Goal: Communication & Community: Answer question/provide support

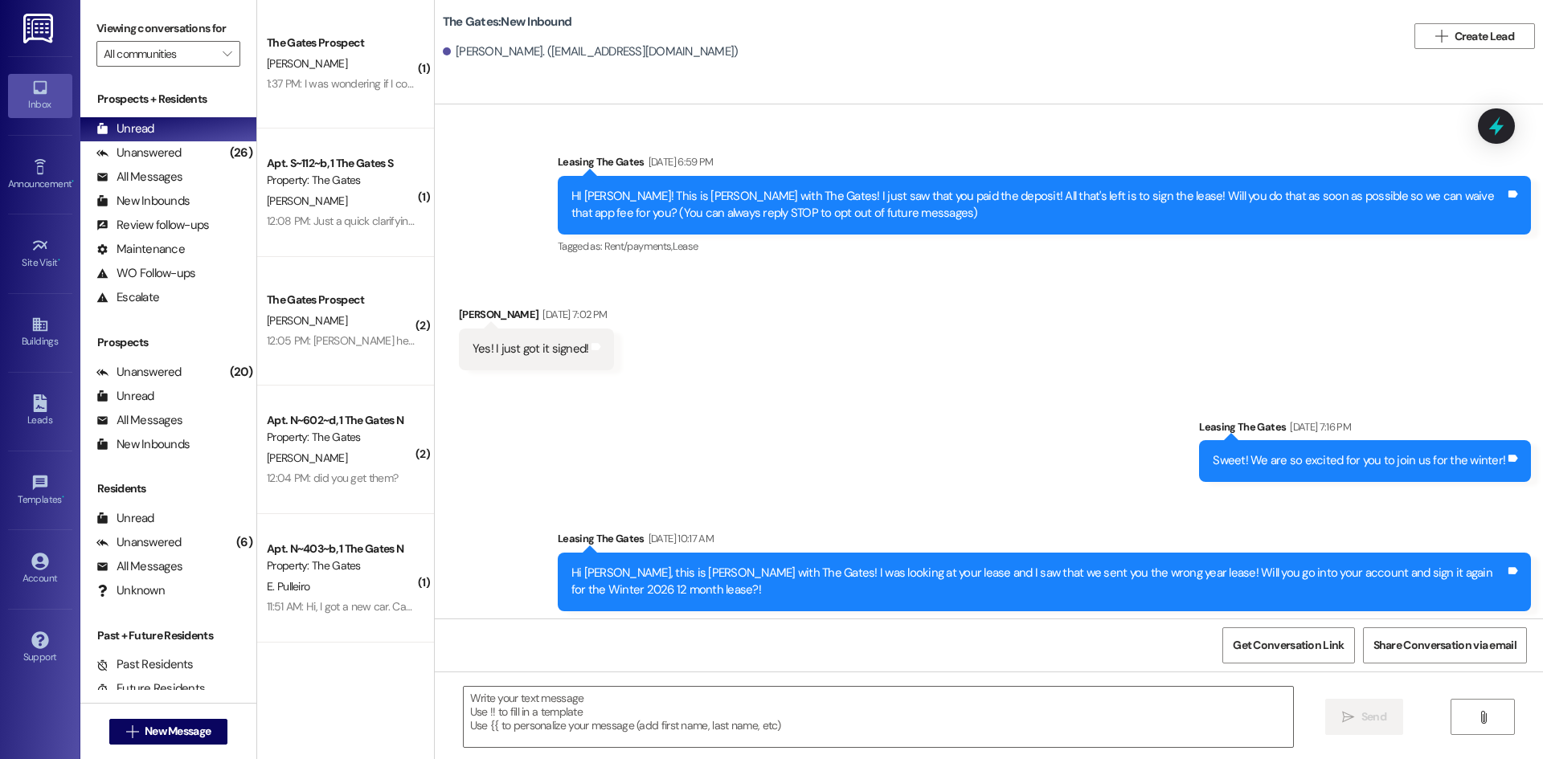
scroll to position [517, 0]
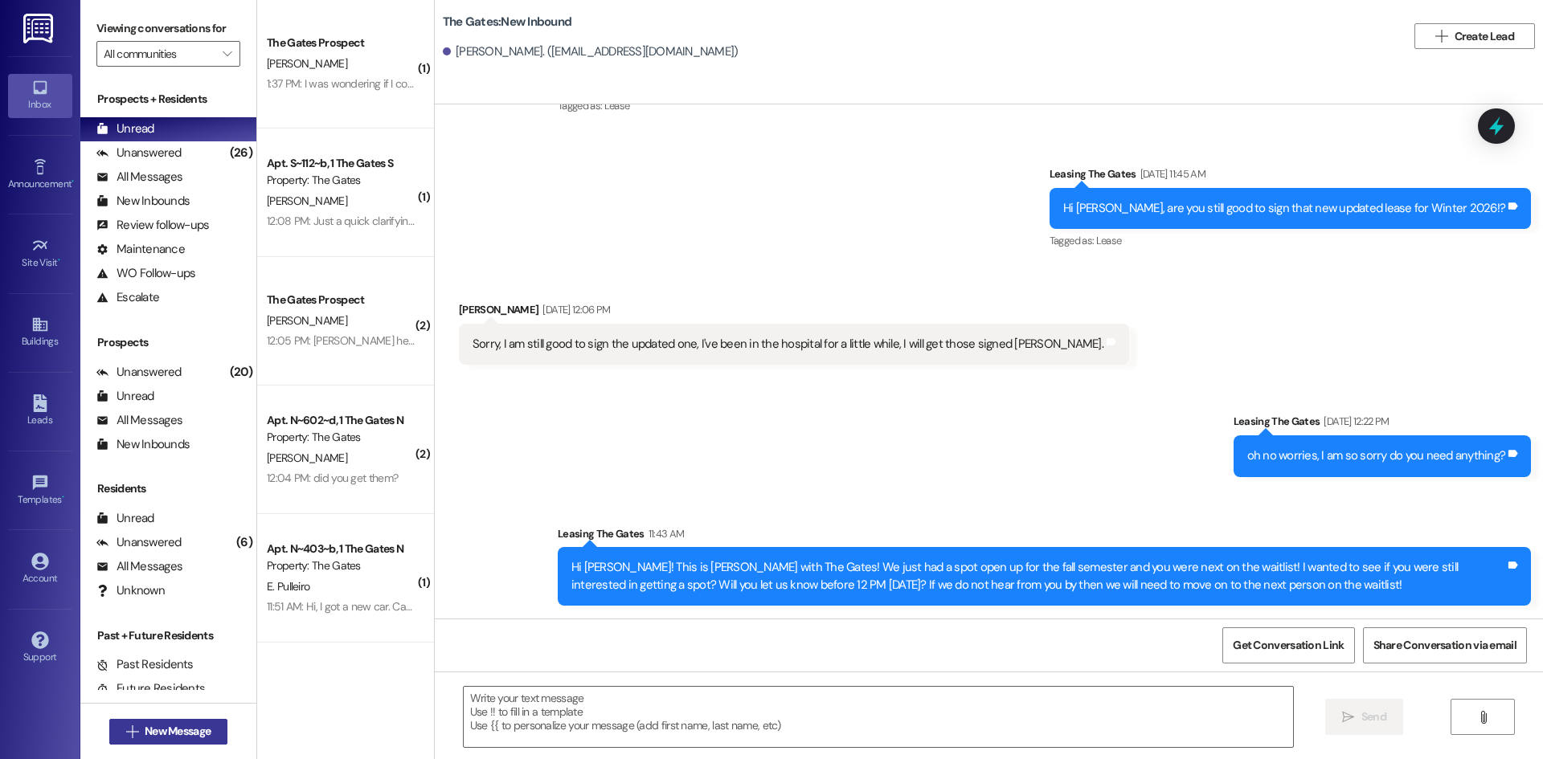
click at [165, 733] on span "New Message" at bounding box center [178, 731] width 66 height 17
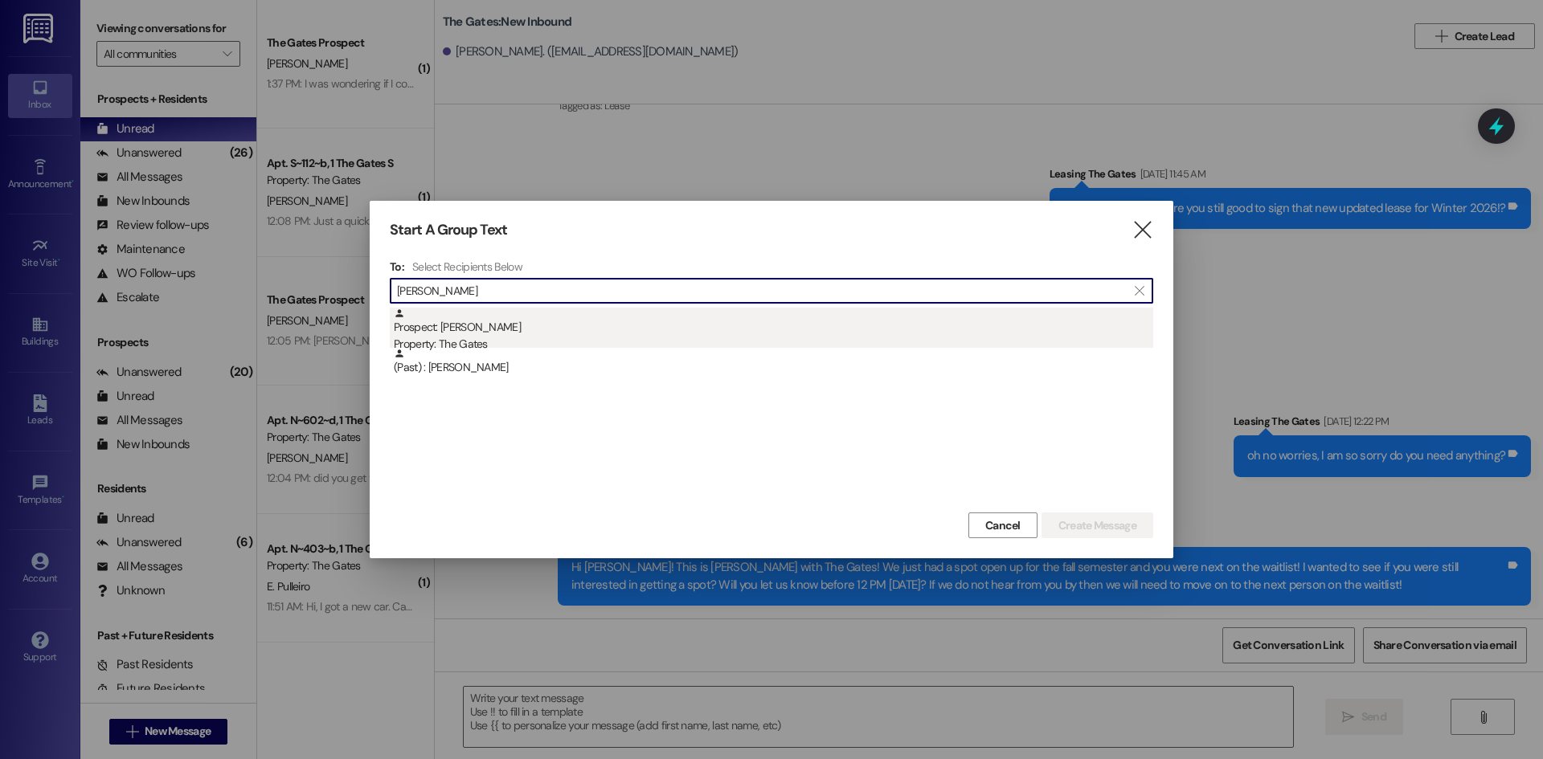
type input "[PERSON_NAME]"
click at [482, 342] on div "Property: The Gates" at bounding box center [773, 344] width 759 height 17
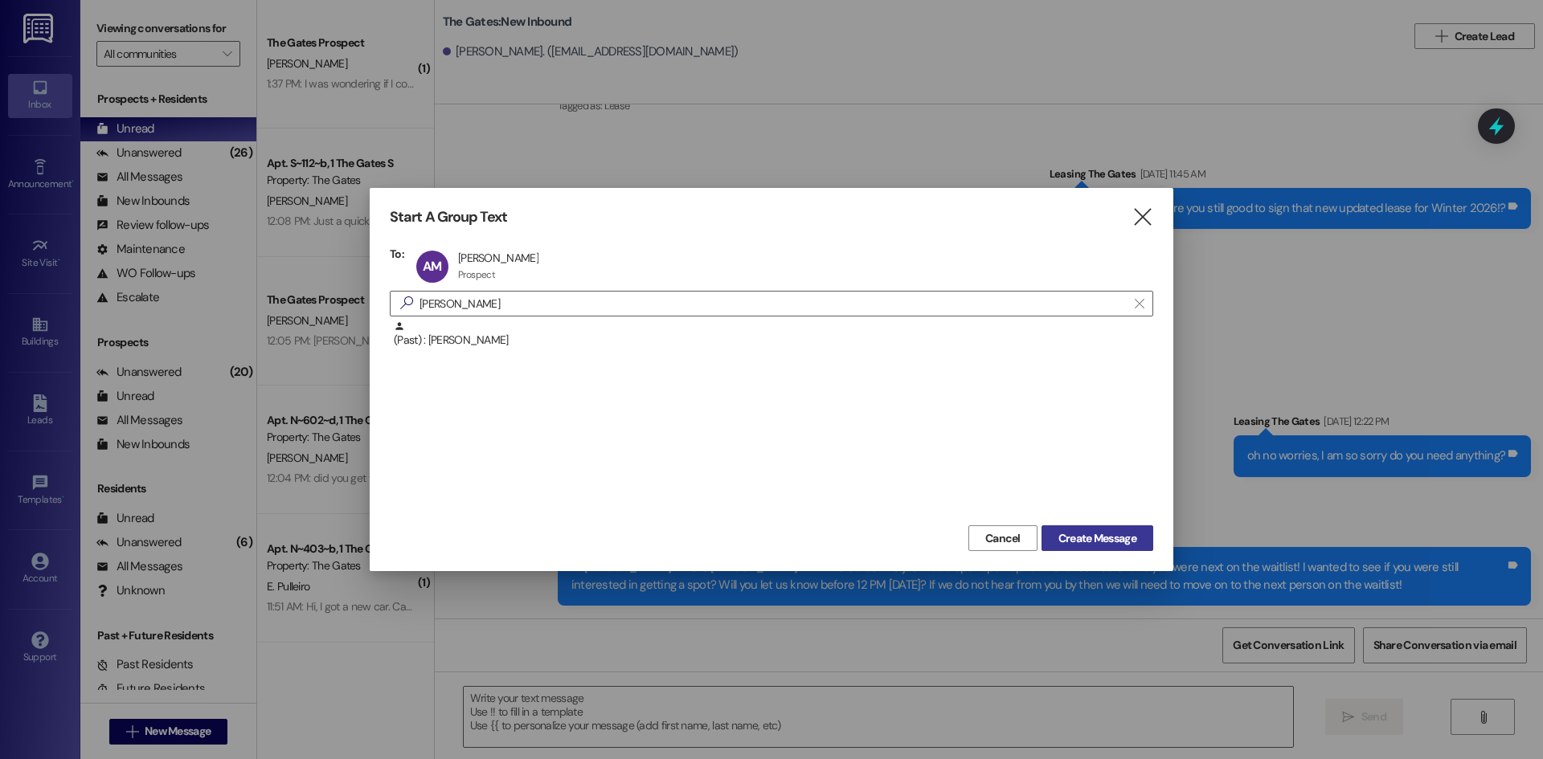
click at [1096, 545] on span "Create Message" at bounding box center [1097, 538] width 78 height 17
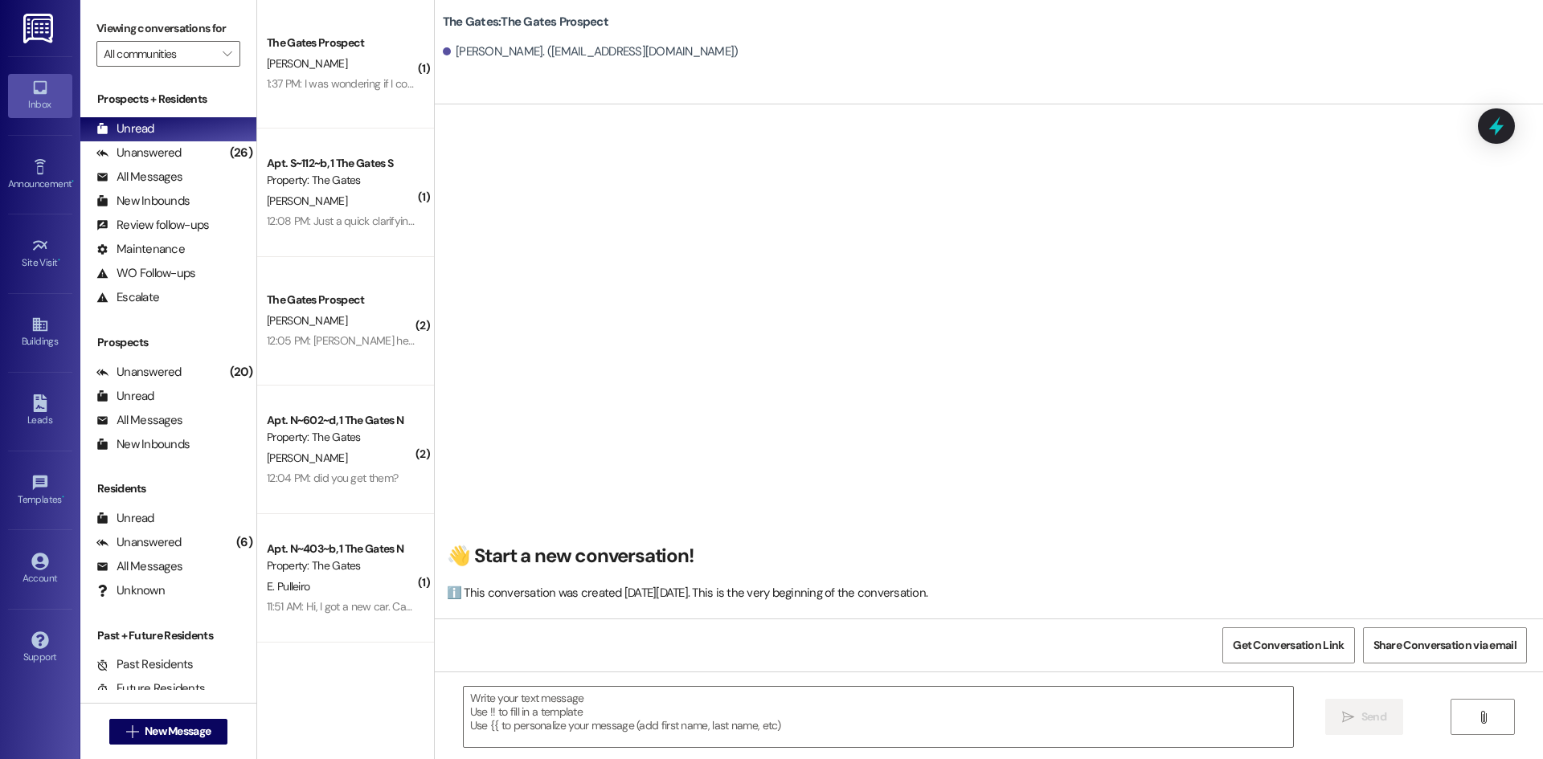
scroll to position [1, 0]
click at [587, 718] on textarea at bounding box center [878, 717] width 829 height 60
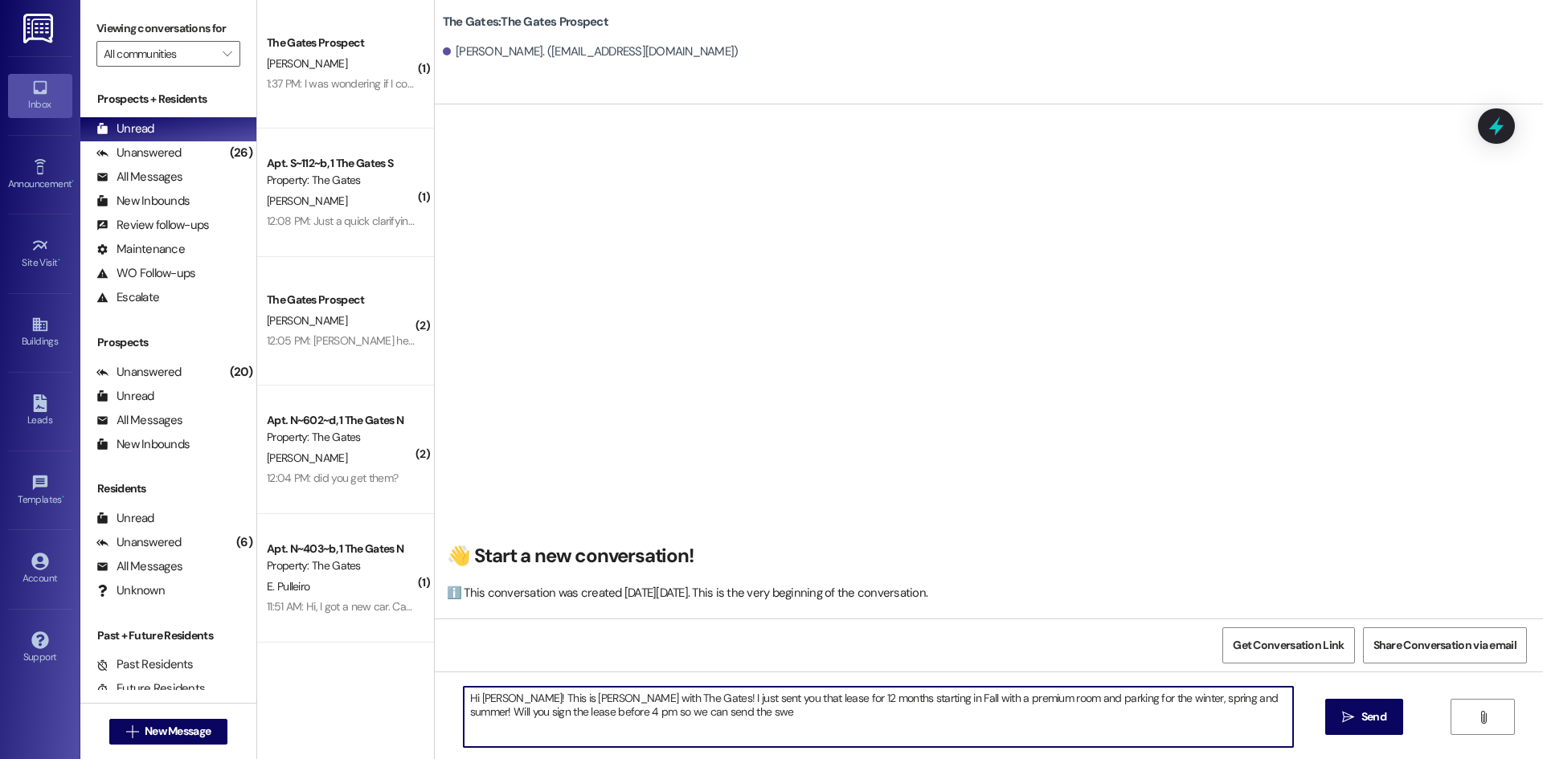
click at [524, 712] on textarea "Hi [PERSON_NAME]! This is [PERSON_NAME] with The Gates! I just sent you that le…" at bounding box center [878, 717] width 829 height 60
click at [797, 721] on textarea "Hi [PERSON_NAME]! This is [PERSON_NAME] with The Gates! I just sent you that le…" at bounding box center [878, 717] width 829 height 60
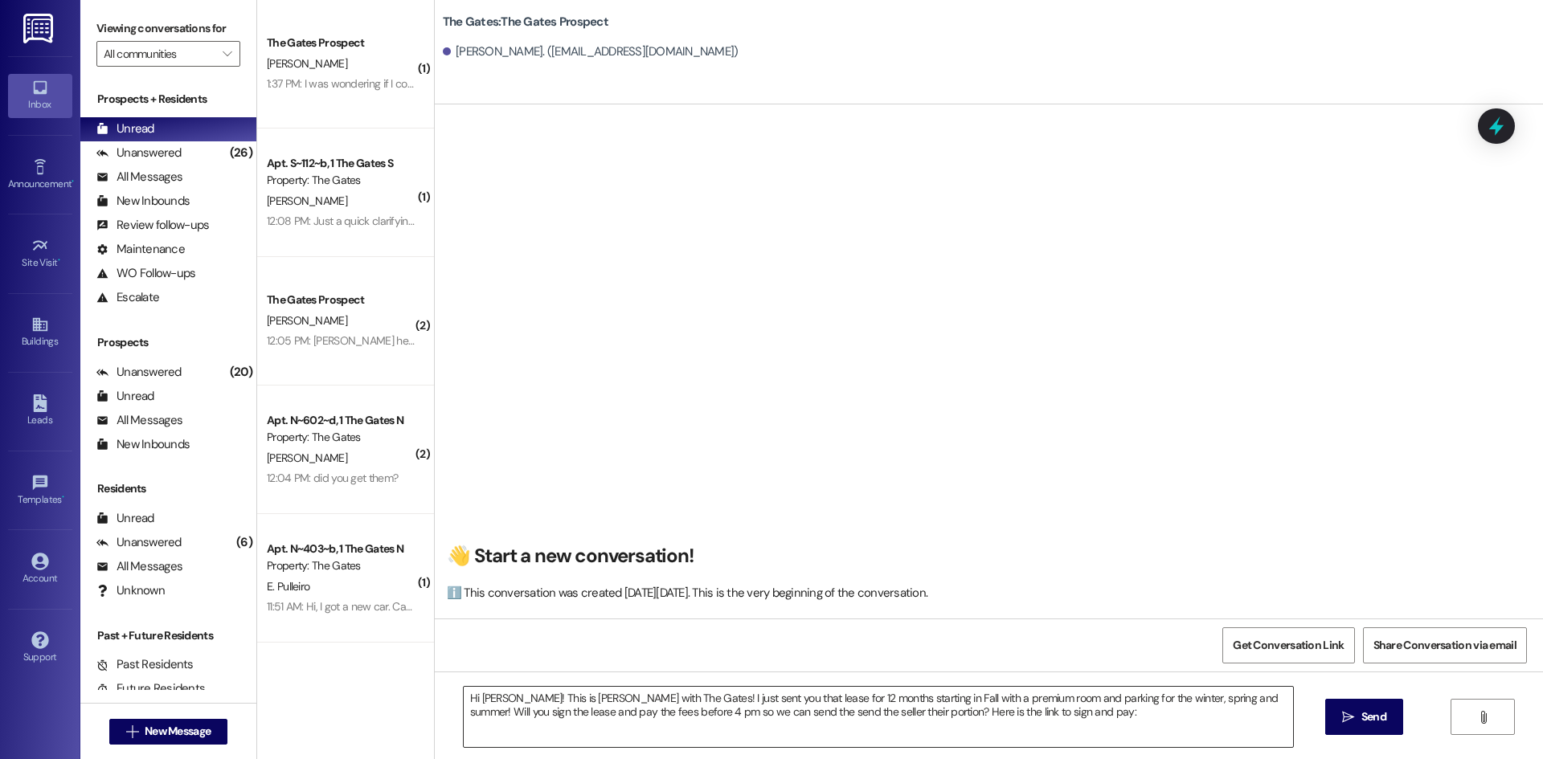
click at [1059, 720] on textarea "Hi [PERSON_NAME]! This is [PERSON_NAME] with The Gates! I just sent you that le…" at bounding box center [878, 717] width 829 height 60
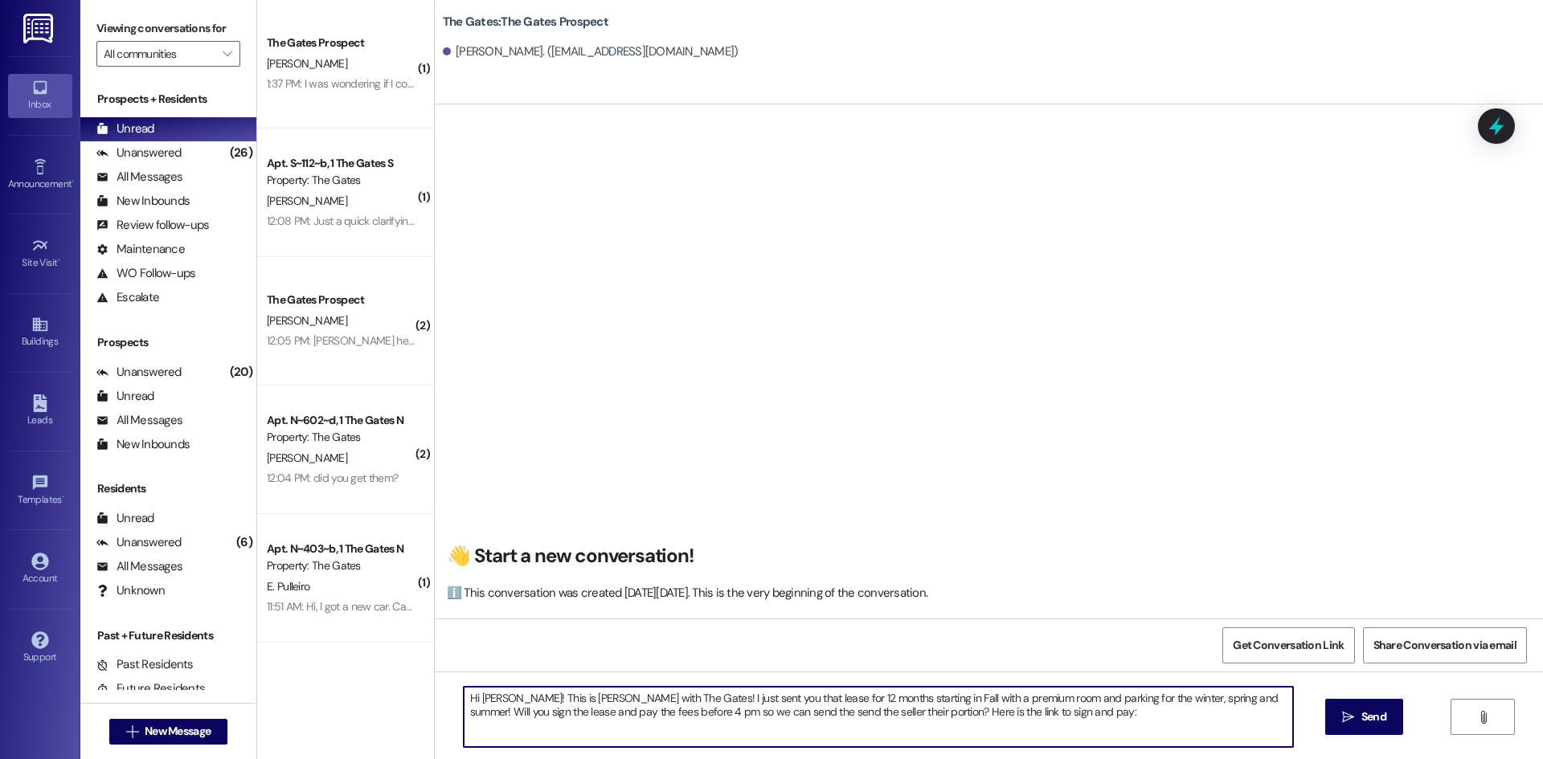
paste textarea "[URL][DOMAIN_NAME]"
type textarea "Hi [PERSON_NAME]! This is [PERSON_NAME] with The Gates! I just sent you that le…"
click at [1348, 710] on span " Send" at bounding box center [1364, 717] width 51 height 17
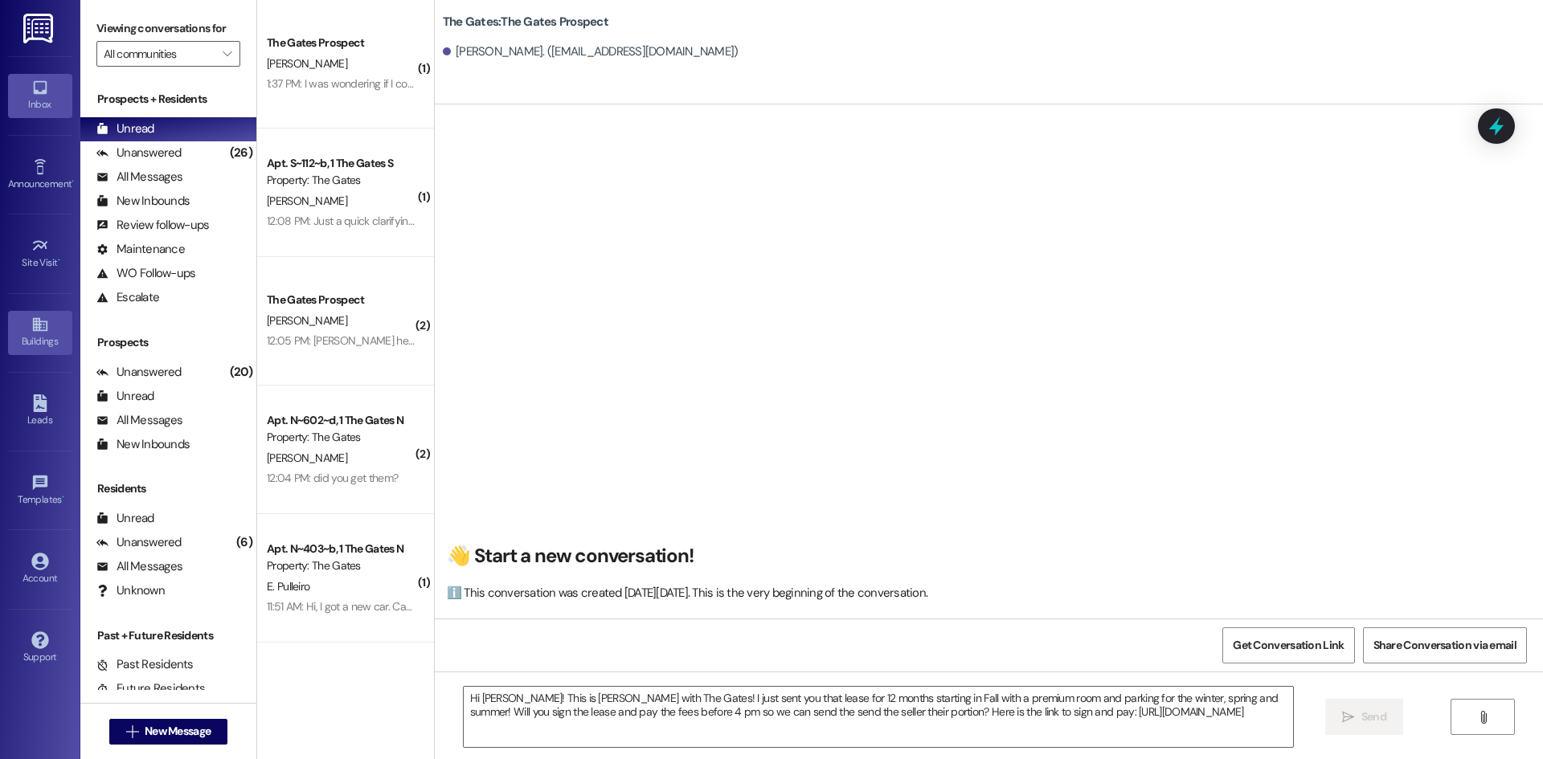
scroll to position [0, 0]
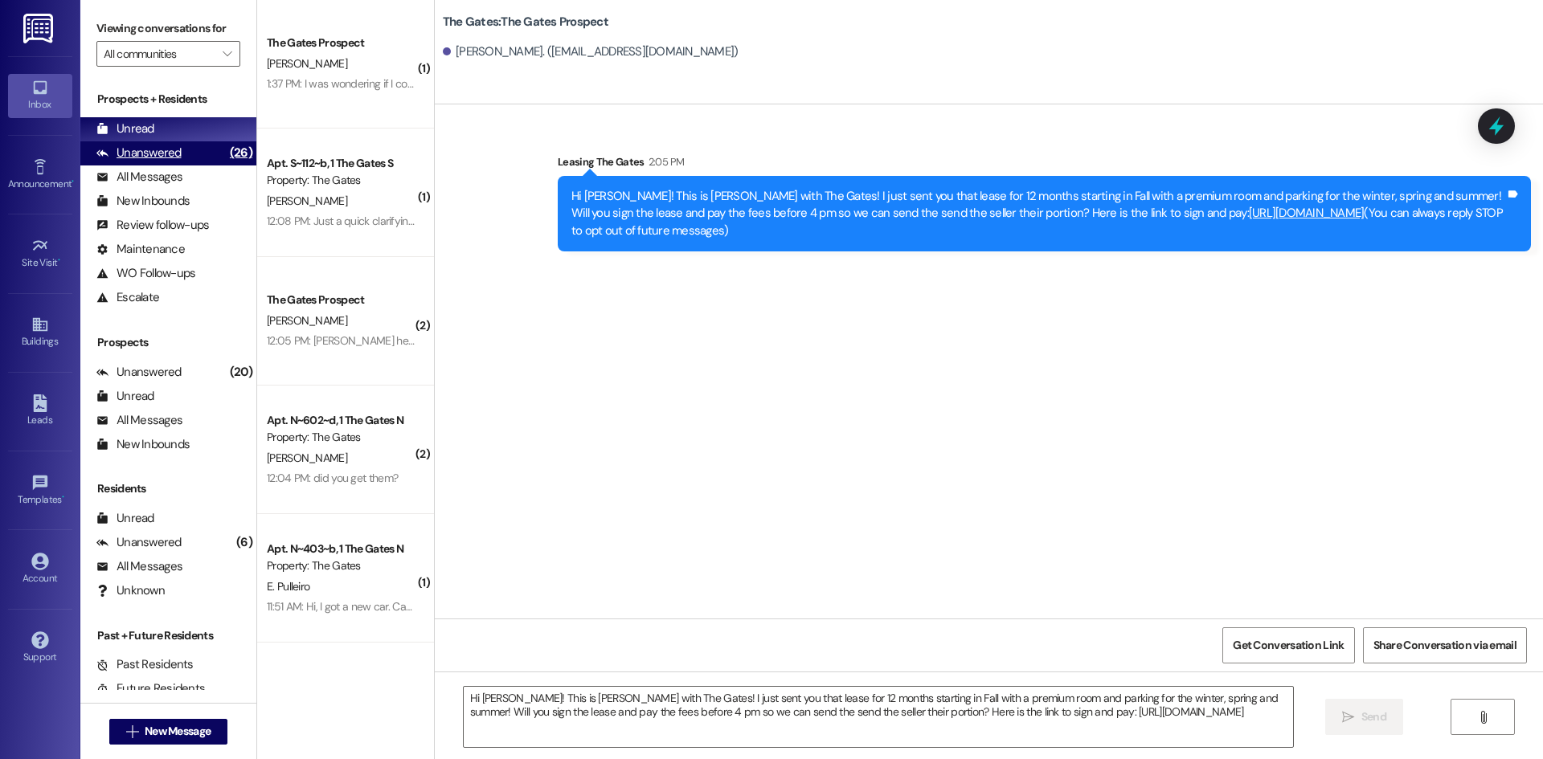
click at [149, 153] on div "Unanswered" at bounding box center [138, 153] width 85 height 17
click at [147, 128] on div "Unread" at bounding box center [125, 129] width 58 height 17
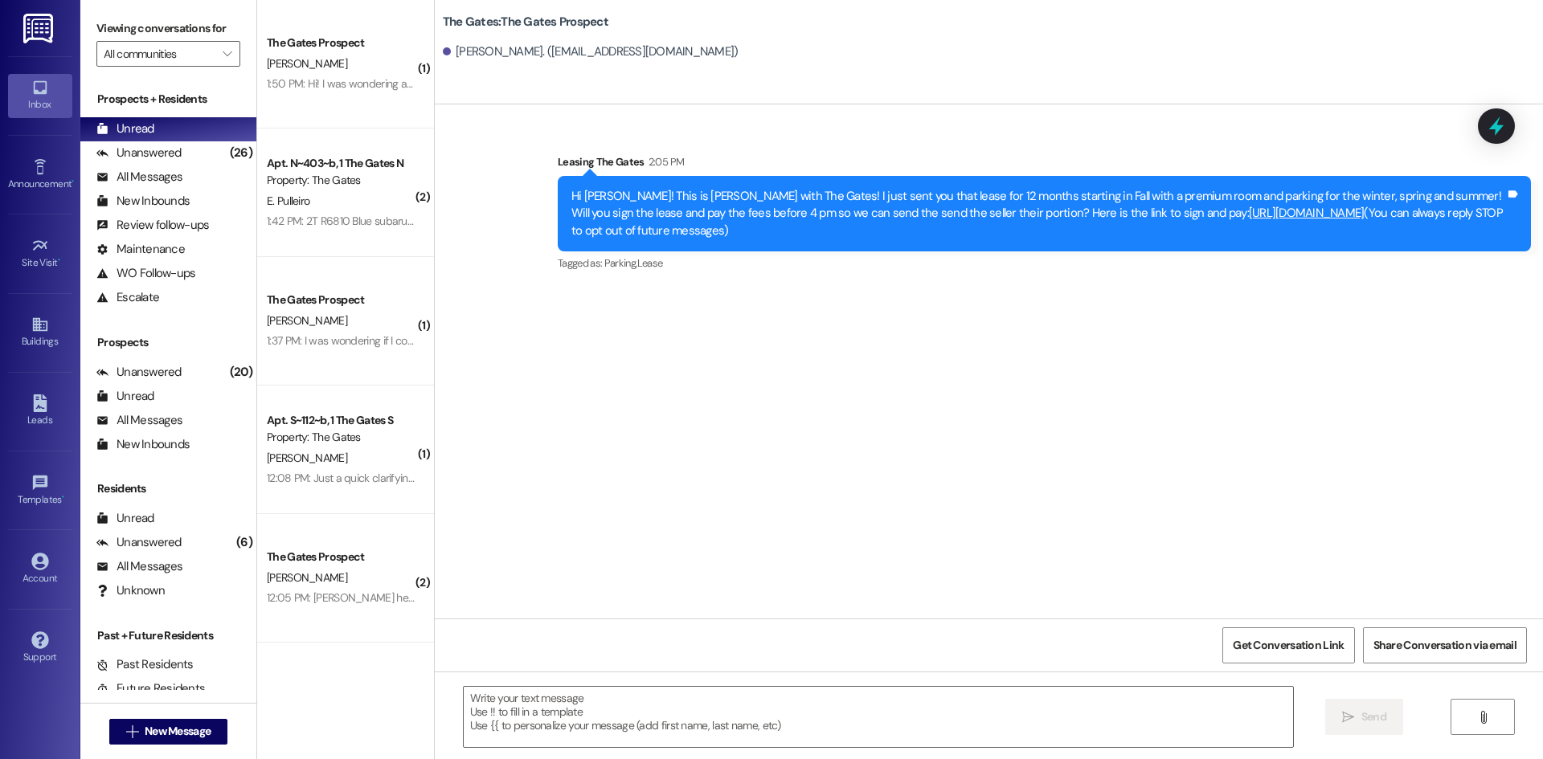
click at [333, 50] on div "The Gates Prospect" at bounding box center [341, 43] width 149 height 17
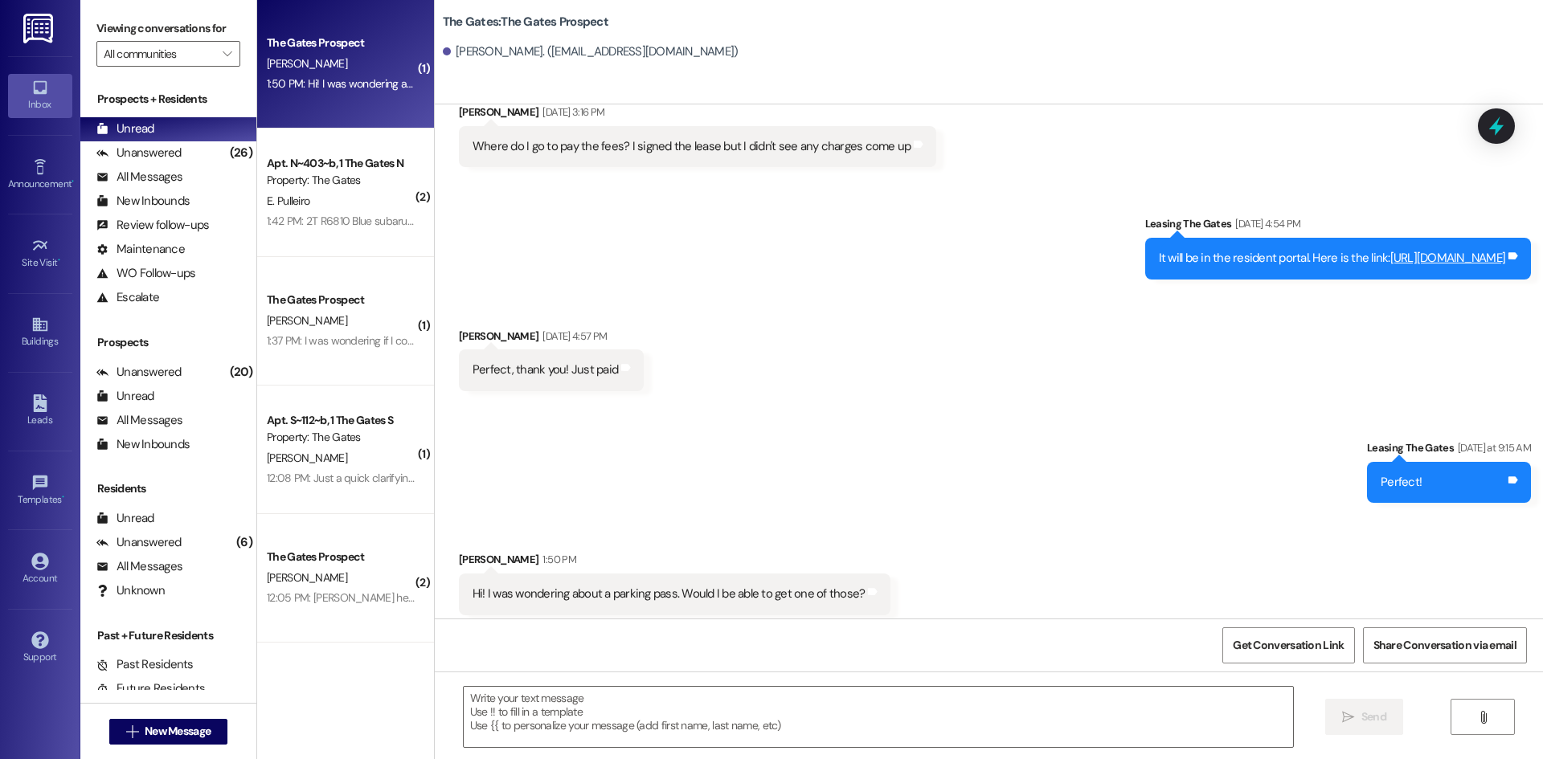
scroll to position [436, 0]
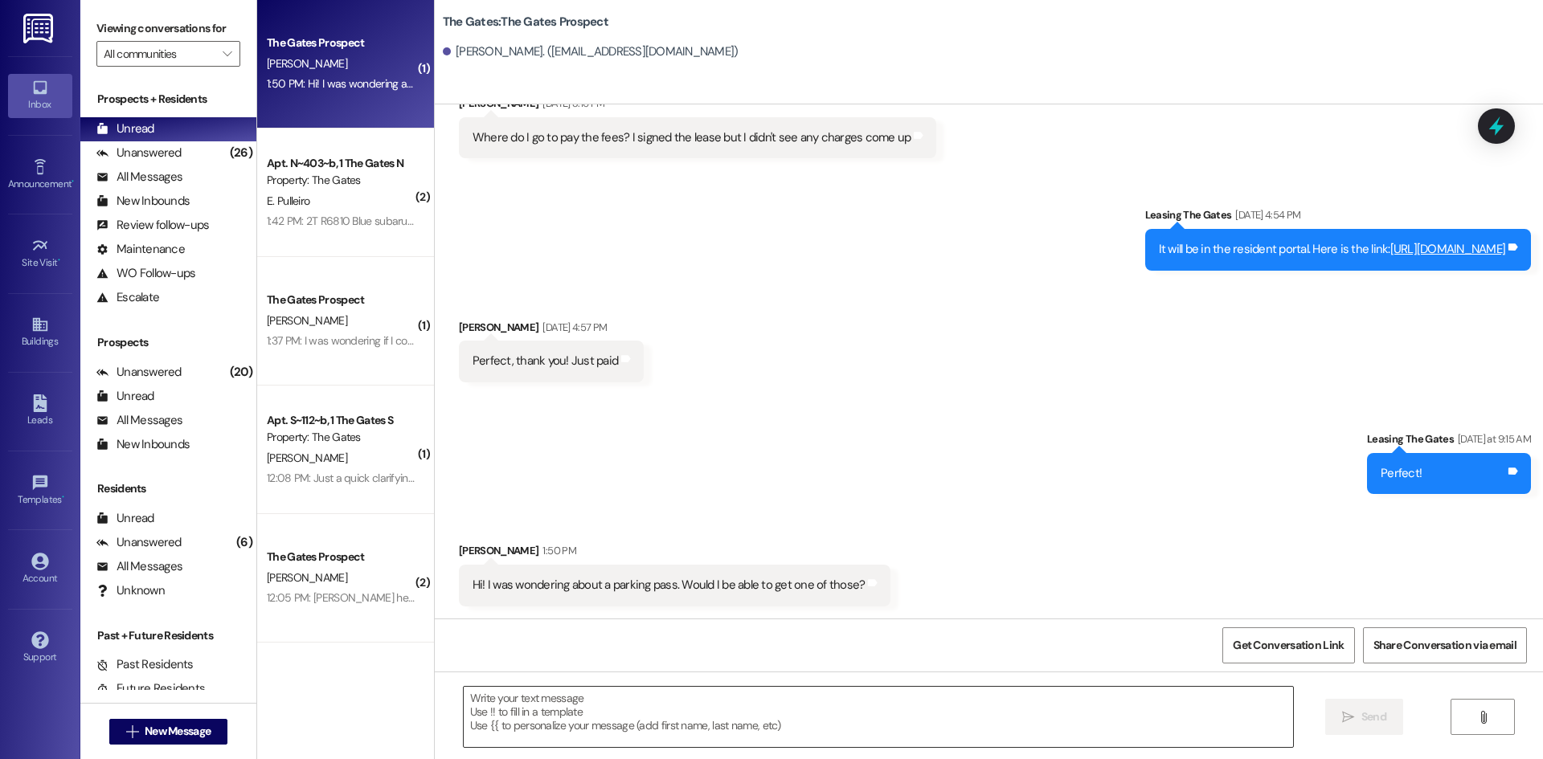
click at [616, 717] on textarea at bounding box center [878, 717] width 829 height 60
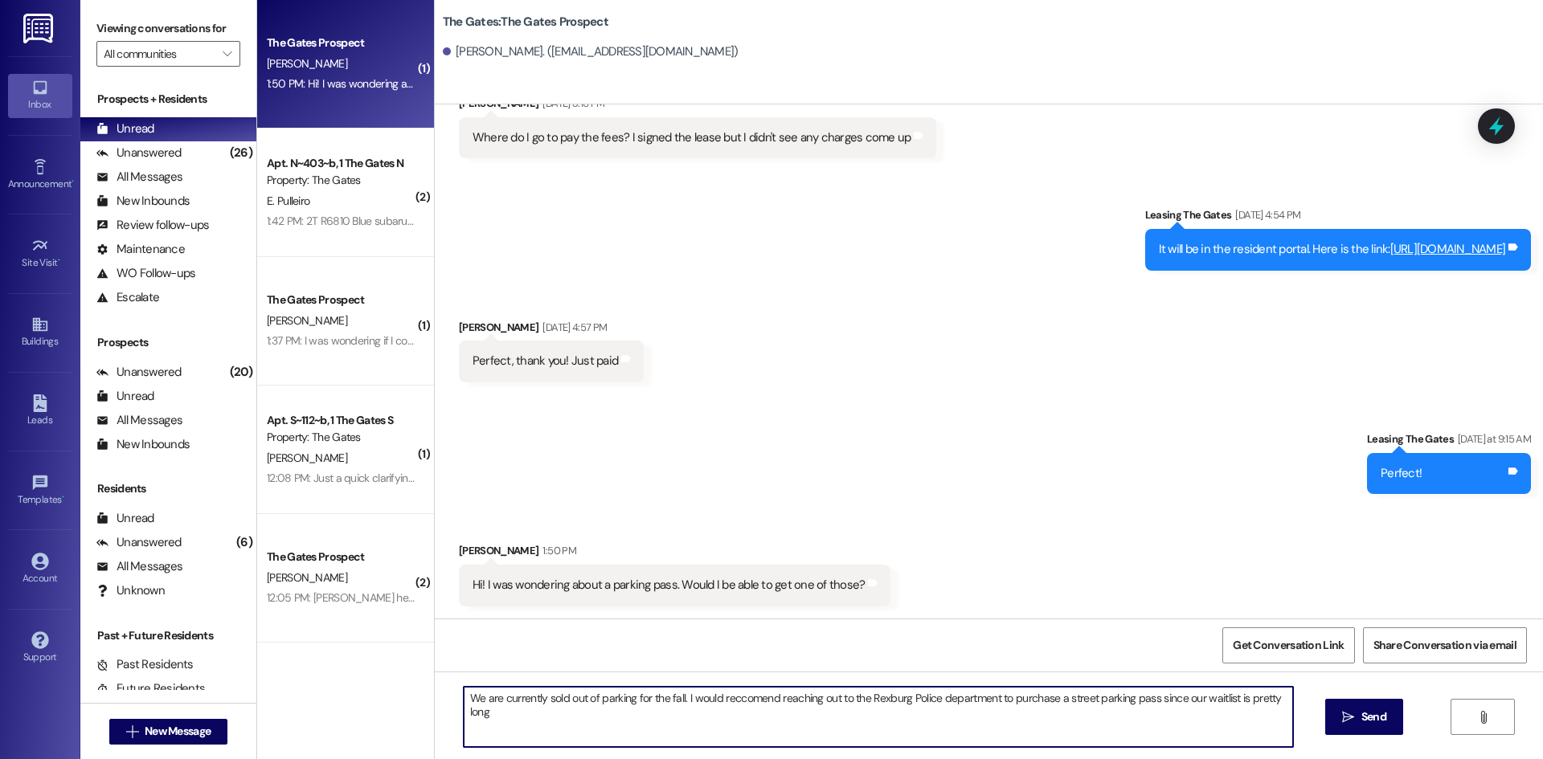
drag, startPoint x: 749, startPoint y: 696, endPoint x: 736, endPoint y: 709, distance: 18.2
drag, startPoint x: 736, startPoint y: 709, endPoint x: 727, endPoint y: 702, distance: 10.9
click at [727, 702] on textarea "We are currently sold out of parking for the fall. I would reccomend reaching o…" at bounding box center [878, 717] width 829 height 60
type textarea "We are currently sold out of parking for the fall. I would recommend reaching o…"
click at [1364, 718] on span "Send" at bounding box center [1373, 717] width 25 height 17
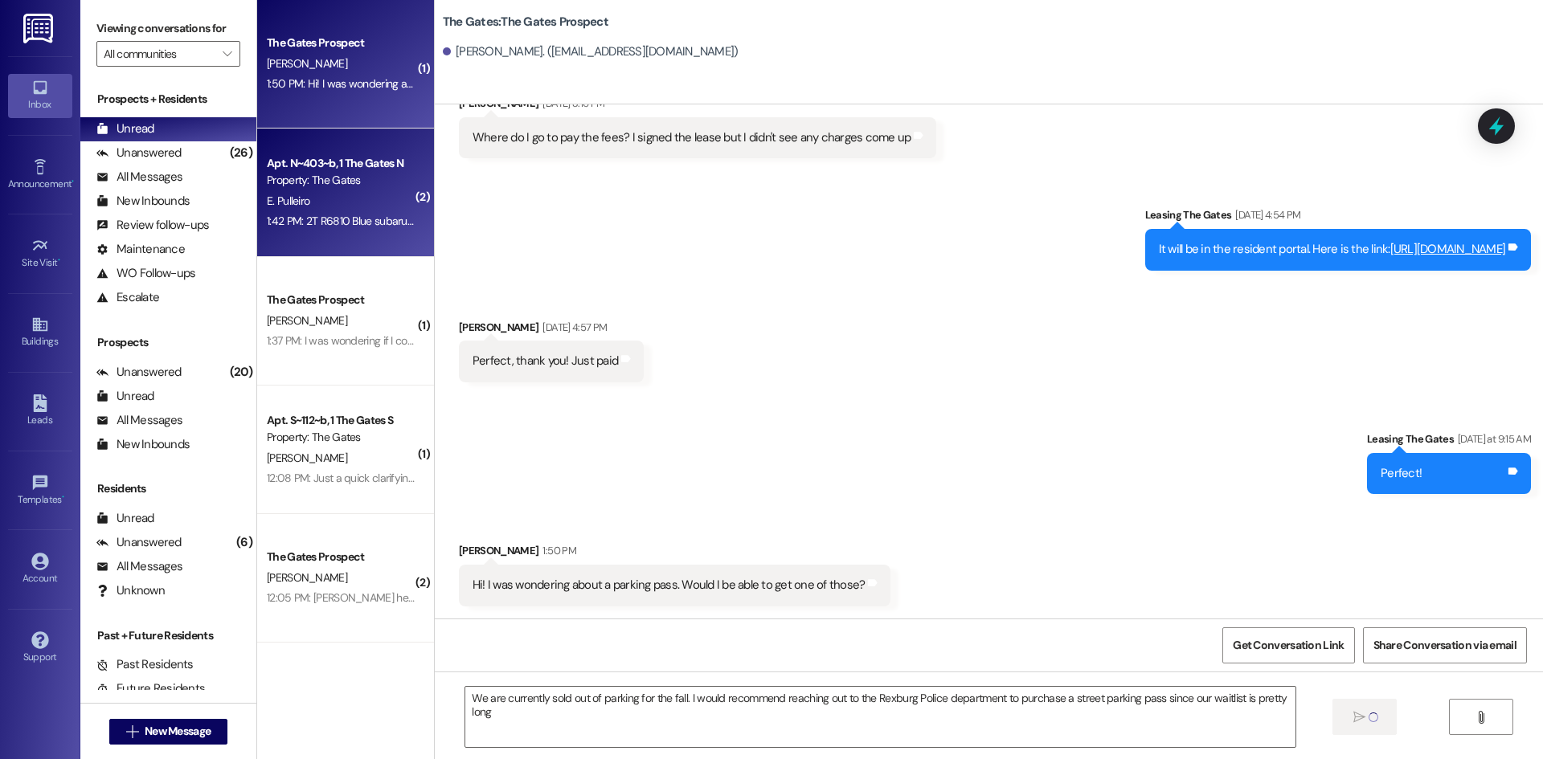
click at [364, 212] on div "1:42 PM: 2T R6810 Blue subaru impreza 1:42 PM: 2T R6810 Blue subaru impreza" at bounding box center [341, 221] width 152 height 20
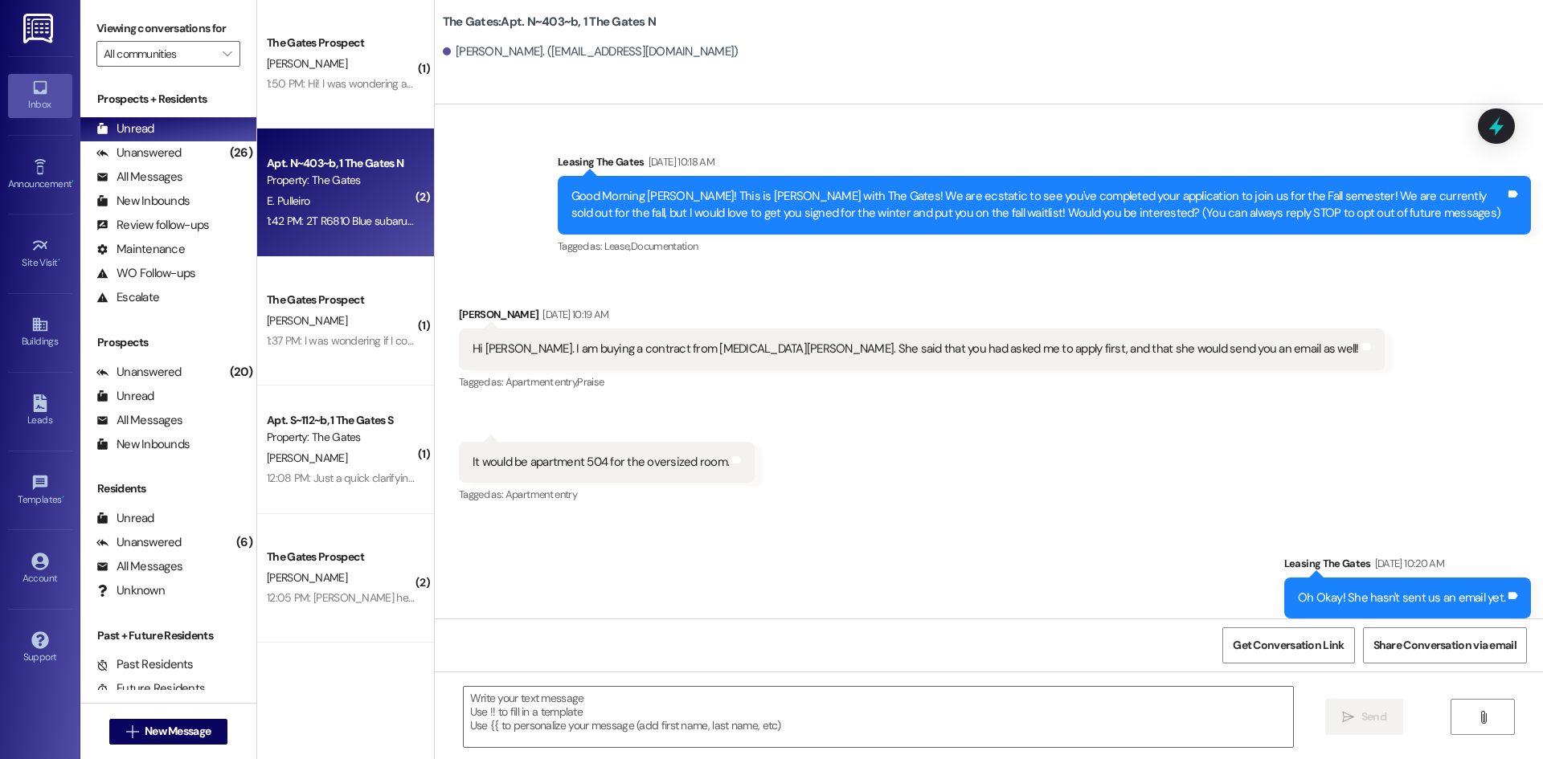
scroll to position [41040, 0]
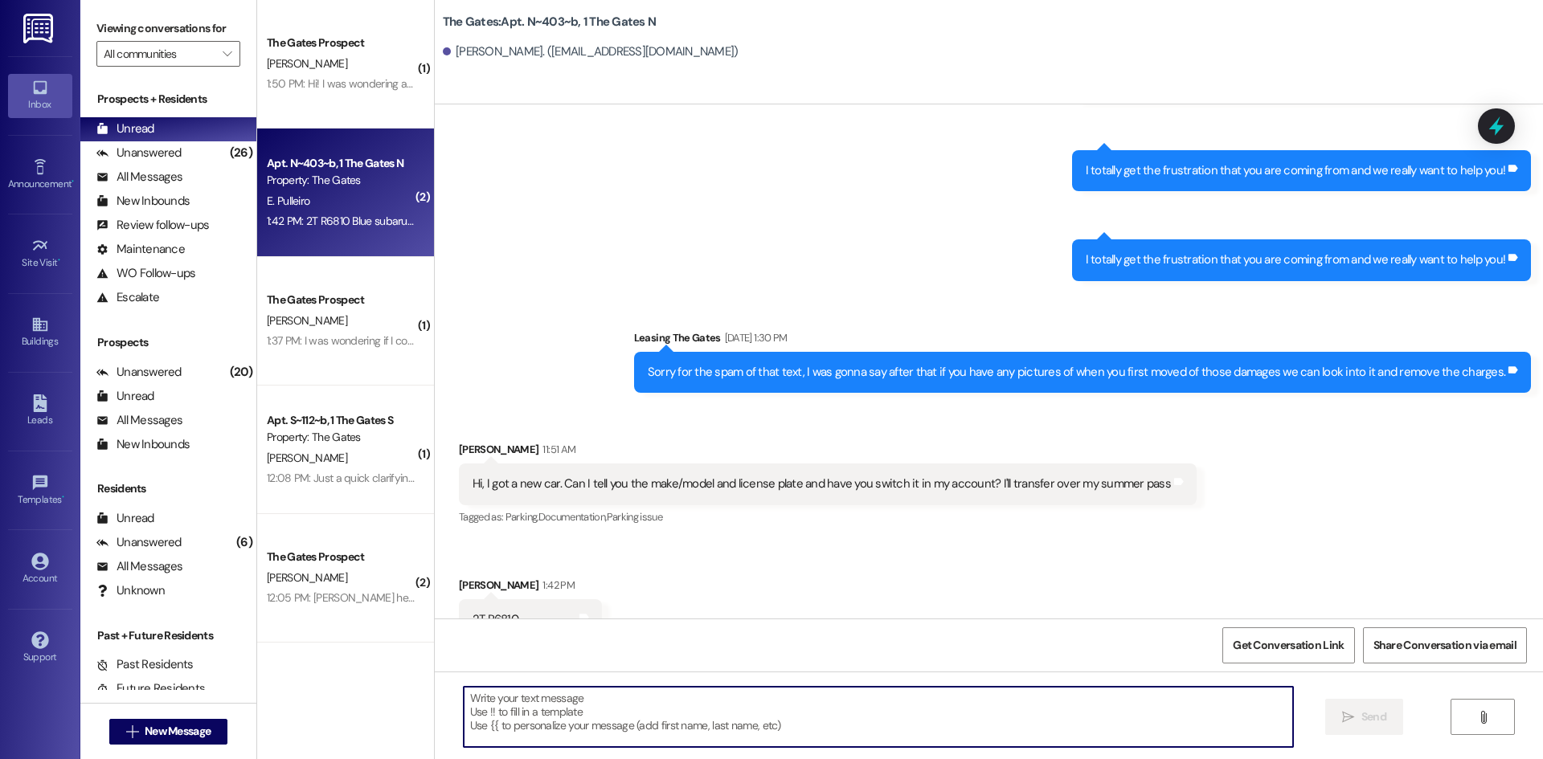
click at [747, 707] on textarea at bounding box center [878, 717] width 829 height 60
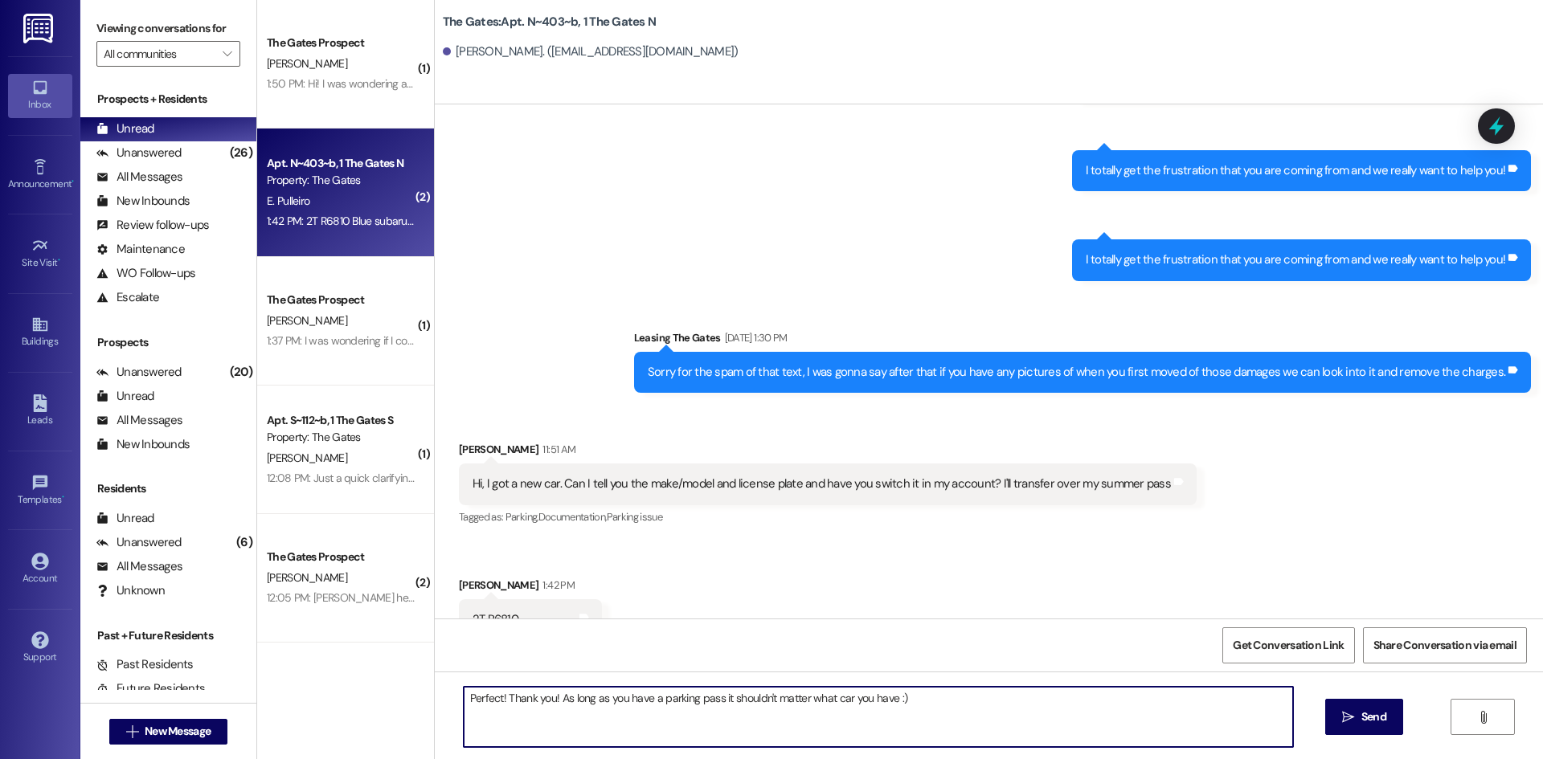
type textarea "Perfect! Thank you! As long as you have a parking pass it shouldn't matter what…"
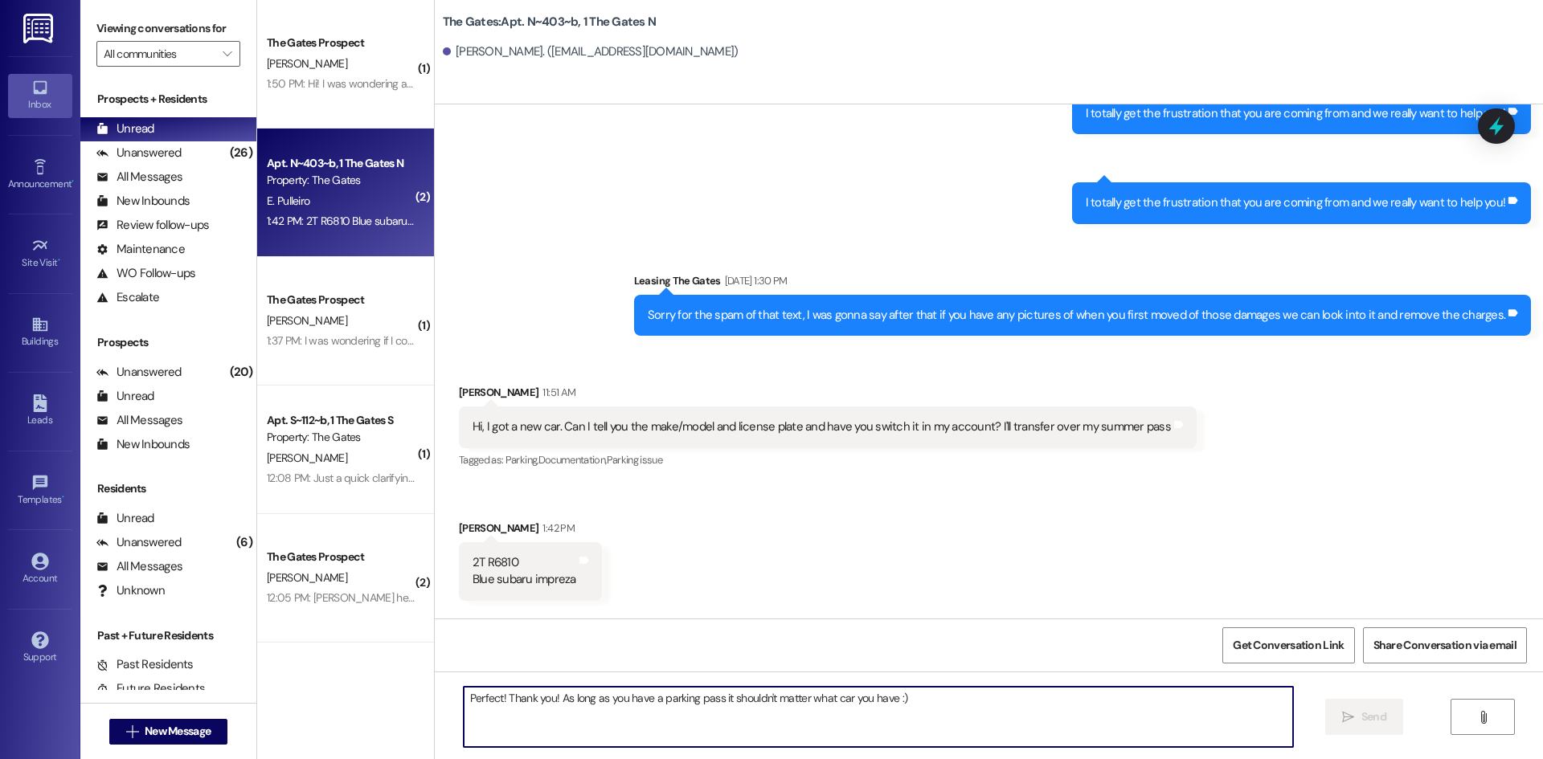
scroll to position [41152, 0]
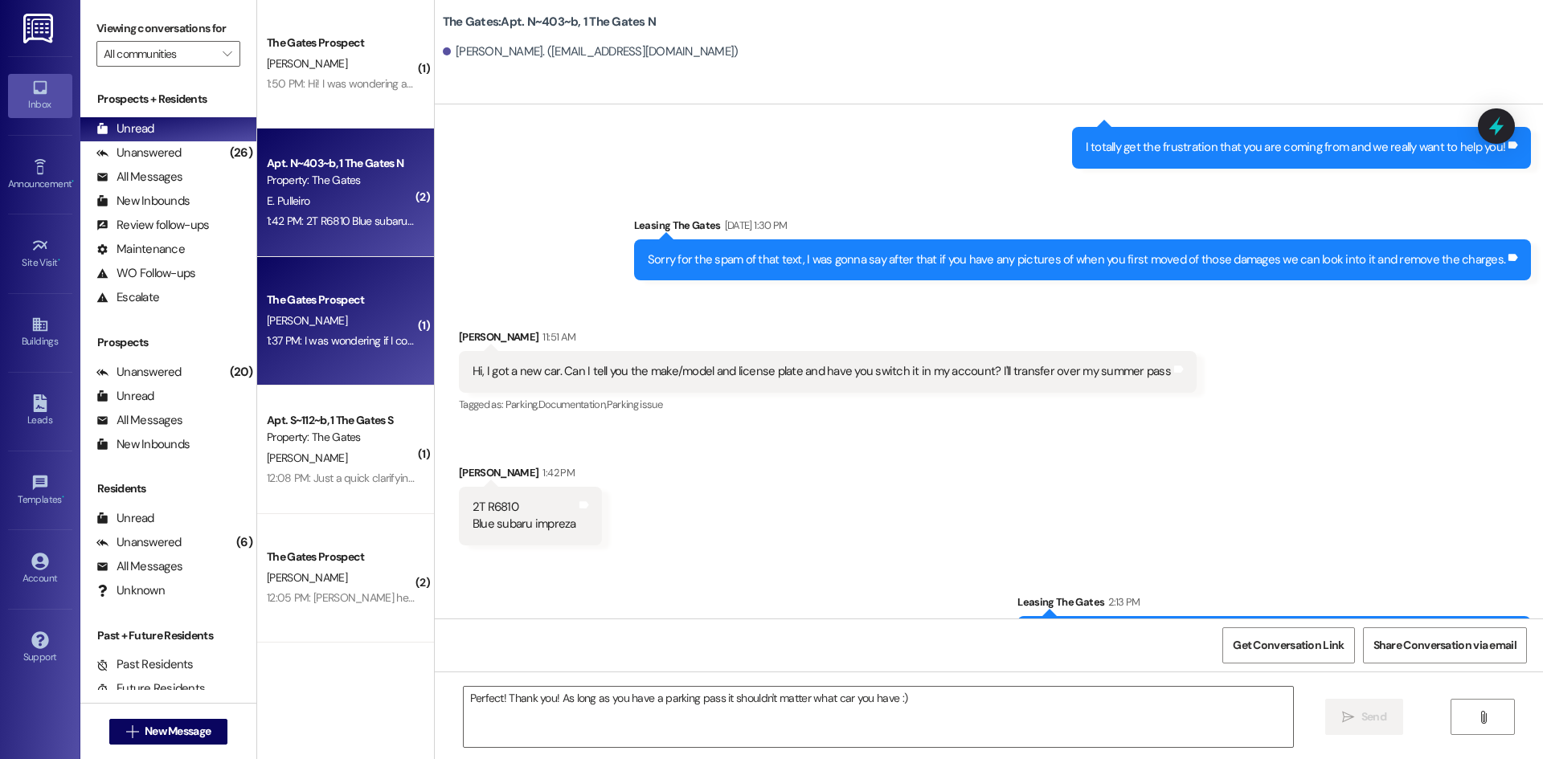
click at [335, 328] on div "[PERSON_NAME]" at bounding box center [341, 321] width 152 height 20
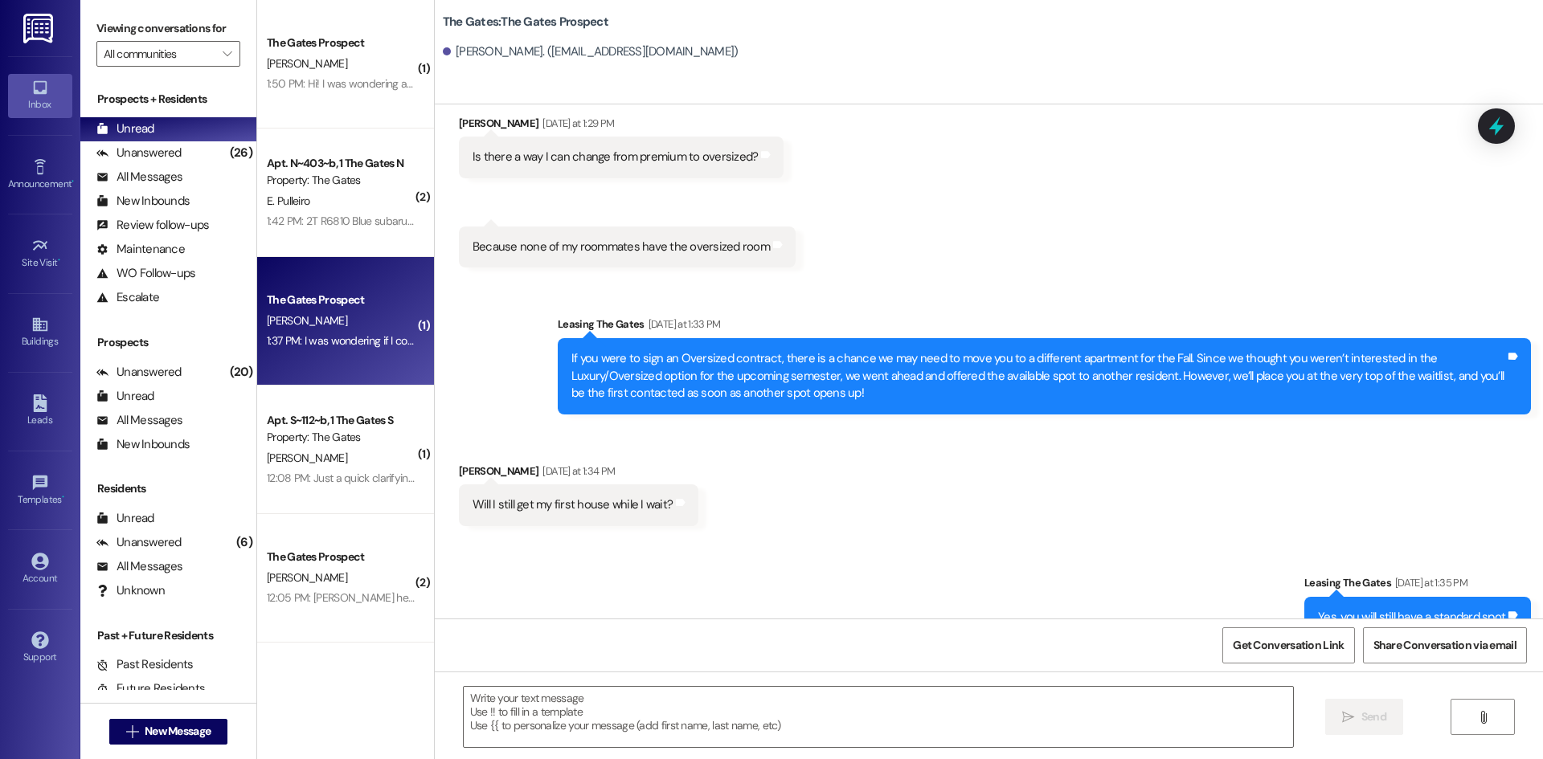
scroll to position [1401, 0]
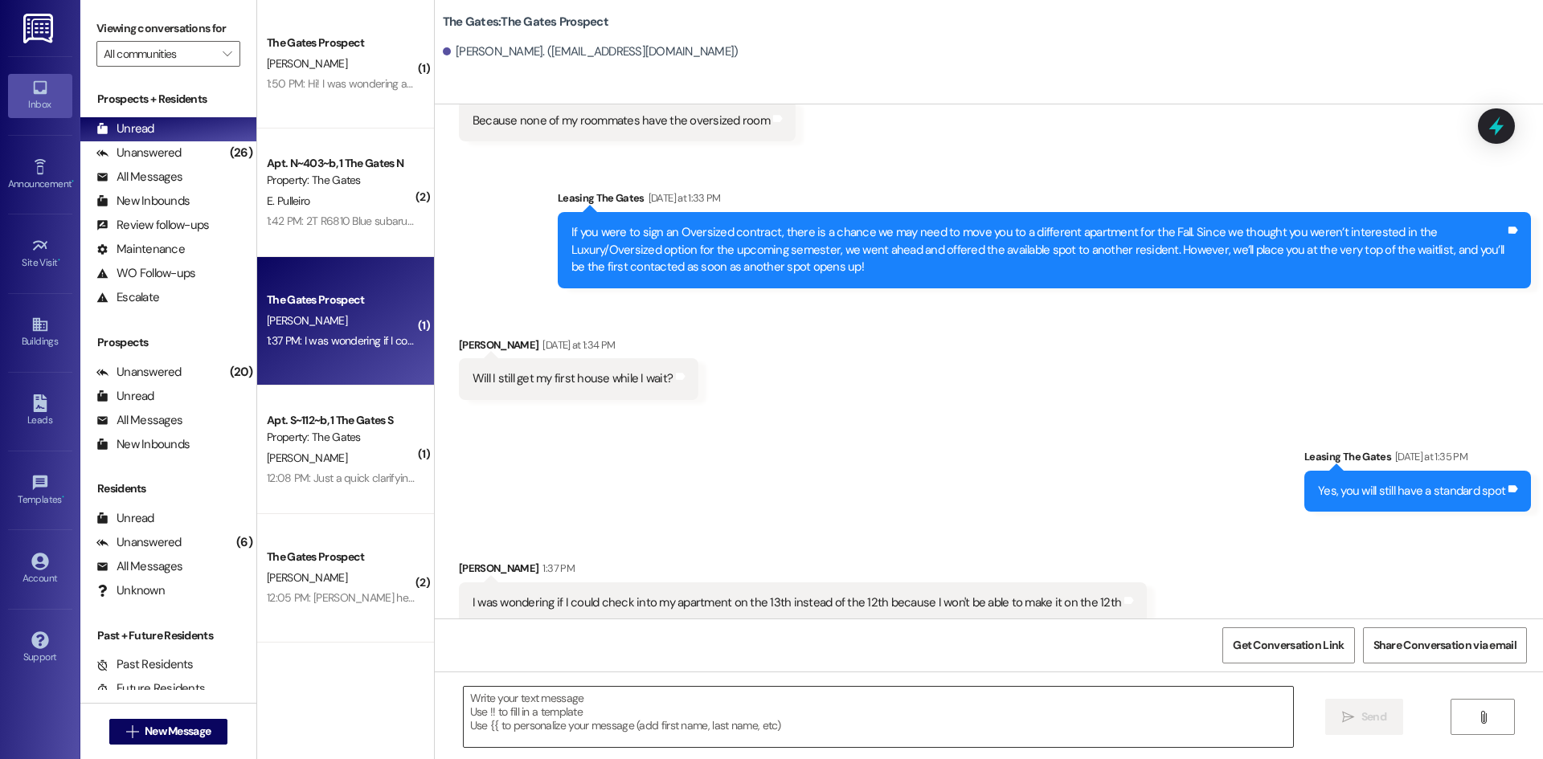
click at [788, 695] on textarea at bounding box center [878, 717] width 829 height 60
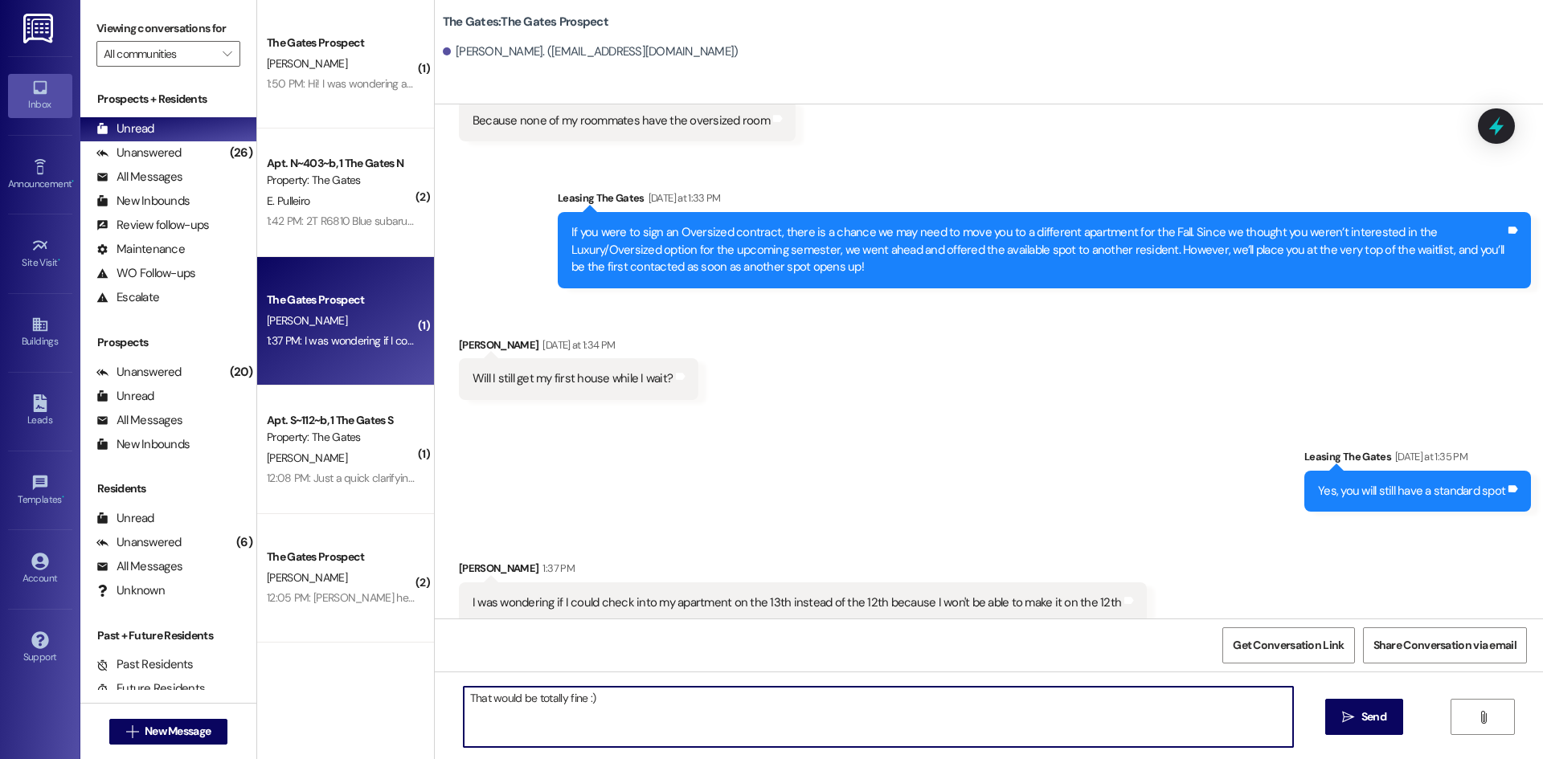
type textarea "That would be totally fine :)"
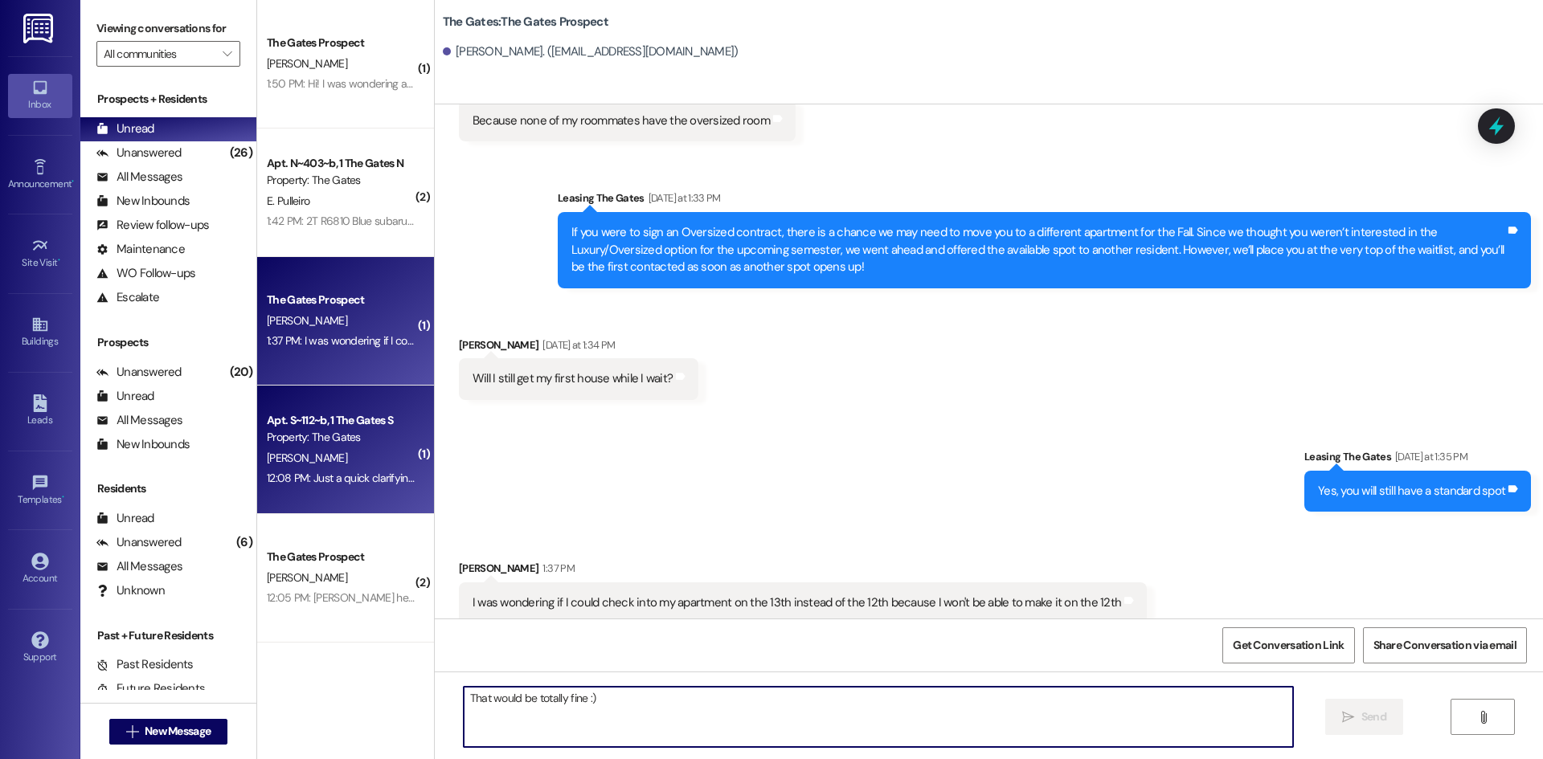
click at [375, 428] on div "Apt. S~112~b, 1 The Gates S" at bounding box center [341, 420] width 149 height 17
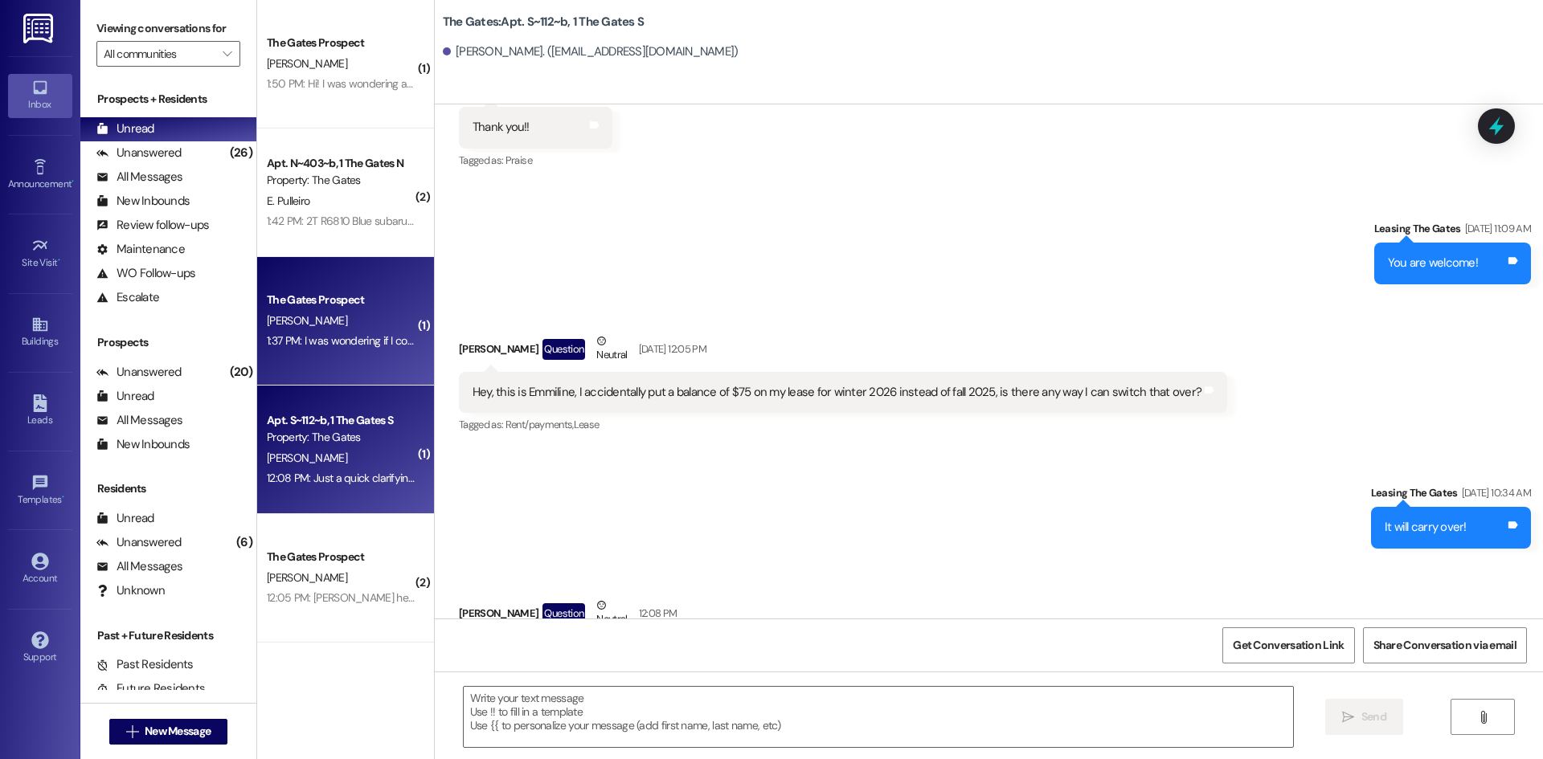
scroll to position [22607, 0]
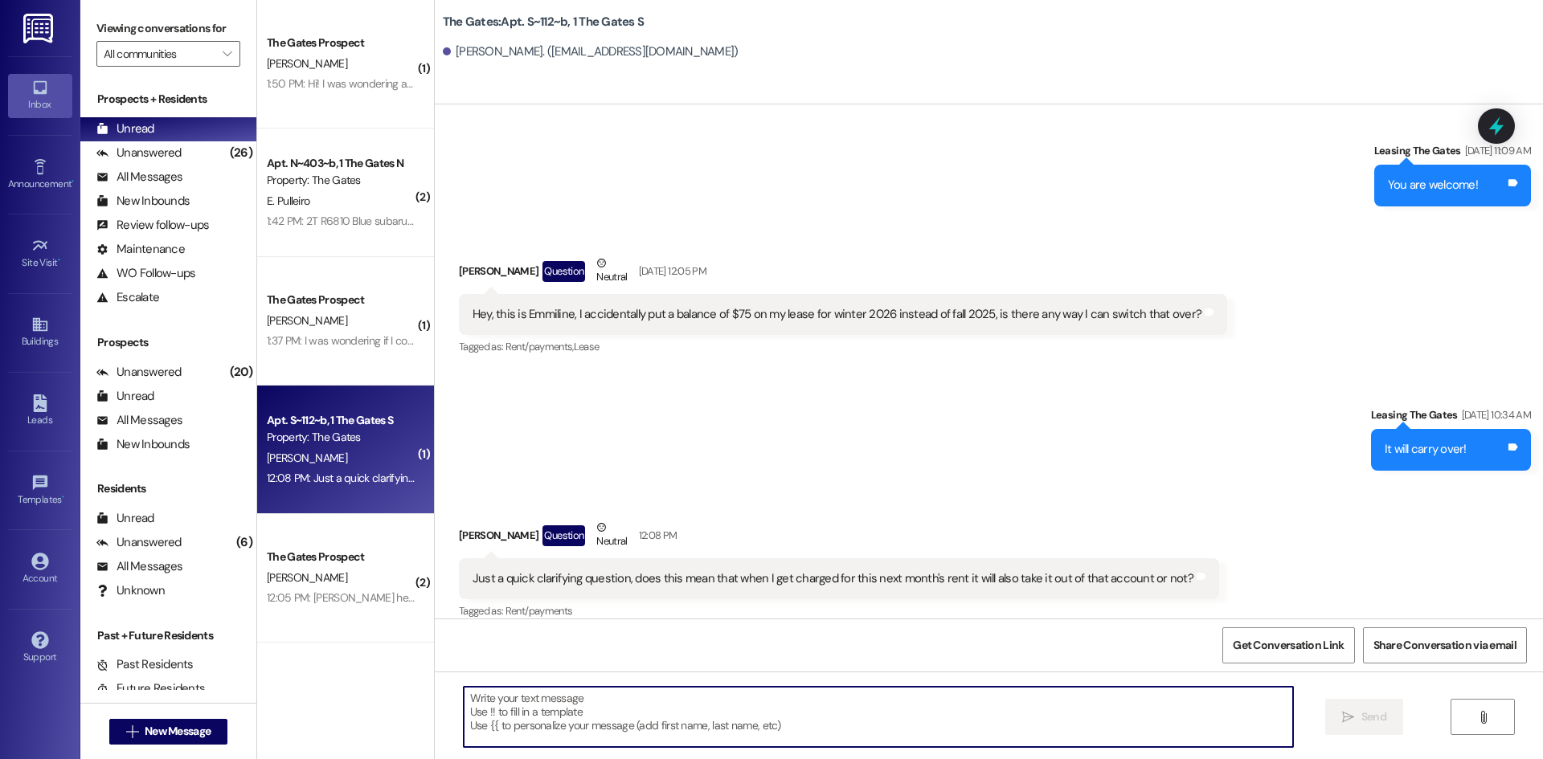
click at [727, 725] on textarea at bounding box center [878, 717] width 829 height 60
click at [720, 713] on textarea at bounding box center [878, 717] width 829 height 60
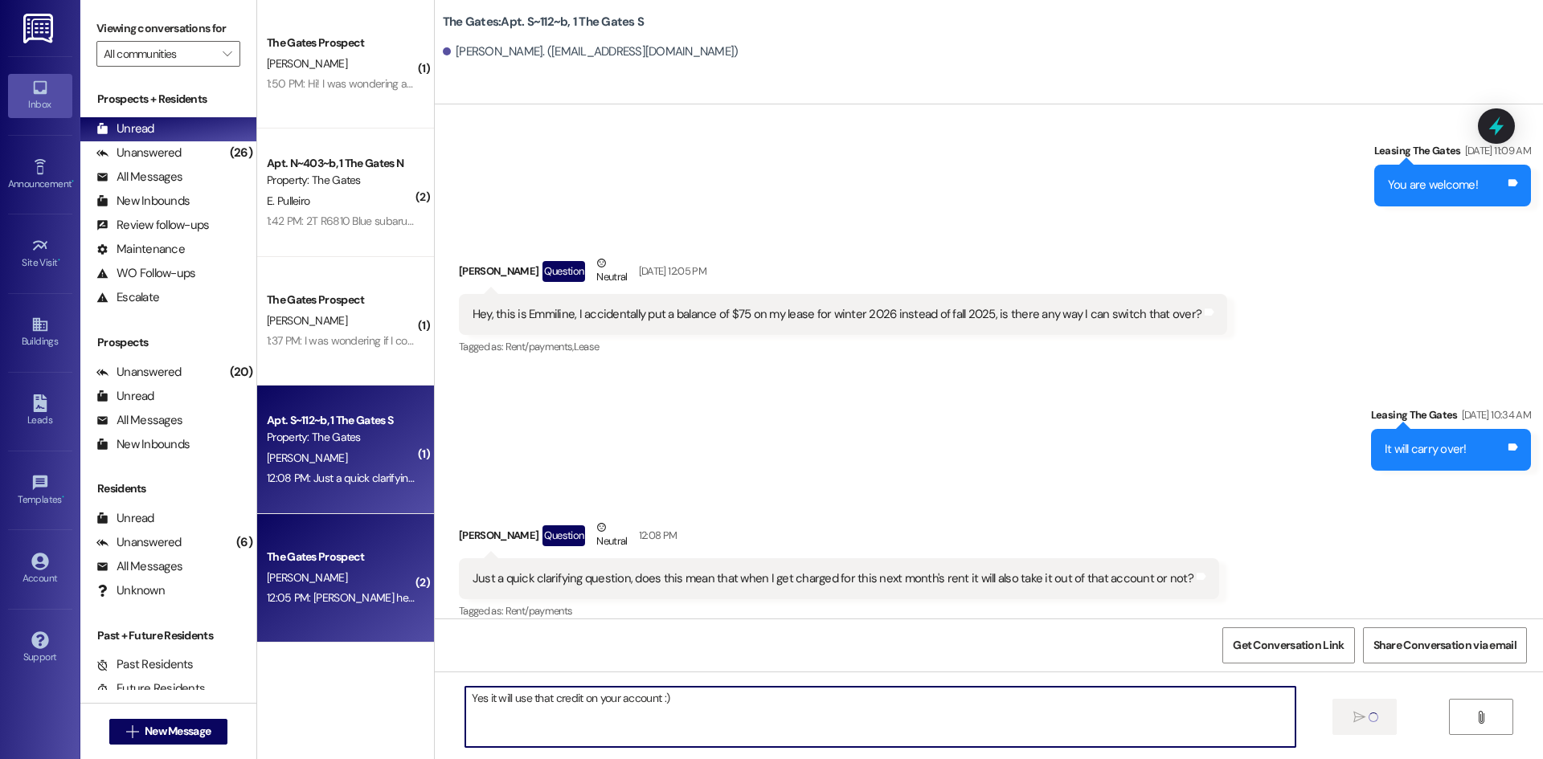
type textarea "Yes it will use that credit on your account :)"
click at [288, 603] on div "12:05 PM: [PERSON_NAME] he said it is signed! 12:05 PM: [PERSON_NAME] he said i…" at bounding box center [376, 598] width 218 height 14
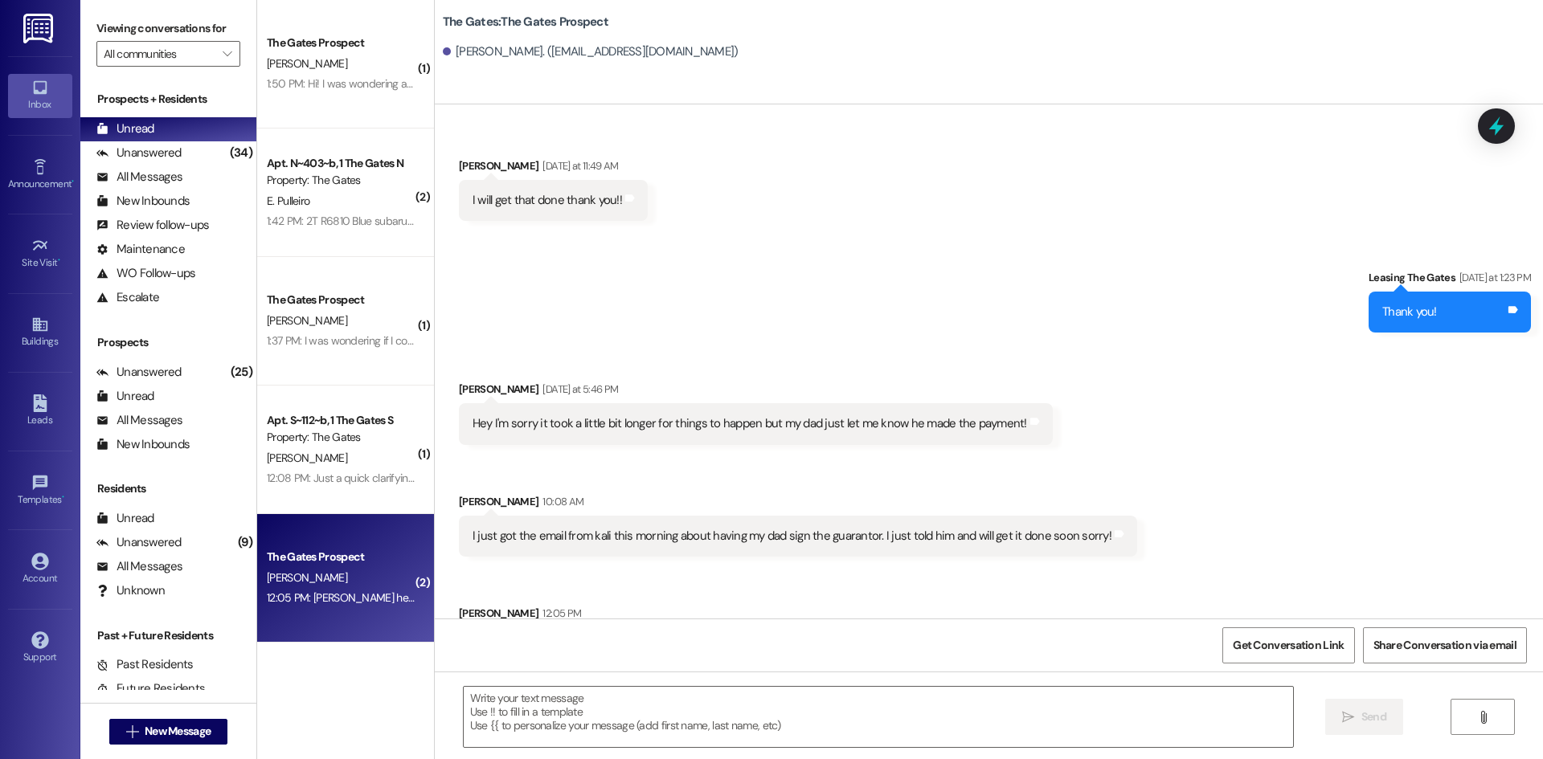
scroll to position [455, 0]
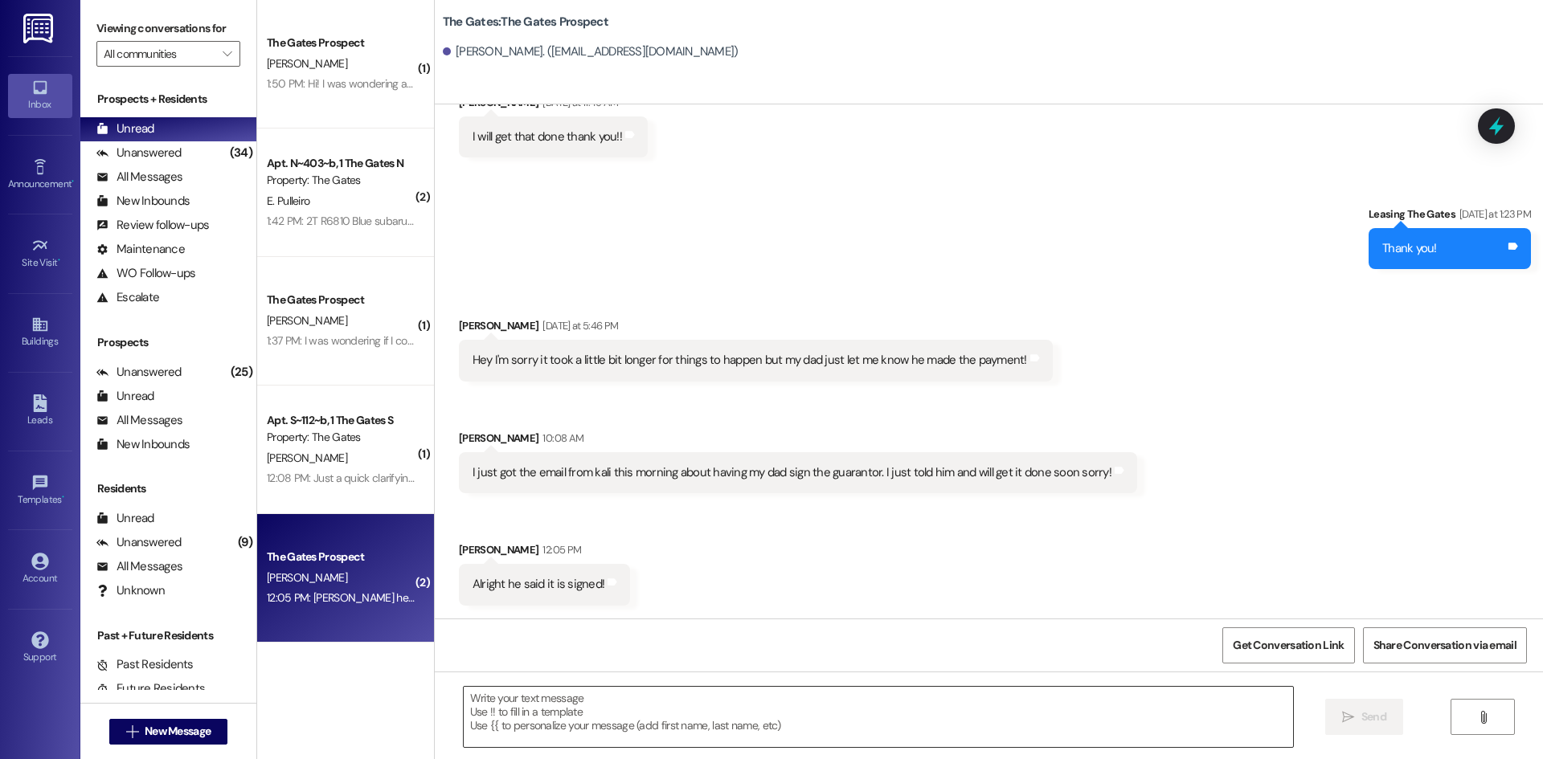
click at [585, 722] on textarea at bounding box center [878, 717] width 829 height 60
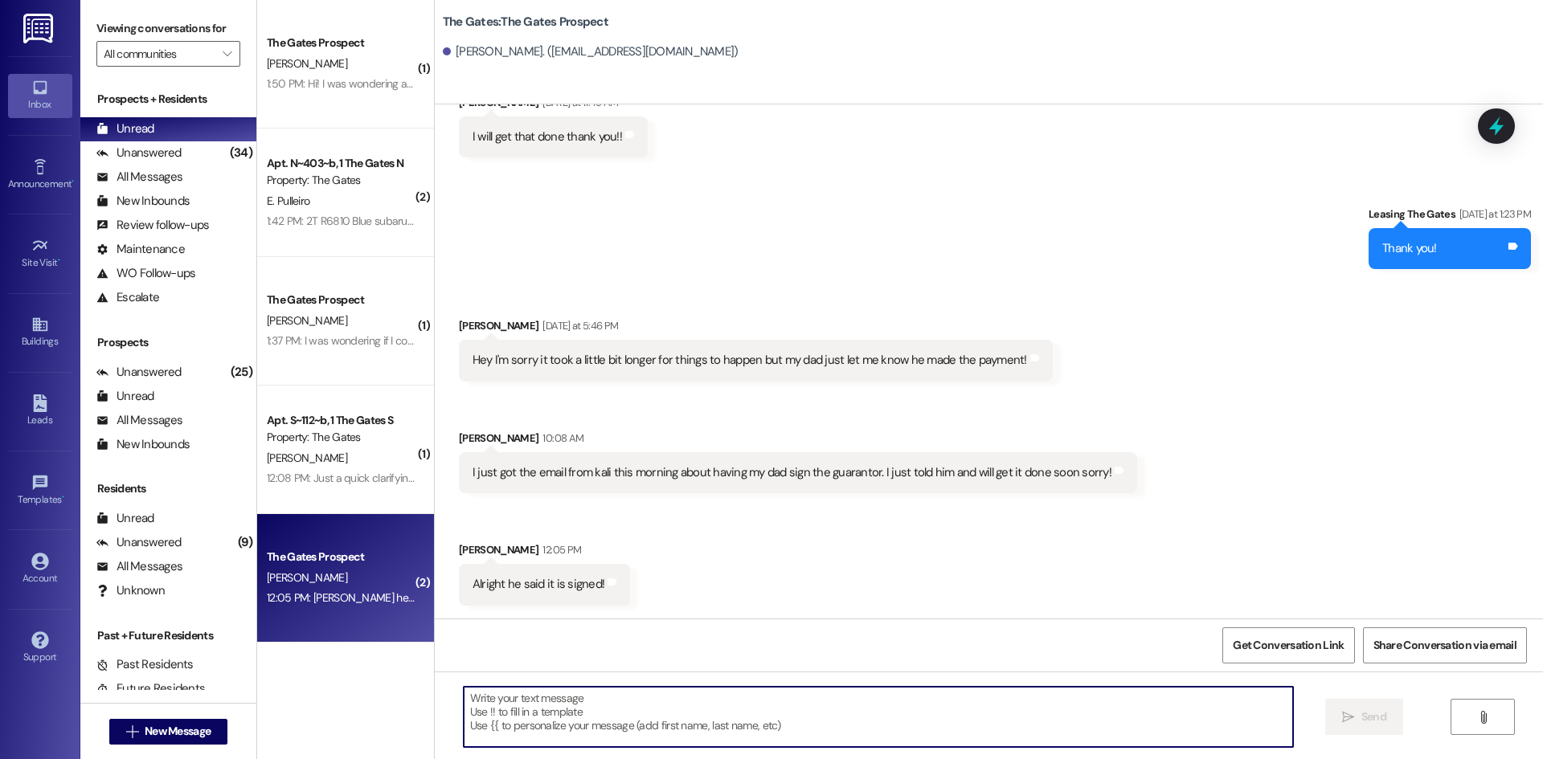
click at [543, 725] on textarea at bounding box center [878, 717] width 829 height 60
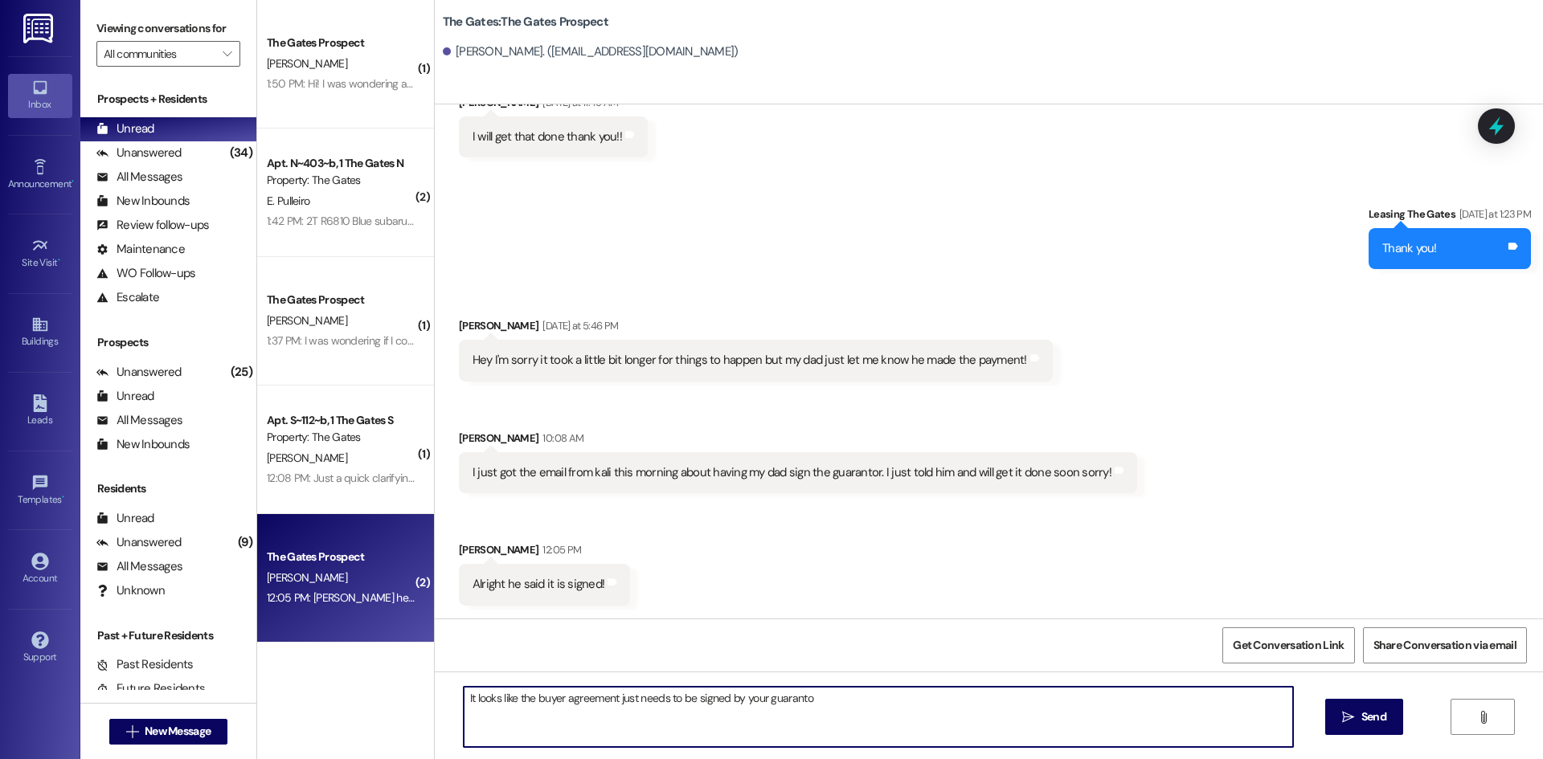
type textarea "It looks like the buyer agreement just needs to be signed by your guarantor"
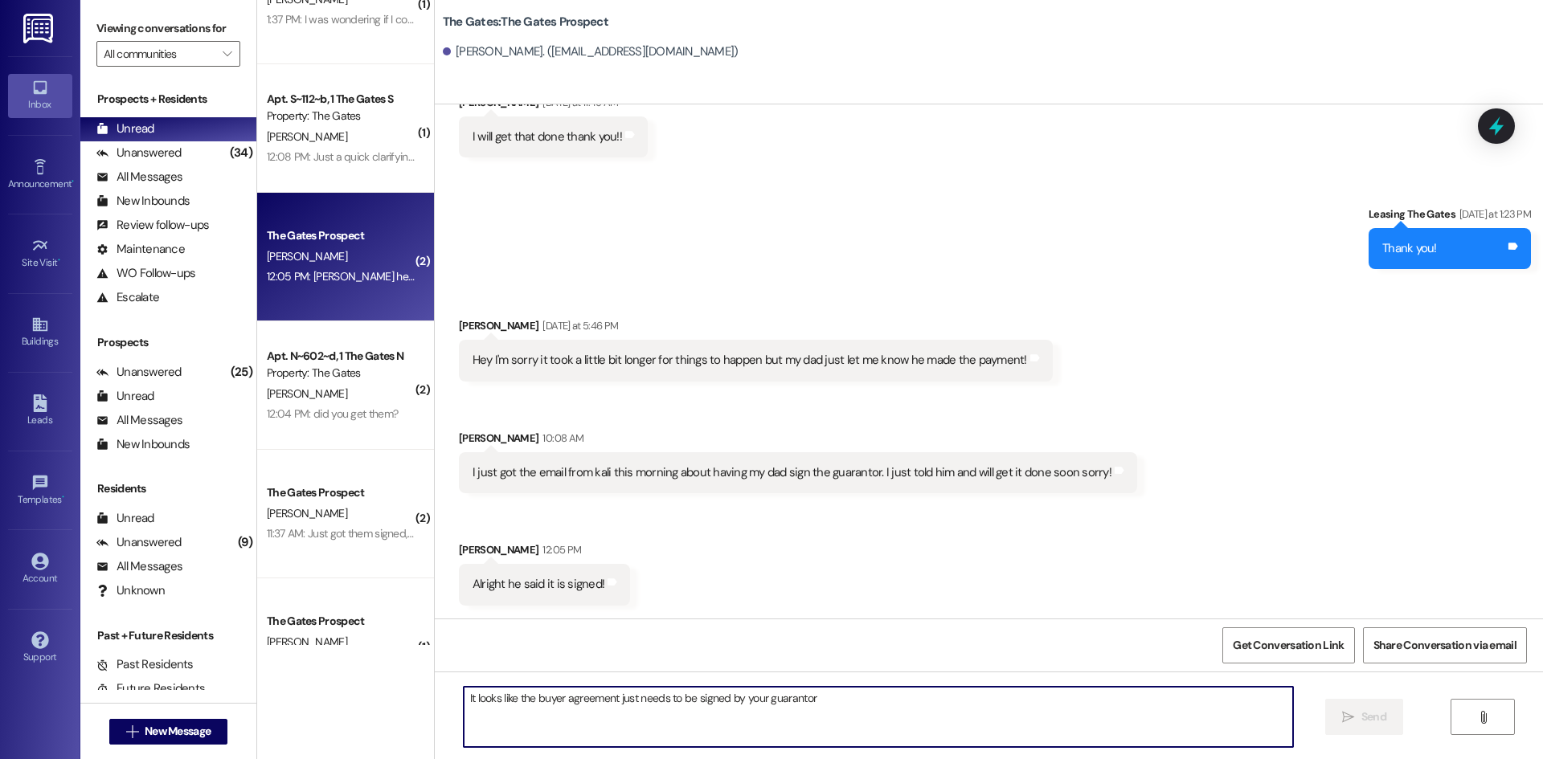
scroll to position [402, 0]
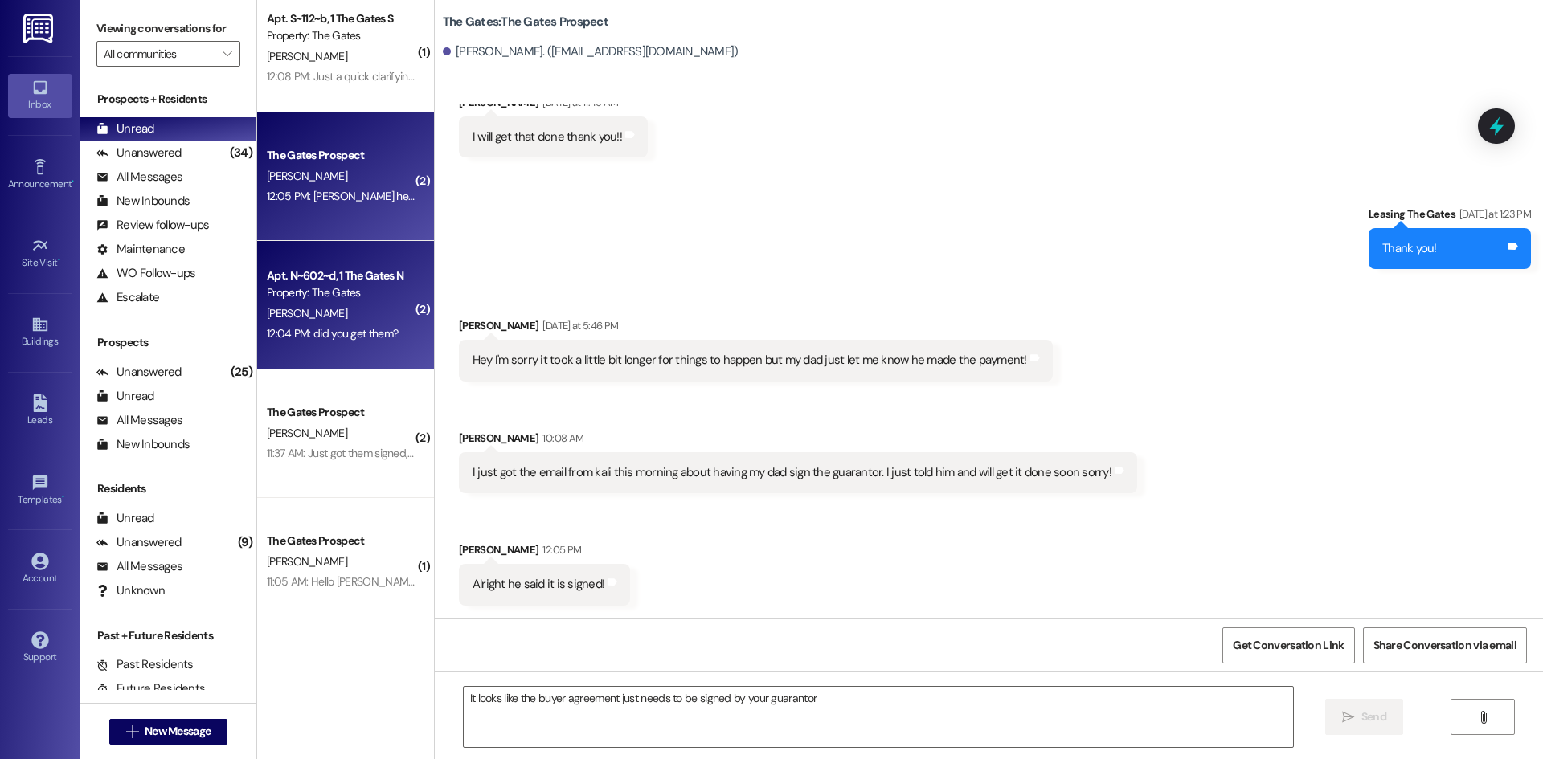
click at [297, 309] on span "[PERSON_NAME]" at bounding box center [307, 313] width 80 height 14
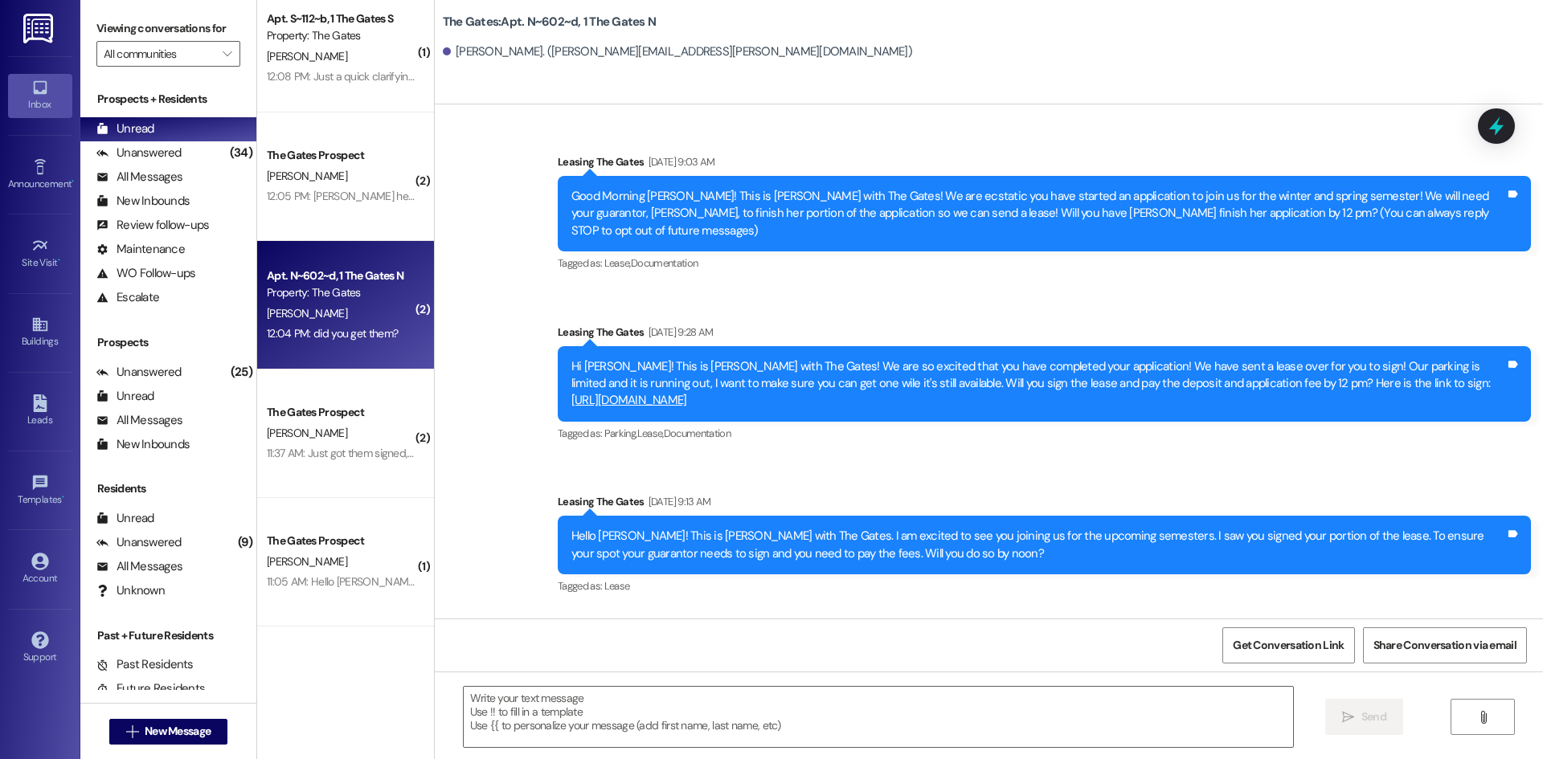
scroll to position [44245, 0]
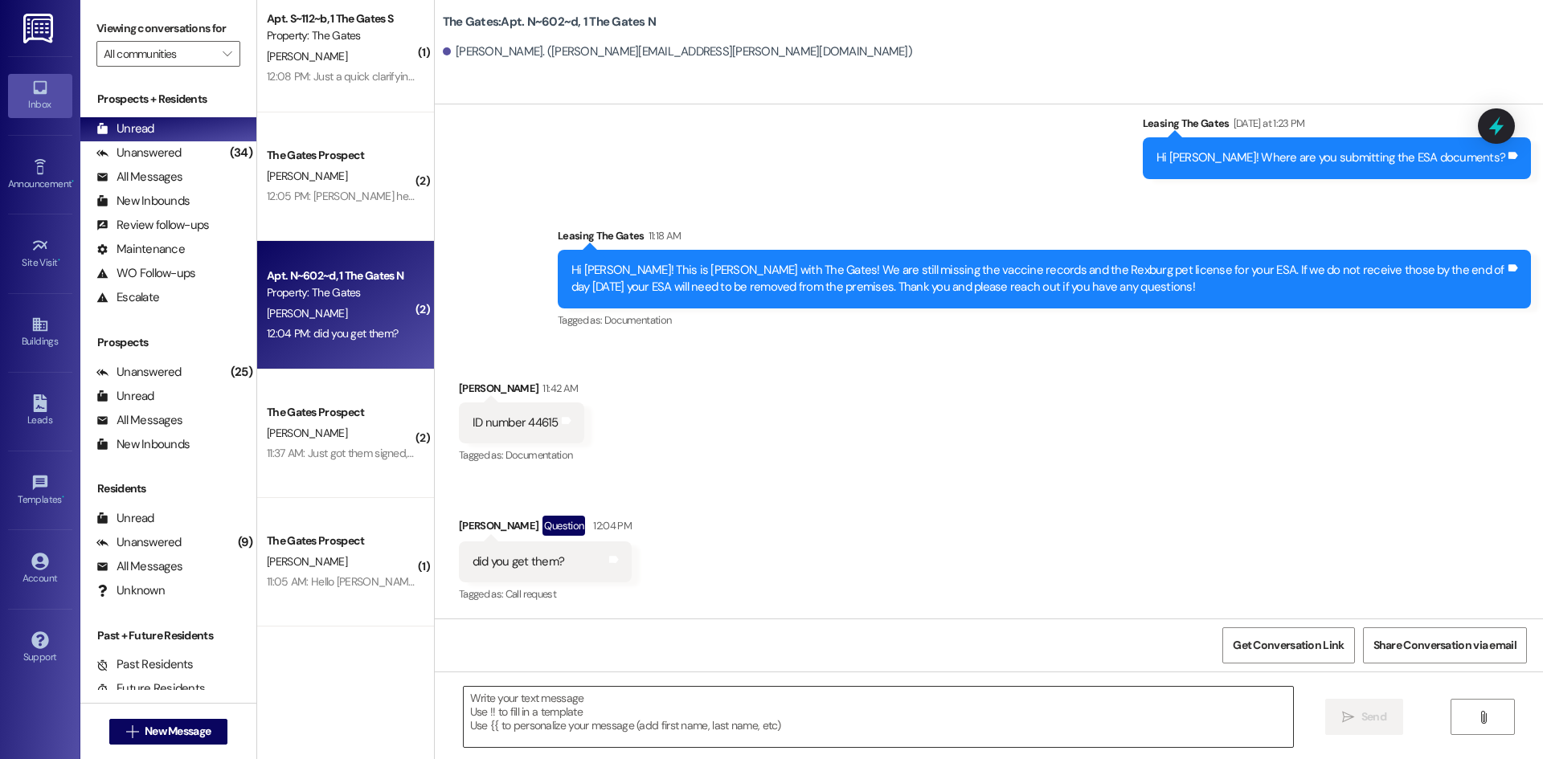
click at [578, 707] on textarea at bounding box center [878, 717] width 829 height 60
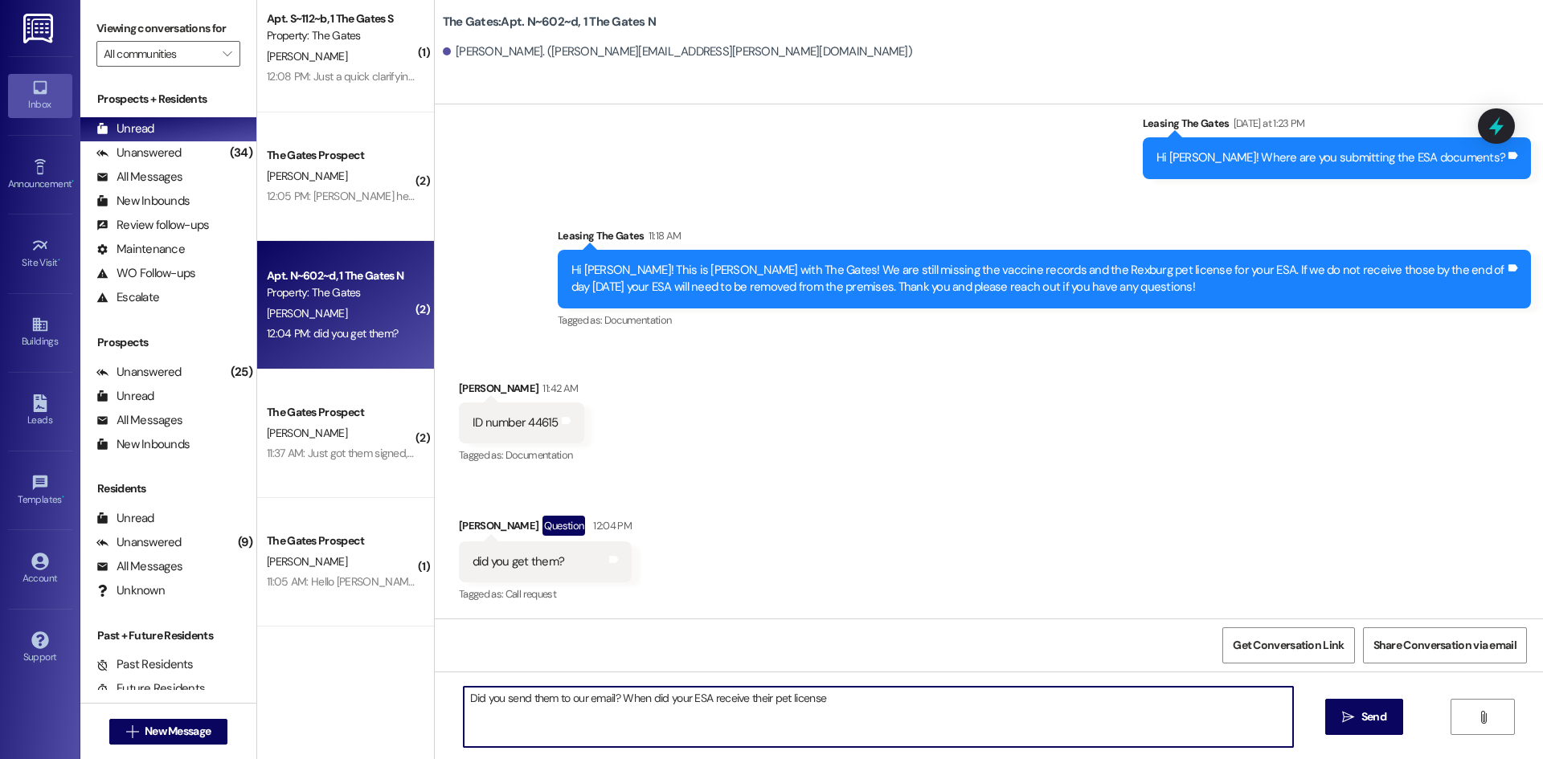
type textarea "Did you send them to our email? When did your ESA receive their pet license"
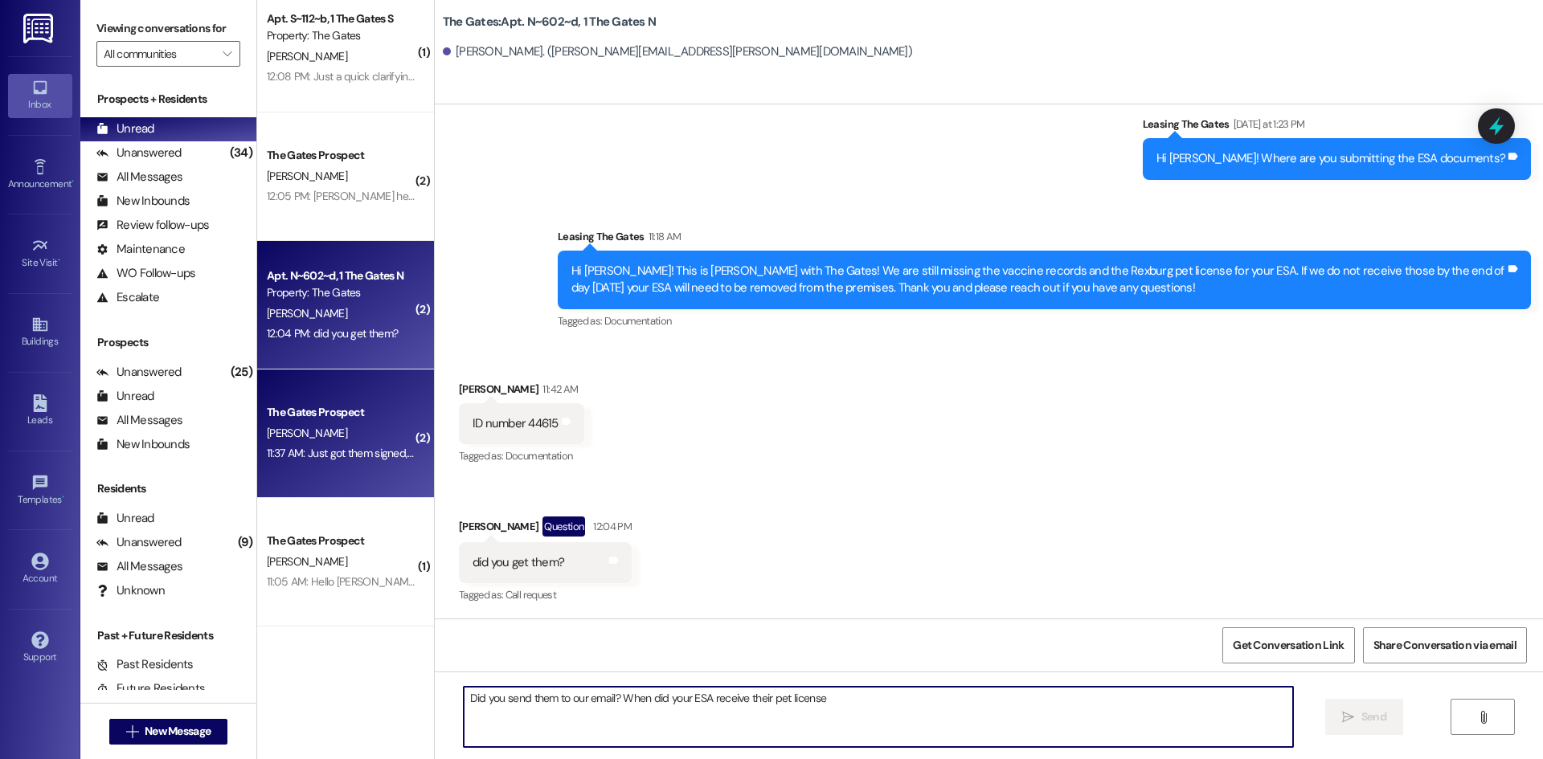
click at [318, 424] on div "[PERSON_NAME]" at bounding box center [341, 433] width 152 height 20
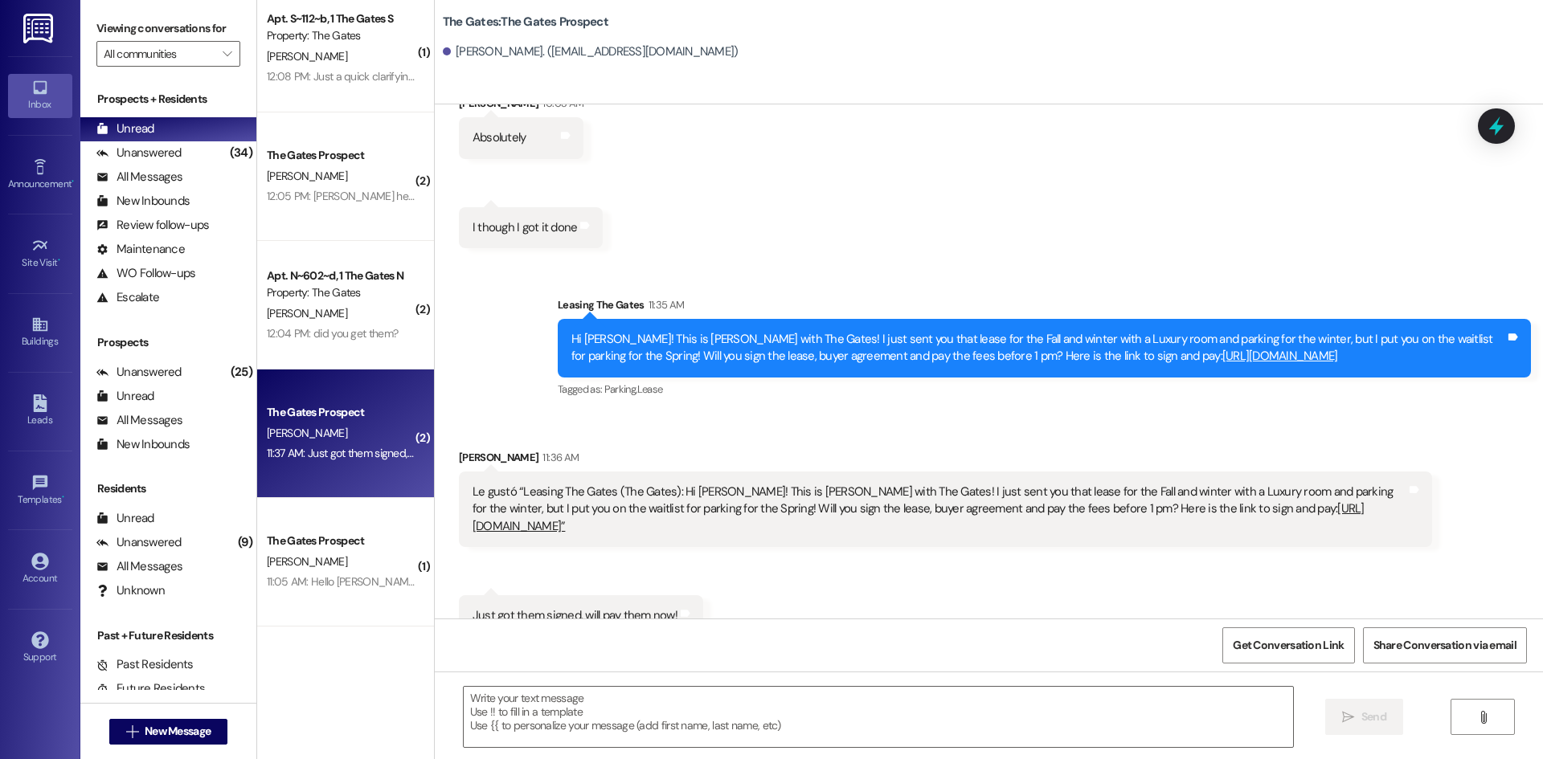
scroll to position [225, 0]
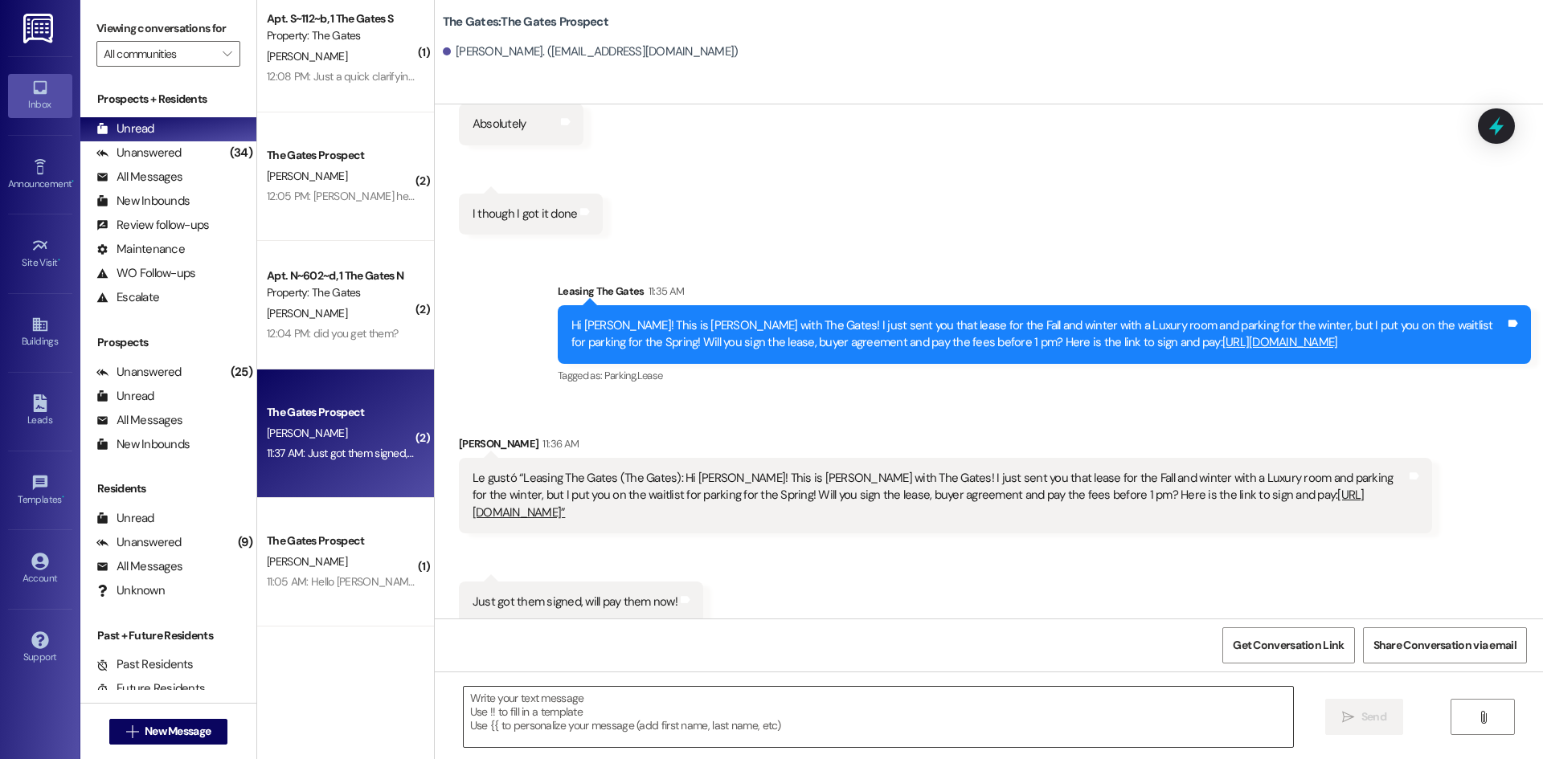
click at [611, 719] on textarea at bounding box center [878, 717] width 829 height 60
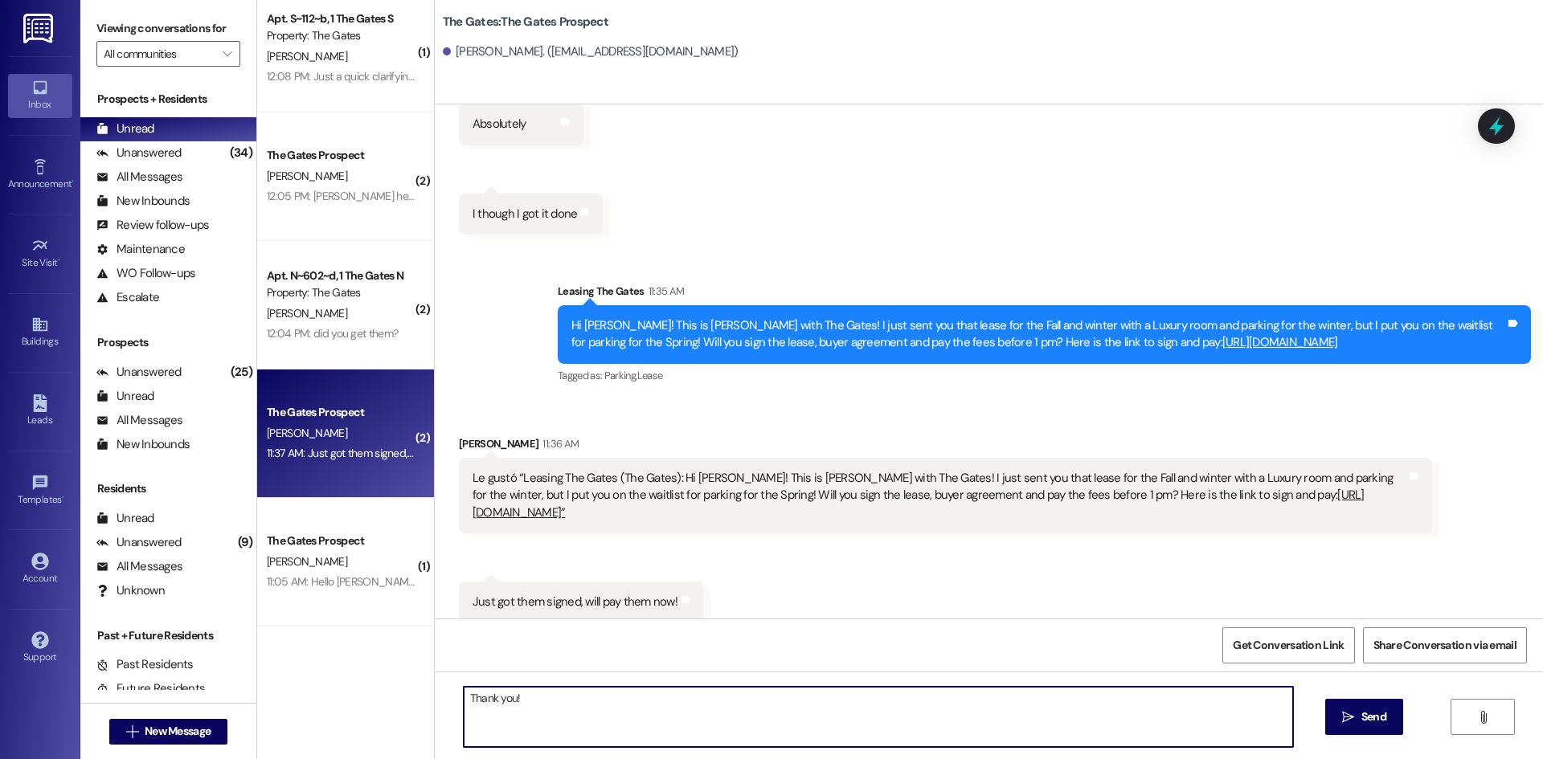
type textarea "Thank you!"
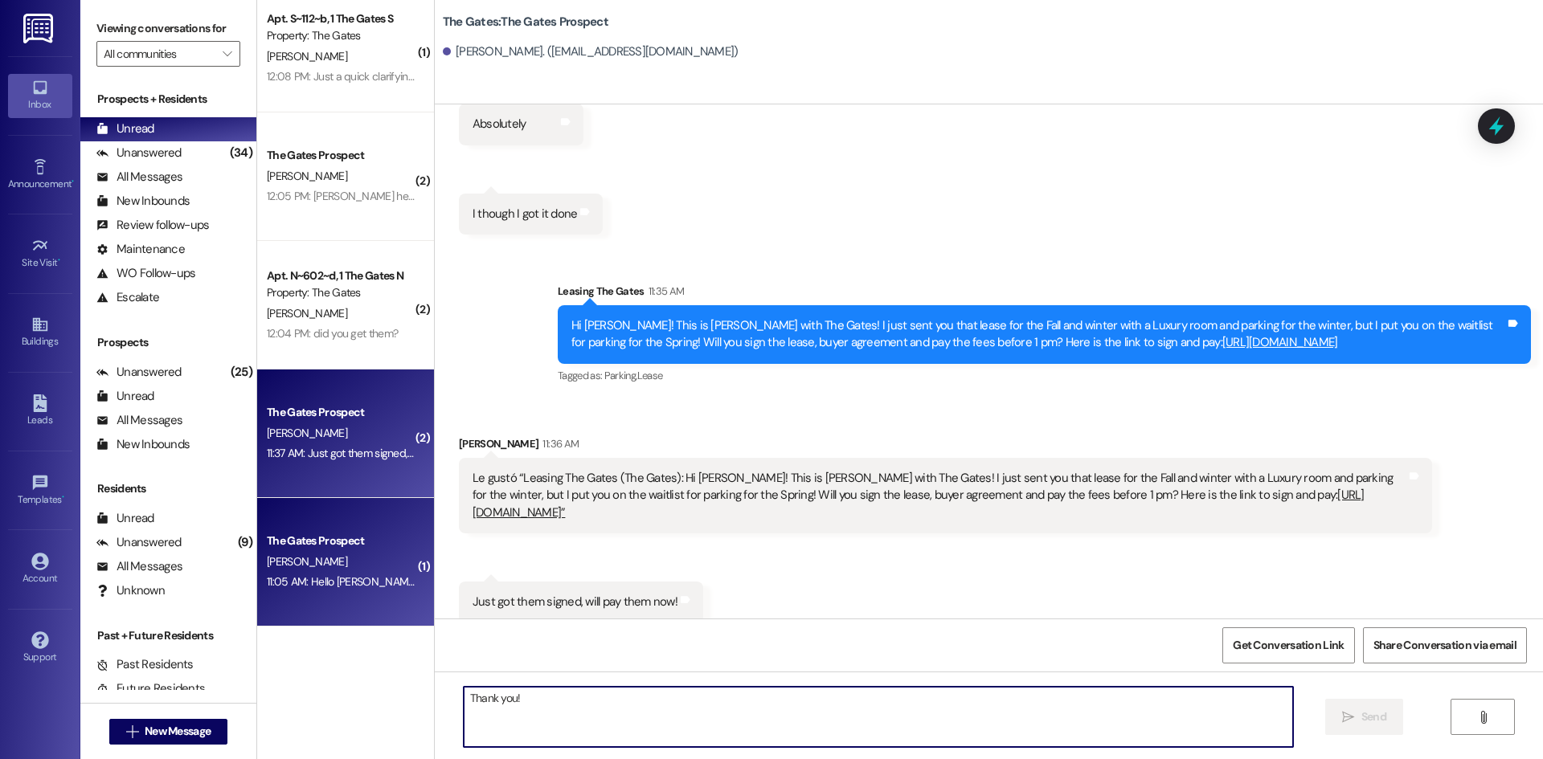
click at [325, 591] on div "11:05 AM: Hello [PERSON_NAME]! I just signed the lease and paid for the fees. T…" at bounding box center [341, 582] width 152 height 20
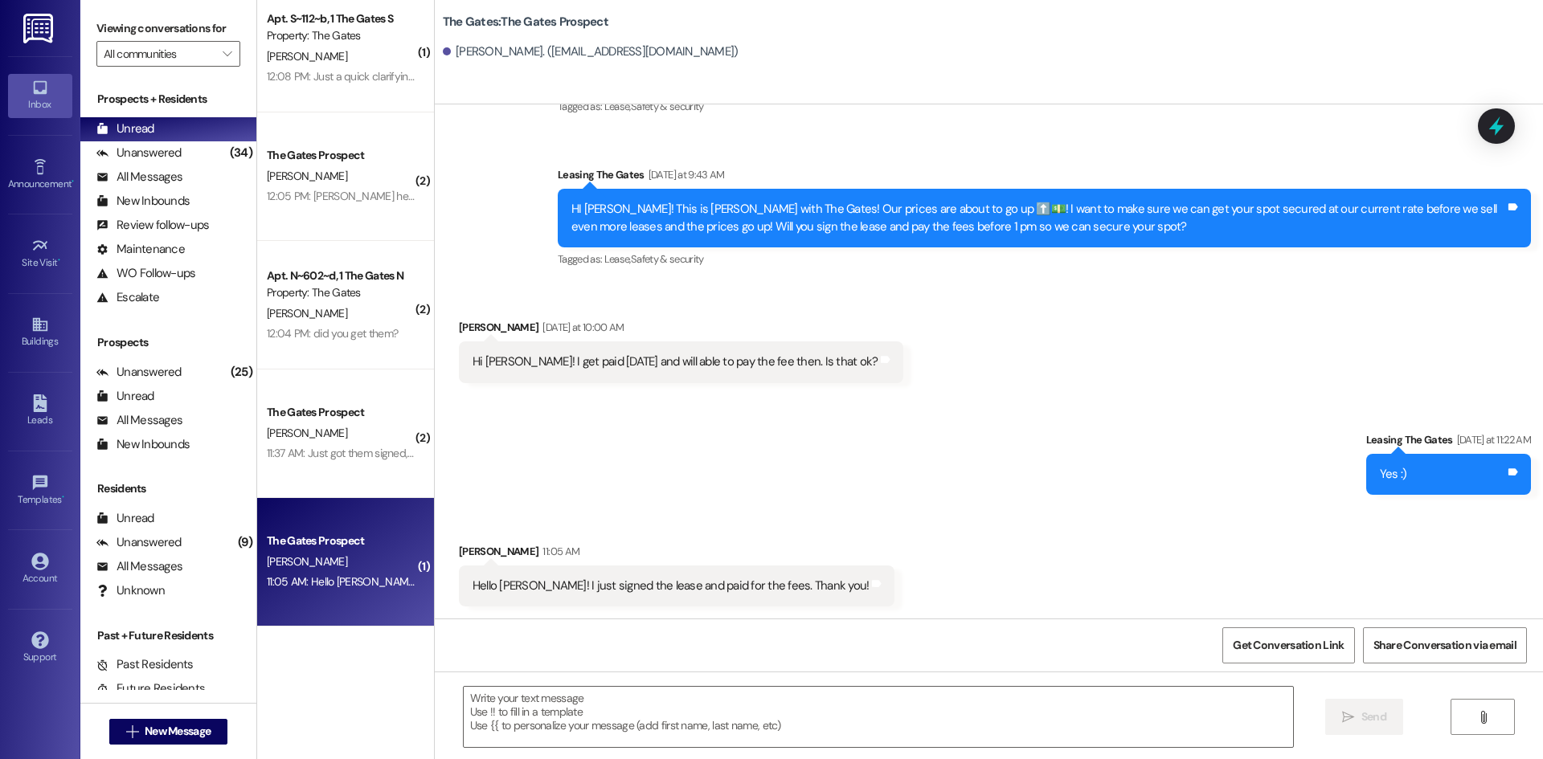
scroll to position [328, 0]
click at [549, 708] on textarea at bounding box center [878, 717] width 829 height 60
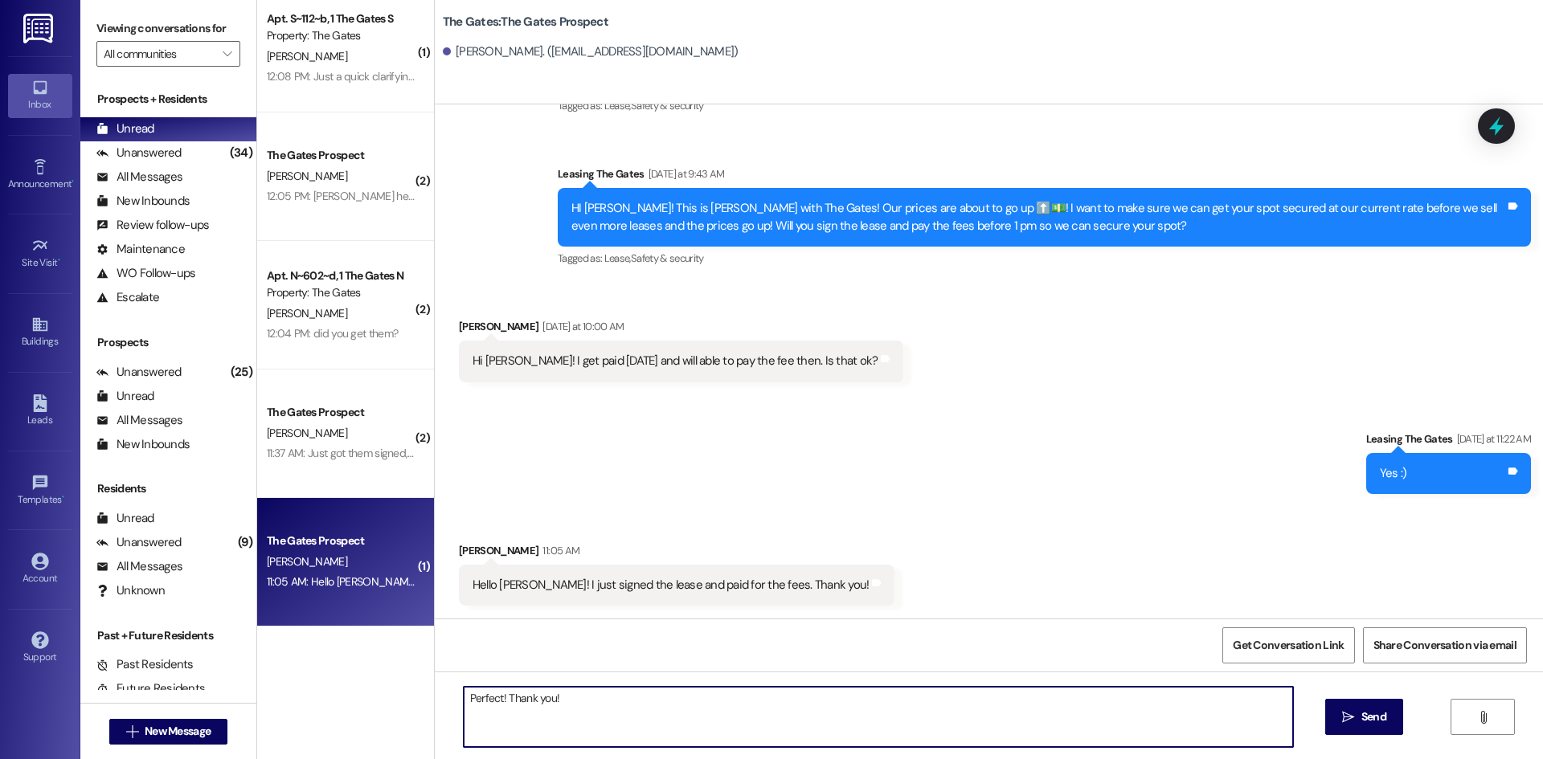
type textarea "Perfect! Thank you!"
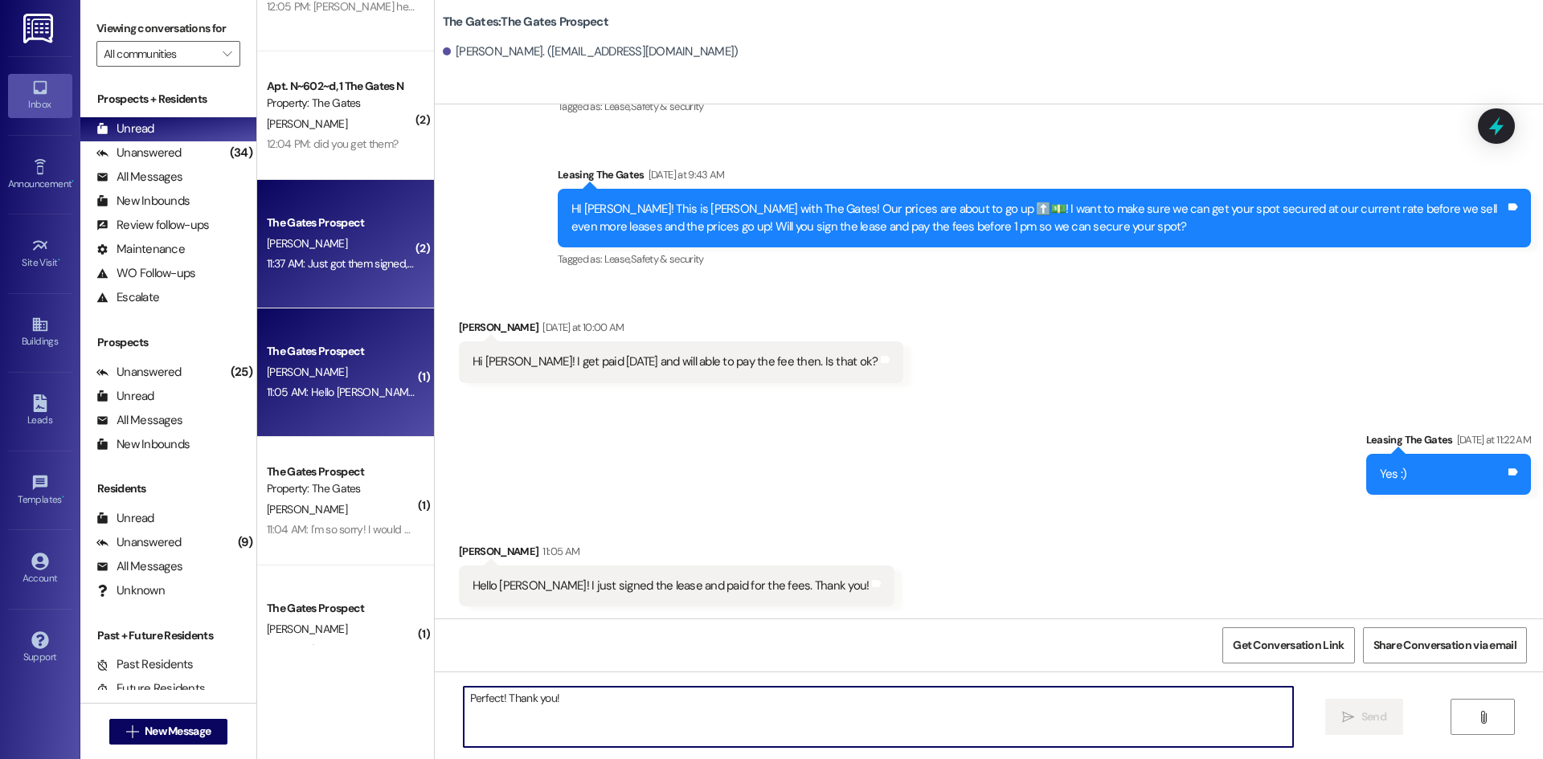
scroll to position [723, 0]
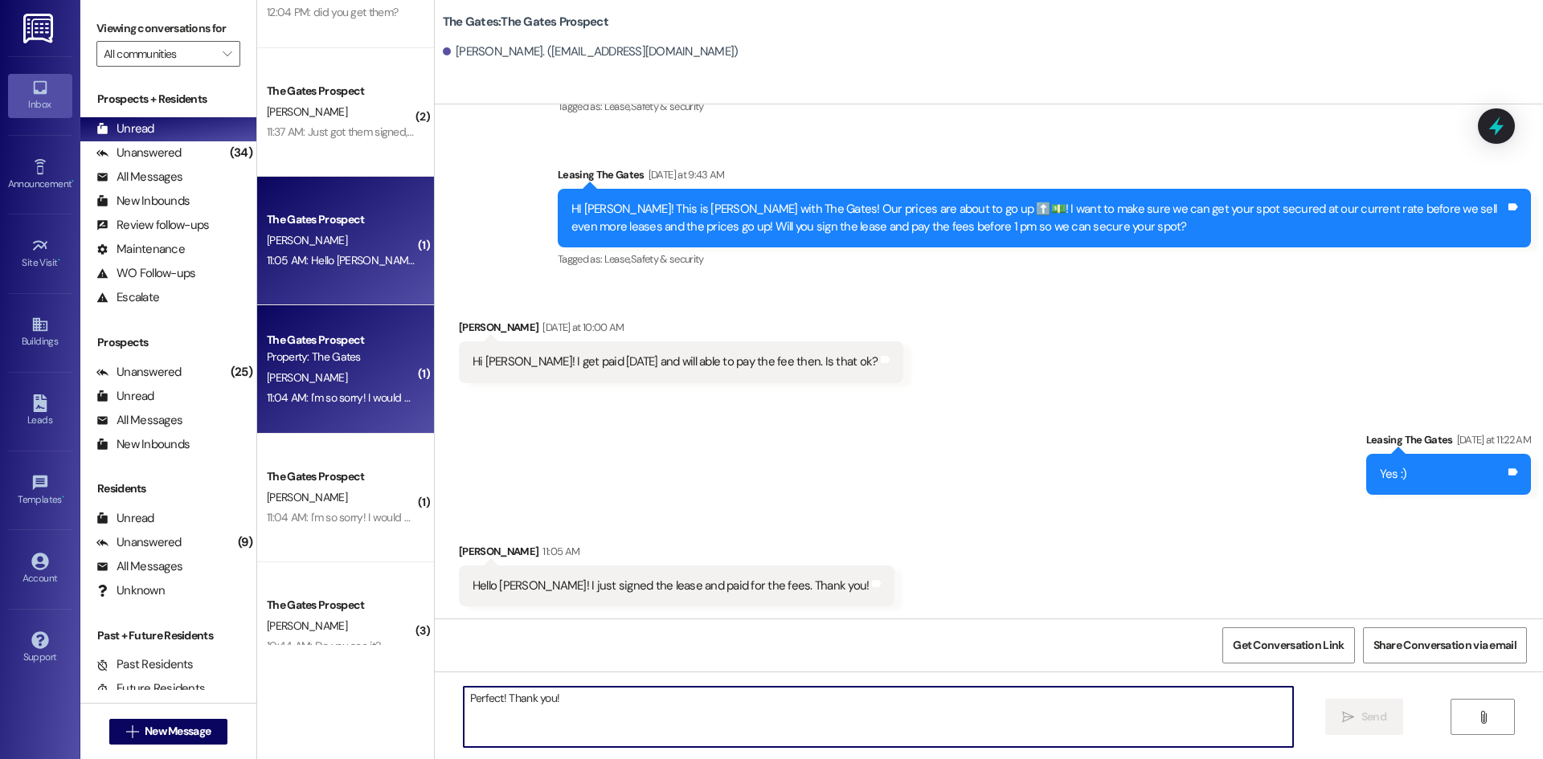
click at [361, 395] on div "11:04 AM: I'm so sorry! I would have to sell another contract so I don't think …" at bounding box center [512, 398] width 491 height 14
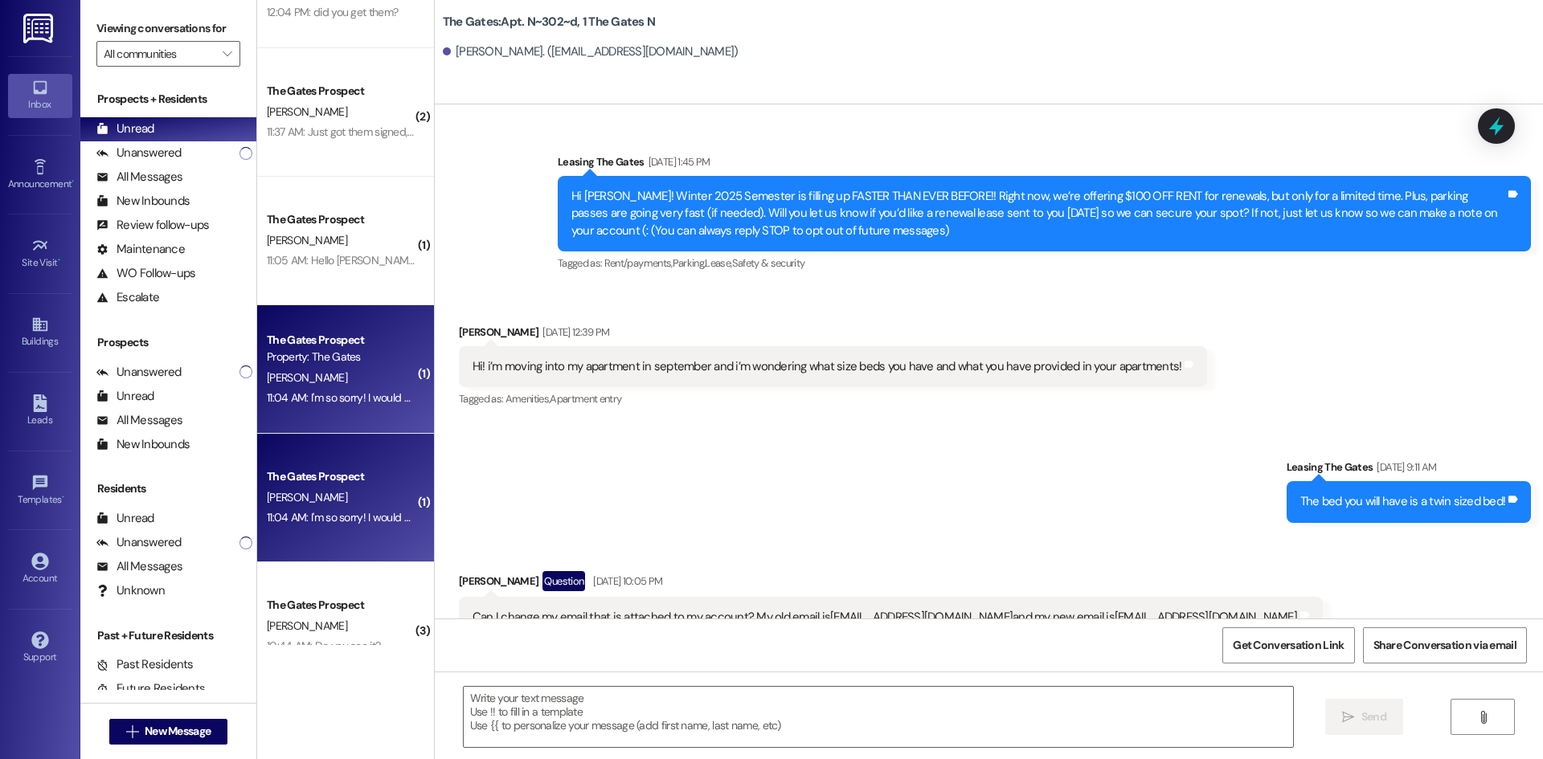
scroll to position [27021, 0]
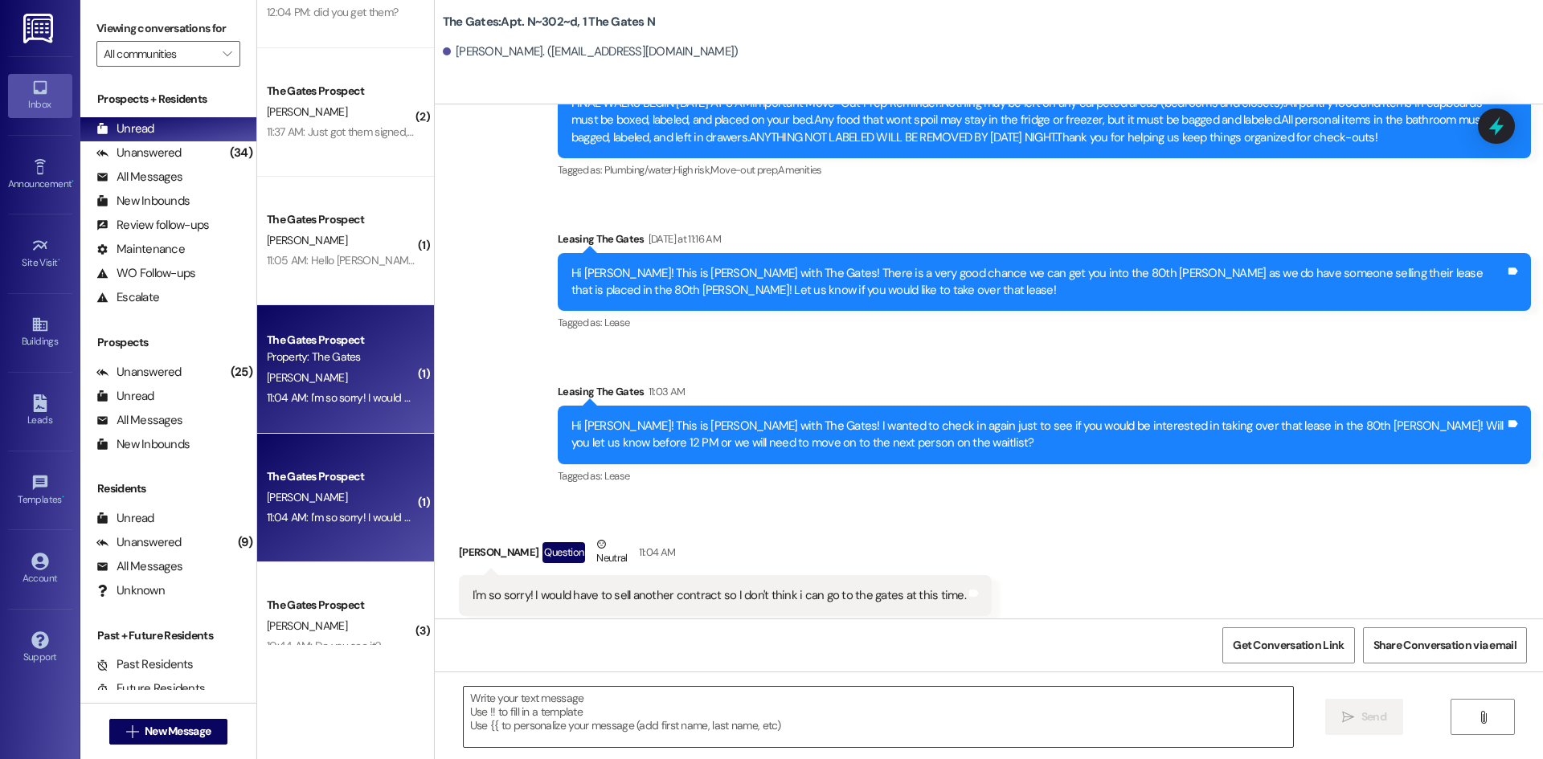
click at [588, 730] on textarea at bounding box center [878, 717] width 829 height 60
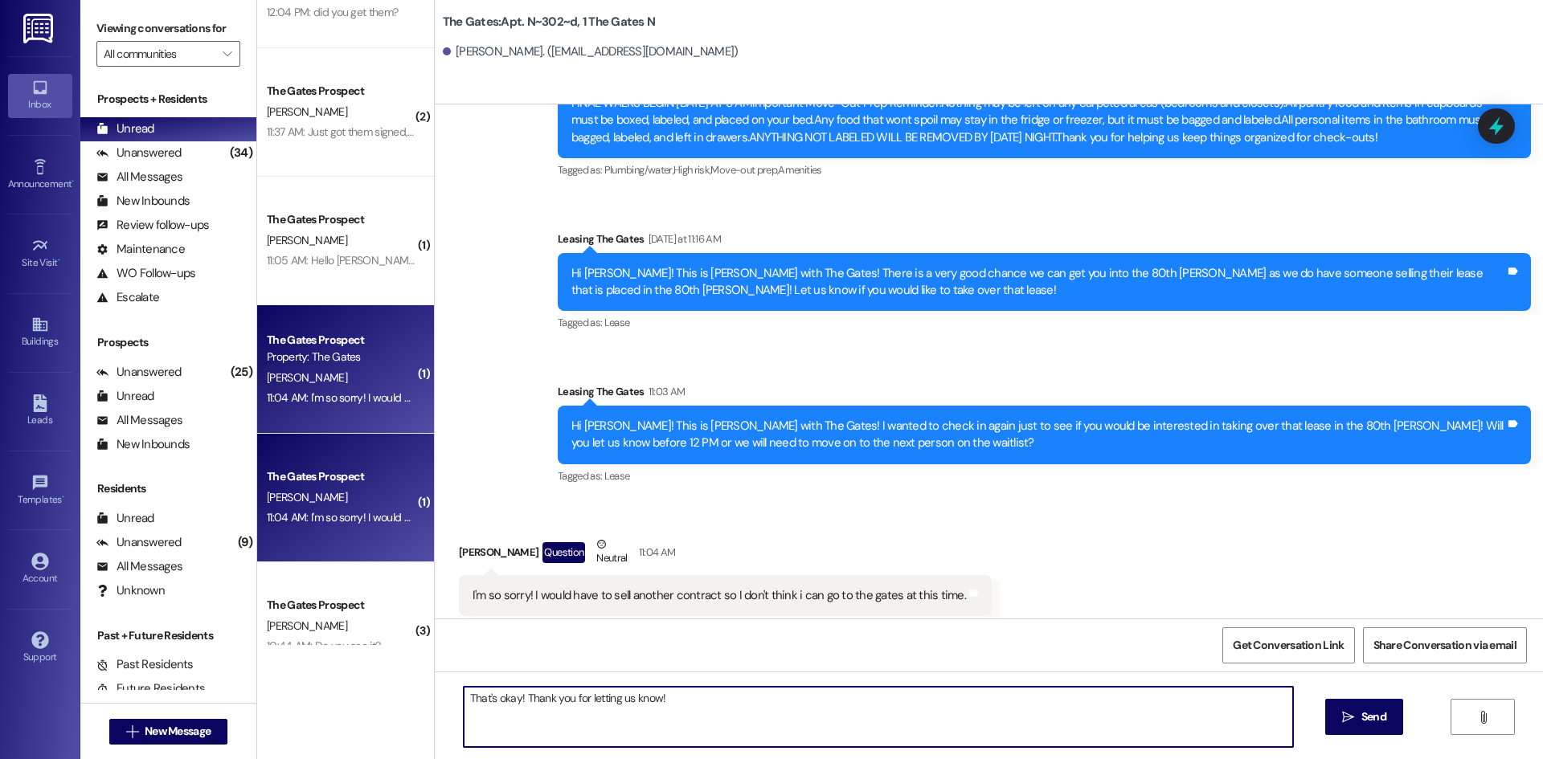
type textarea "That's okay! Thank you for letting us know!"
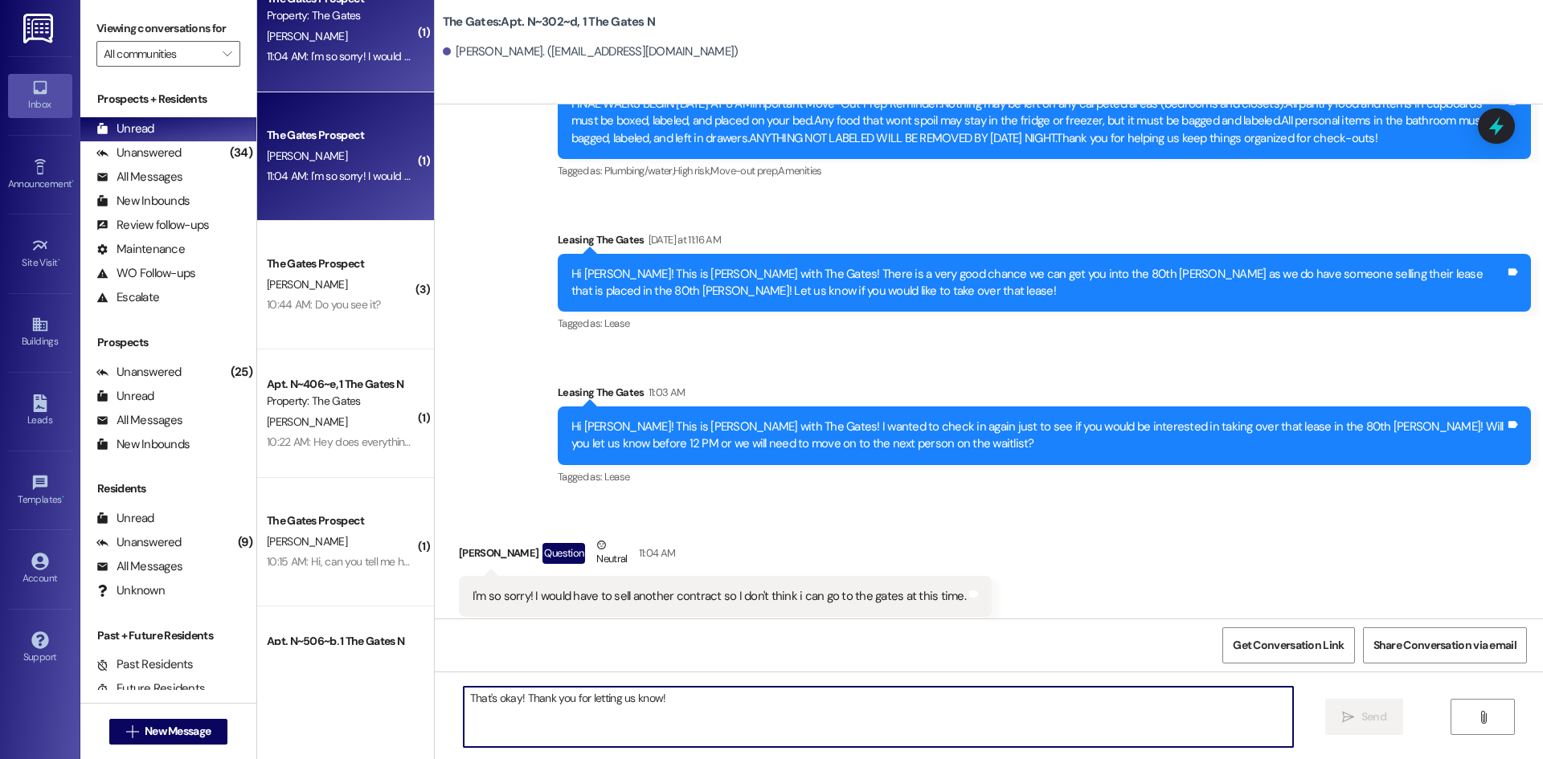
scroll to position [1205, 0]
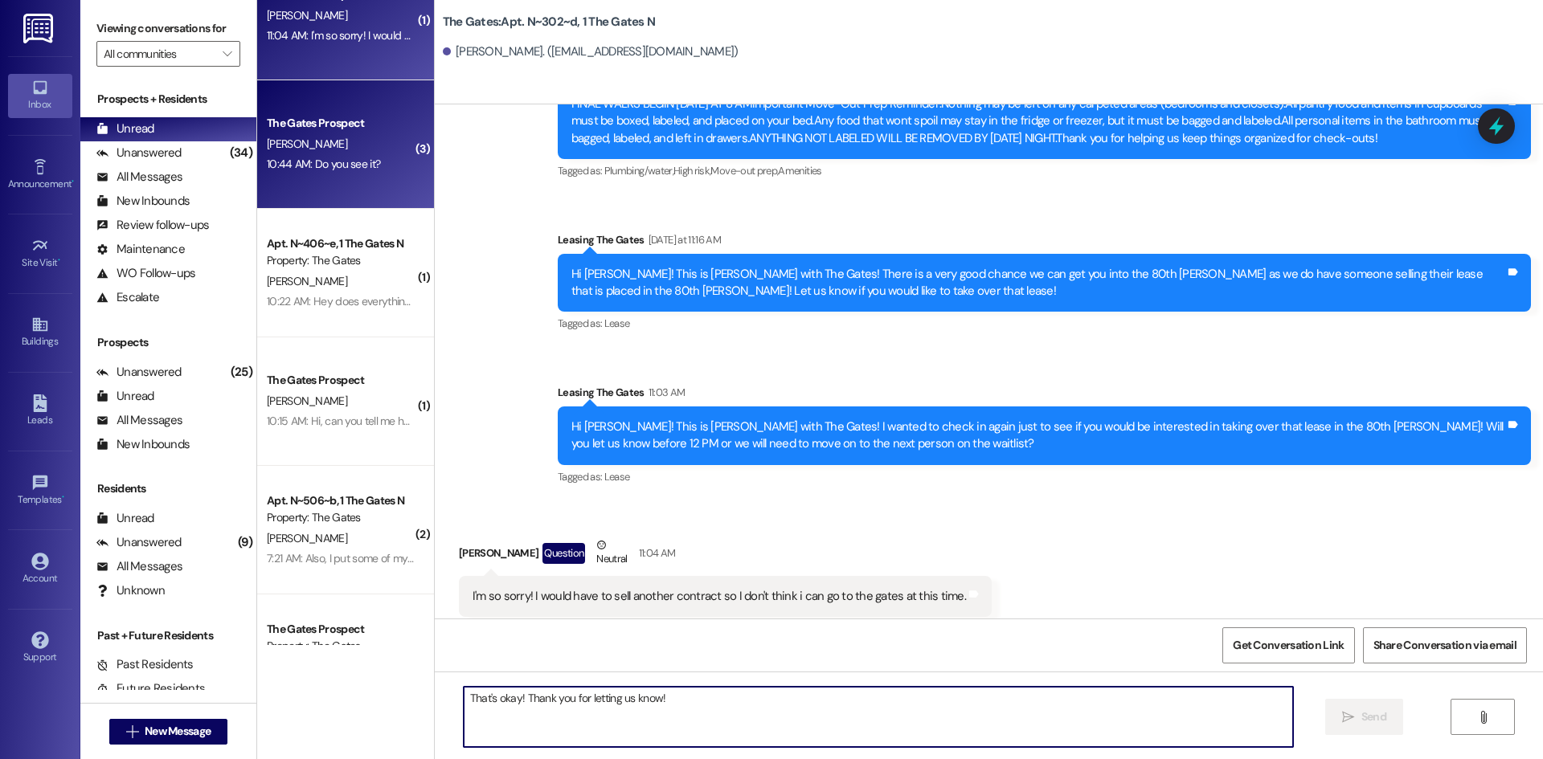
click at [319, 177] on div "The Gates Prospect [PERSON_NAME] 10:44 AM: Do you see it? 10:44 AM: Do you see …" at bounding box center [345, 144] width 177 height 129
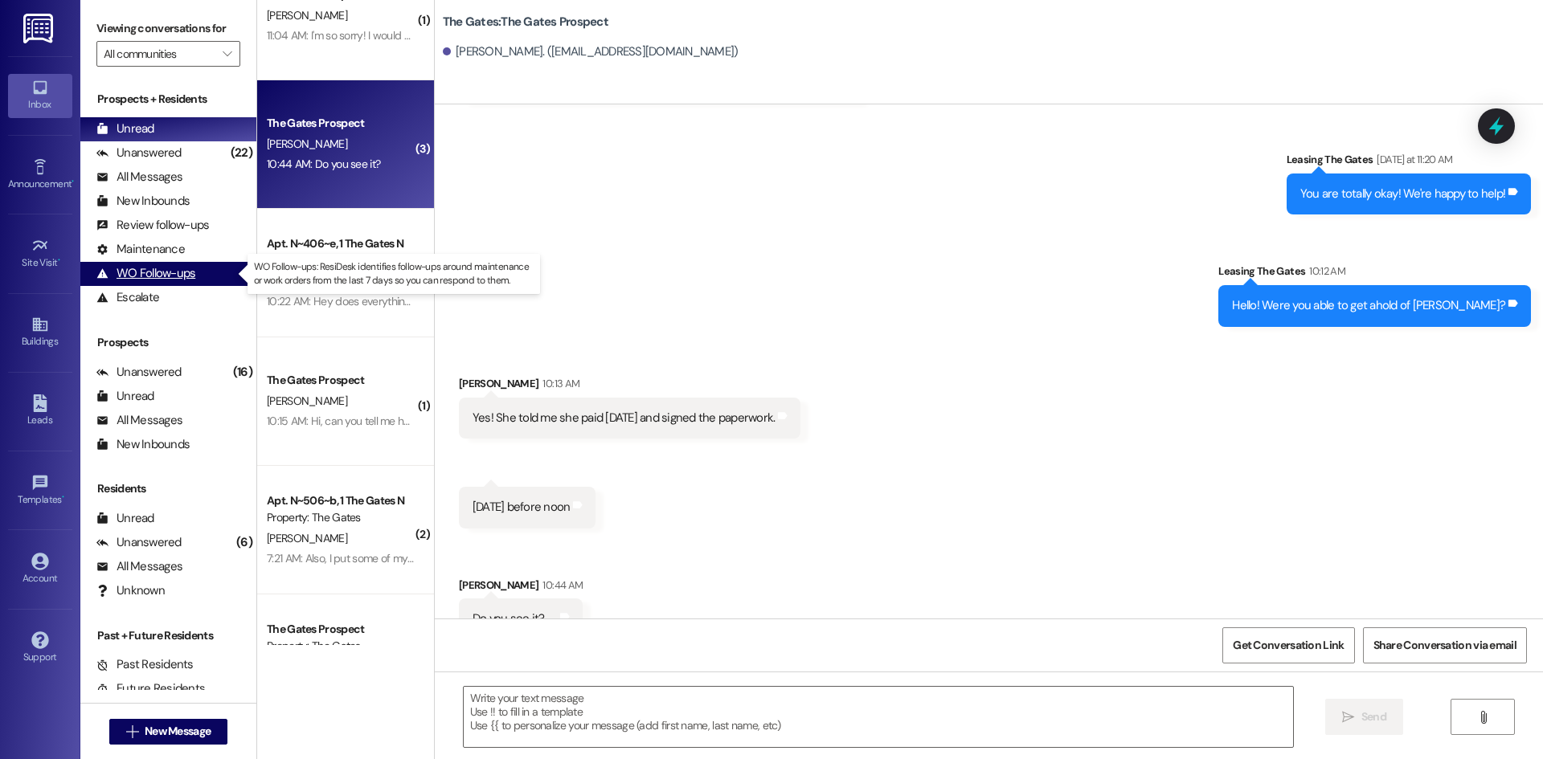
scroll to position [640, 0]
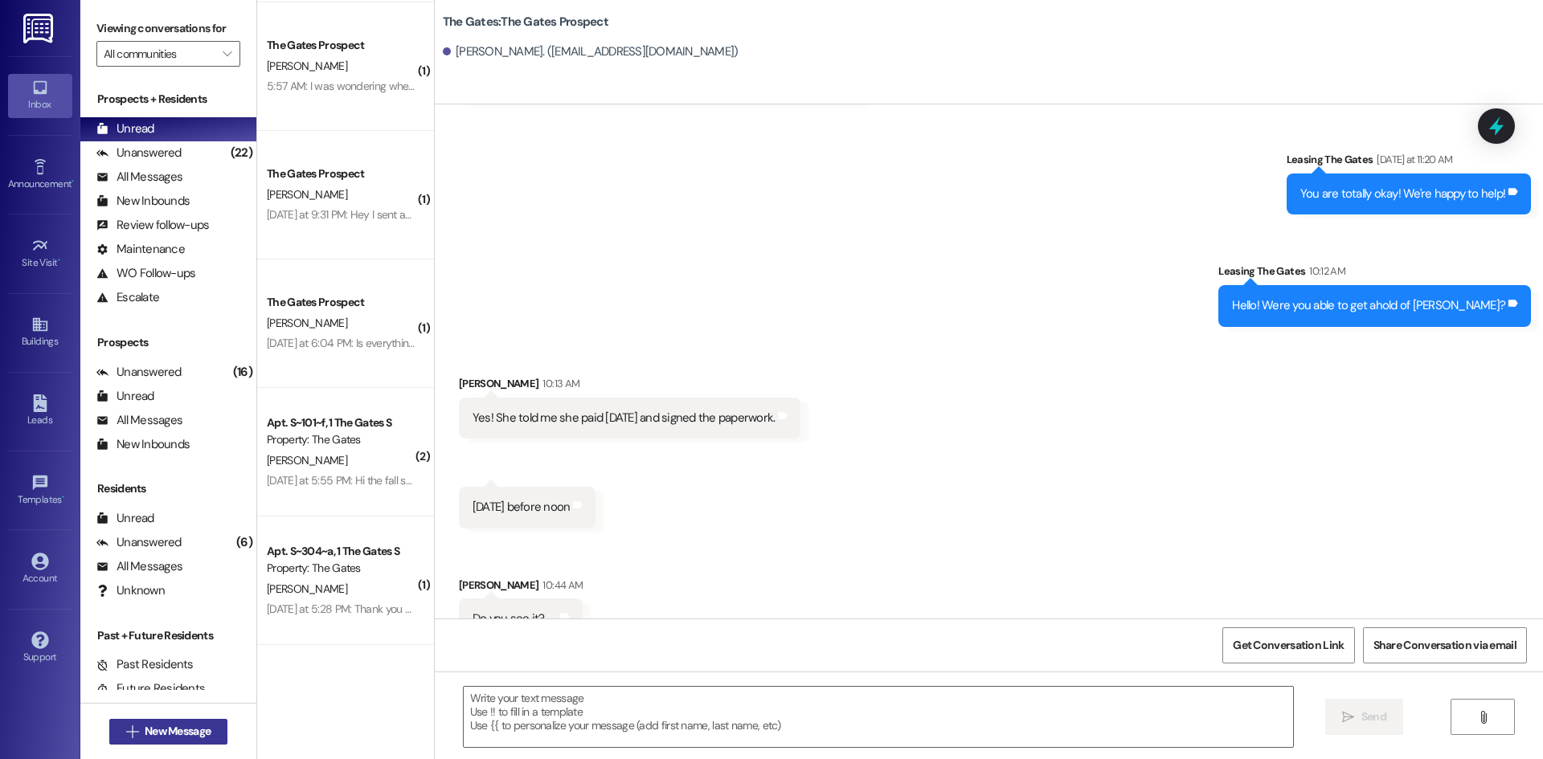
click at [199, 735] on span "New Message" at bounding box center [178, 731] width 66 height 17
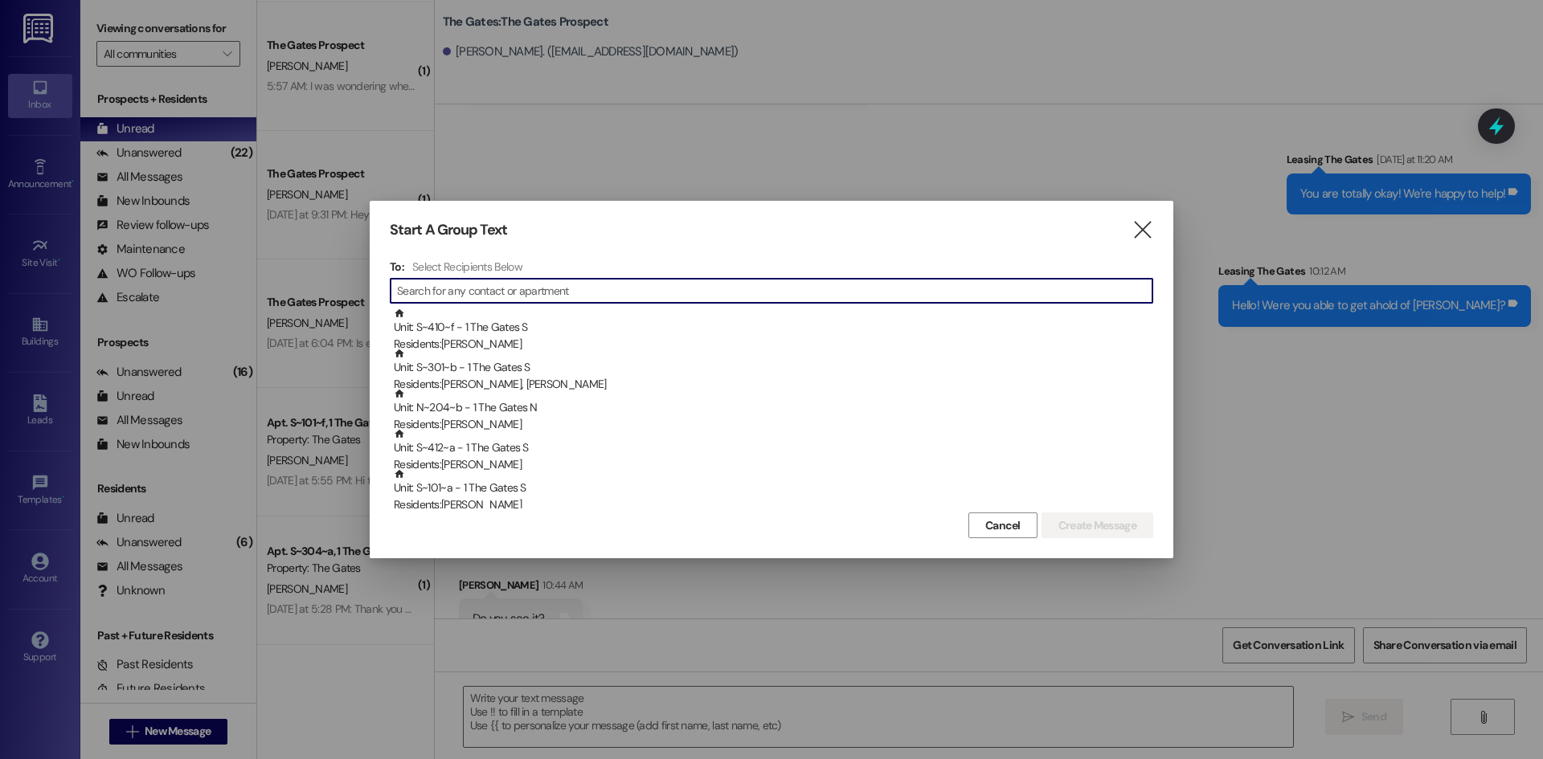
click at [617, 287] on input at bounding box center [774, 291] width 755 height 22
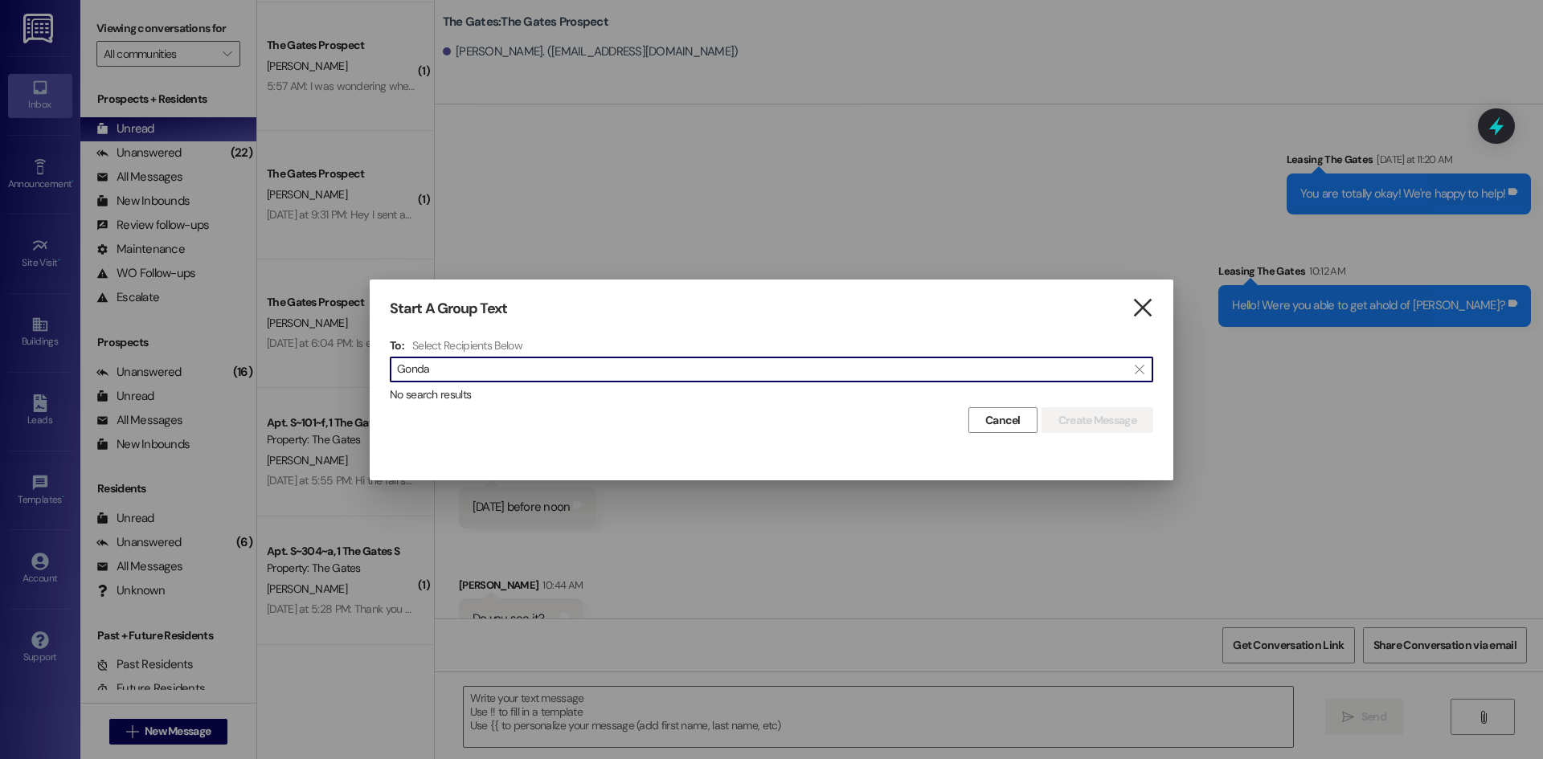
type input "Gonda"
click at [1151, 309] on icon "" at bounding box center [1142, 308] width 22 height 17
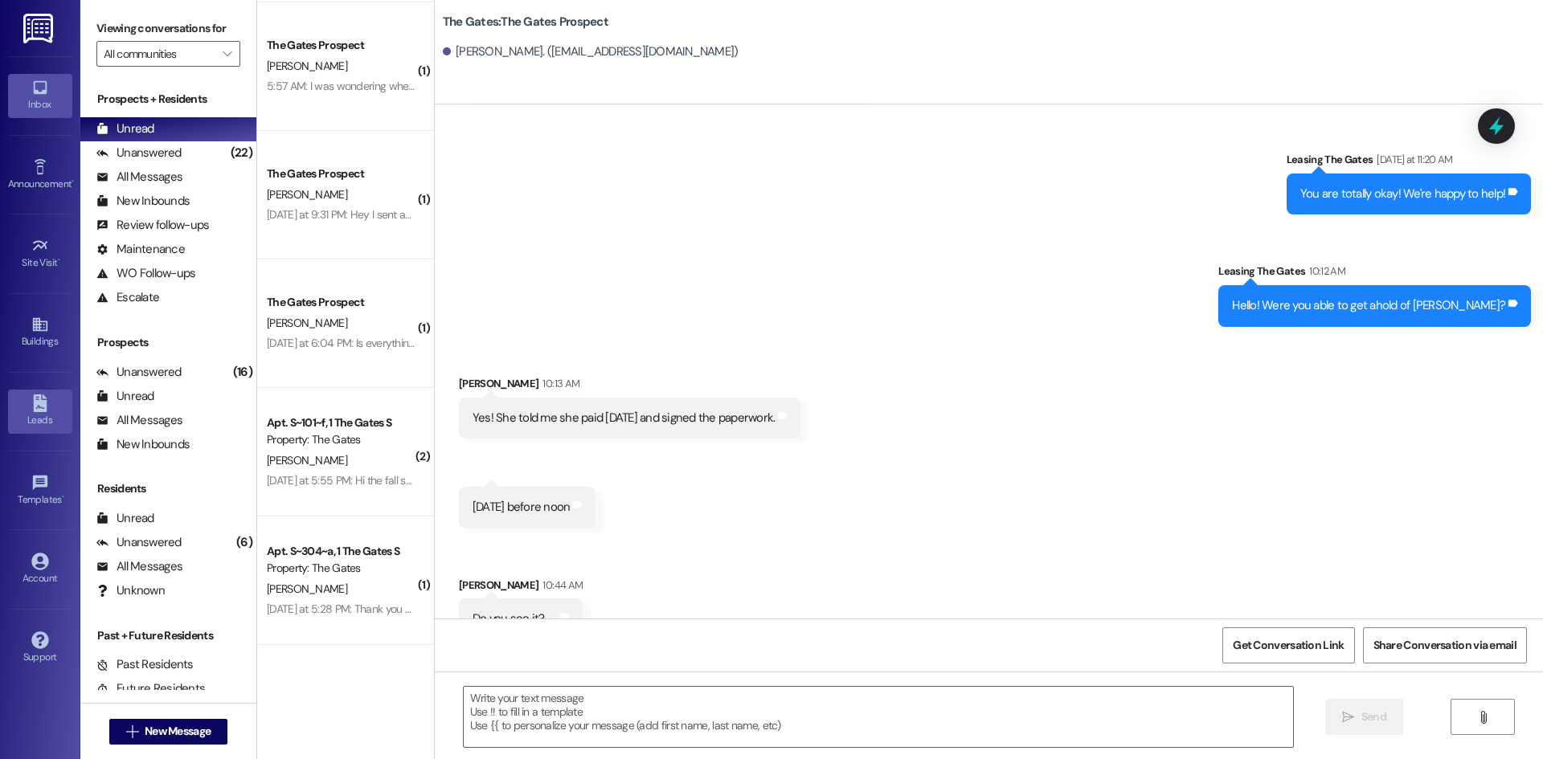
click at [33, 413] on div "Leads" at bounding box center [40, 420] width 80 height 16
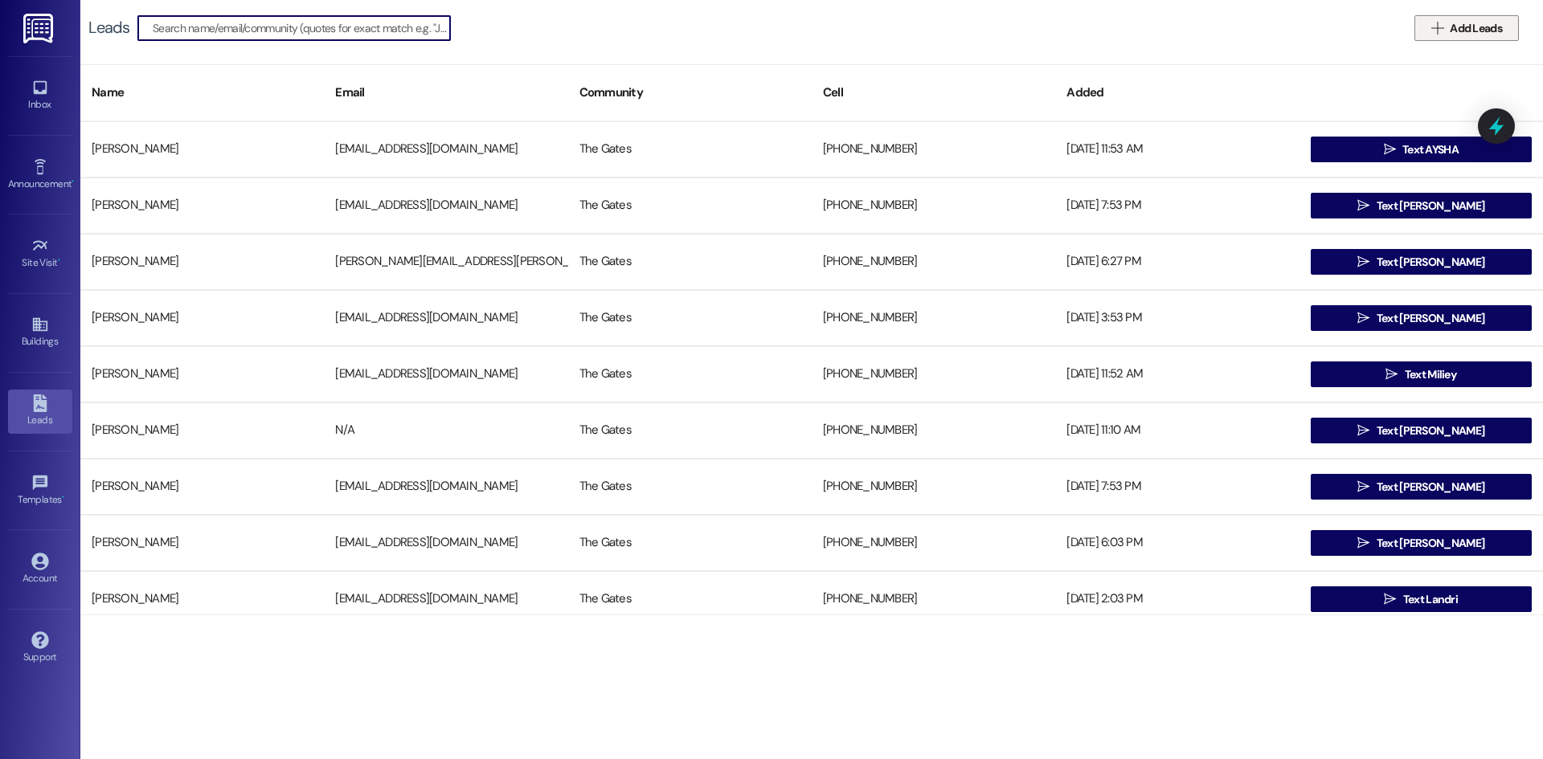
click at [1465, 17] on button " Add Leads" at bounding box center [1466, 28] width 104 height 26
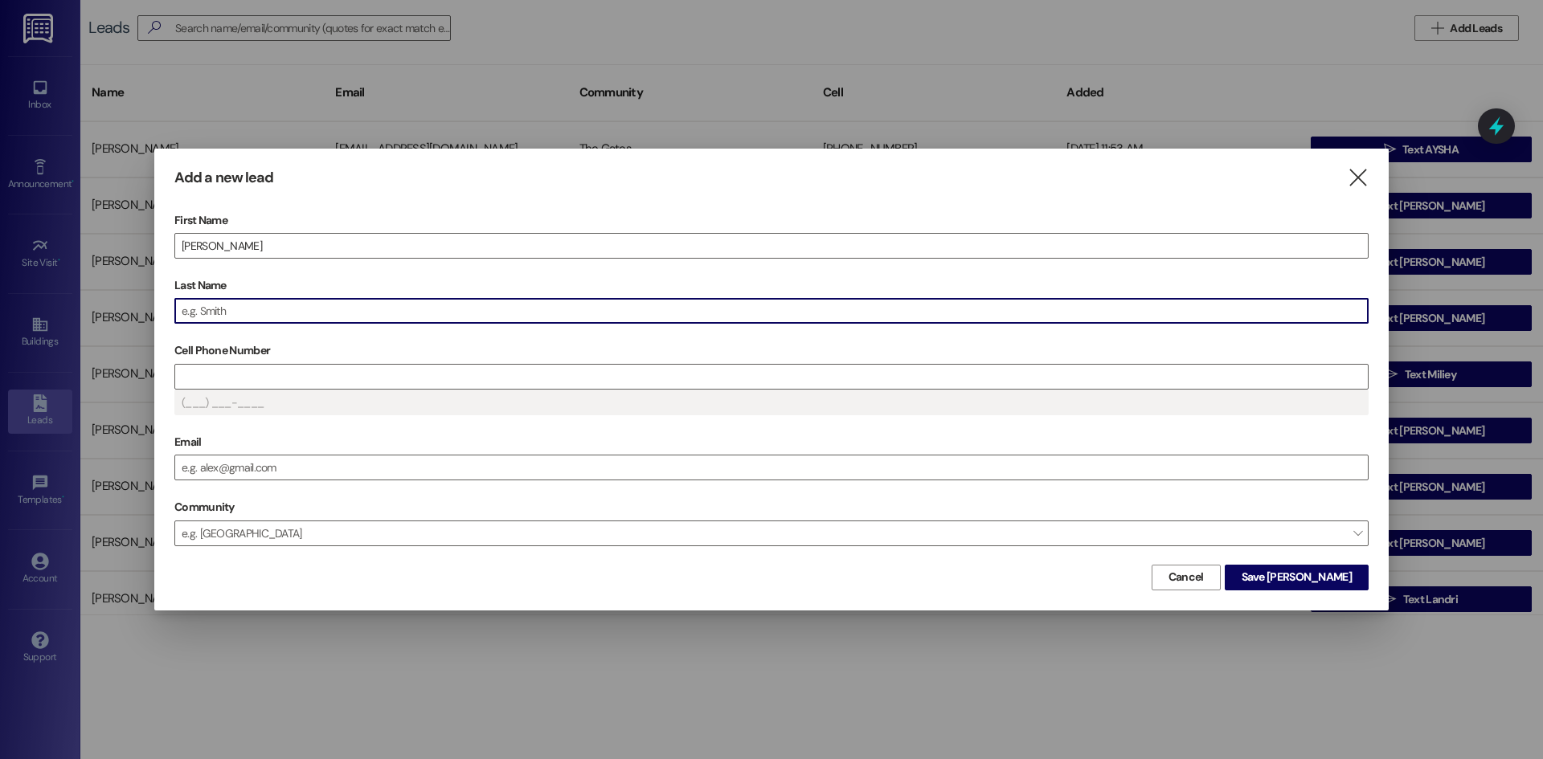
click at [268, 323] on input "Last Name" at bounding box center [771, 311] width 1192 height 24
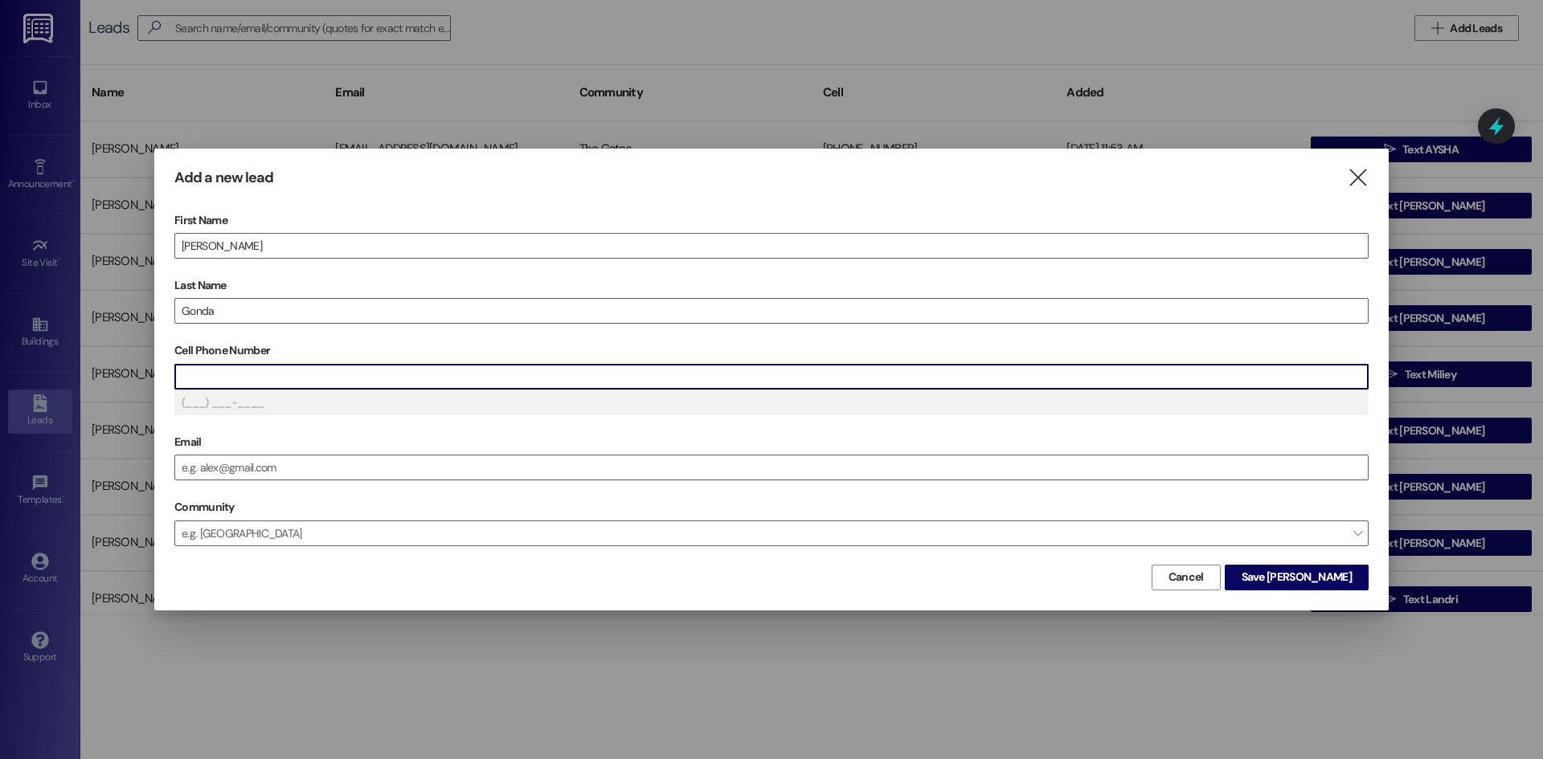
click at [231, 387] on input "Cell Phone Number" at bounding box center [771, 377] width 1192 height 24
click at [1349, 572] on span "Save [PERSON_NAME]" at bounding box center [1297, 577] width 110 height 17
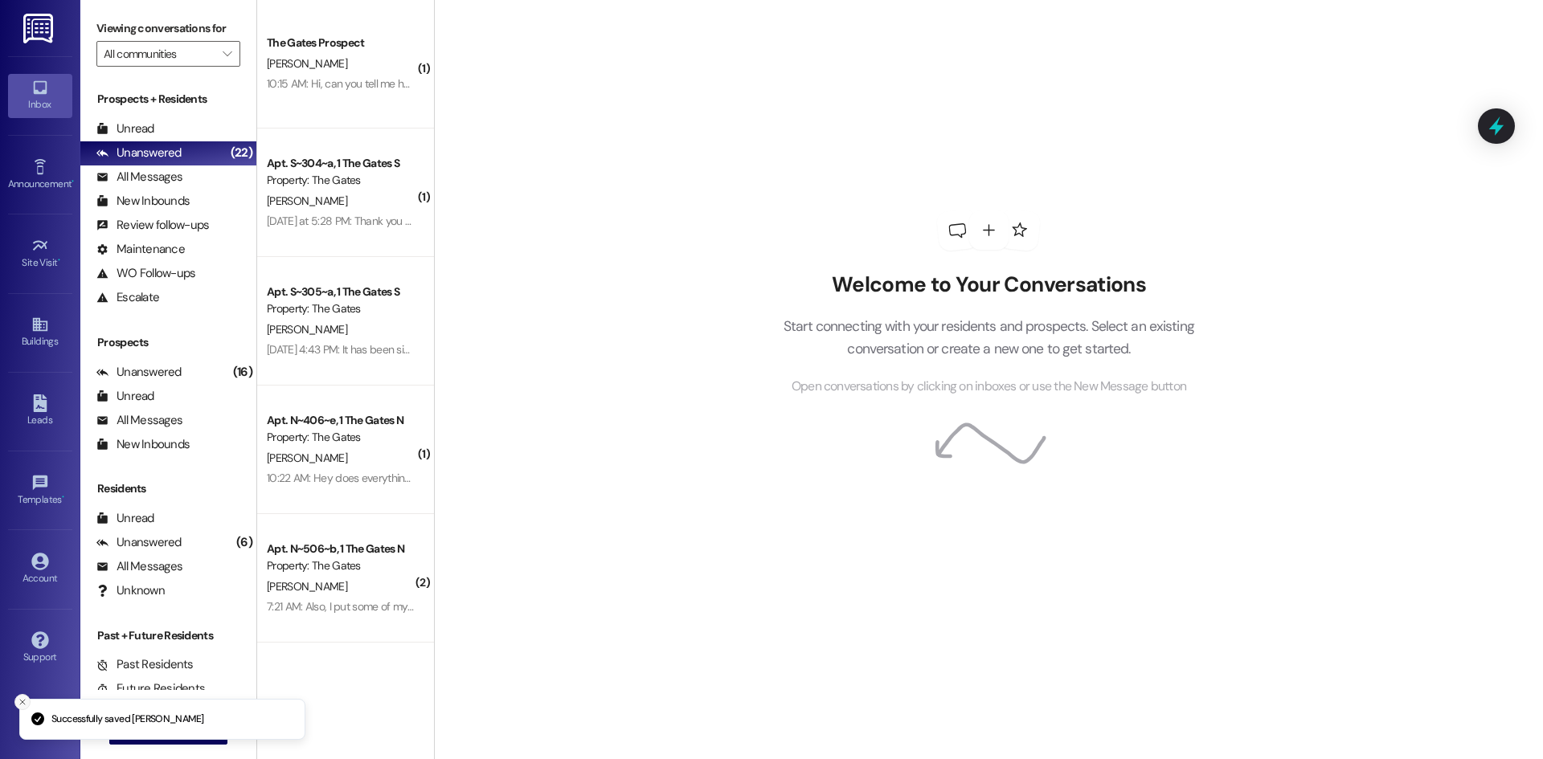
click at [26, 709] on button "Close toast" at bounding box center [22, 702] width 16 height 16
click at [145, 729] on span "New Message" at bounding box center [178, 731] width 66 height 17
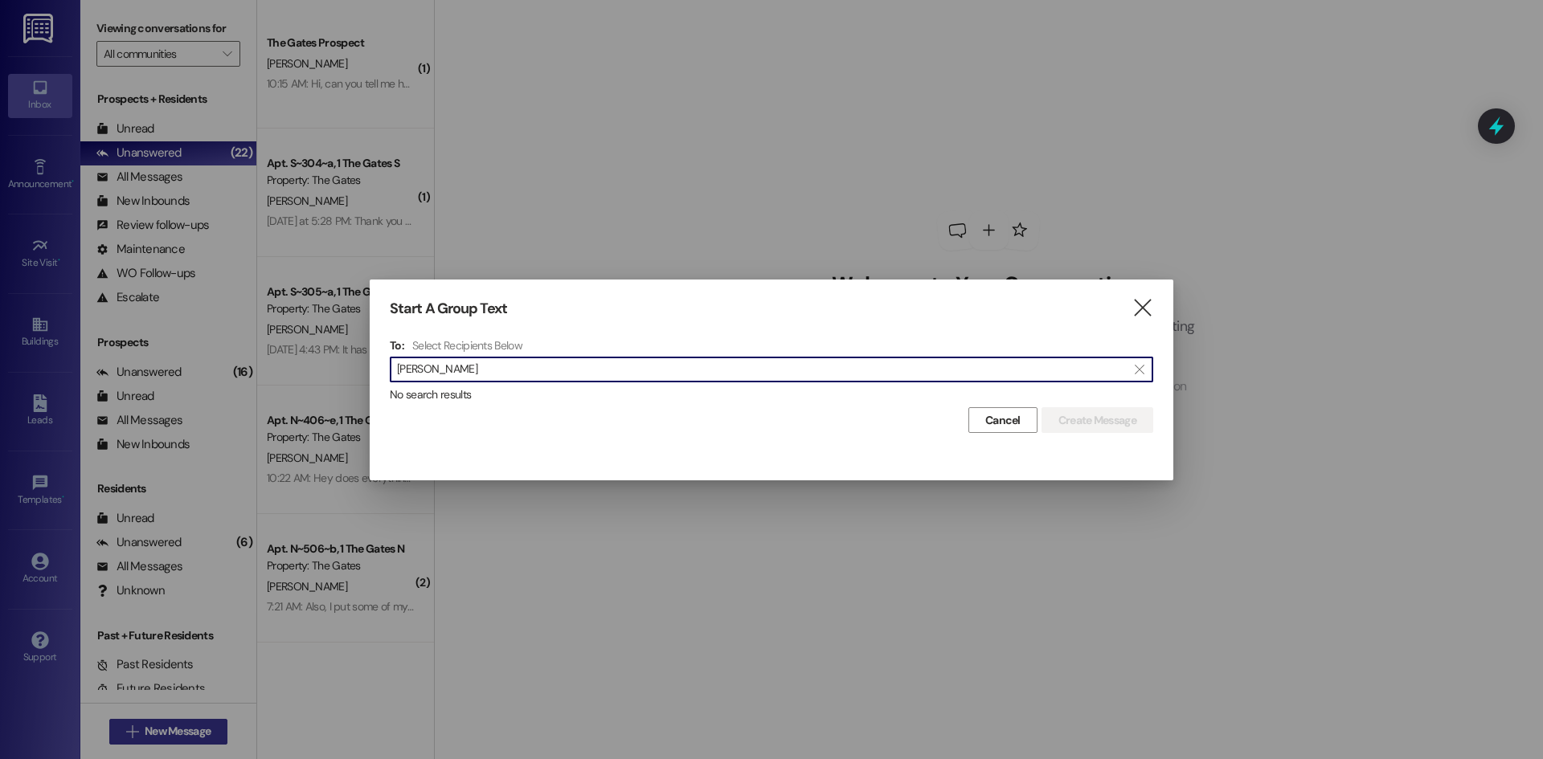
type input "Hanom"
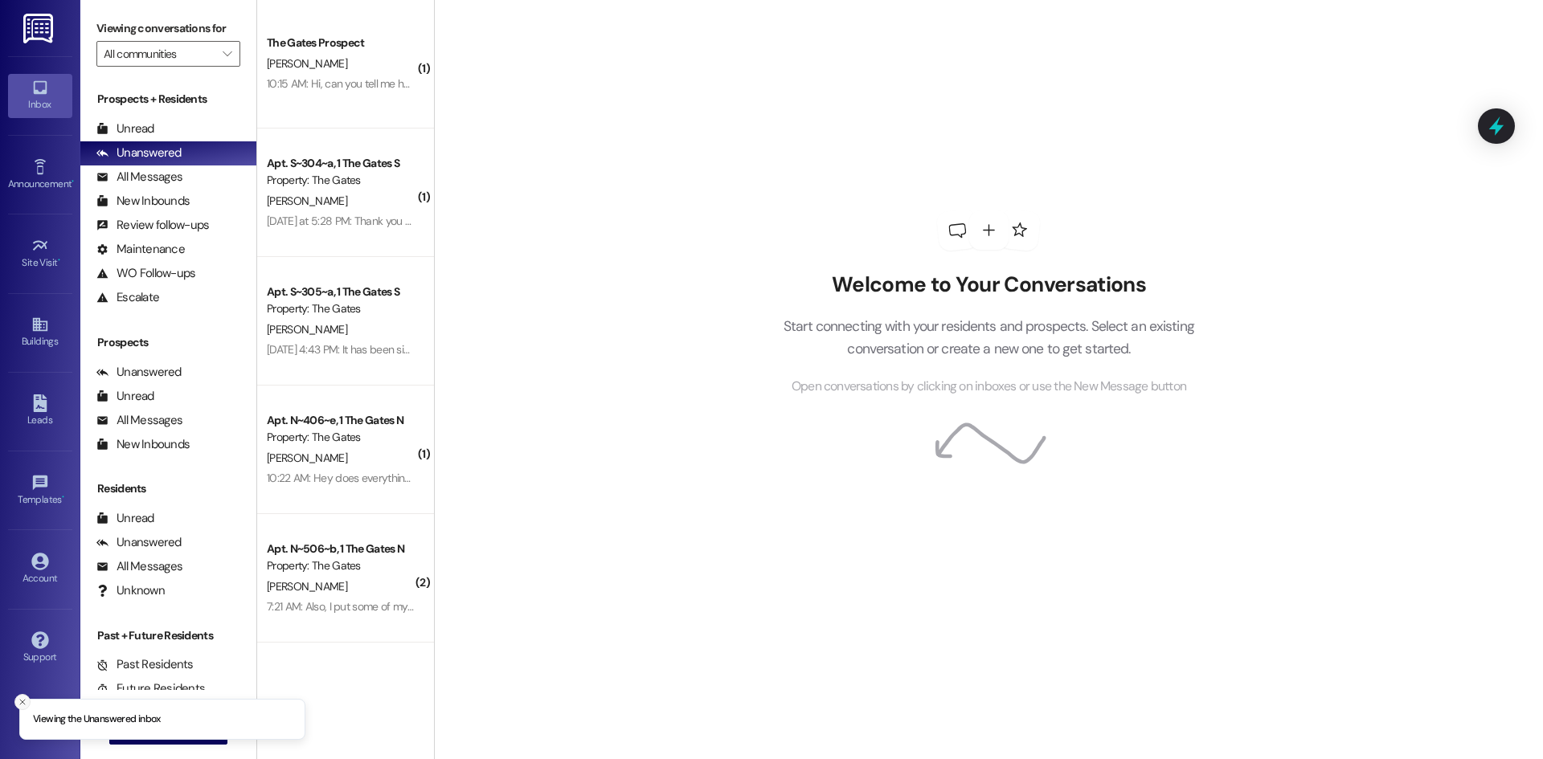
click at [25, 701] on icon "Close toast" at bounding box center [23, 702] width 10 height 10
click at [169, 737] on span "New Message" at bounding box center [178, 731] width 66 height 17
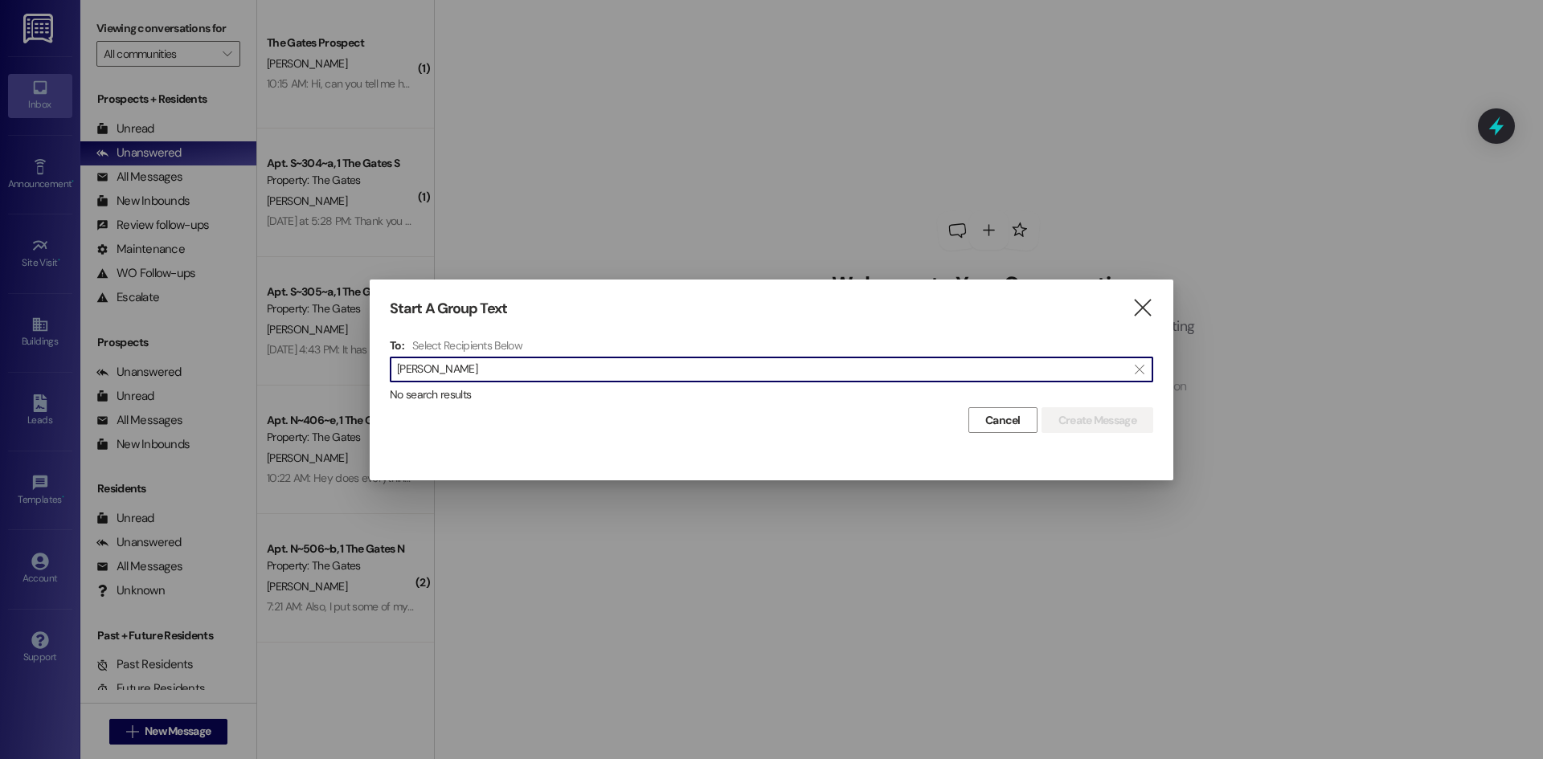
type input "[PERSON_NAME]"
click at [238, 115] on div at bounding box center [771, 379] width 1543 height 759
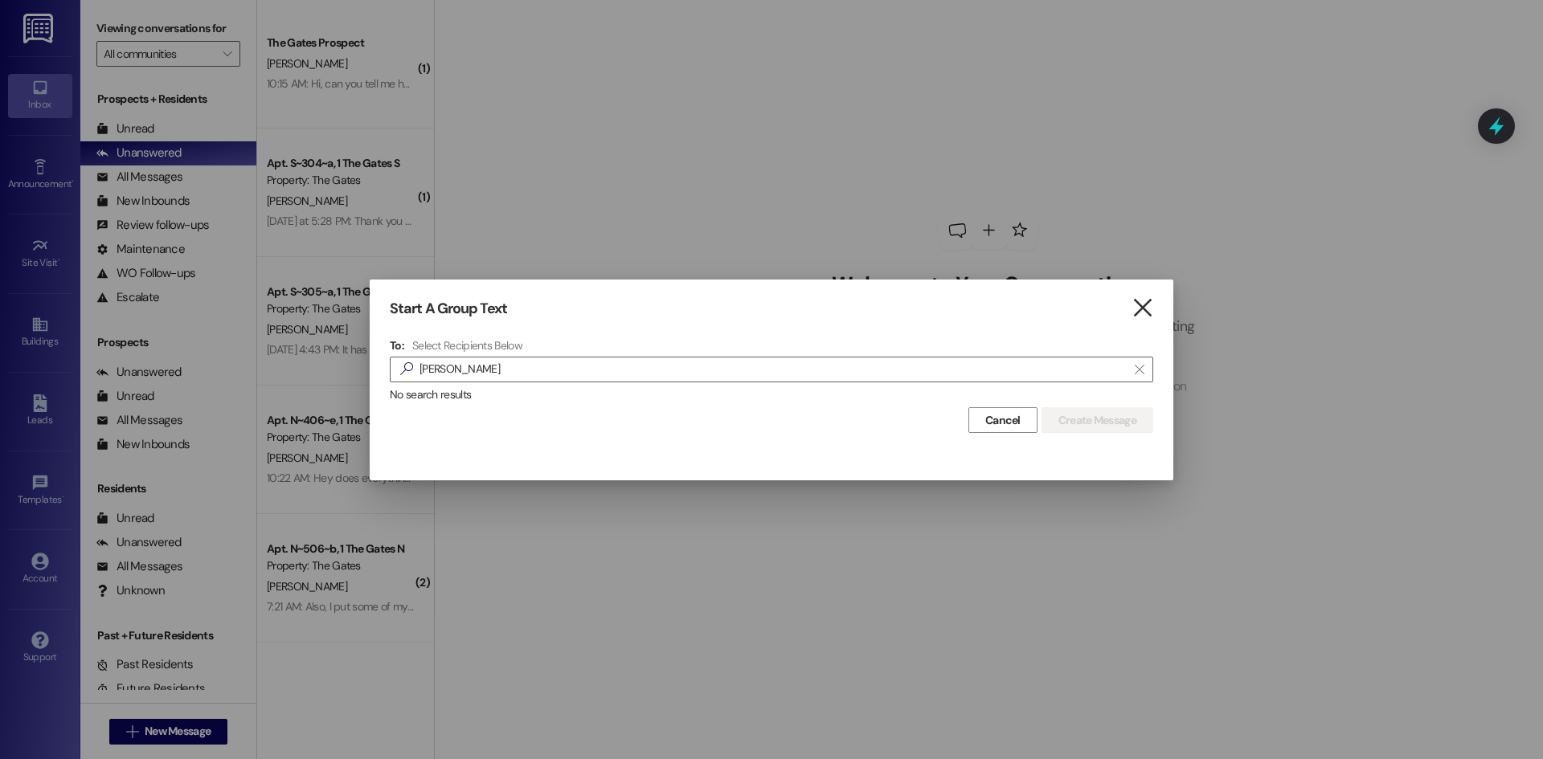
click at [1147, 303] on icon "" at bounding box center [1142, 308] width 22 height 17
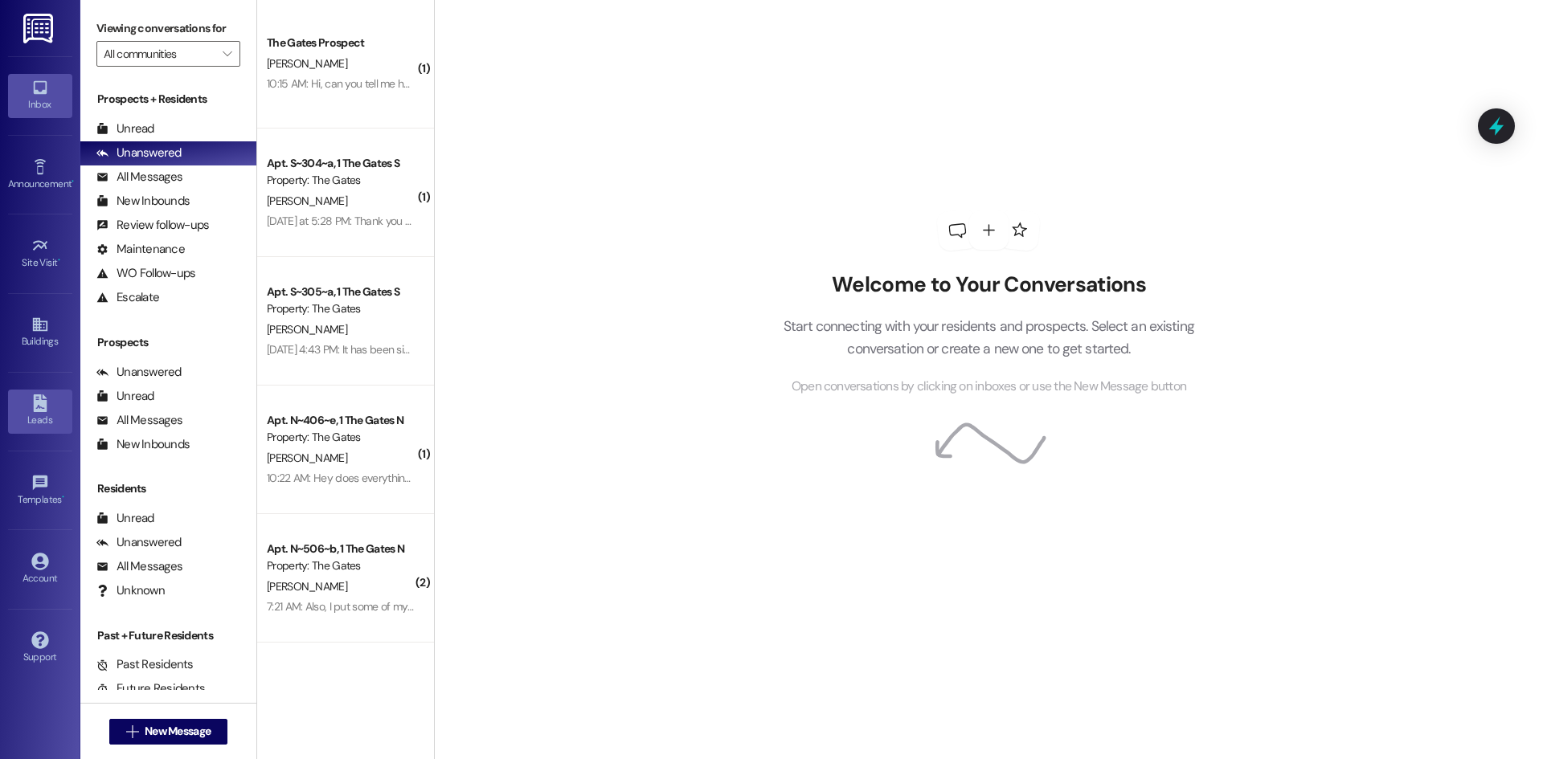
click at [40, 407] on icon at bounding box center [40, 404] width 14 height 18
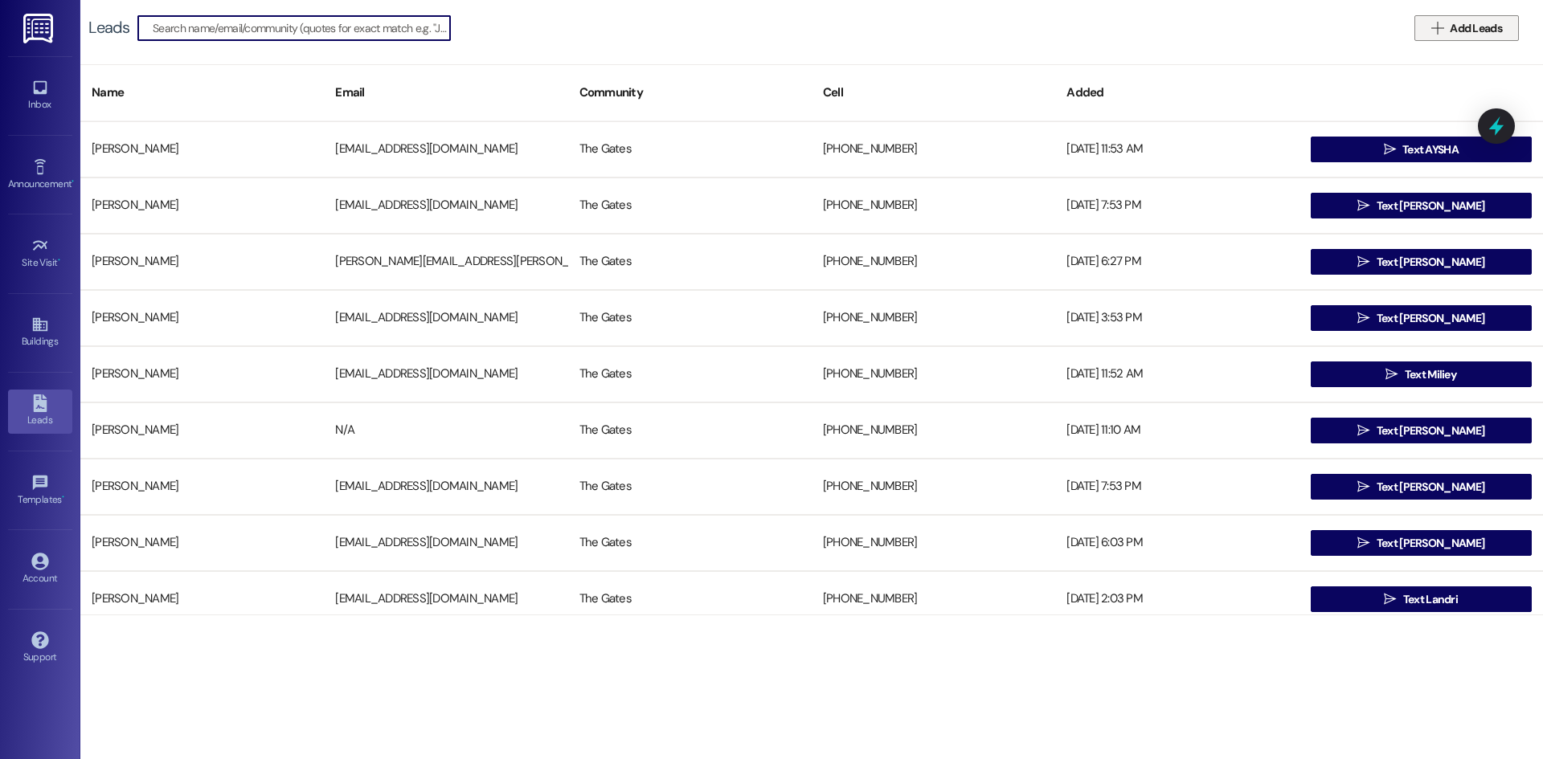
click at [1499, 31] on span "Add Leads" at bounding box center [1476, 28] width 52 height 17
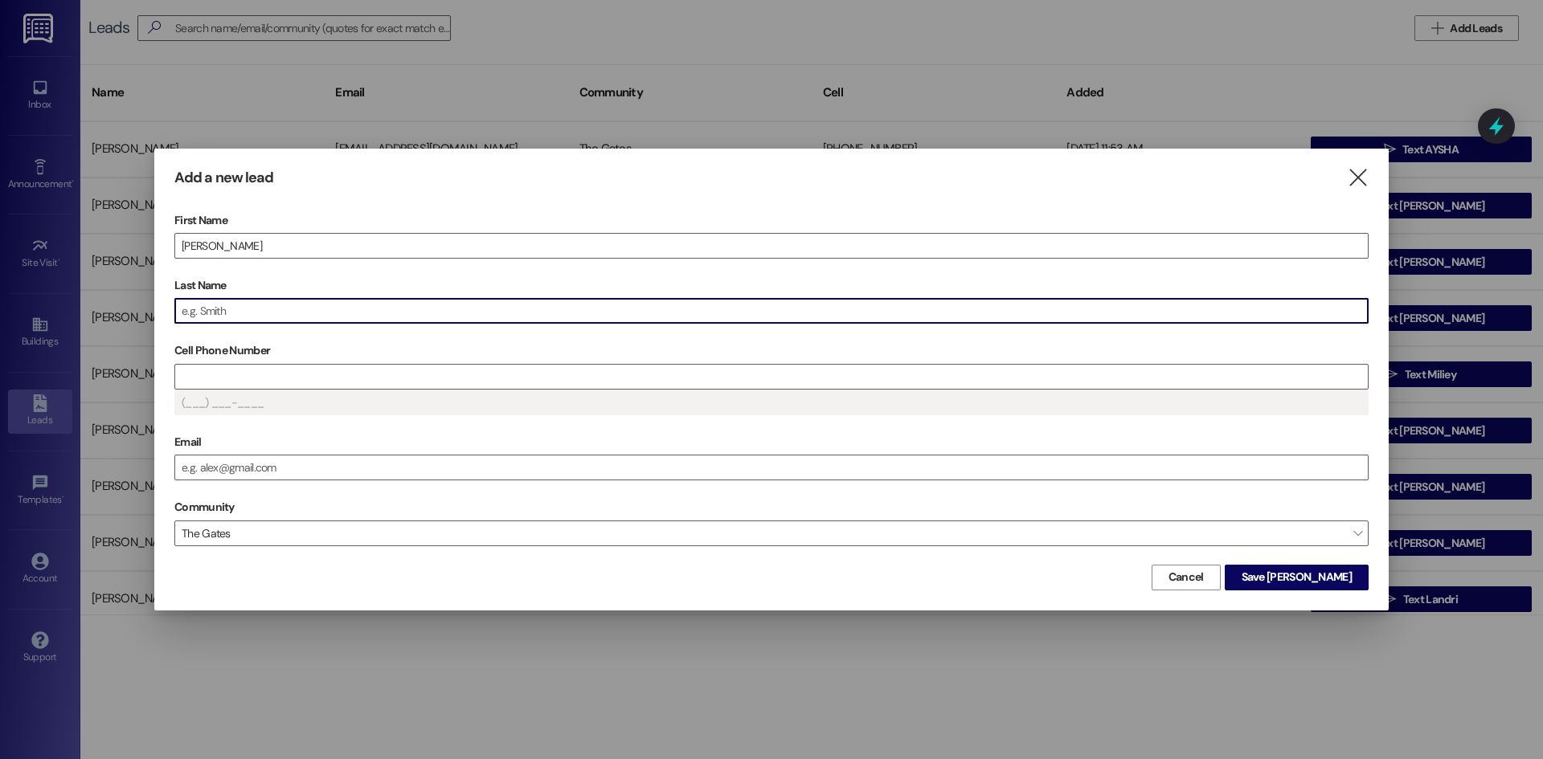
click at [252, 302] on input "Last Name" at bounding box center [771, 311] width 1192 height 24
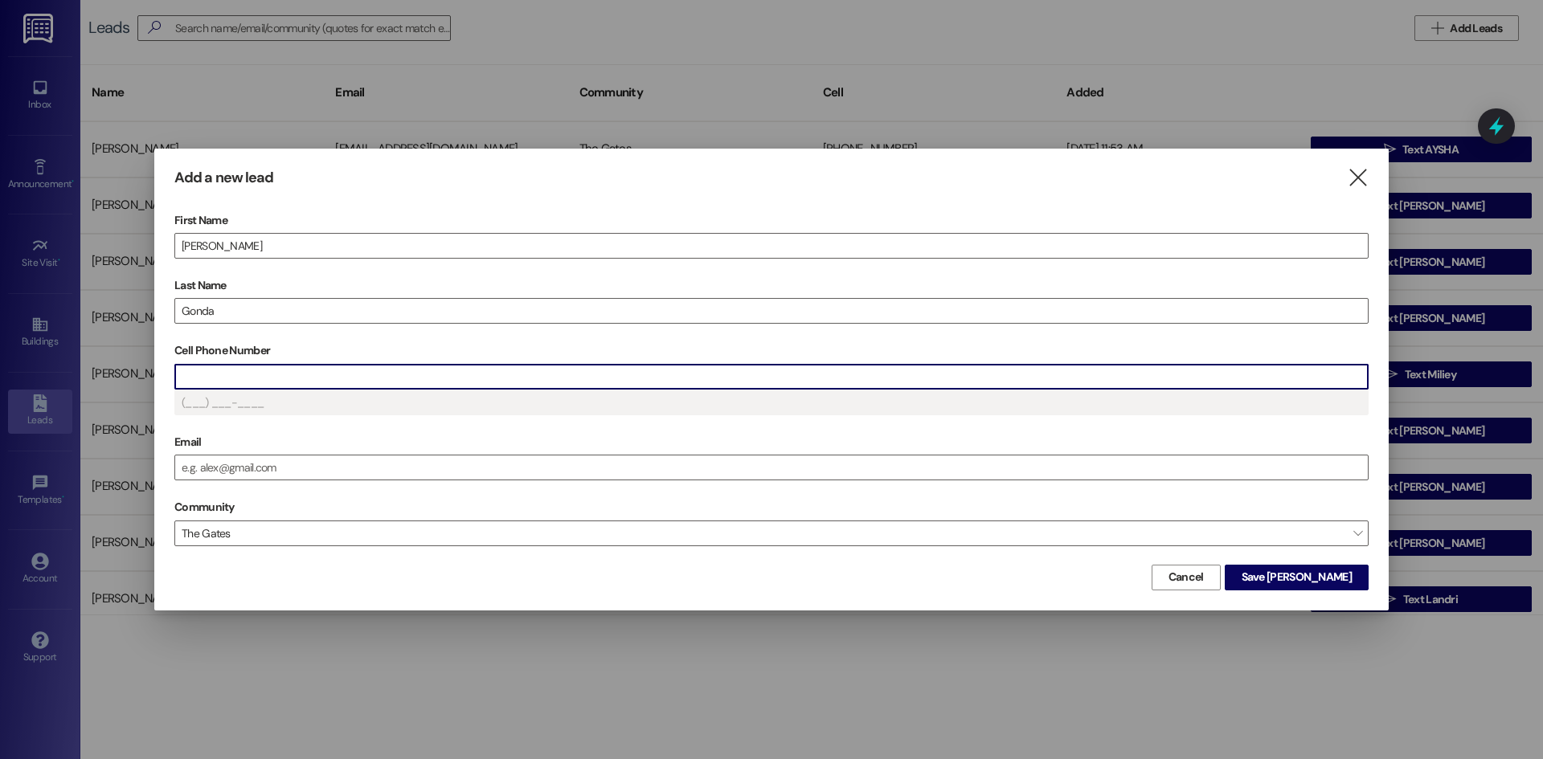
click at [214, 373] on input "Cell Phone Number" at bounding box center [771, 377] width 1192 height 24
click at [1312, 575] on span "Save [PERSON_NAME]" at bounding box center [1297, 577] width 110 height 17
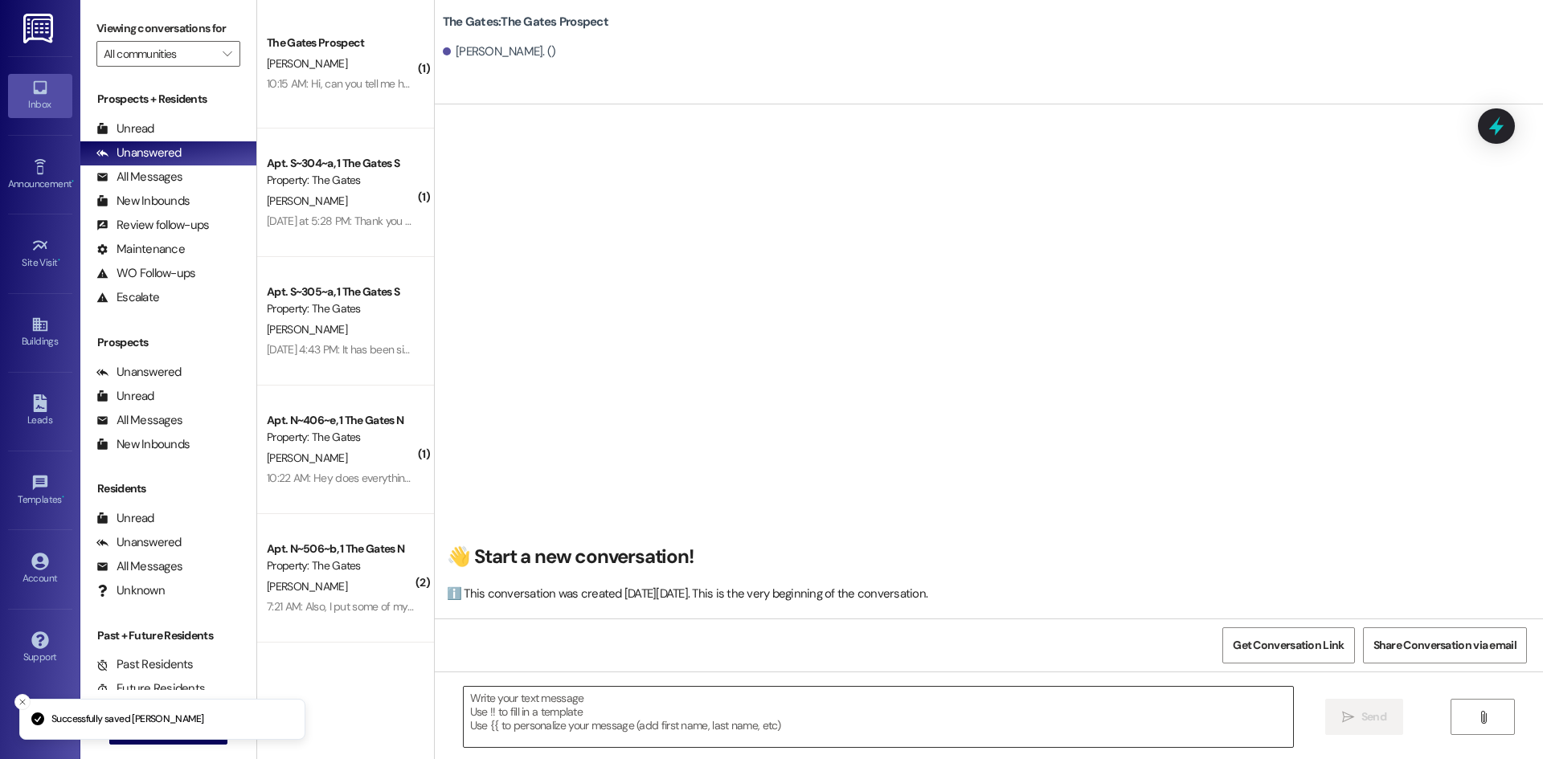
click at [538, 736] on textarea at bounding box center [878, 717] width 829 height 60
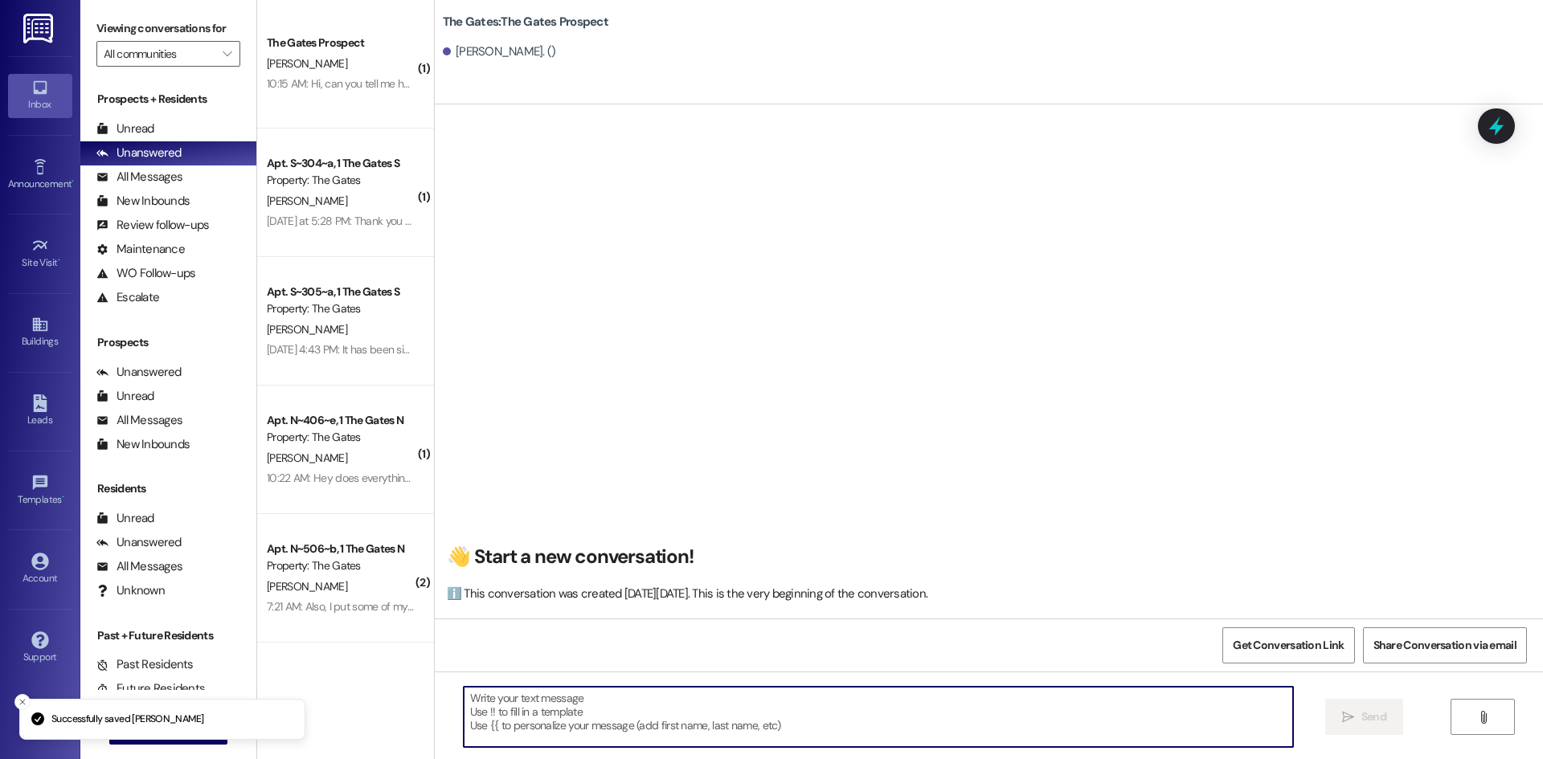
paste textarea "Hi [PERSON_NAME]! This is [PERSON_NAME] with The Gates! We just had a spot open…"
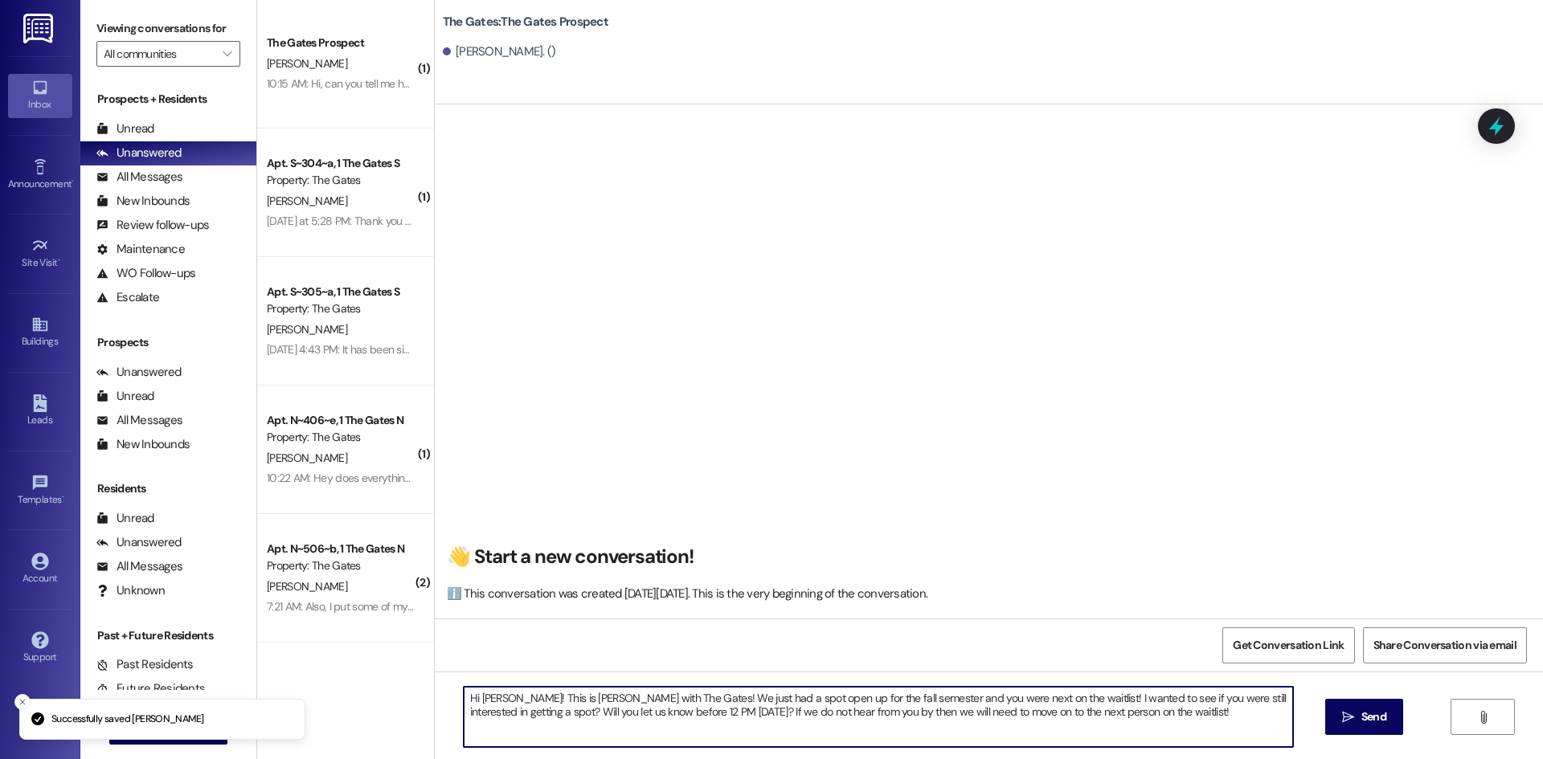
click at [512, 696] on textarea "Hi [PERSON_NAME]! This is [PERSON_NAME] with The Gates! We just had a spot open…" at bounding box center [878, 717] width 829 height 60
click at [663, 710] on textarea "Hi Hanomi! This is Mackenzie with The Gates! We just had a spot open up for the…" at bounding box center [878, 717] width 829 height 60
type textarea "Hi Hanomi! This is Mackenzie with The Gates! We just had a spot open up for the…"
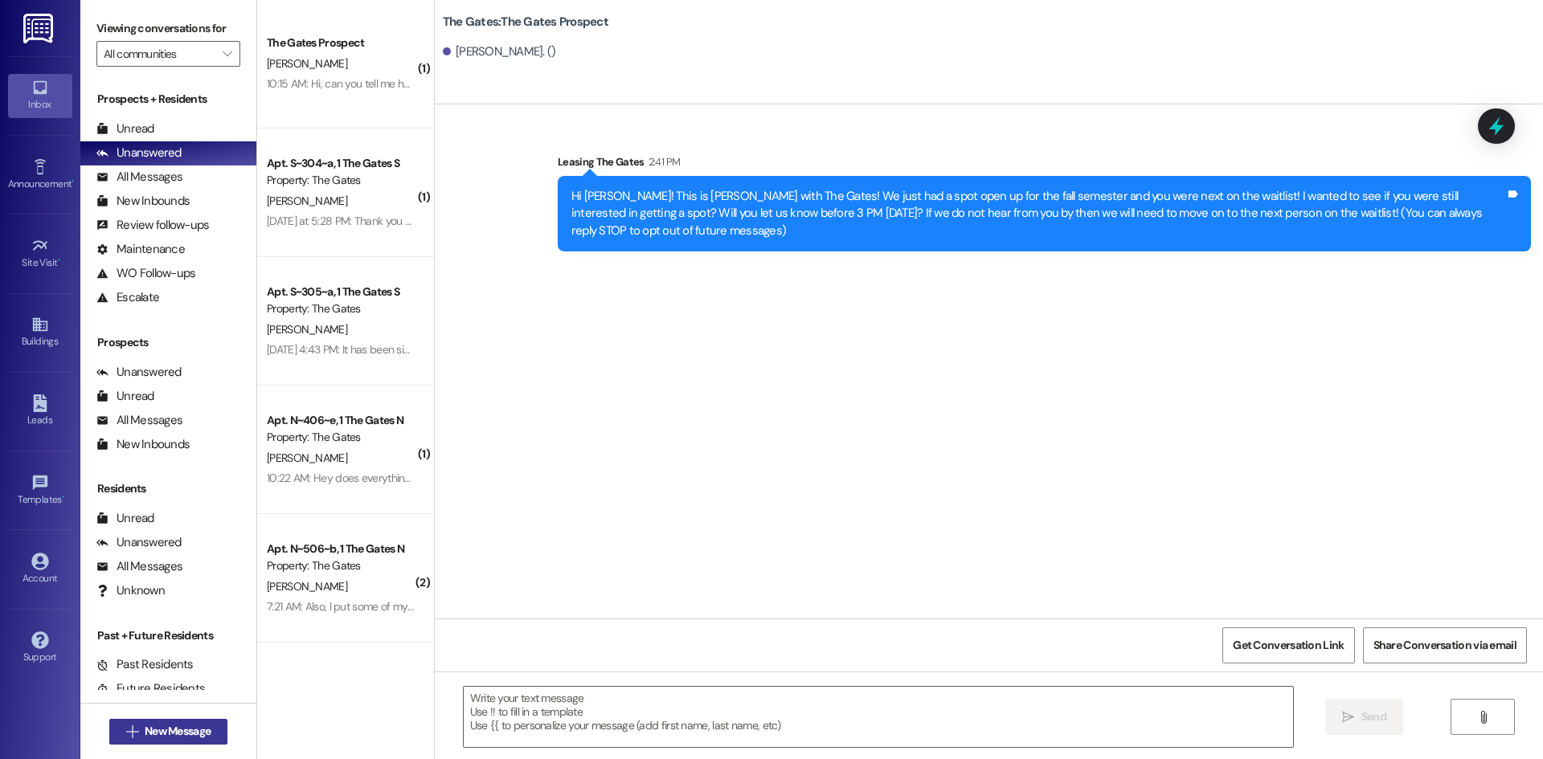
click at [149, 735] on span "New Message" at bounding box center [178, 731] width 66 height 17
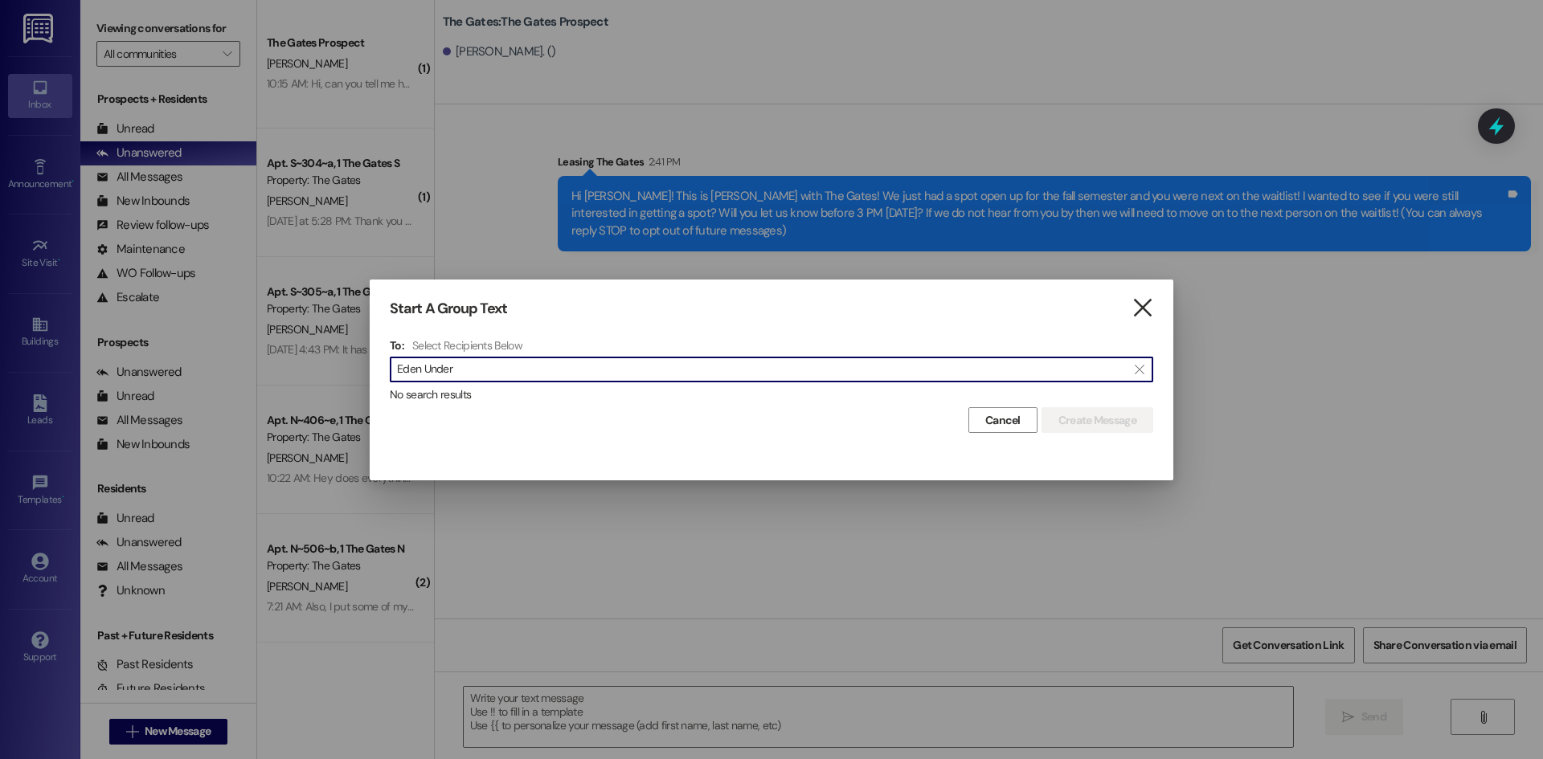
type input "Eden Under"
click at [1143, 300] on icon "" at bounding box center [1142, 308] width 22 height 17
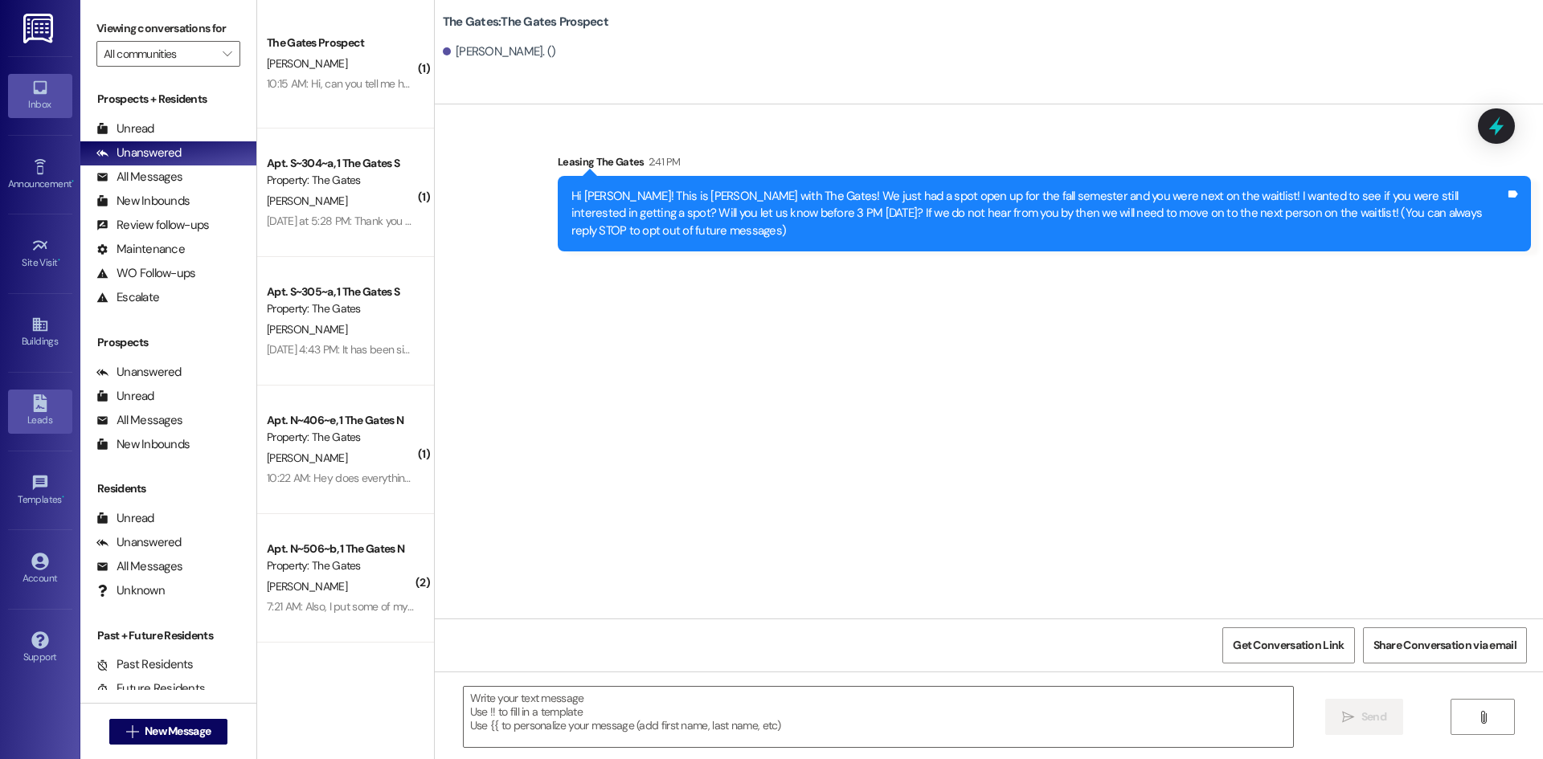
click at [41, 412] on div "Leads" at bounding box center [40, 420] width 80 height 16
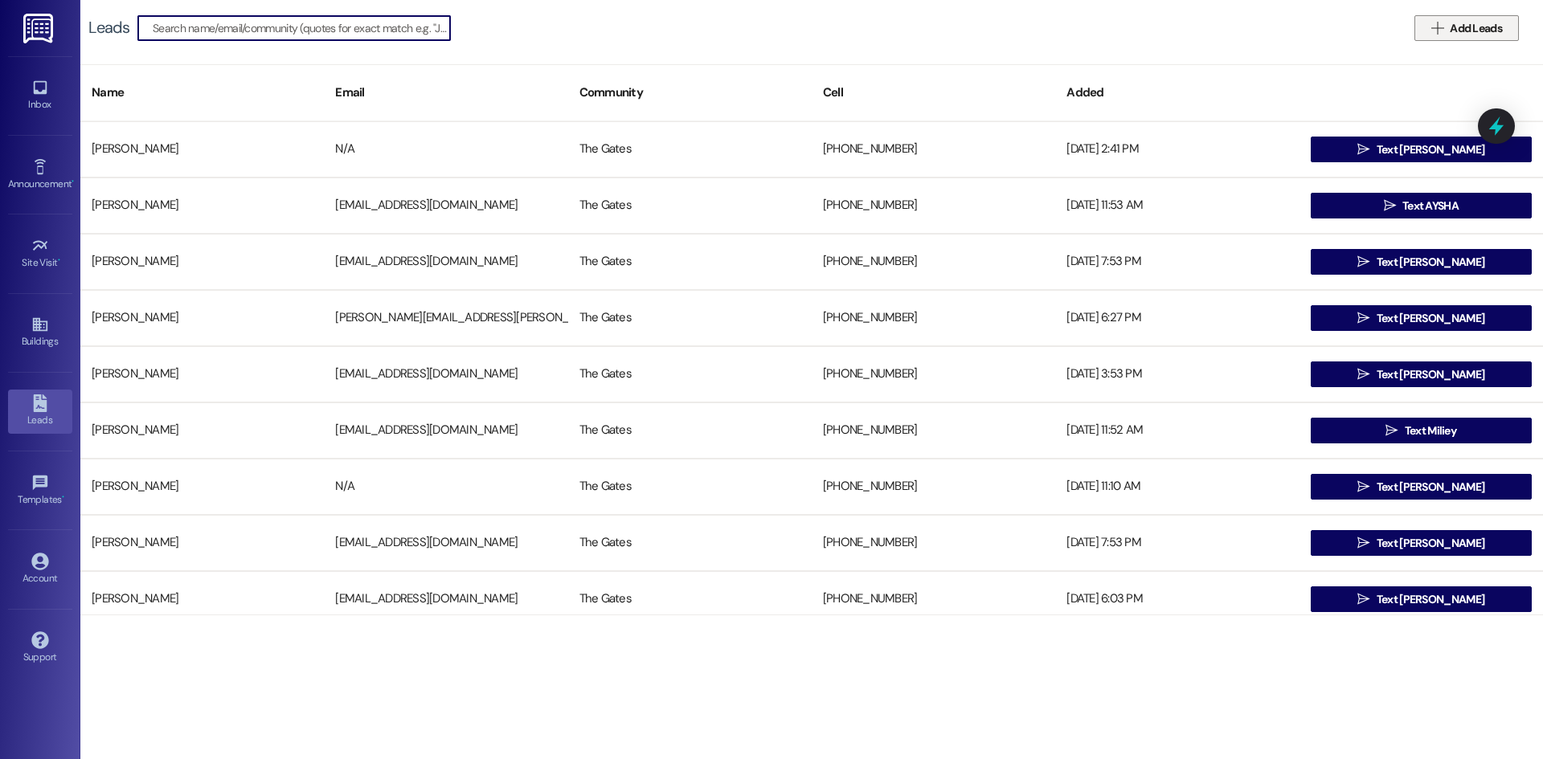
click at [1486, 27] on span "Add Leads" at bounding box center [1476, 28] width 52 height 17
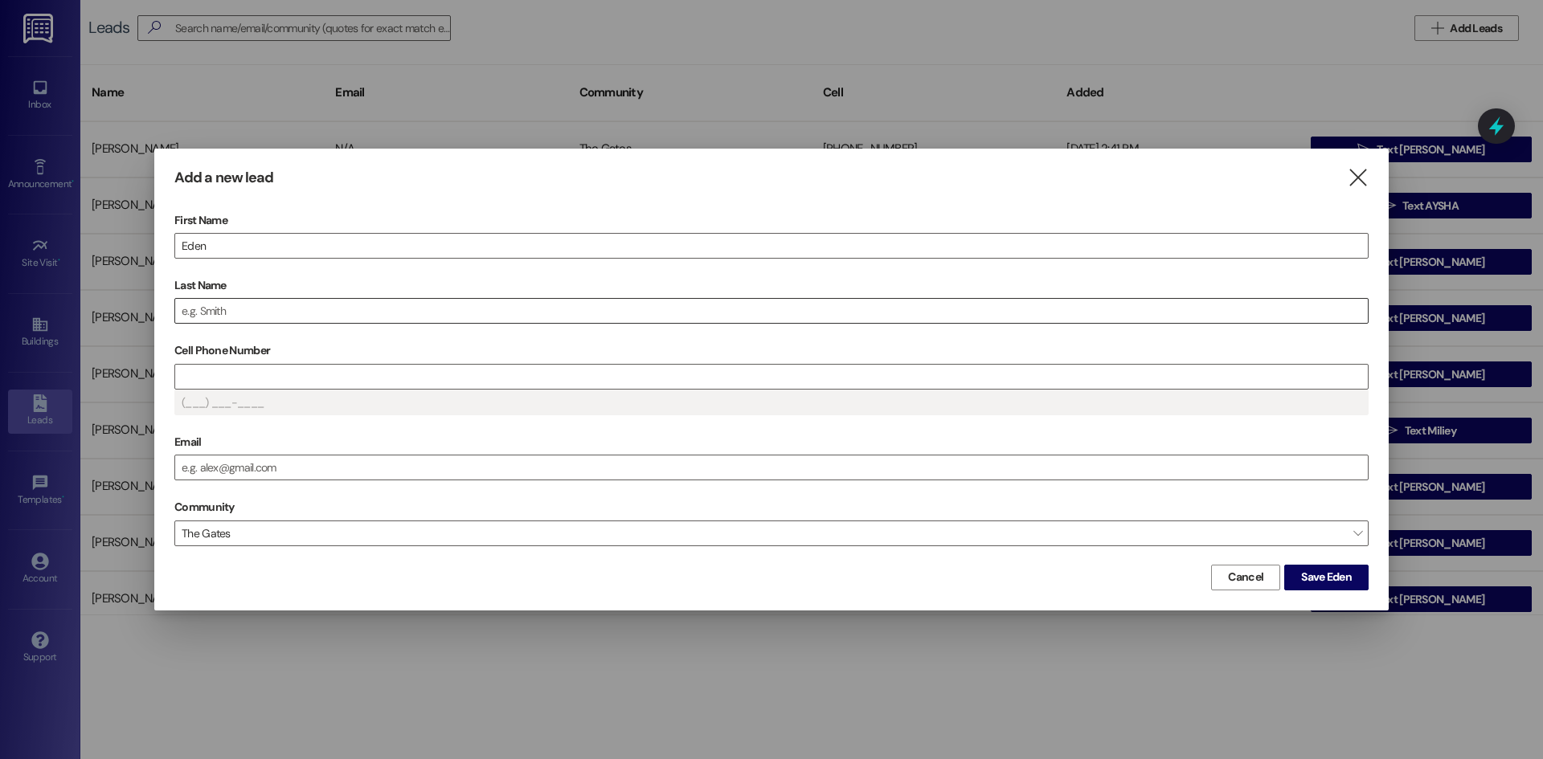
click at [224, 299] on div "Last Name" at bounding box center [771, 298] width 1194 height 51
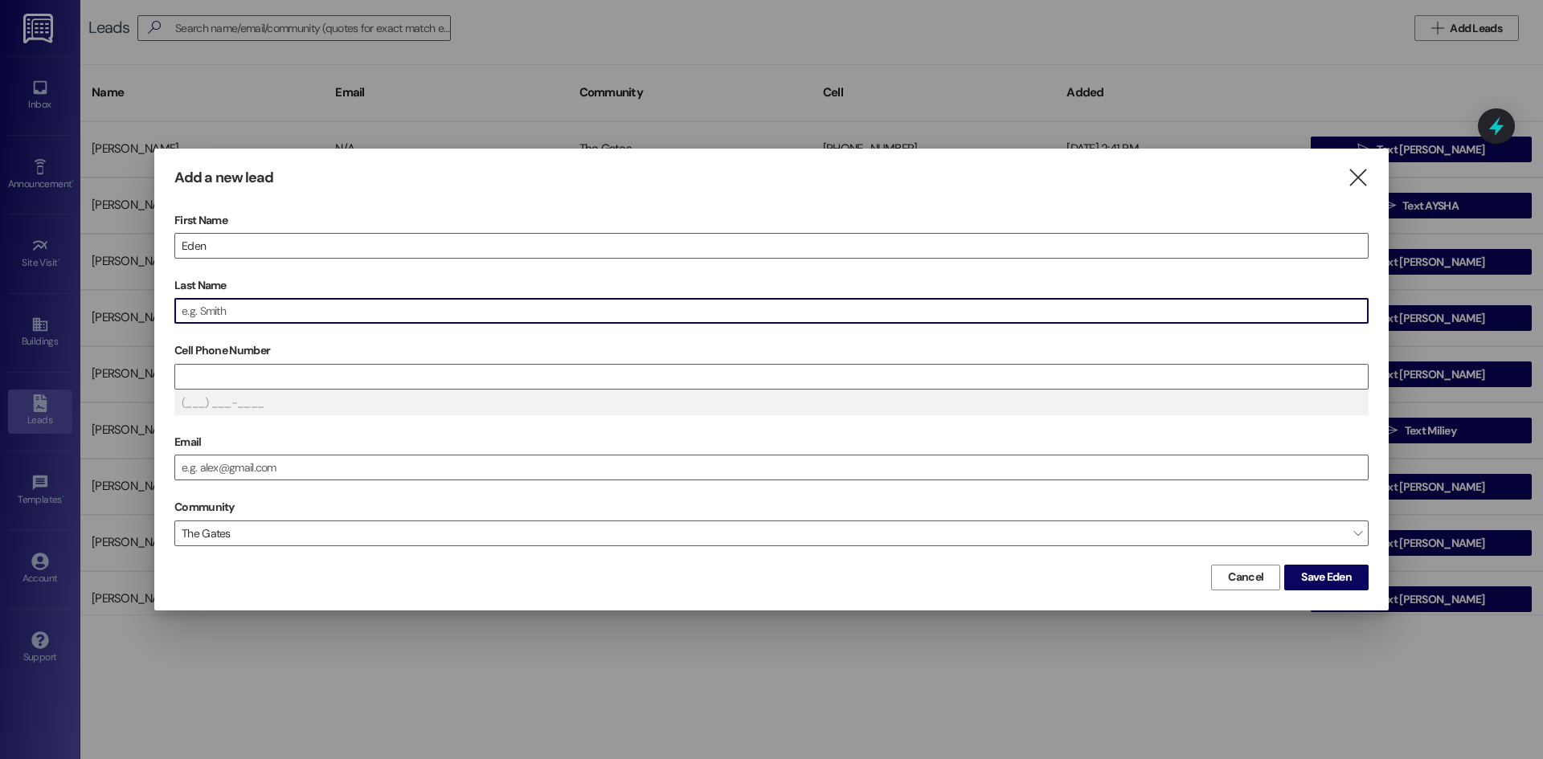
click at [223, 301] on input "Last Name" at bounding box center [771, 311] width 1192 height 24
click at [209, 369] on input "Cell Phone Number" at bounding box center [771, 377] width 1192 height 24
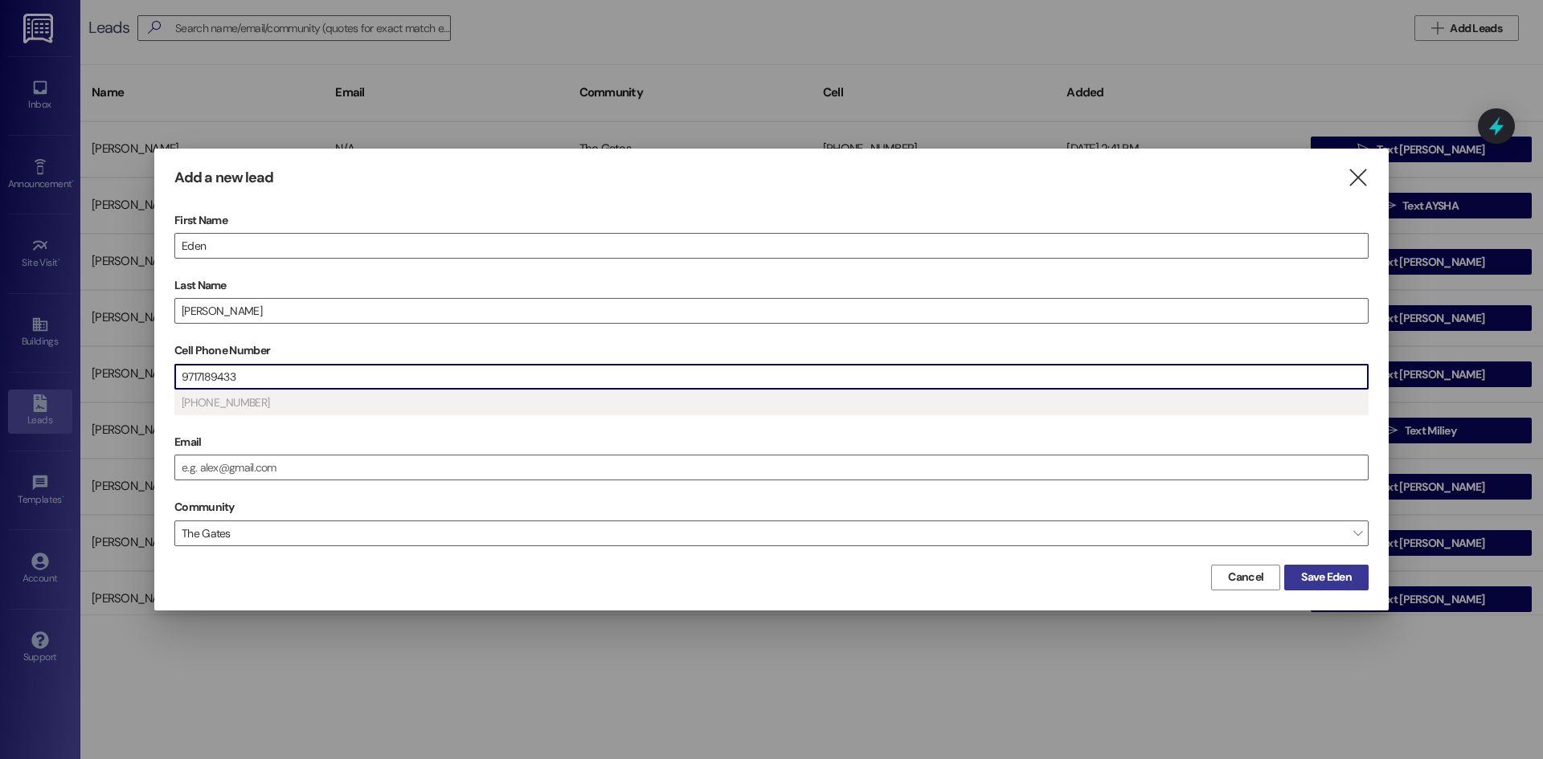
click at [1353, 578] on span "Save Eden" at bounding box center [1326, 577] width 57 height 17
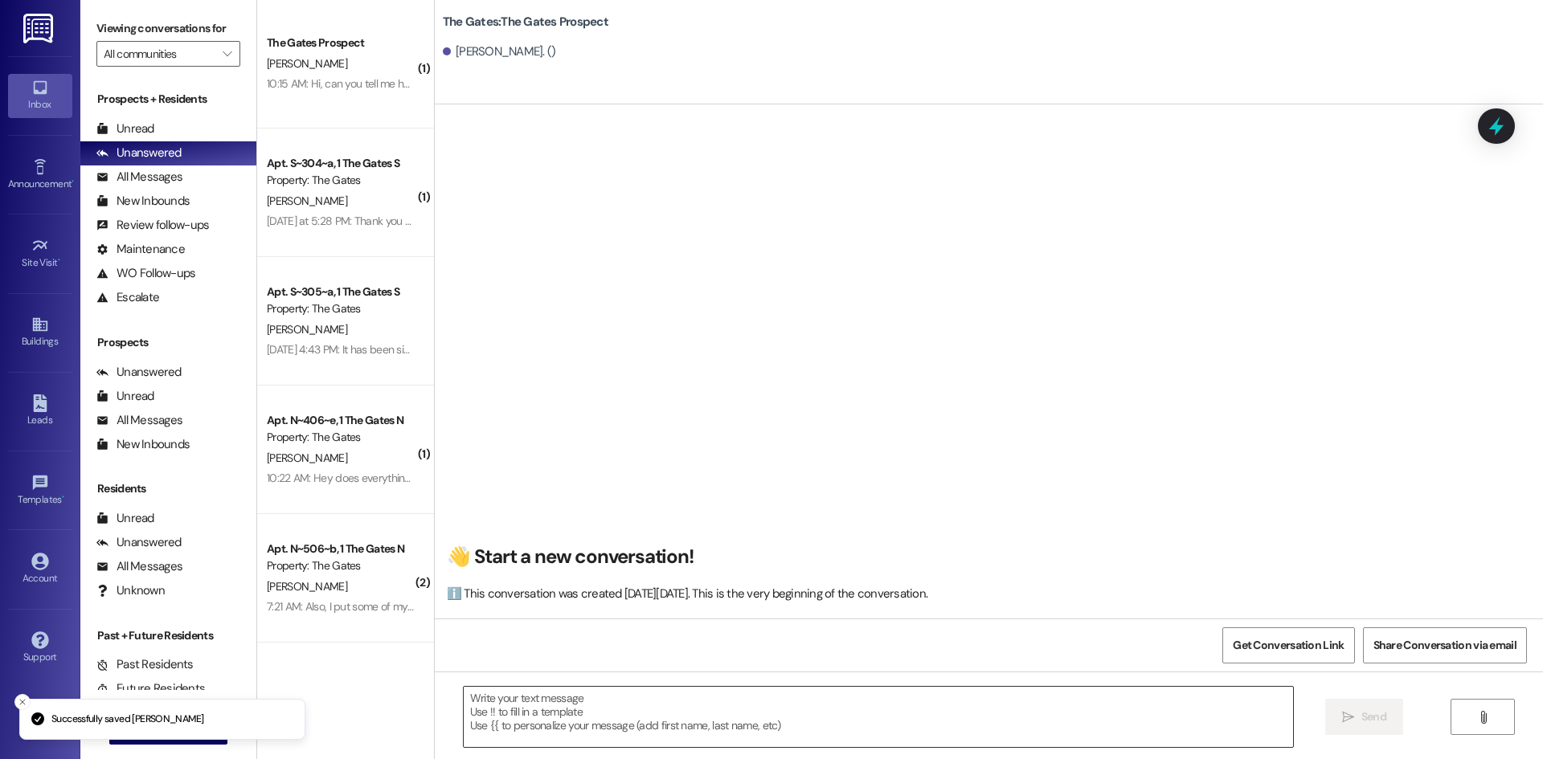
click at [585, 707] on textarea at bounding box center [878, 717] width 829 height 60
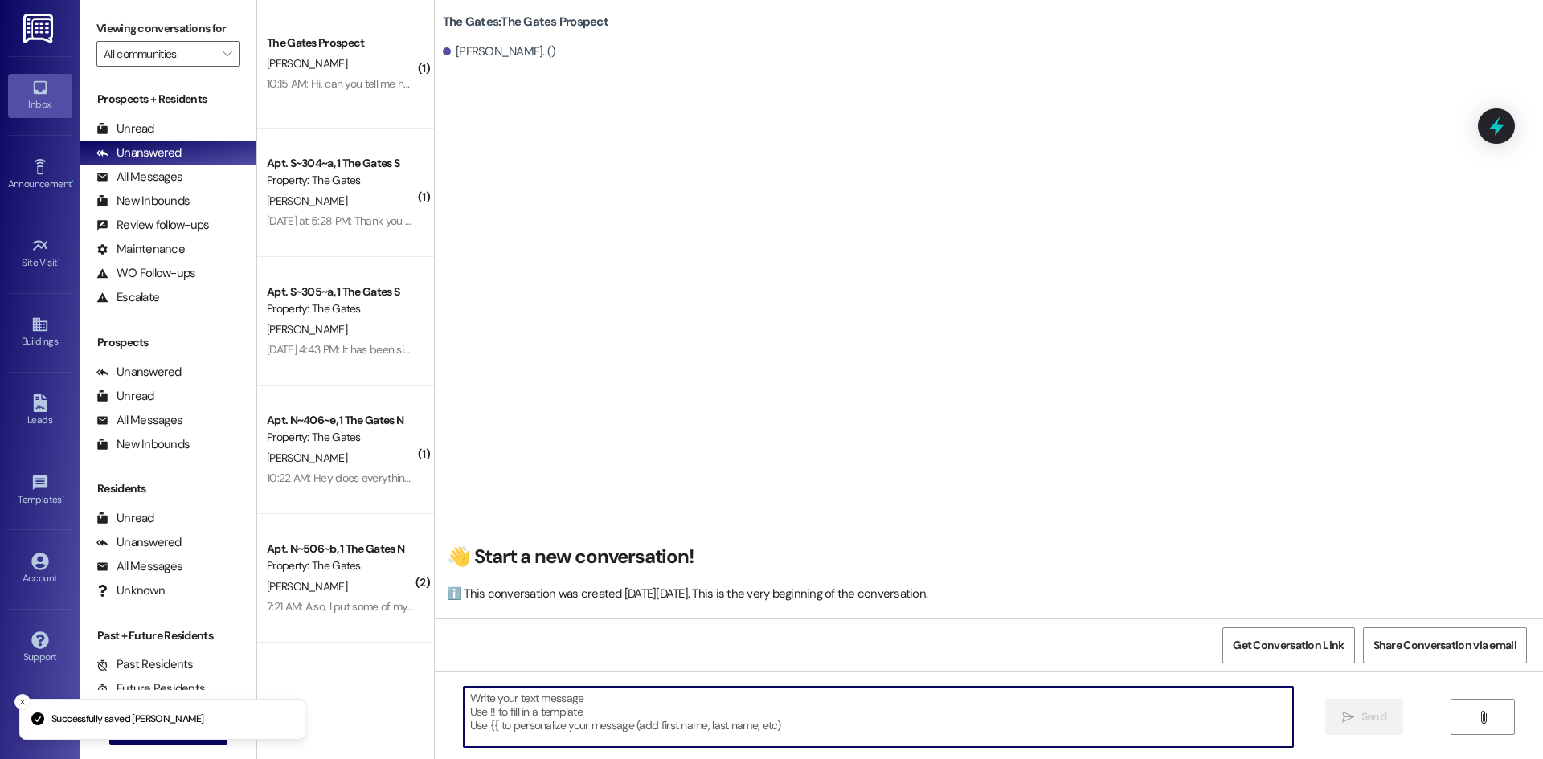
paste textarea "Hi [PERSON_NAME]! This is [PERSON_NAME] with The Gates! We just had a spot open…"
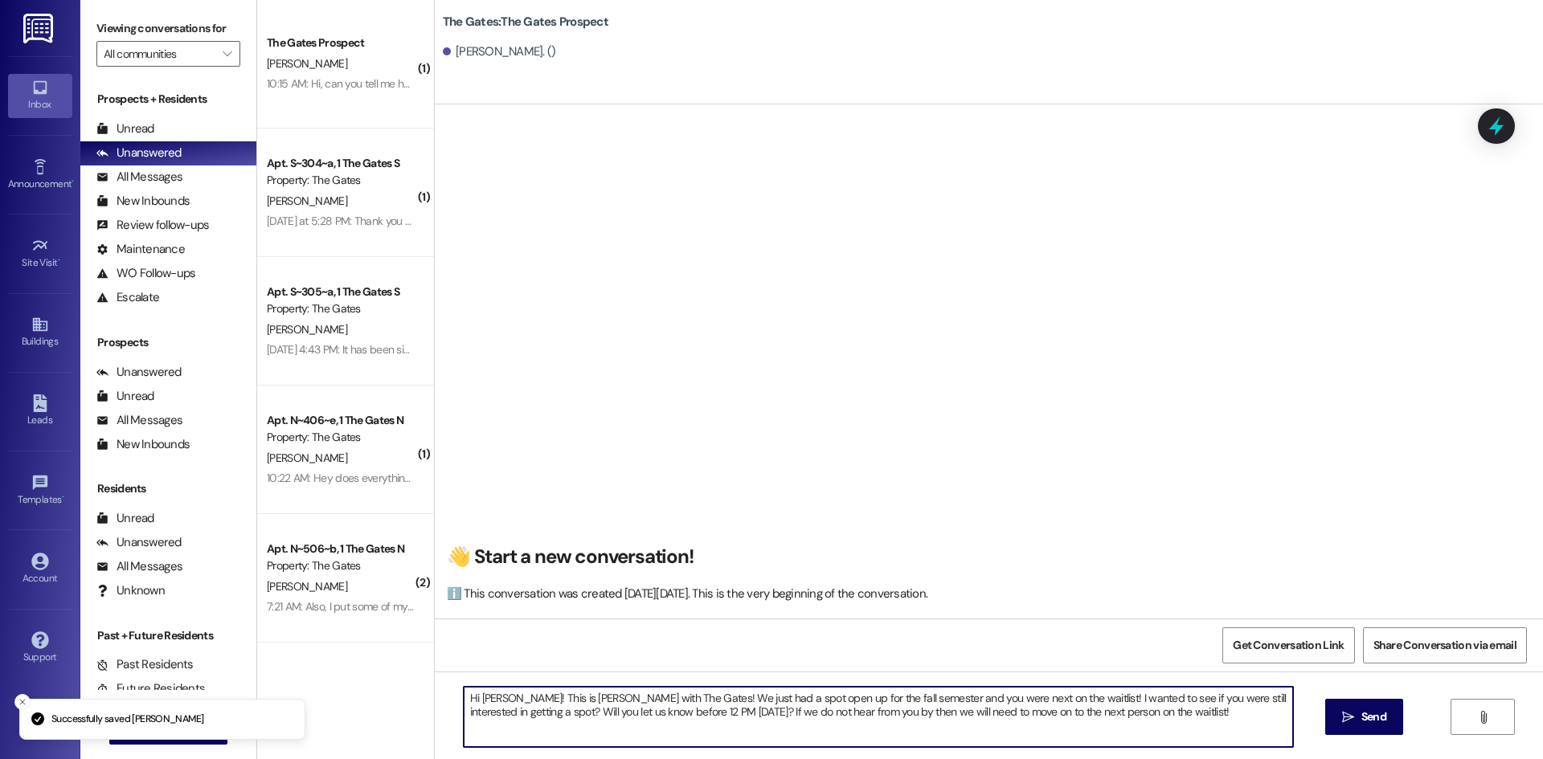
click at [508, 693] on textarea "Hi [PERSON_NAME]! This is [PERSON_NAME] with The Gates! We just had a spot open…" at bounding box center [878, 717] width 829 height 60
type textarea "Hi Eden! This is Mackenzie with The Gates! We just had a spot open up for the f…"
click at [1392, 706] on button " Send" at bounding box center [1364, 717] width 78 height 36
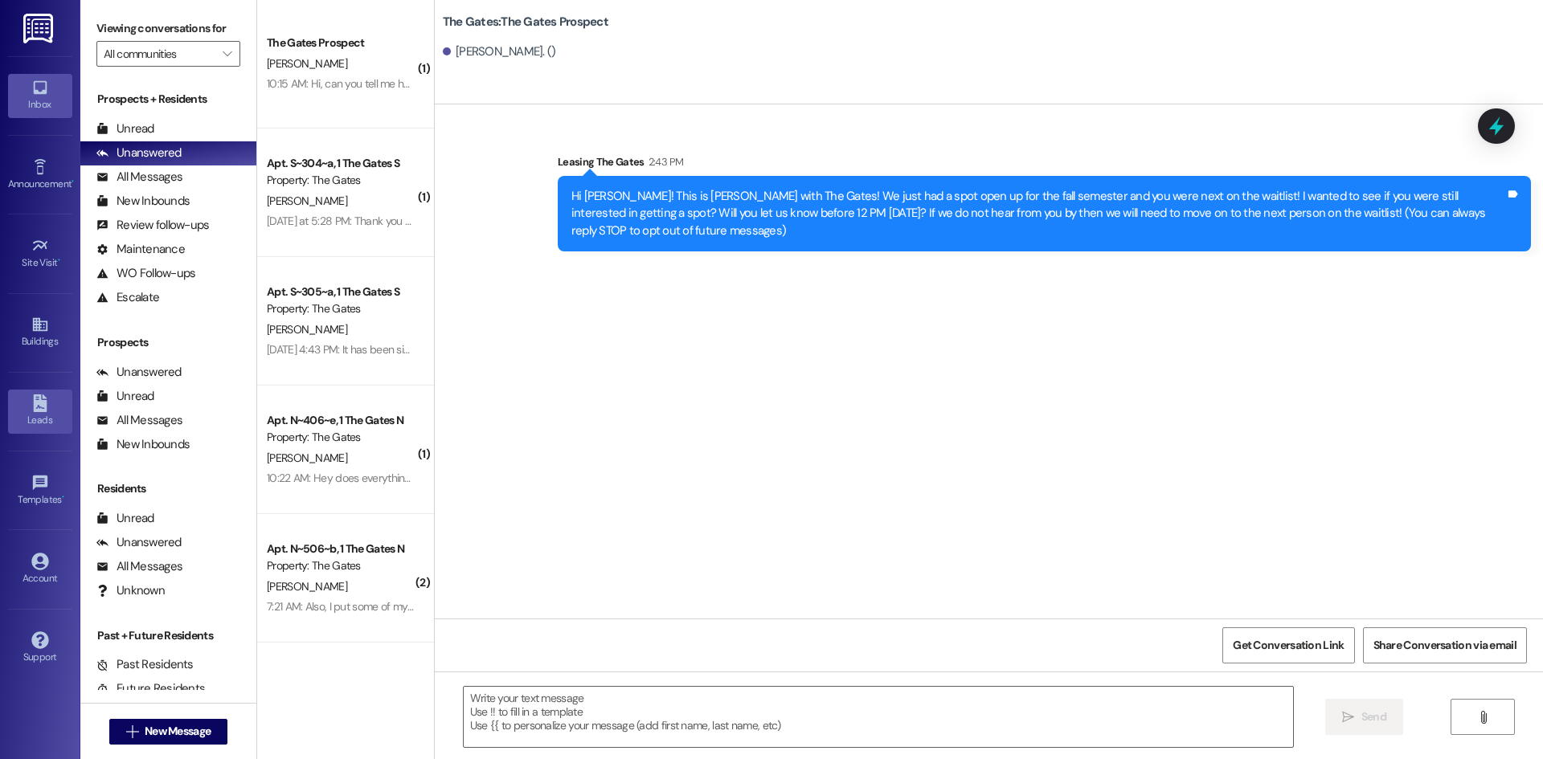
click at [43, 399] on icon at bounding box center [40, 404] width 14 height 18
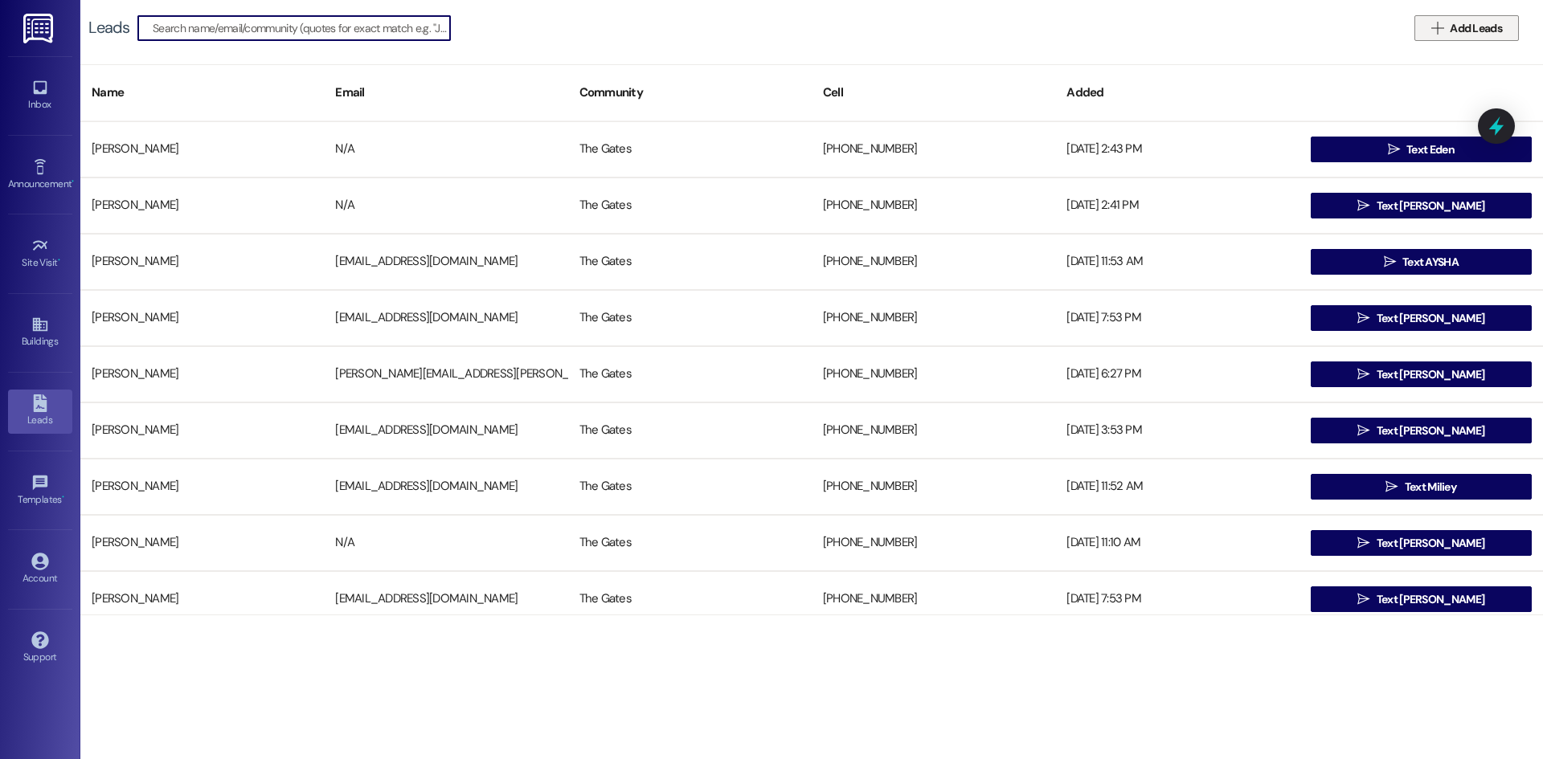
click at [1451, 31] on span "Add Leads" at bounding box center [1476, 28] width 52 height 17
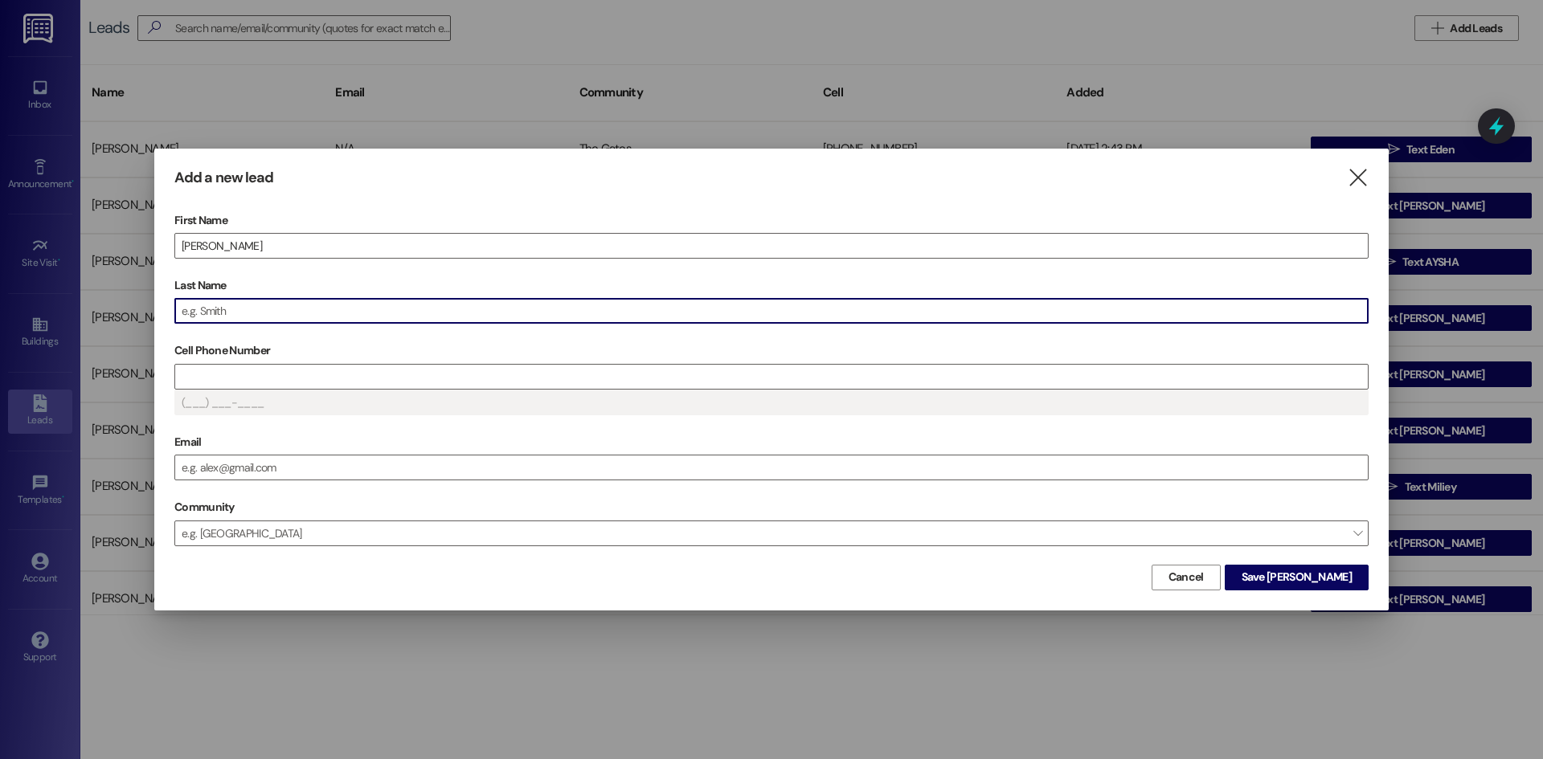
click at [370, 307] on input "Last Name" at bounding box center [771, 311] width 1192 height 24
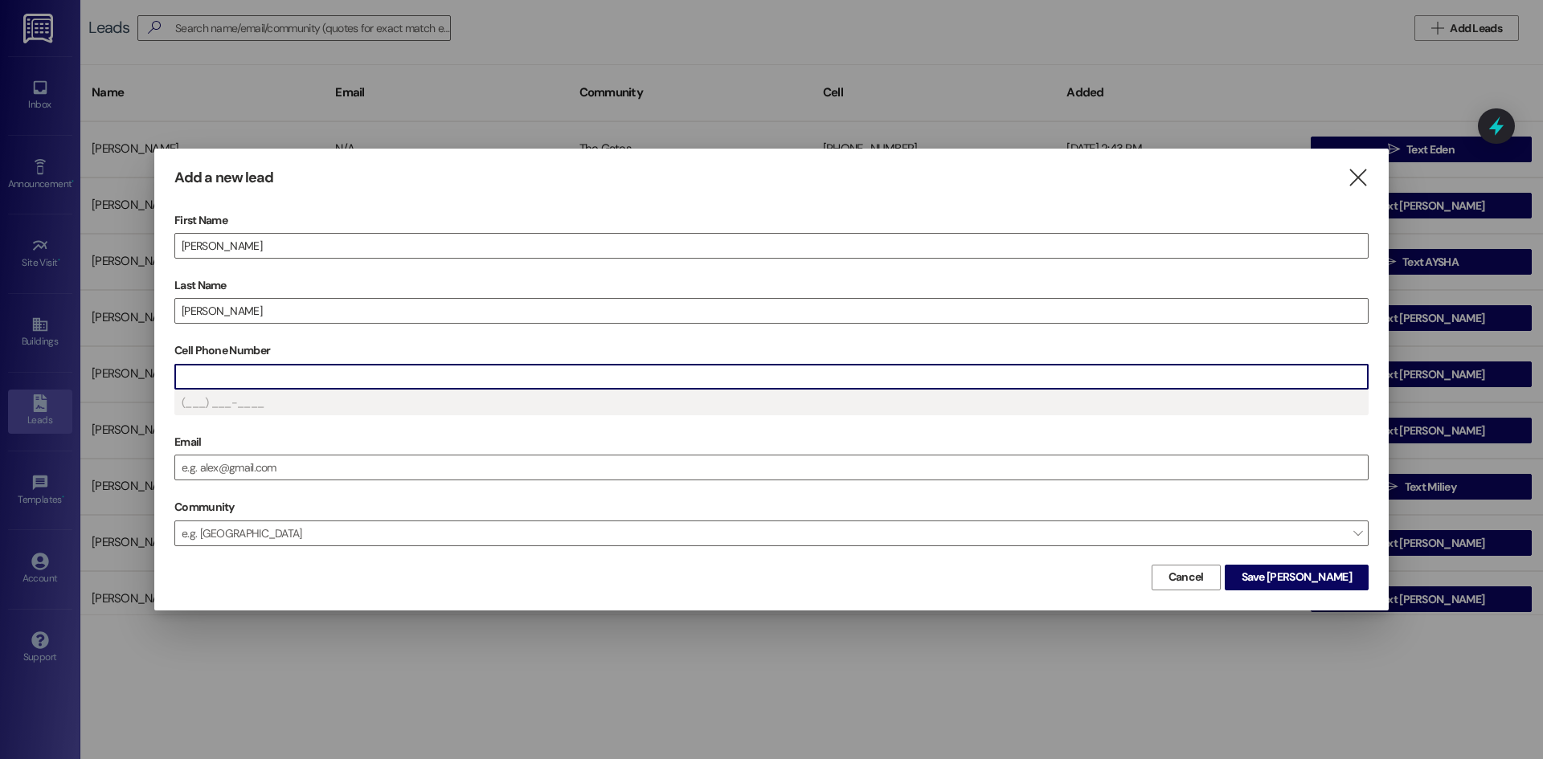
click at [207, 368] on input "Cell Phone Number" at bounding box center [771, 377] width 1192 height 24
click at [1327, 572] on span "Save Vivian" at bounding box center [1297, 577] width 110 height 17
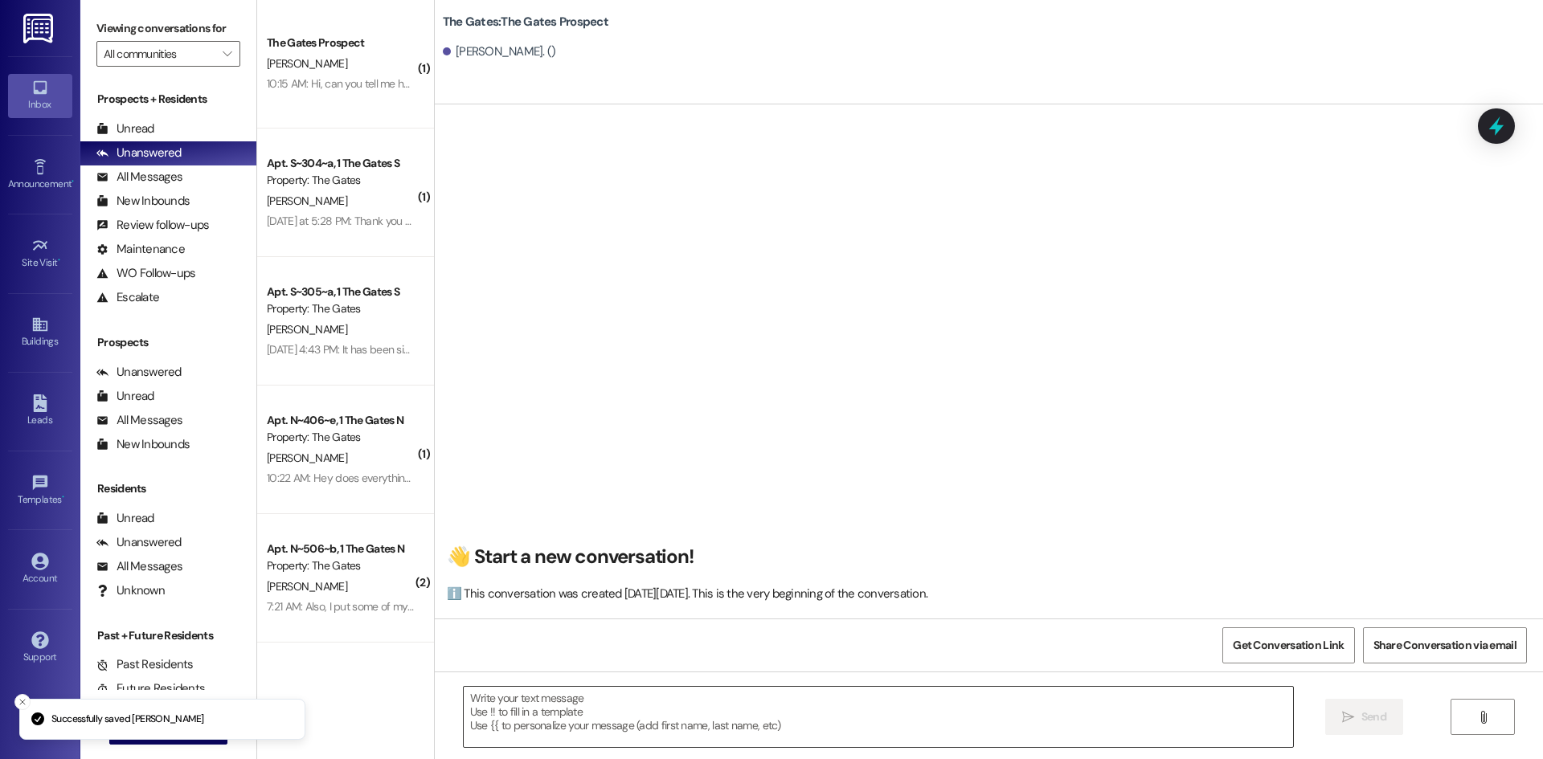
click at [516, 708] on textarea at bounding box center [878, 717] width 829 height 60
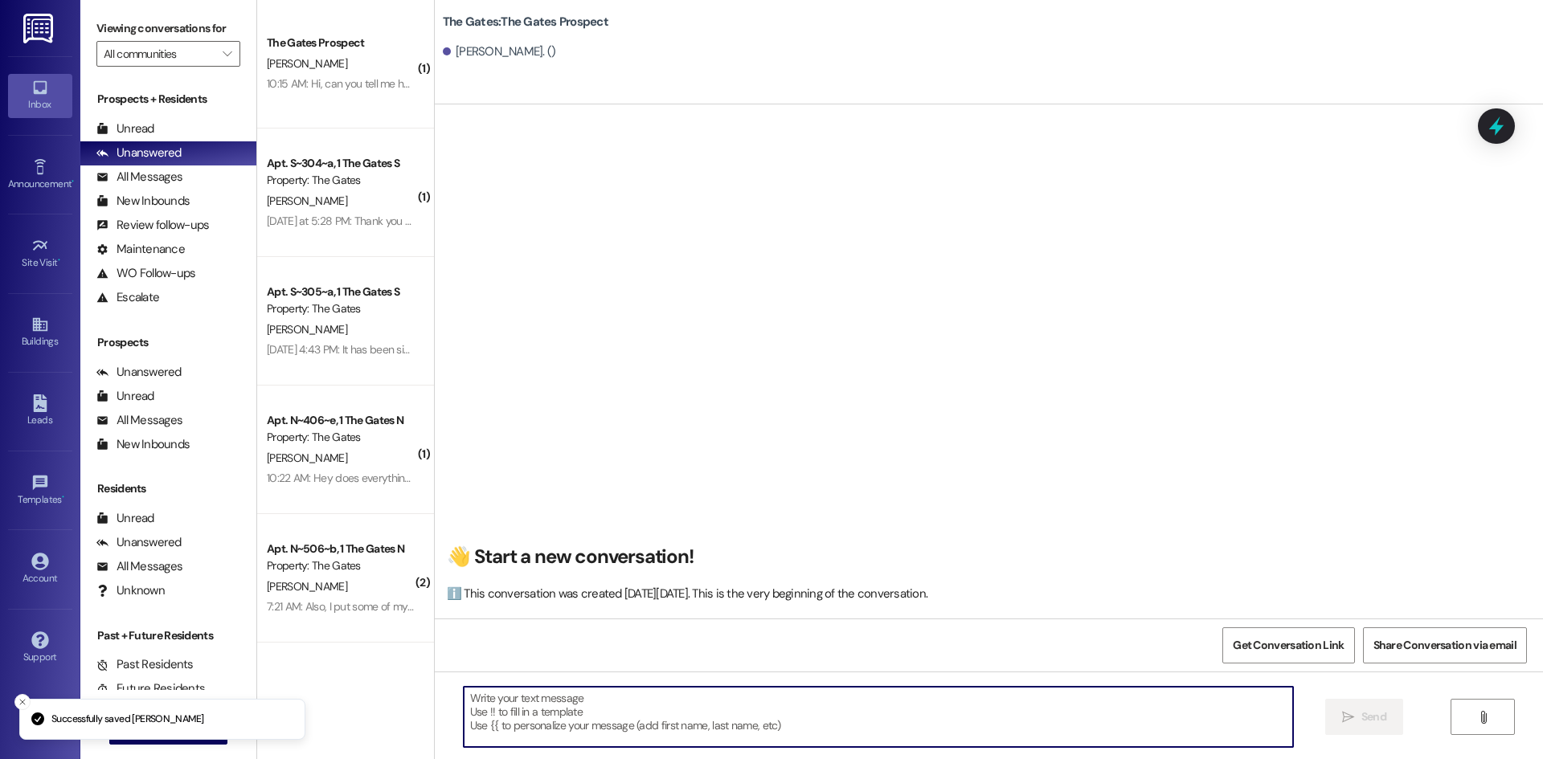
paste textarea "Hi [PERSON_NAME]! This is [PERSON_NAME] with The Gates! We just had a spot open…"
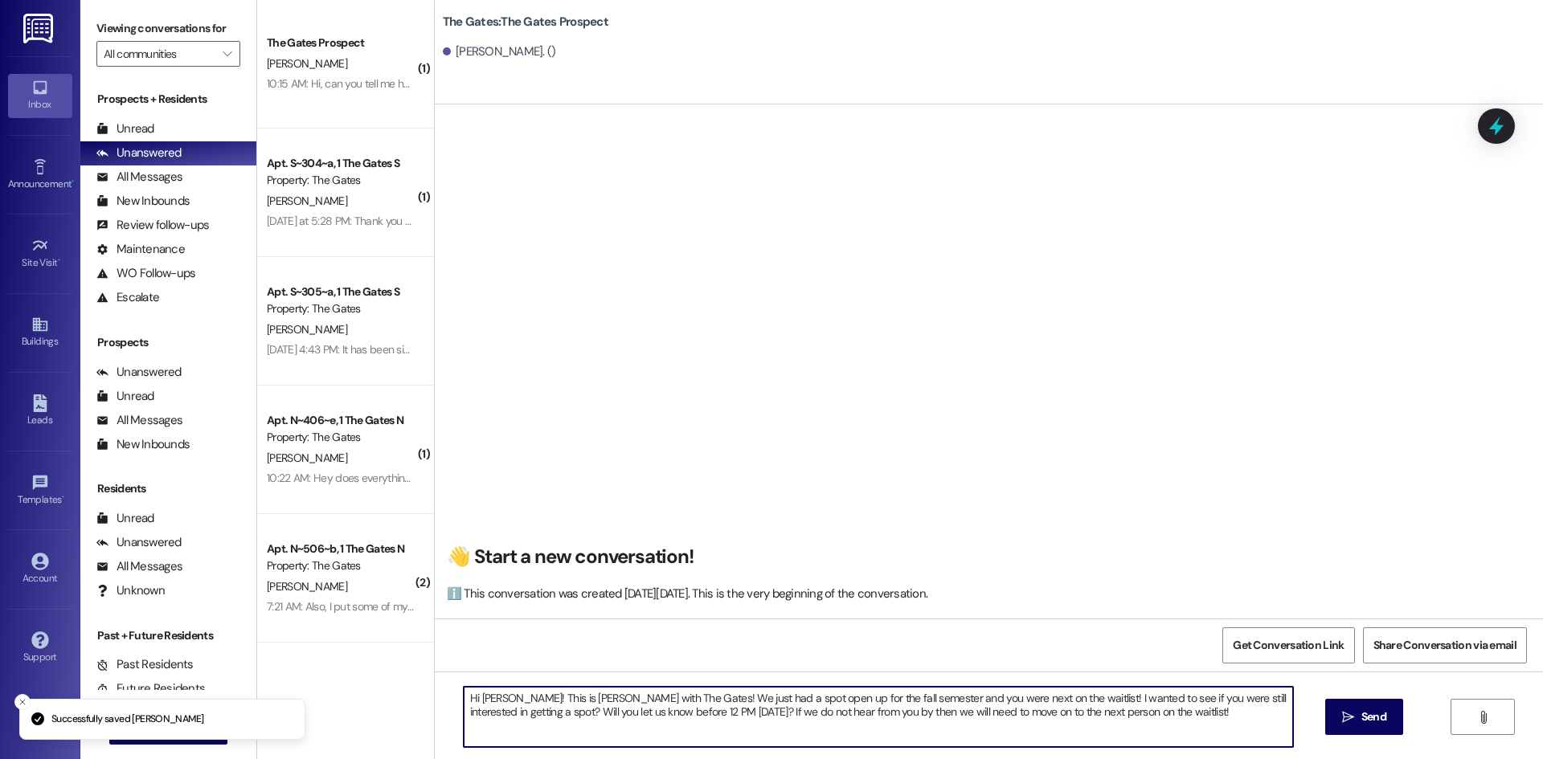
click at [511, 694] on textarea "Hi [PERSON_NAME]! This is [PERSON_NAME] with The Gates! We just had a spot open…" at bounding box center [878, 717] width 829 height 60
type textarea "Hi Vivian! This is Mackenzie with The Gates! We just had a spot open up for the…"
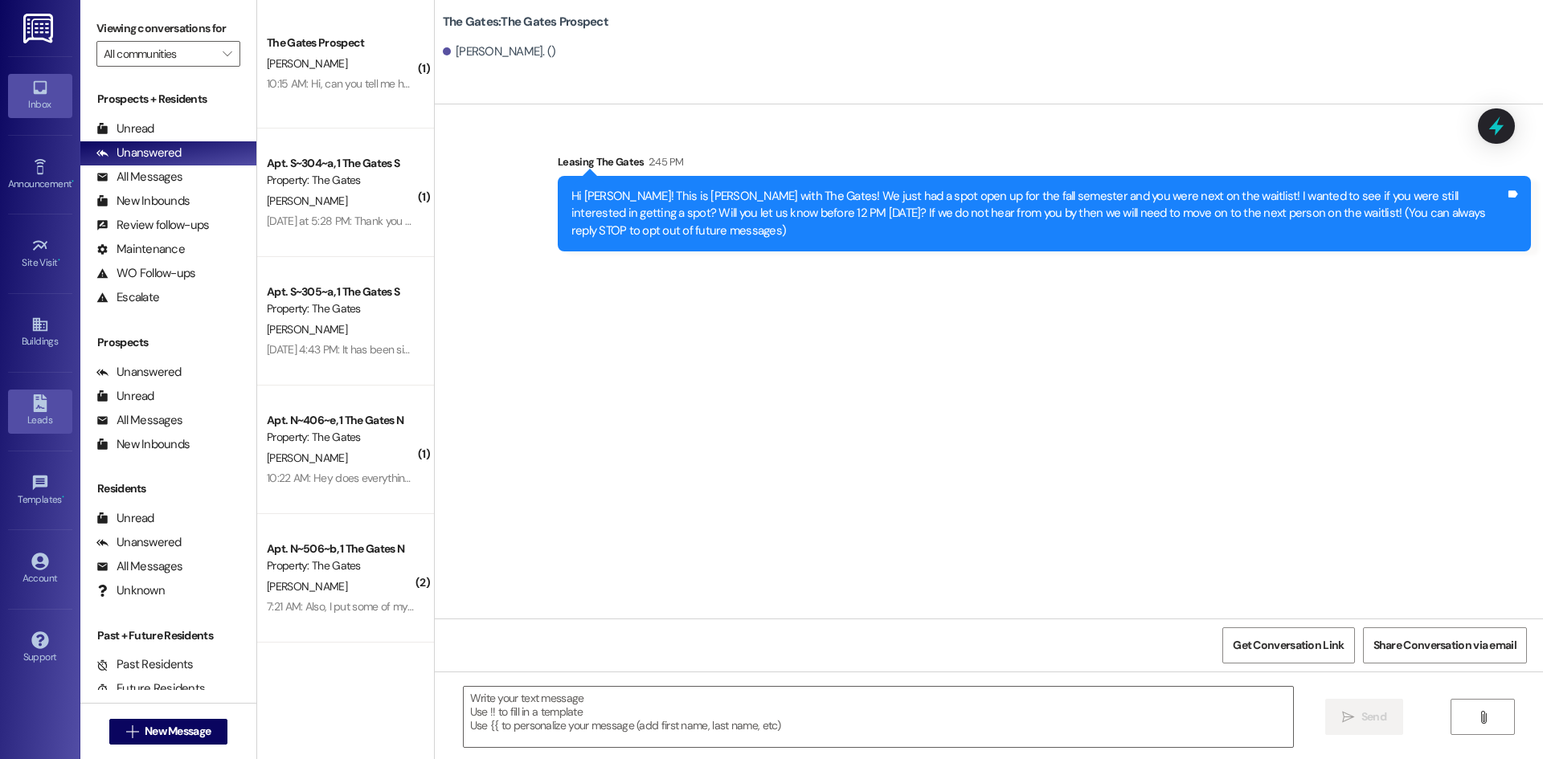
click at [57, 424] on div "Leads" at bounding box center [40, 420] width 80 height 16
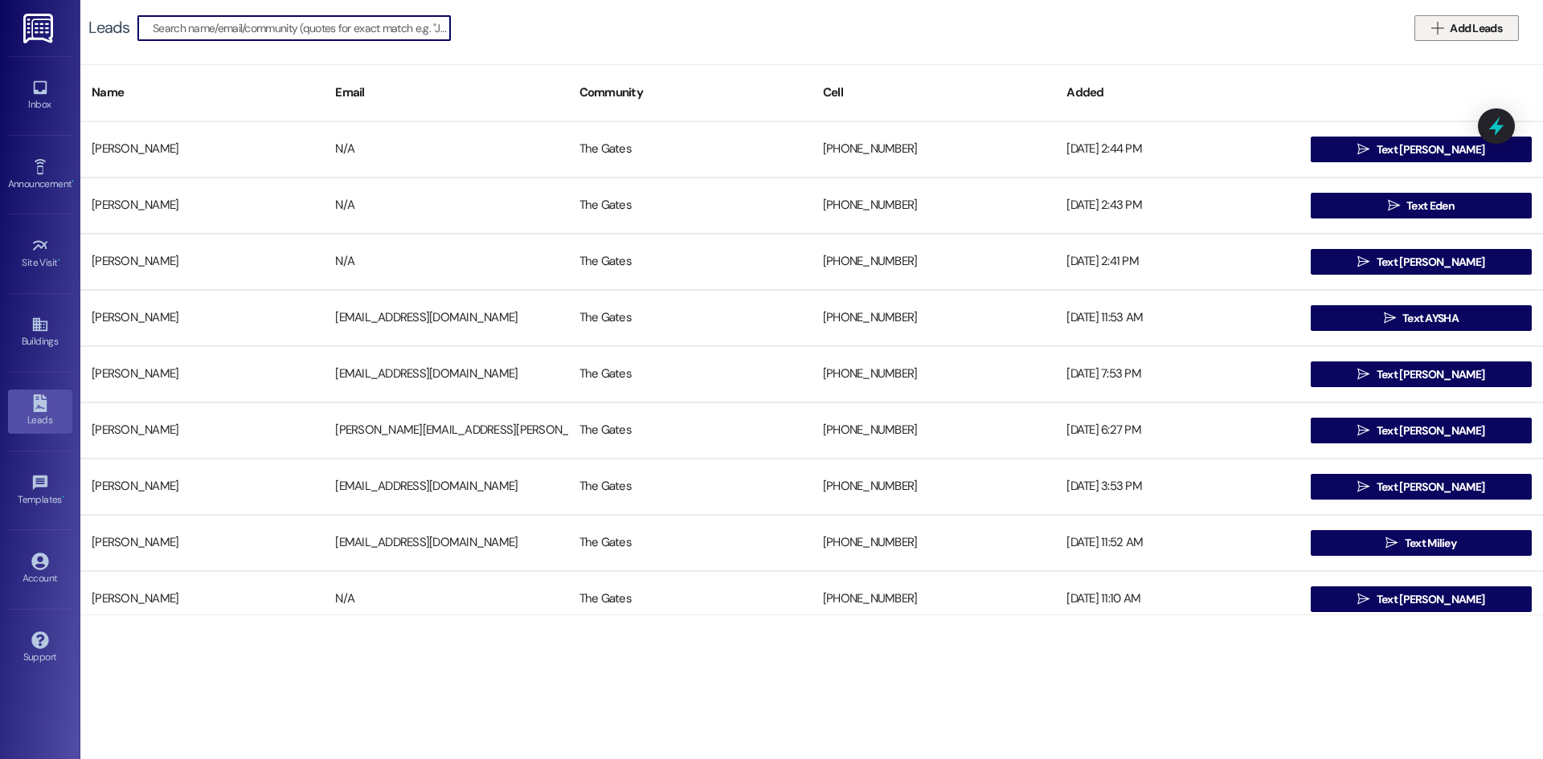
click at [1450, 32] on span "Add Leads" at bounding box center [1476, 28] width 52 height 17
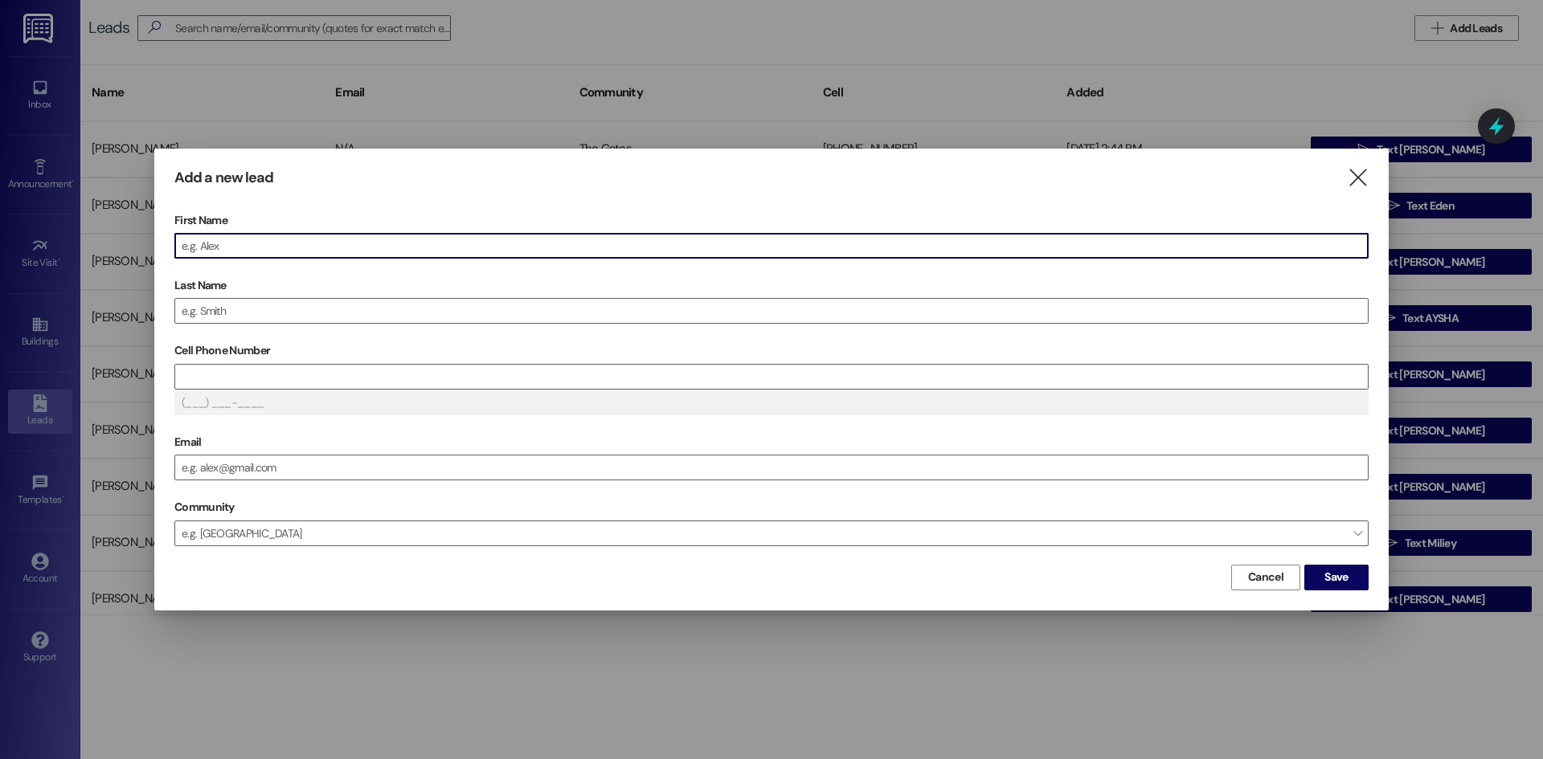
click at [243, 252] on input "First Name" at bounding box center [771, 246] width 1192 height 24
click at [198, 314] on input "Last Name" at bounding box center [771, 311] width 1192 height 24
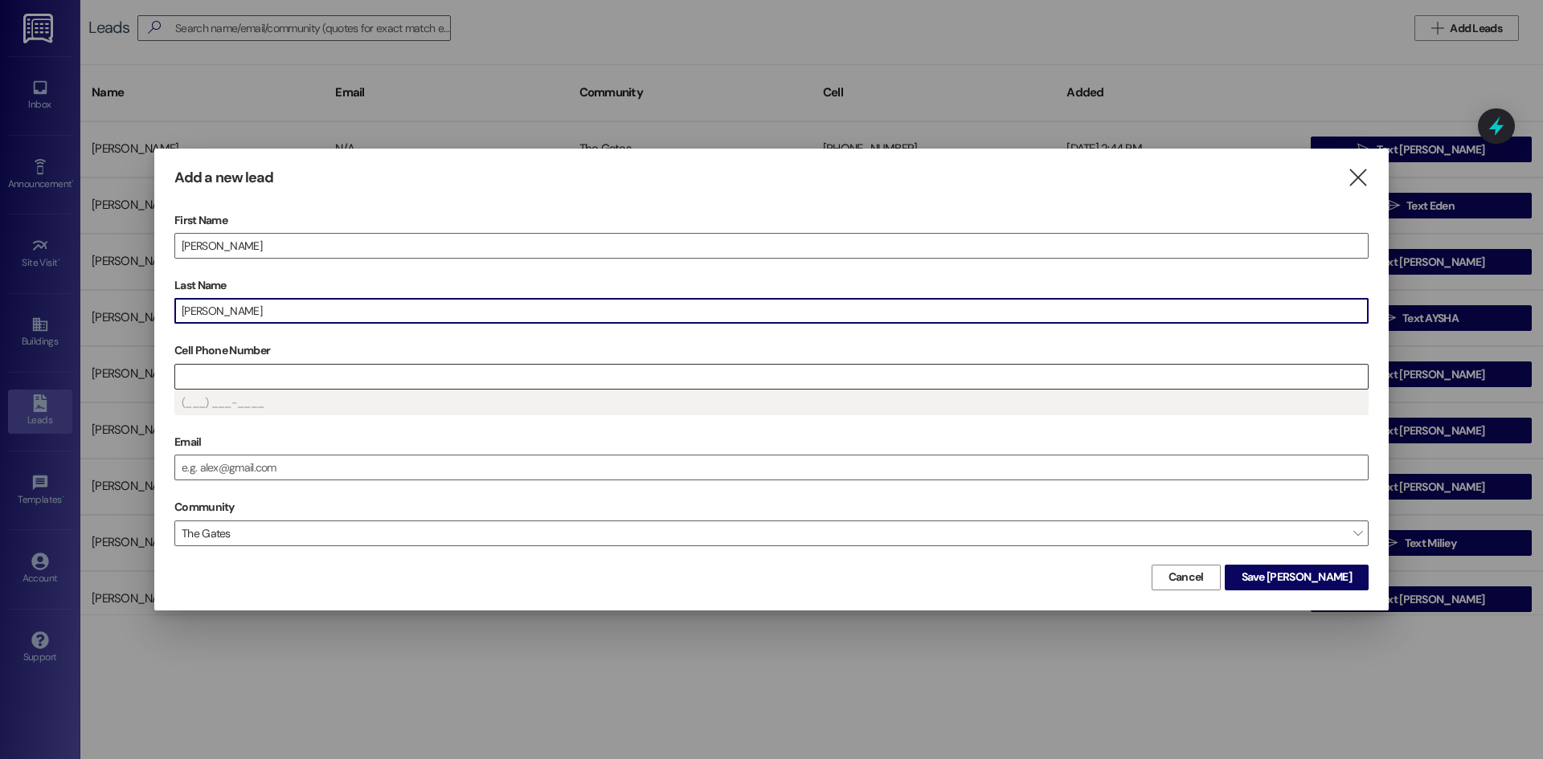
click at [199, 376] on input "Cell Phone Number" at bounding box center [771, 377] width 1192 height 24
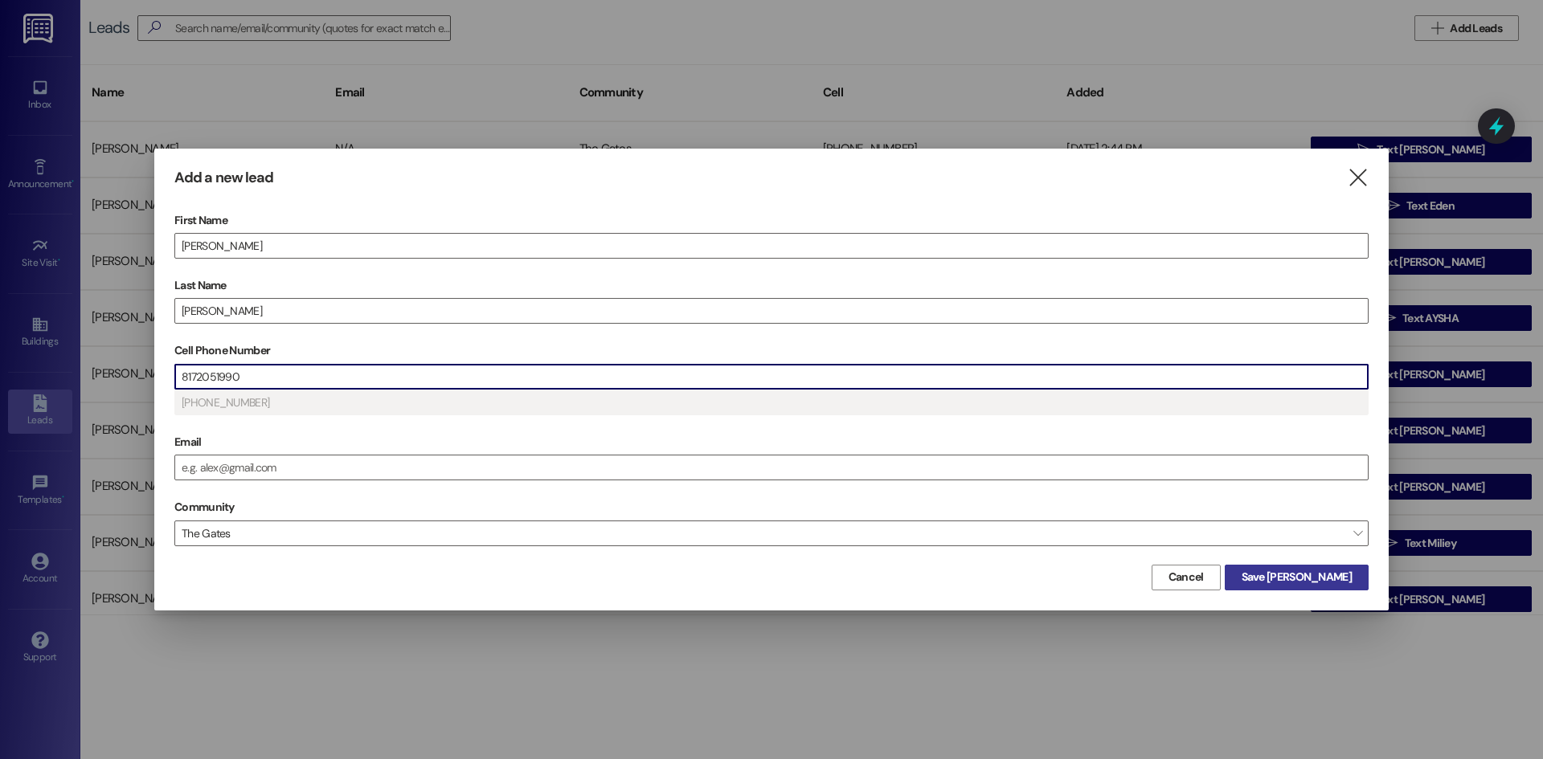
click at [1358, 576] on button "Save Emily" at bounding box center [1297, 578] width 144 height 26
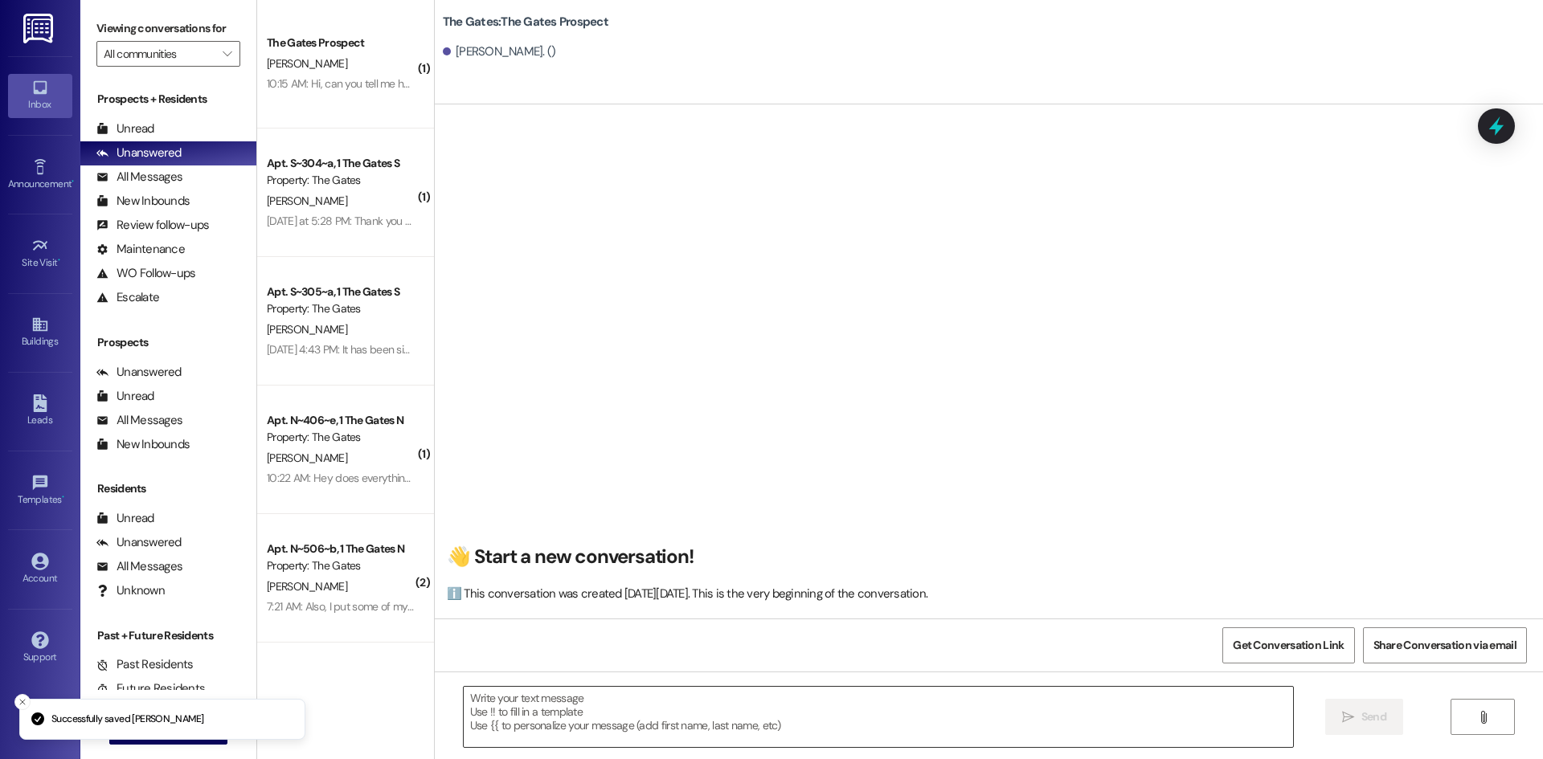
click at [509, 719] on textarea at bounding box center [878, 717] width 829 height 60
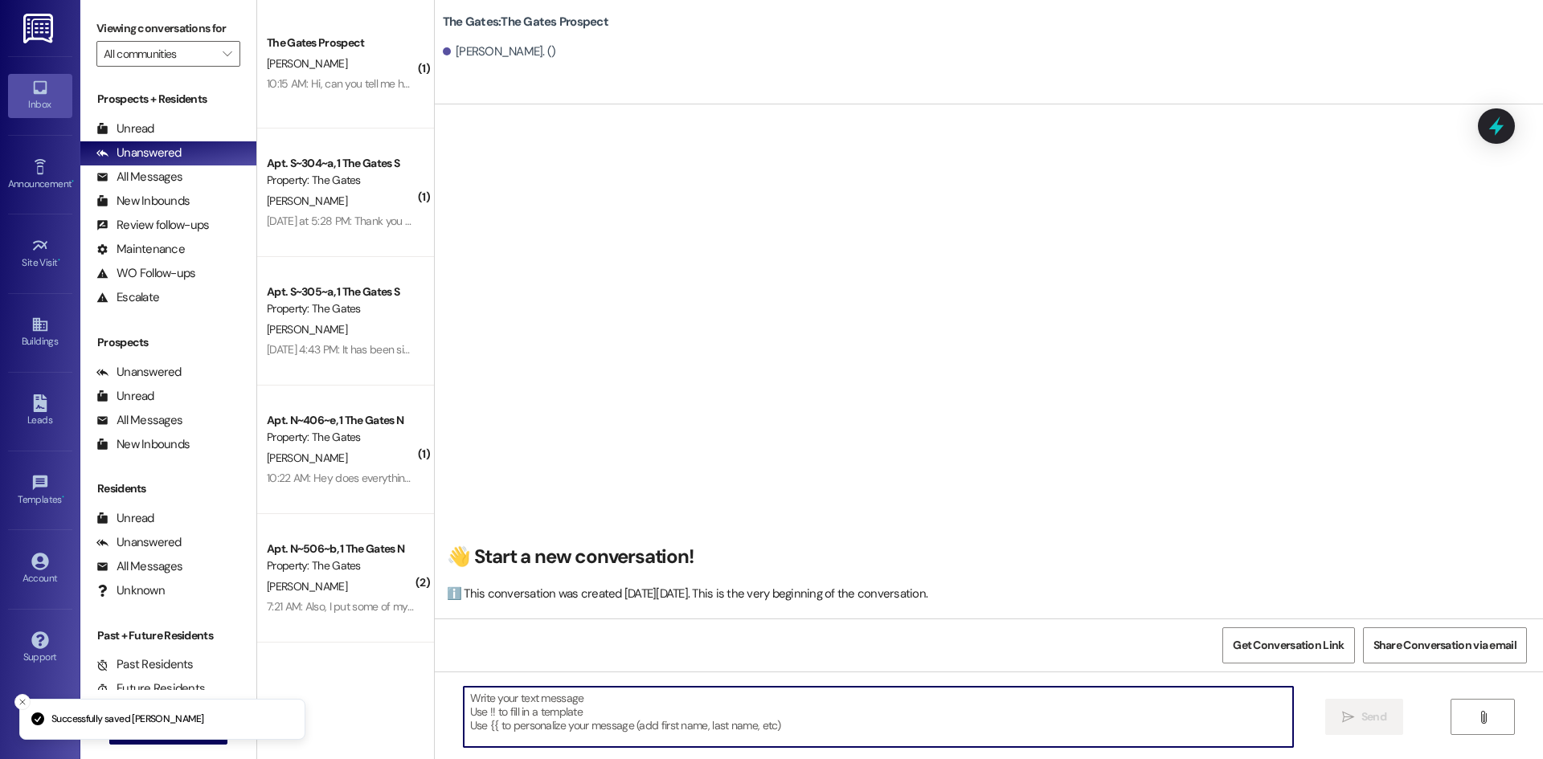
paste textarea "Hi [PERSON_NAME]! This is [PERSON_NAME] with The Gates! We just had a spot open…"
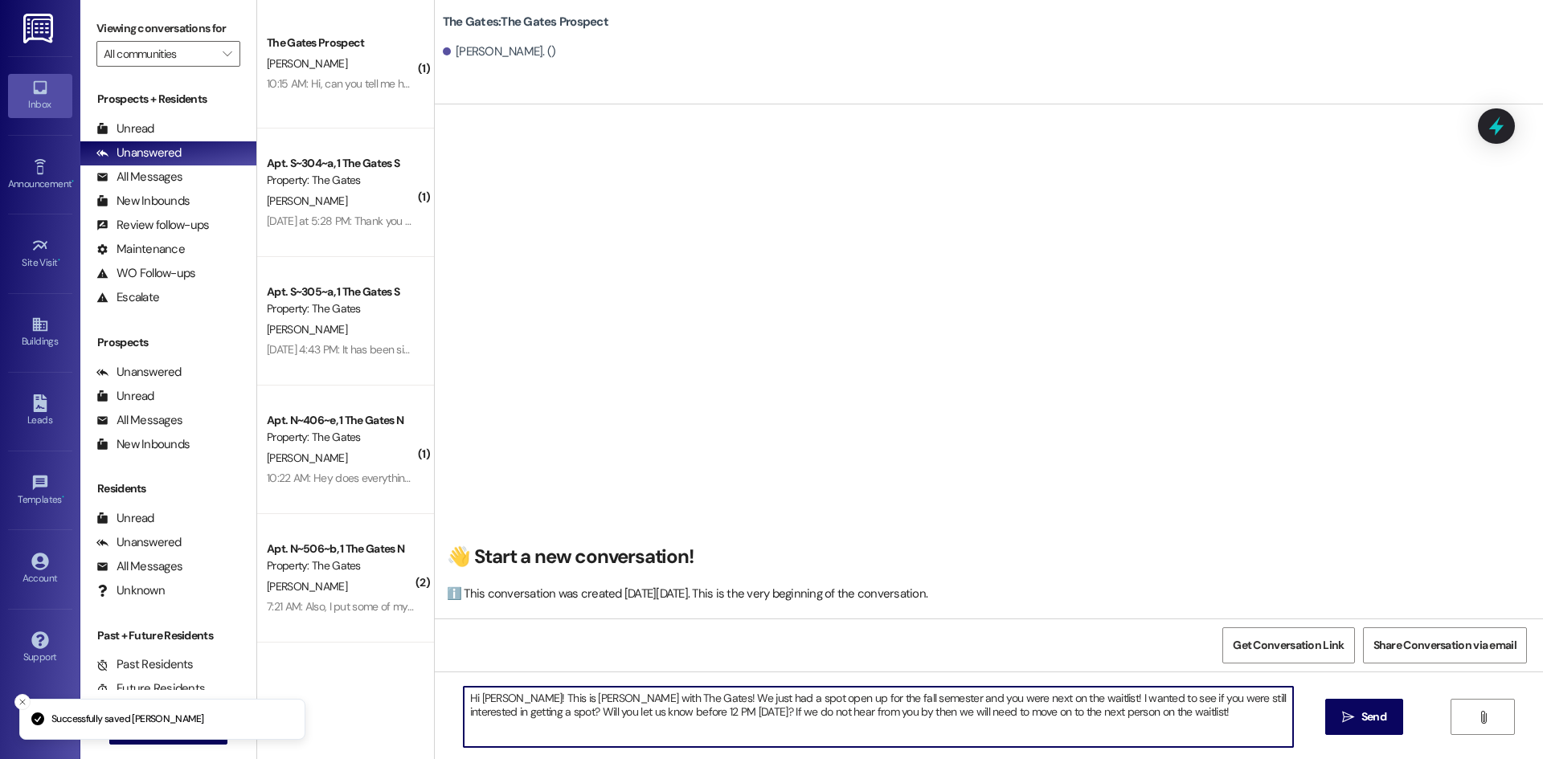
click at [507, 695] on textarea "Hi [PERSON_NAME]! This is [PERSON_NAME] with The Gates! We just had a spot open…" at bounding box center [878, 717] width 829 height 60
type textarea "Hi Emily! This is Mackenzie with The Gates! We just had a spot open up for the …"
click at [1348, 709] on span " Send" at bounding box center [1364, 717] width 51 height 17
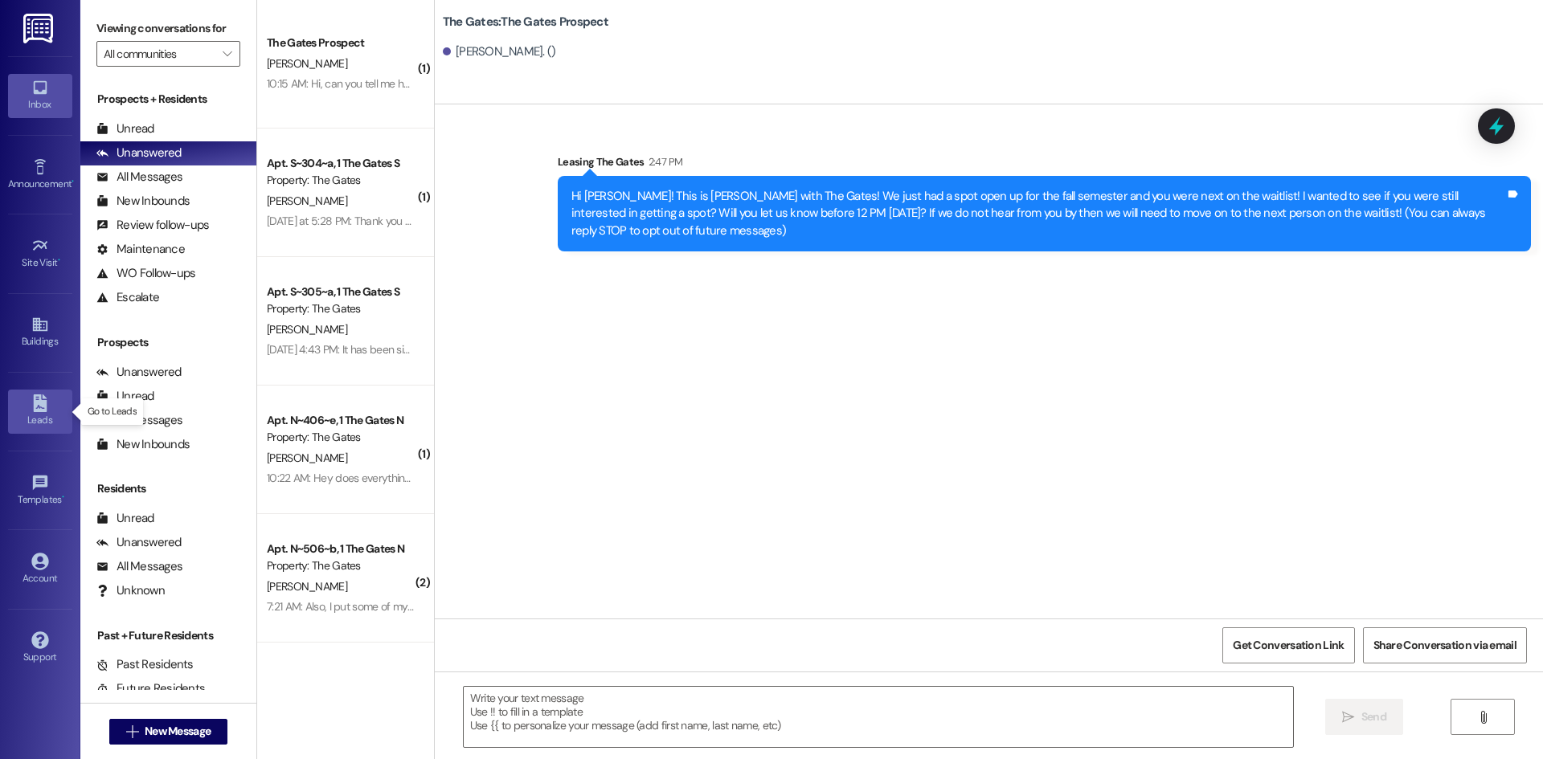
click at [49, 409] on link "Leads" at bounding box center [40, 411] width 64 height 43
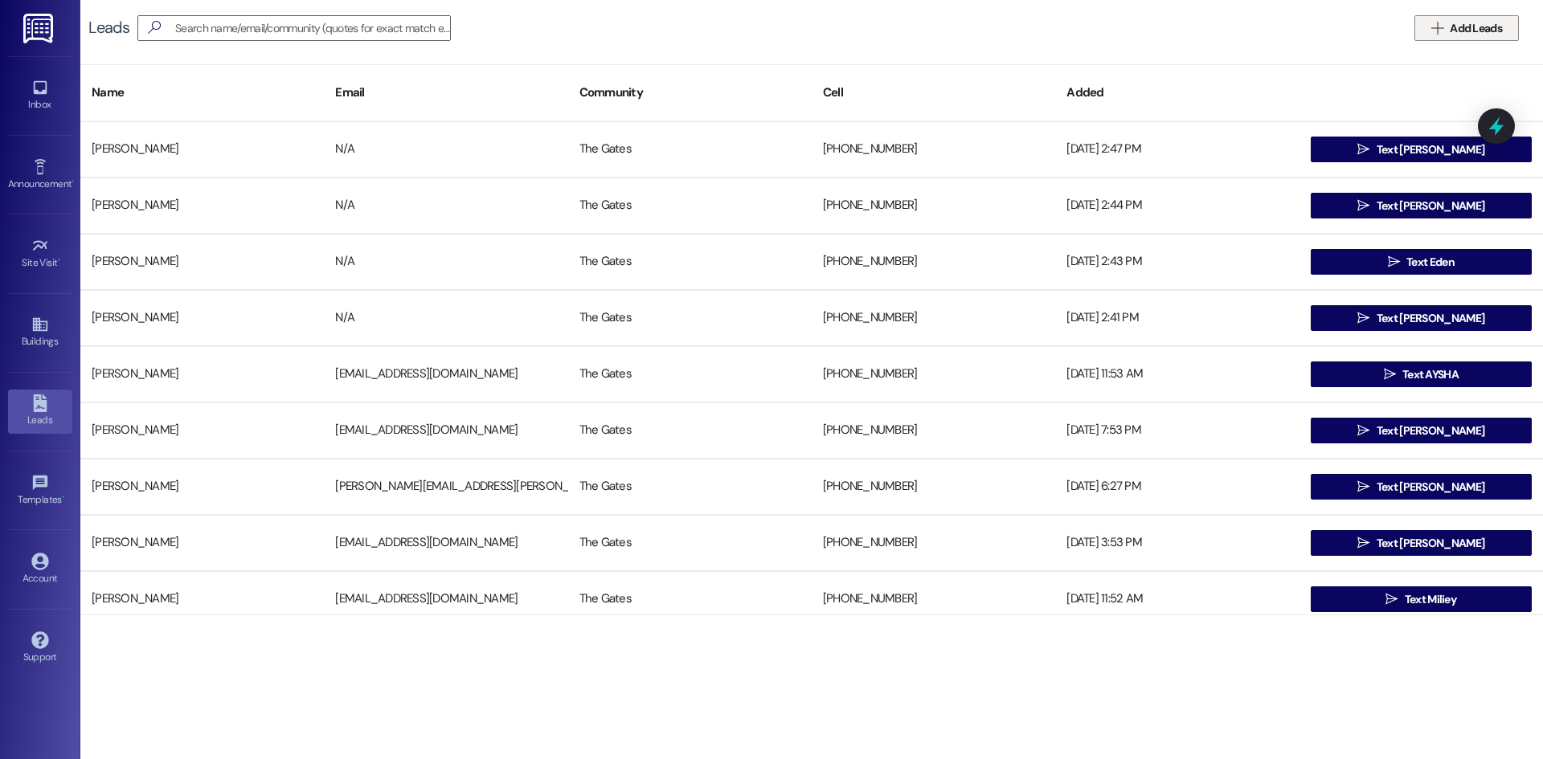
click at [1469, 34] on span "Add Leads" at bounding box center [1476, 28] width 52 height 17
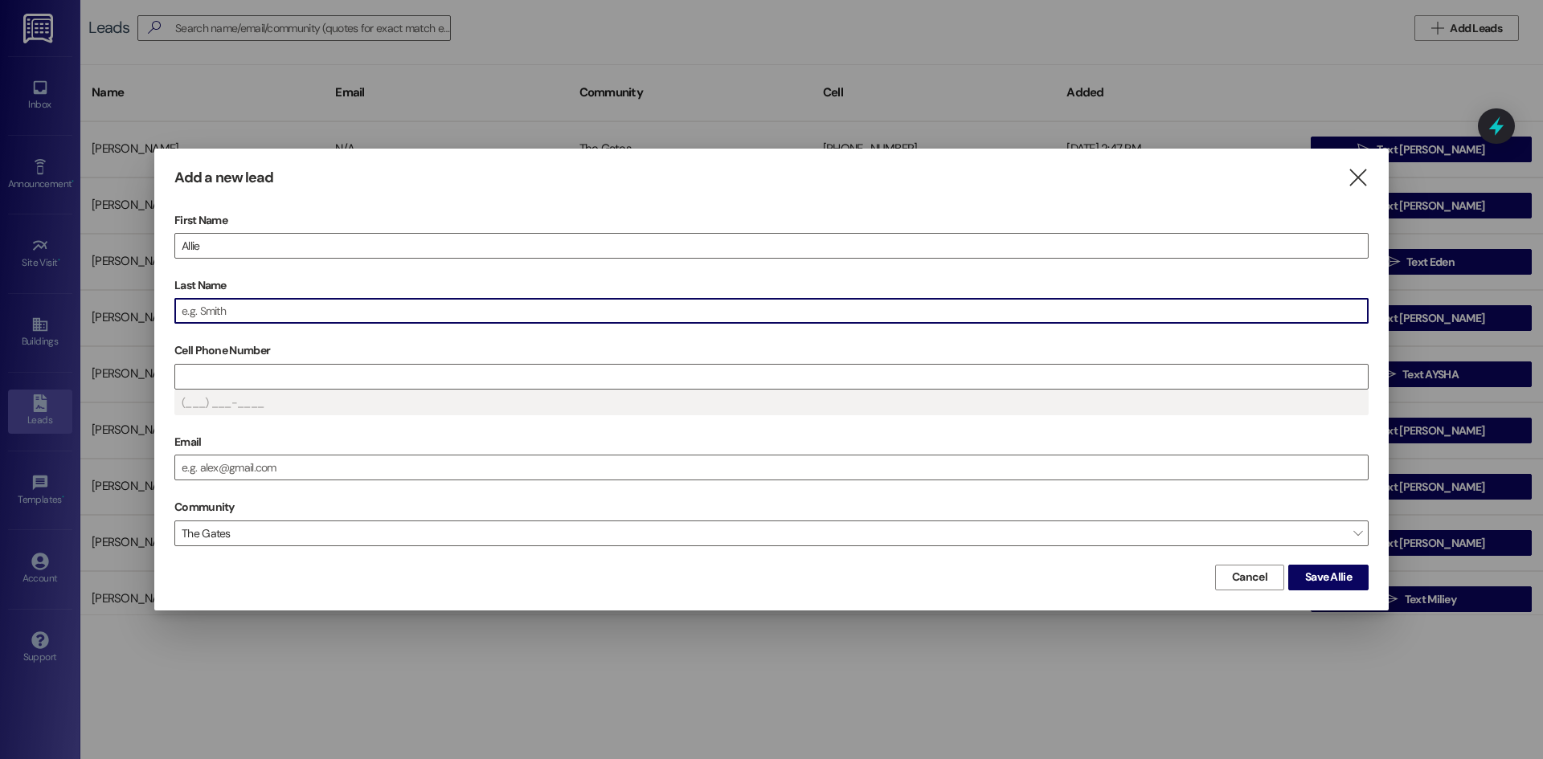
click at [249, 315] on input "Last Name" at bounding box center [771, 311] width 1192 height 24
click at [208, 365] on input "Cell Phone Number" at bounding box center [771, 377] width 1192 height 24
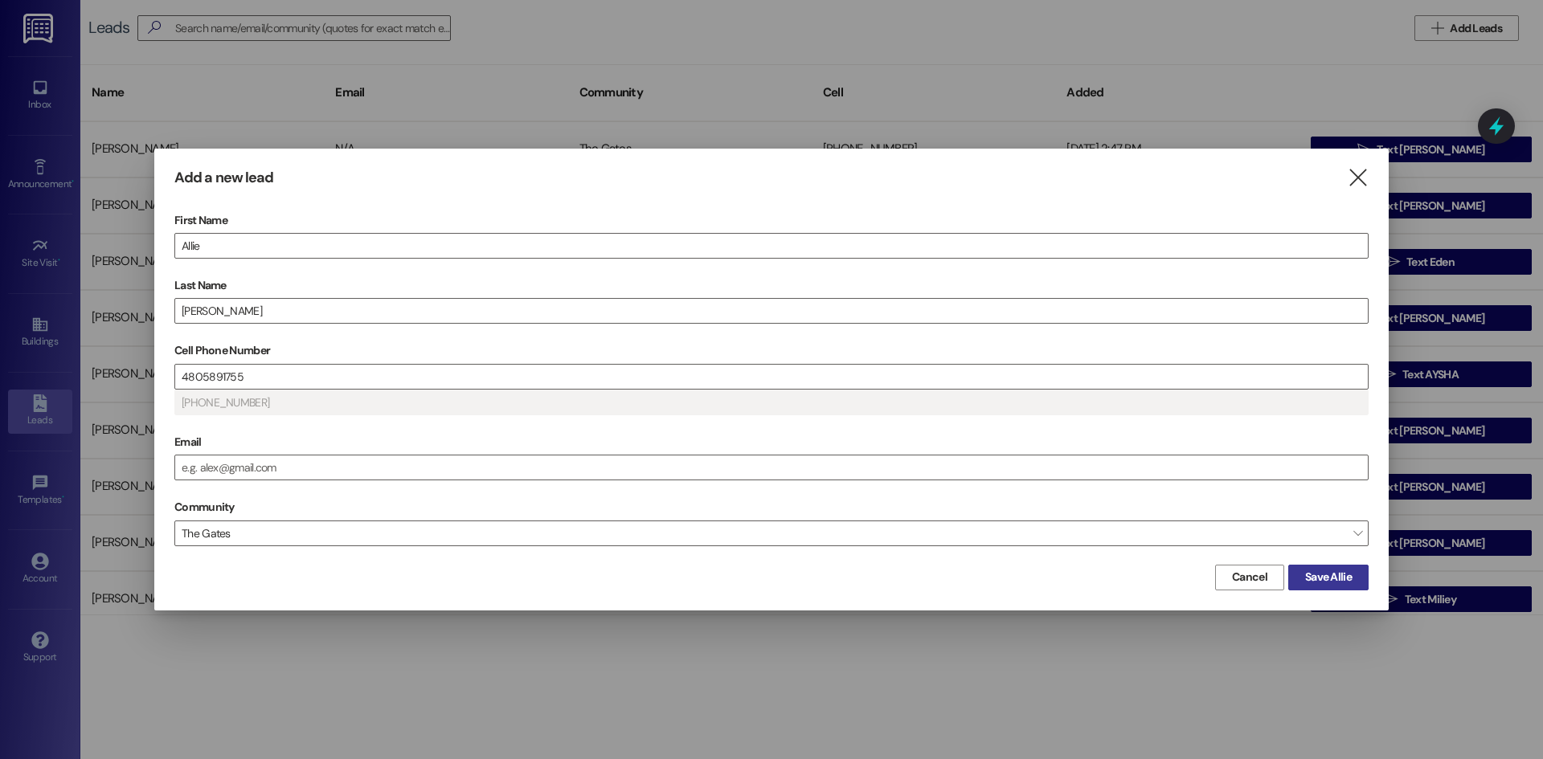
click at [1331, 575] on span "Save Allie" at bounding box center [1328, 577] width 47 height 17
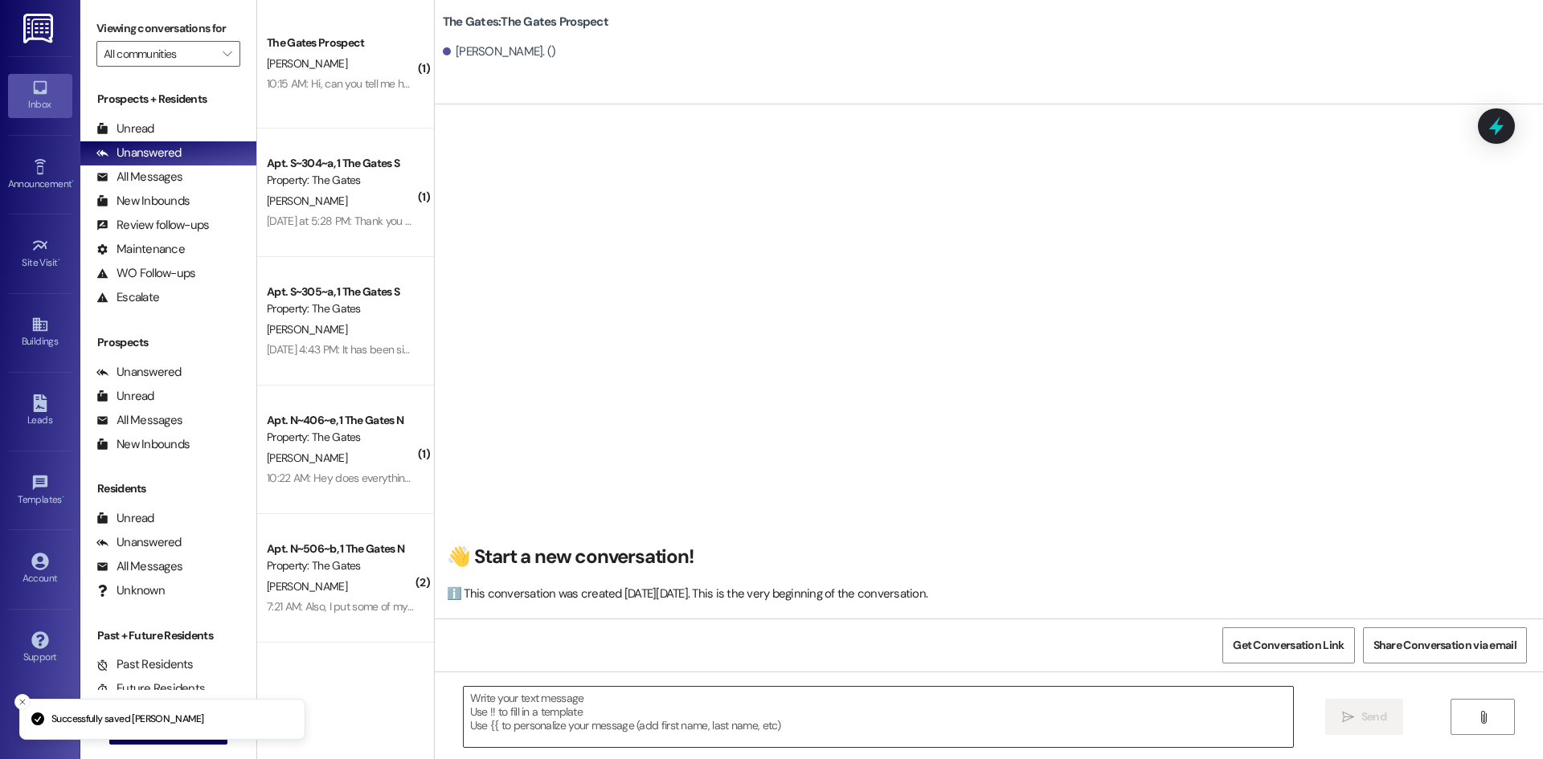
click at [491, 726] on textarea at bounding box center [878, 717] width 829 height 60
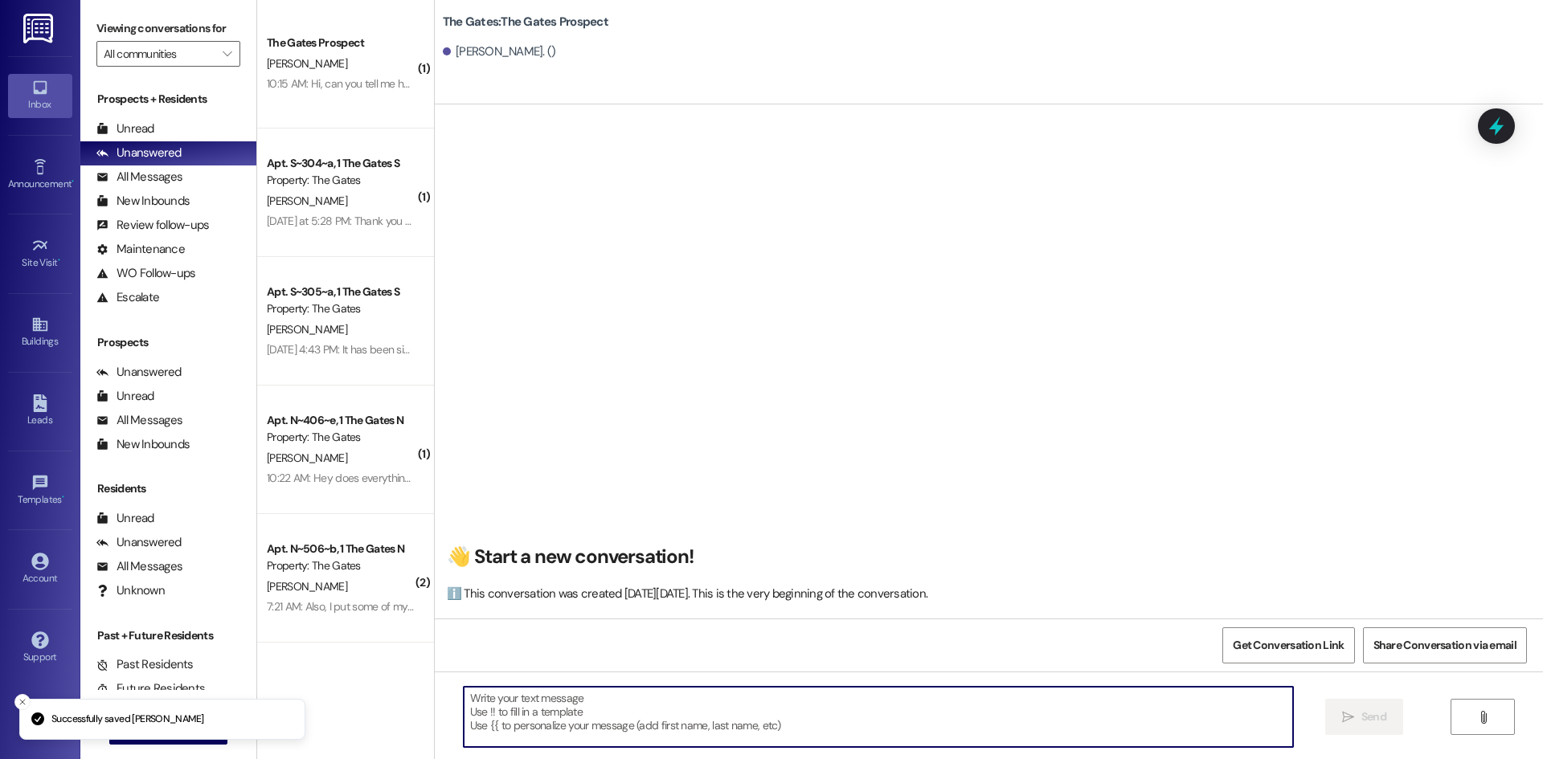
paste textarea "Hi Emily! This is Mackenzie with The Gates! We just had a spot open up for the …"
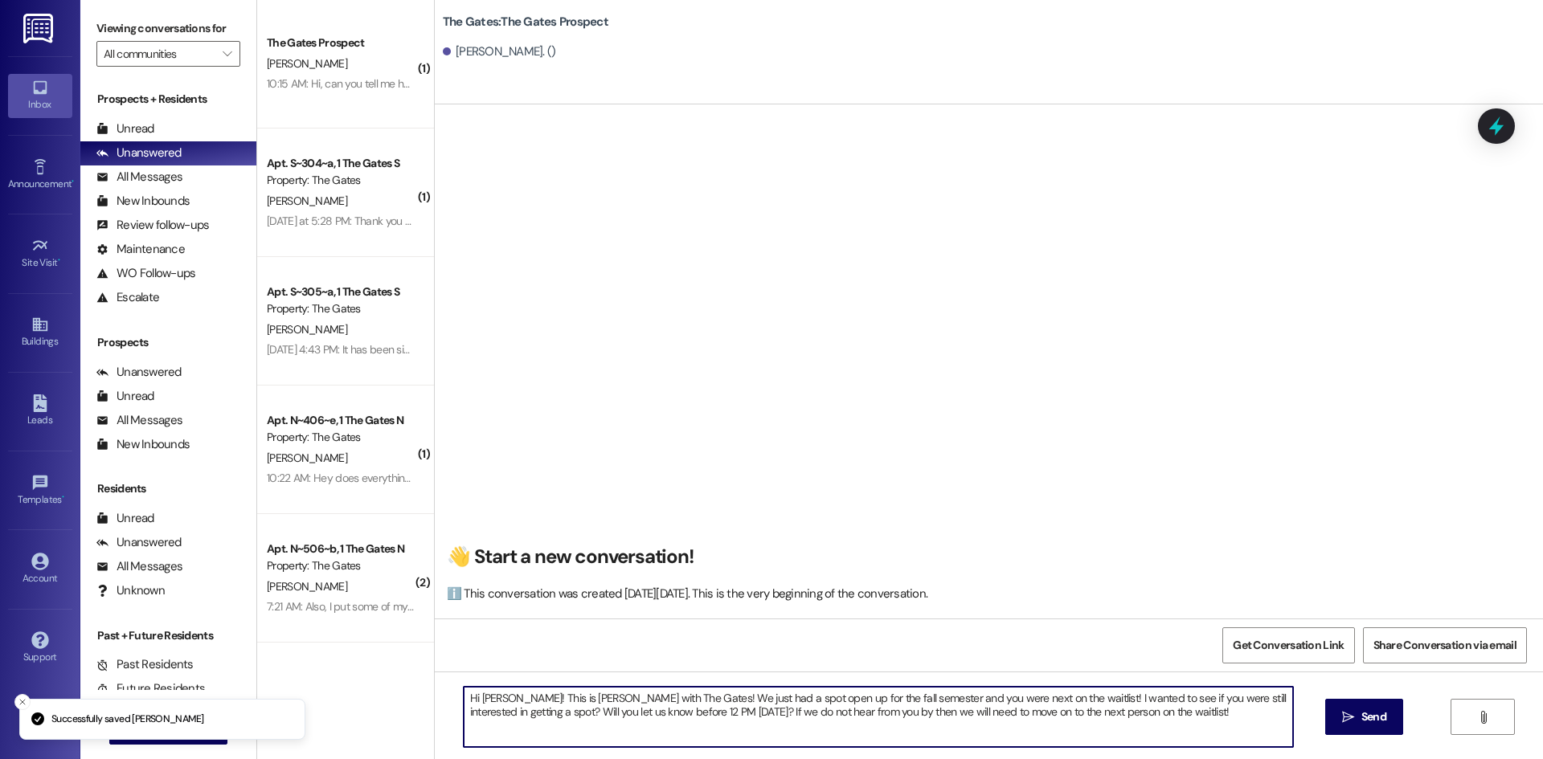
click at [491, 695] on textarea "Hi Emily! This is Mackenzie with The Gates! We just had a spot open up for the …" at bounding box center [878, 717] width 829 height 60
type textarea "Hi Allie! This is Mackenzie with The Gates! We just had a spot open up for the …"
click at [1361, 712] on span "Send" at bounding box center [1373, 717] width 25 height 17
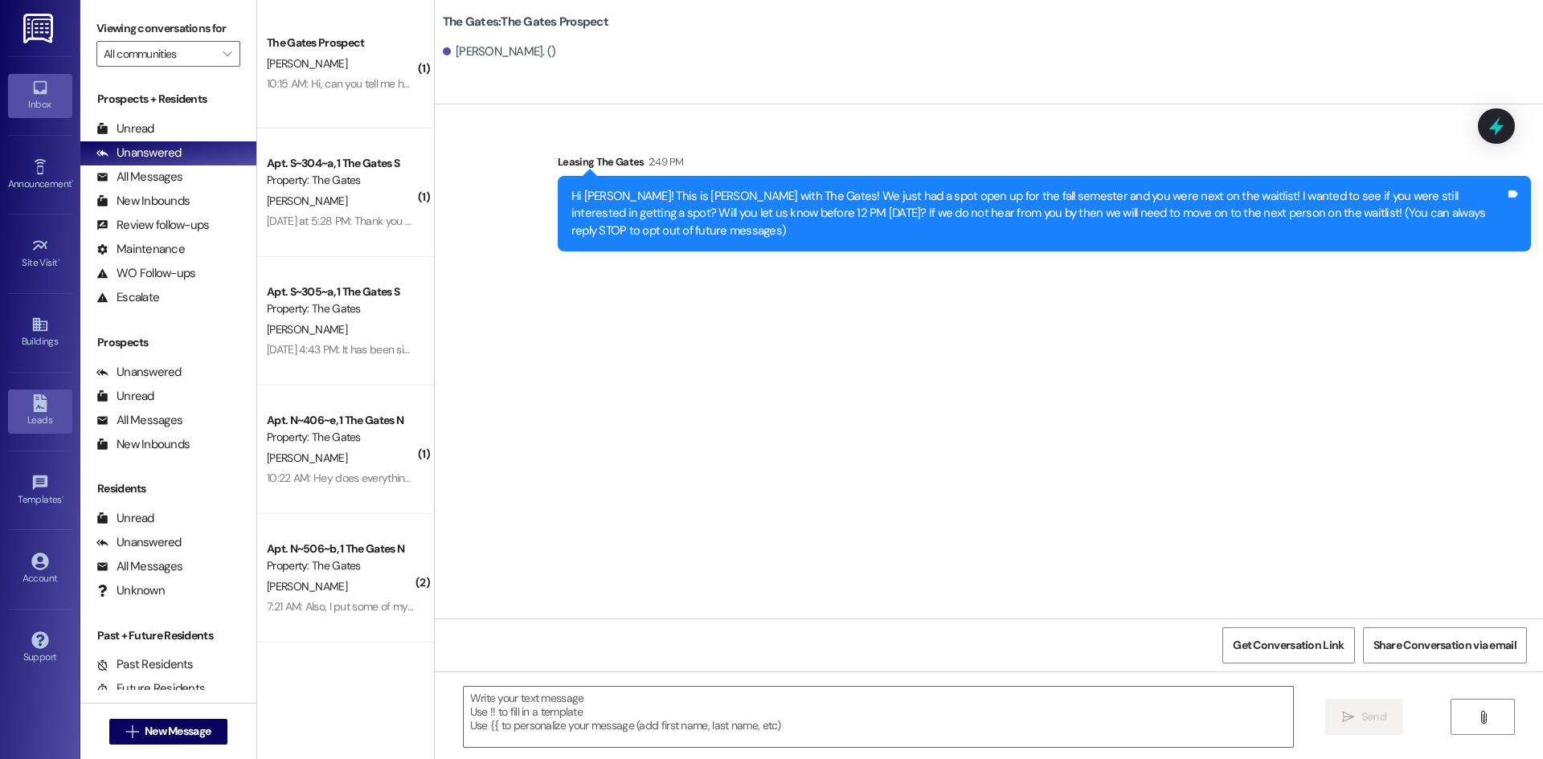
click at [42, 420] on div "Leads" at bounding box center [40, 420] width 80 height 16
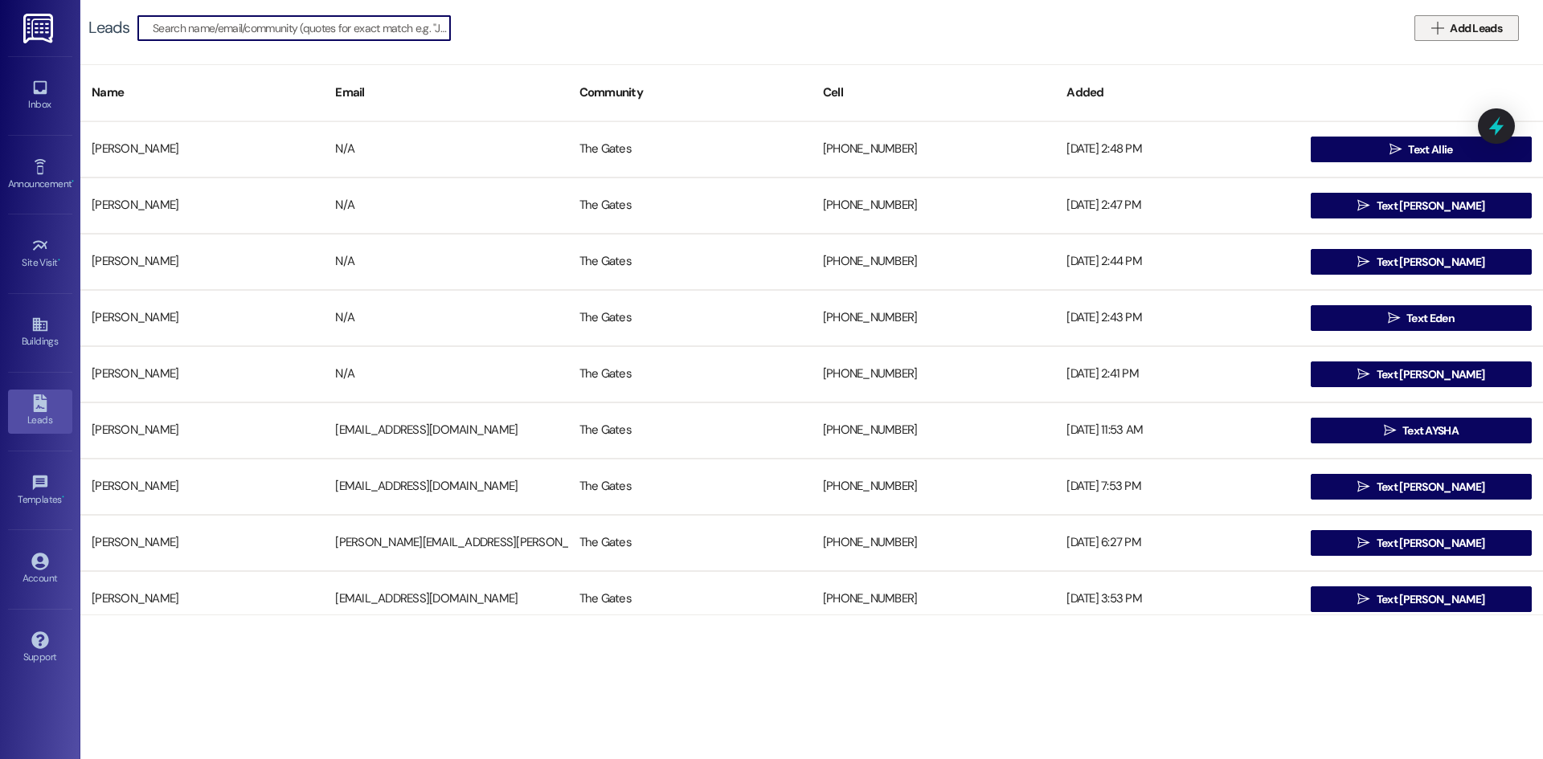
click at [1490, 32] on span "Add Leads" at bounding box center [1476, 28] width 52 height 17
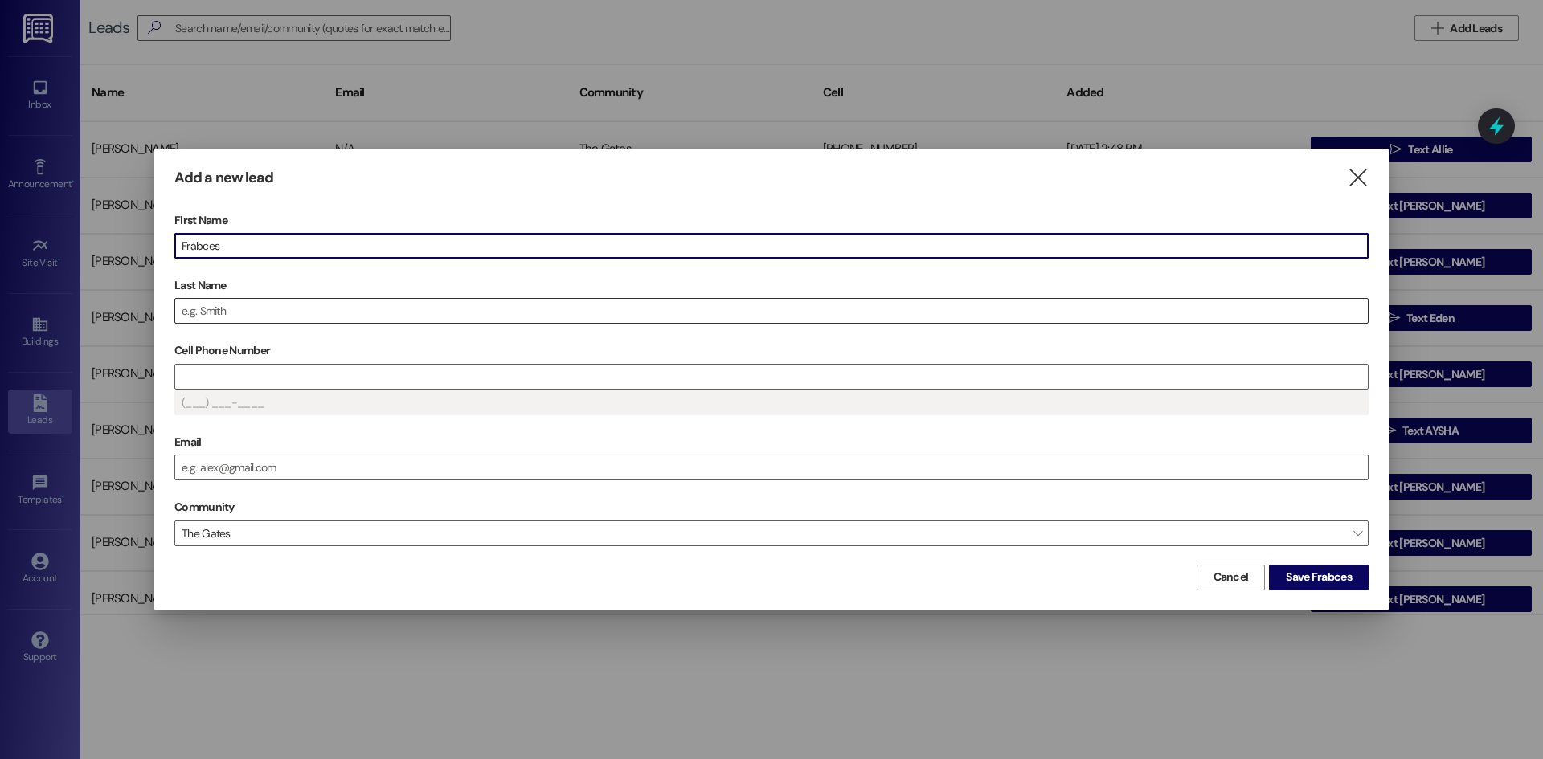
click at [246, 317] on input "Last Name" at bounding box center [771, 311] width 1192 height 24
drag, startPoint x: 247, startPoint y: 239, endPoint x: 179, endPoint y: 222, distance: 70.6
click at [179, 222] on div "First Name Frabces" at bounding box center [771, 233] width 1194 height 51
click at [312, 315] on input "Last Name" at bounding box center [771, 311] width 1192 height 24
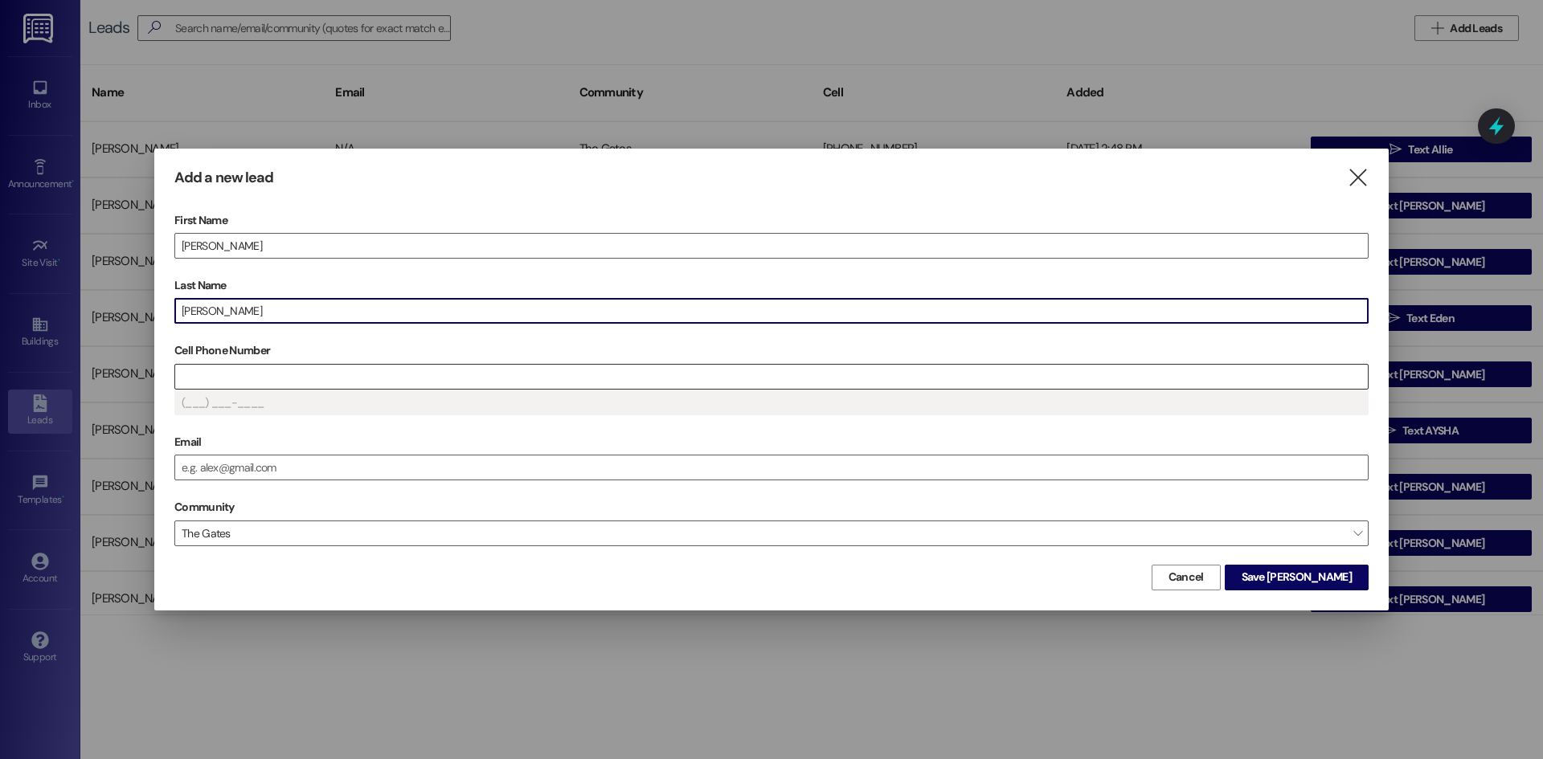
click at [250, 373] on input "Cell Phone Number" at bounding box center [771, 377] width 1192 height 24
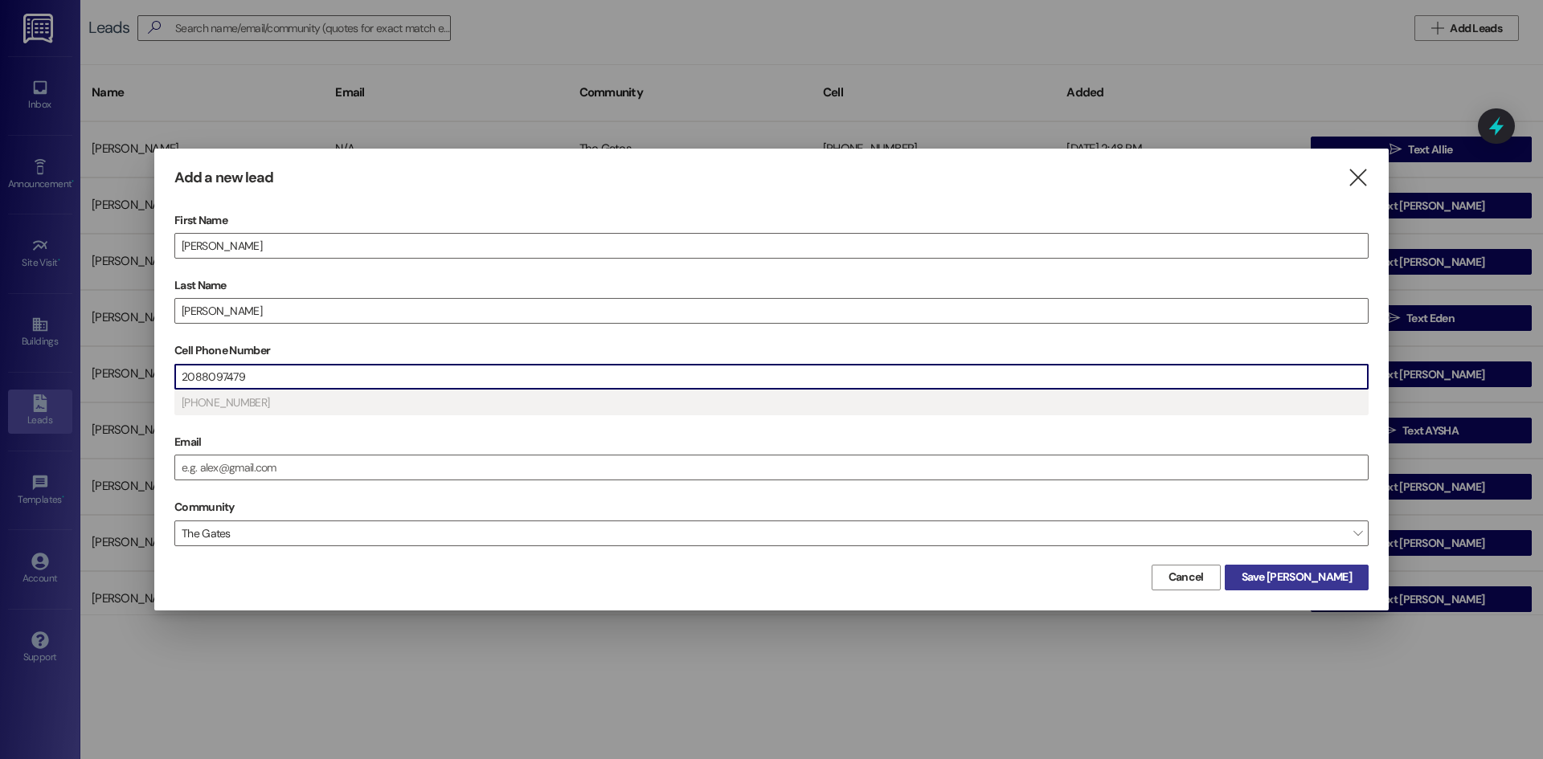
click at [1309, 578] on span "Save Frances" at bounding box center [1297, 577] width 110 height 17
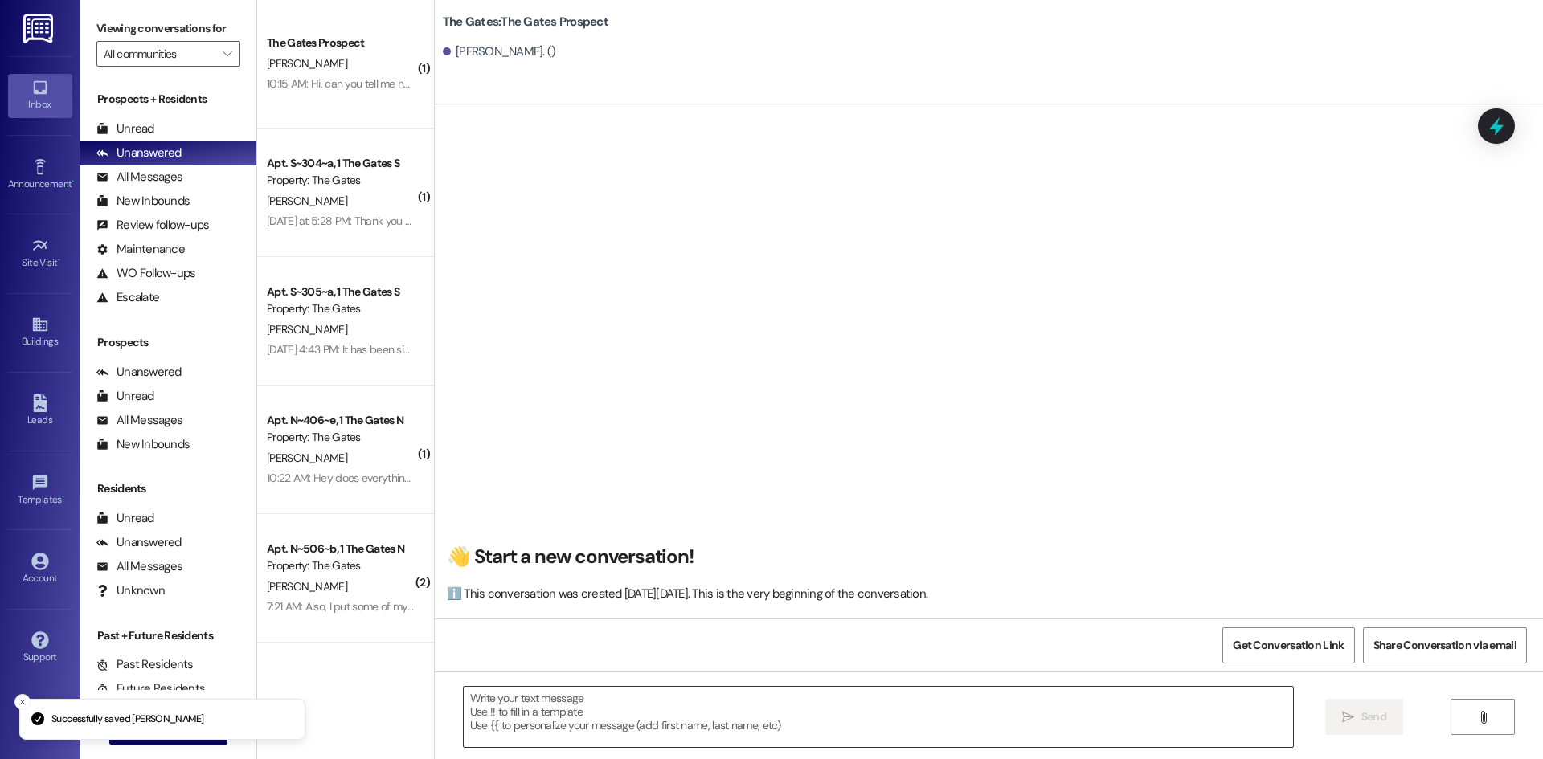
click at [481, 718] on textarea at bounding box center [878, 717] width 829 height 60
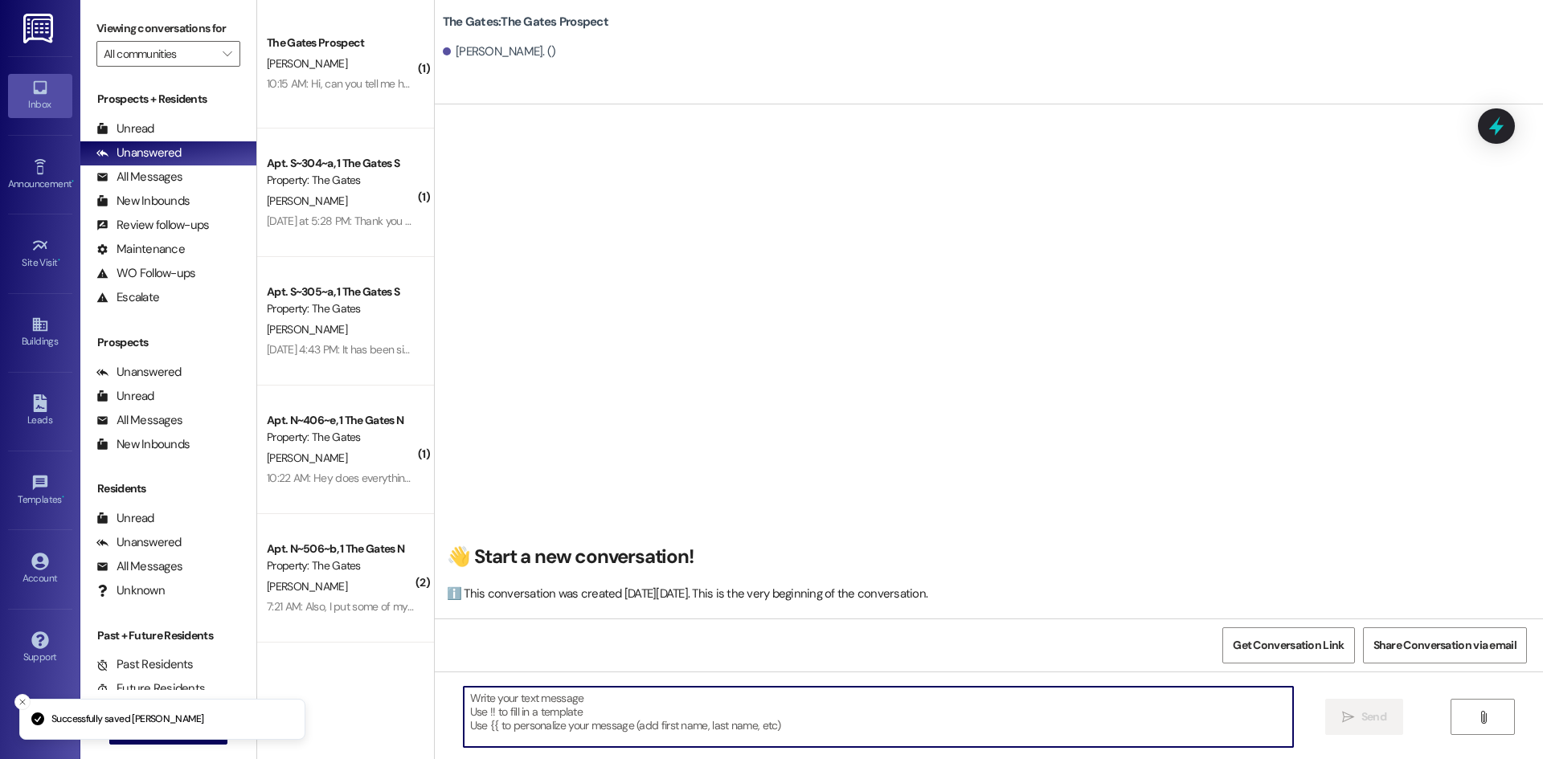
paste textarea "Hi Allie! This is Mackenzie with The Gates! We just had a spot open up for the …"
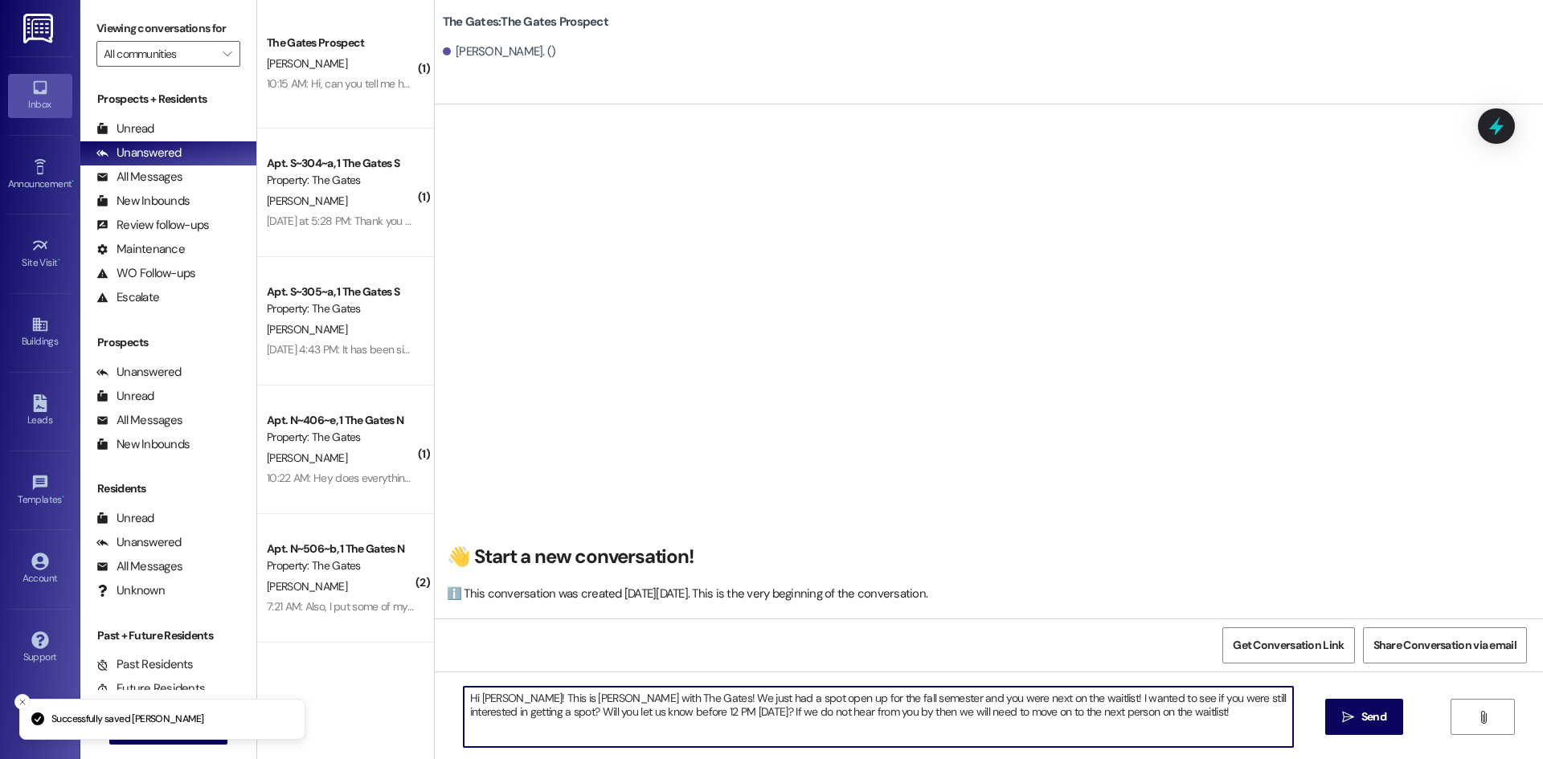
click at [487, 697] on textarea "Hi Allie! This is Mackenzie with The Gates! We just had a spot open up for the …" at bounding box center [878, 717] width 829 height 60
type textarea "Hi Frances! This is Mackenzie with The Gates! We just had a spot open up for th…"
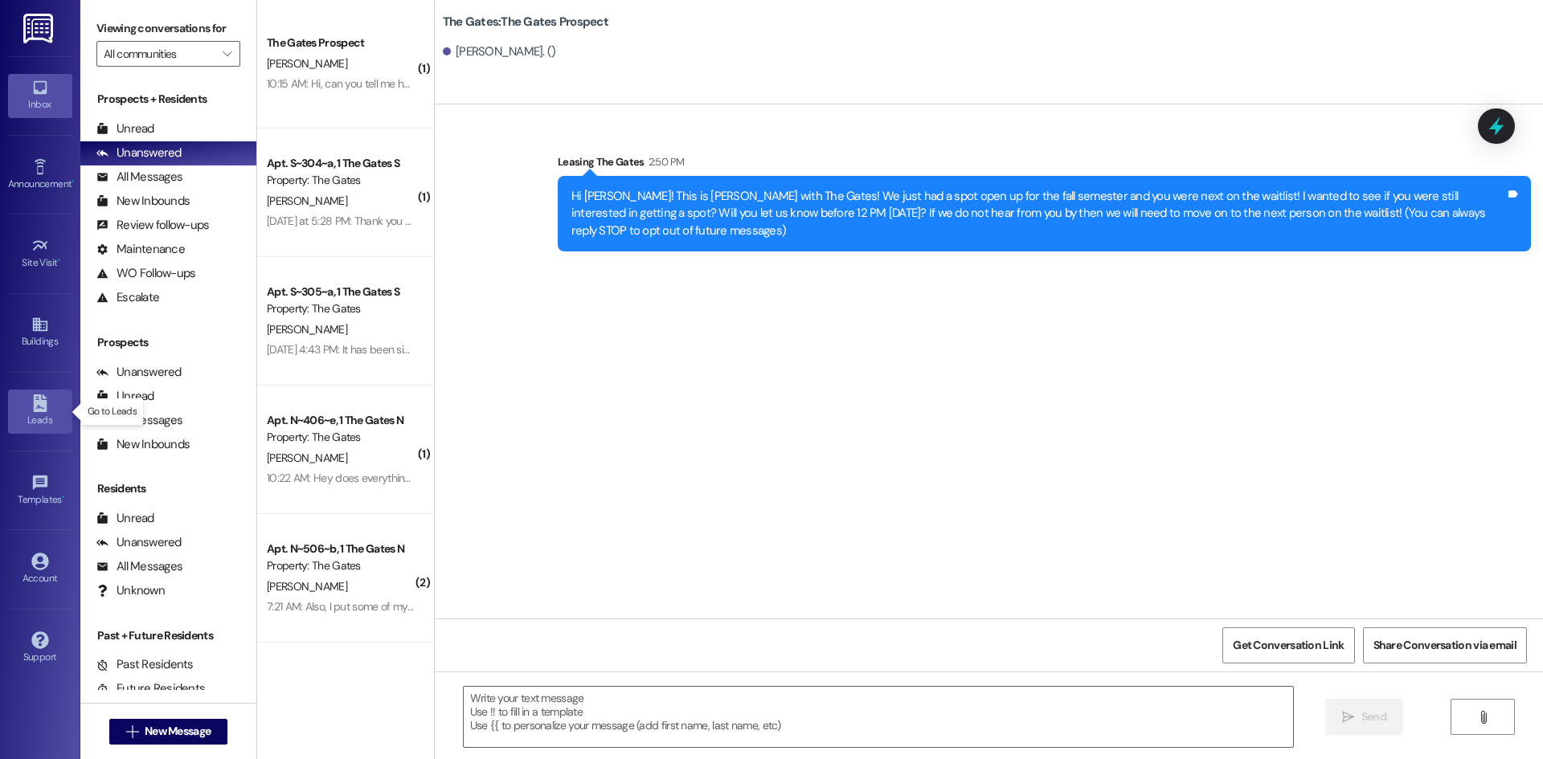
click at [42, 401] on icon at bounding box center [40, 404] width 14 height 18
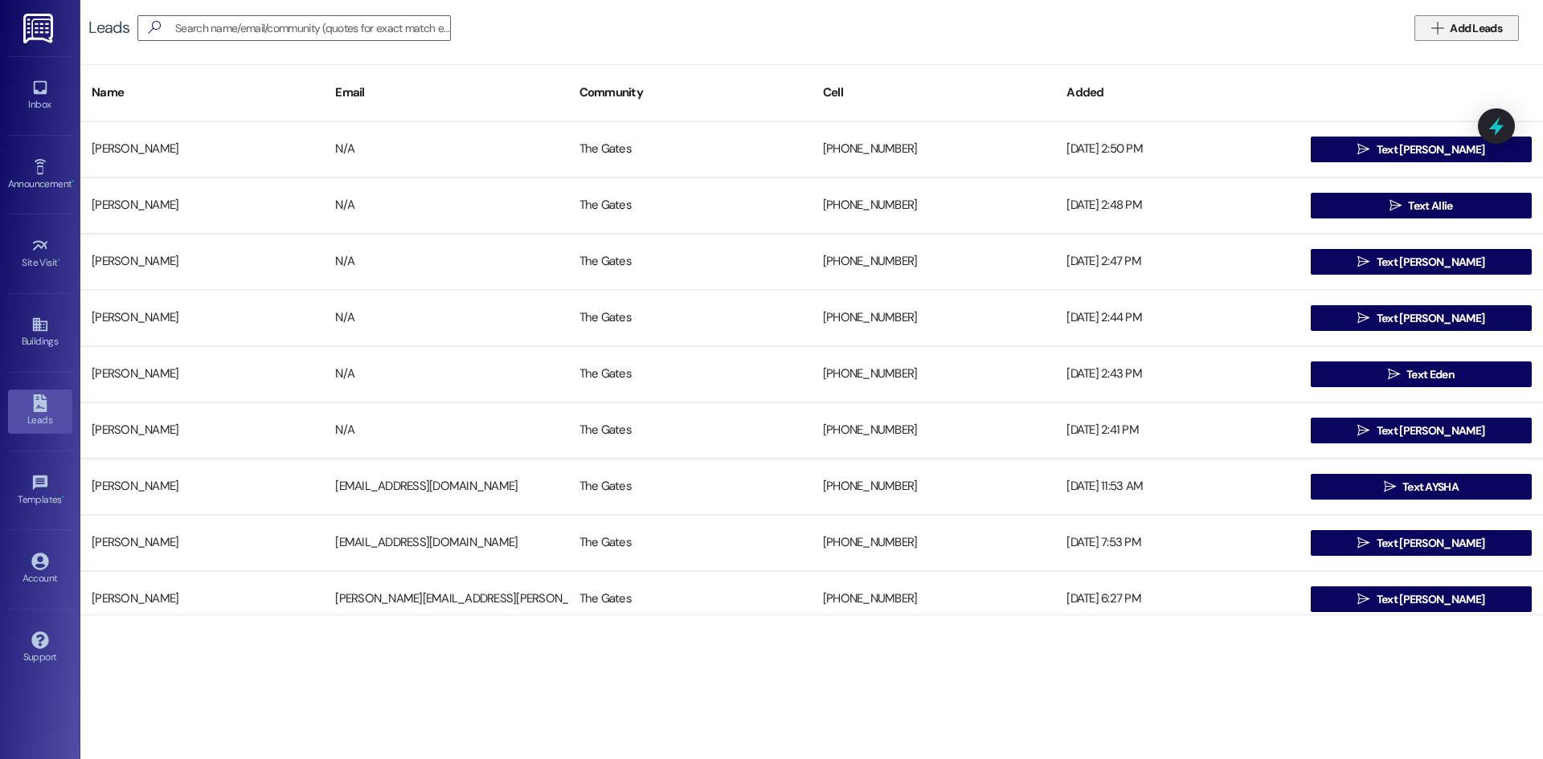
click at [1445, 35] on span " Add Leads" at bounding box center [1466, 28] width 77 height 17
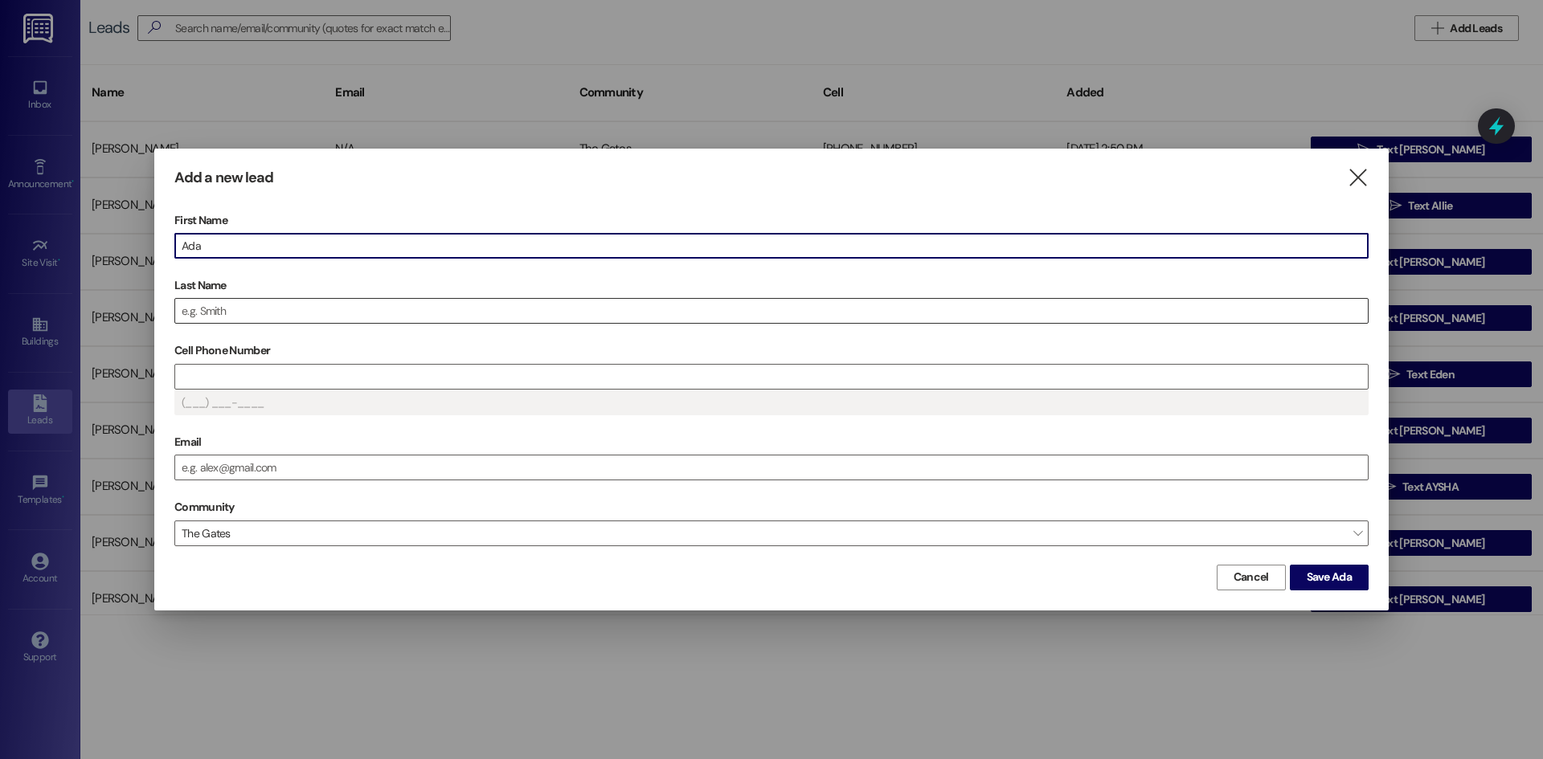
click at [234, 311] on input "Last Name" at bounding box center [771, 311] width 1192 height 24
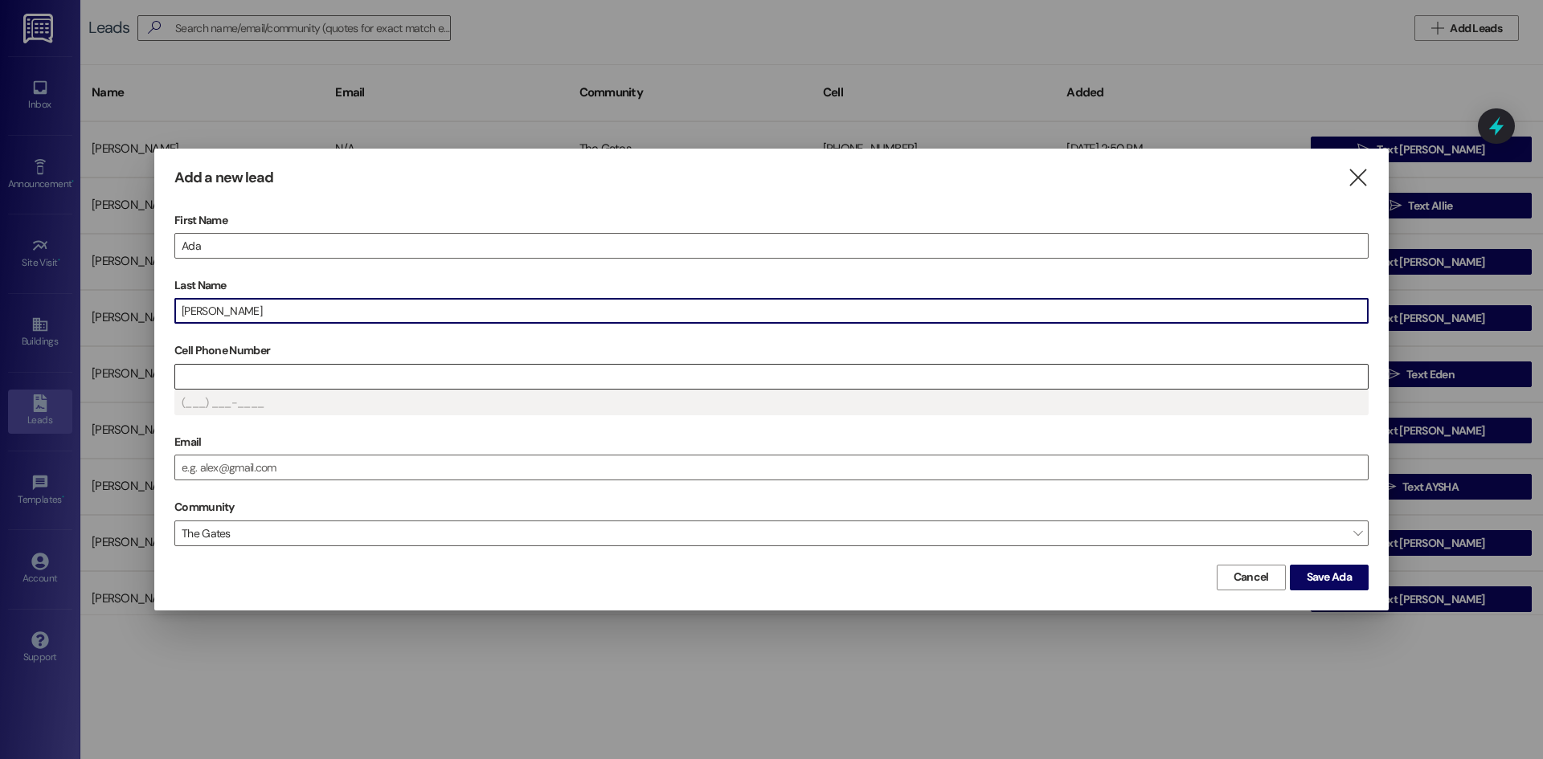
click at [201, 386] on input "Cell Phone Number" at bounding box center [771, 377] width 1192 height 24
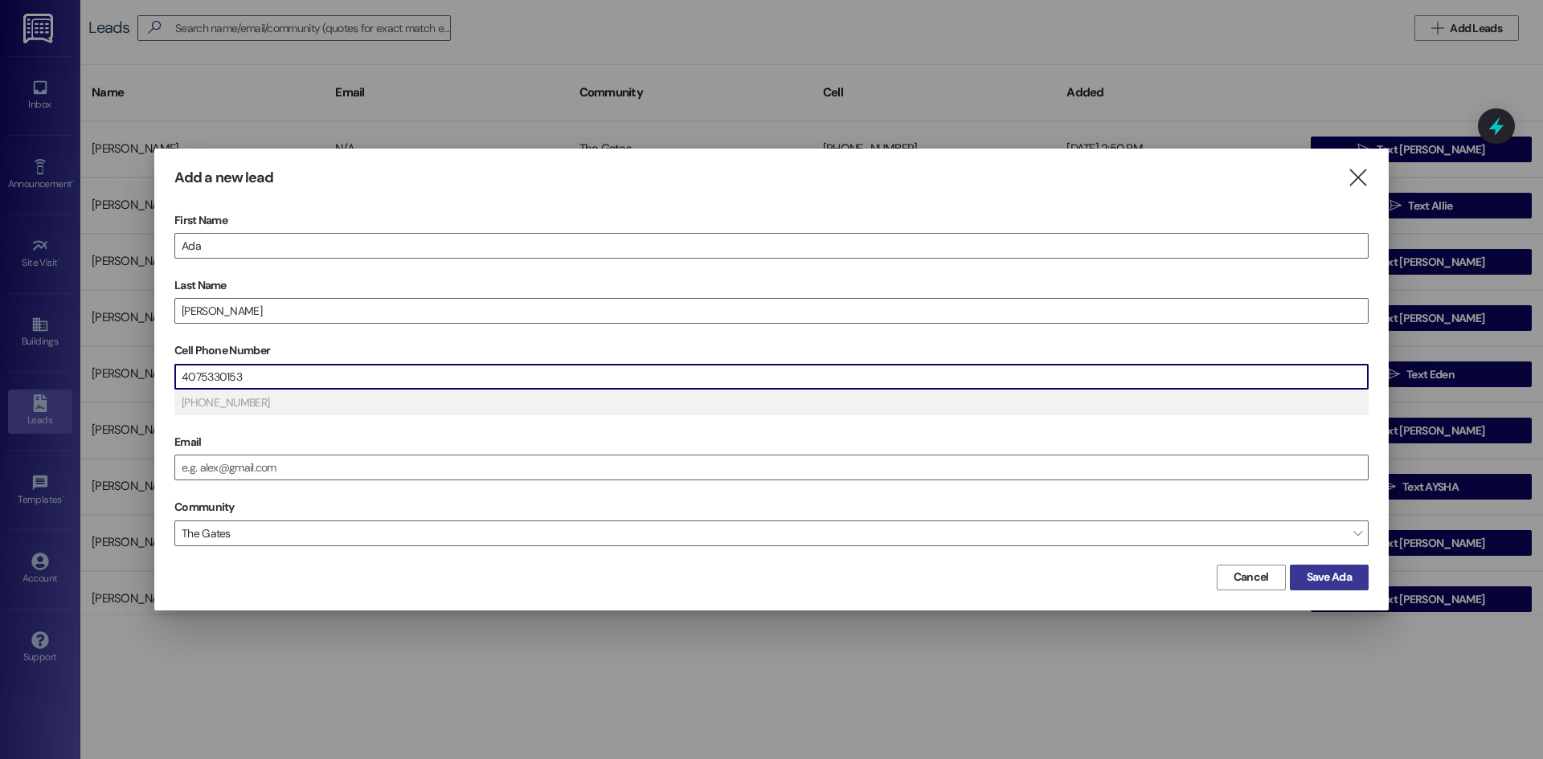
click at [1323, 568] on button "Save Ada" at bounding box center [1329, 578] width 79 height 26
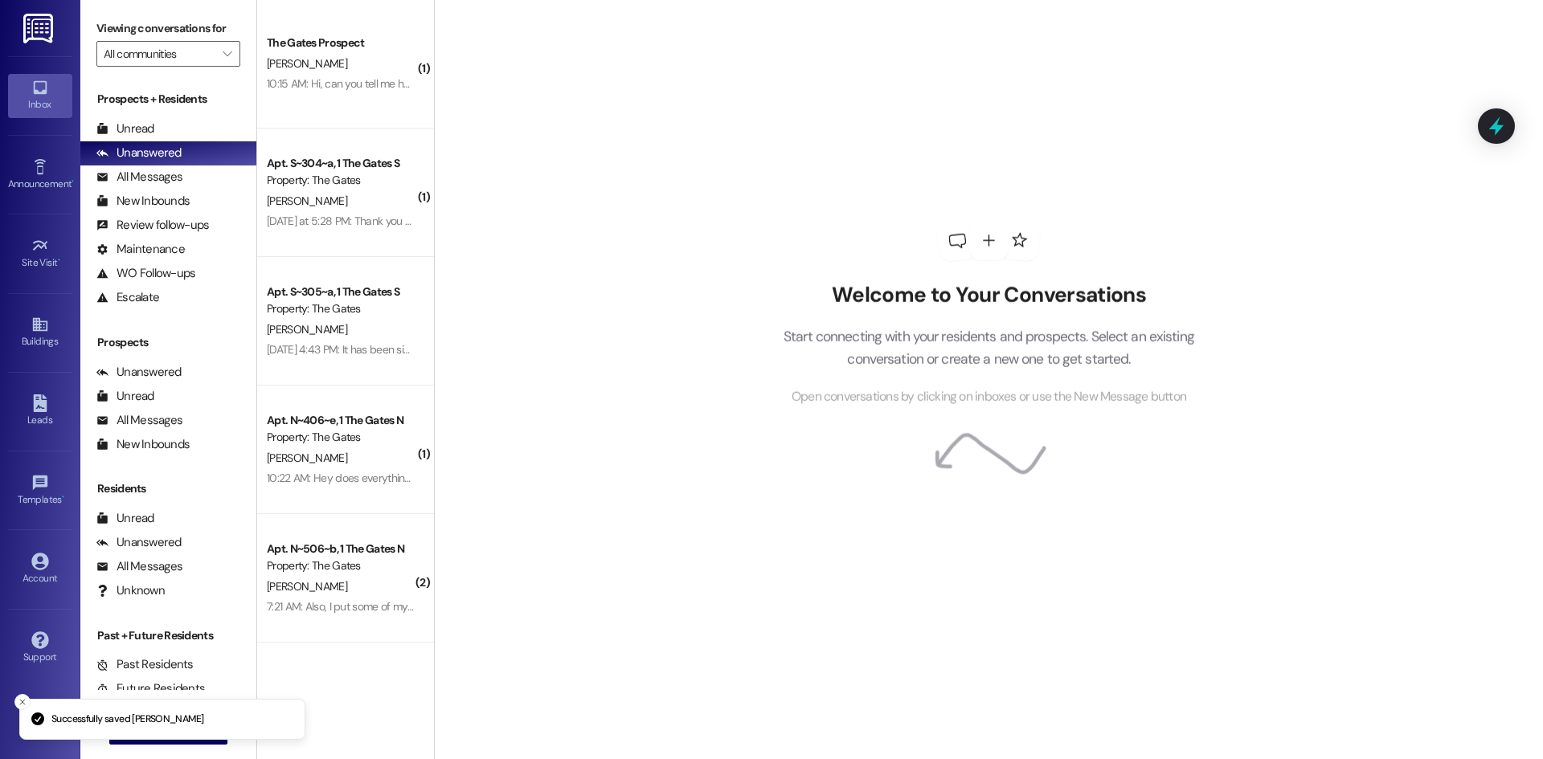
drag, startPoint x: 472, startPoint y: 695, endPoint x: 497, endPoint y: 706, distance: 26.6
click at [497, 706] on div "Welcome to Your Conversations Start connecting with your residents and prospect…" at bounding box center [988, 379] width 1109 height 759
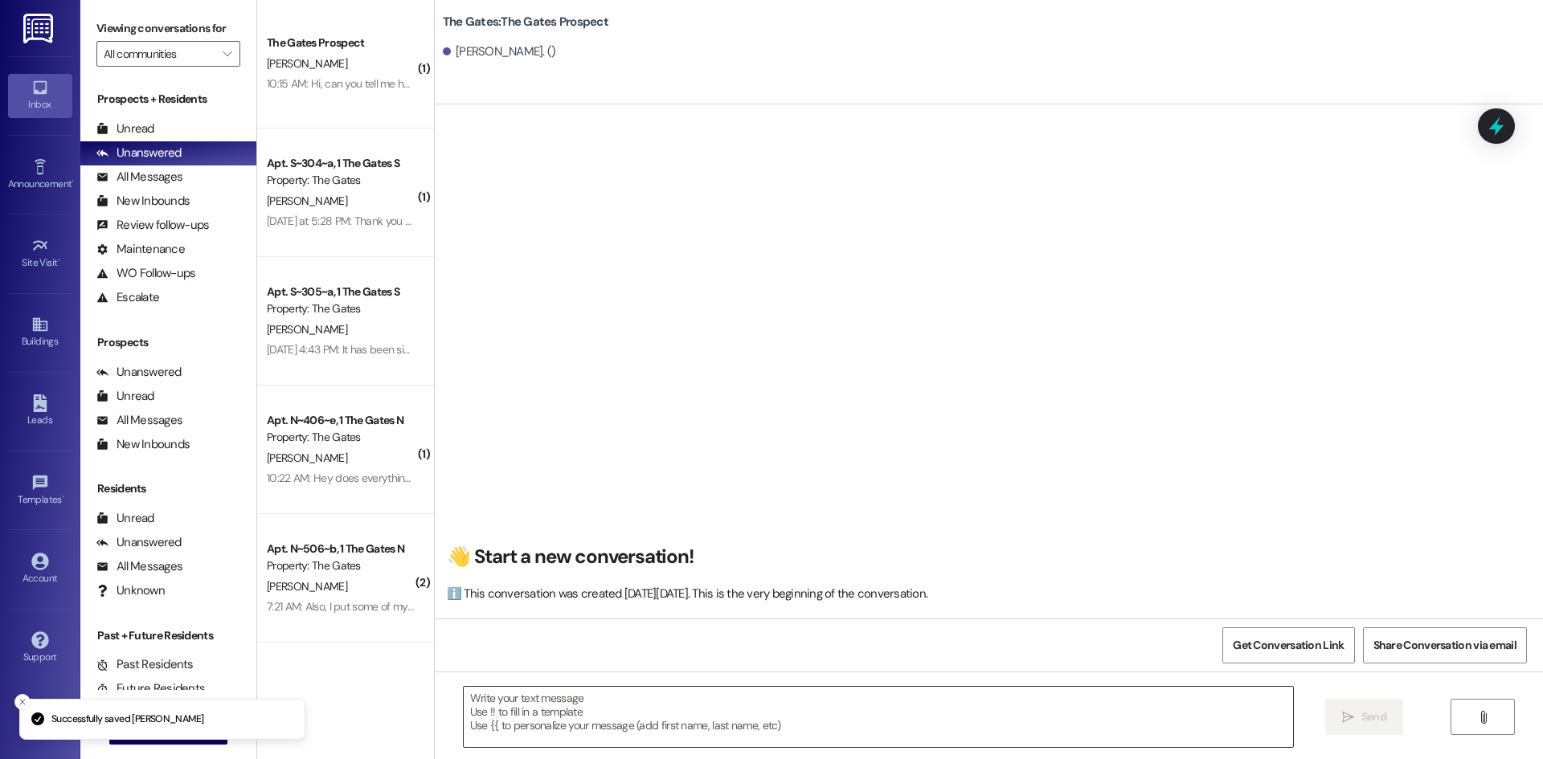
click at [489, 713] on textarea at bounding box center [878, 717] width 829 height 60
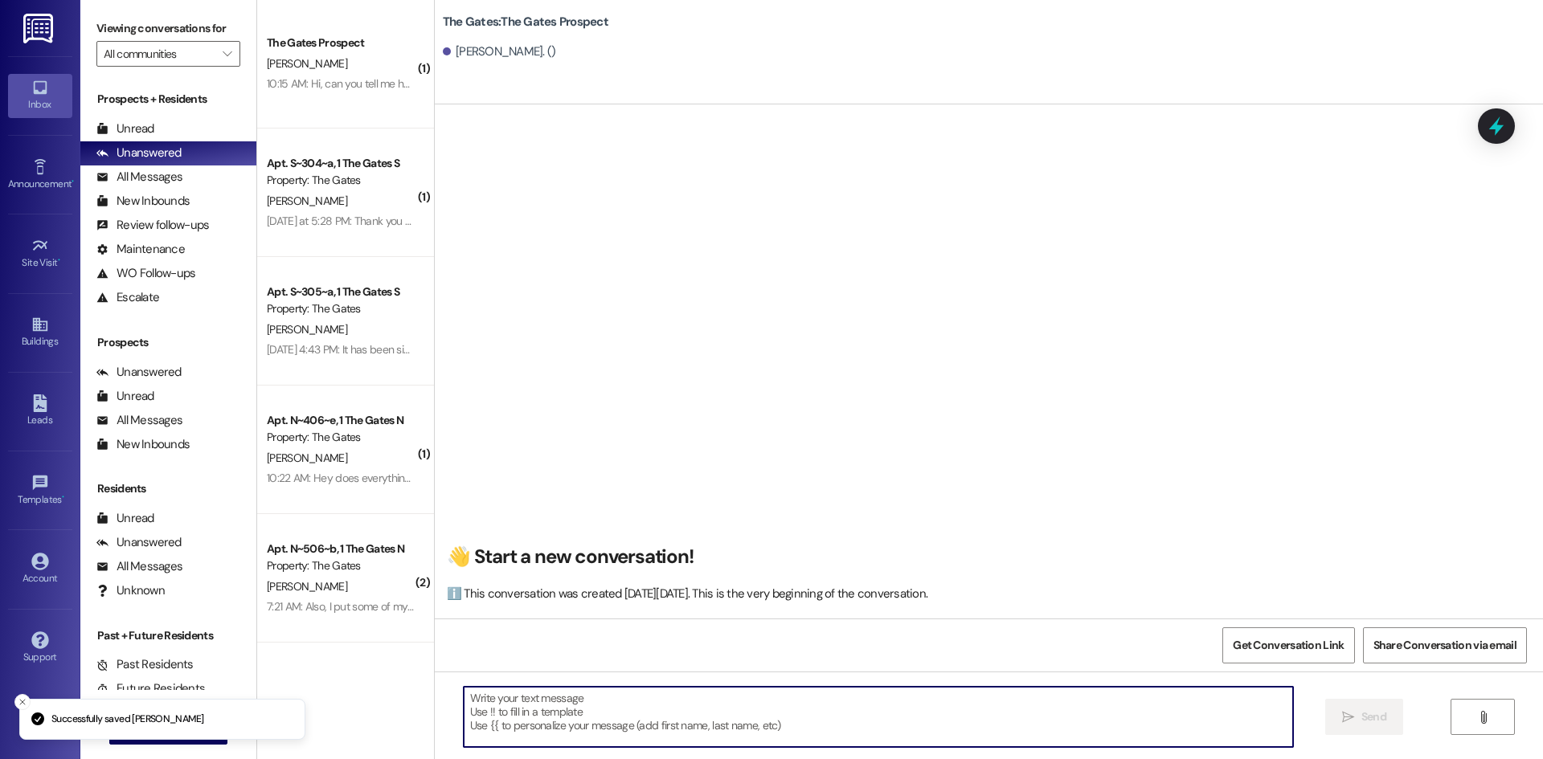
paste textarea "Hi Allie! This is Mackenzie with The Gates! We just had a spot open up for the …"
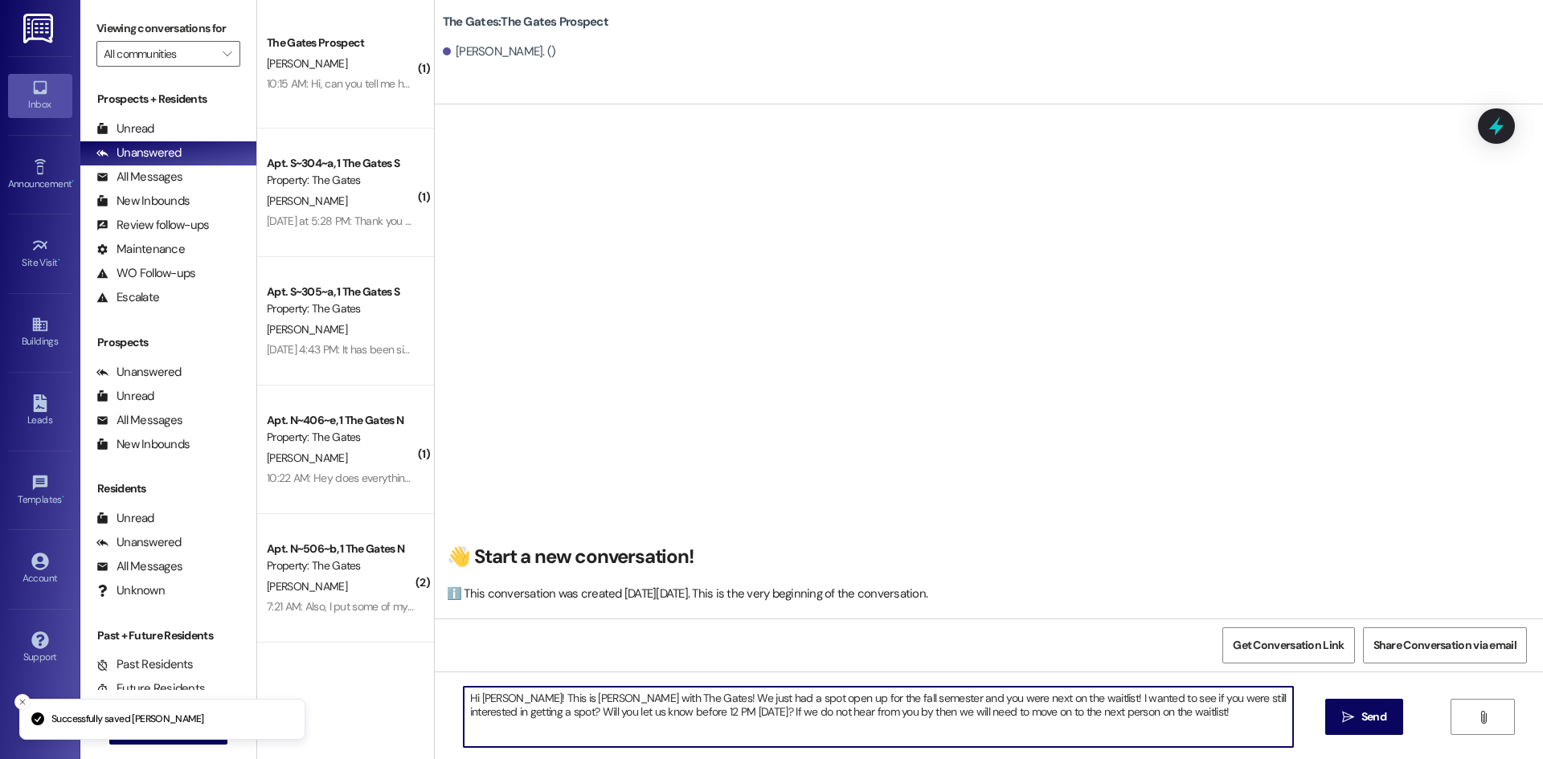
click at [489, 697] on textarea "Hi Allie! This is Mackenzie with The Gates! We just had a spot open up for the …" at bounding box center [878, 717] width 829 height 60
type textarea "Hi Ada! This is Mackenzie with The Gates! We just had a spot open up for the fa…"
click at [1327, 723] on button " Send" at bounding box center [1364, 717] width 78 height 36
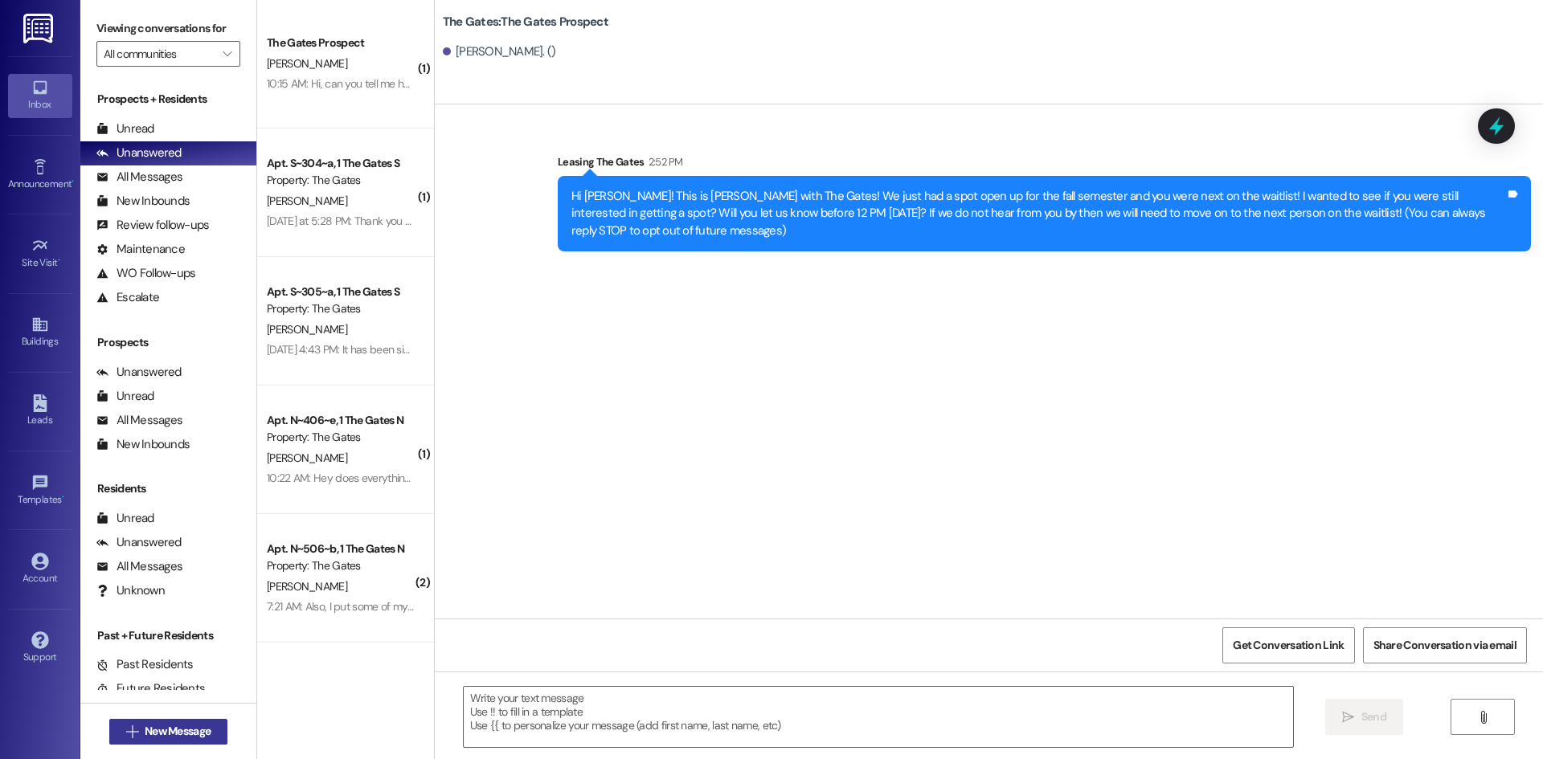
click at [154, 727] on span "New Message" at bounding box center [178, 731] width 66 height 17
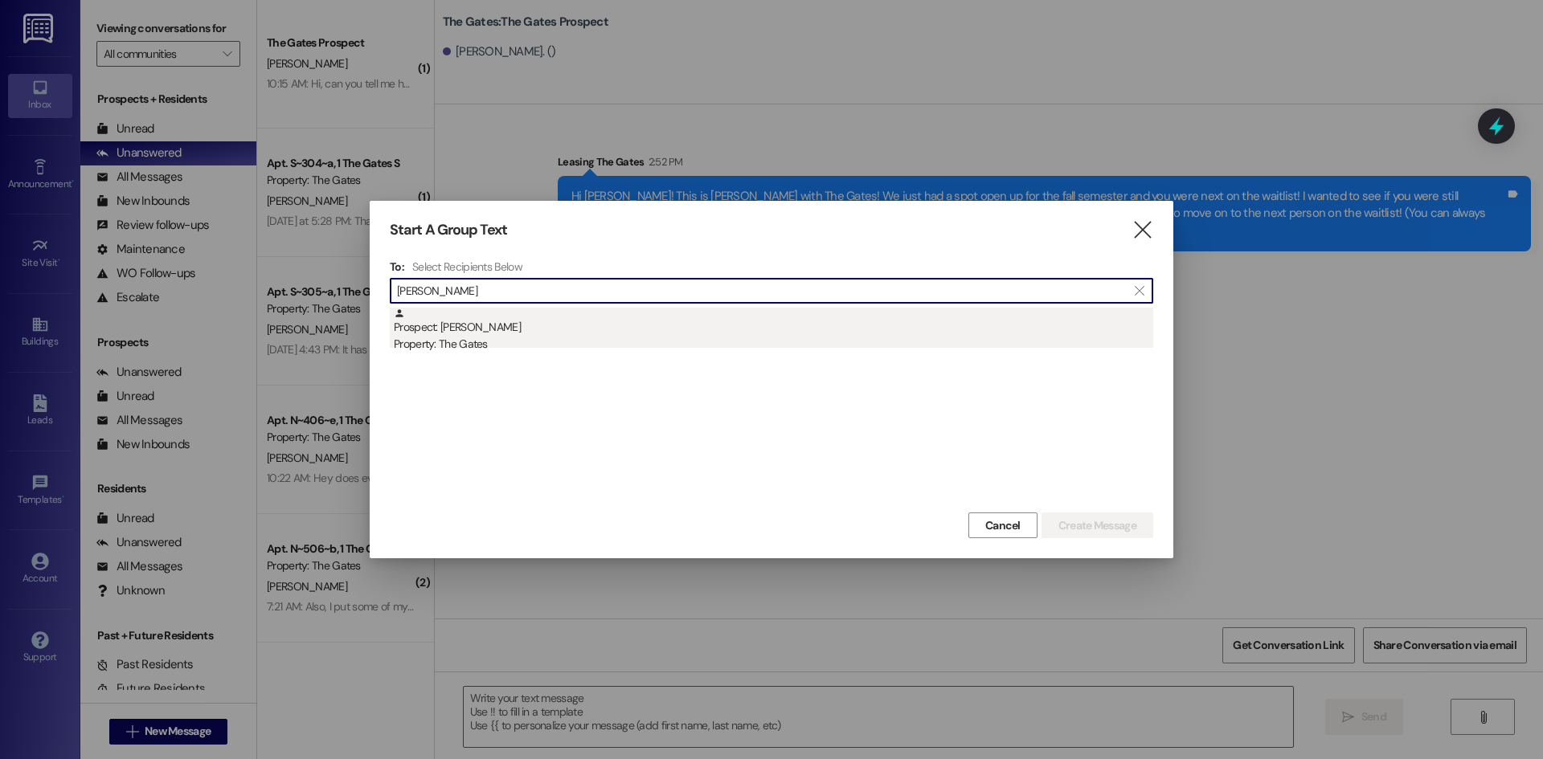
type input "Moffat"
click at [474, 342] on div "Property: The Gates" at bounding box center [773, 344] width 759 height 17
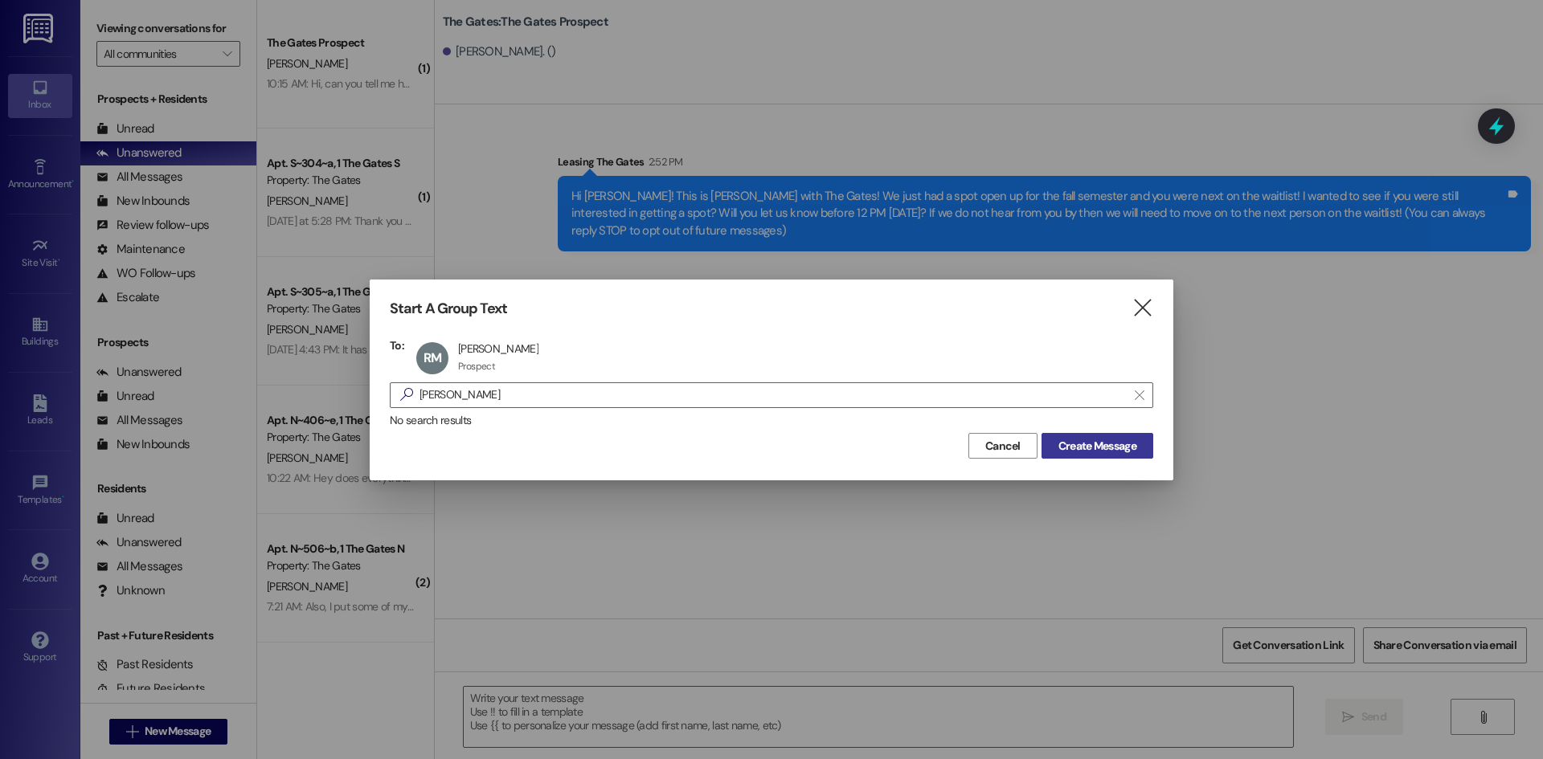
click at [1119, 455] on button "Create Message" at bounding box center [1097, 446] width 112 height 26
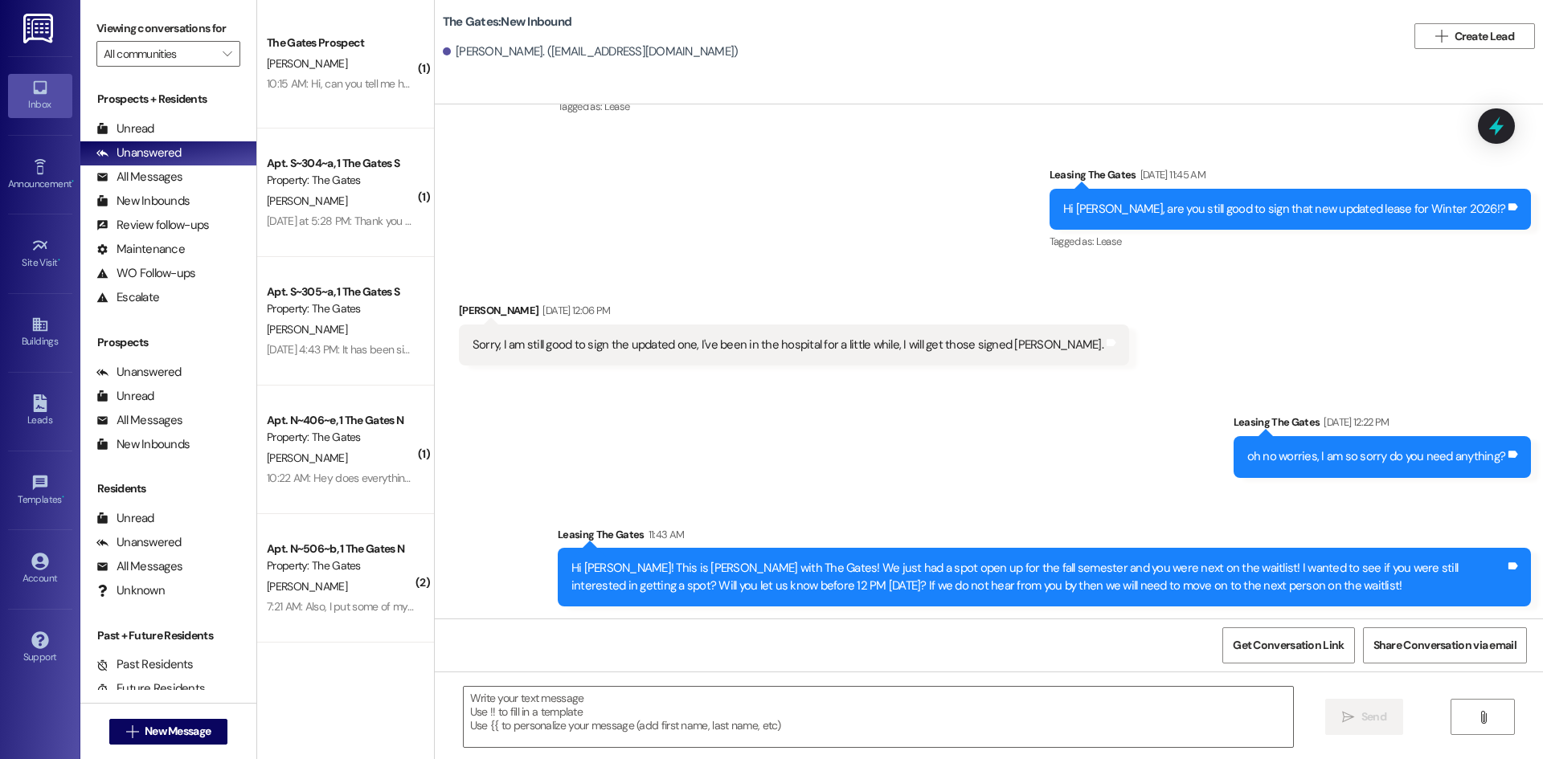
scroll to position [517, 0]
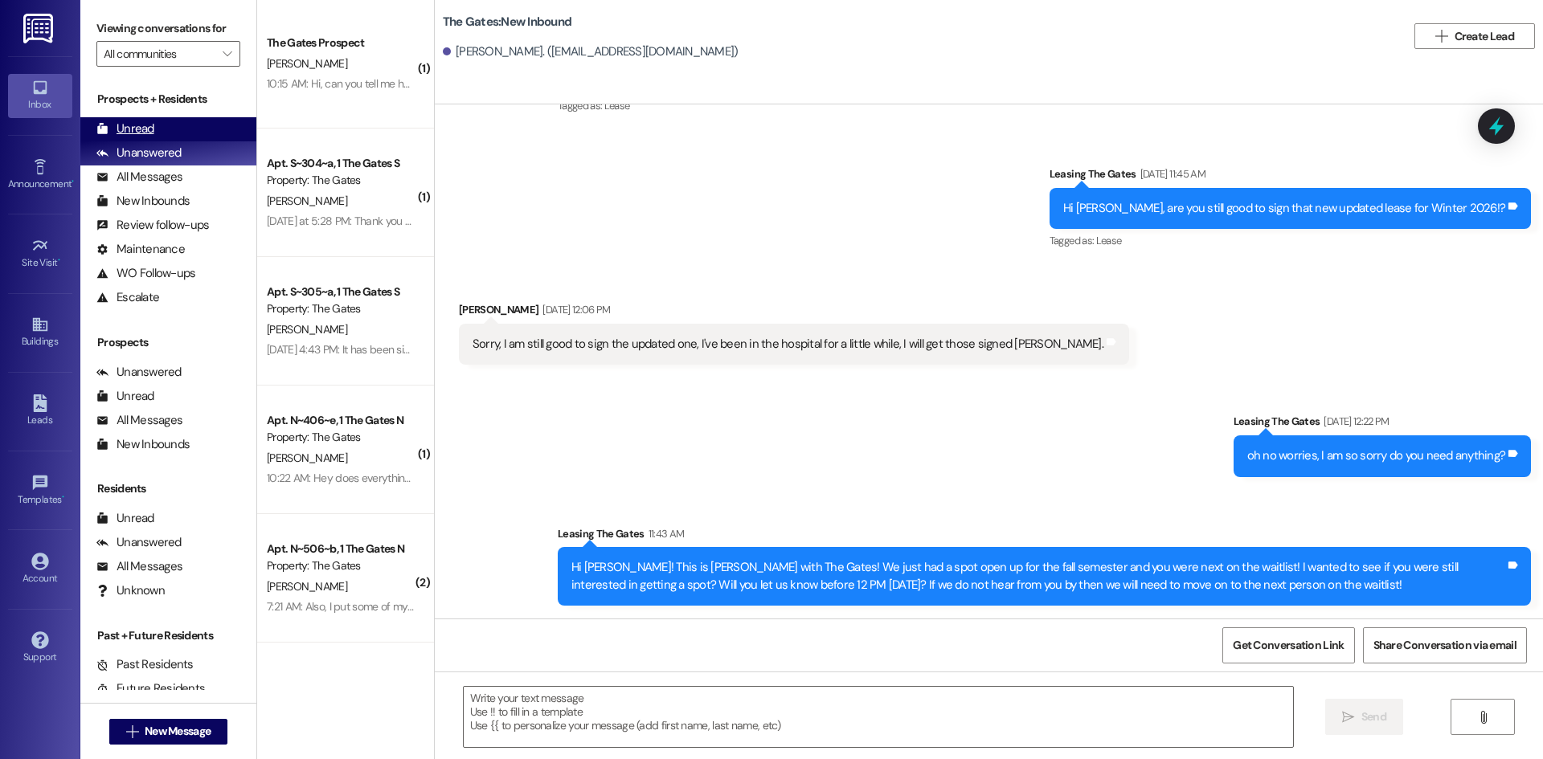
click at [142, 129] on div "Unread" at bounding box center [125, 129] width 58 height 17
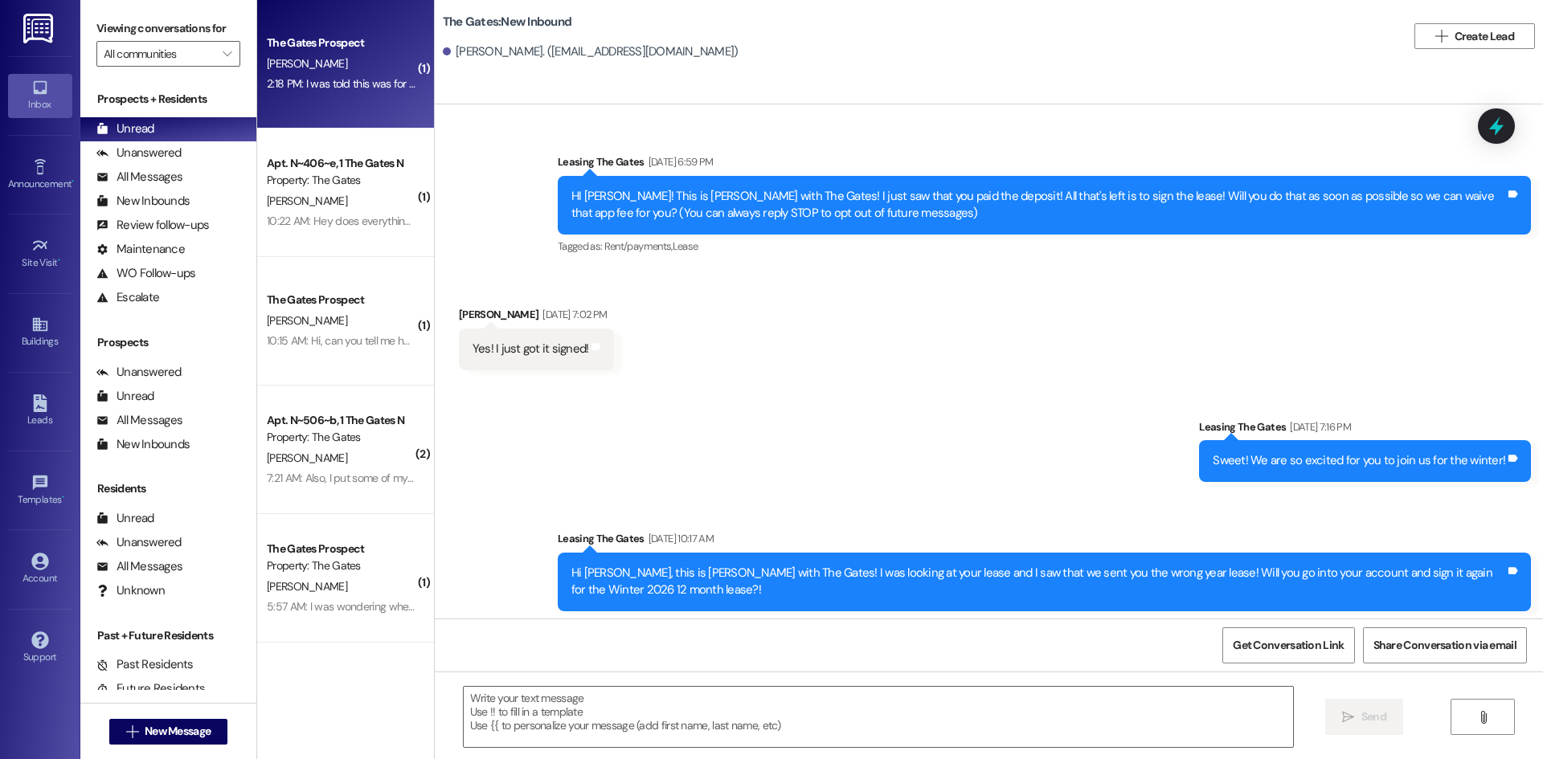
scroll to position [276, 0]
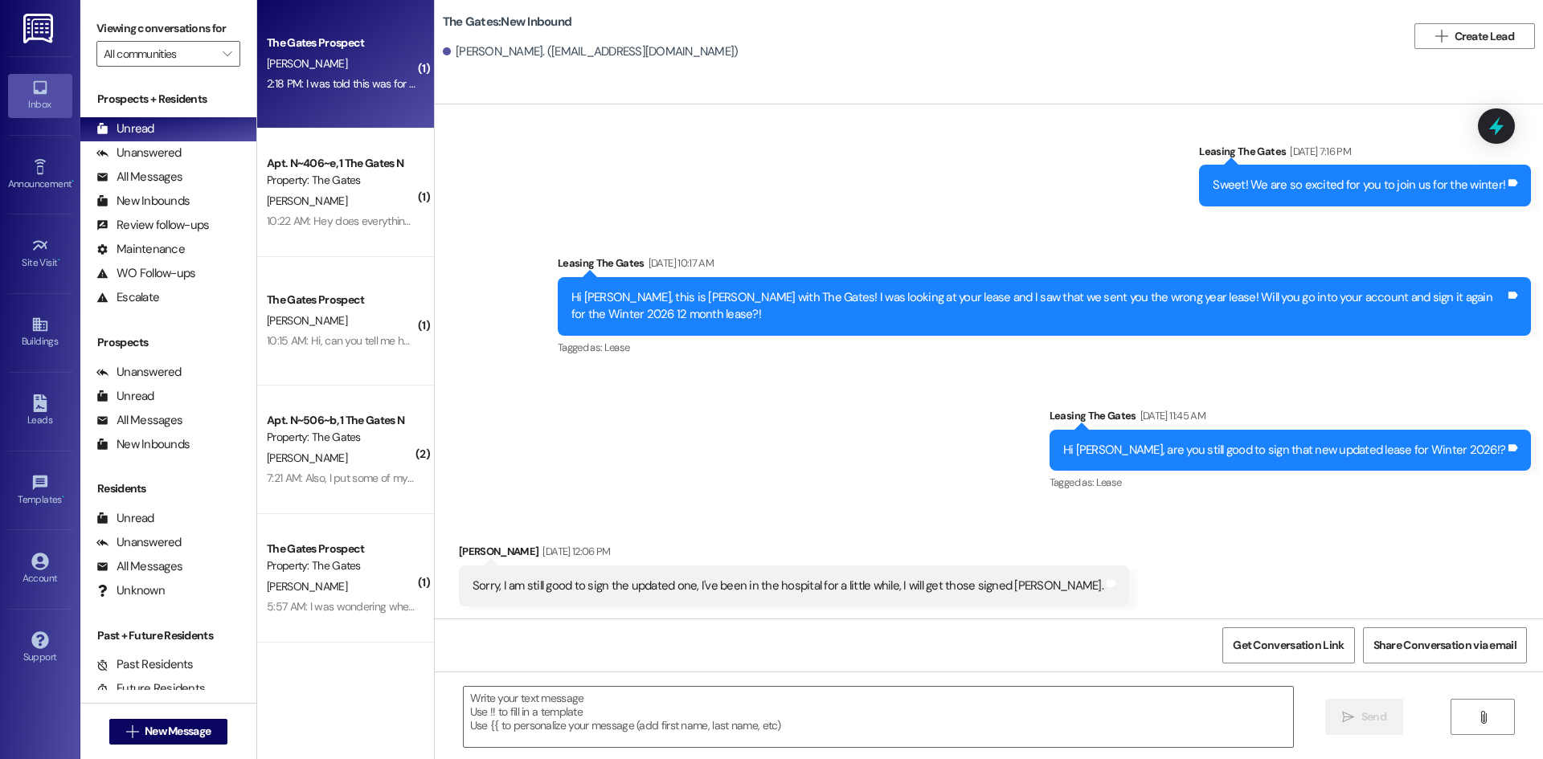
click at [352, 76] on div "2:18 PM: I was told this was for the fall, winter and spring semesters is that …" at bounding box center [458, 83] width 382 height 14
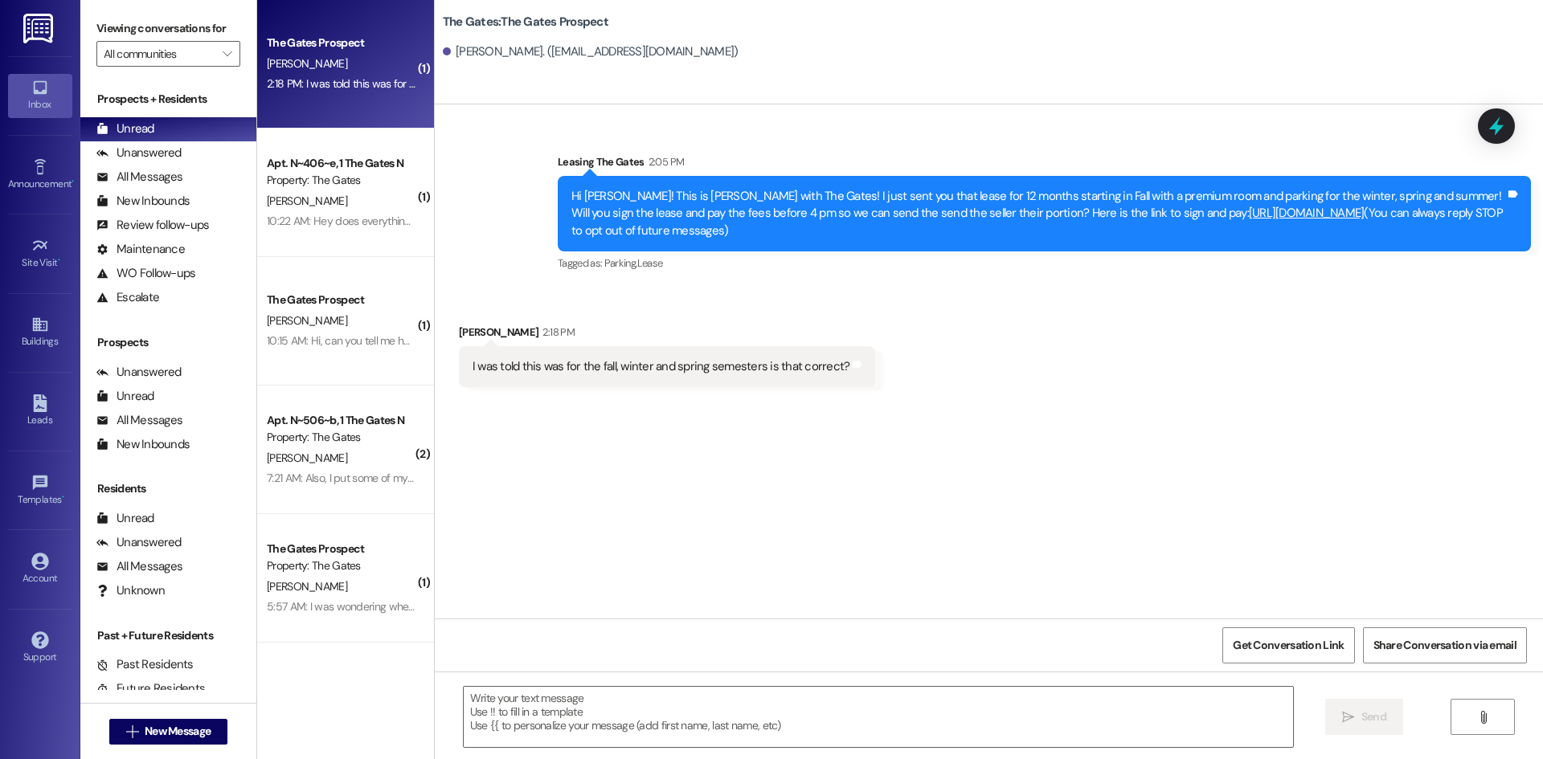
scroll to position [0, 0]
click at [608, 713] on textarea at bounding box center [878, 717] width 829 height 60
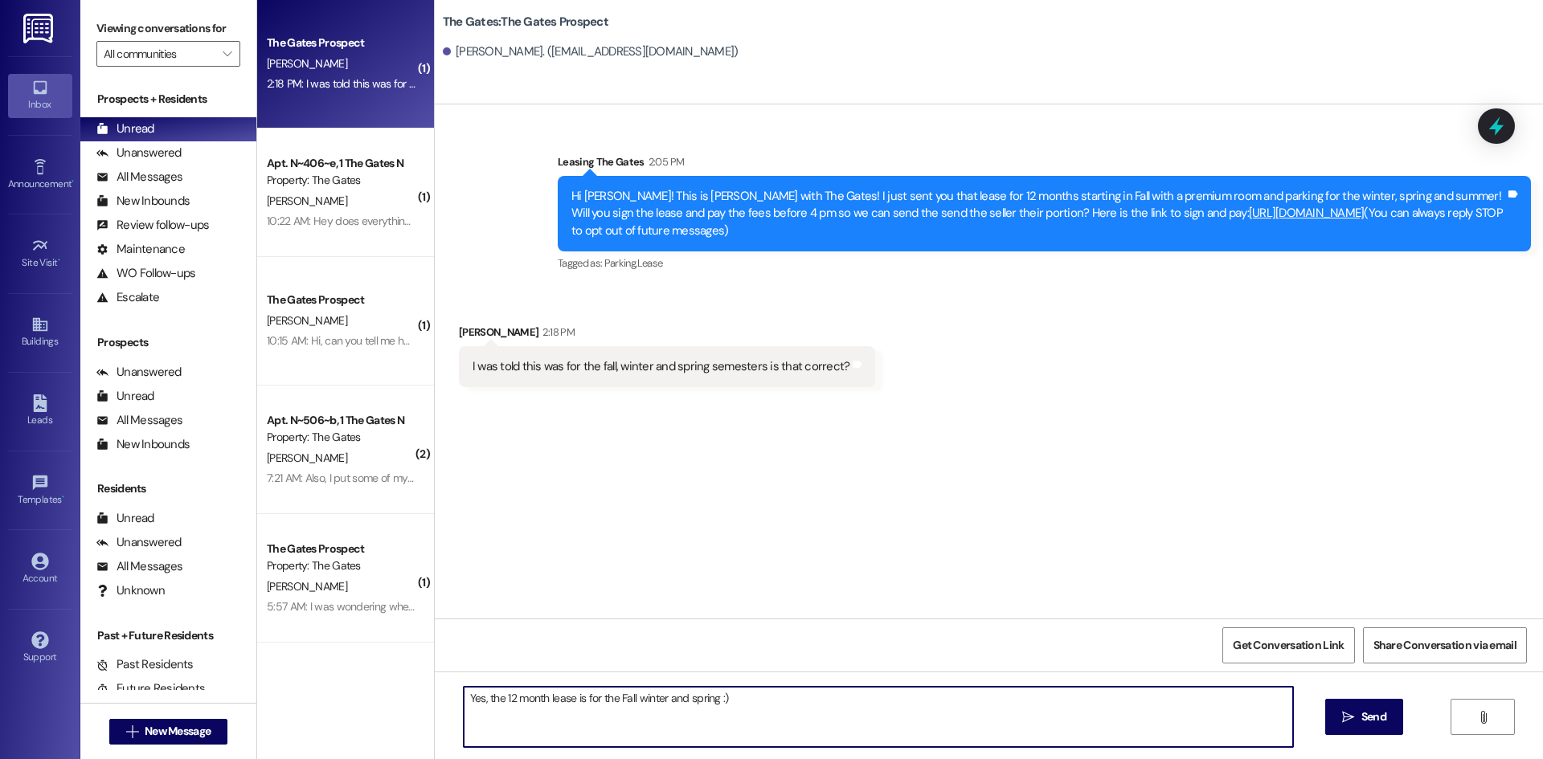
type textarea "Yes, the 12 month lease is for the Fall winter and spring :)"
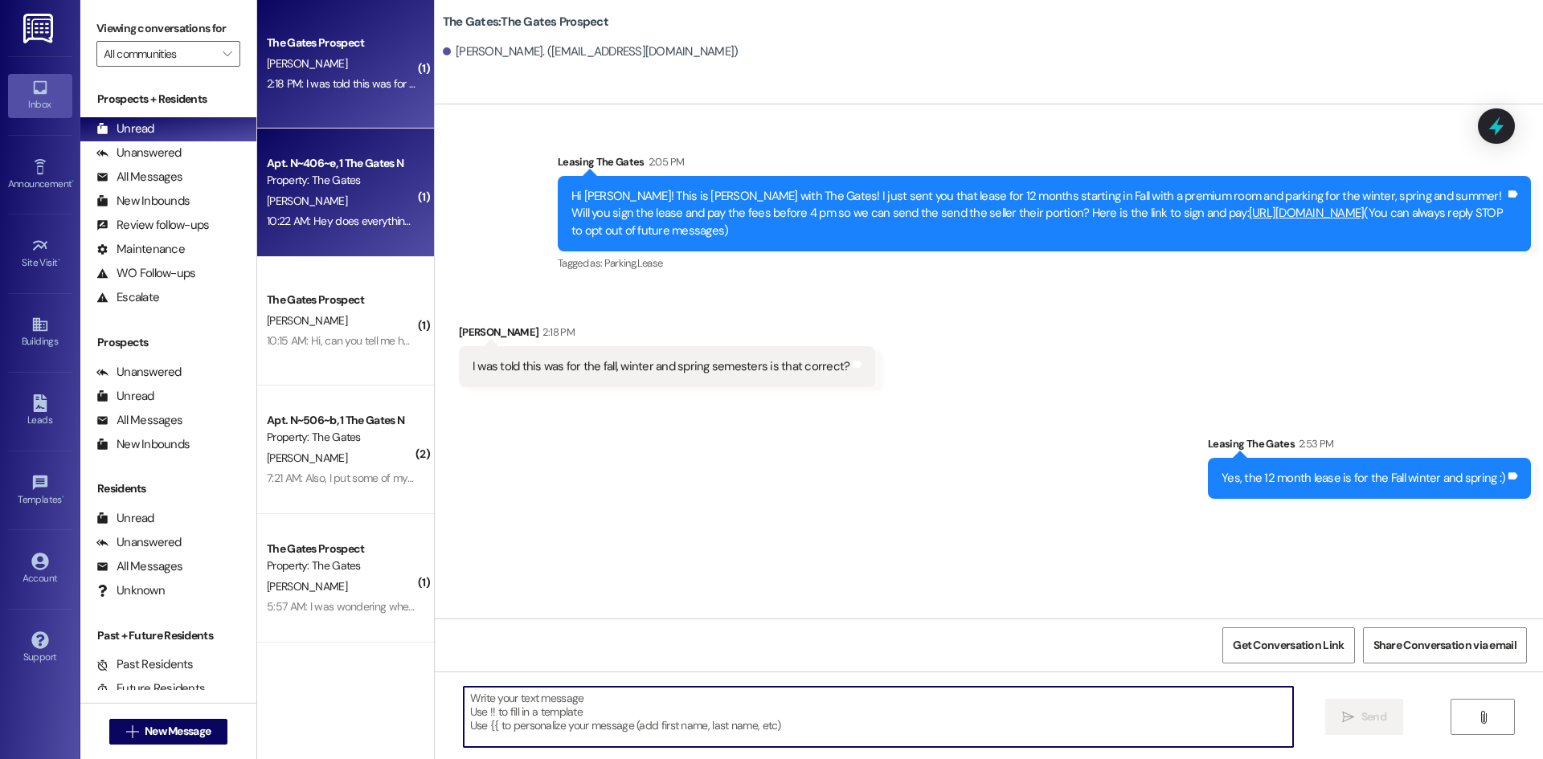
click at [306, 206] on div "[PERSON_NAME]" at bounding box center [341, 201] width 152 height 20
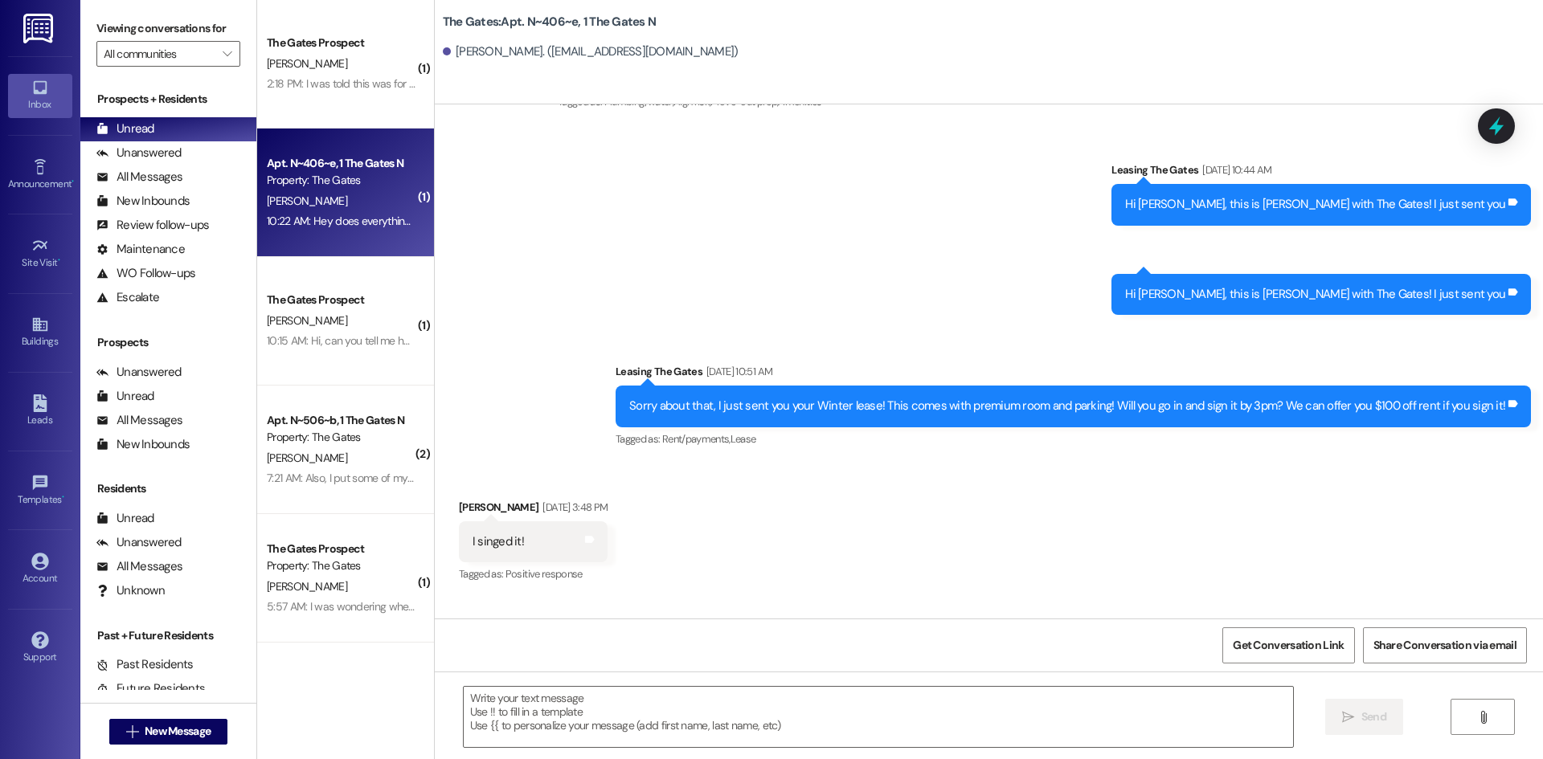
scroll to position [11756, 0]
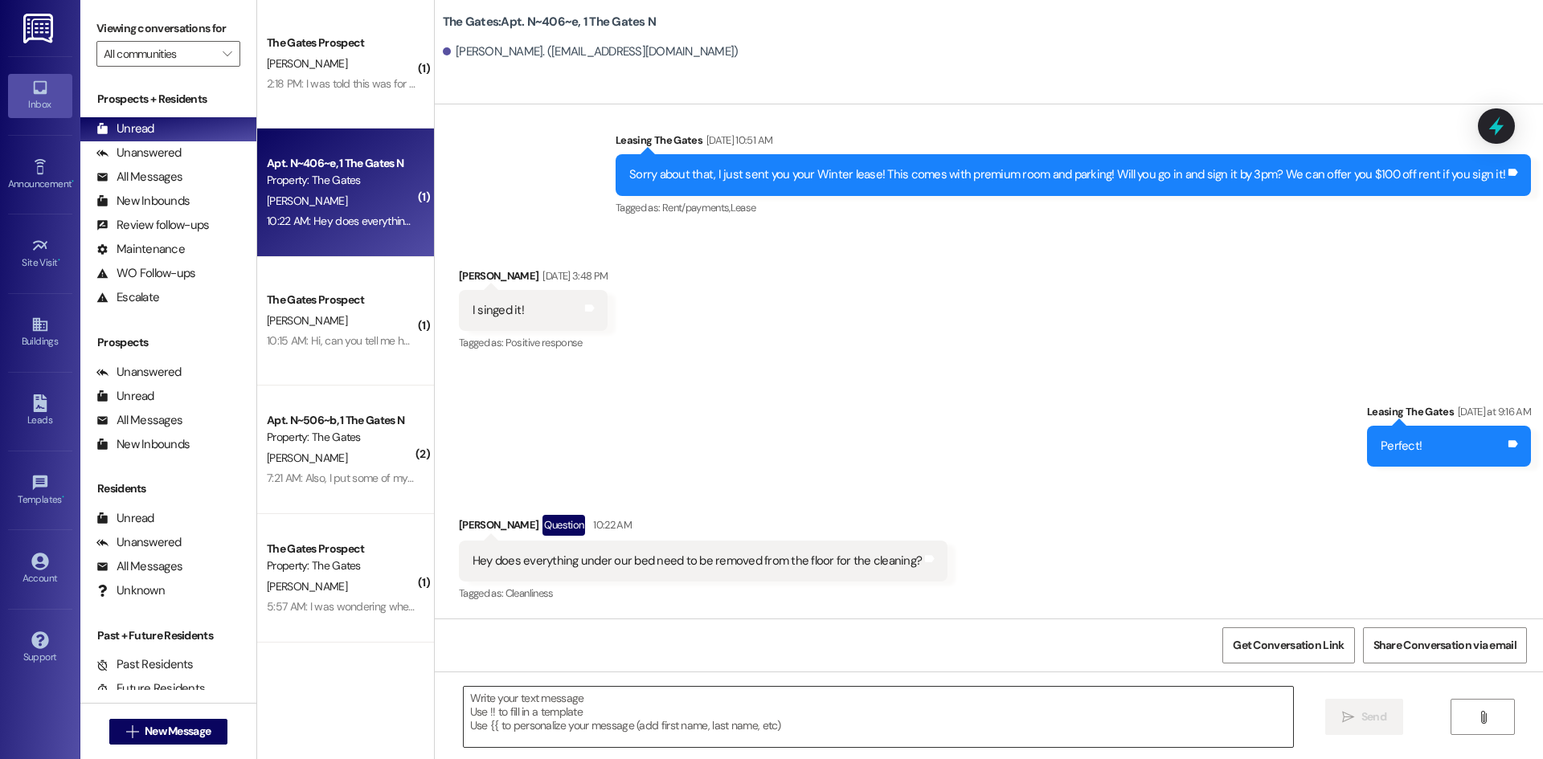
click at [685, 734] on textarea at bounding box center [878, 717] width 829 height 60
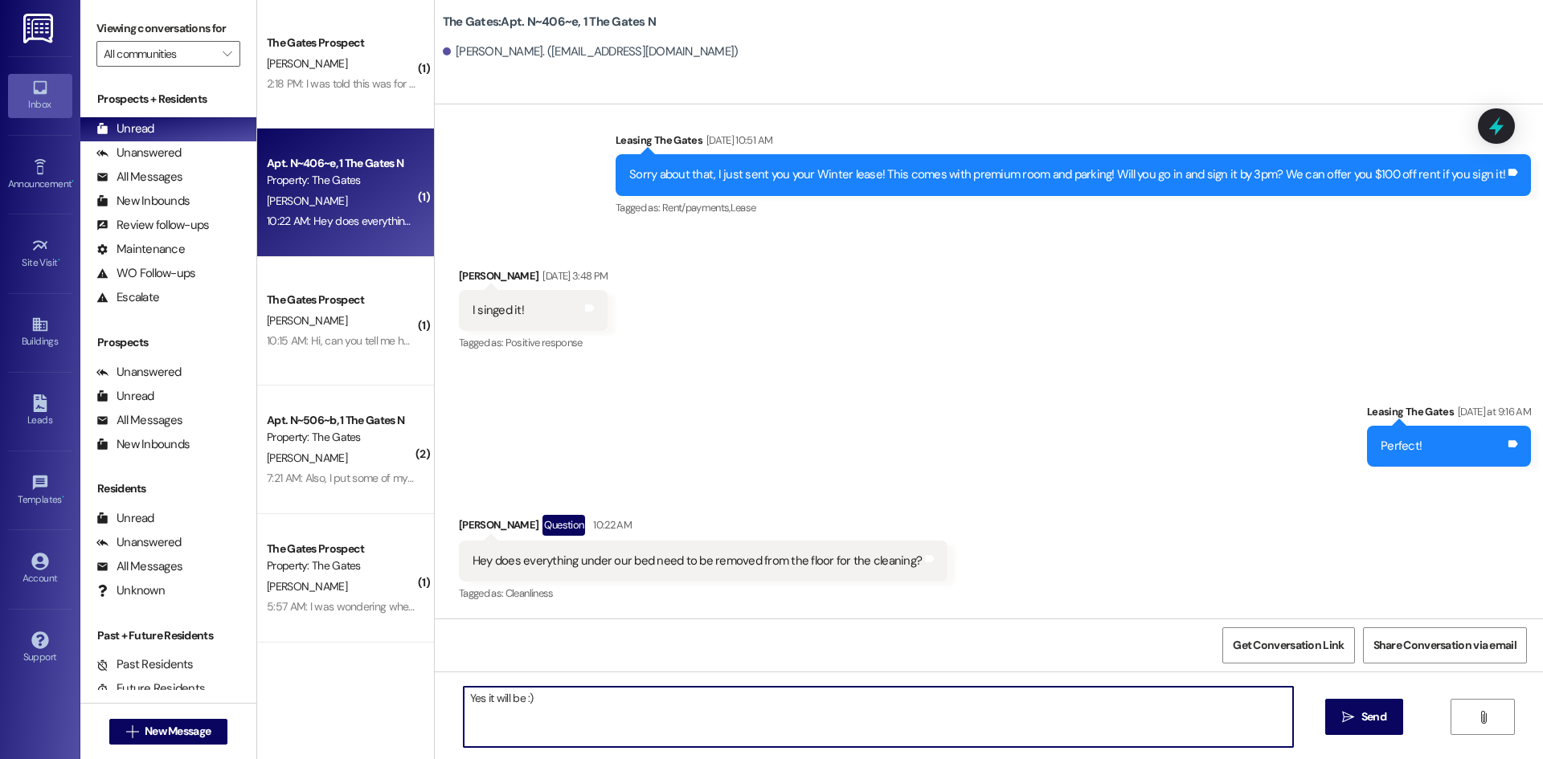
type textarea "Yes it will be :)"
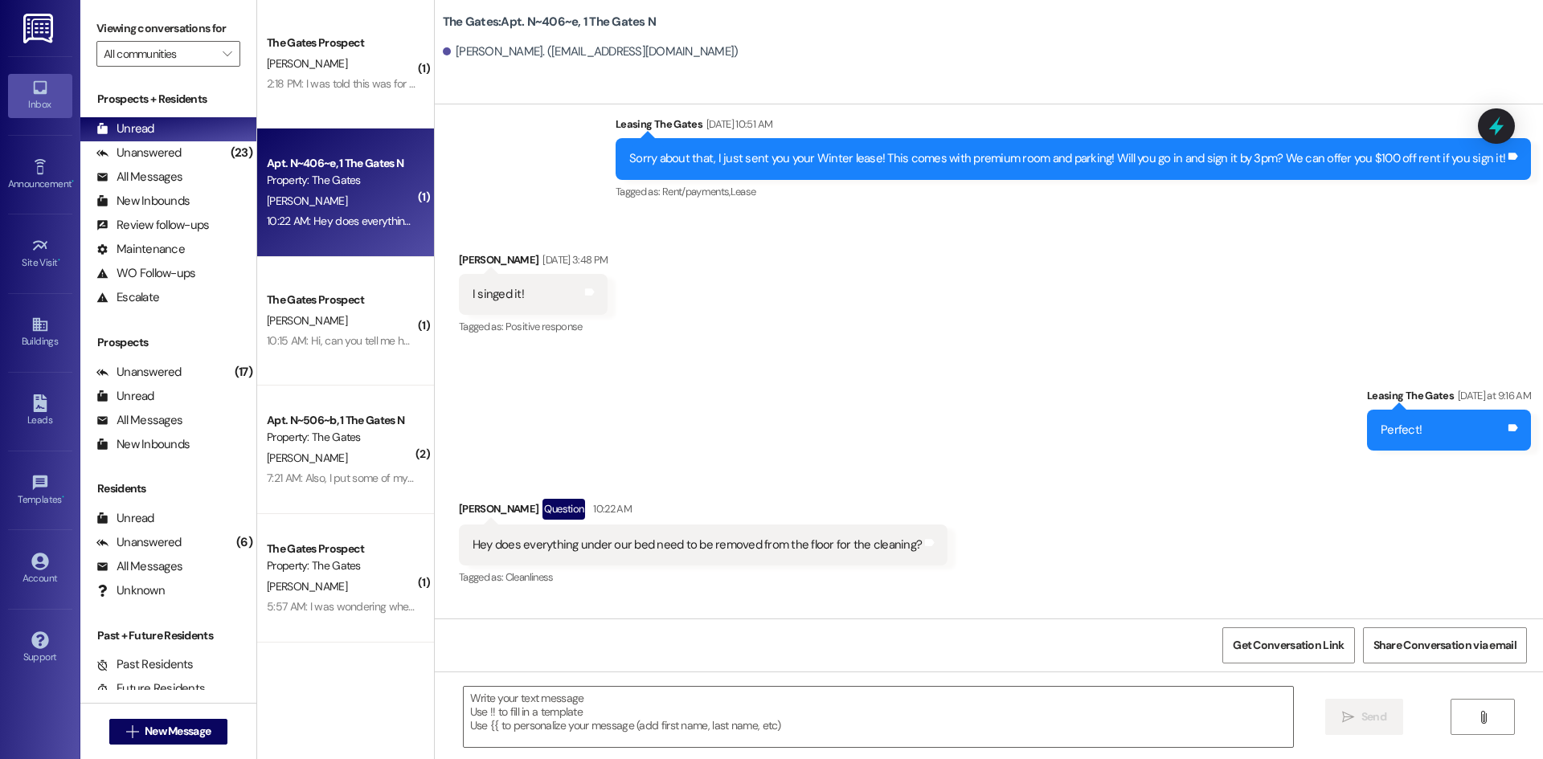
scroll to position [11869, 0]
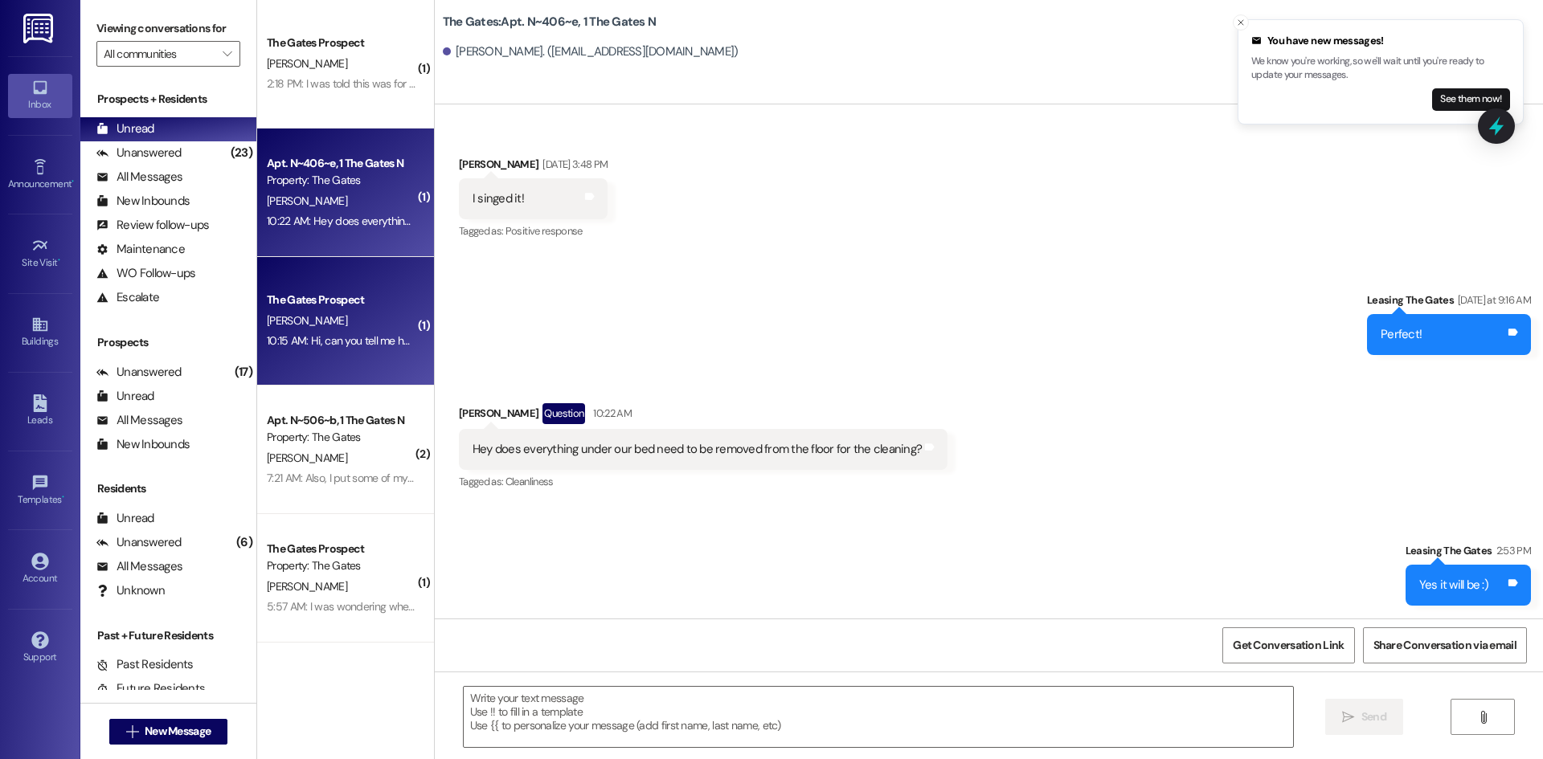
click at [284, 331] on div "10:15 AM: Hi, can you tell me how much I owe and where to send a check? 10:15 A…" at bounding box center [341, 341] width 152 height 20
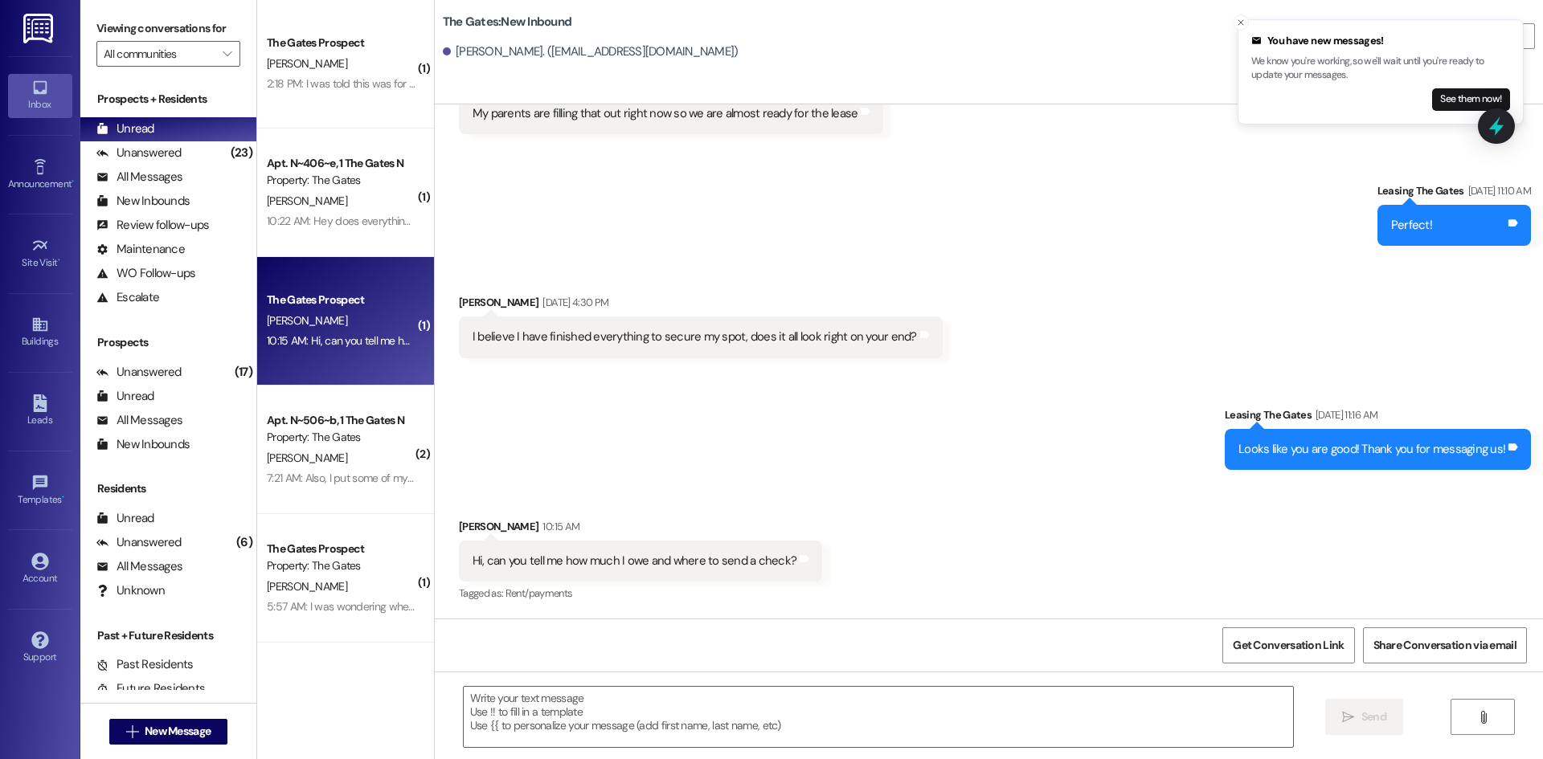
scroll to position [2847, 0]
click at [595, 700] on textarea at bounding box center [878, 717] width 829 height 60
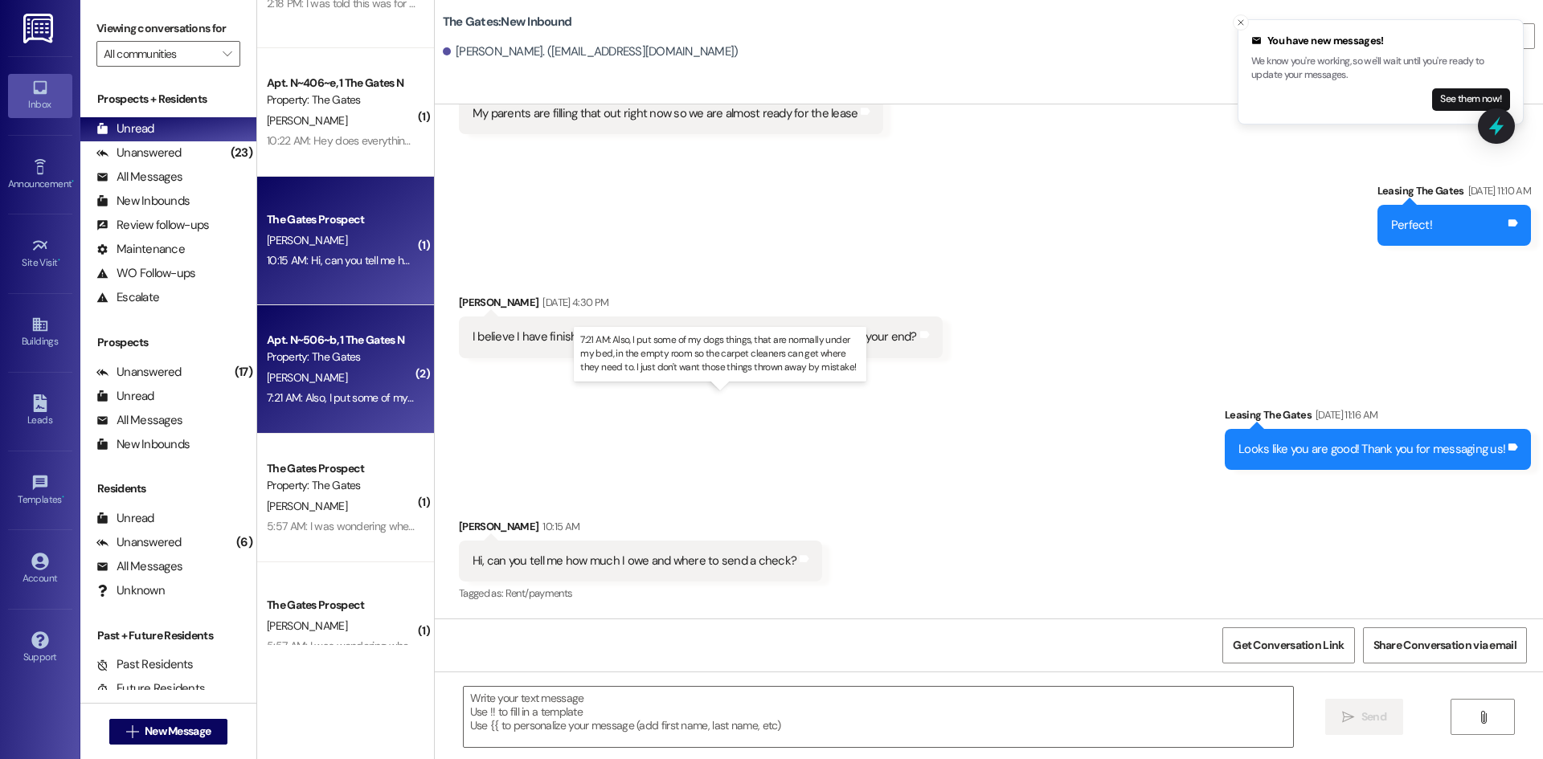
click at [350, 391] on div "7:21 AM: Also, I put some of my dogs things, that are normally under my bed, in…" at bounding box center [735, 398] width 936 height 14
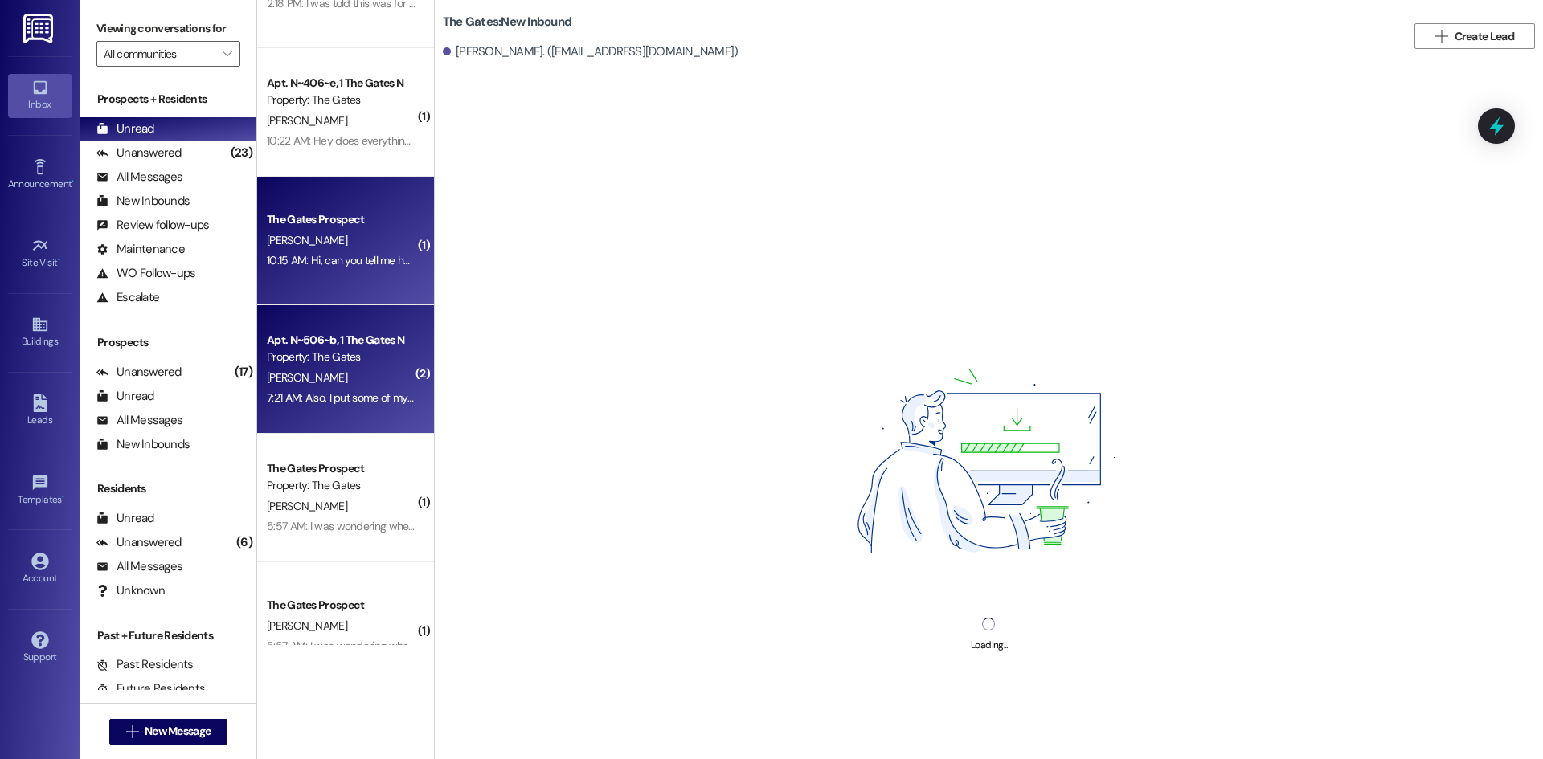
click at [288, 282] on div "The Gates Prospect T. Blair 10:15 AM: Hi, can you tell me how much I owe and wh…" at bounding box center [345, 241] width 177 height 129
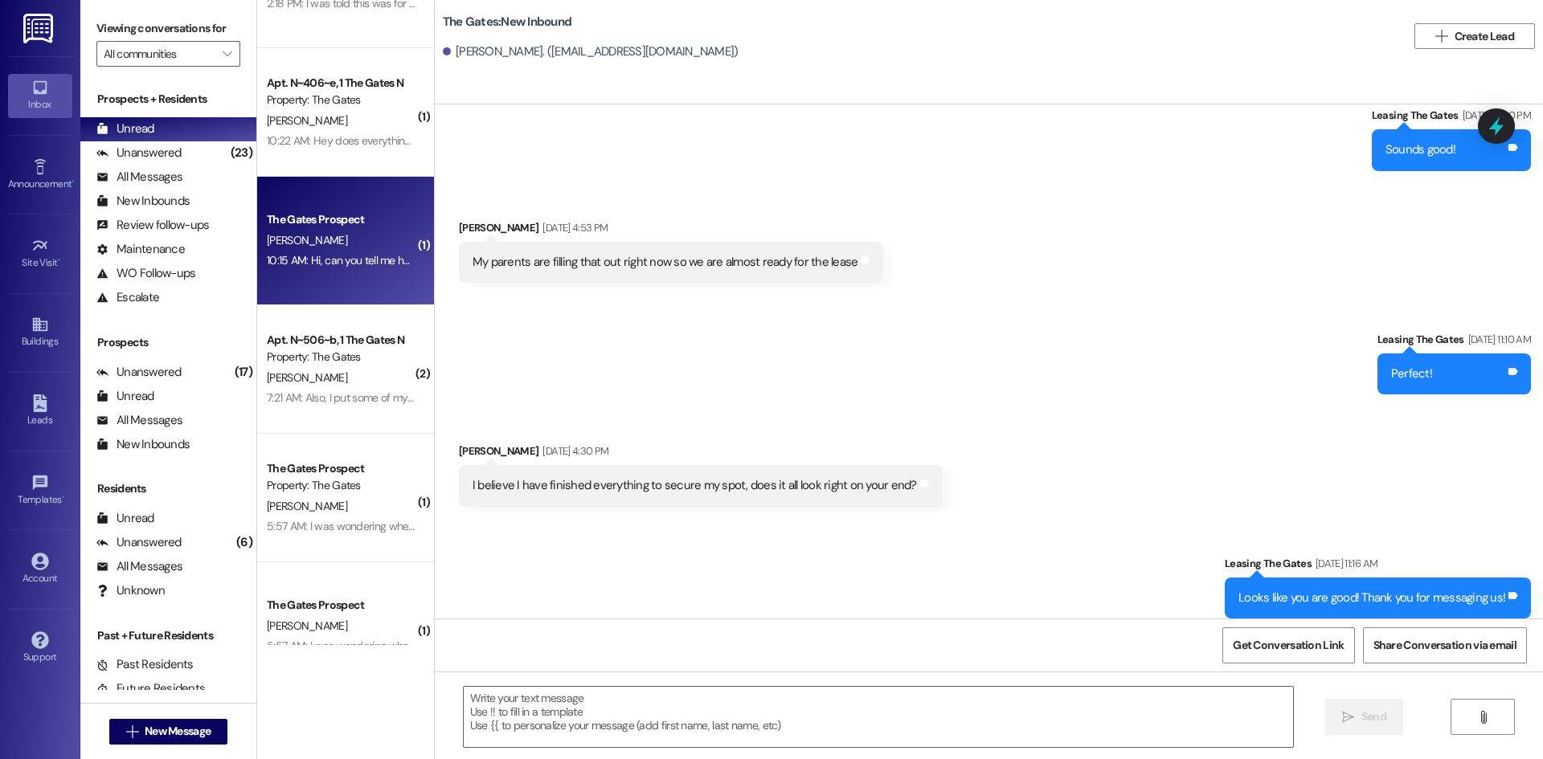
scroll to position [2847, 0]
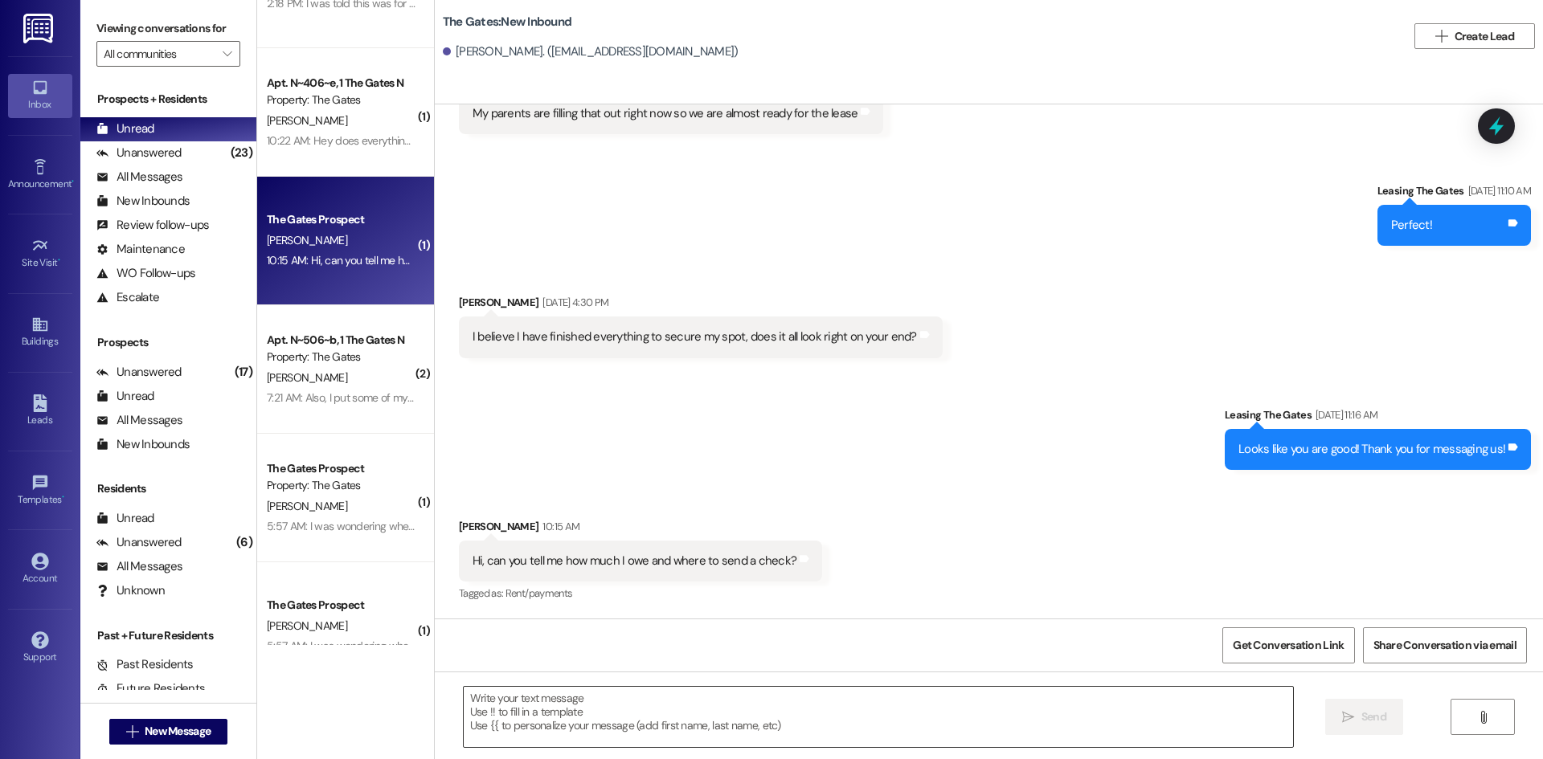
click at [697, 726] on textarea at bounding box center [878, 717] width 829 height 60
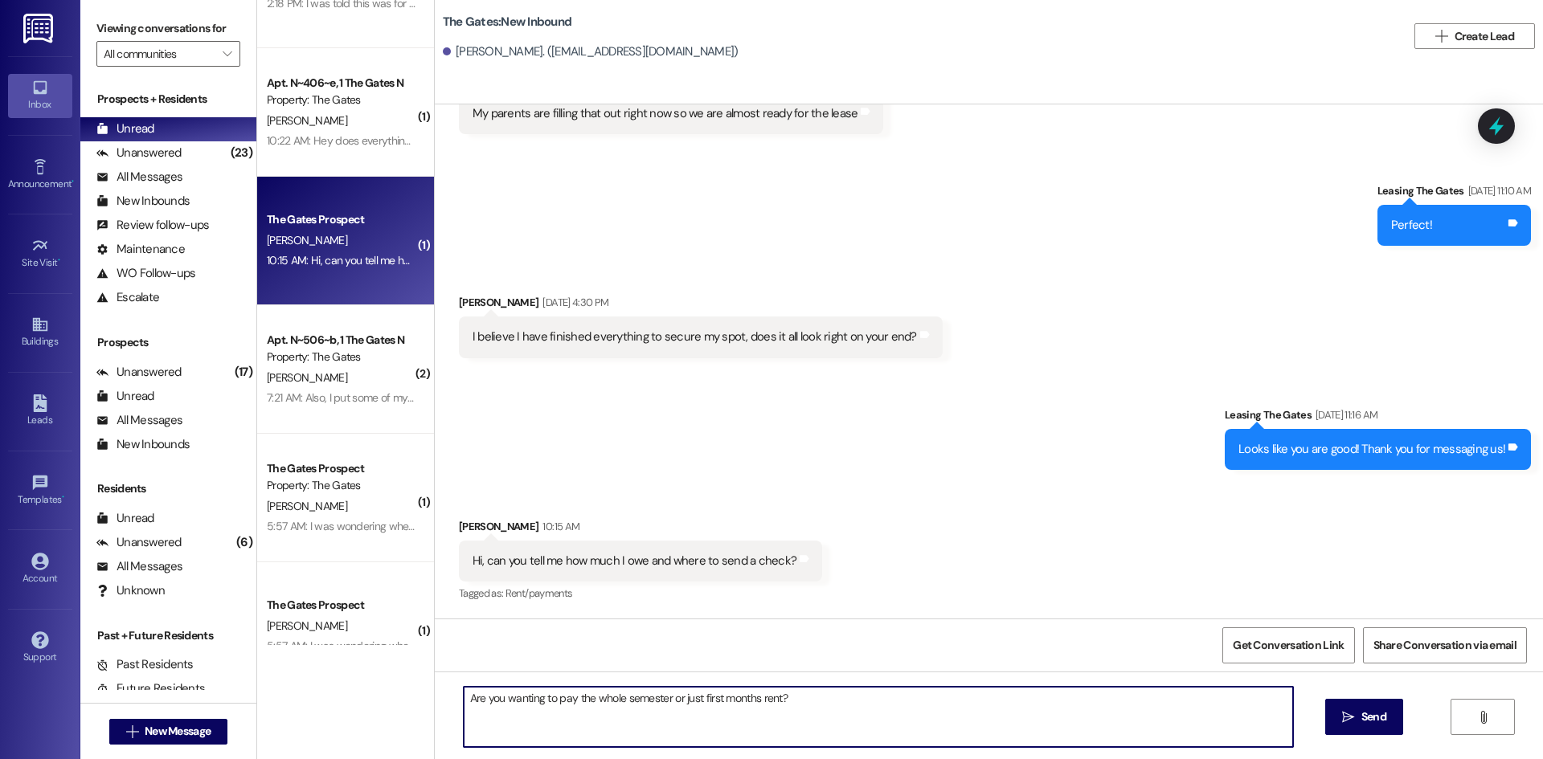
type textarea "Are you wanting to pay the whole semester or just first months rent?"
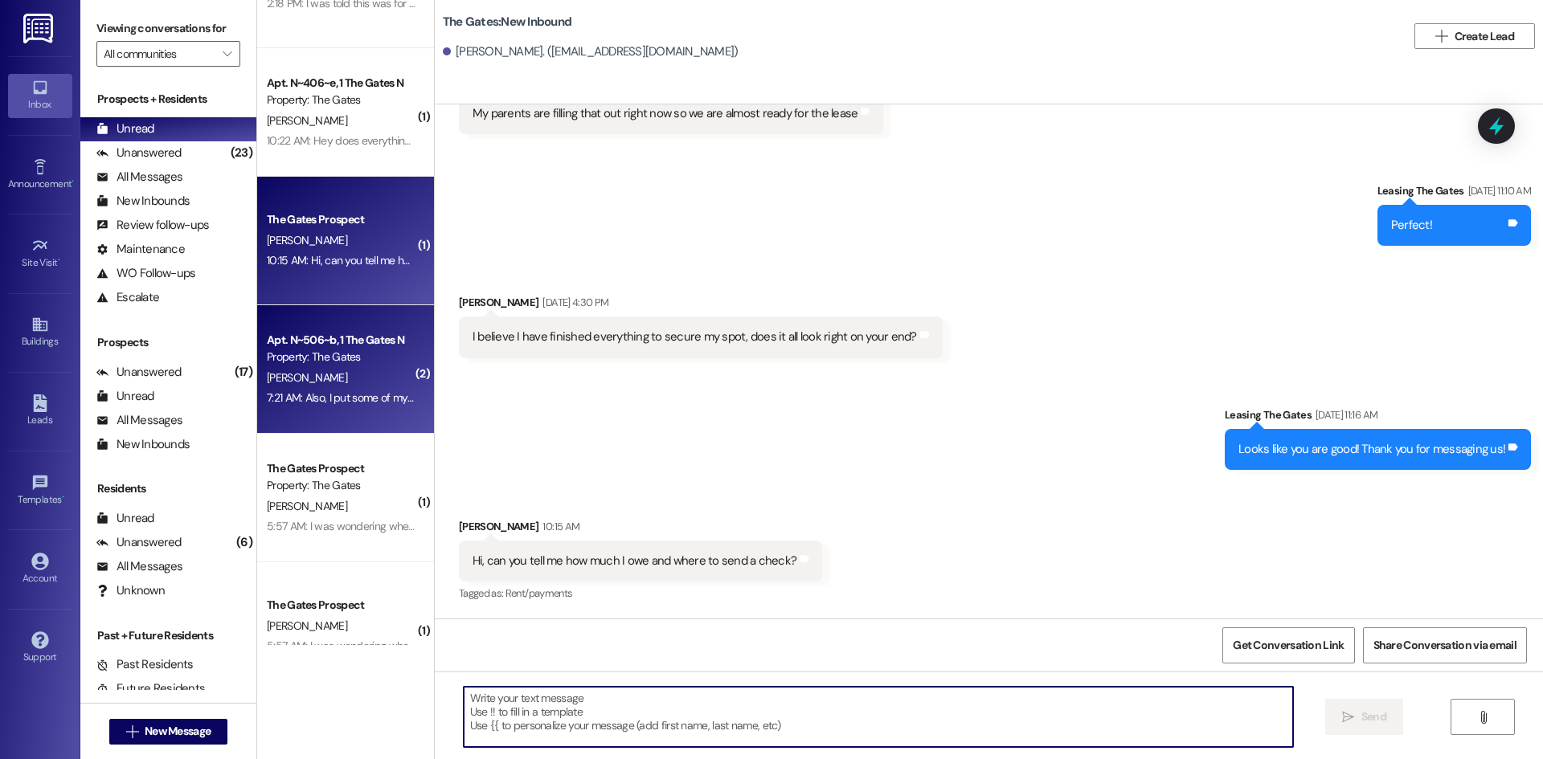
click at [295, 405] on div "7:21 AM: Also, I put some of my dogs things, that are normally under my bed, in…" at bounding box center [341, 398] width 152 height 20
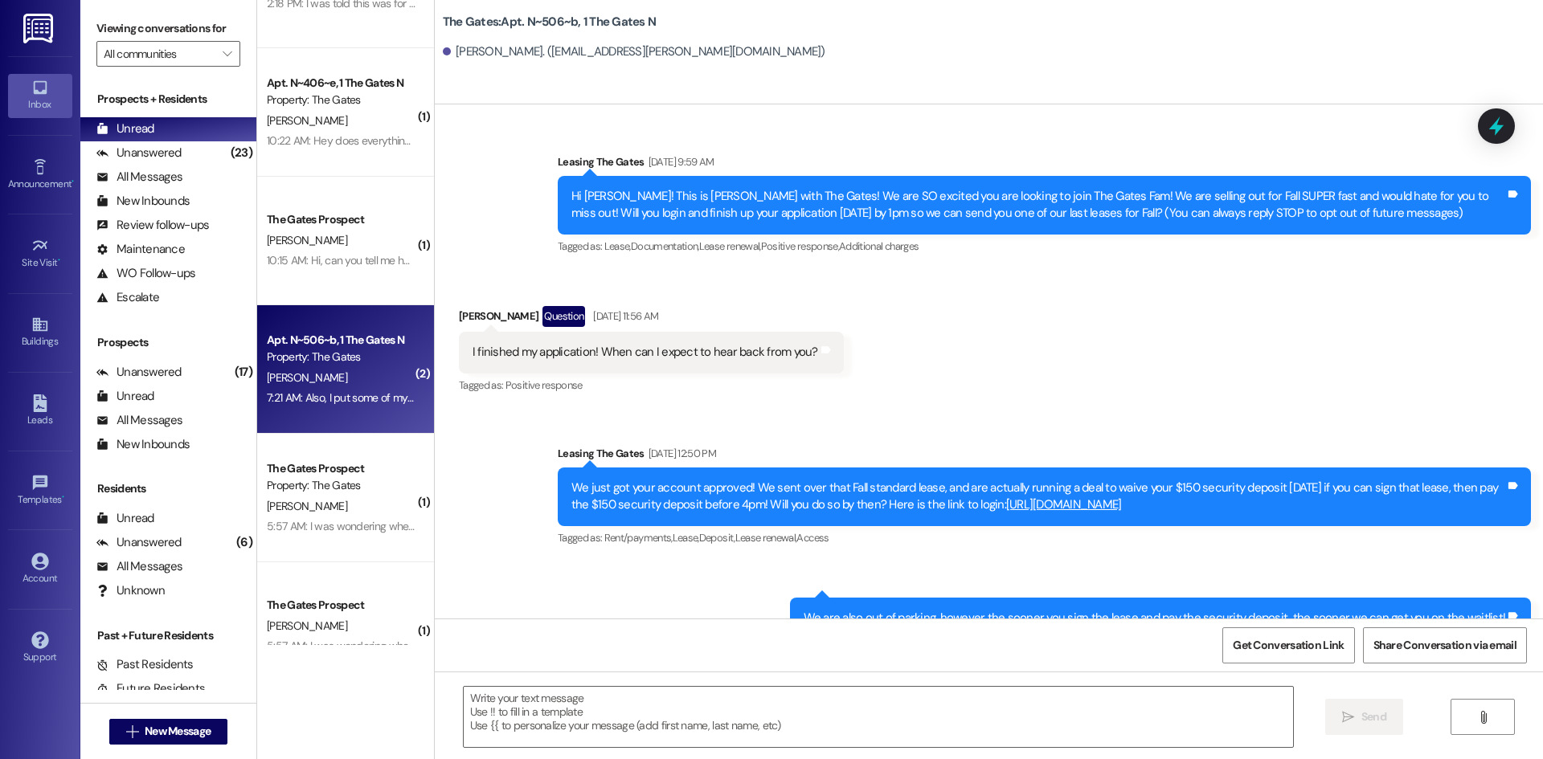
scroll to position [66606, 0]
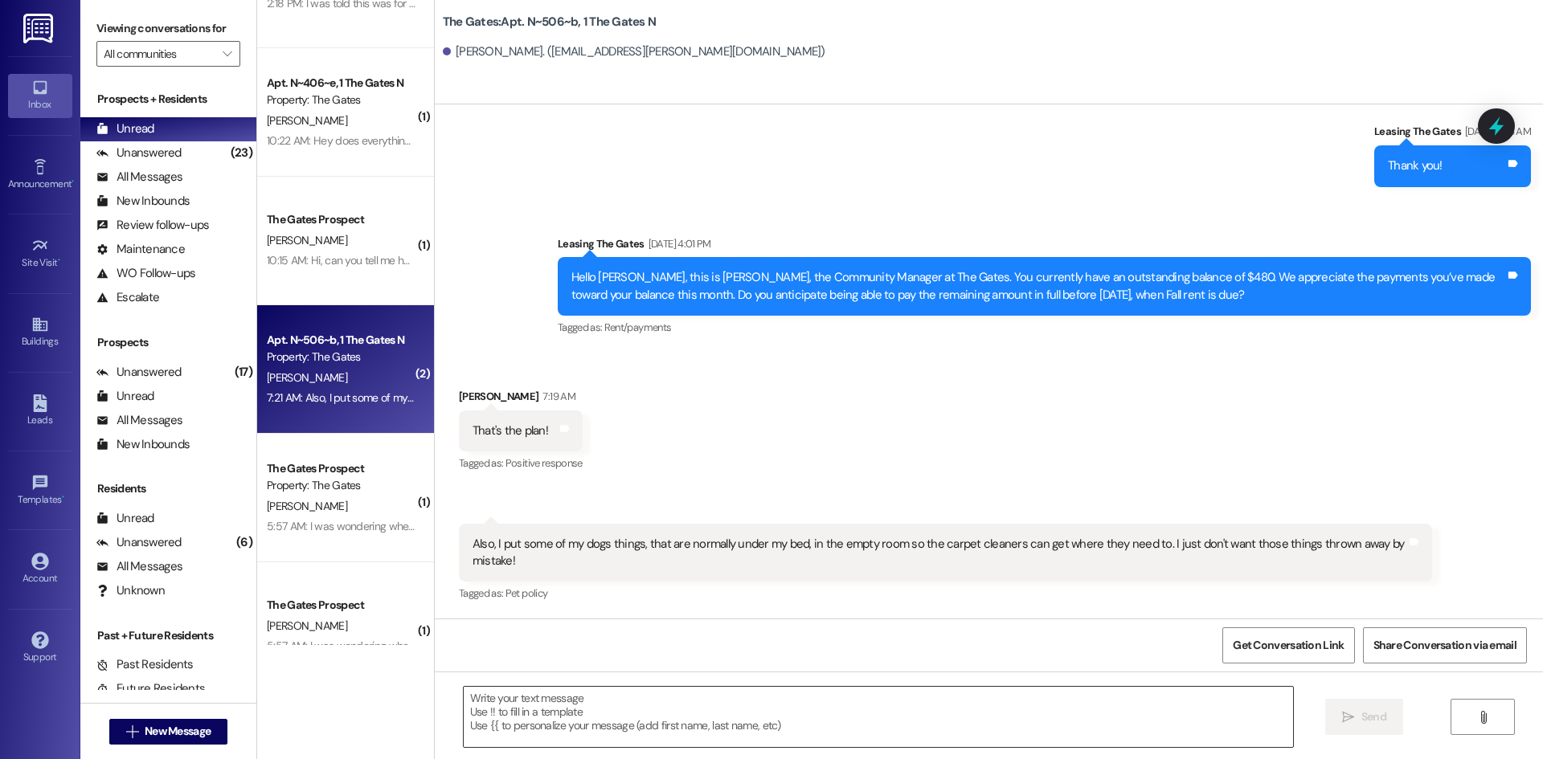
click at [610, 699] on textarea at bounding box center [878, 717] width 829 height 60
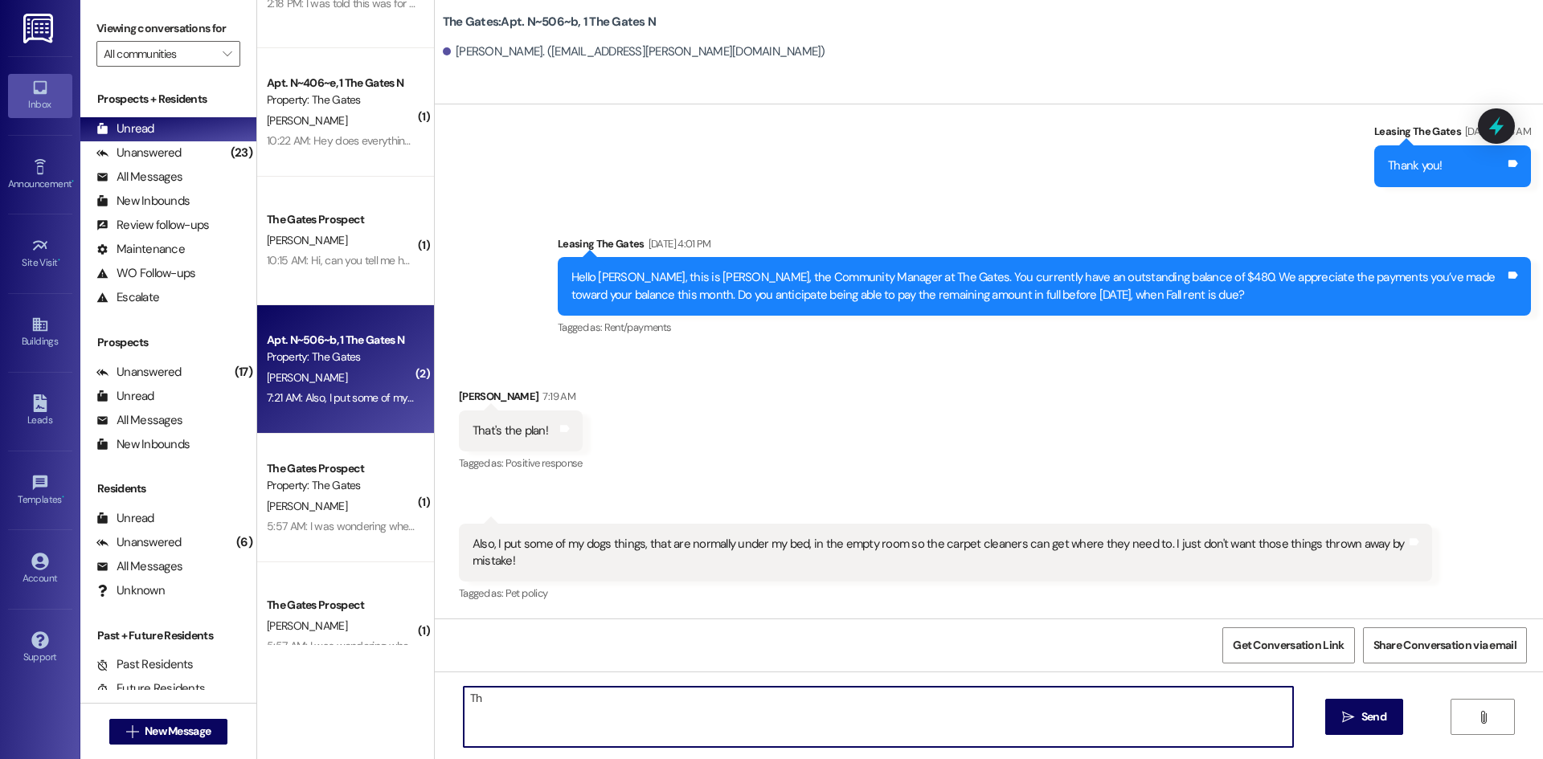
type textarea "T"
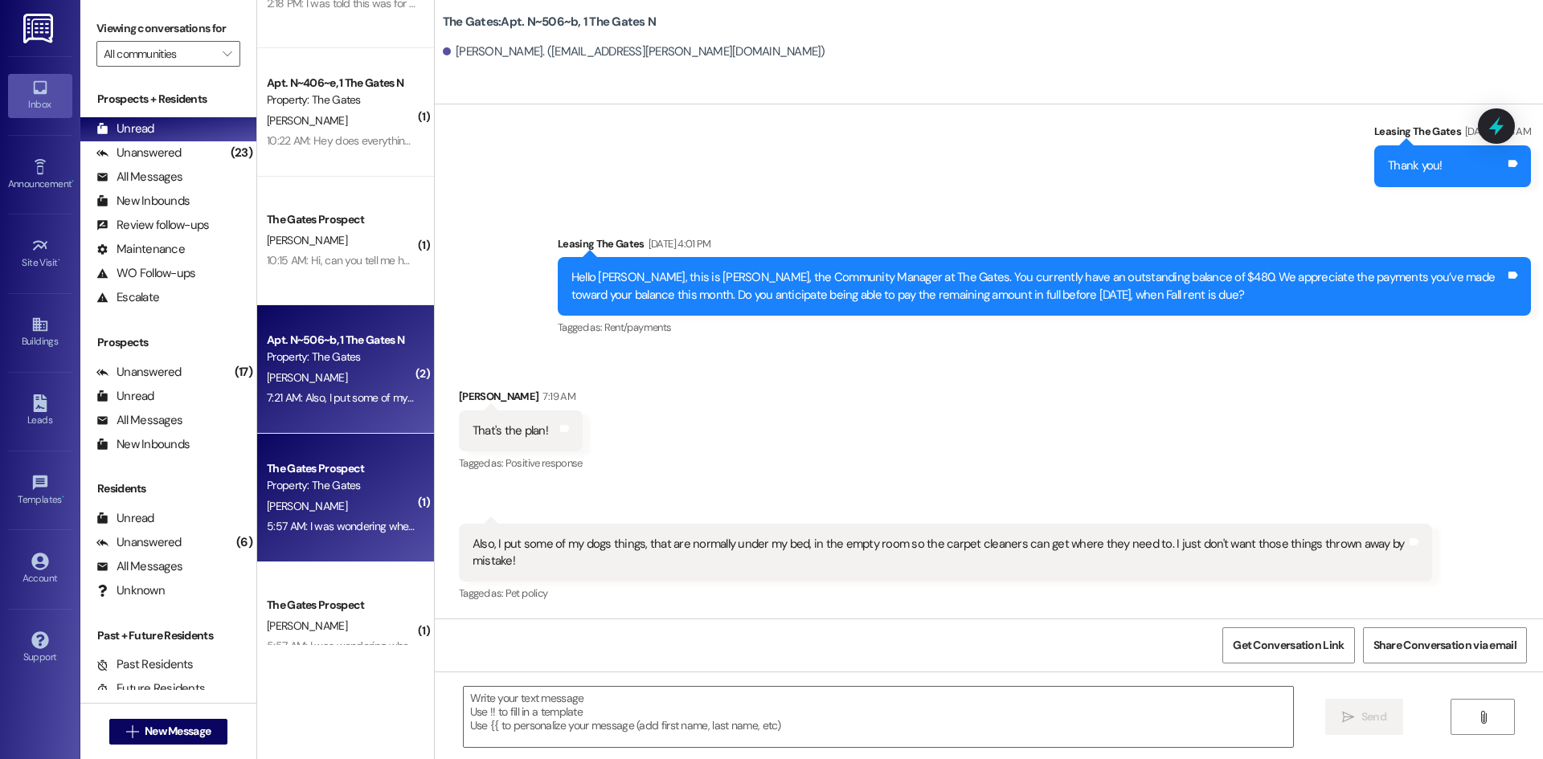
click at [268, 479] on div "Property: The Gates" at bounding box center [341, 485] width 149 height 17
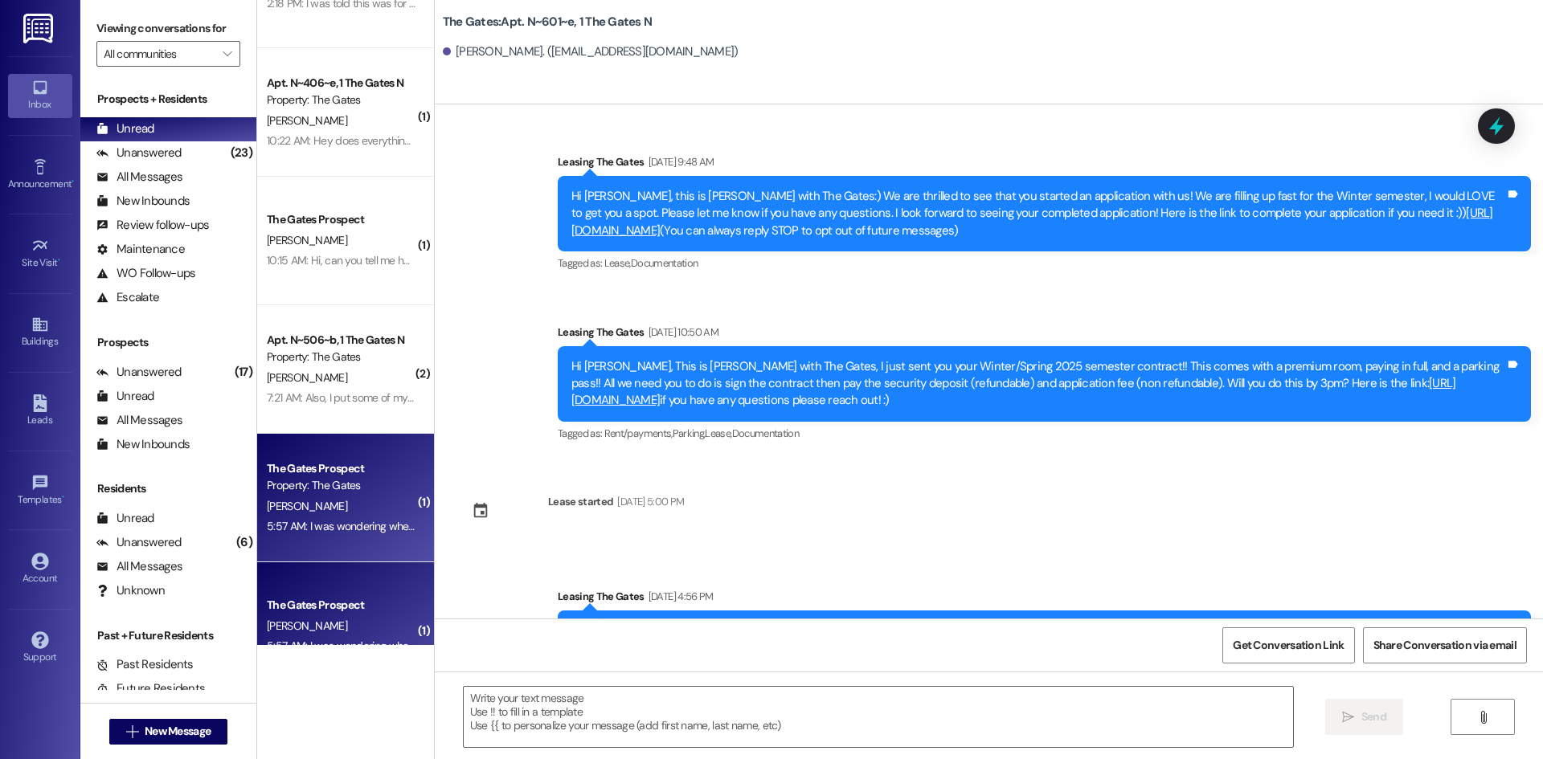
scroll to position [14505, 0]
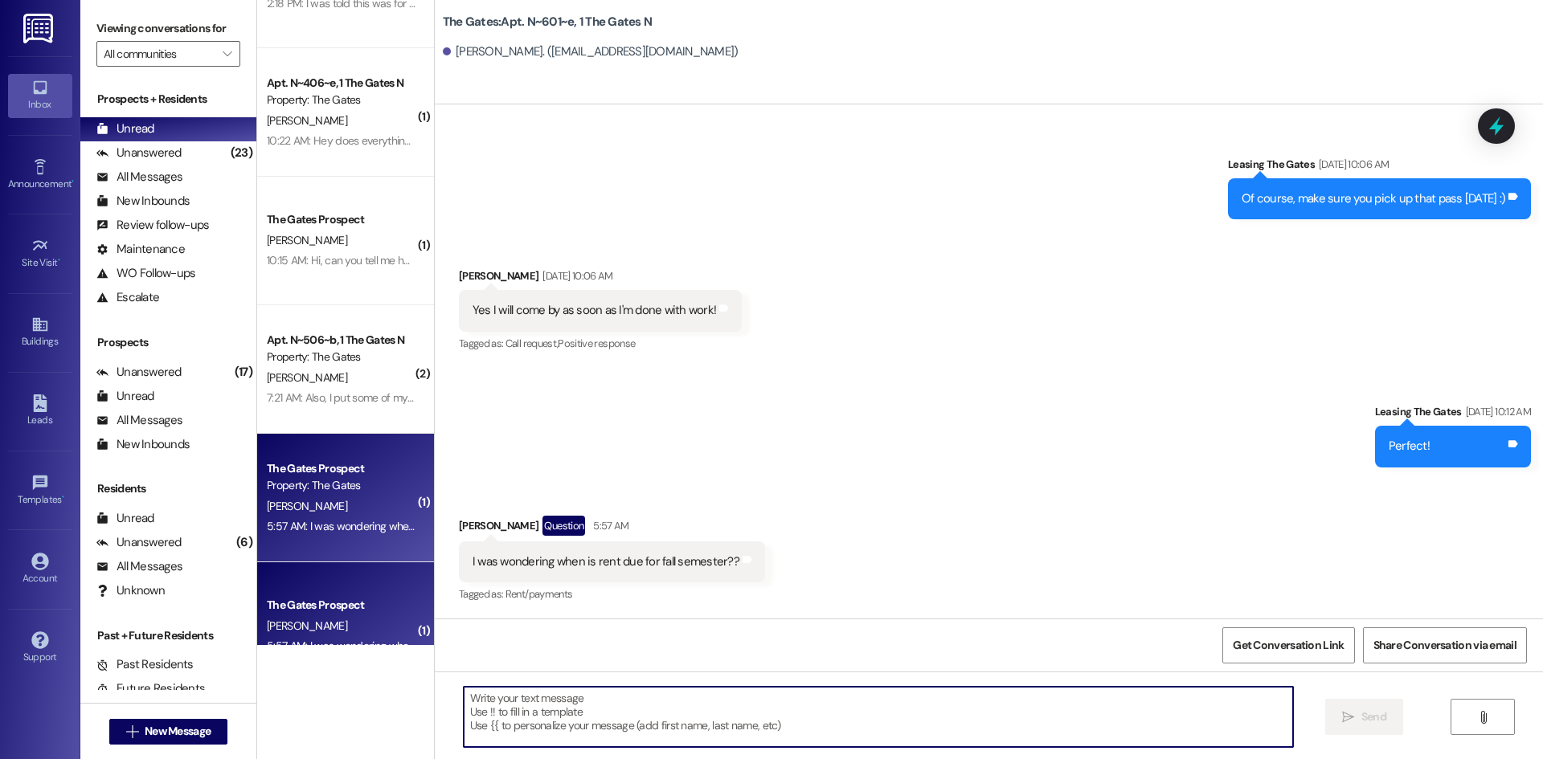
click at [562, 730] on textarea at bounding box center [878, 717] width 829 height 60
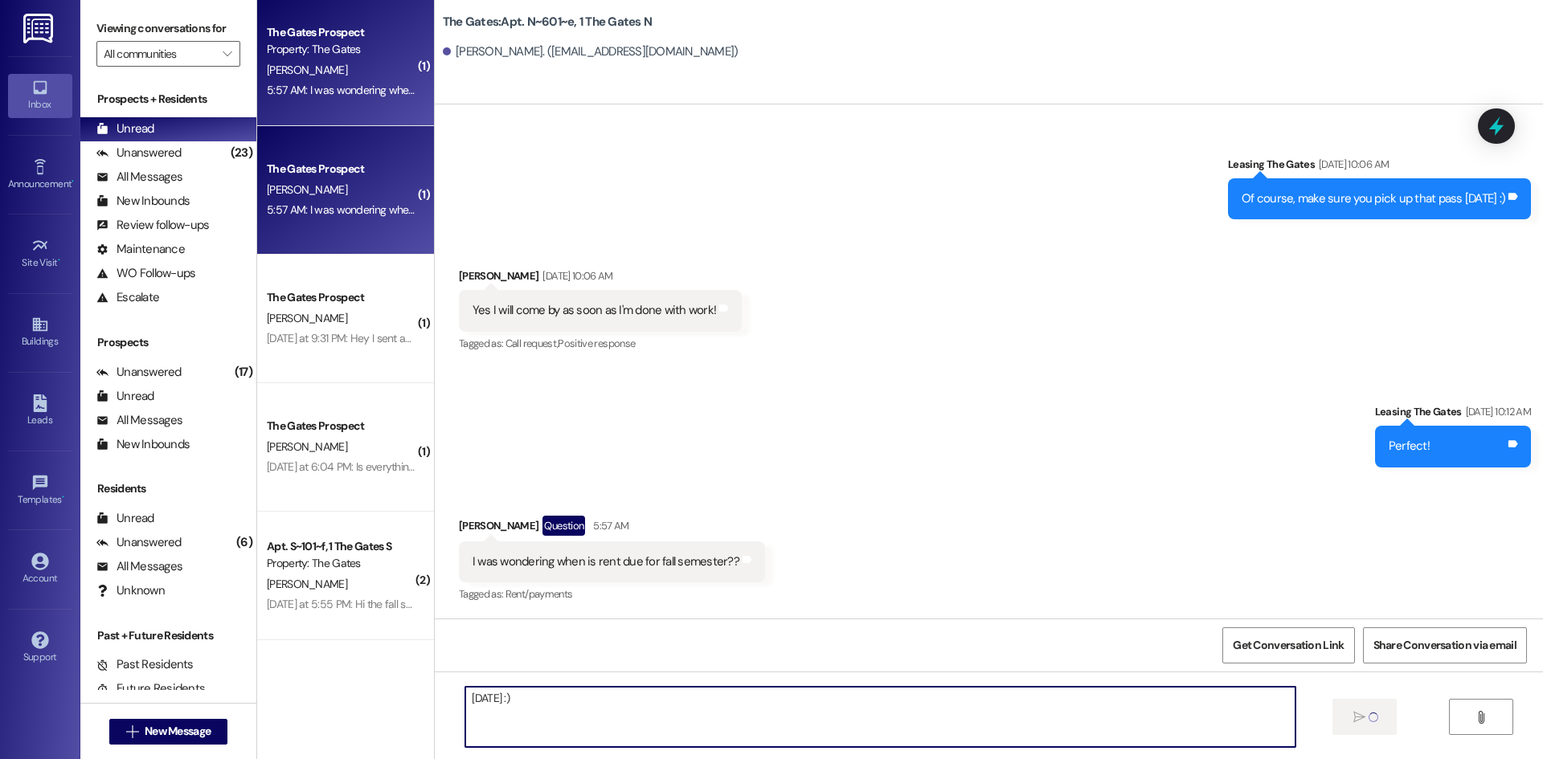
scroll to position [640, 0]
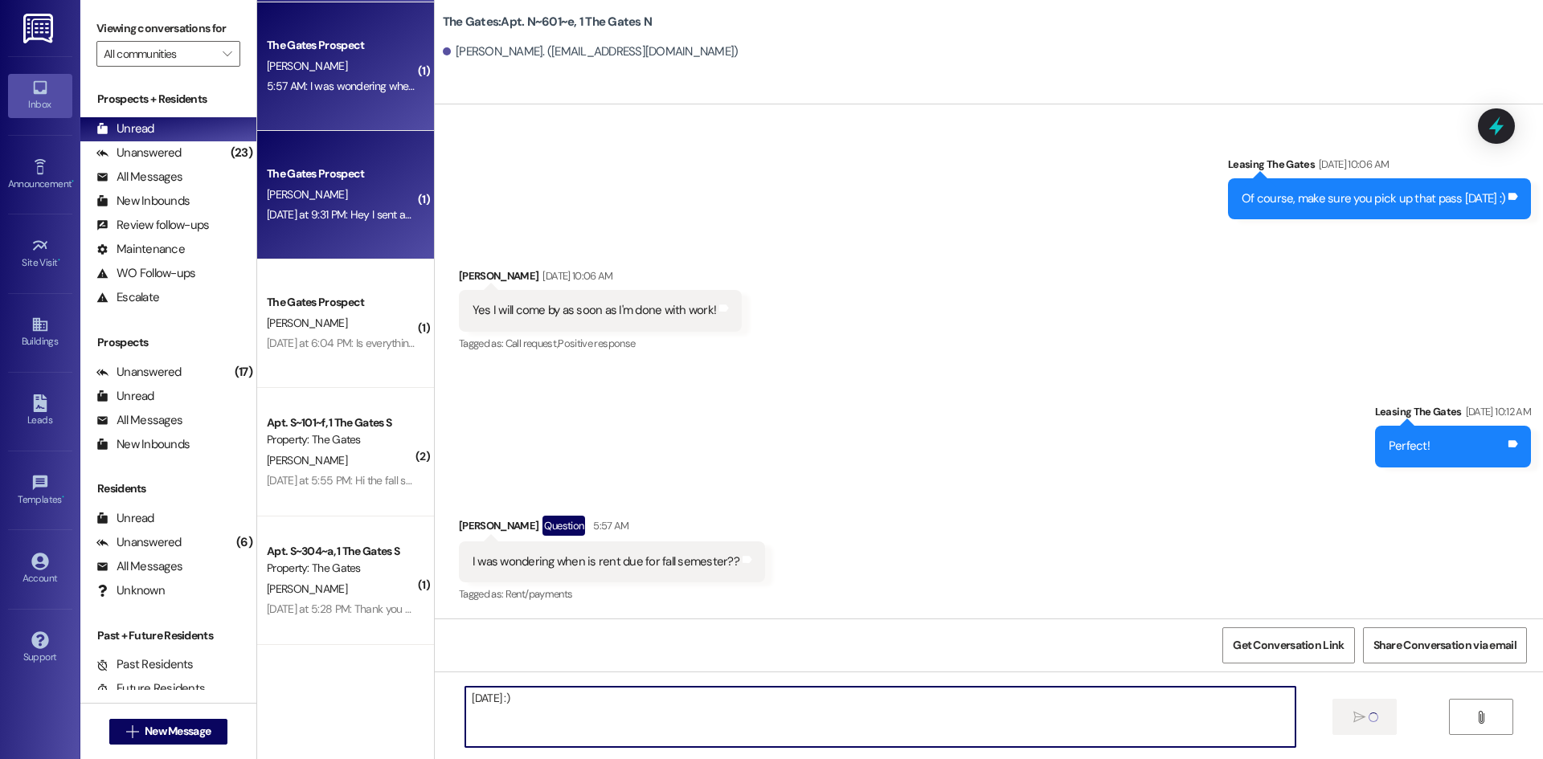
type textarea "September 1st :)"
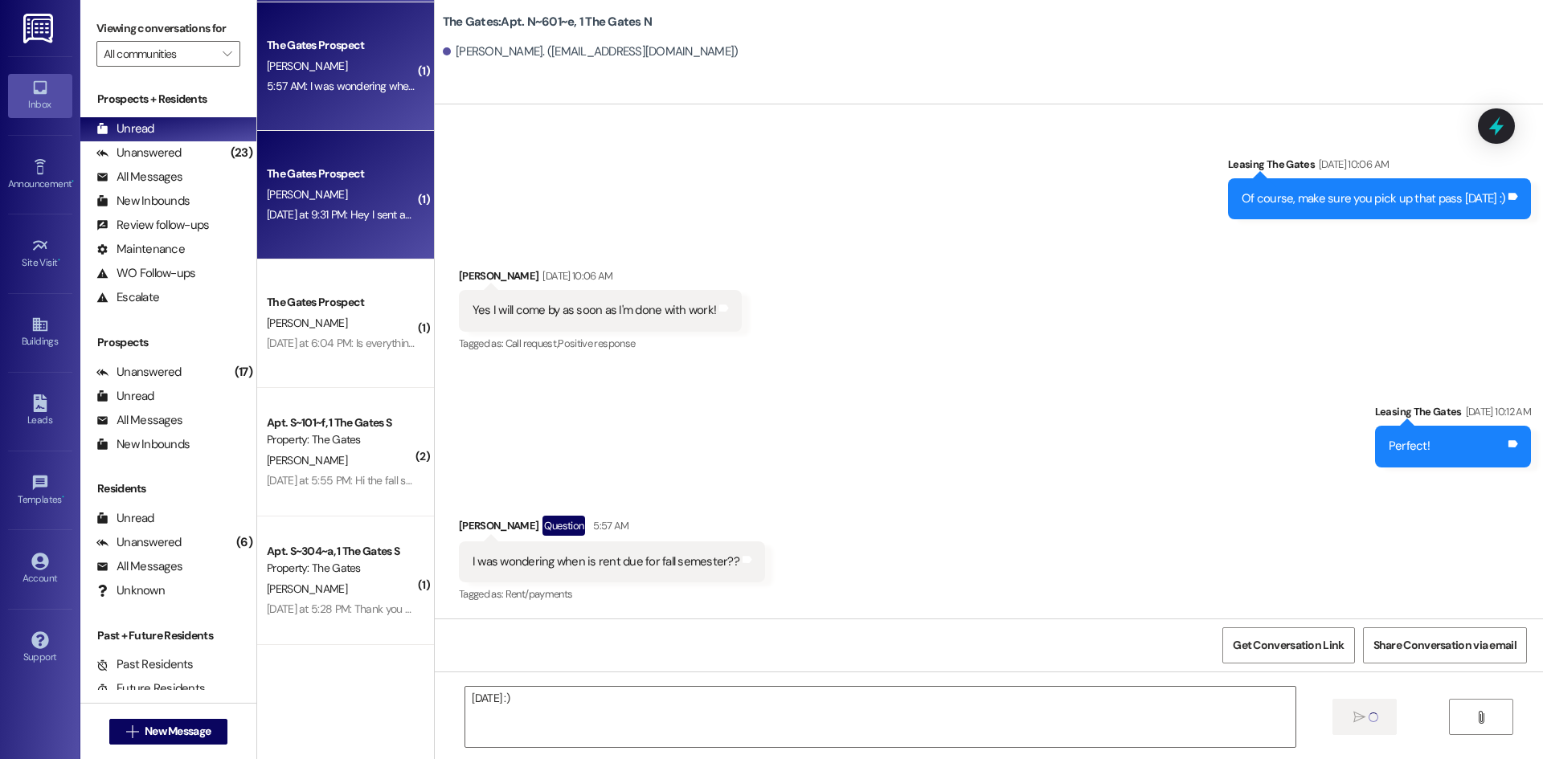
click at [338, 199] on div "[PERSON_NAME]" at bounding box center [341, 195] width 152 height 20
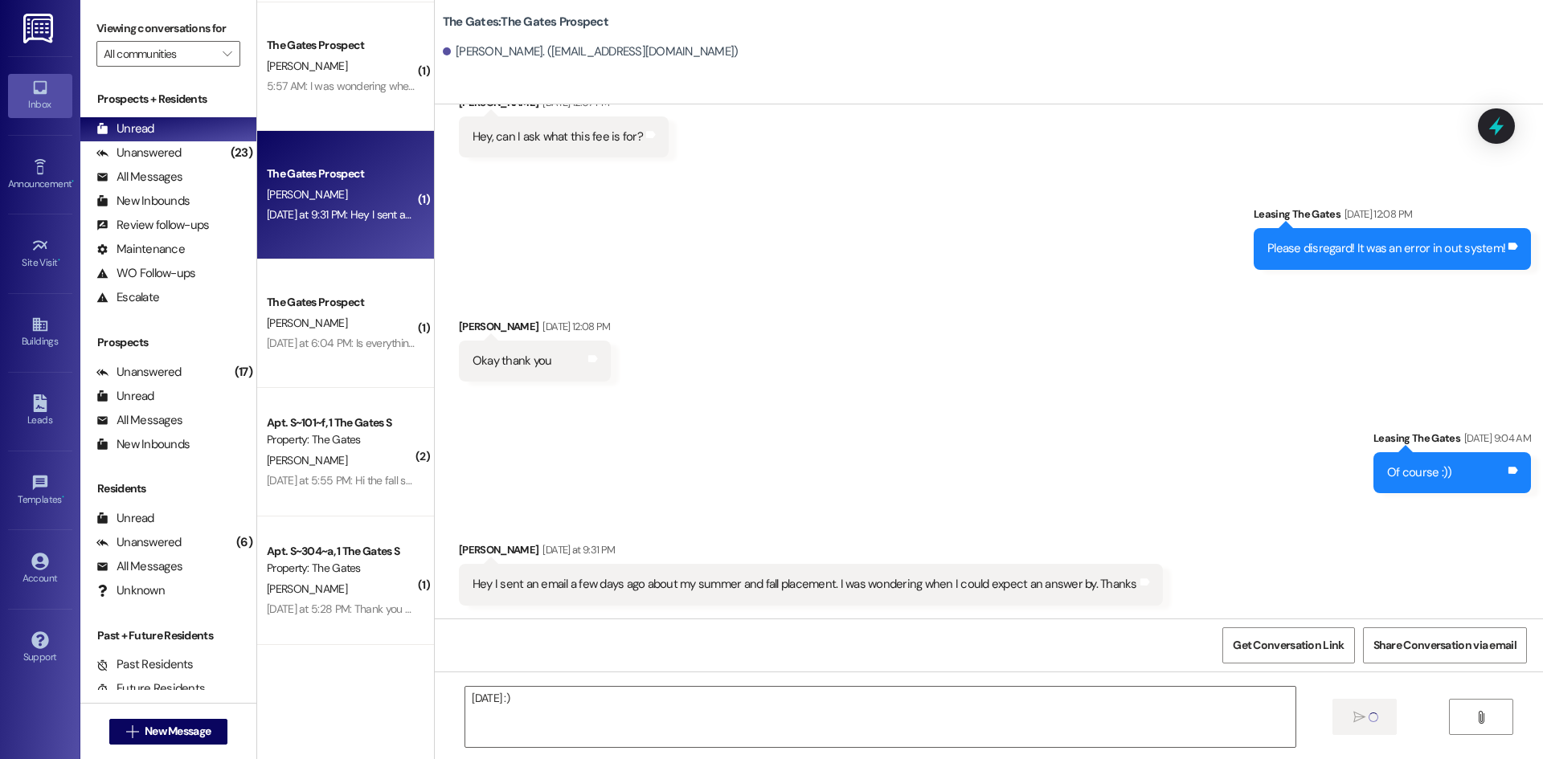
scroll to position [2401, 0]
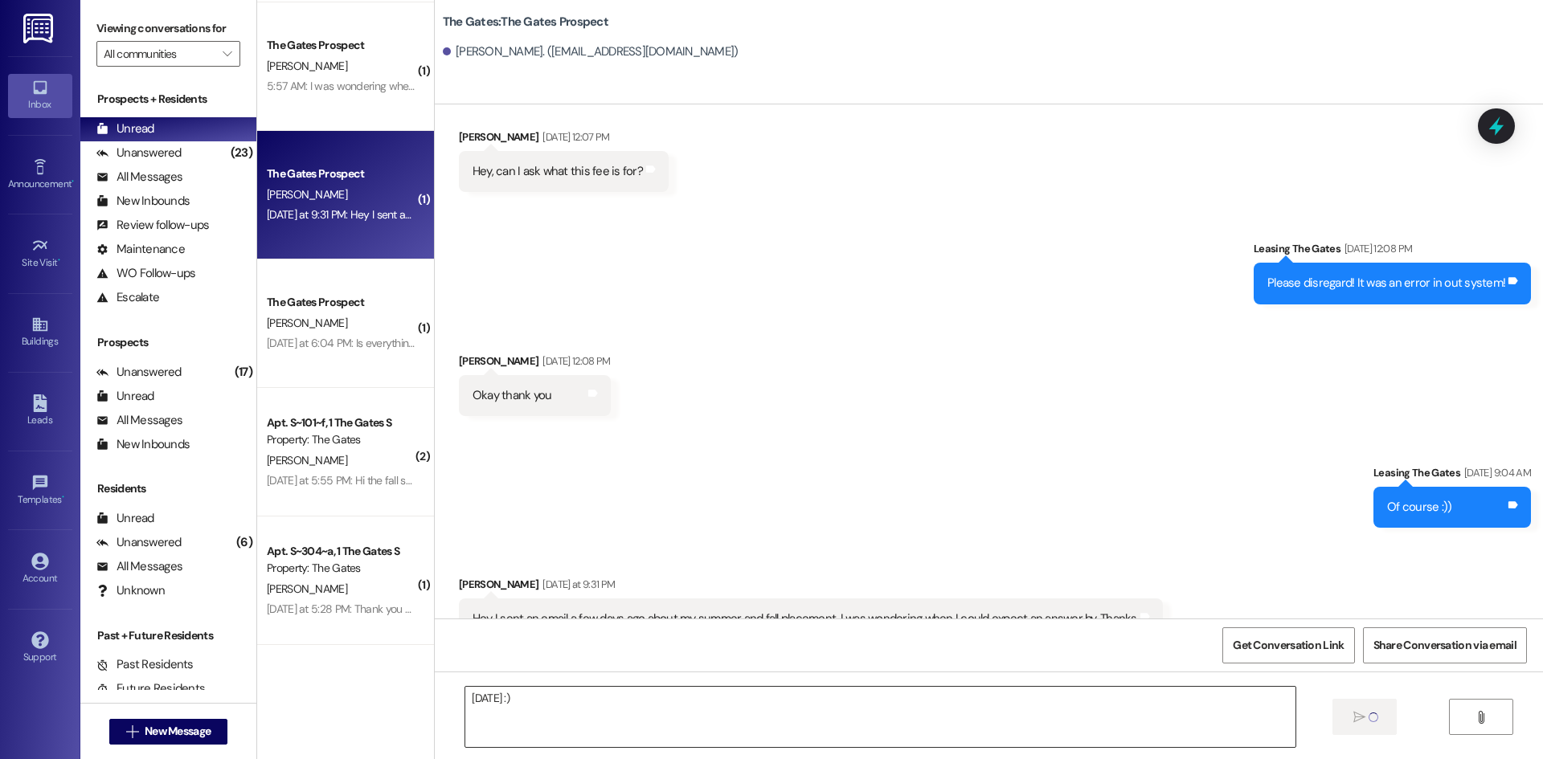
click at [576, 709] on textarea "September 1st :)" at bounding box center [879, 717] width 829 height 60
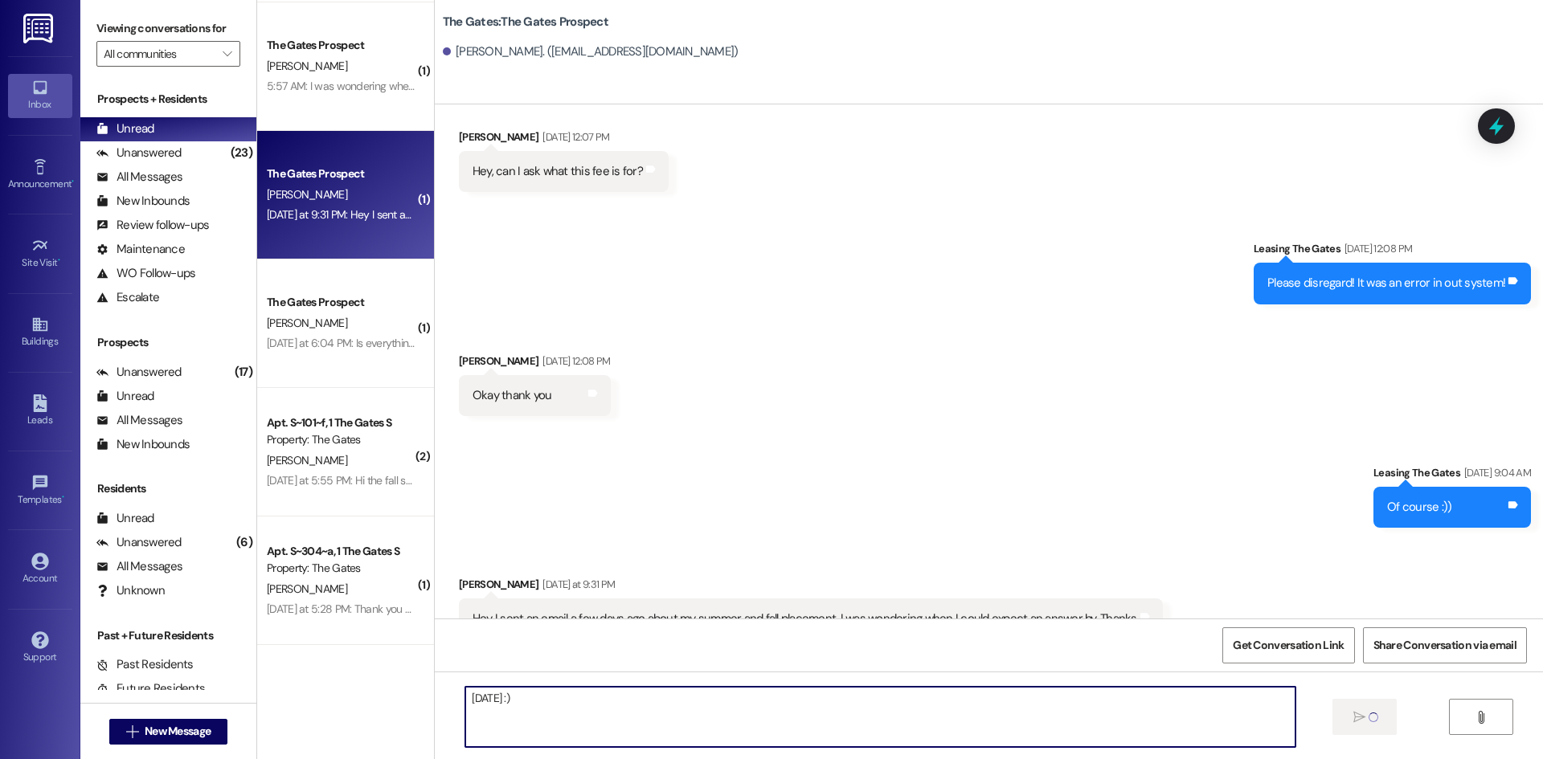
drag, startPoint x: 576, startPoint y: 709, endPoint x: 367, endPoint y: 690, distance: 209.7
click at [367, 690] on div "( 1 ) The Gates Prospect T. Blair 10:15 AM: Hi, can you tell me how much I owe …" at bounding box center [900, 379] width 1286 height 759
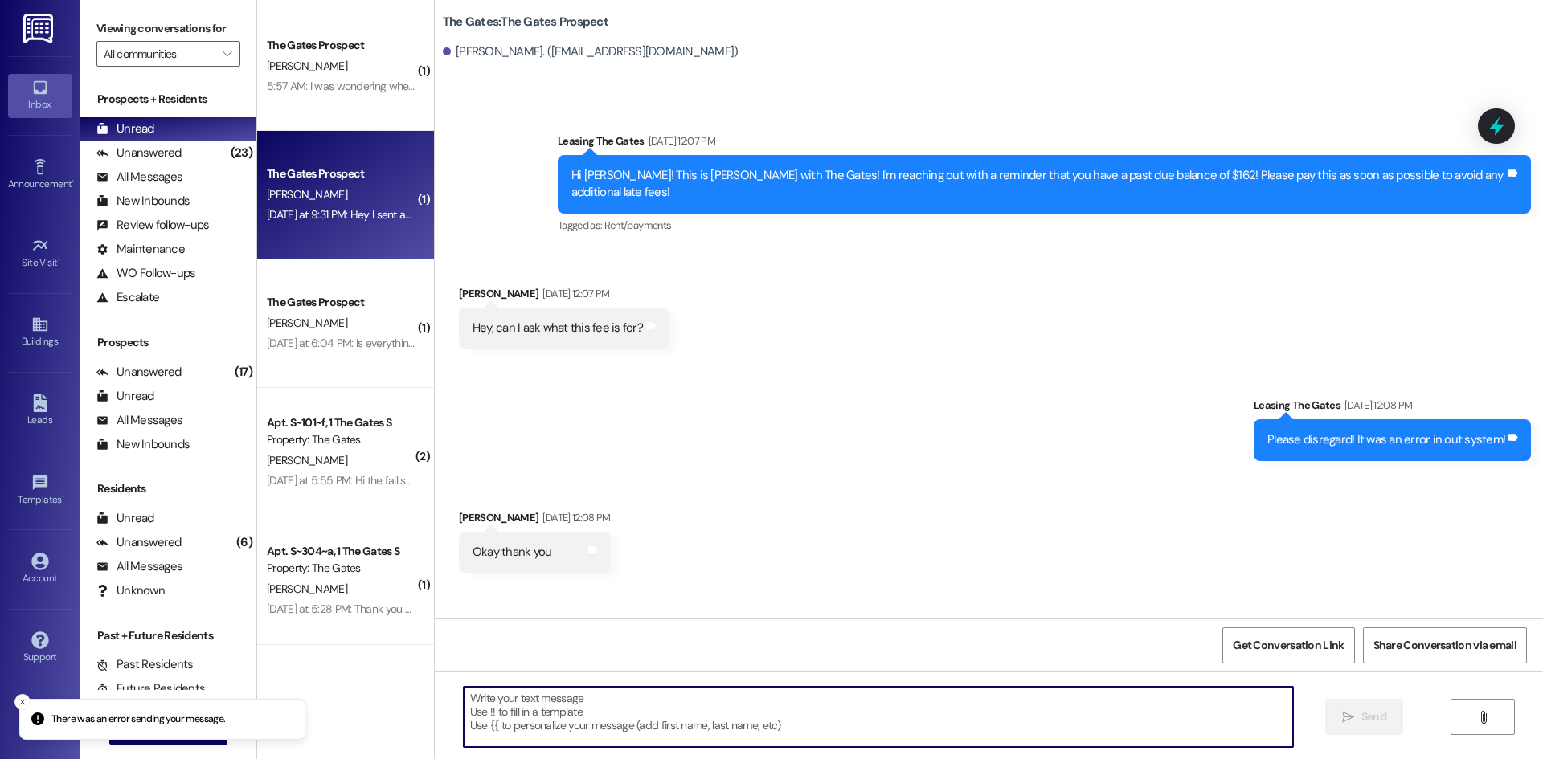
scroll to position [2240, 0]
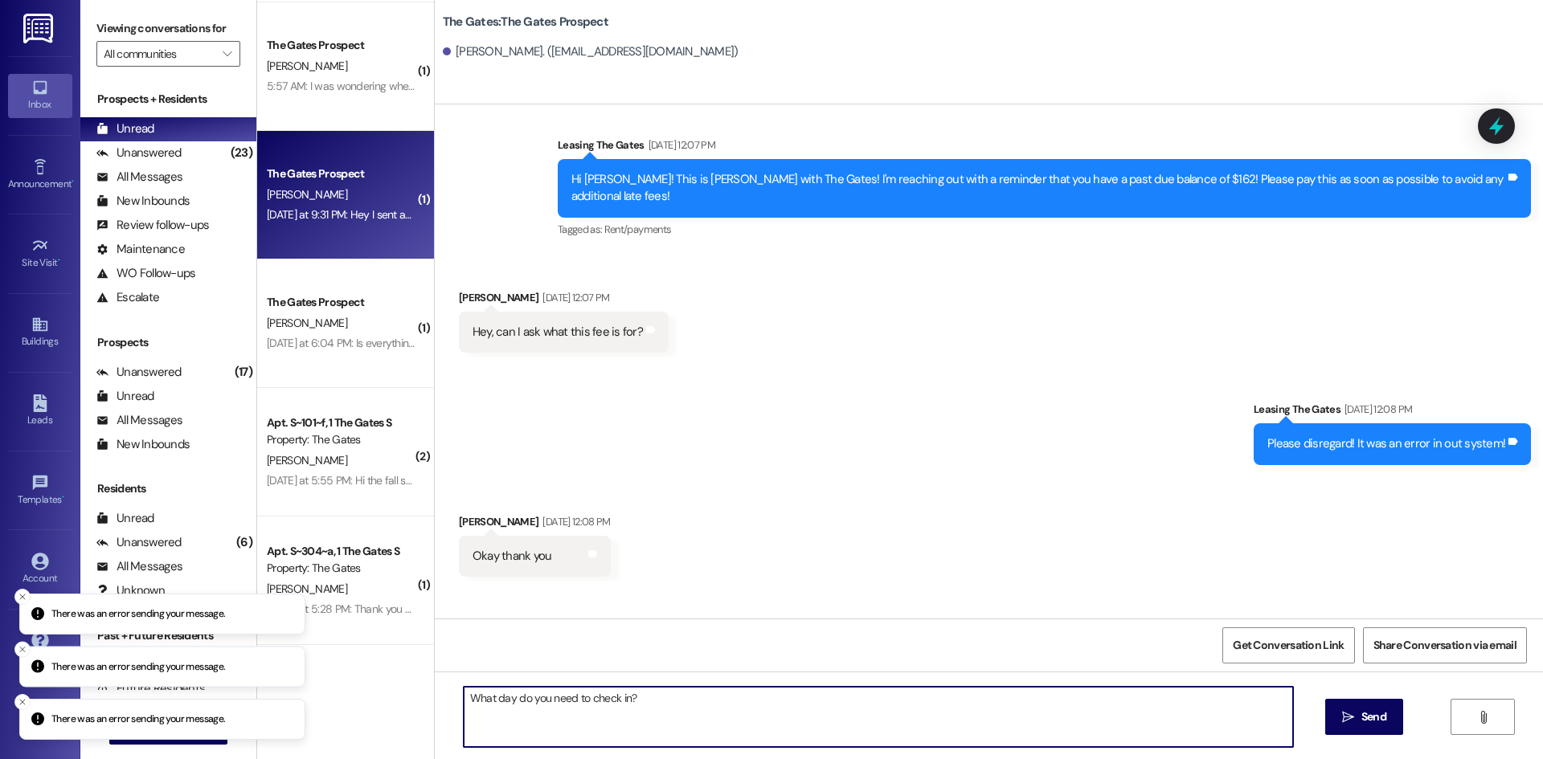
type textarea "What day do you need to check in?"
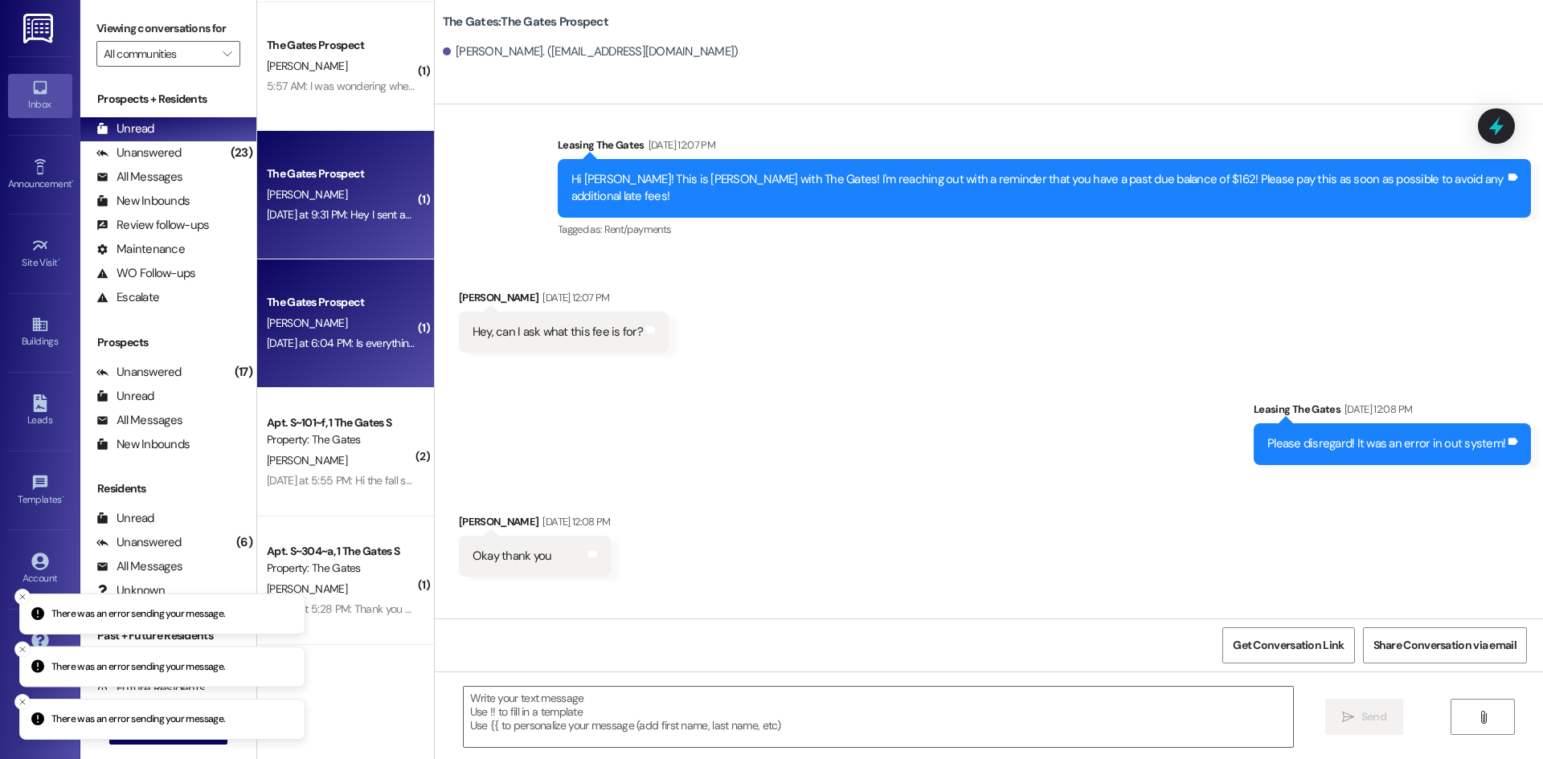
click at [339, 317] on div "[PERSON_NAME]" at bounding box center [341, 323] width 152 height 20
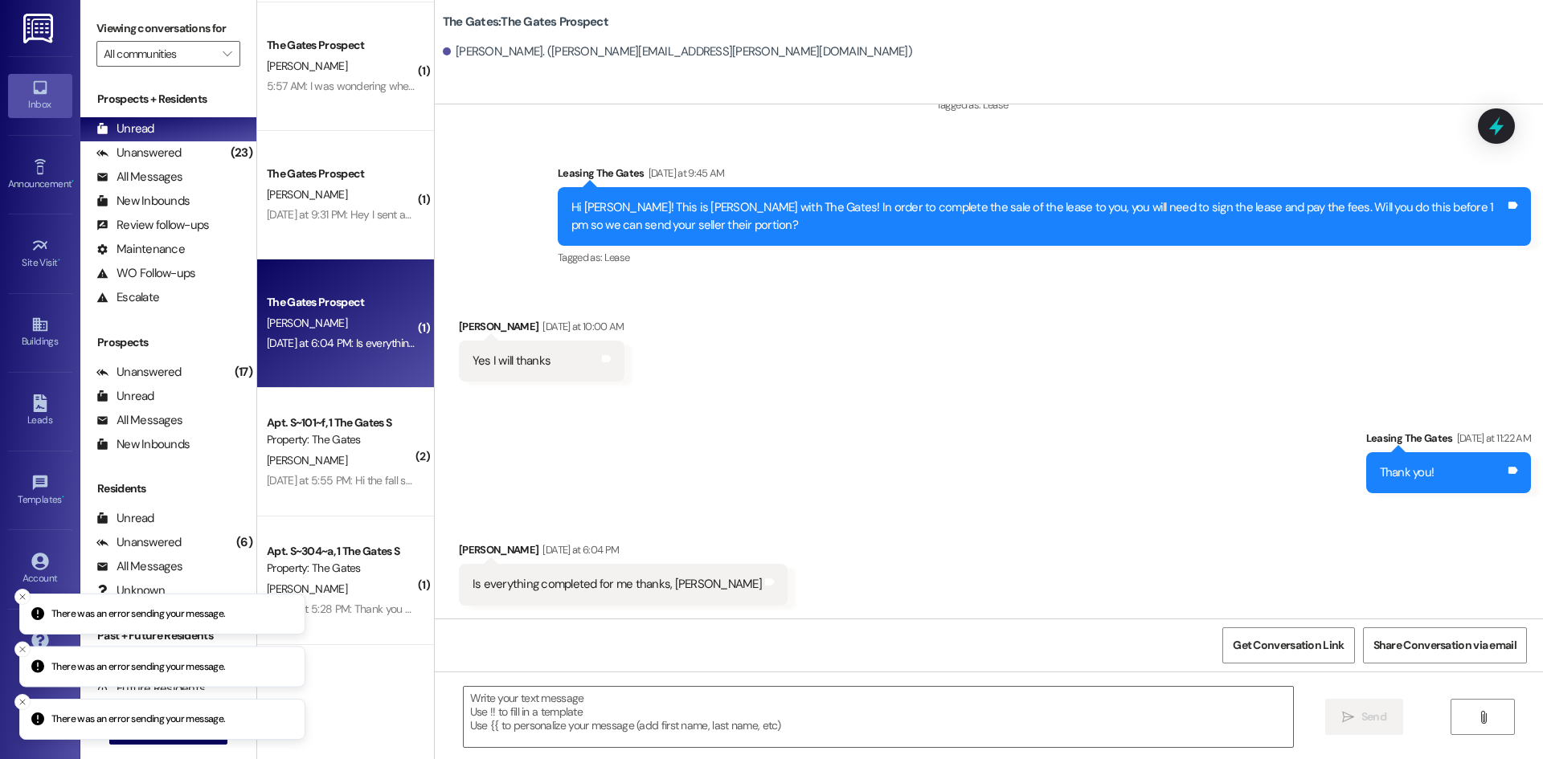
scroll to position [944, 0]
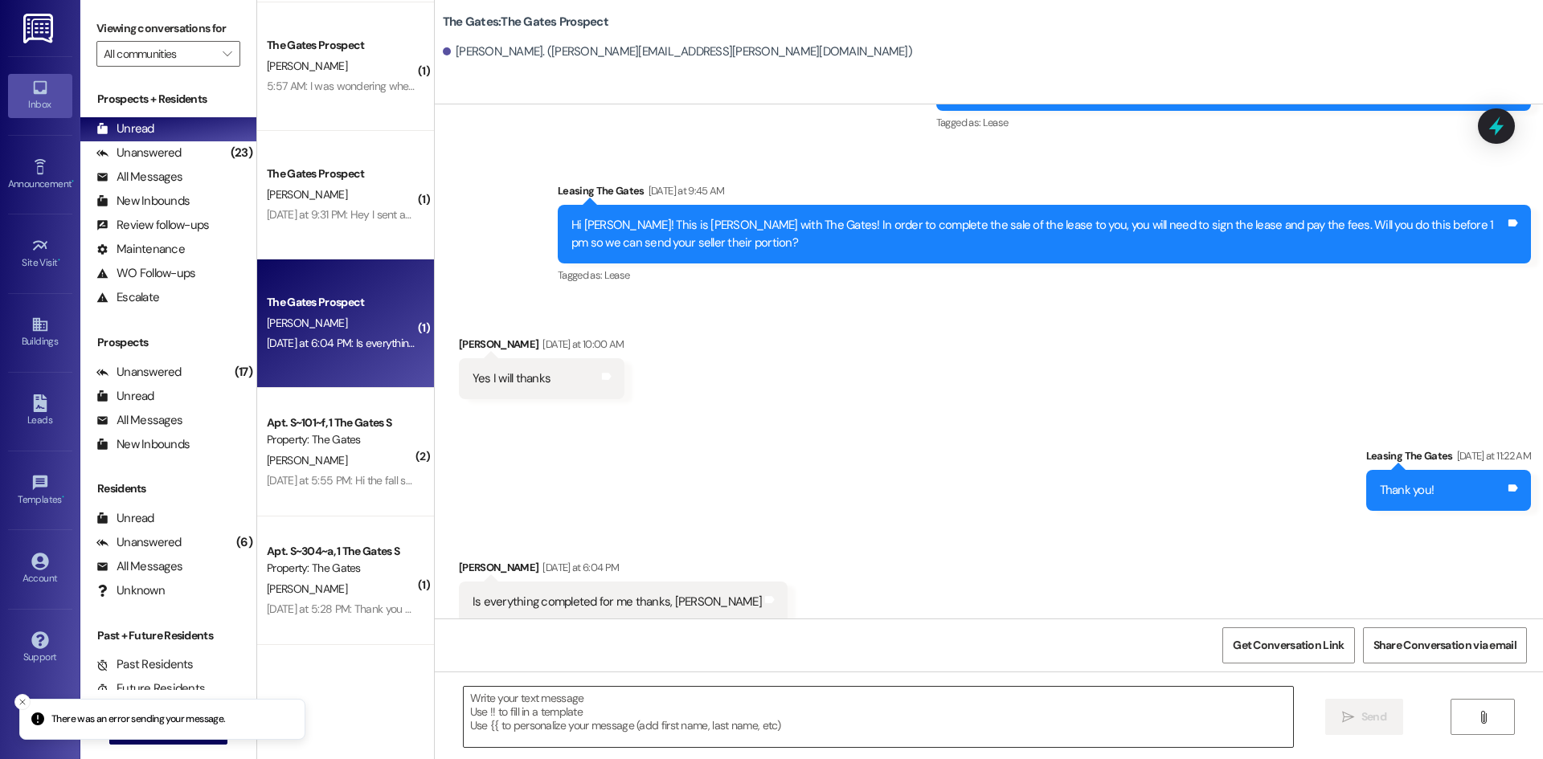
click at [562, 719] on textarea at bounding box center [878, 717] width 829 height 60
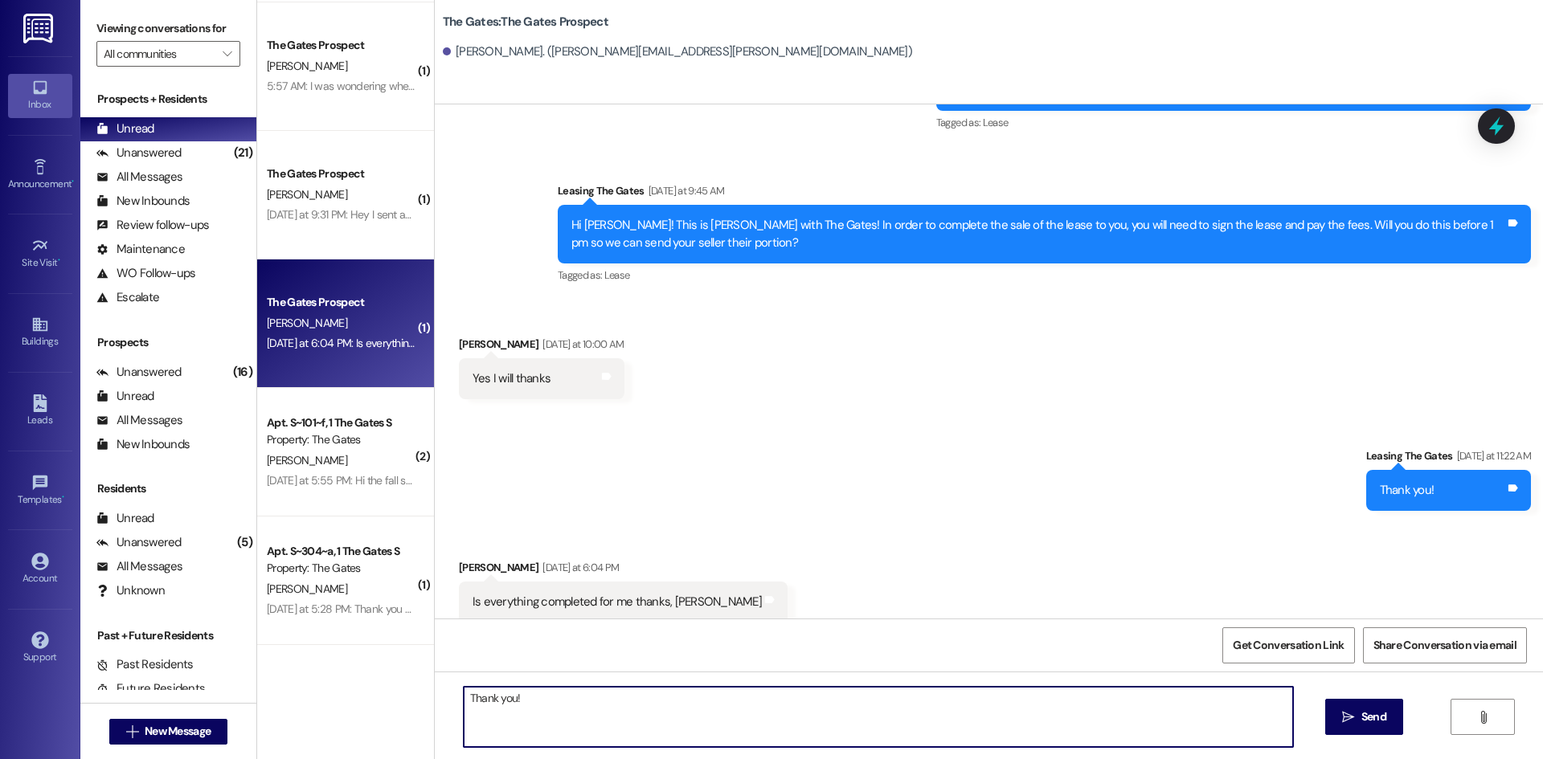
type textarea "Thank you!"
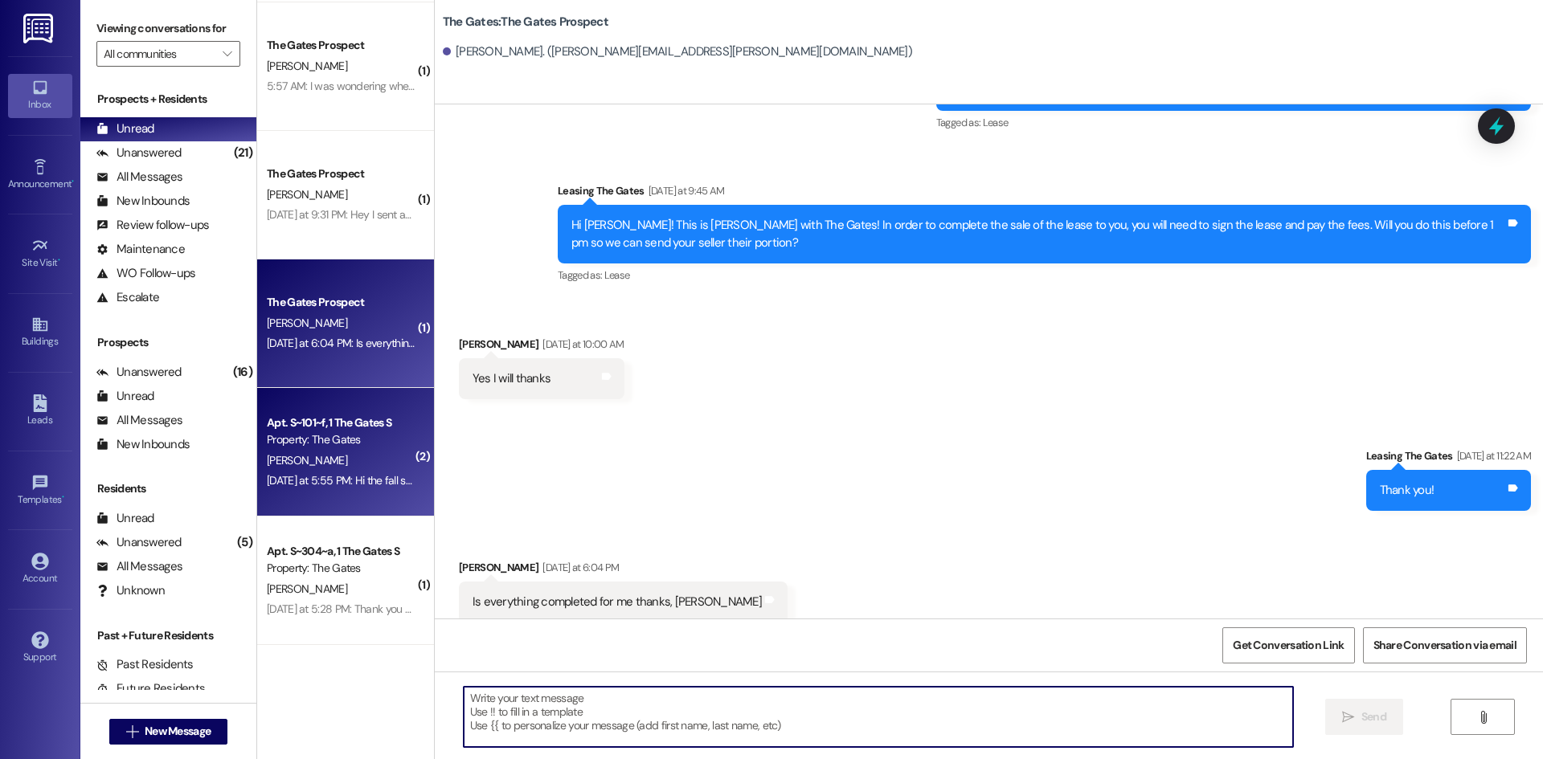
click at [298, 440] on div "Property: The Gates" at bounding box center [341, 440] width 149 height 17
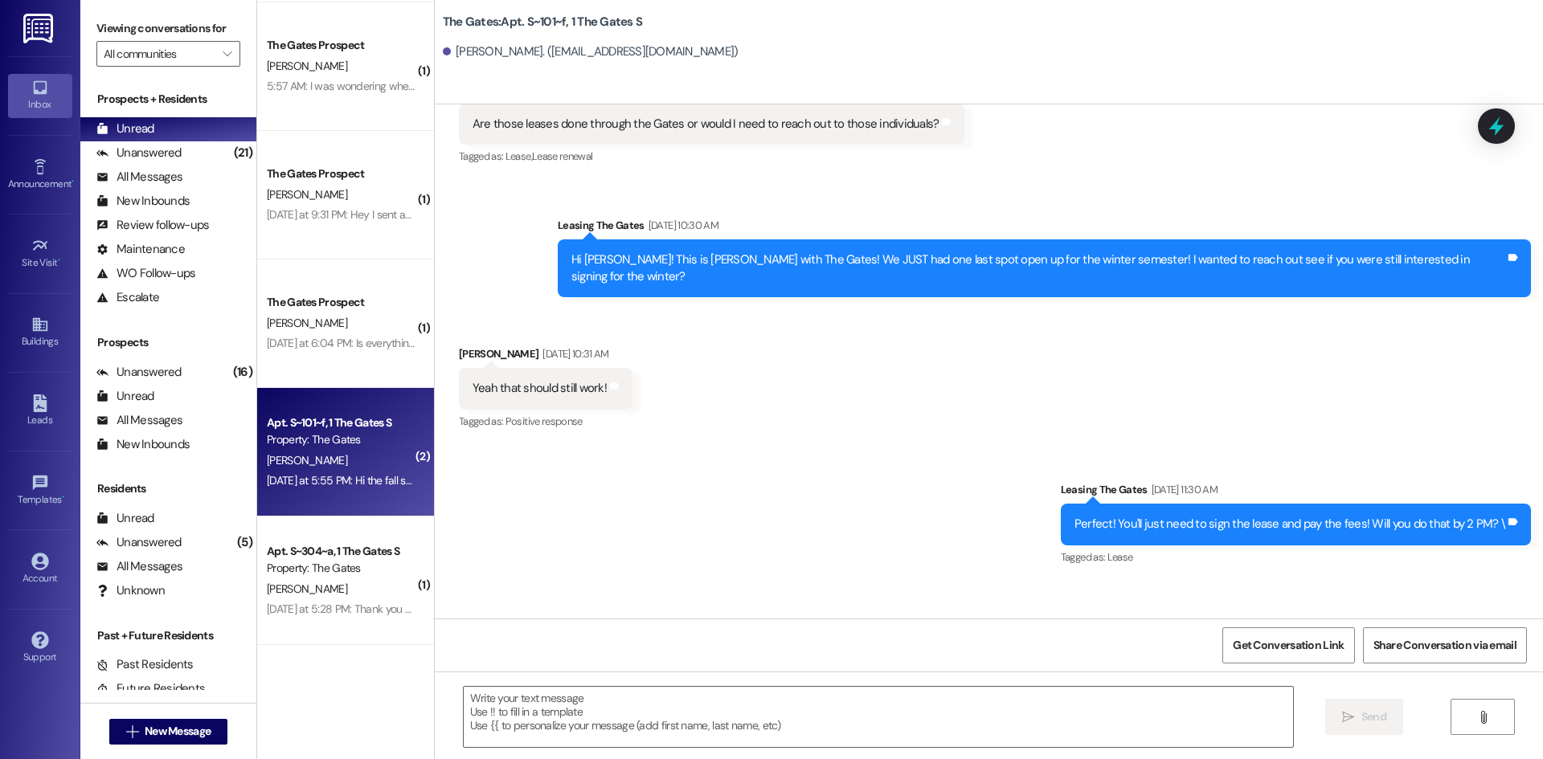
scroll to position [17682, 0]
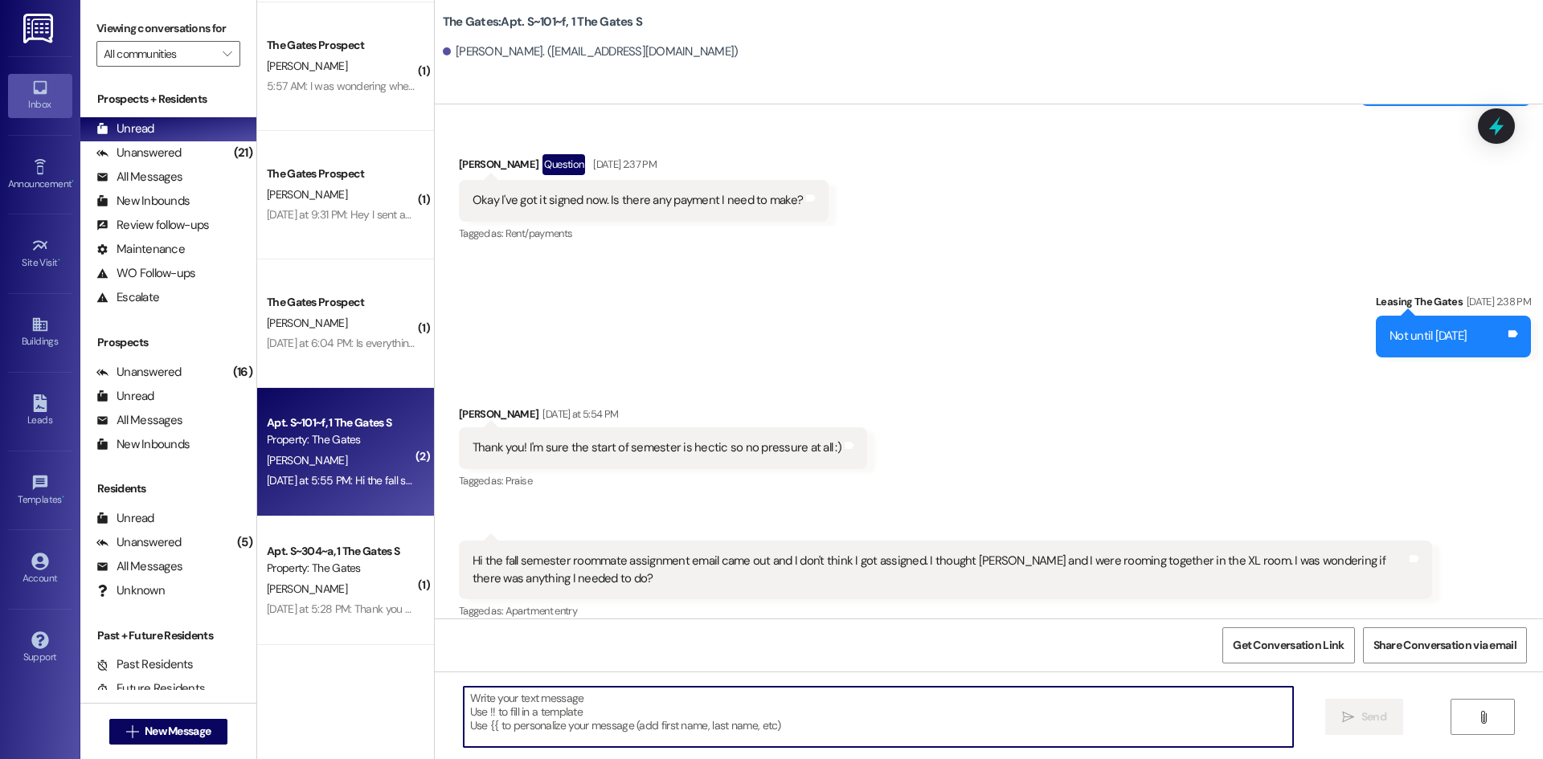
click at [655, 719] on textarea at bounding box center [878, 717] width 829 height 60
type textarea "W"
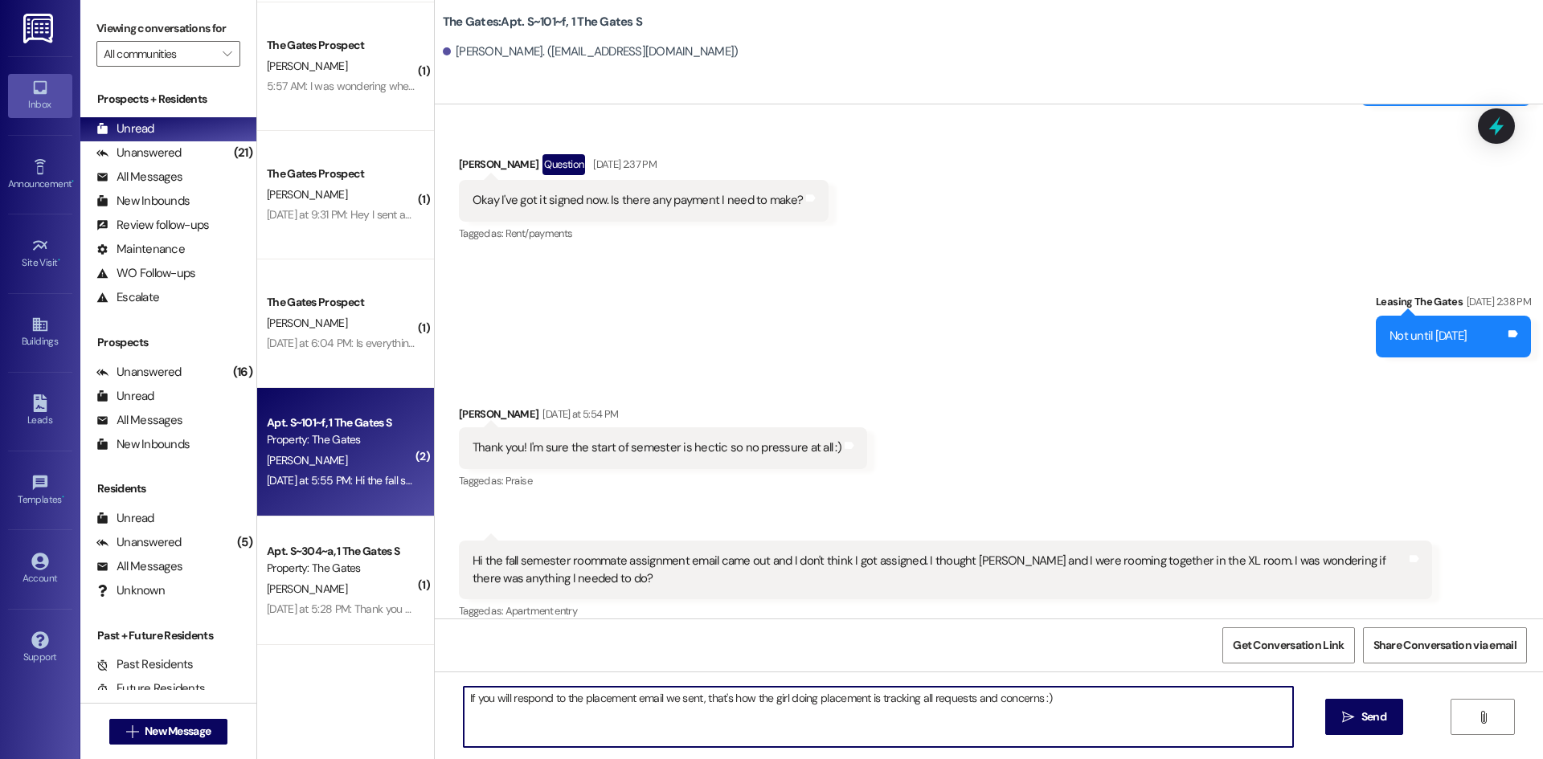
type textarea "If you will respond to the placement email we sent, that's how the girl doing p…"
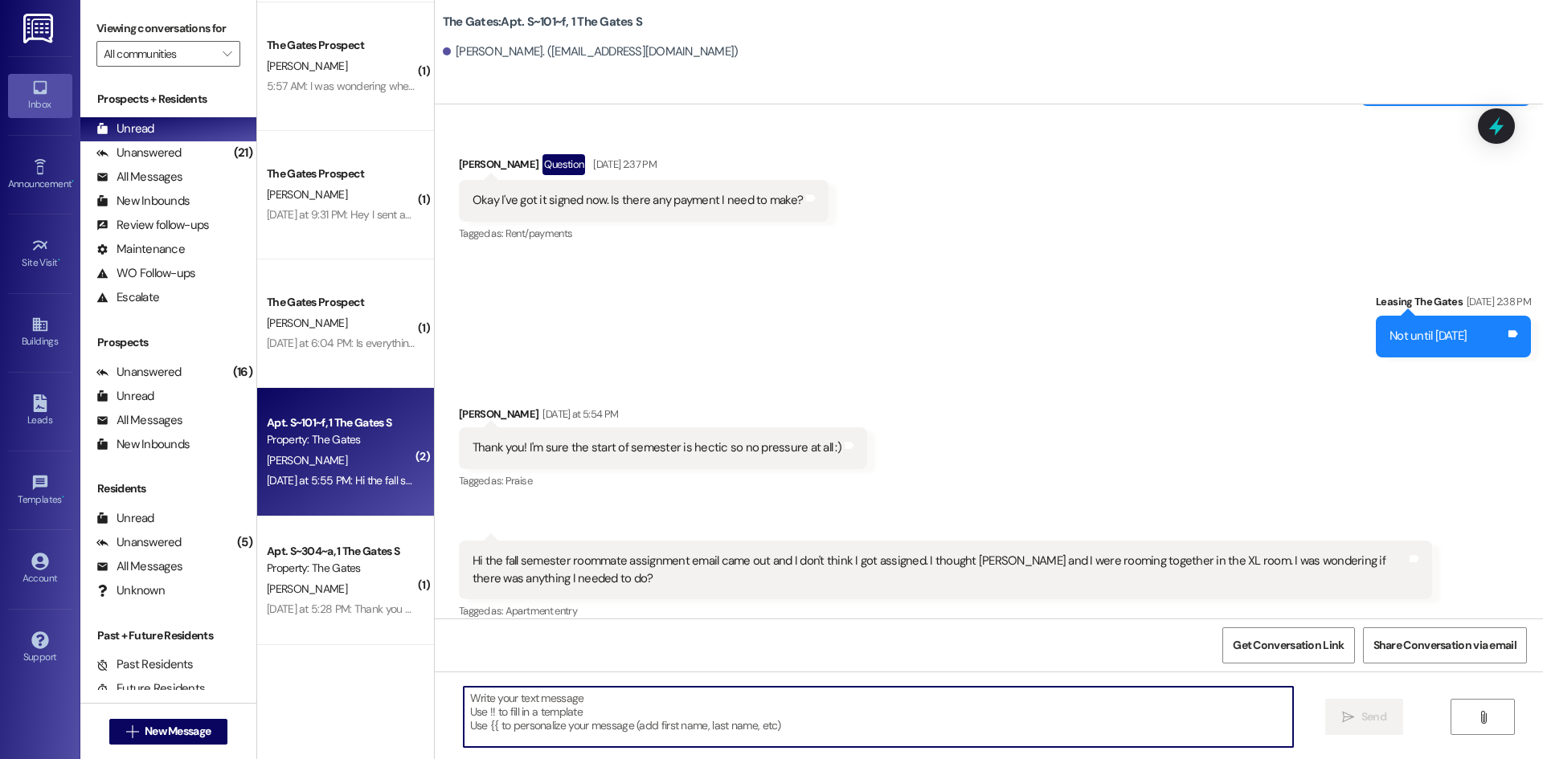
scroll to position [17681, 0]
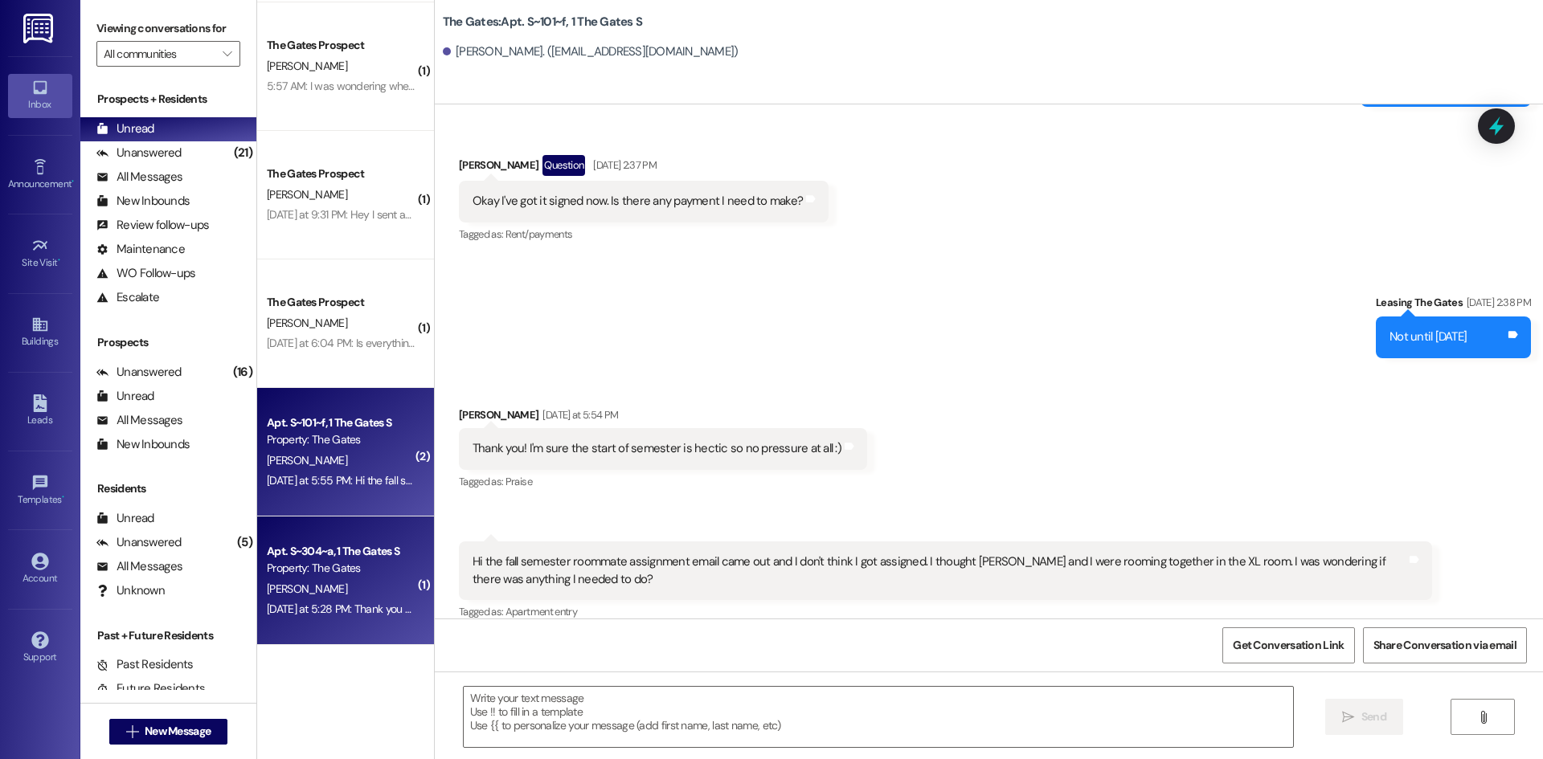
click at [350, 594] on div "[PERSON_NAME]" at bounding box center [341, 589] width 152 height 20
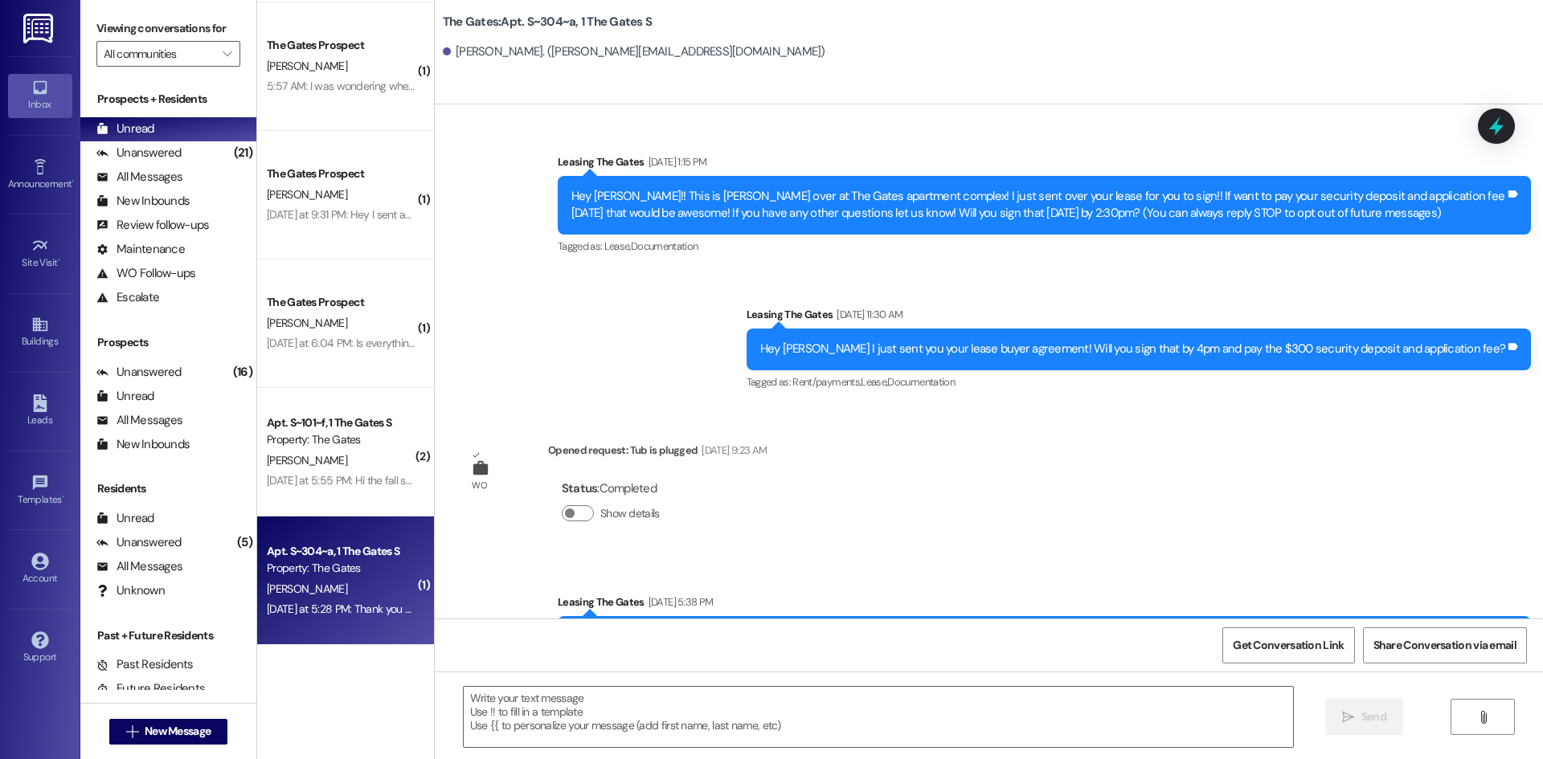
scroll to position [35300, 0]
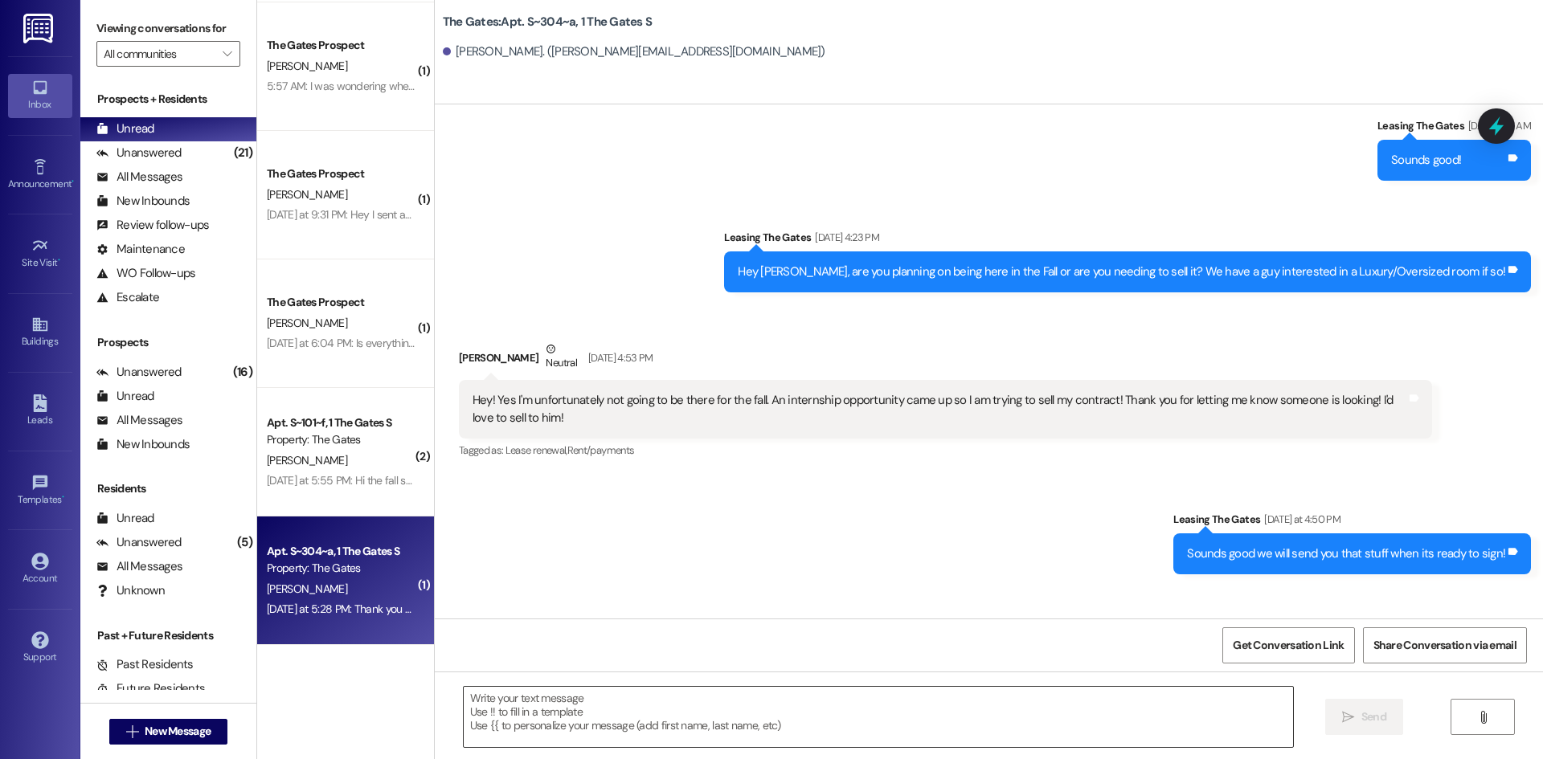
click at [557, 706] on textarea at bounding box center [878, 717] width 829 height 60
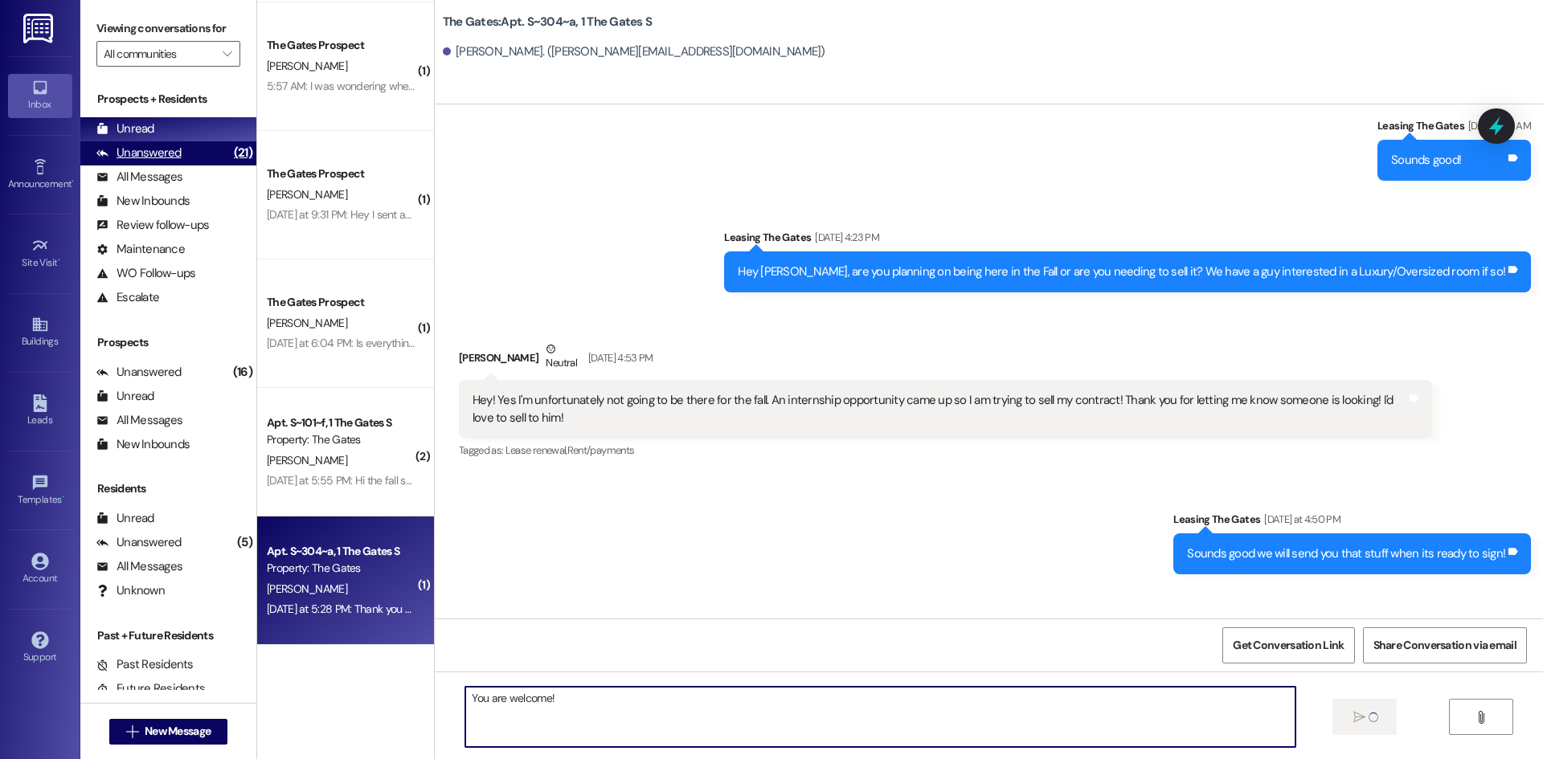
type textarea "You are welcome!"
click at [151, 160] on div "Unanswered" at bounding box center [138, 153] width 85 height 17
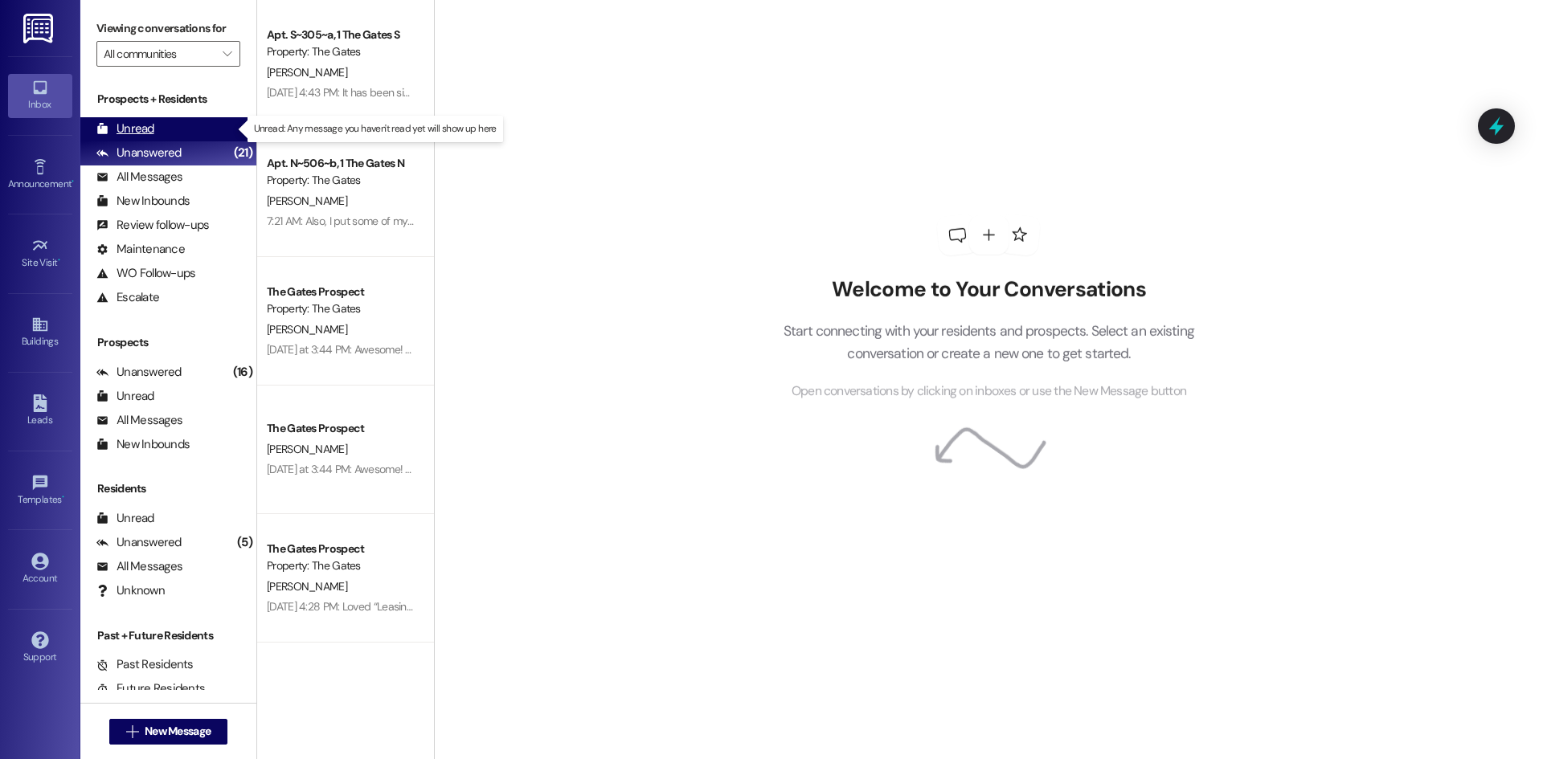
click at [136, 124] on div "Unread" at bounding box center [125, 129] width 58 height 17
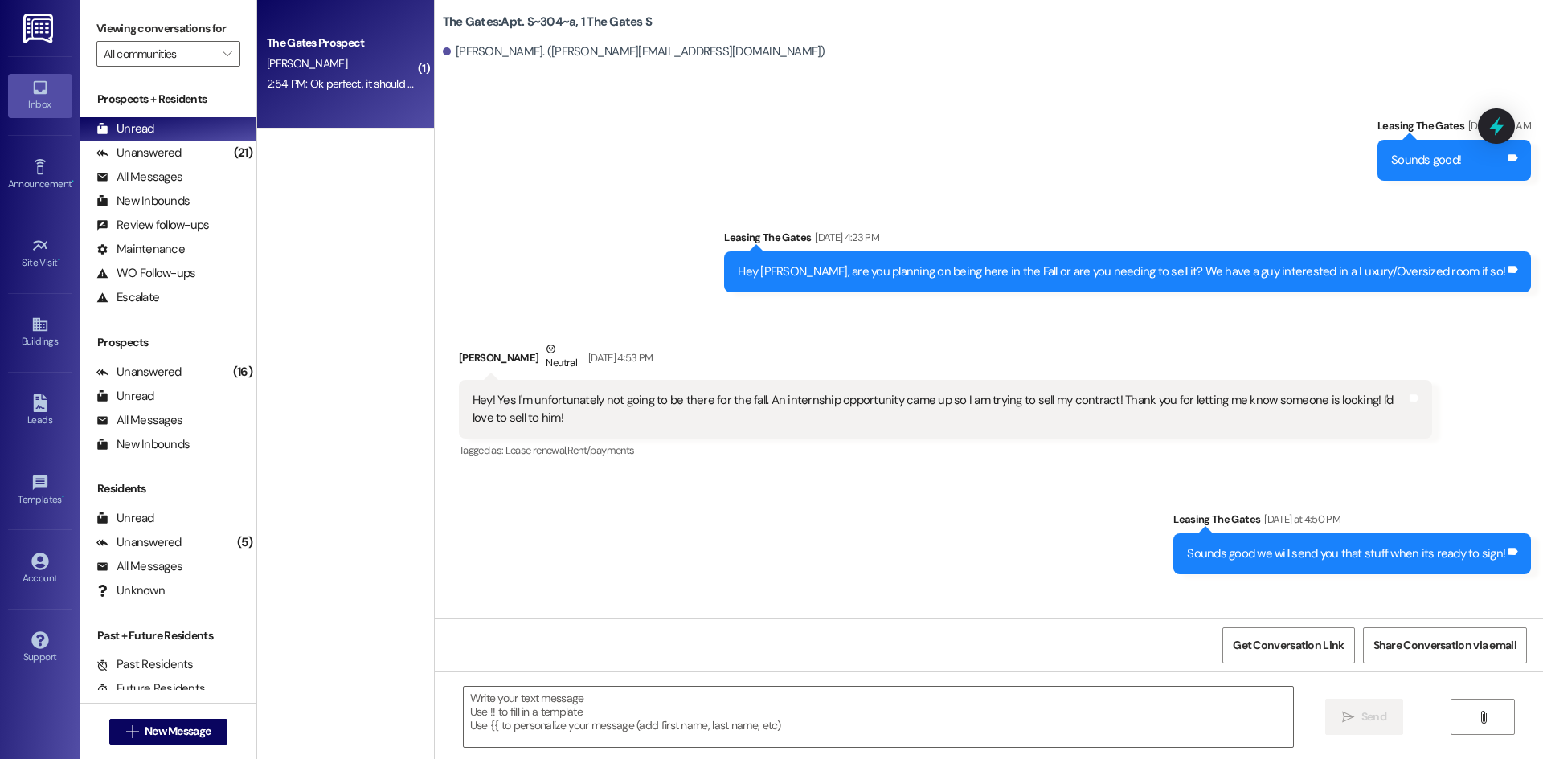
click at [375, 63] on div "A. MANNING" at bounding box center [341, 64] width 152 height 20
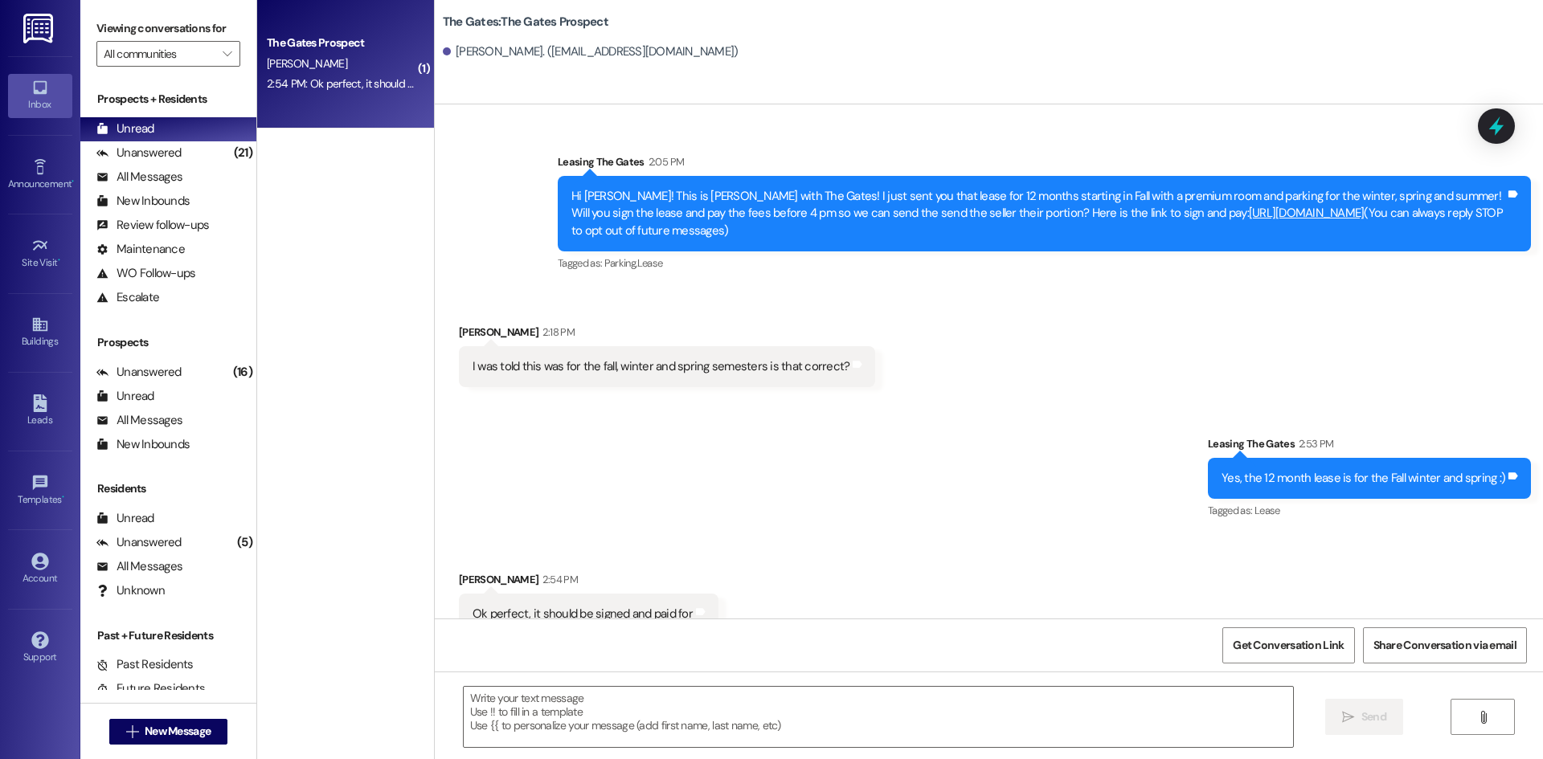
scroll to position [28, 0]
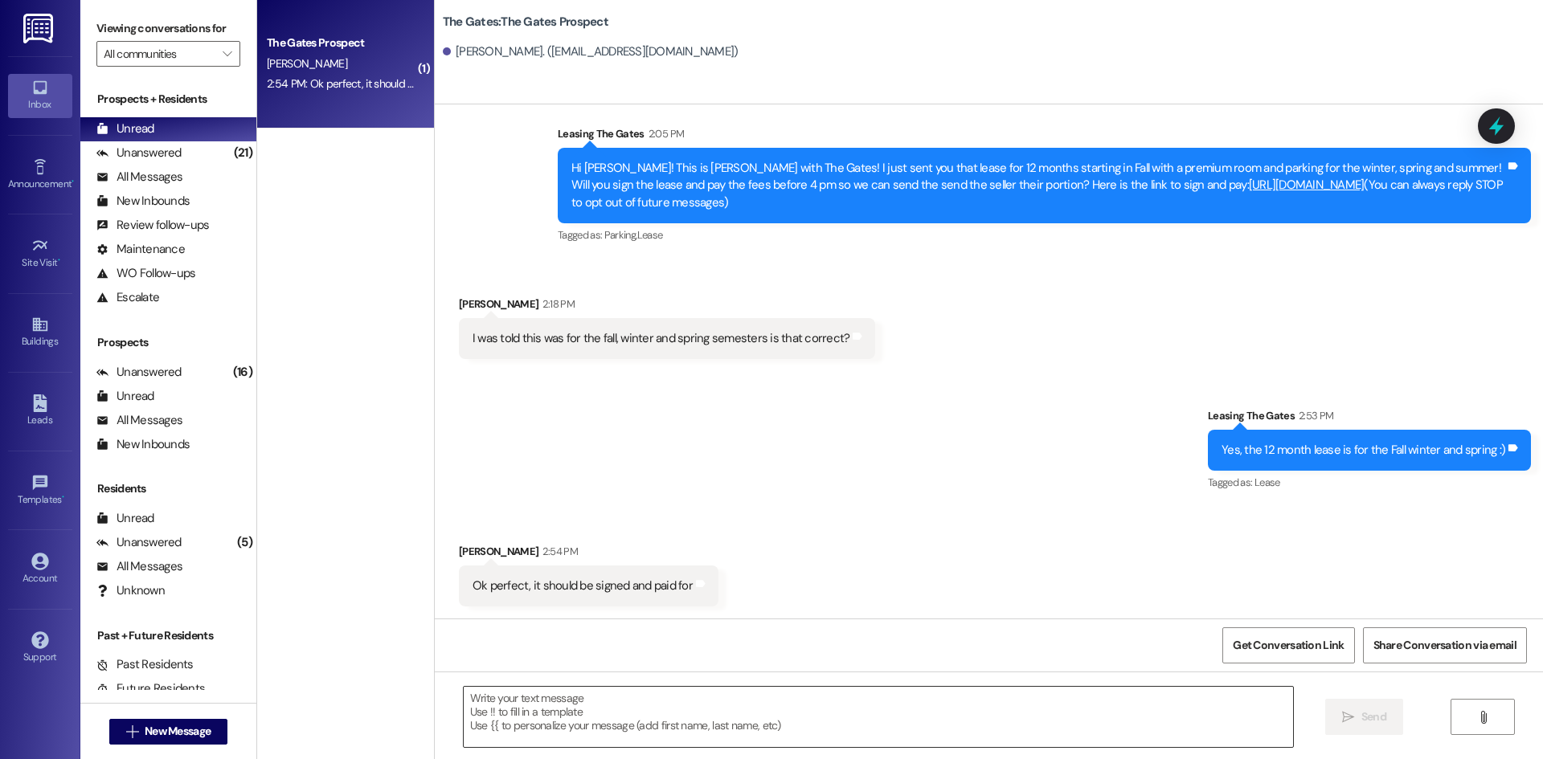
click at [577, 722] on textarea at bounding box center [878, 717] width 829 height 60
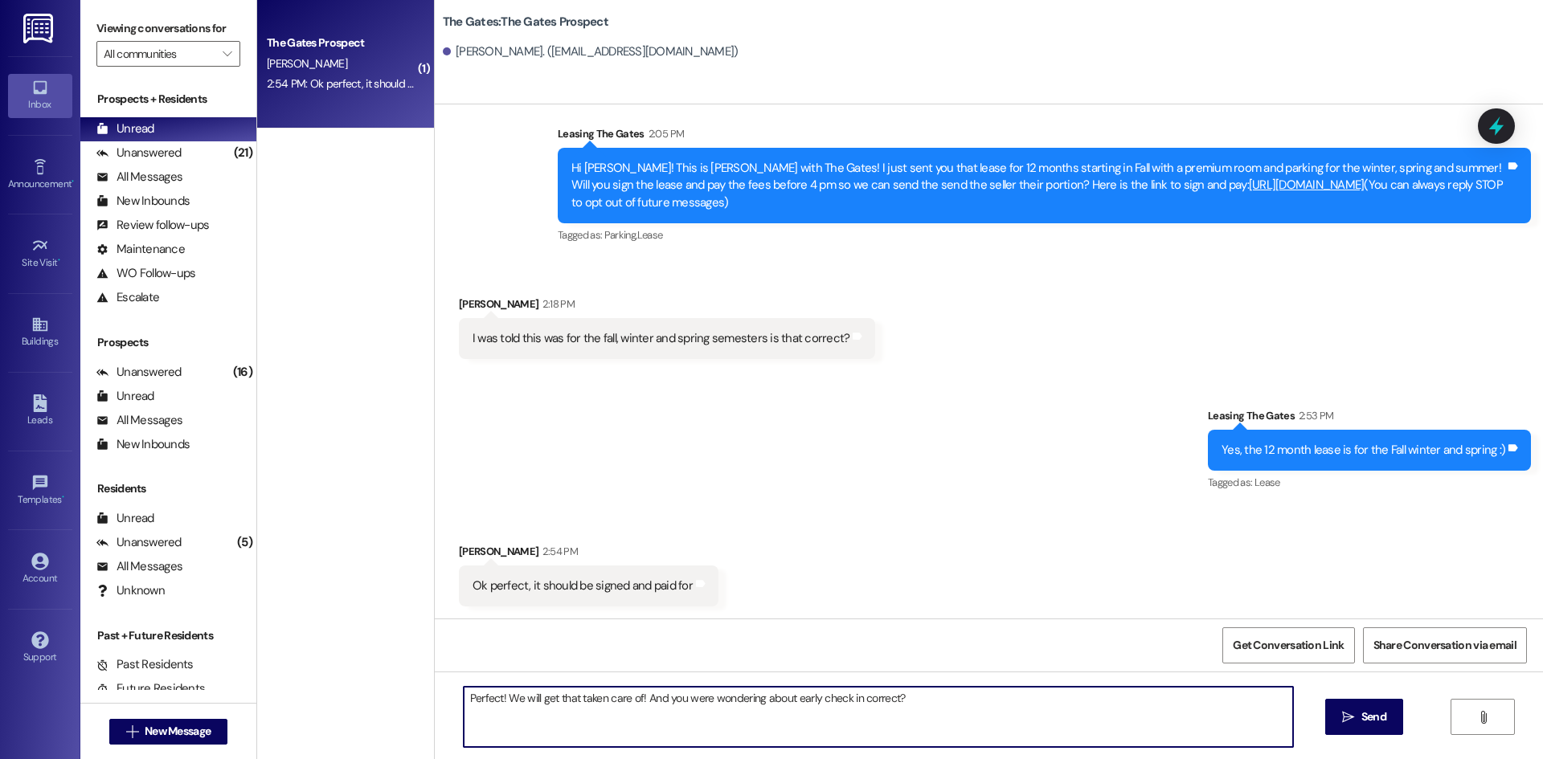
type textarea "Perfect! We will get that taken care of! And you were wondering about early che…"
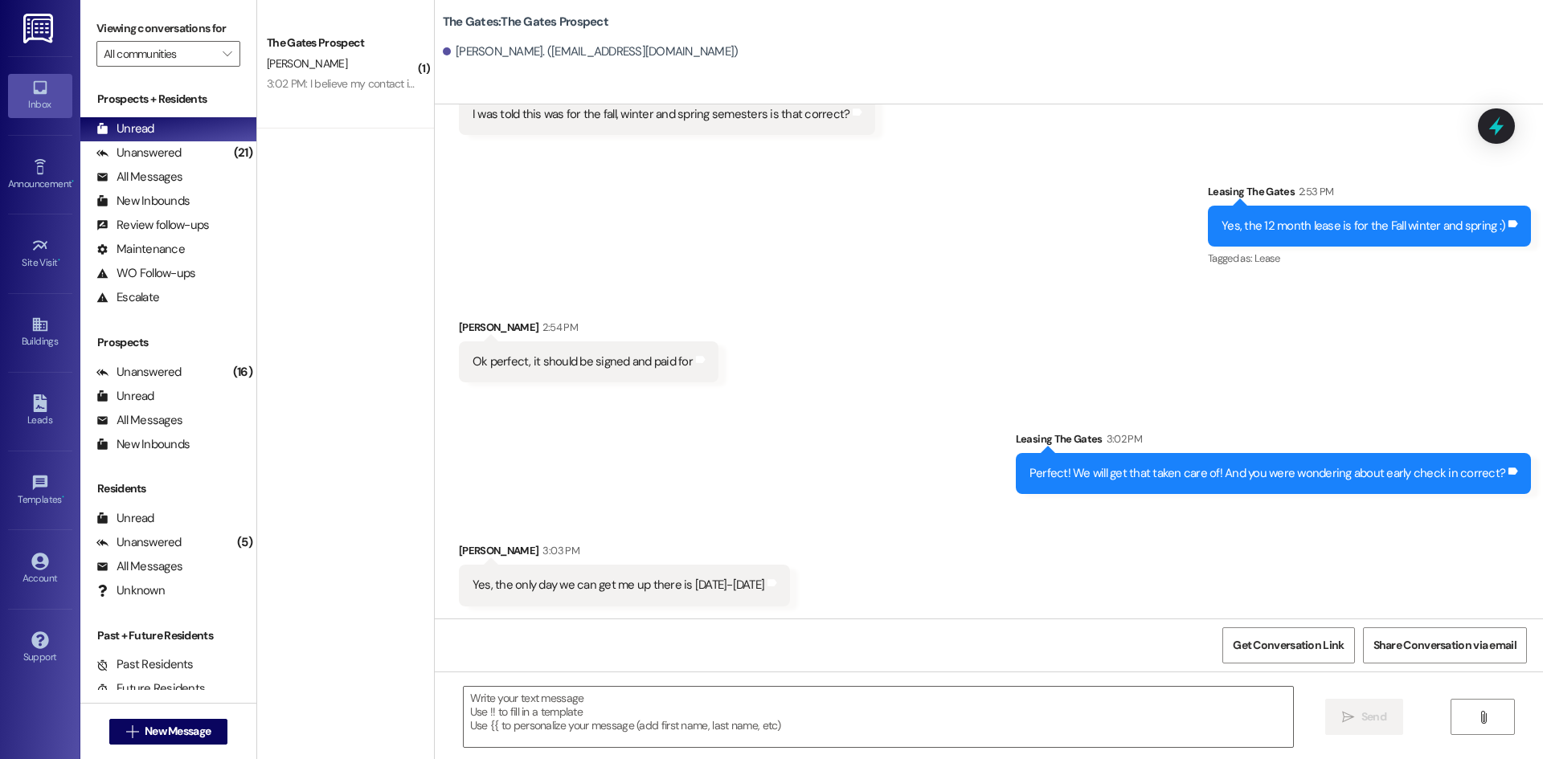
scroll to position [253, 0]
click at [616, 709] on textarea at bounding box center [878, 717] width 829 height 60
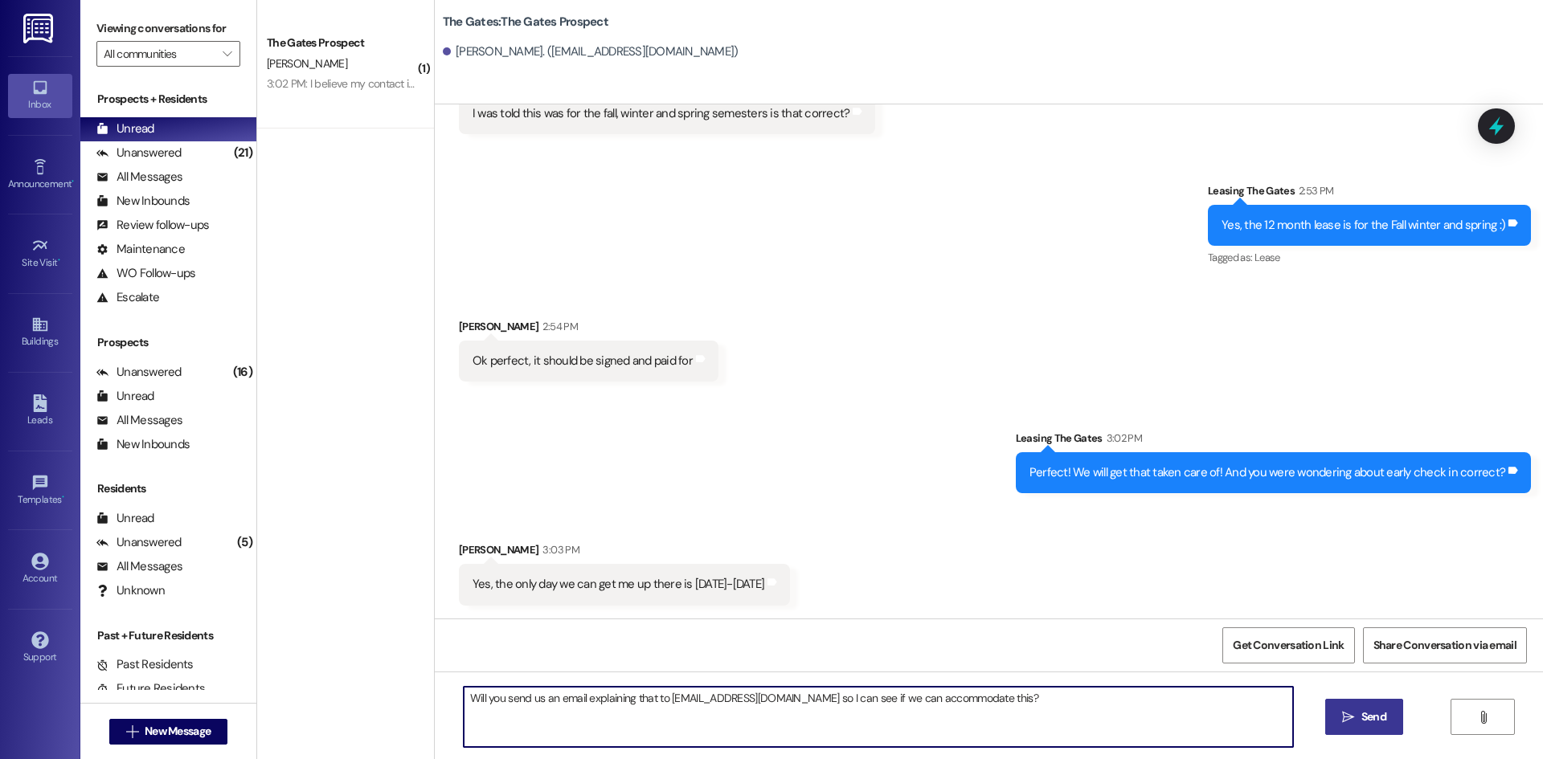
type textarea "Will you send us an email explaining that to gates@redstoneresidential.com so I…"
click at [1372, 718] on span "Send" at bounding box center [1373, 717] width 25 height 17
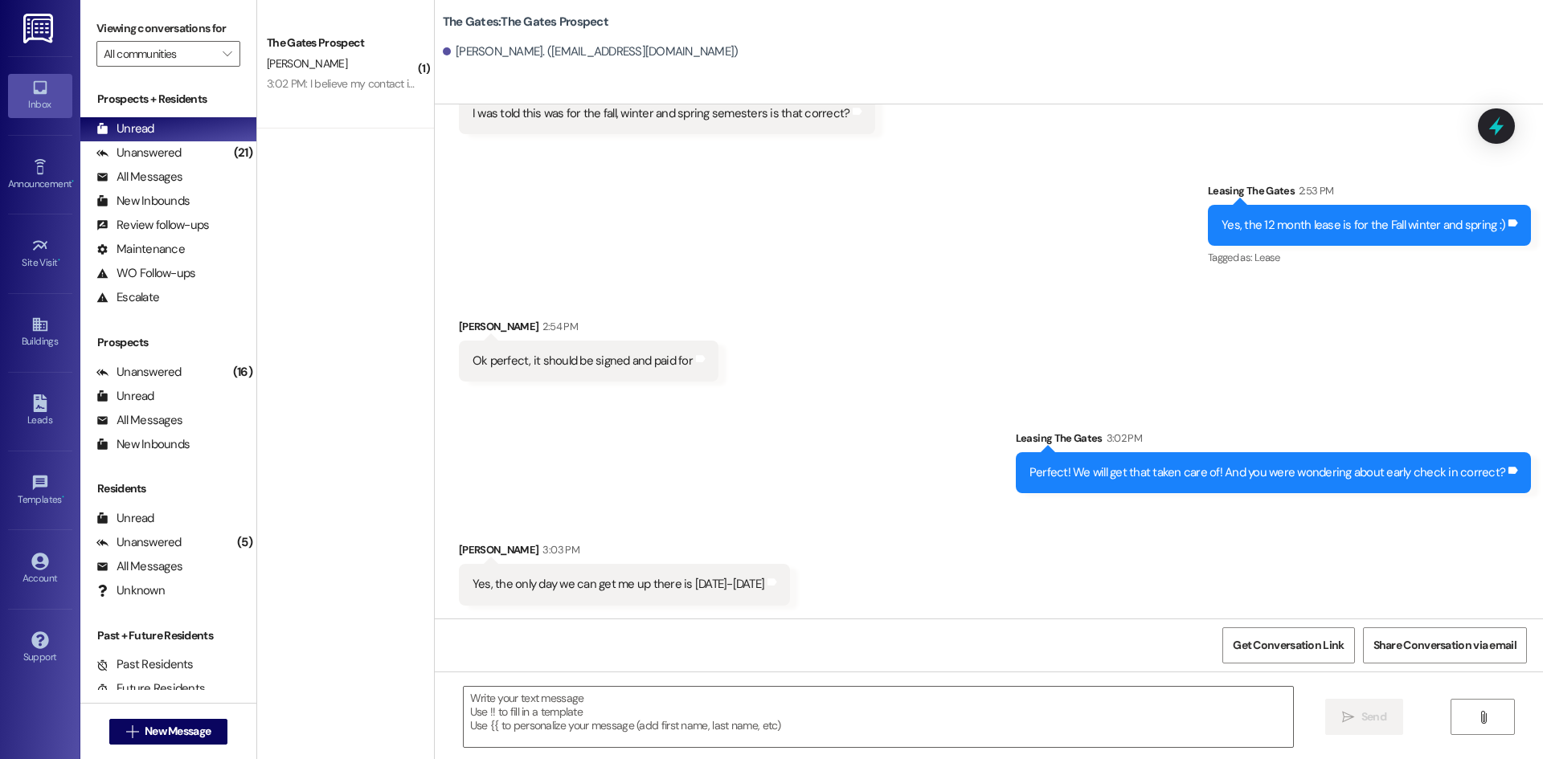
scroll to position [252, 0]
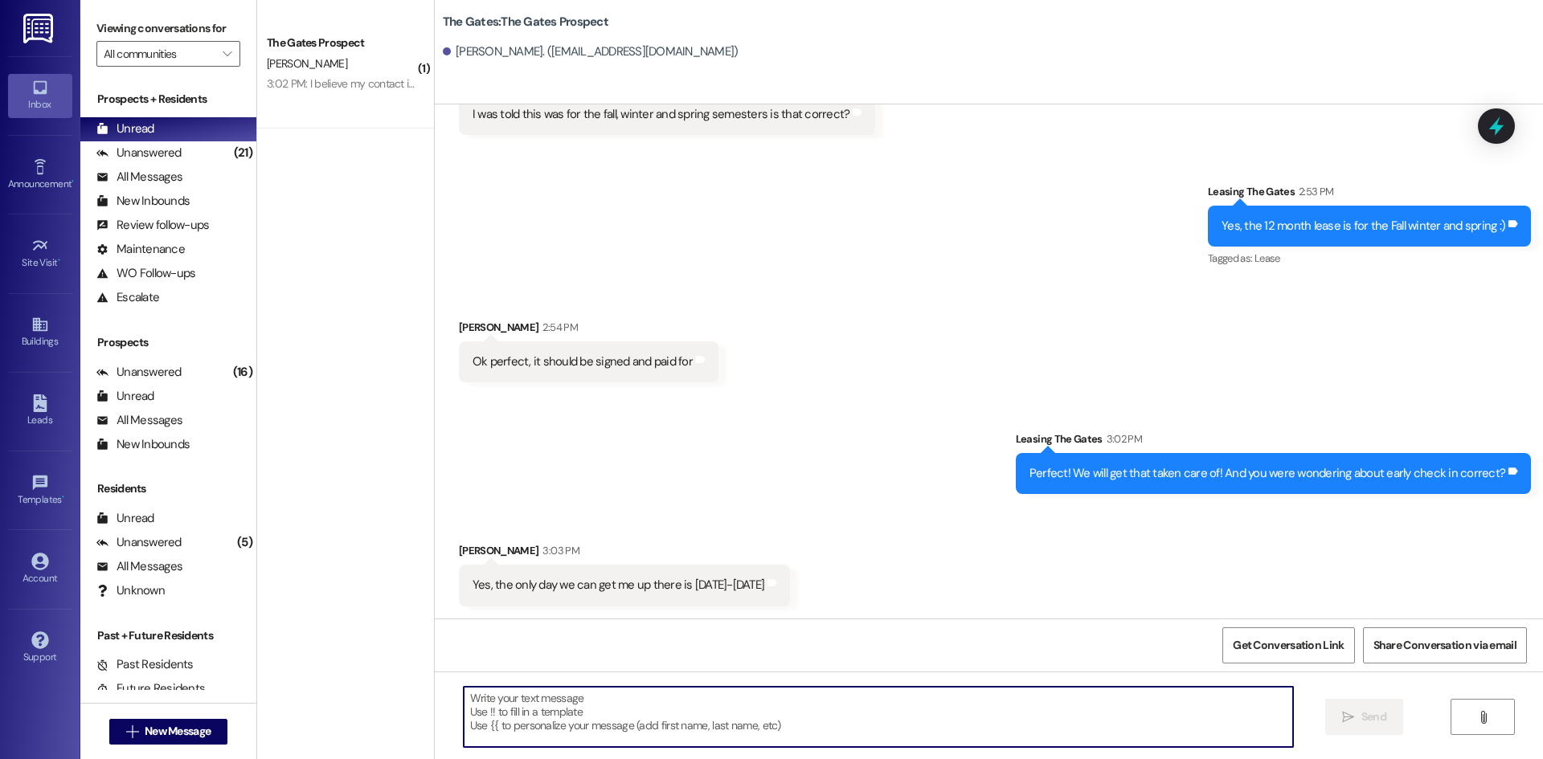
click at [546, 703] on textarea at bounding box center [878, 717] width 829 height 60
type textarea "It is also $25 a day to check in early before September 12th"
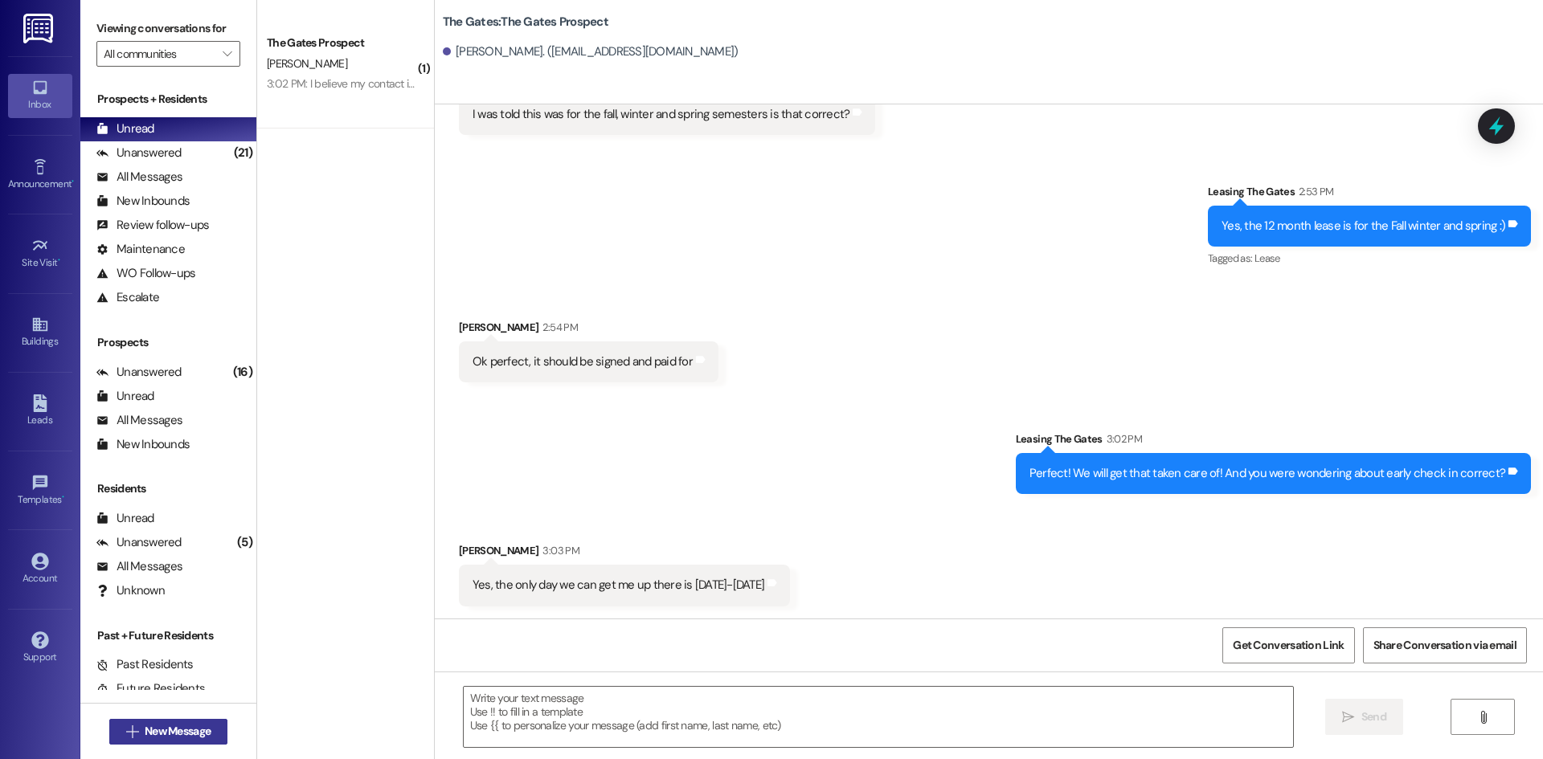
click at [204, 734] on span "New Message" at bounding box center [178, 731] width 66 height 17
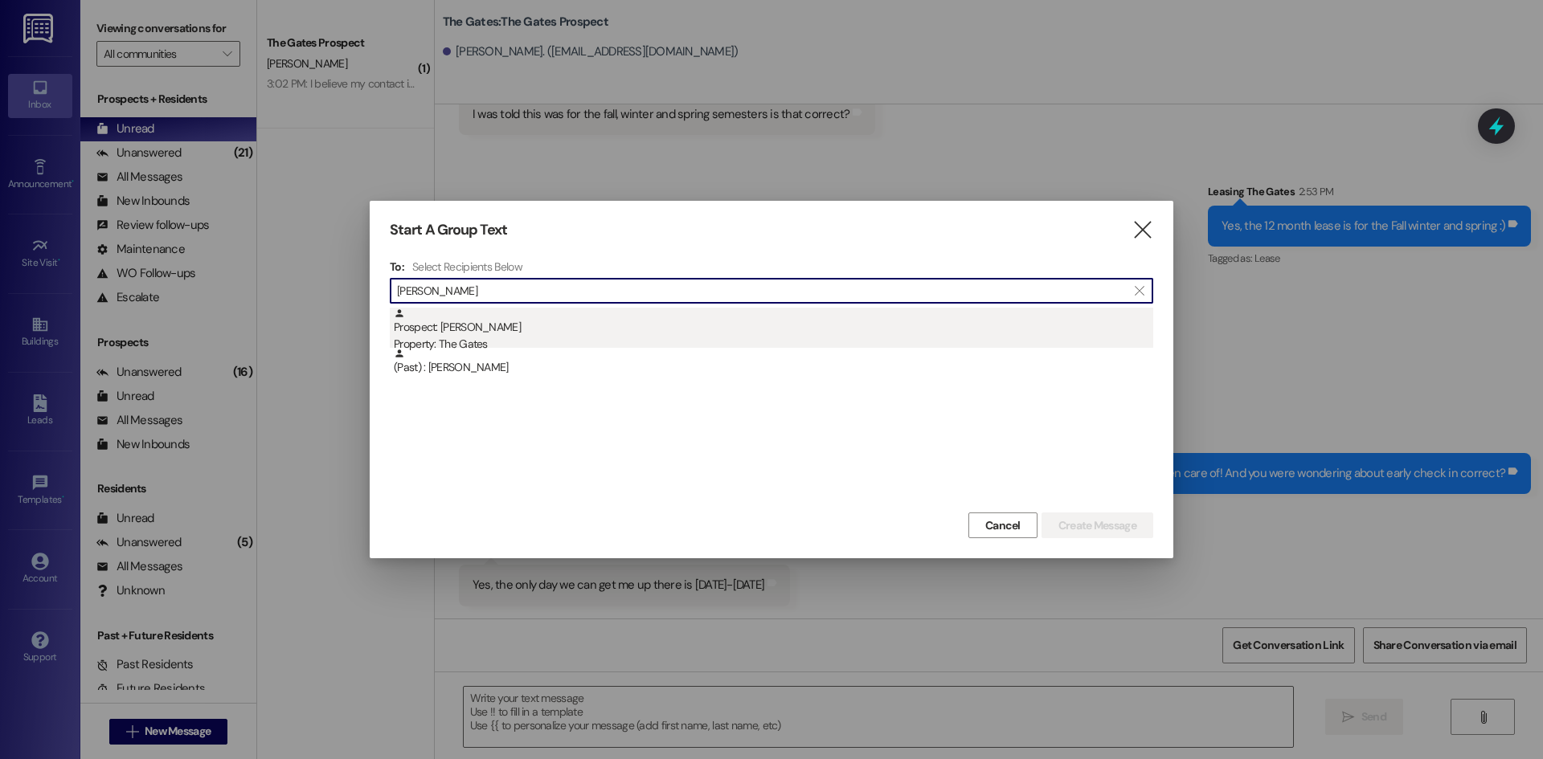
type input "Ballard"
click at [479, 315] on div "Prospect: Madison Ballard Property: The Gates" at bounding box center [773, 331] width 759 height 46
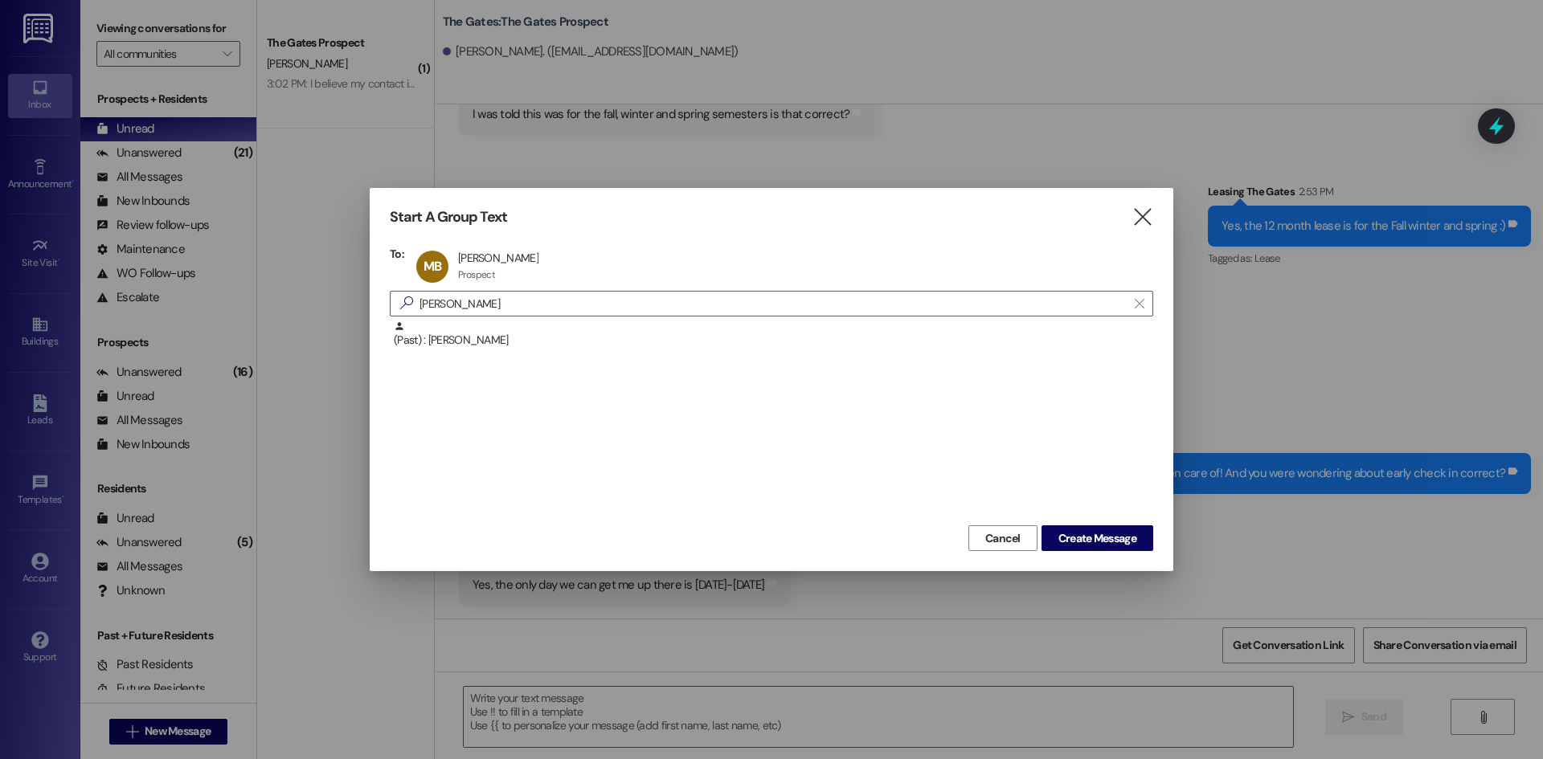
drag, startPoint x: 473, startPoint y: 297, endPoint x: 288, endPoint y: 297, distance: 184.8
click at [288, 297] on div "Start A Group Text  To: MB Madison Ballard Madison Ballard Prospect Prospect c…" at bounding box center [771, 379] width 1543 height 759
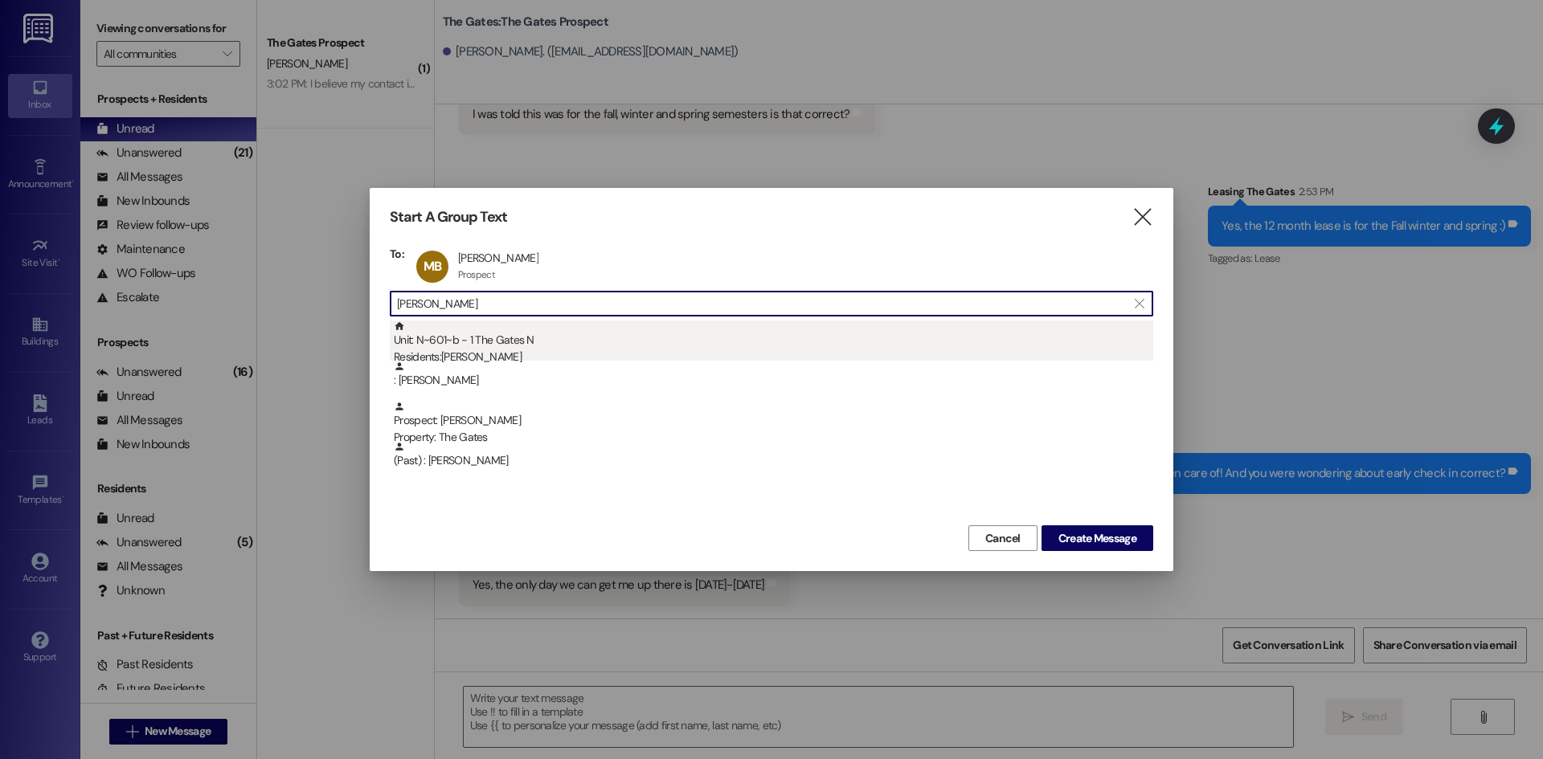
type input "Lily Sm"
click at [465, 348] on div "Unit: N~601~b - 1 The Gates N Residents: Lily Smith" at bounding box center [773, 344] width 759 height 46
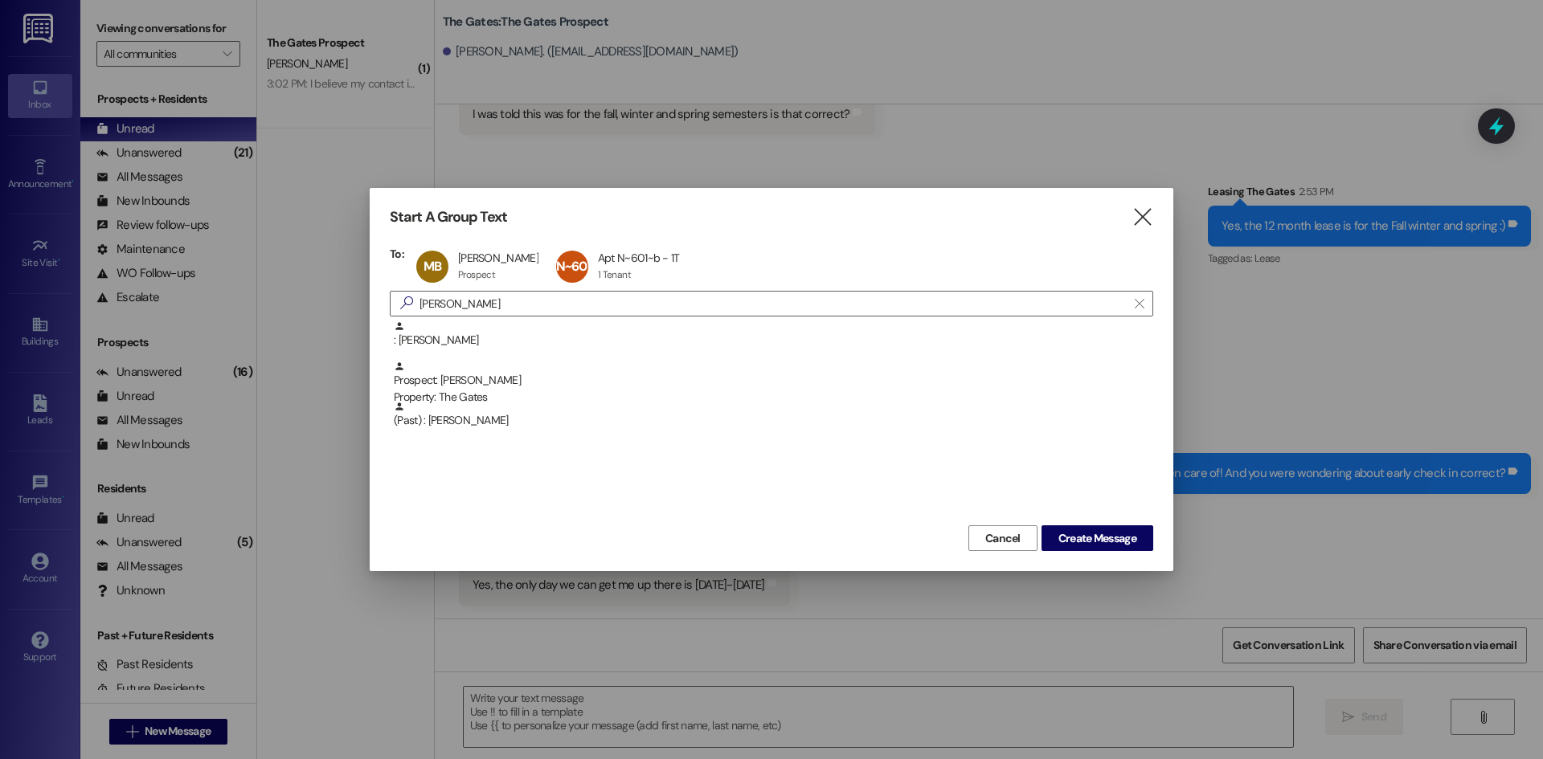
drag, startPoint x: 466, startPoint y: 306, endPoint x: 288, endPoint y: 282, distance: 180.0
click at [288, 282] on div "Start A Group Text  To: MB Madison Ballard Madison Ballard Prospect Prospect c…" at bounding box center [771, 379] width 1543 height 759
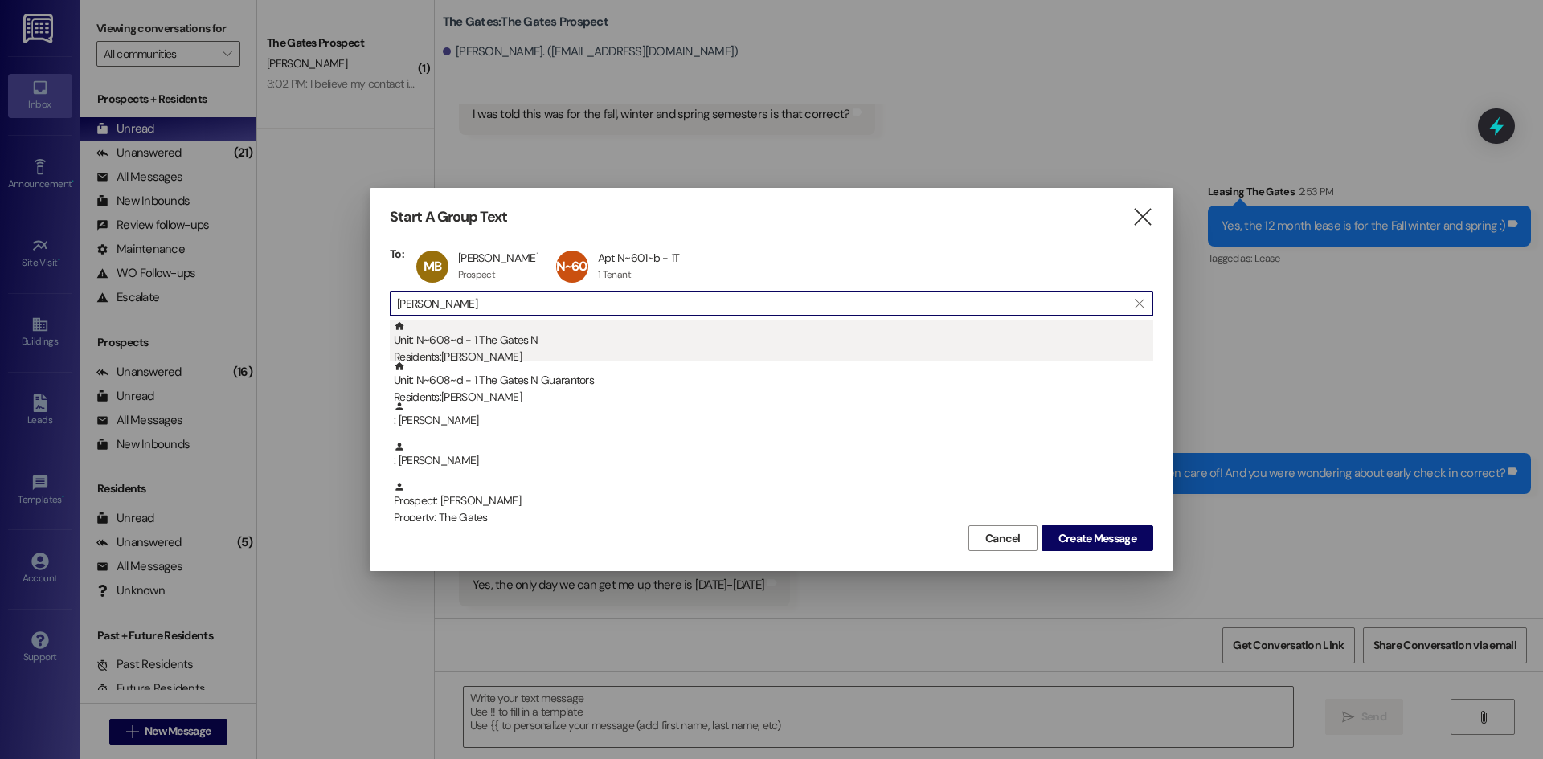
type input "Gomez"
click at [515, 339] on div "Unit: N~608~d - 1 The Gates N Residents: Alex Gomez" at bounding box center [773, 344] width 759 height 46
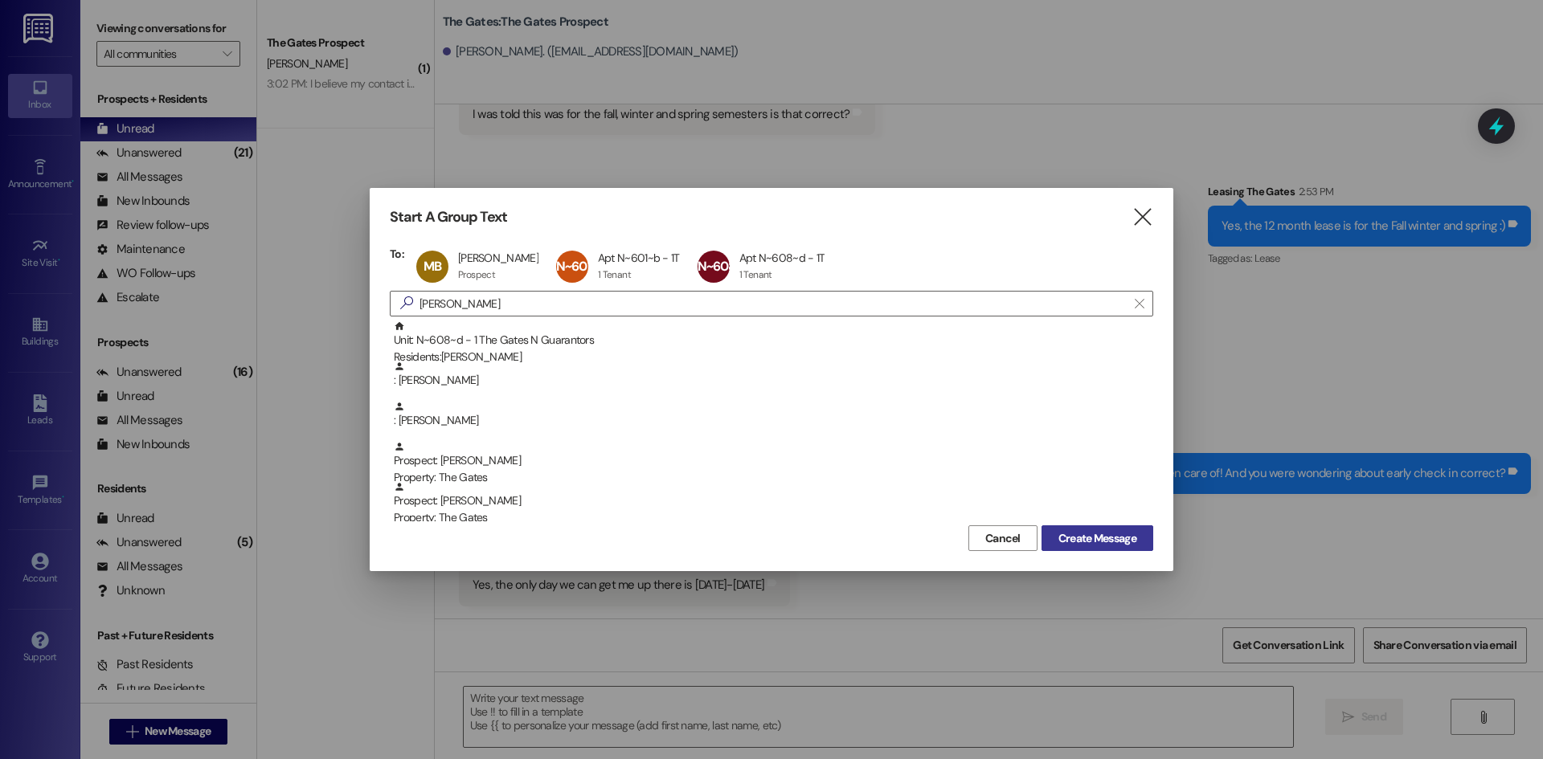
click at [1082, 540] on span "Create Message" at bounding box center [1097, 538] width 78 height 17
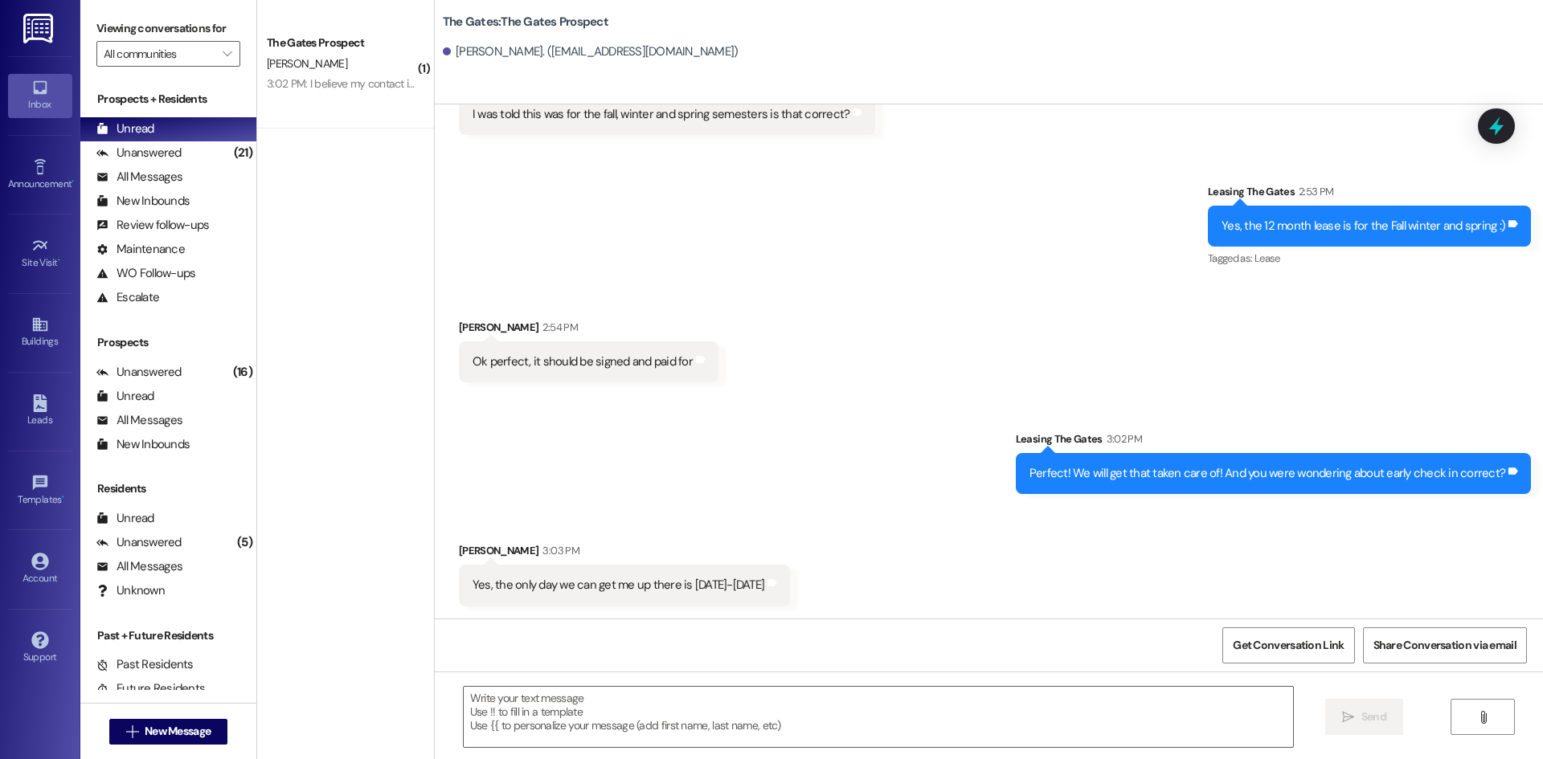
scroll to position [76, 0]
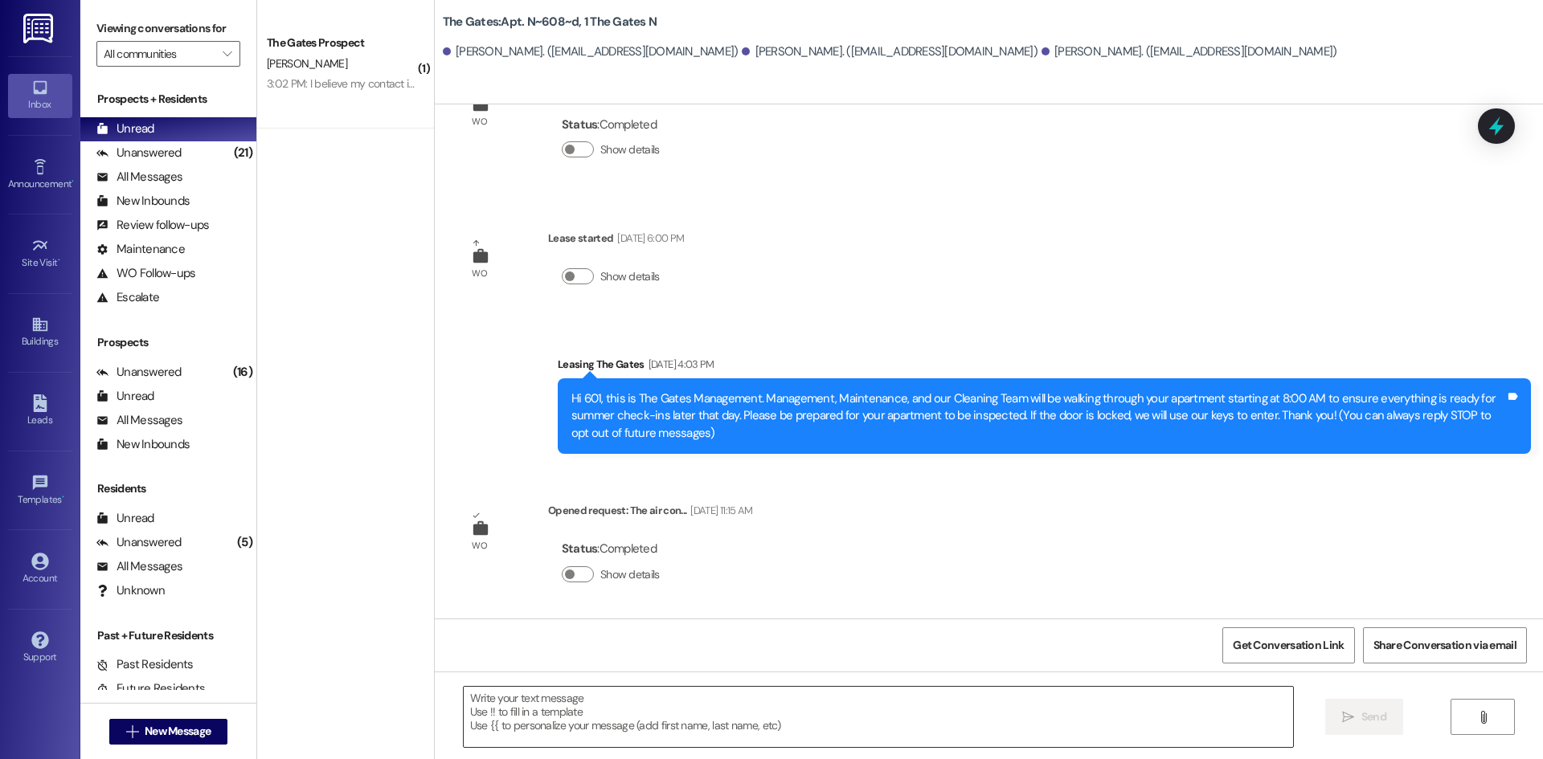
click at [516, 699] on textarea at bounding box center [878, 717] width 829 height 60
paste textarea "Hi Ladies! This is The Gates! We wanted to let you know that carpet cleaning wi…"
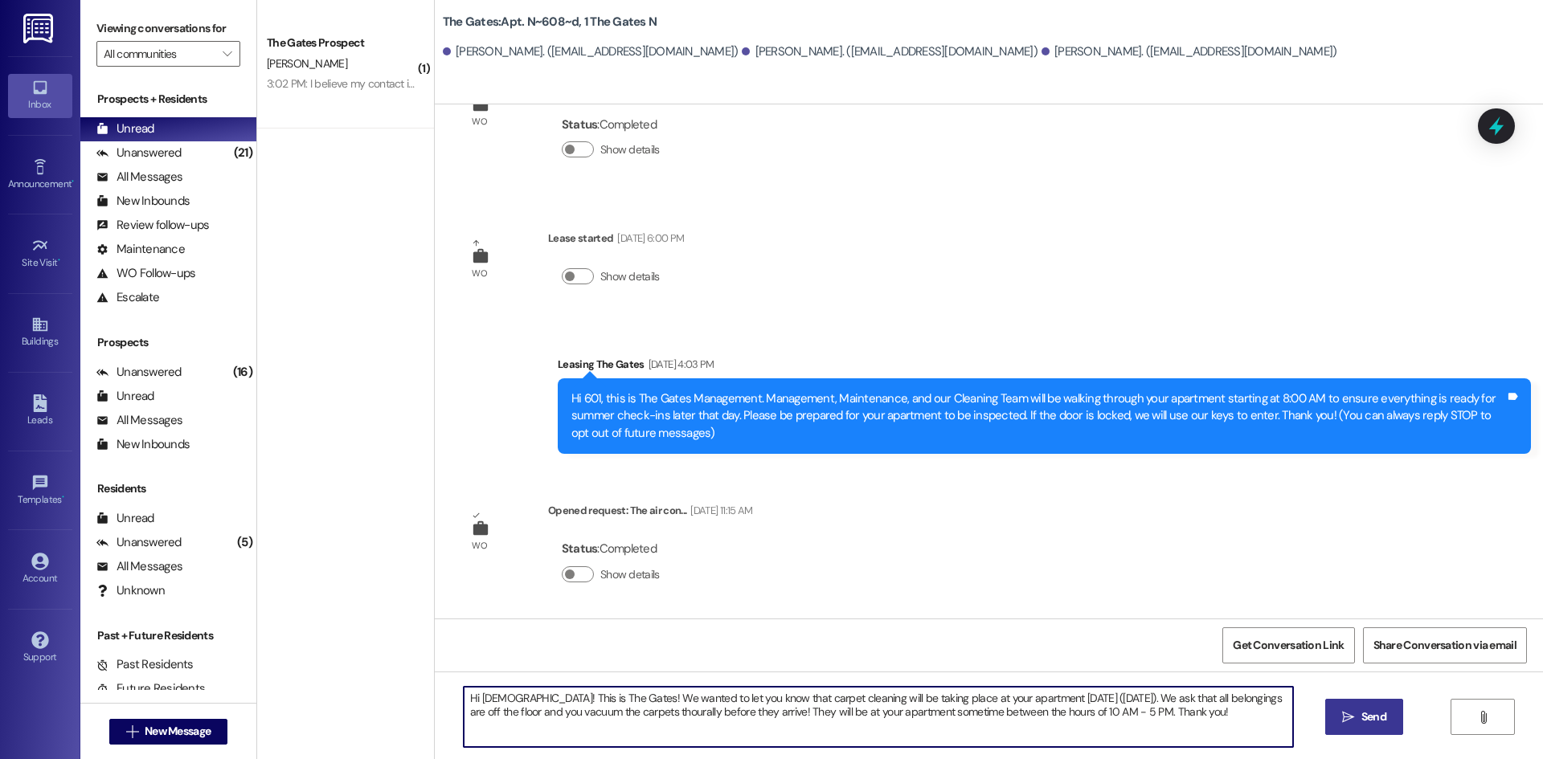
drag, startPoint x: 621, startPoint y: 714, endPoint x: 614, endPoint y: 730, distance: 17.6
click at [614, 730] on textarea "Hi Ladies! This is The Gates! We wanted to let you know that carpet cleaning wi…" at bounding box center [878, 717] width 829 height 60
click at [620, 712] on textarea "Hi Ladies! This is The Gates! We wanted to let you know that carpet cleaning wi…" at bounding box center [878, 717] width 829 height 60
click at [633, 709] on textarea "Hi Ladies! This is The Gates! We wanted to let you know that carpet cleaning wi…" at bounding box center [878, 717] width 829 height 60
click at [1188, 720] on textarea "Hi Ladies! This is The Gates! We wanted to let you know that carpet cleaning wi…" at bounding box center [878, 717] width 829 height 60
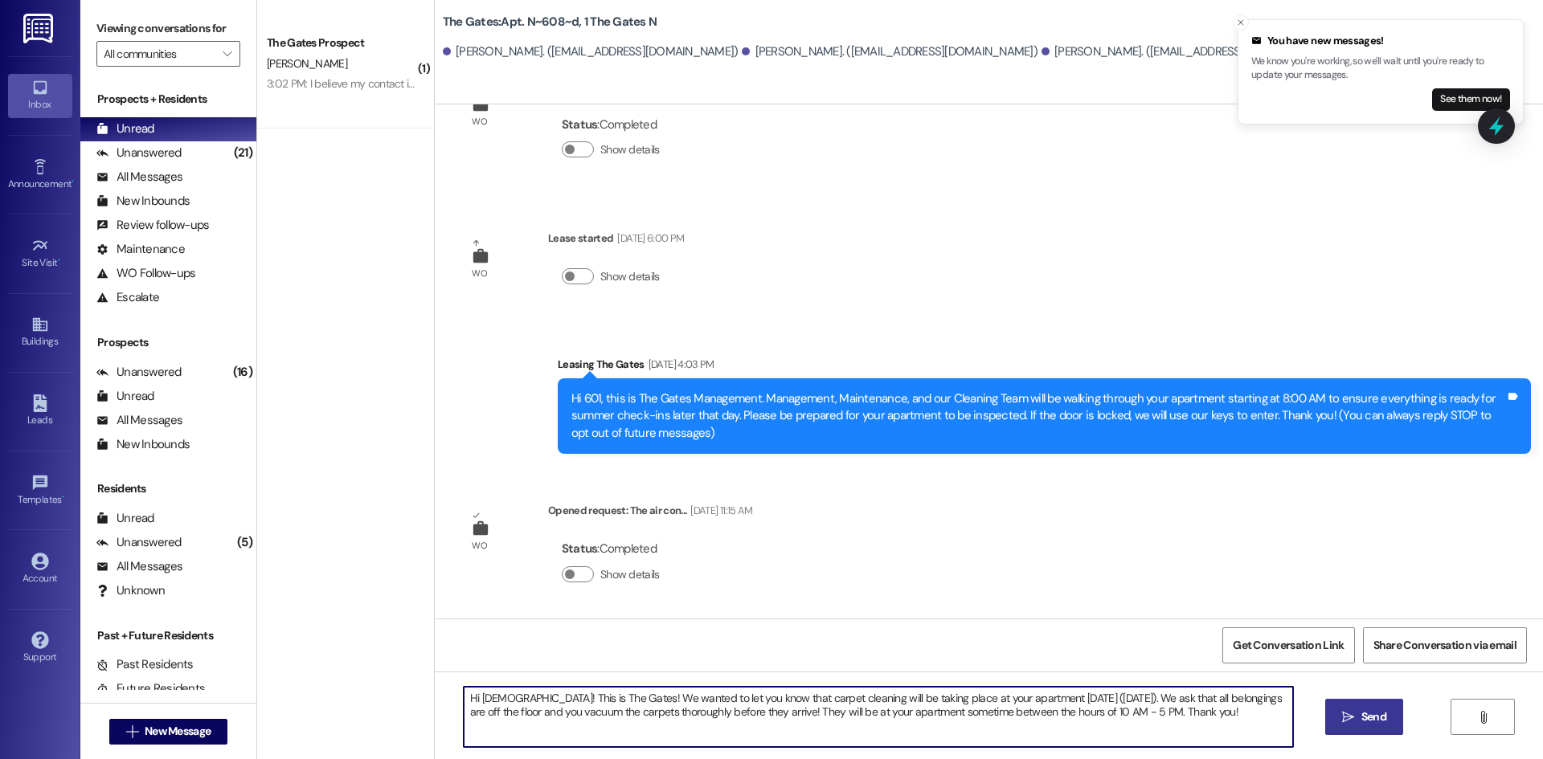
type textarea "Hi Ladies! This is The Gates! We wanted to let you know that carpet cleaning wi…"
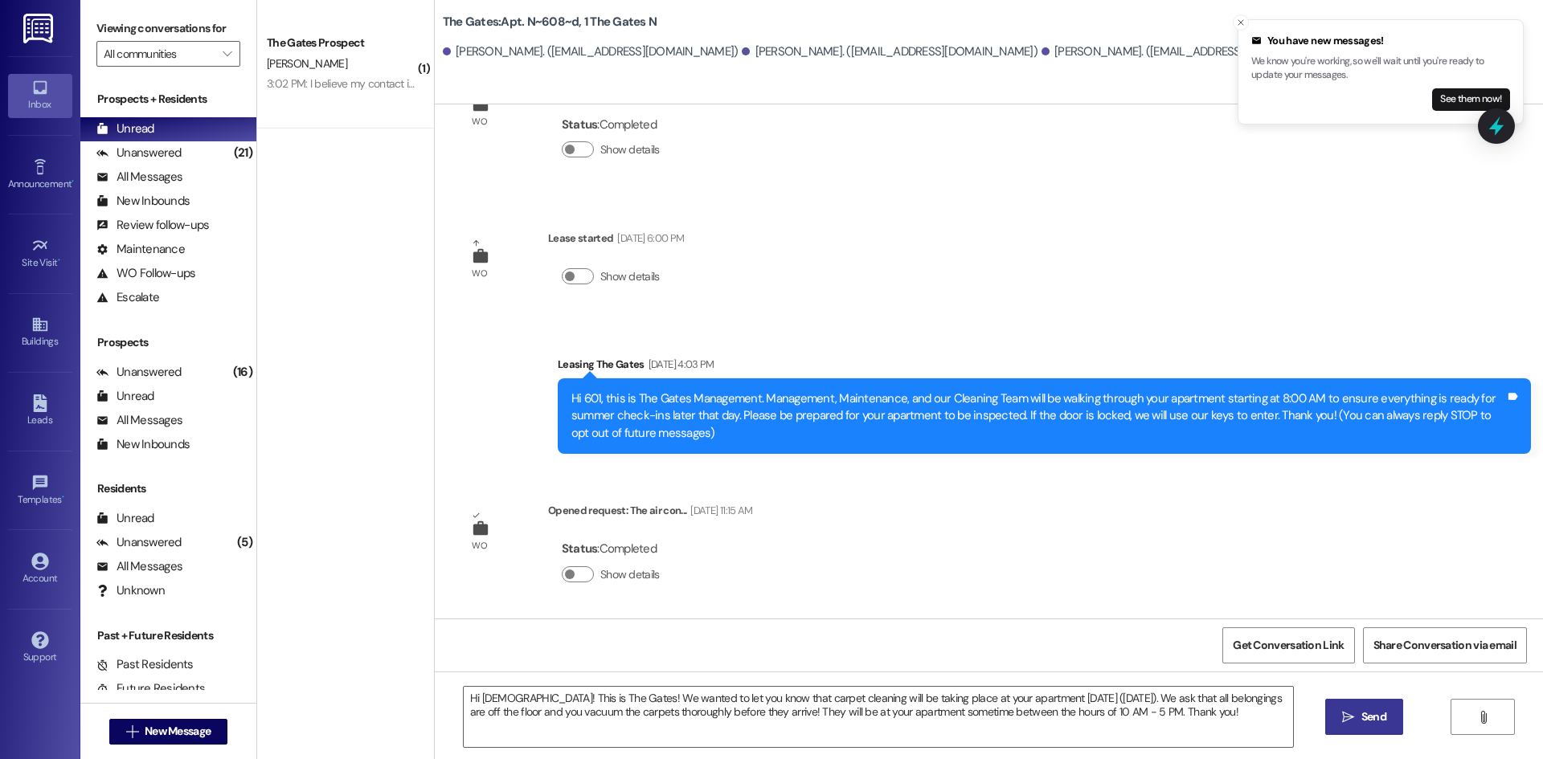
click at [1373, 722] on span "Send" at bounding box center [1373, 717] width 25 height 17
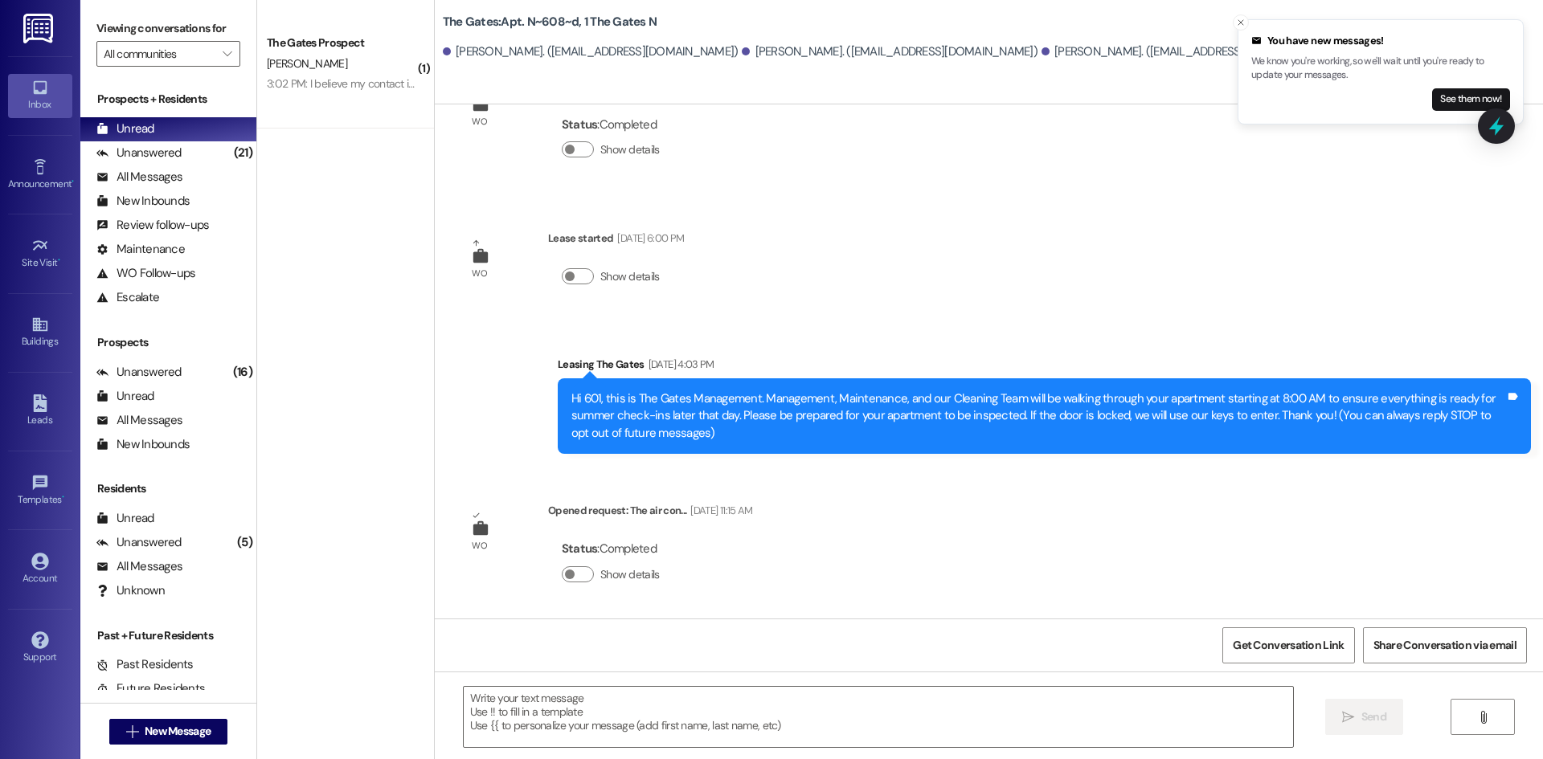
scroll to position [205, 0]
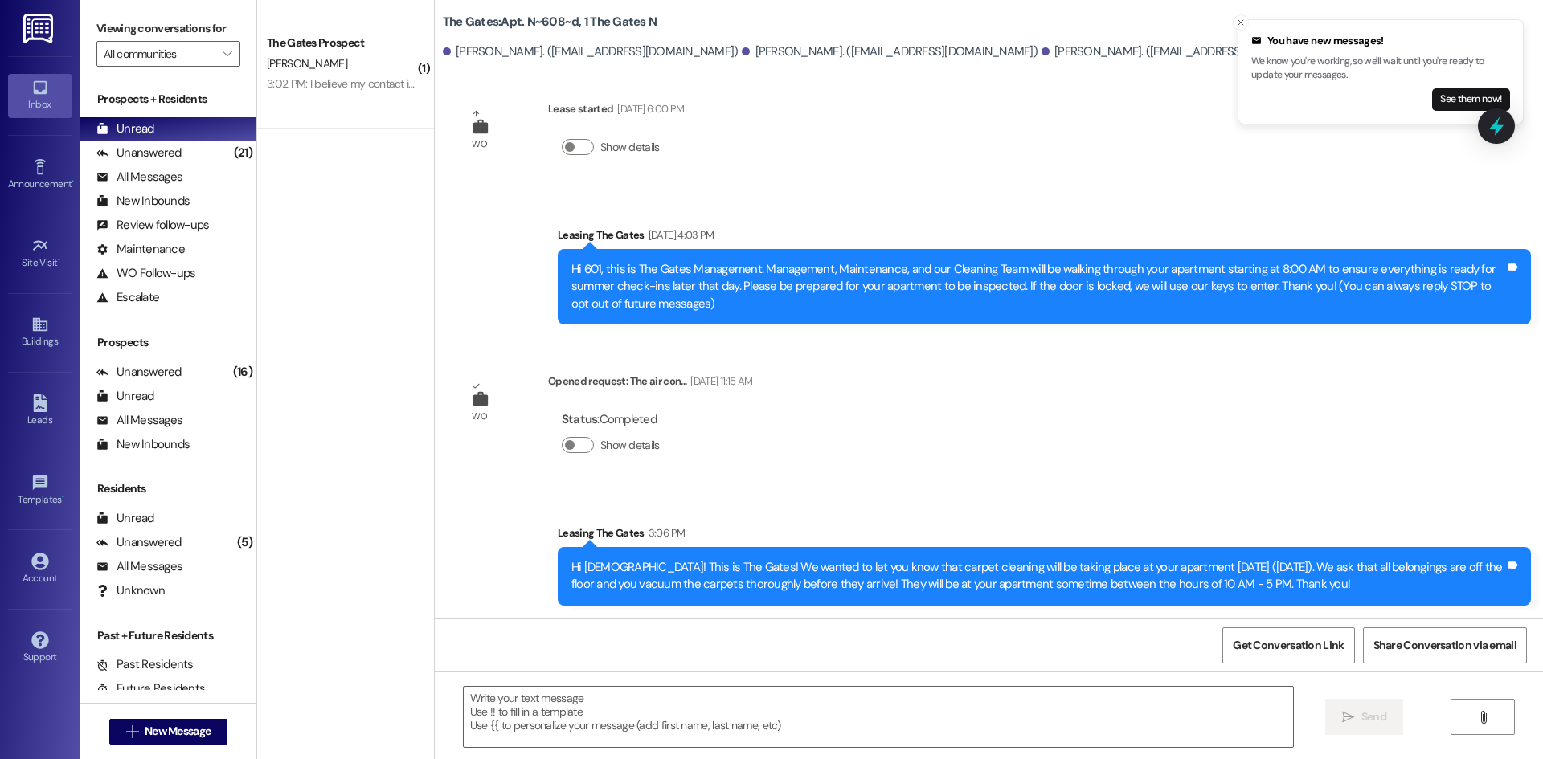
click at [235, 734] on div " New Message" at bounding box center [168, 731] width 176 height 56
click at [222, 734] on button " New Message" at bounding box center [168, 732] width 119 height 26
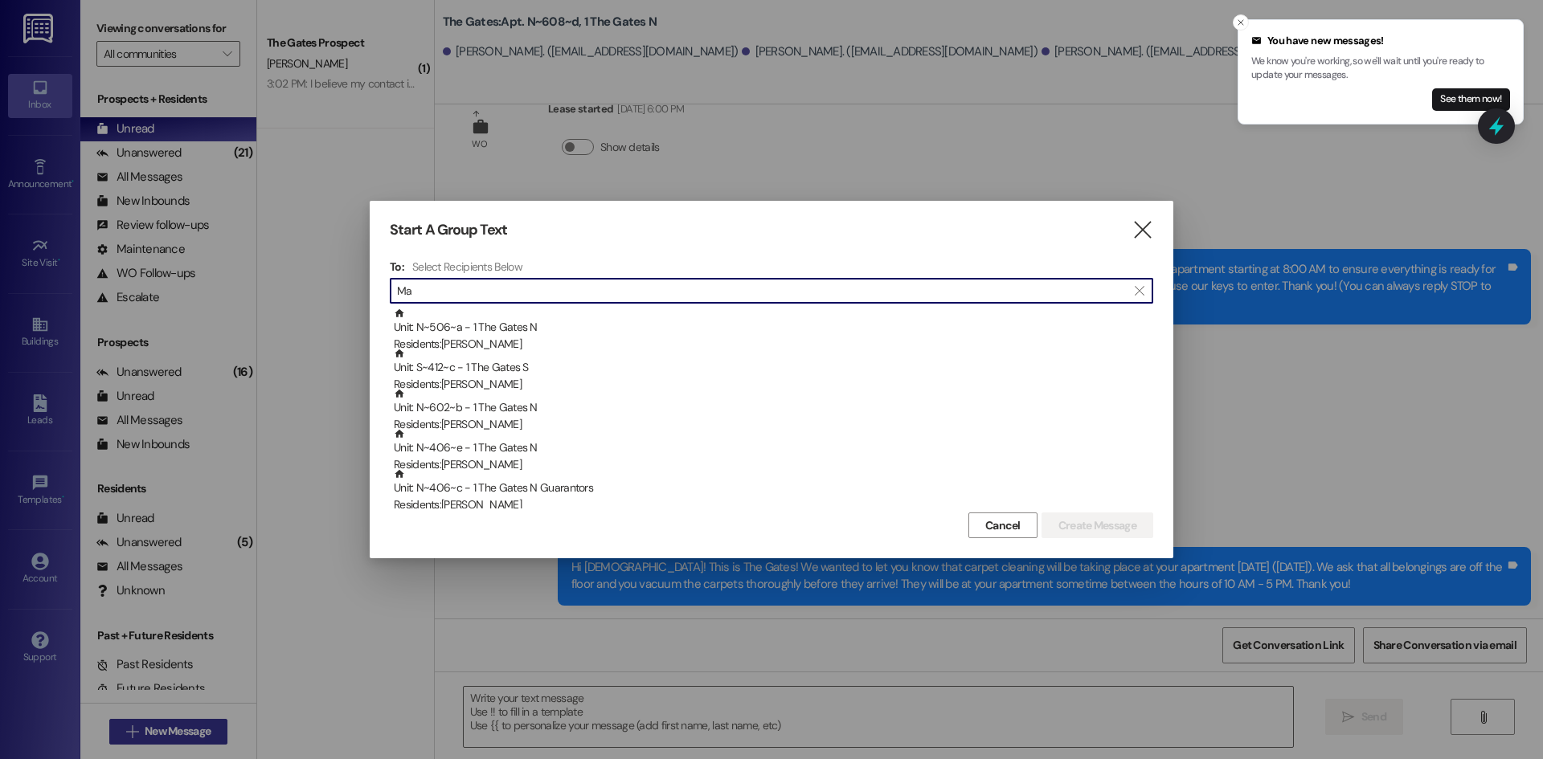
type input "M"
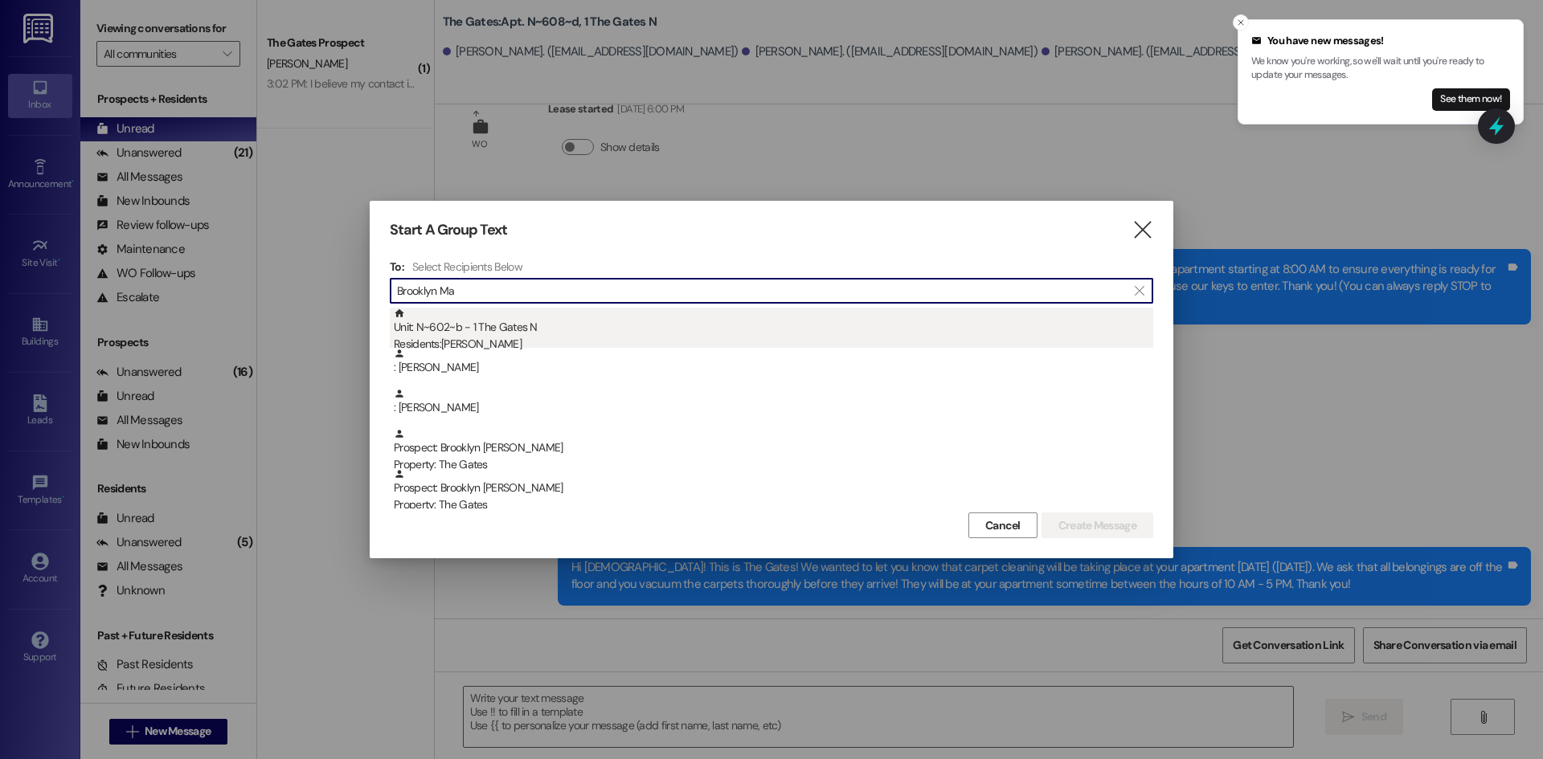
type input "Brooklyn Ma"
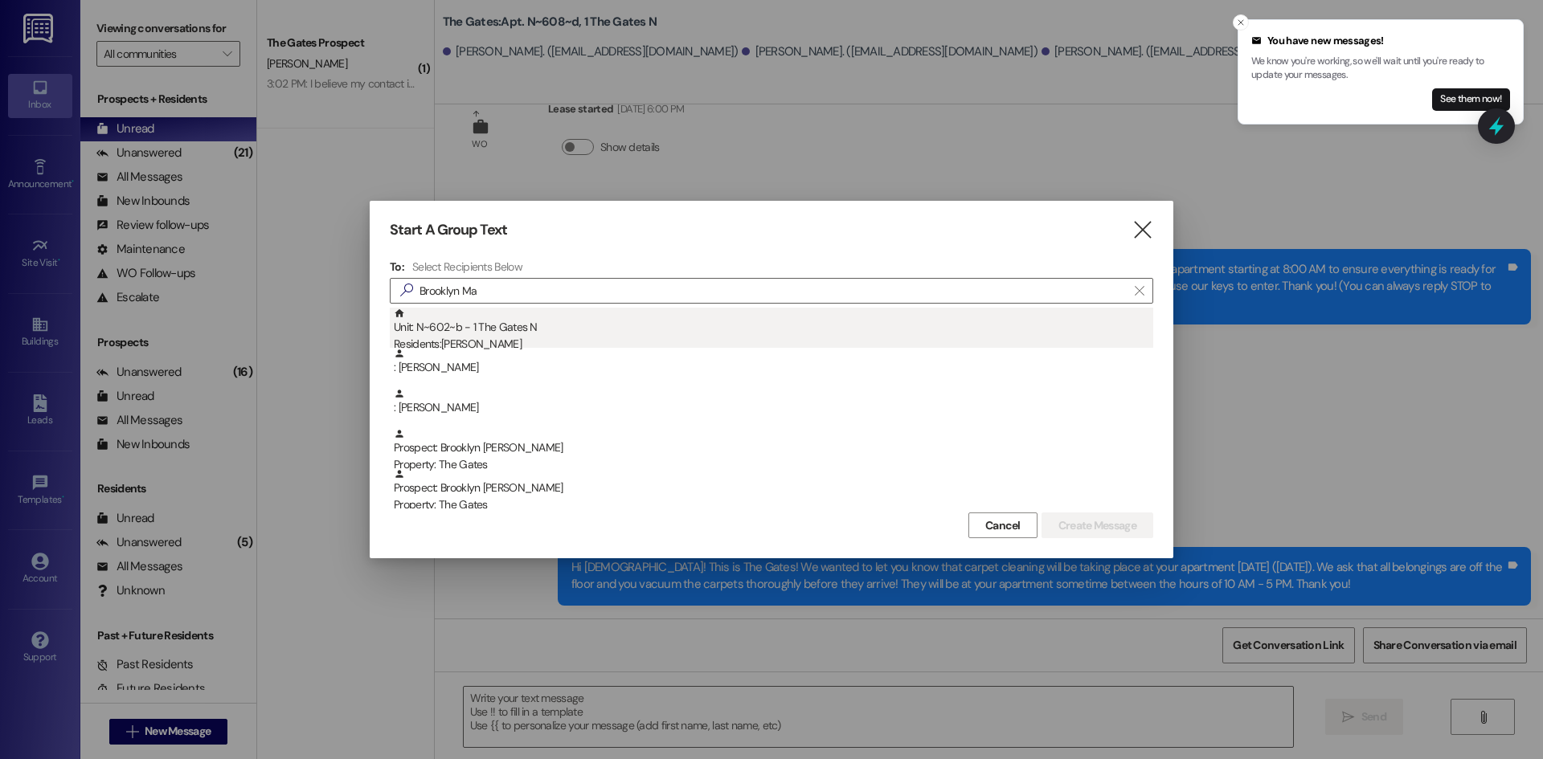
click at [510, 329] on div "Unit: N~602~b - 1 The Gates N Residents: Brooklyn Mather" at bounding box center [773, 331] width 759 height 46
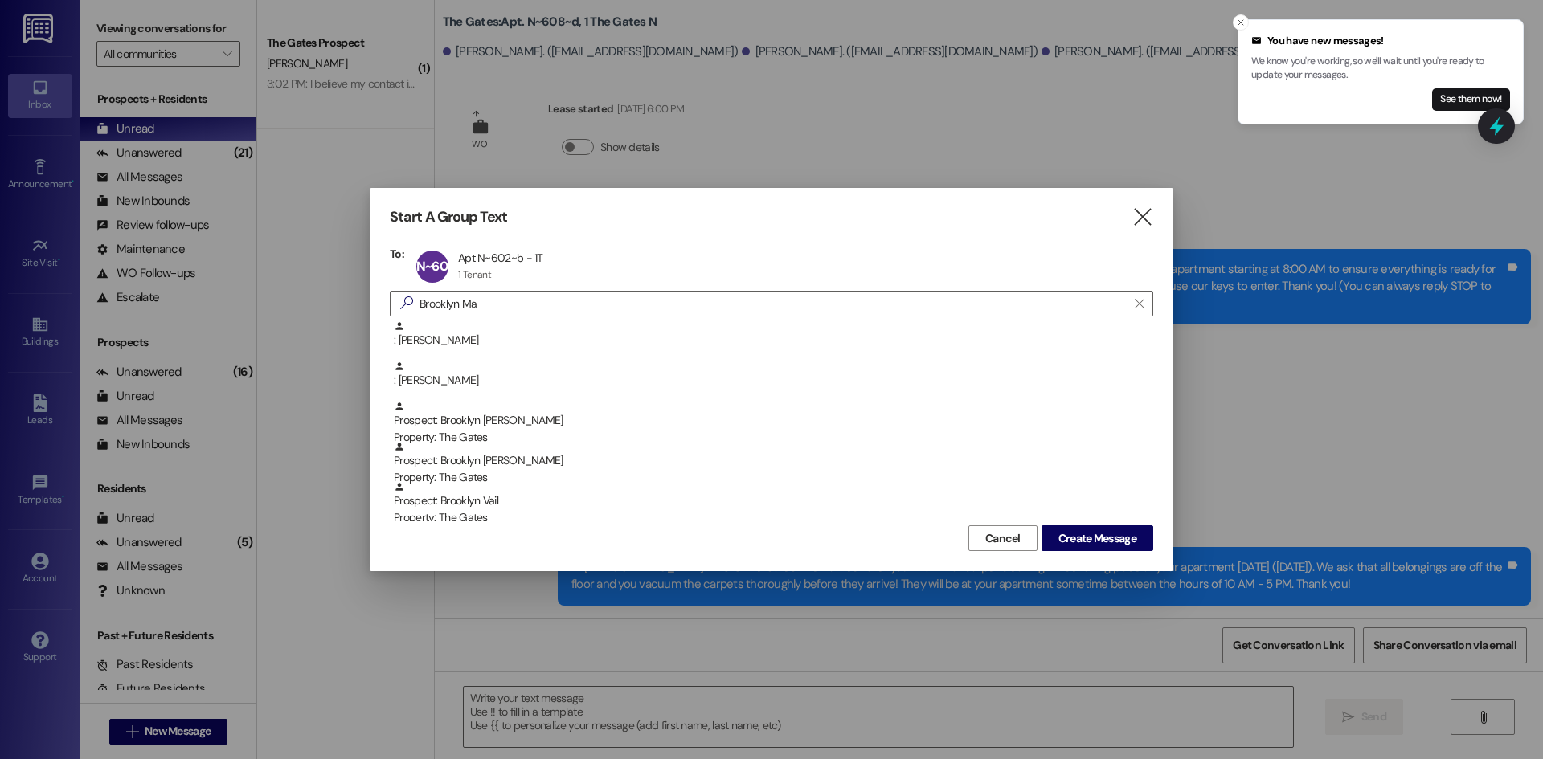
drag, startPoint x: 466, startPoint y: 309, endPoint x: 280, endPoint y: 299, distance: 186.7
click at [280, 299] on div "Start A Group Text  To: N~602~b Apt N~602~b - 1T Apt N~602~b - 1T 1 Tenant 1 T…" at bounding box center [771, 379] width 1543 height 759
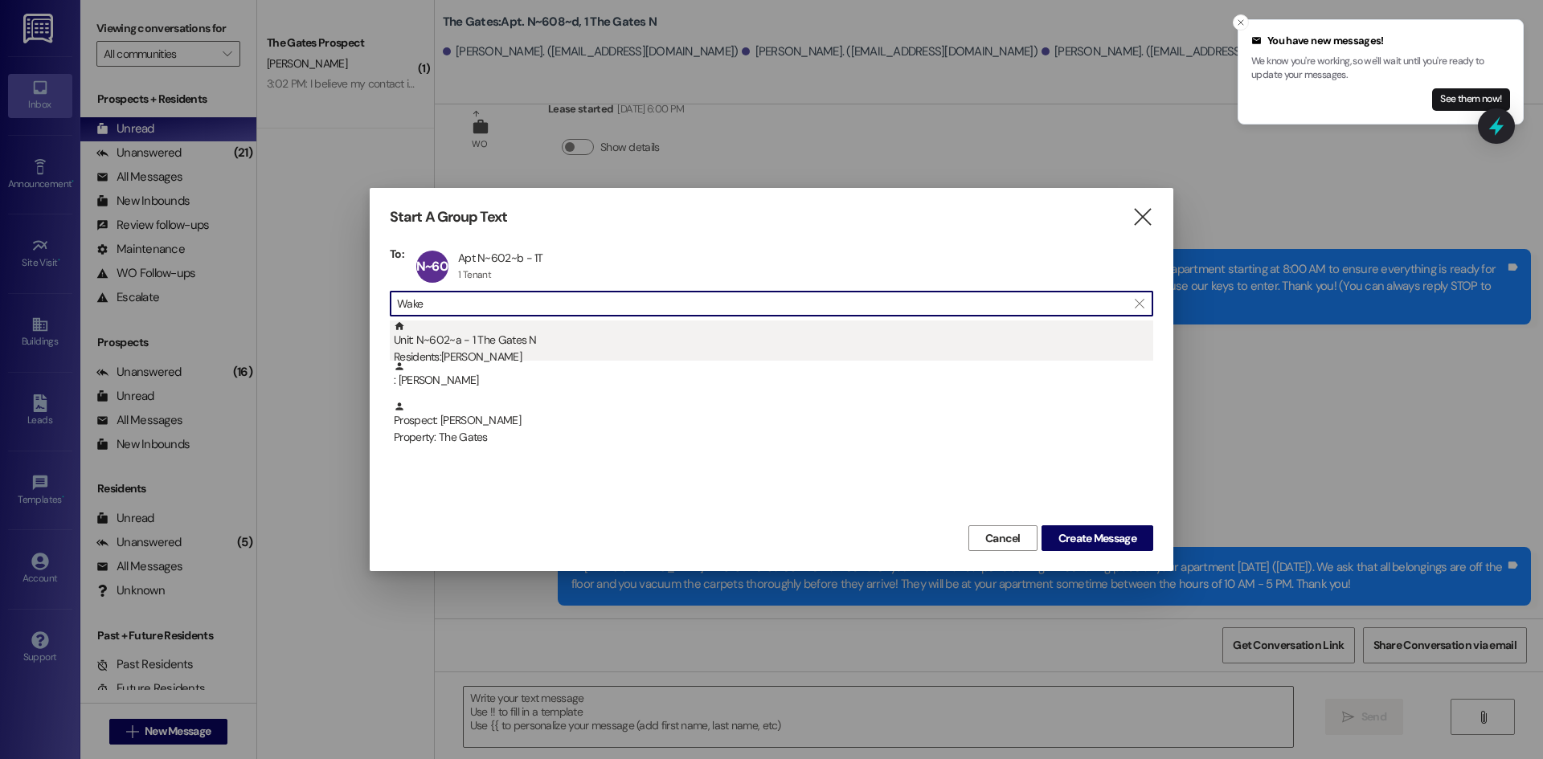
type input "Wake"
click at [459, 340] on div "Unit: N~602~a - 1 The Gates N Residents: Megan Wakefield" at bounding box center [773, 344] width 759 height 46
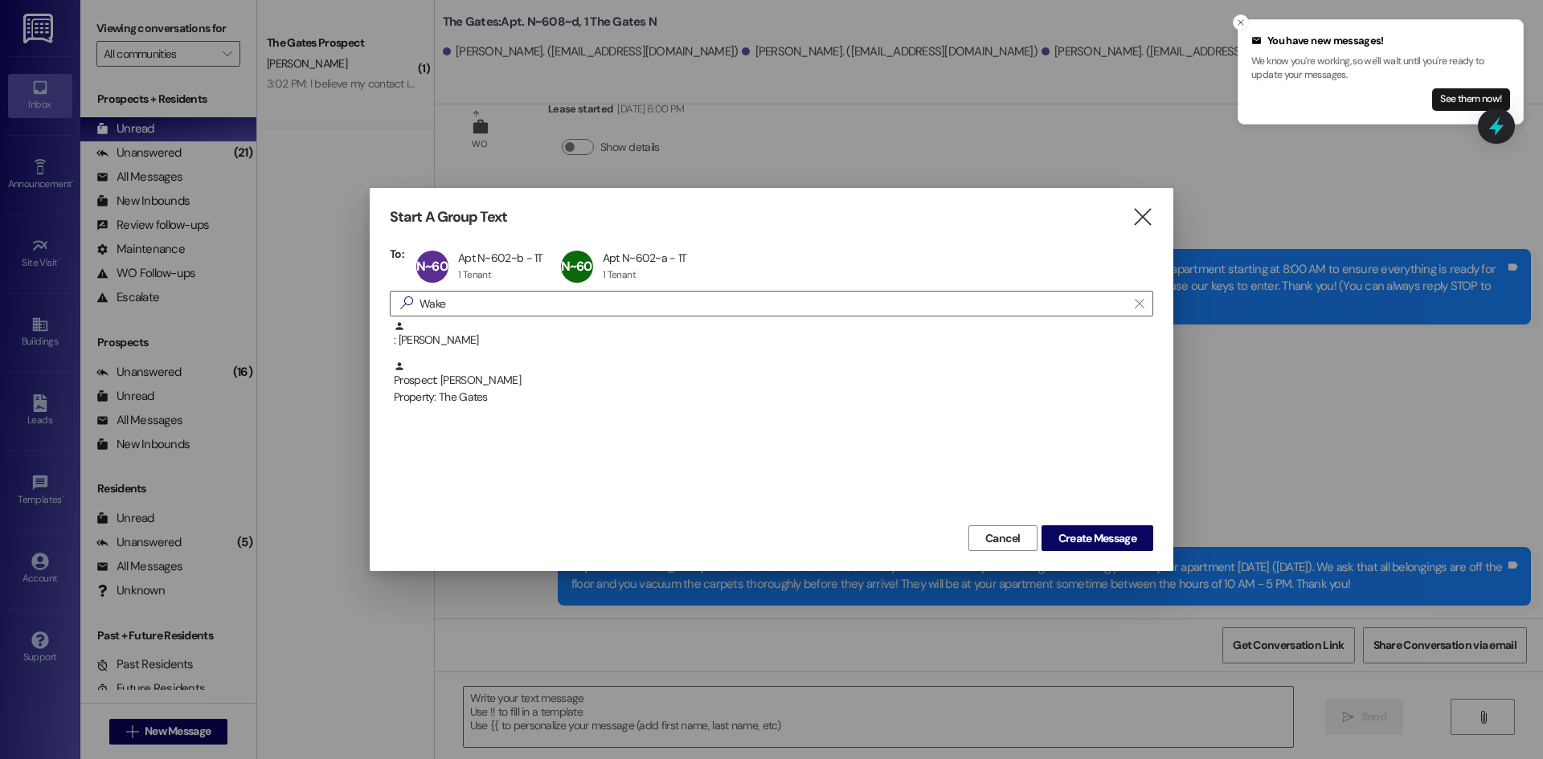
drag, startPoint x: 451, startPoint y: 303, endPoint x: 305, endPoint y: 285, distance: 146.5
click at [305, 285] on div "Start A Group Text  To: N~602~b Apt N~602~b - 1T Apt N~602~b - 1T 1 Tenant 1 T…" at bounding box center [771, 379] width 1543 height 759
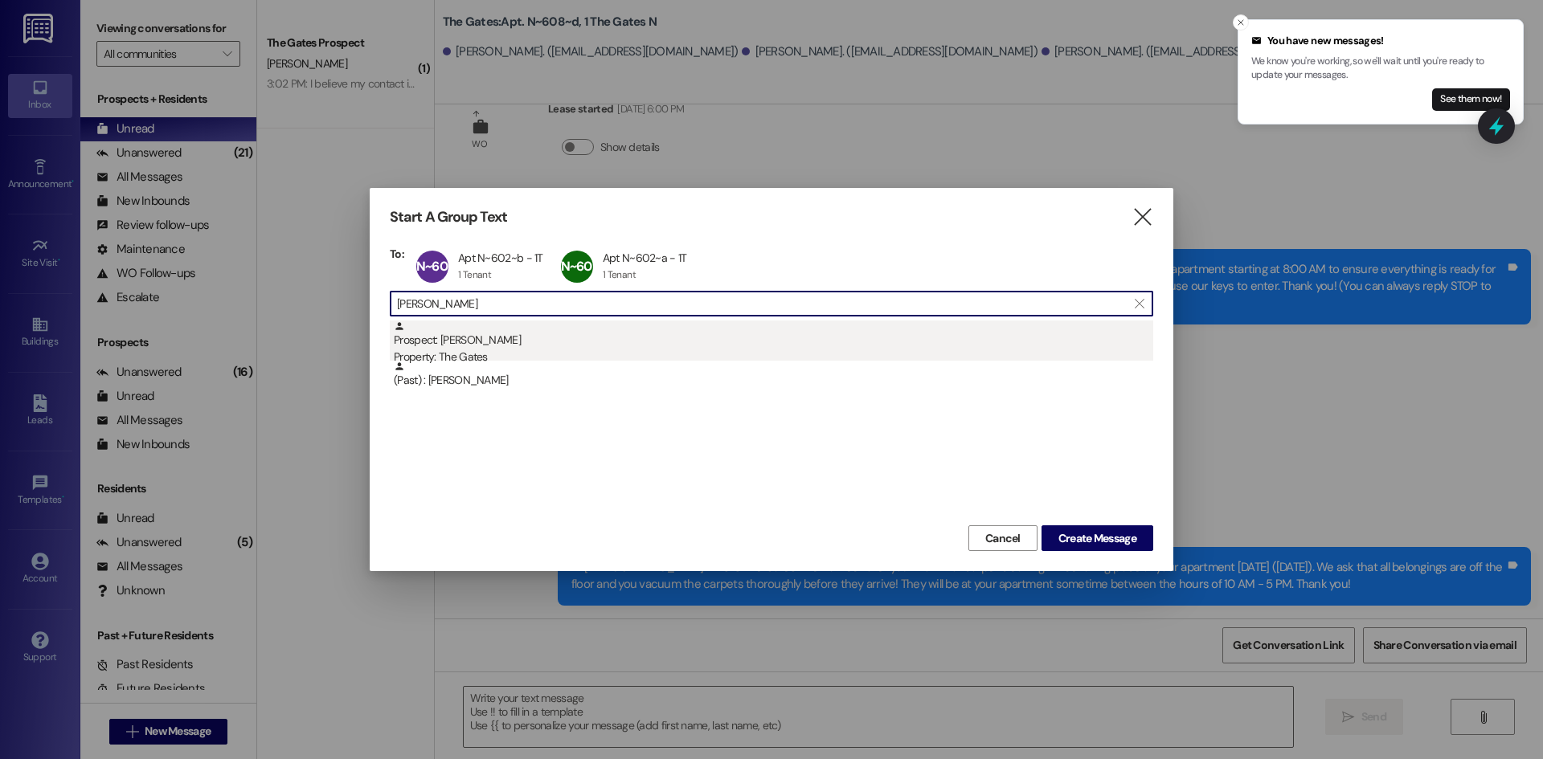
type input "Steere"
click at [506, 346] on div "Prospect: Shelby Steere Property: The Gates" at bounding box center [773, 344] width 759 height 46
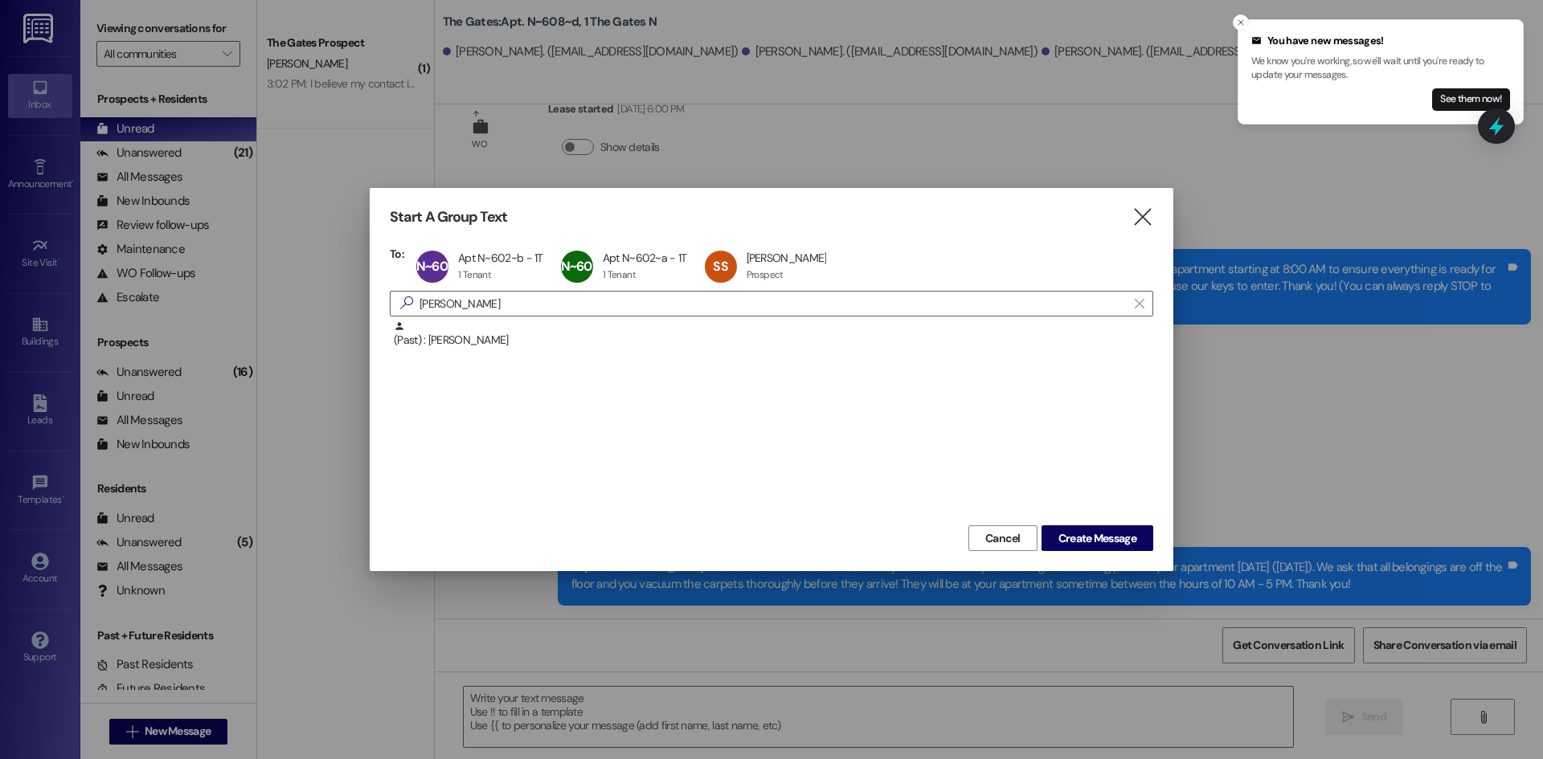
click at [321, 291] on div "Start A Group Text  To: N~602~b Apt N~602~b - 1T Apt N~602~b - 1T 1 Tenant 1 T…" at bounding box center [771, 379] width 1543 height 759
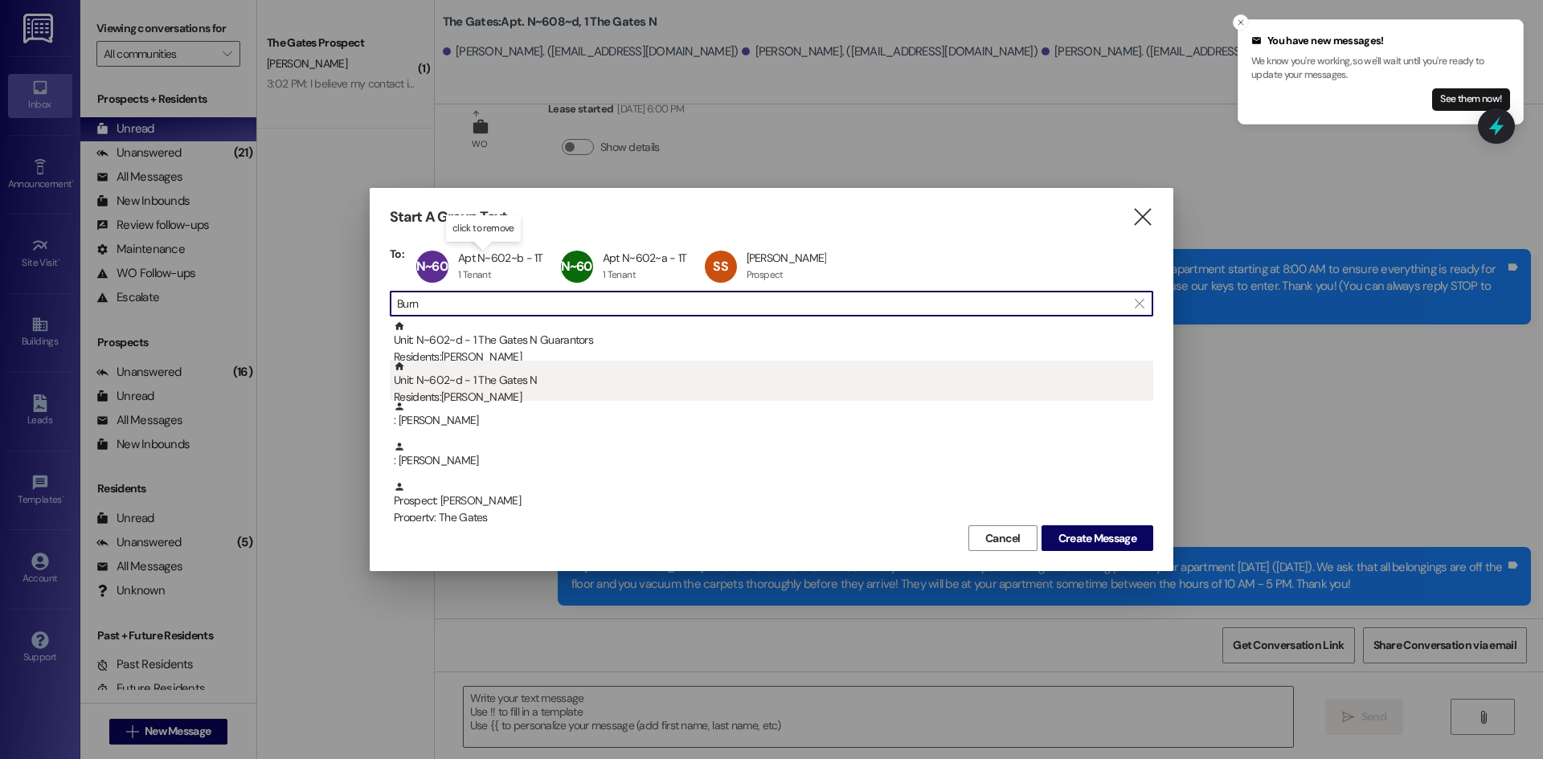
type input "Burn"
click at [468, 390] on div "Residents: Jocelyn Burnside" at bounding box center [773, 397] width 759 height 17
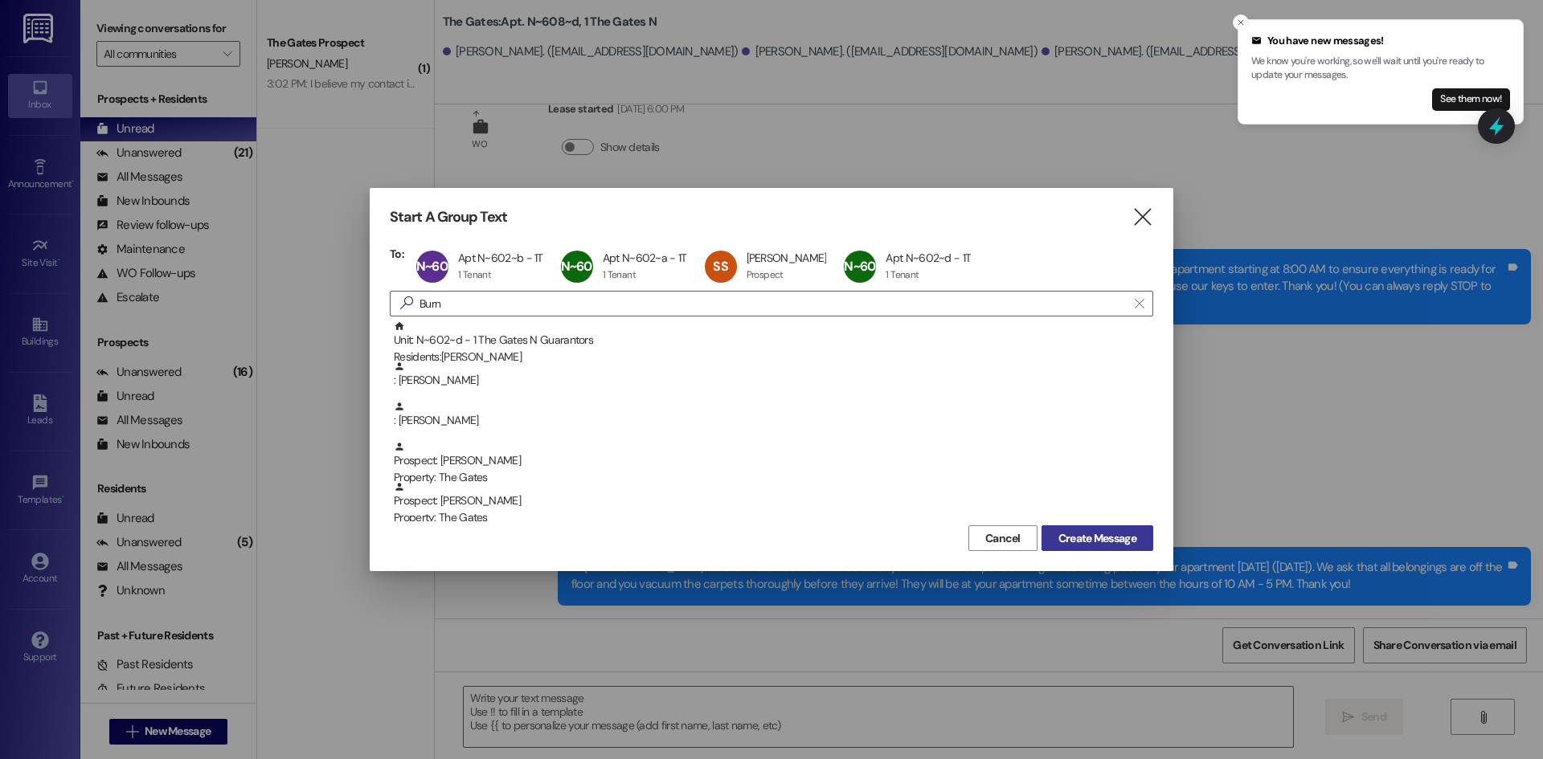
click at [1115, 535] on span "Create Message" at bounding box center [1097, 538] width 78 height 17
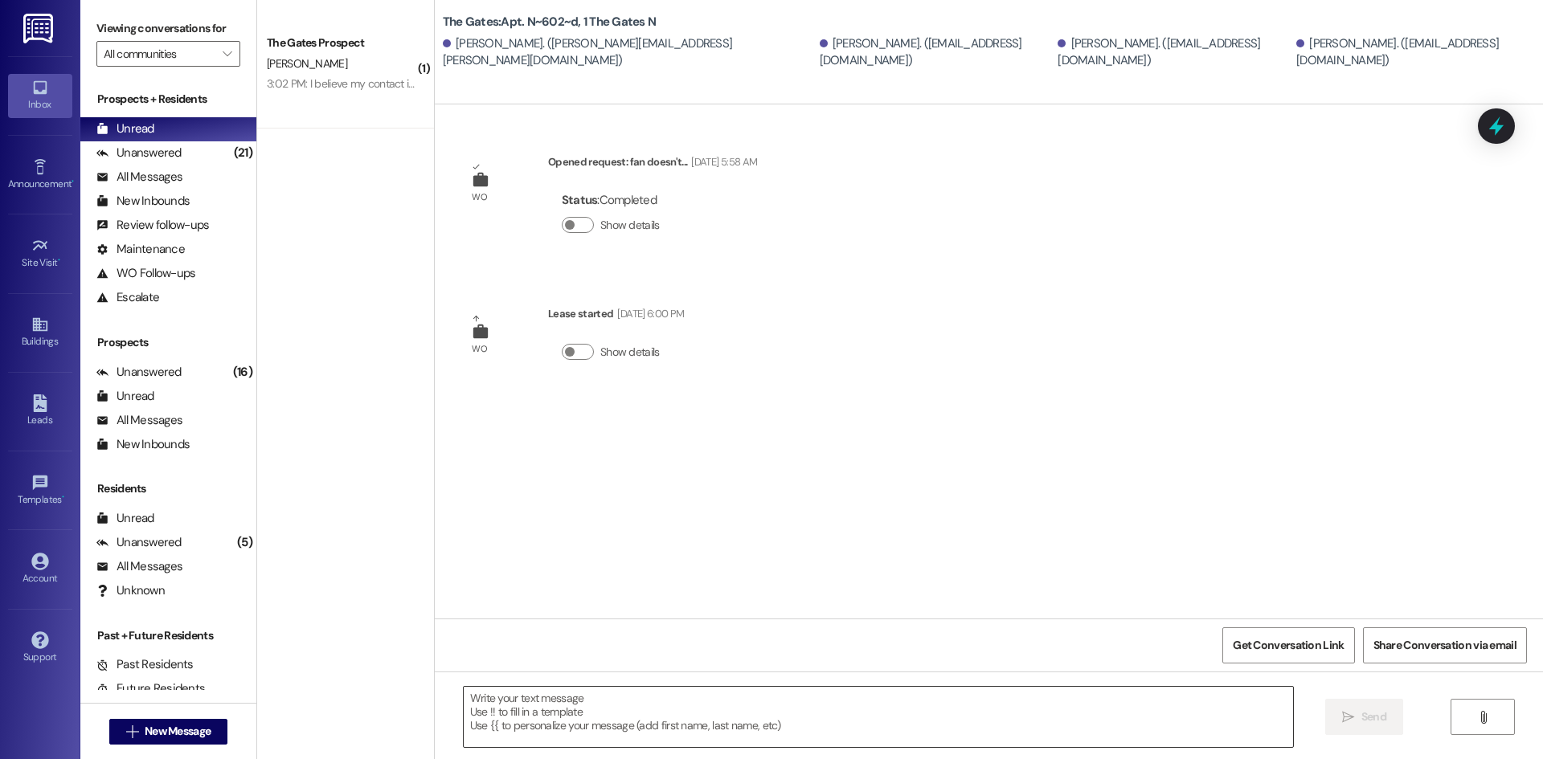
scroll to position [0, 0]
click at [509, 706] on textarea at bounding box center [878, 717] width 829 height 60
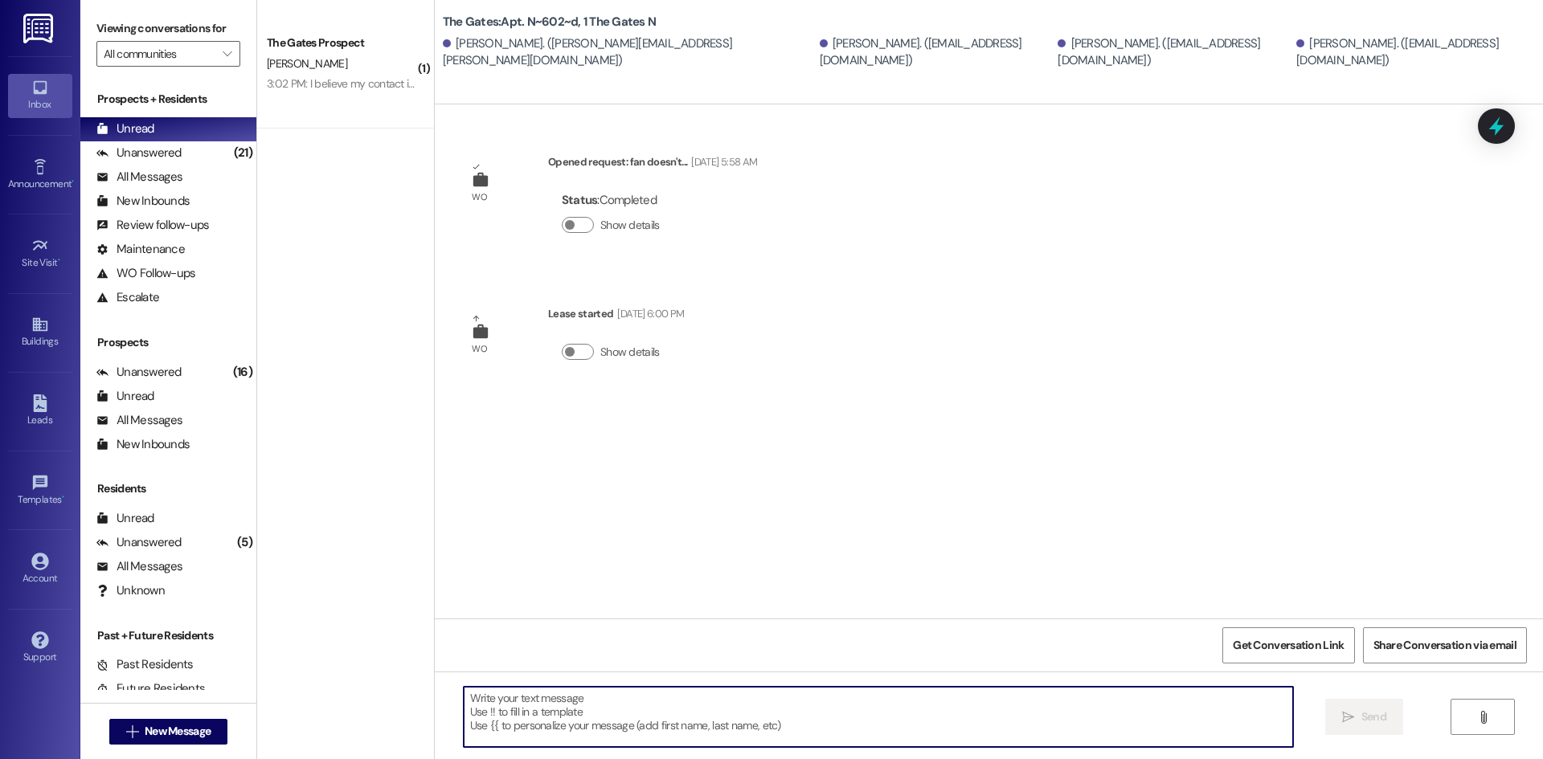
paste textarea "Hi Ladies! This is The Gates! We wanted to let you know that carpet cleaning wi…"
type textarea "Hi Ladies! This is The Gates! We wanted to let you know that carpet cleaning wi…"
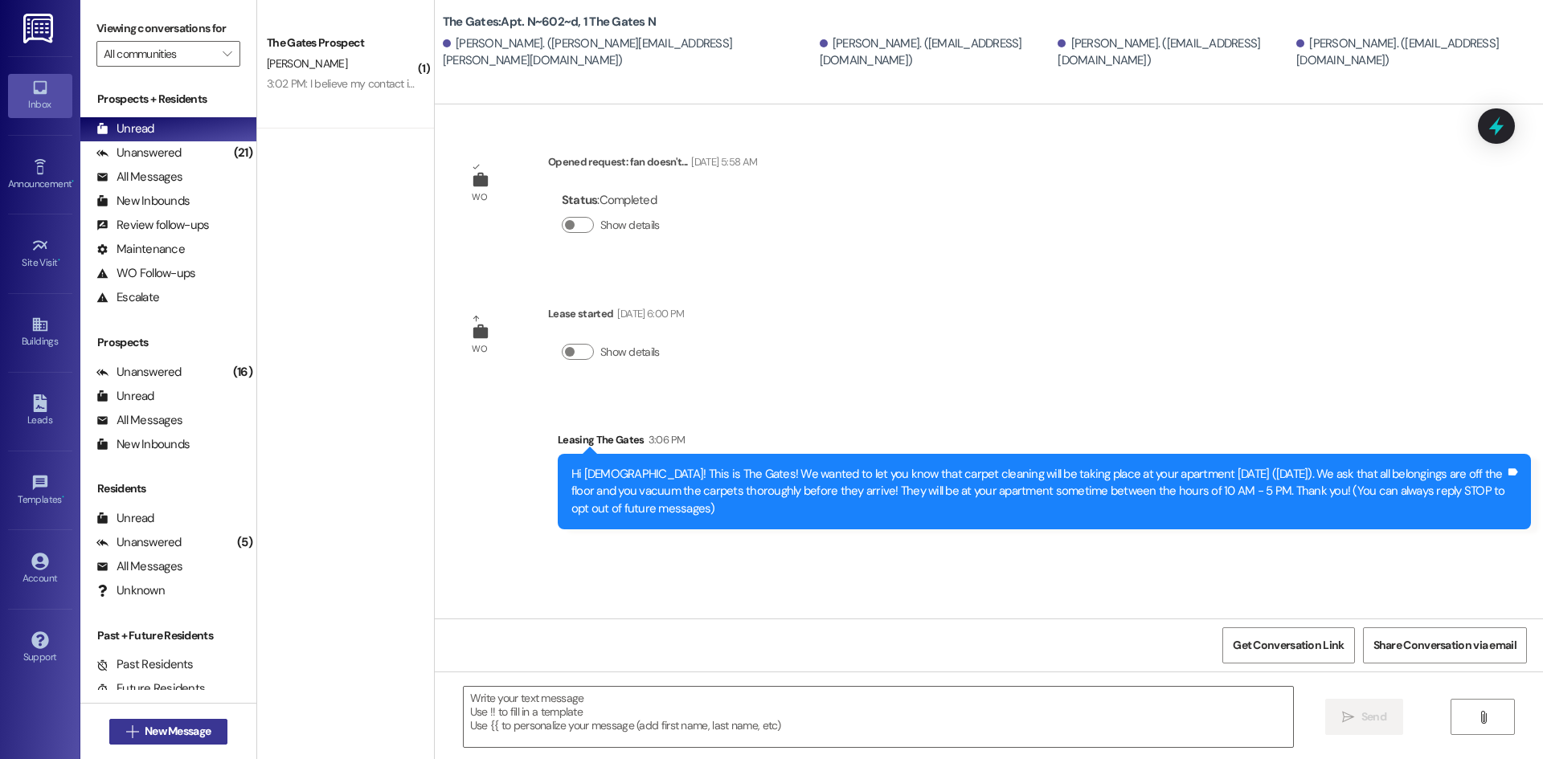
click at [169, 742] on button " New Message" at bounding box center [168, 732] width 119 height 26
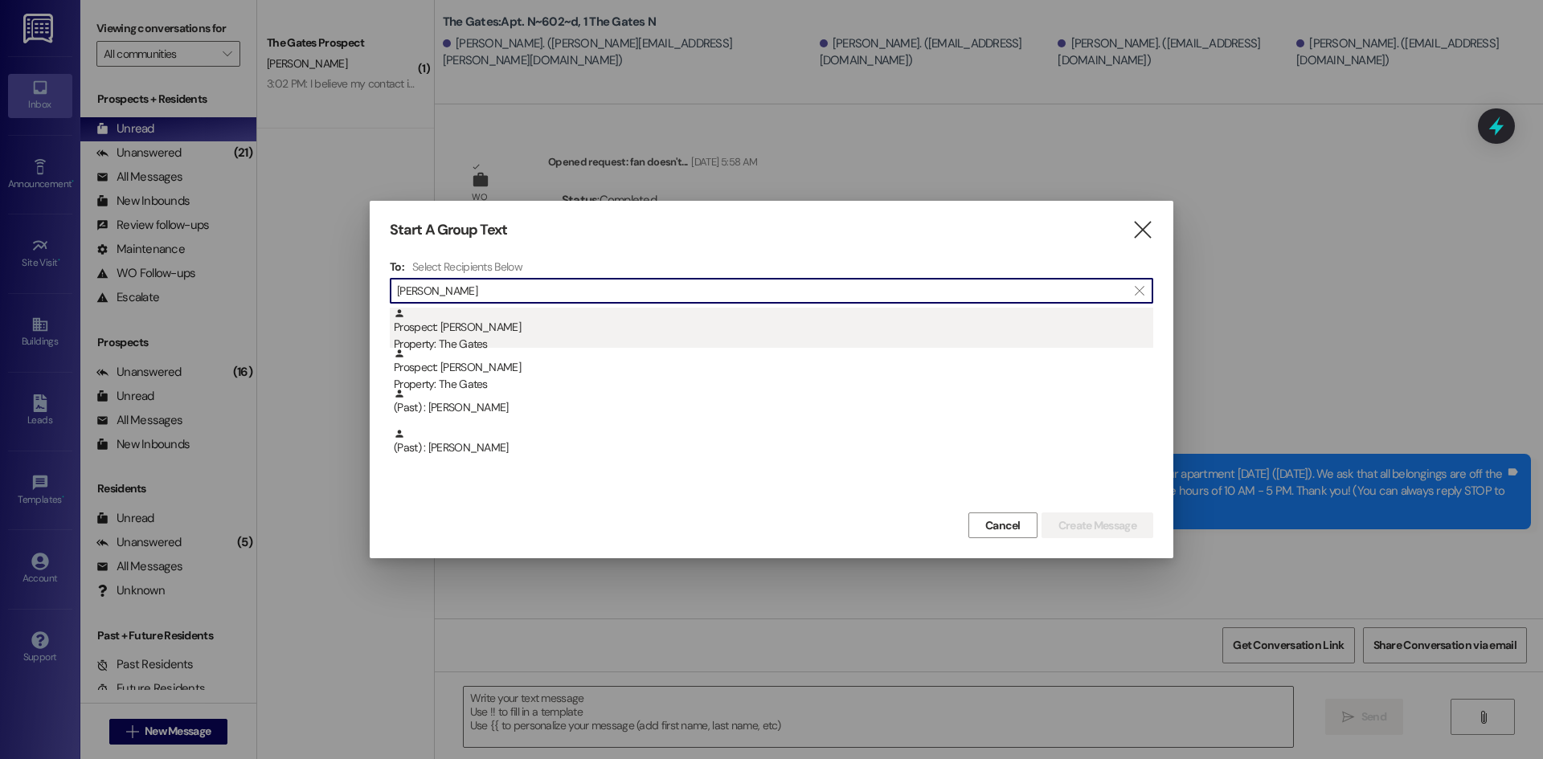
type input "Buxton"
click at [481, 324] on div "Prospect: Olivia Buxton Property: The Gates" at bounding box center [773, 331] width 759 height 46
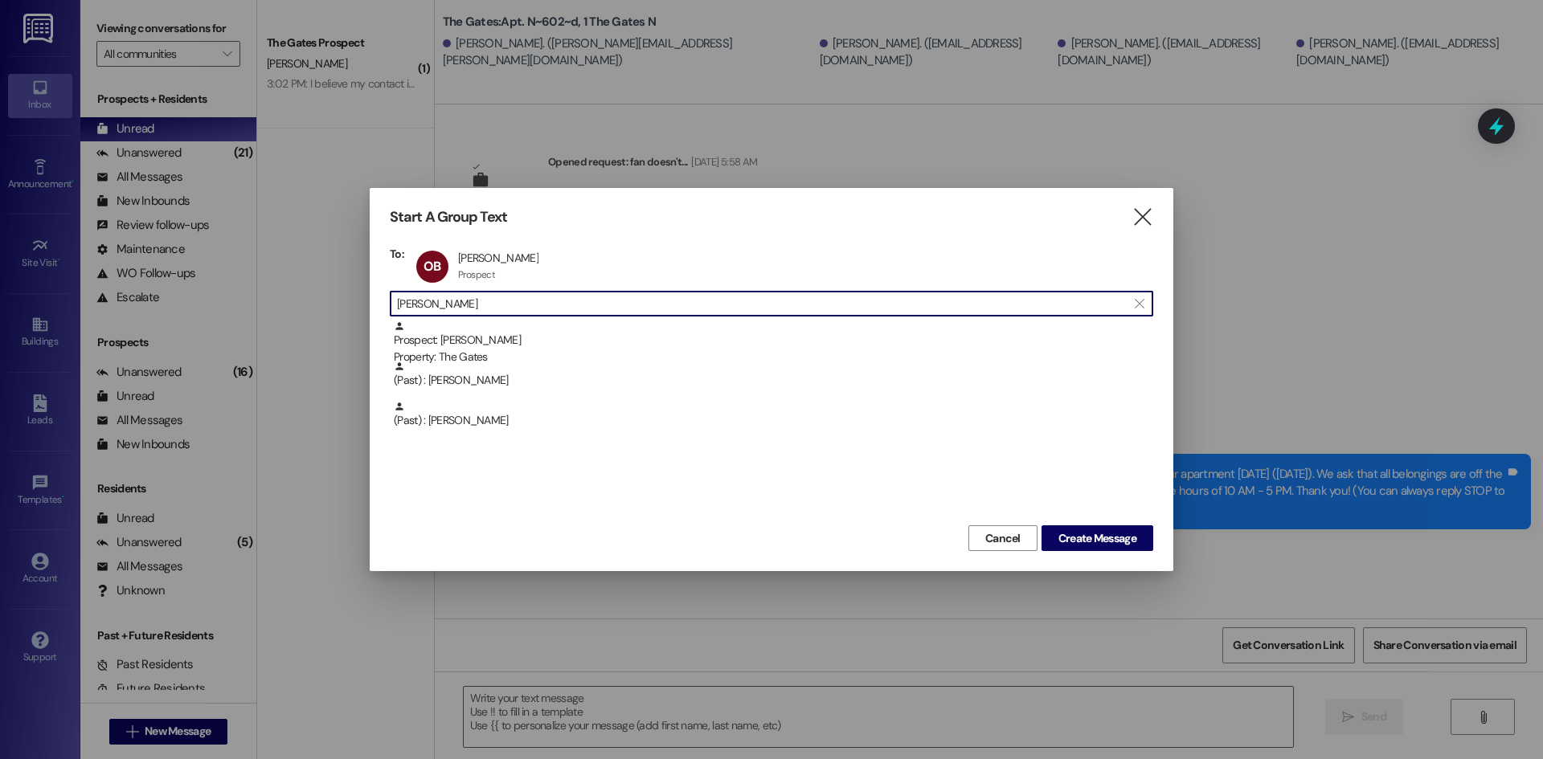
drag, startPoint x: 464, startPoint y: 295, endPoint x: 231, endPoint y: 277, distance: 232.9
click at [231, 277] on div "Start A Group Text  To: OB Olivia Buxton Olivia Buxton Prospect Prospect click…" at bounding box center [771, 379] width 1543 height 759
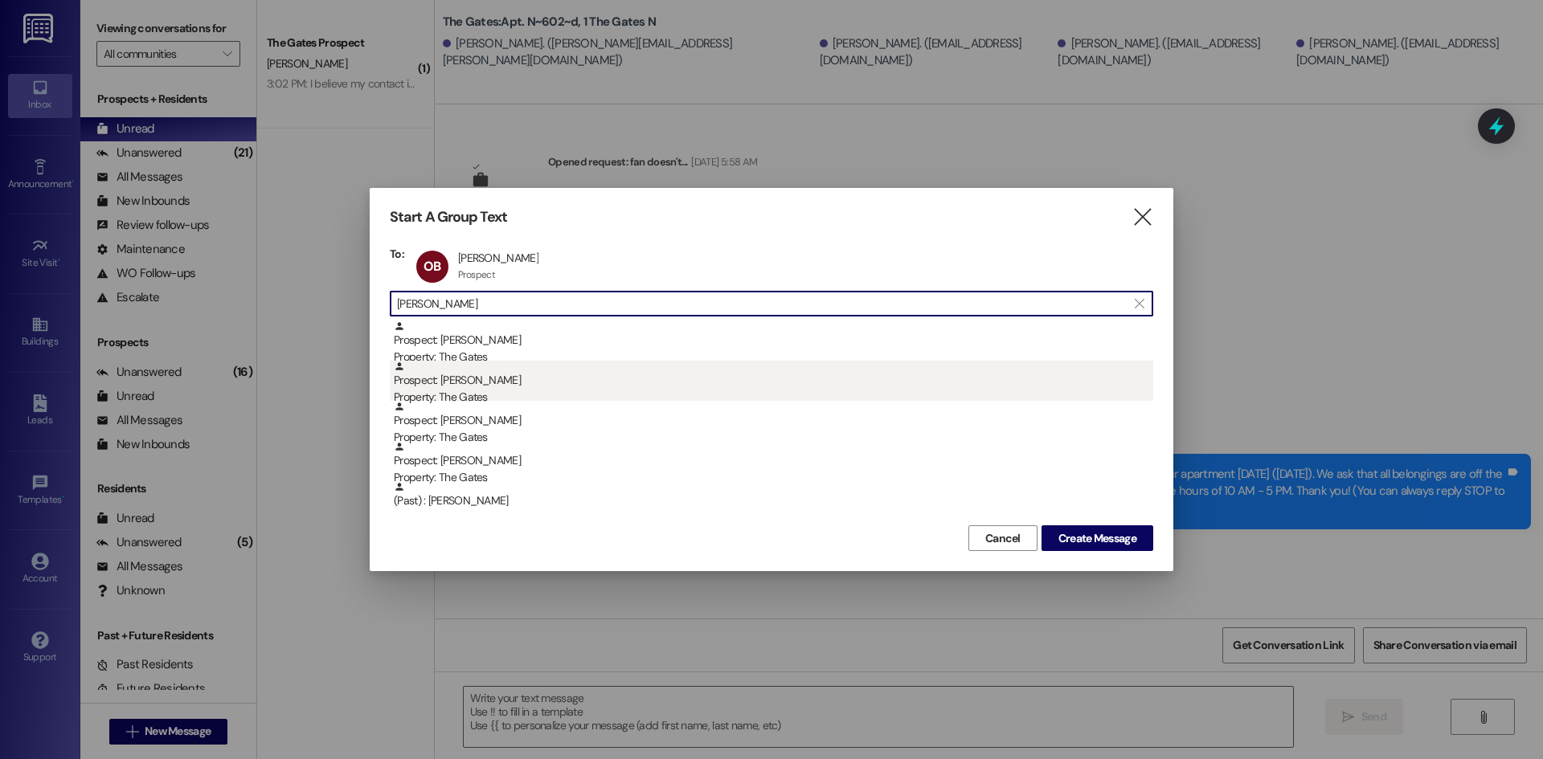
type input "Hansen"
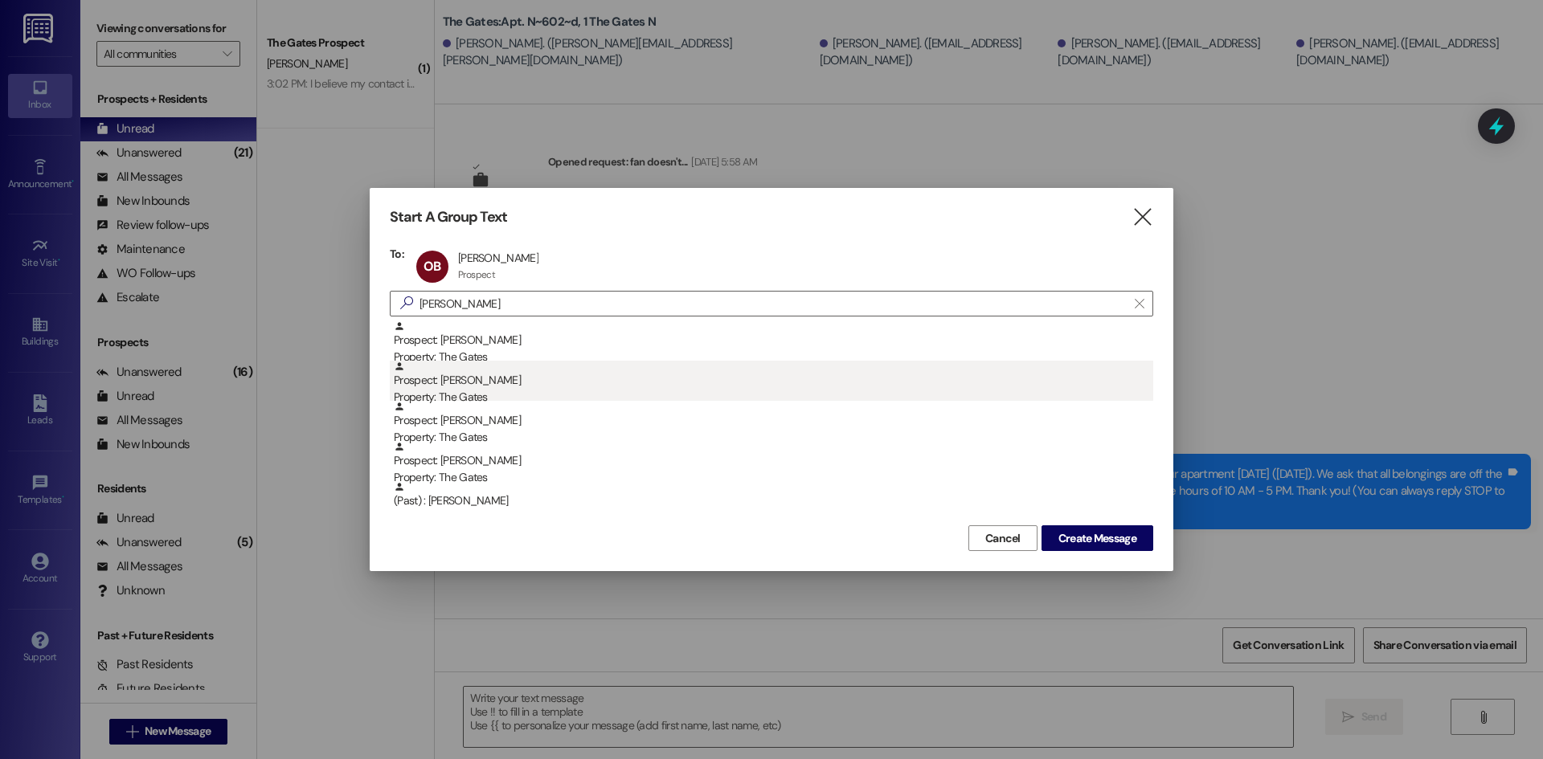
click at [509, 377] on div "Prospect: Audrey Hansen Property: The Gates" at bounding box center [773, 384] width 759 height 46
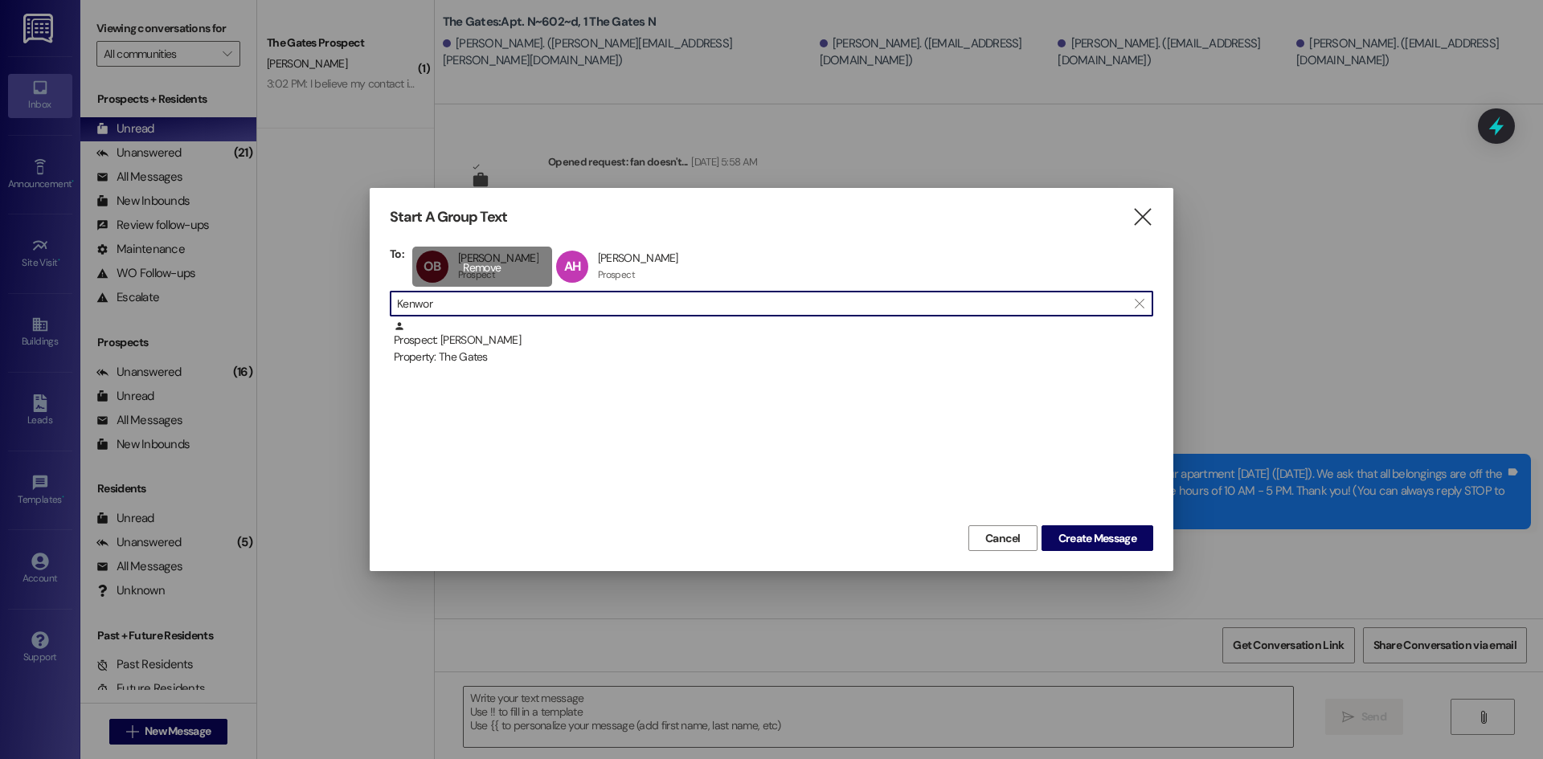
drag, startPoint x: 479, startPoint y: 309, endPoint x: 440, endPoint y: 256, distance: 66.1
click at [301, 286] on div "Start A Group Text  To: OB Olivia Buxton Olivia Buxton Prospect Prospect click…" at bounding box center [771, 379] width 1543 height 759
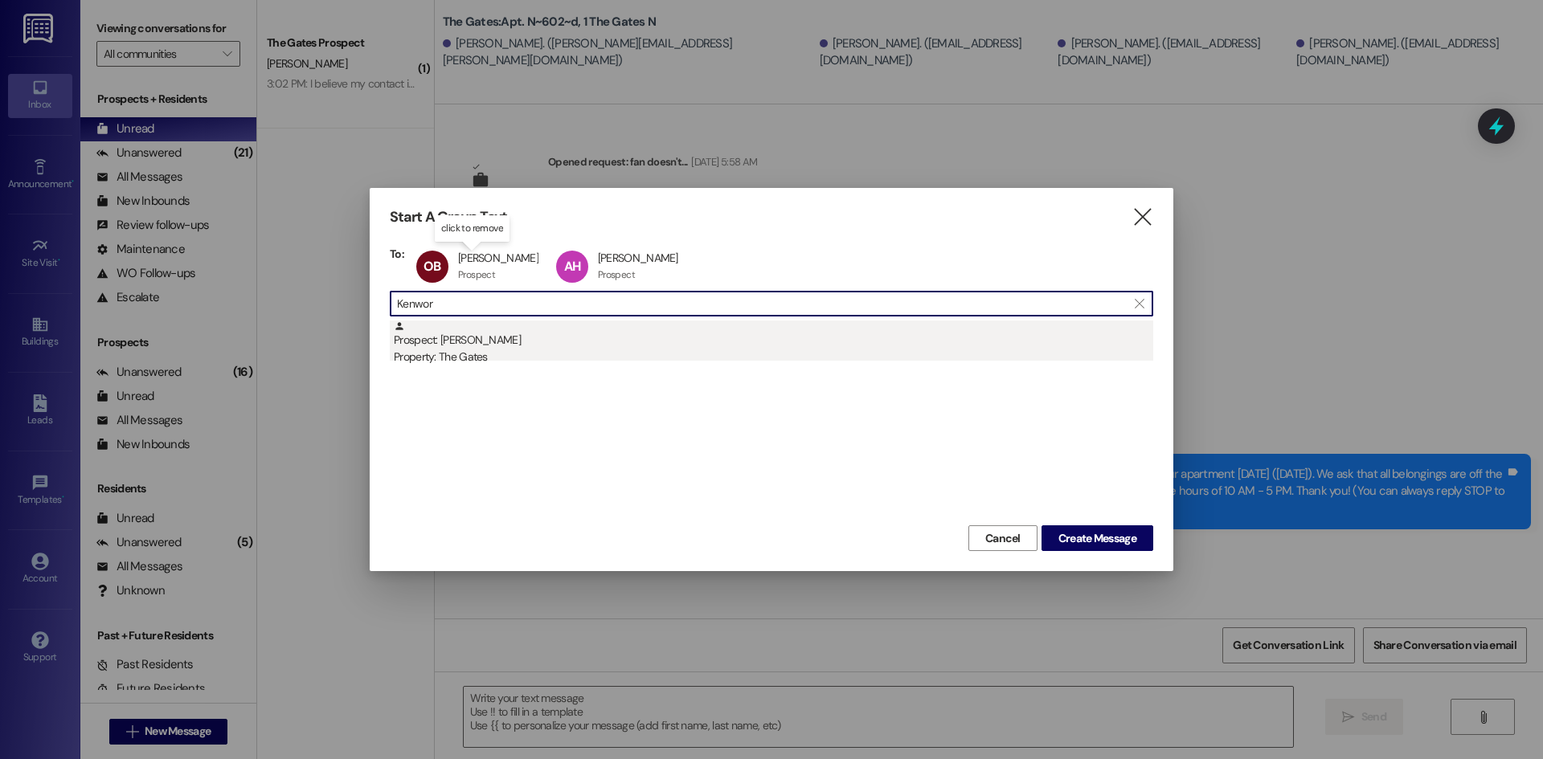
type input "Kenwor"
click at [501, 337] on div "Prospect: Kambria Kenworthy Property: The Gates" at bounding box center [773, 344] width 759 height 46
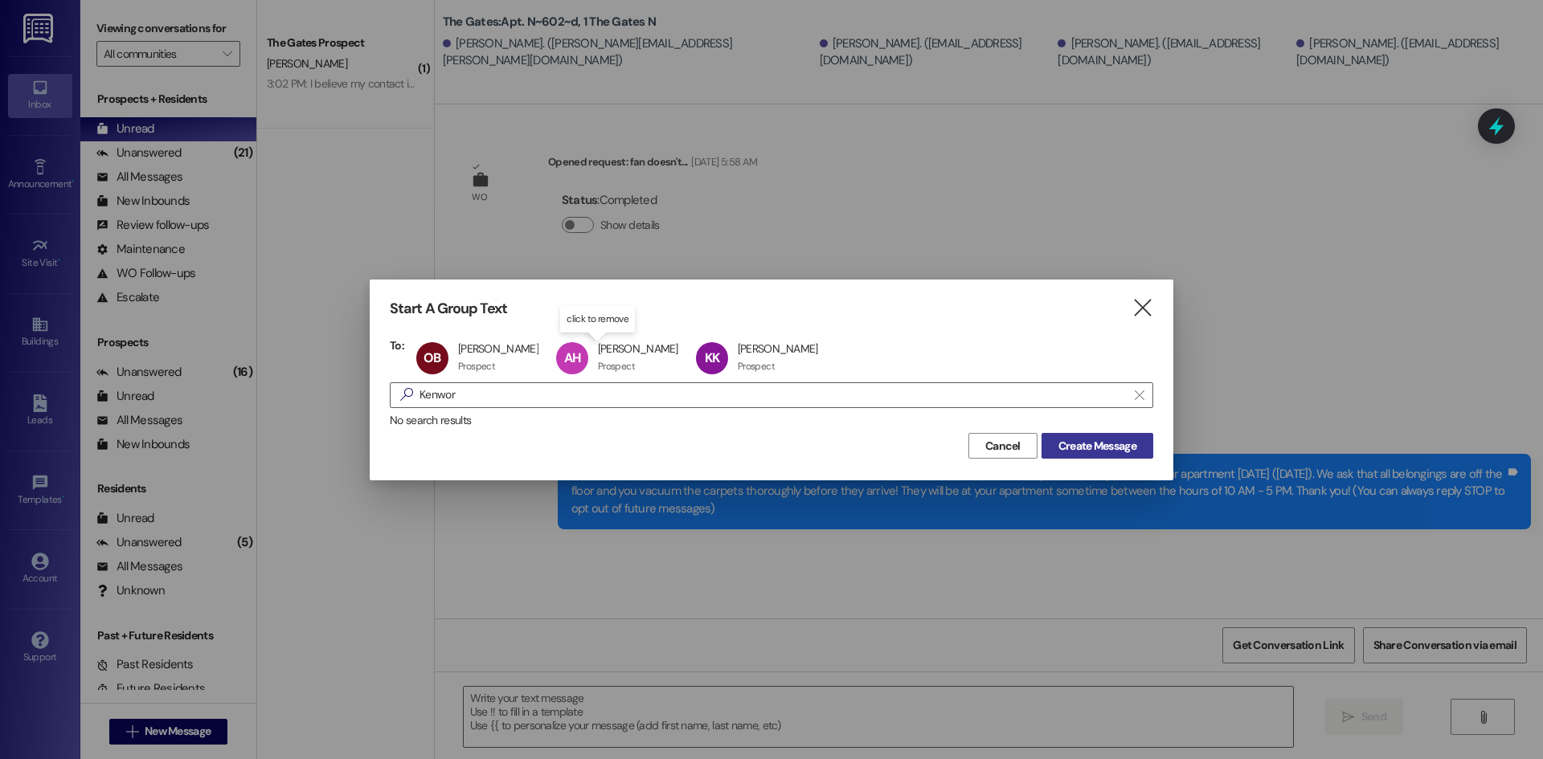
click at [1066, 450] on span "Create Message" at bounding box center [1097, 446] width 78 height 17
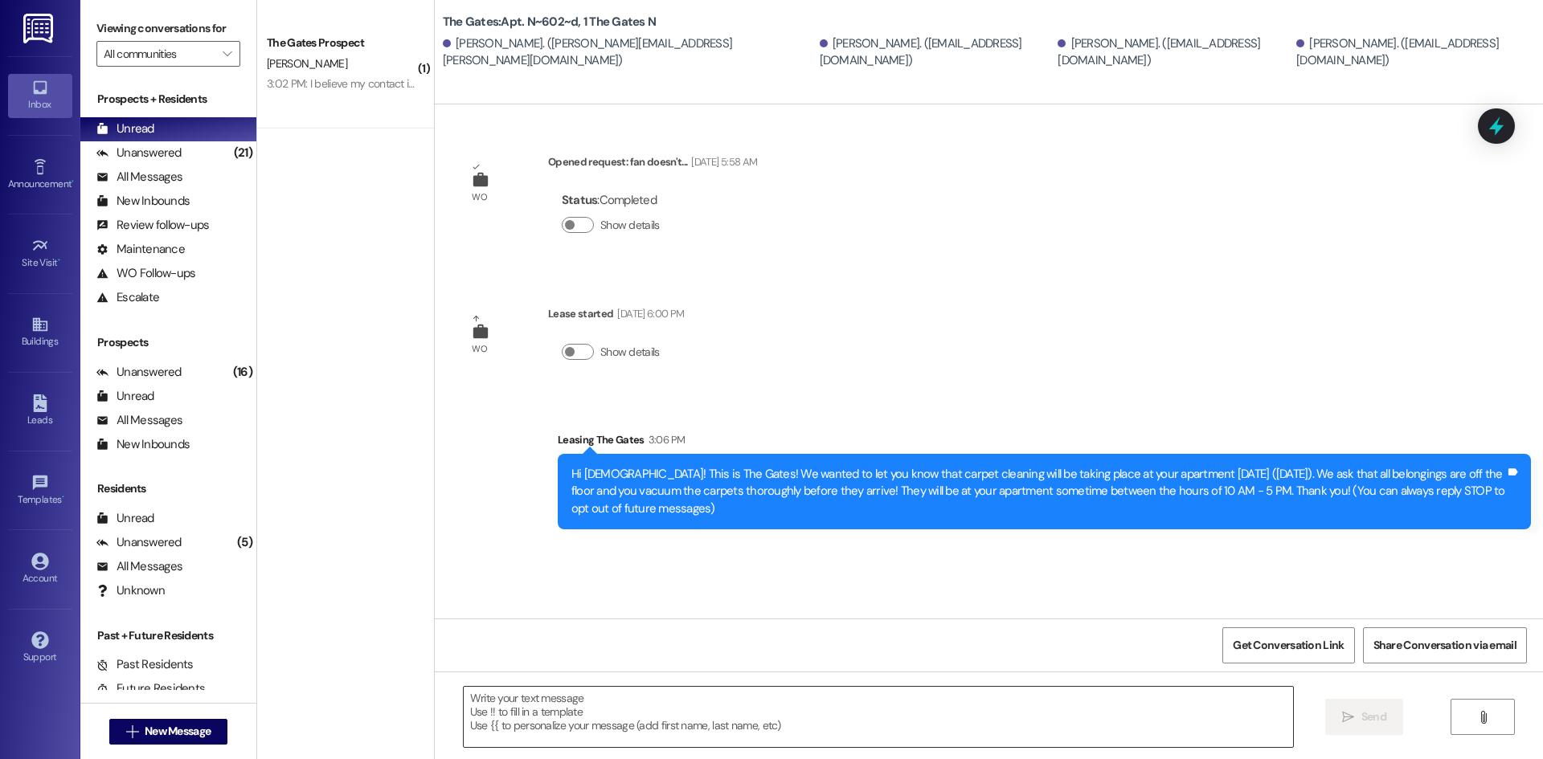
click at [526, 706] on textarea at bounding box center [878, 717] width 829 height 60
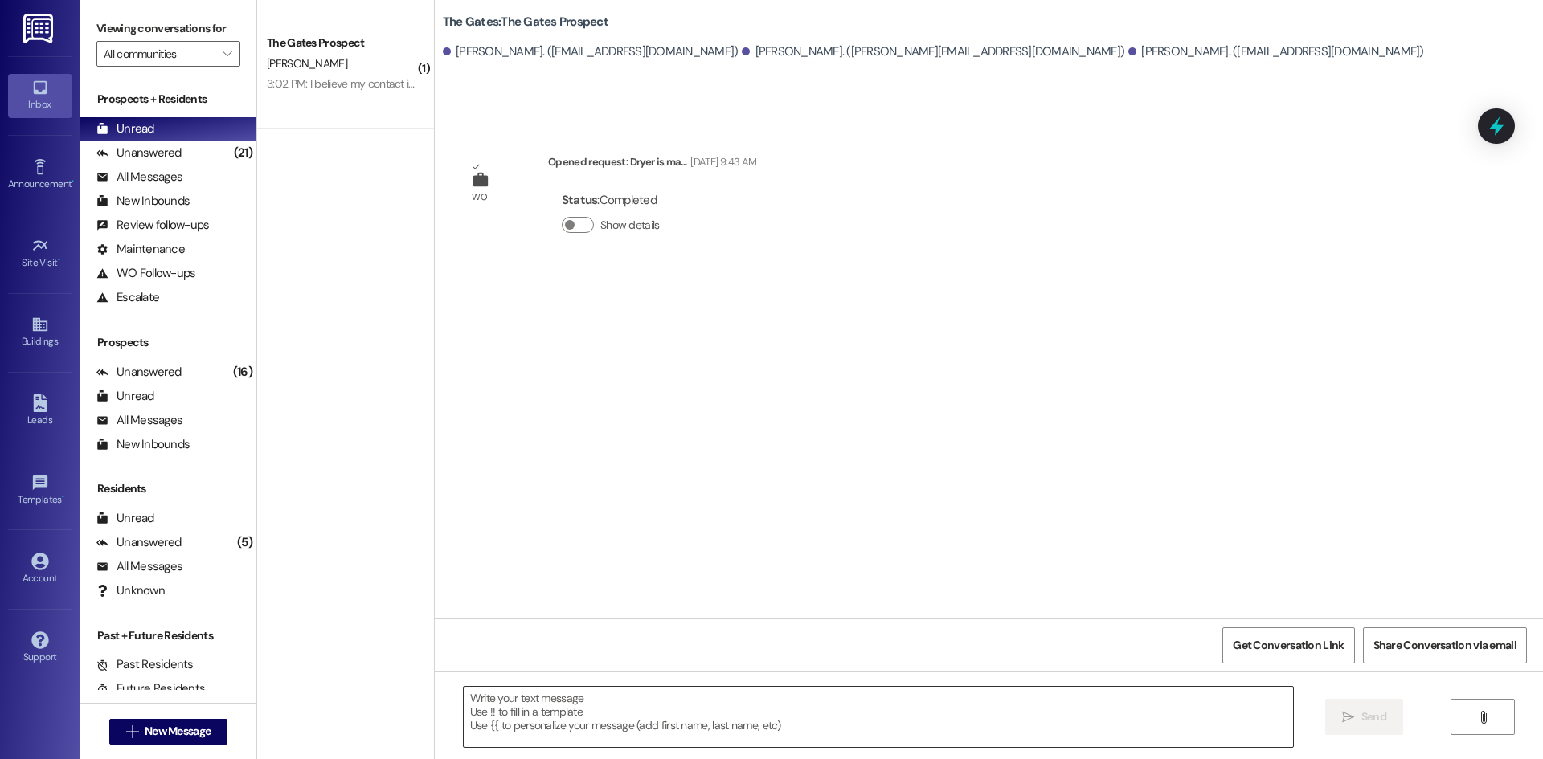
click at [519, 722] on textarea at bounding box center [878, 717] width 829 height 60
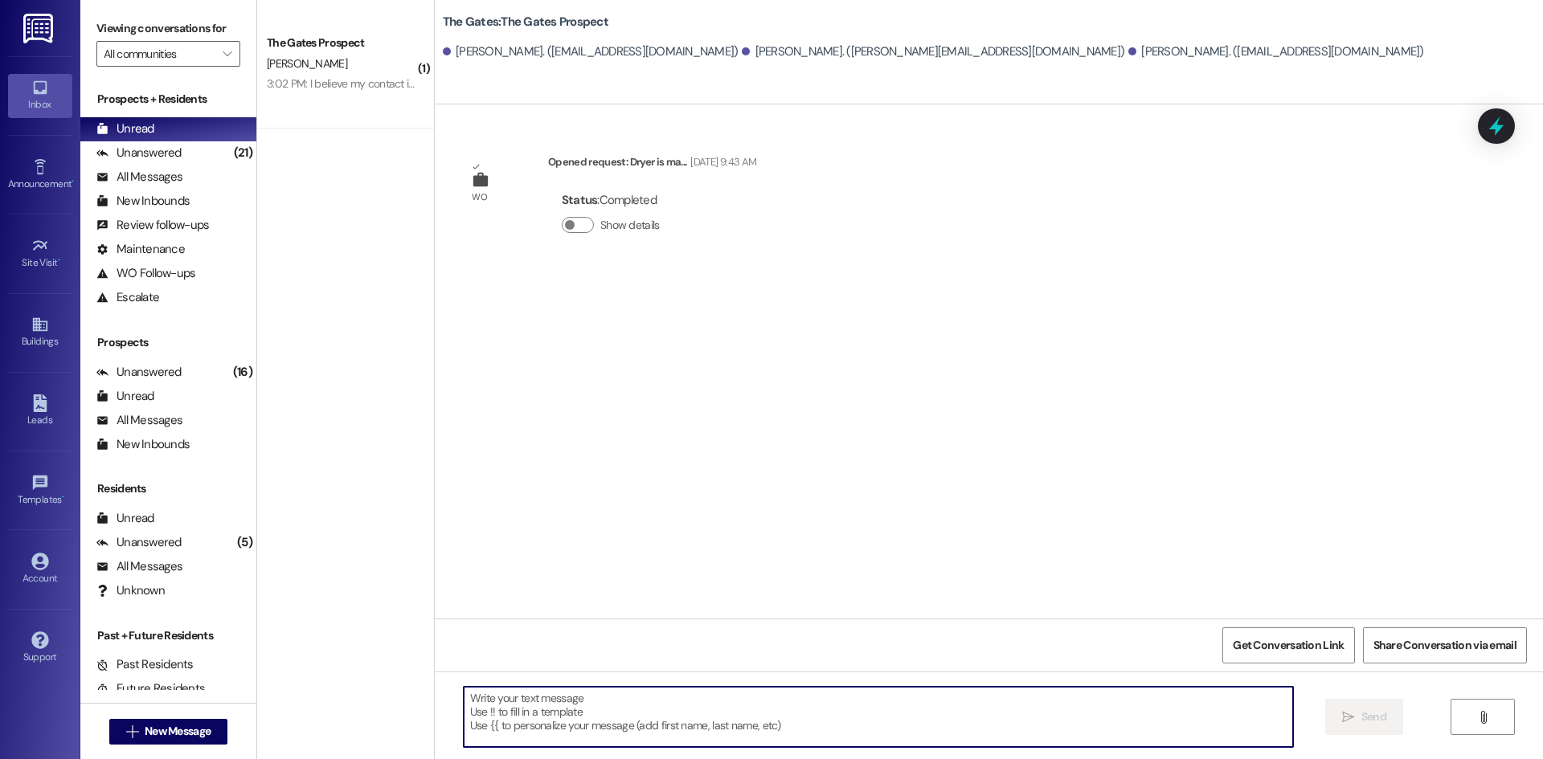
paste textarea "Hi Ladies! This is The Gates! We wanted to let you know that carpet cleaning wi…"
type textarea "Hi Ladies! This is The Gates! We wanted to let you know that carpet cleaning wi…"
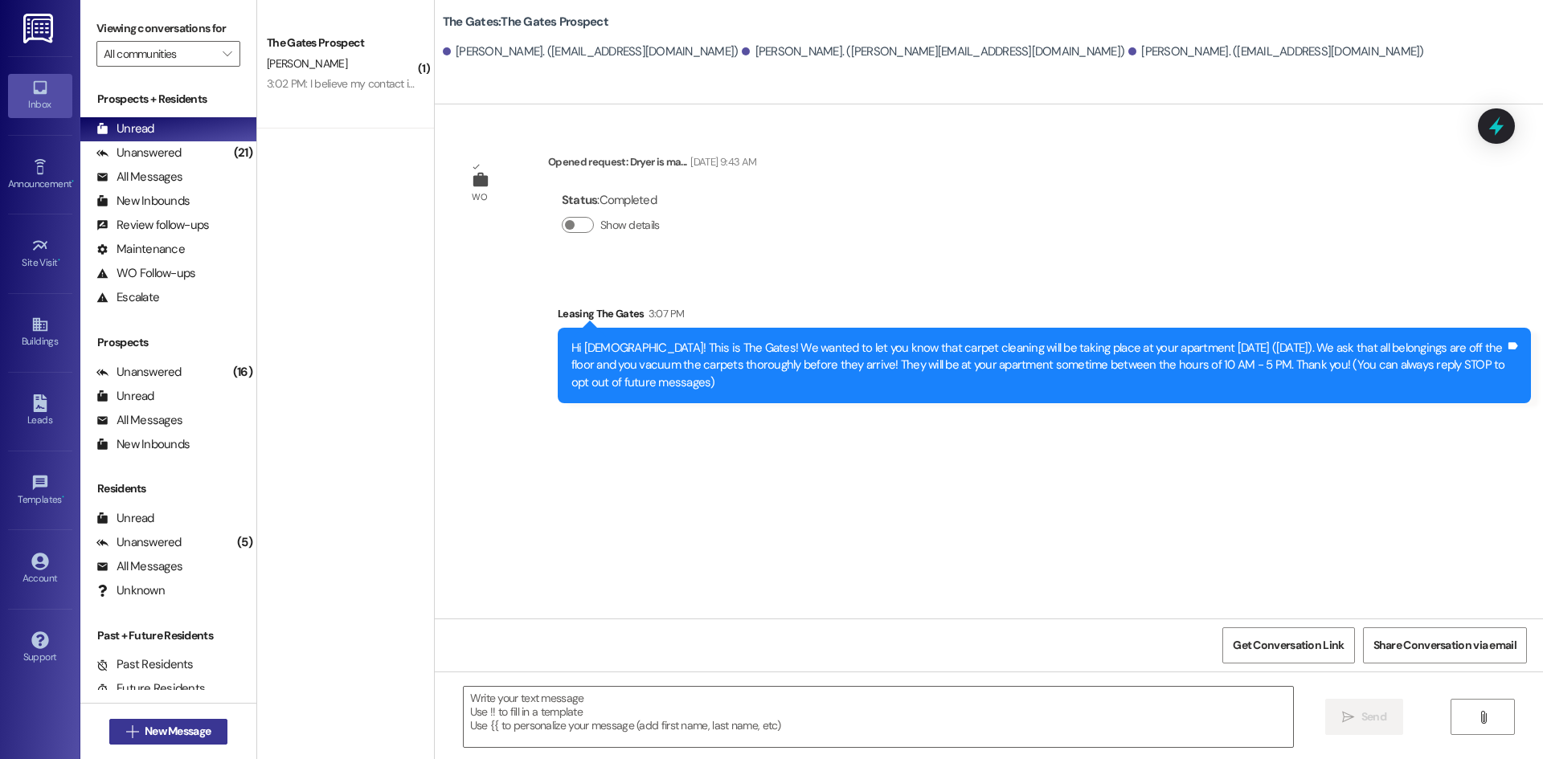
click at [131, 727] on span " New Message" at bounding box center [169, 731] width 92 height 17
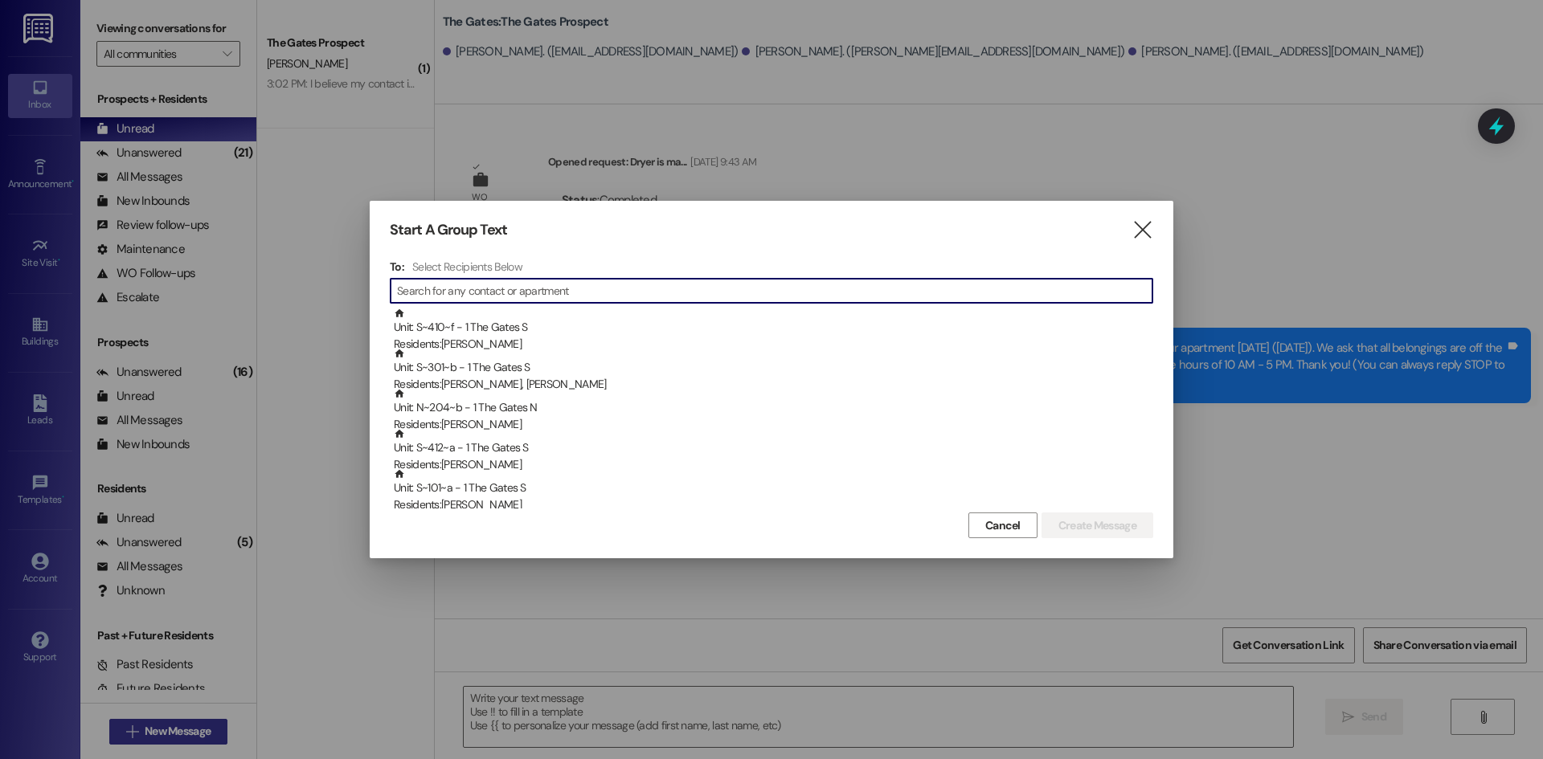
type input "J"
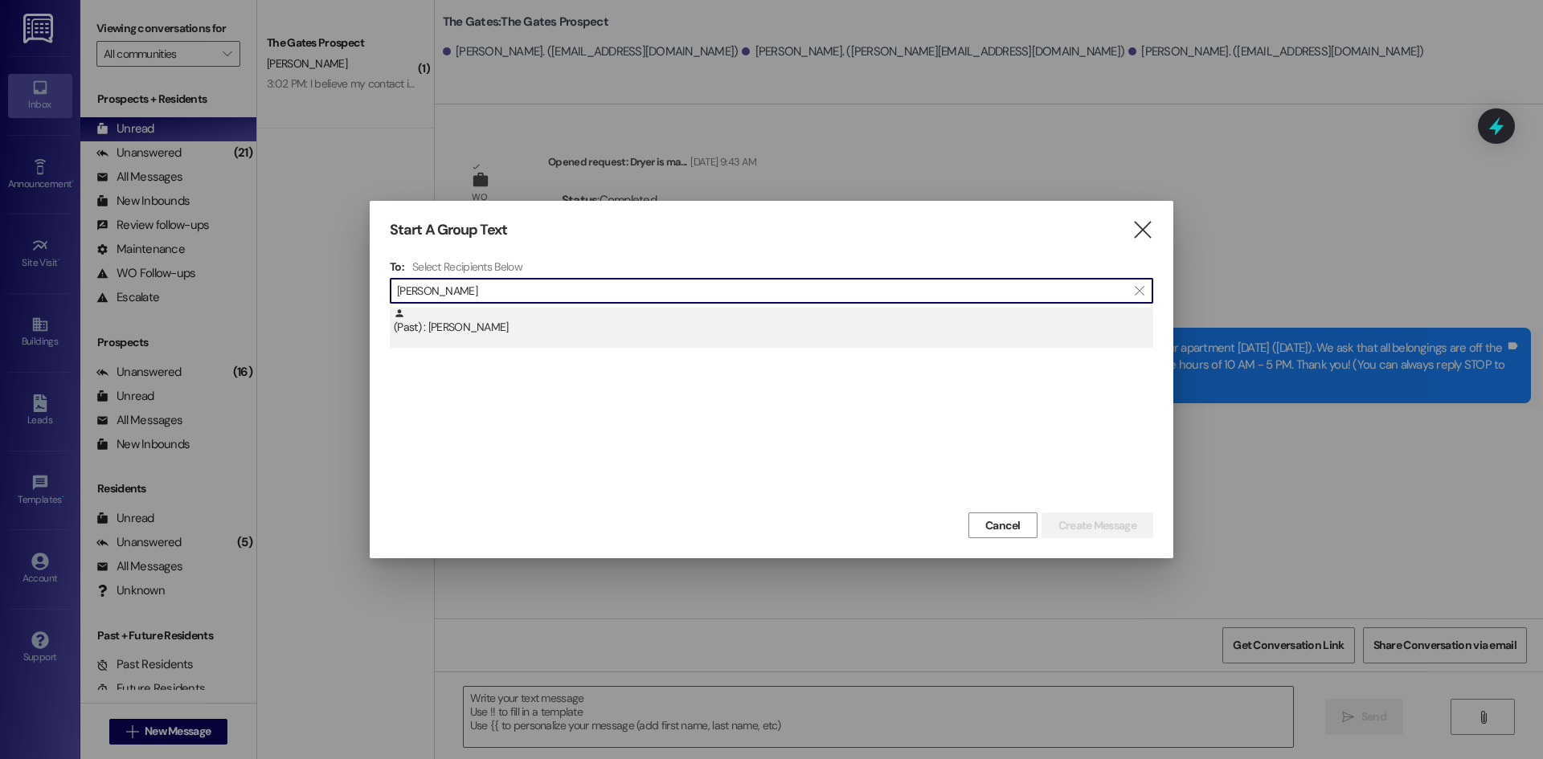
type input "Hoover"
click at [478, 343] on div "(Past) : Emma Hoover" at bounding box center [771, 328] width 763 height 40
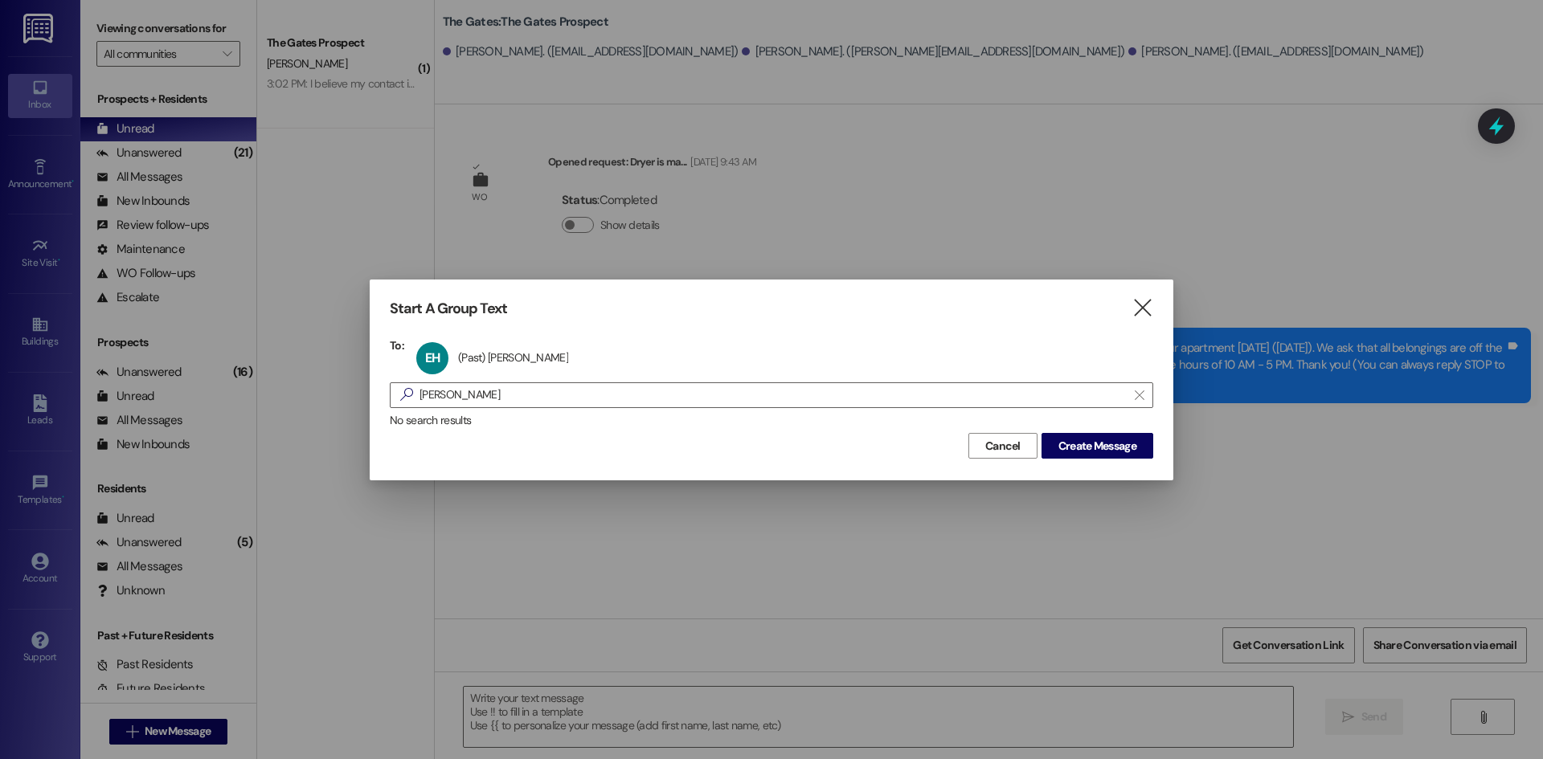
drag, startPoint x: 371, startPoint y: 395, endPoint x: 330, endPoint y: 395, distance: 41.0
click at [330, 395] on div "Start A Group Text  To: EH (Past) Emma Hoover (Past) Emma Hoover click to remo…" at bounding box center [771, 379] width 1543 height 759
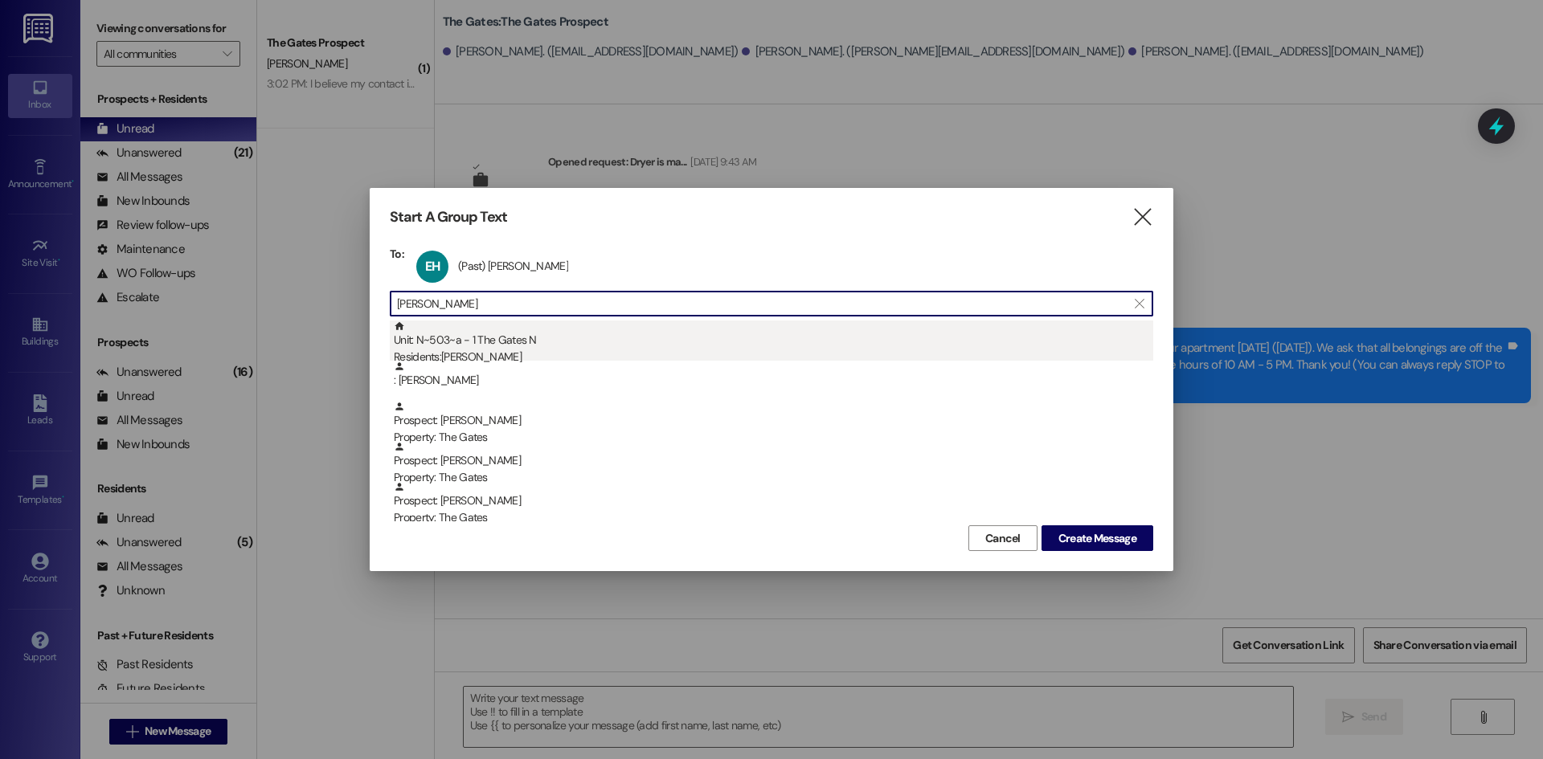
type input "Barlow"
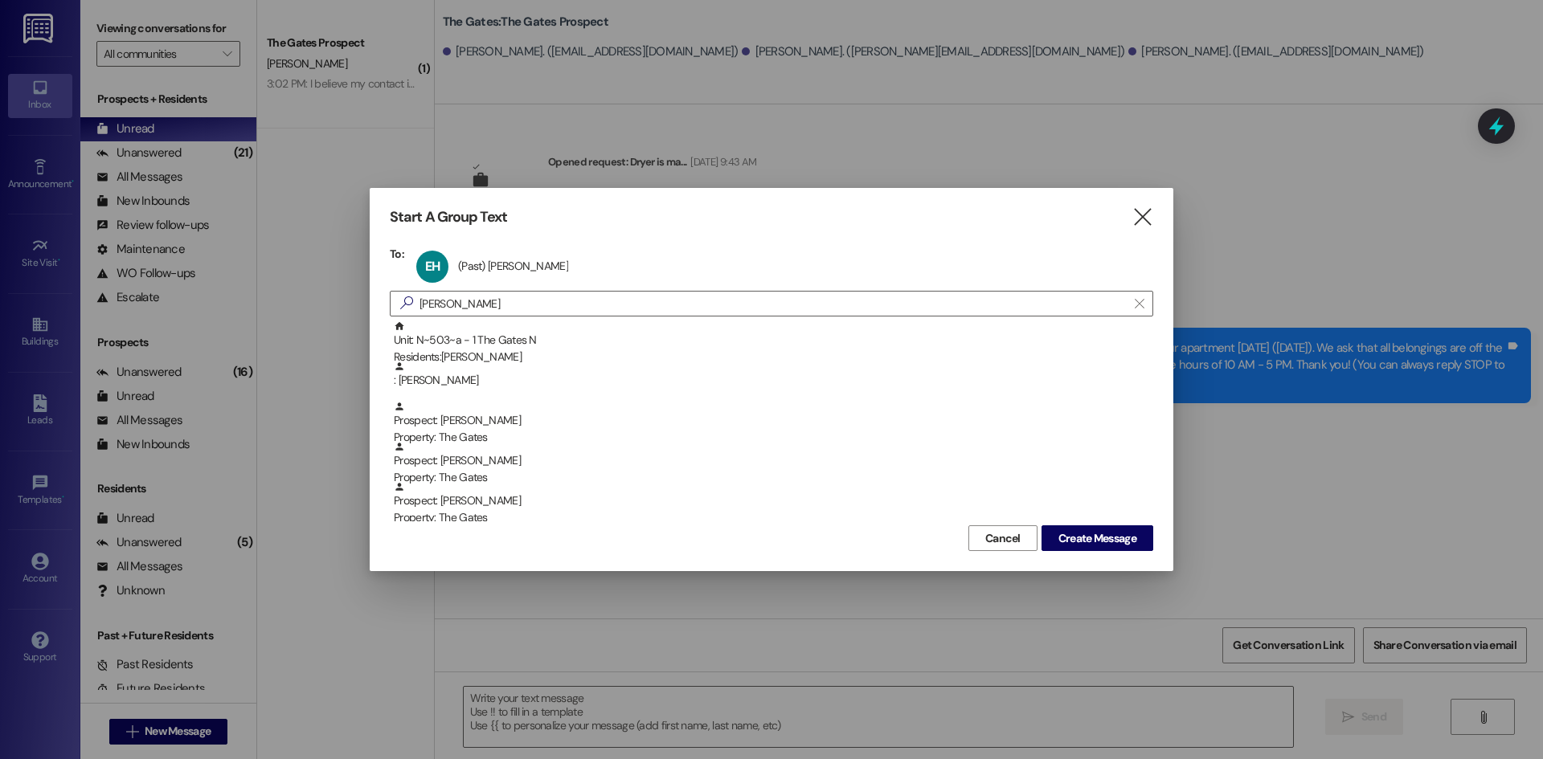
drag, startPoint x: 561, startPoint y: 339, endPoint x: 473, endPoint y: 317, distance: 90.2
click at [558, 338] on div "Unit: N~503~a - 1 The Gates N Residents: Dacey Barlow" at bounding box center [773, 344] width 759 height 46
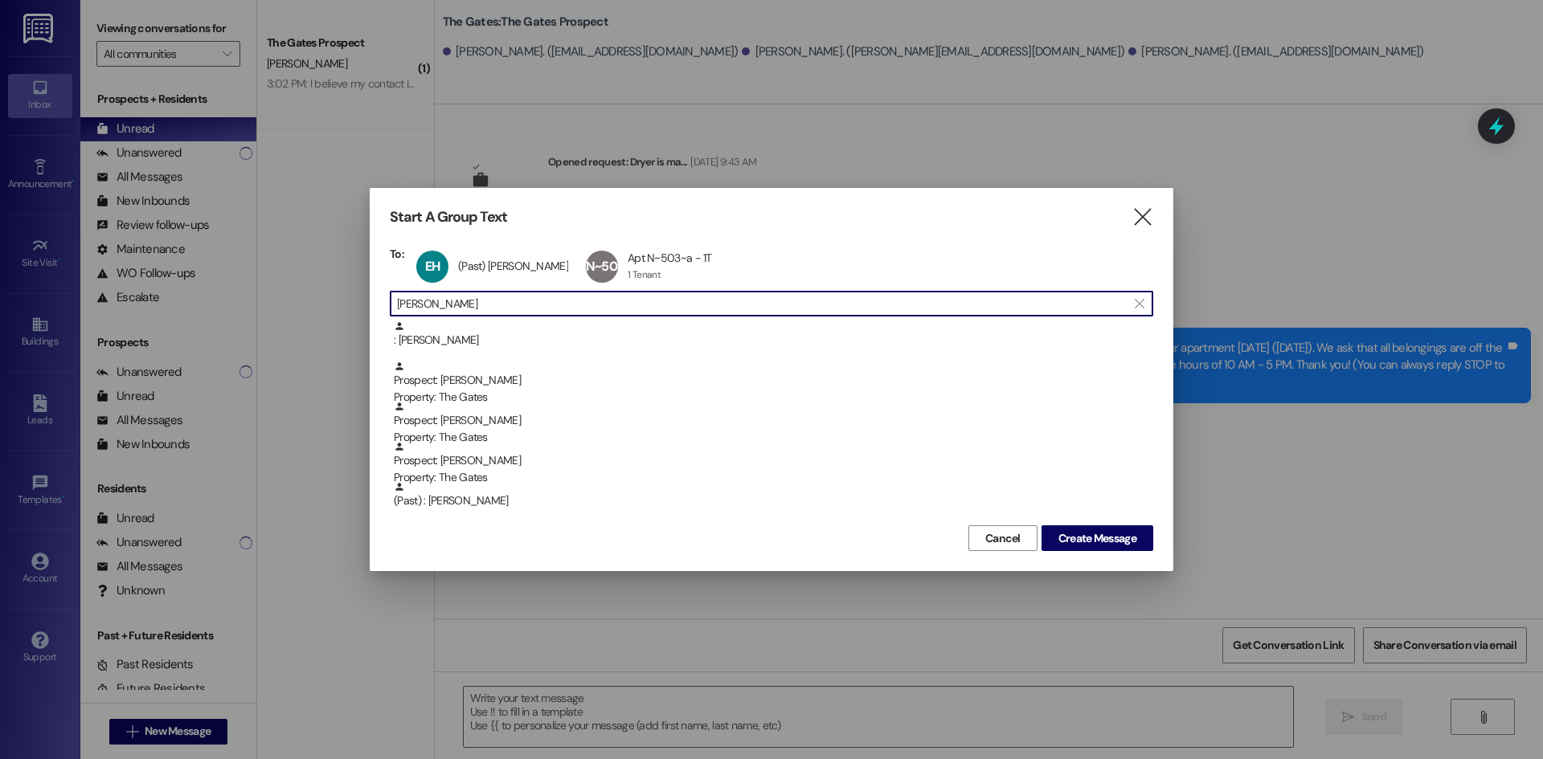
drag, startPoint x: 444, startPoint y: 305, endPoint x: 305, endPoint y: 296, distance: 138.5
click at [305, 296] on div "Start A Group Text  To: EH (Past) Emma Hoover (Past) Emma Hoover click to remo…" at bounding box center [771, 379] width 1543 height 759
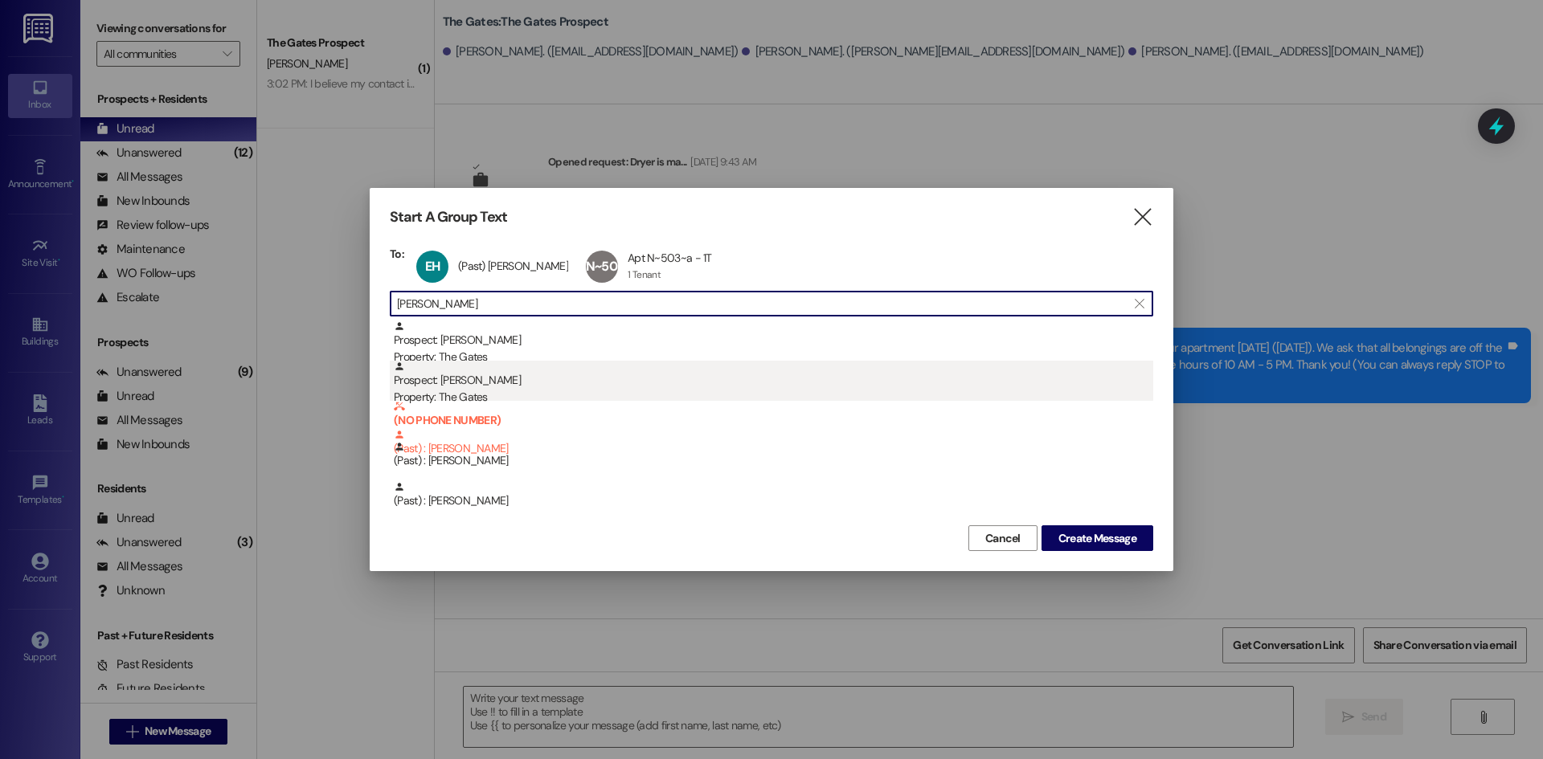
type input "Goodman"
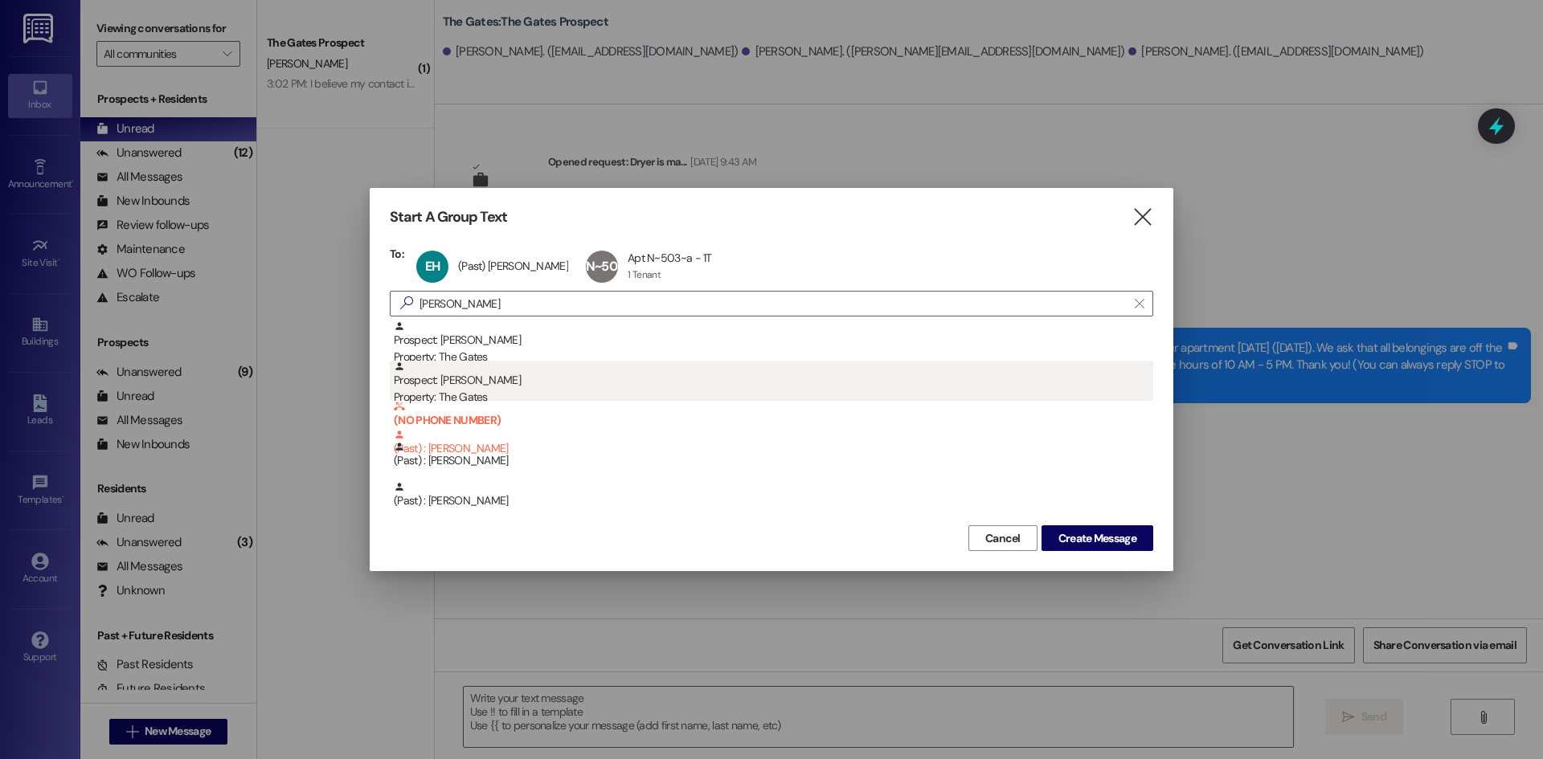
click at [526, 391] on div "Property: The Gates" at bounding box center [773, 397] width 759 height 17
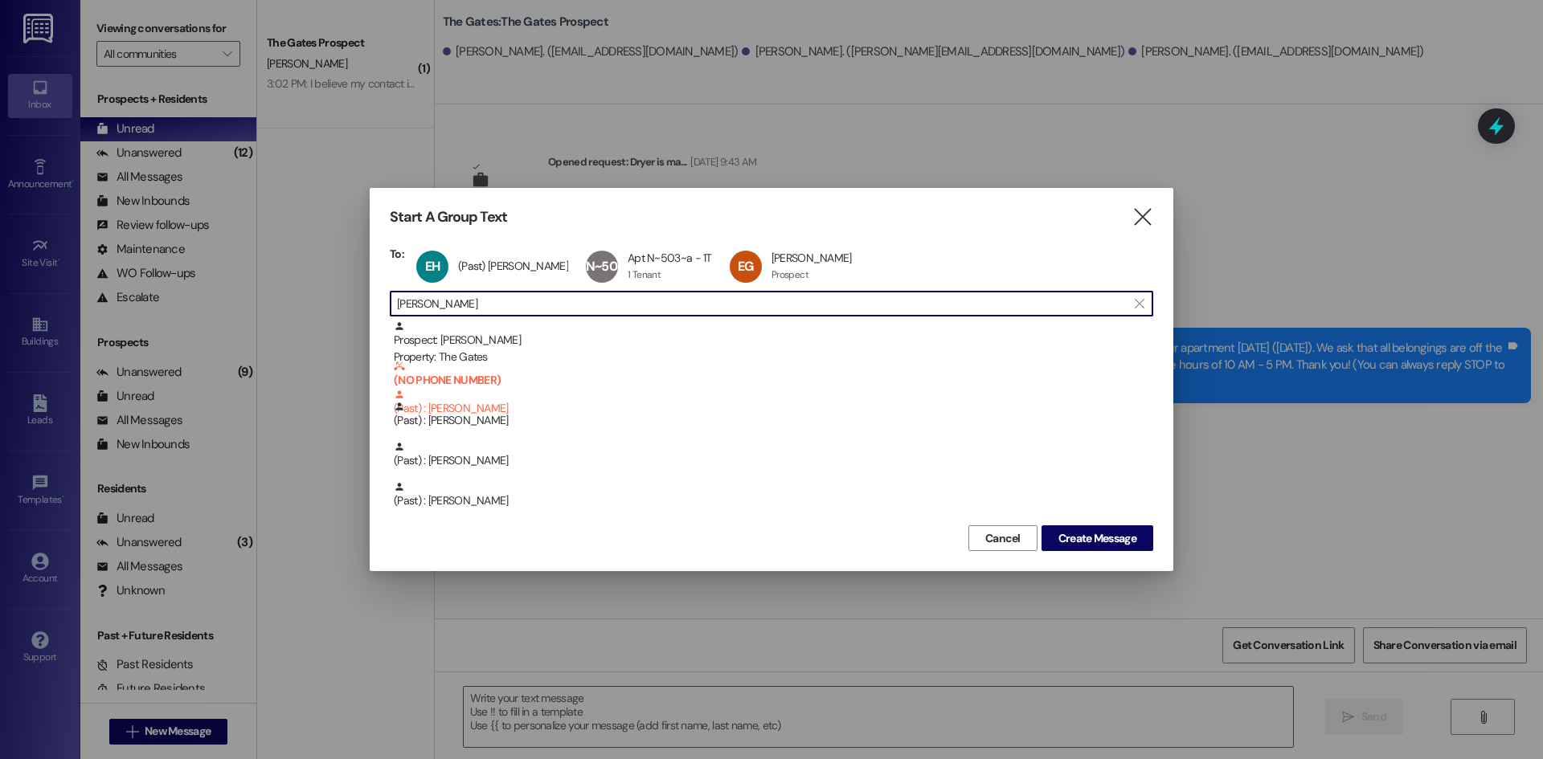
drag, startPoint x: 468, startPoint y: 308, endPoint x: 337, endPoint y: 301, distance: 130.3
click at [337, 301] on div "Start A Group Text  To: EH (Past) Emma Hoover (Past) Emma Hoover click to remo…" at bounding box center [771, 379] width 1543 height 759
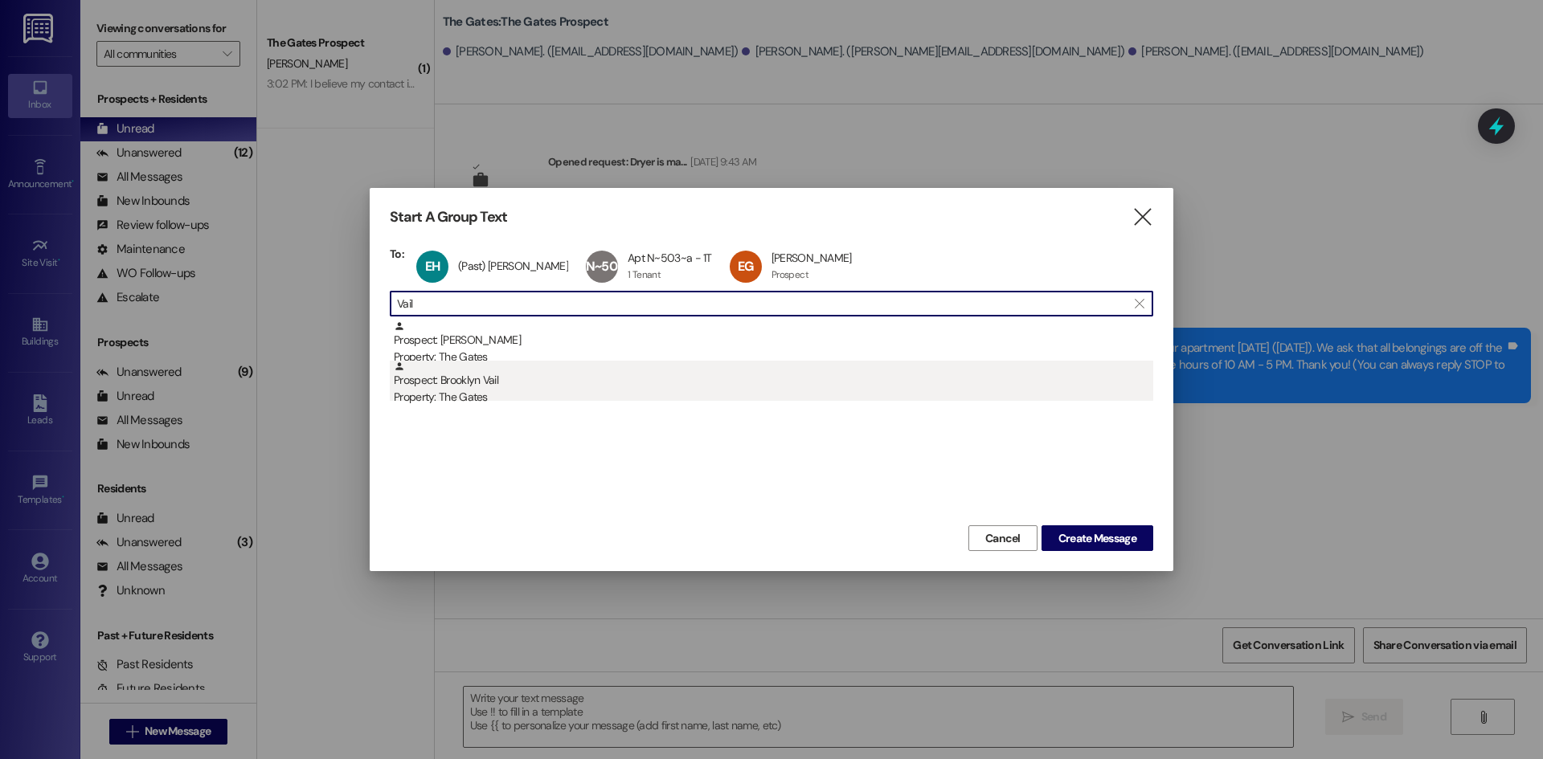
type input "Vail"
click at [466, 395] on div "Property: The Gates" at bounding box center [773, 397] width 759 height 17
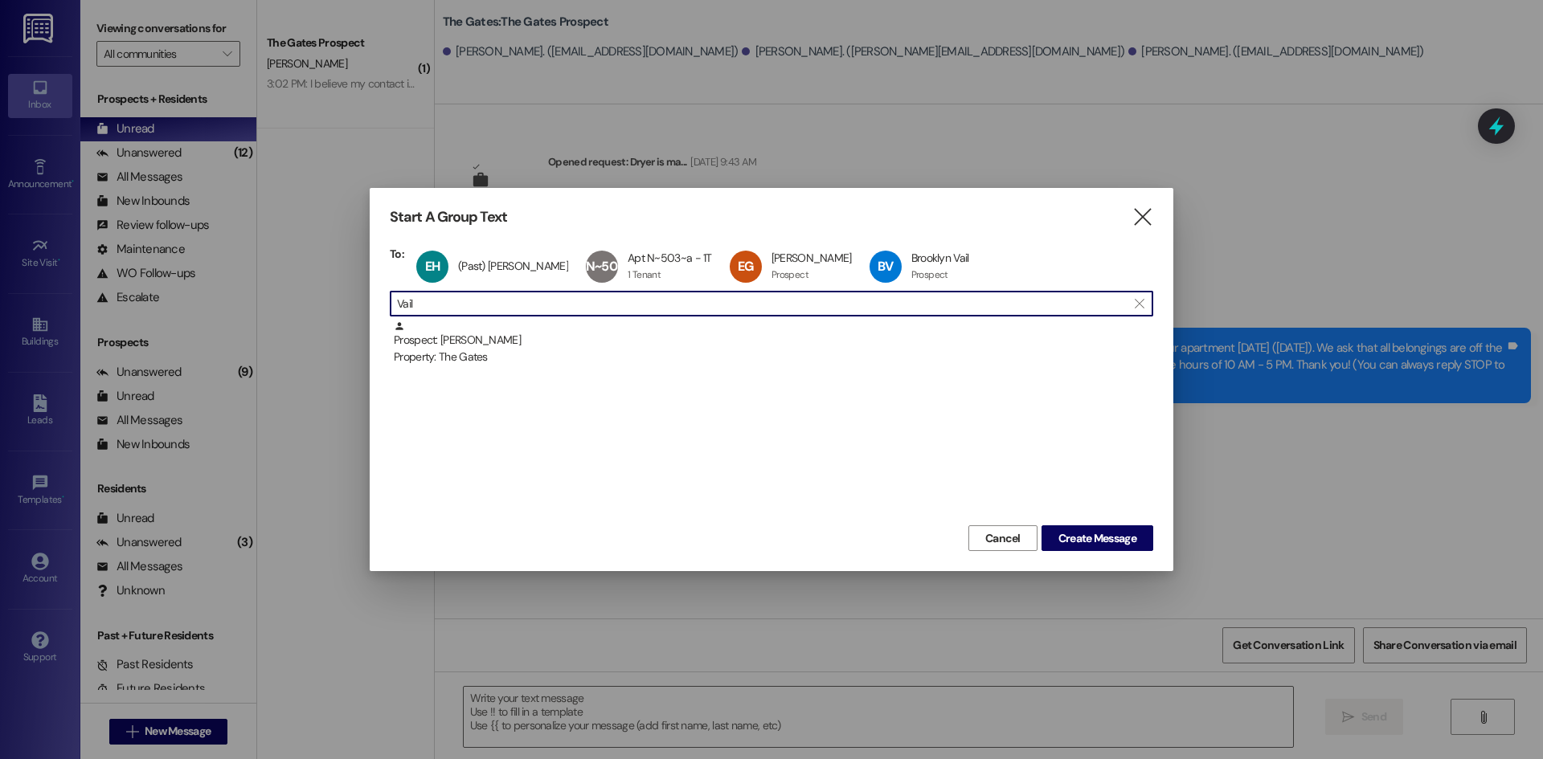
drag, startPoint x: 464, startPoint y: 305, endPoint x: 303, endPoint y: 281, distance: 162.4
click at [303, 281] on div "Start A Group Text  To: EH (Past) Emma Hoover (Past) Emma Hoover click to remo…" at bounding box center [771, 379] width 1543 height 759
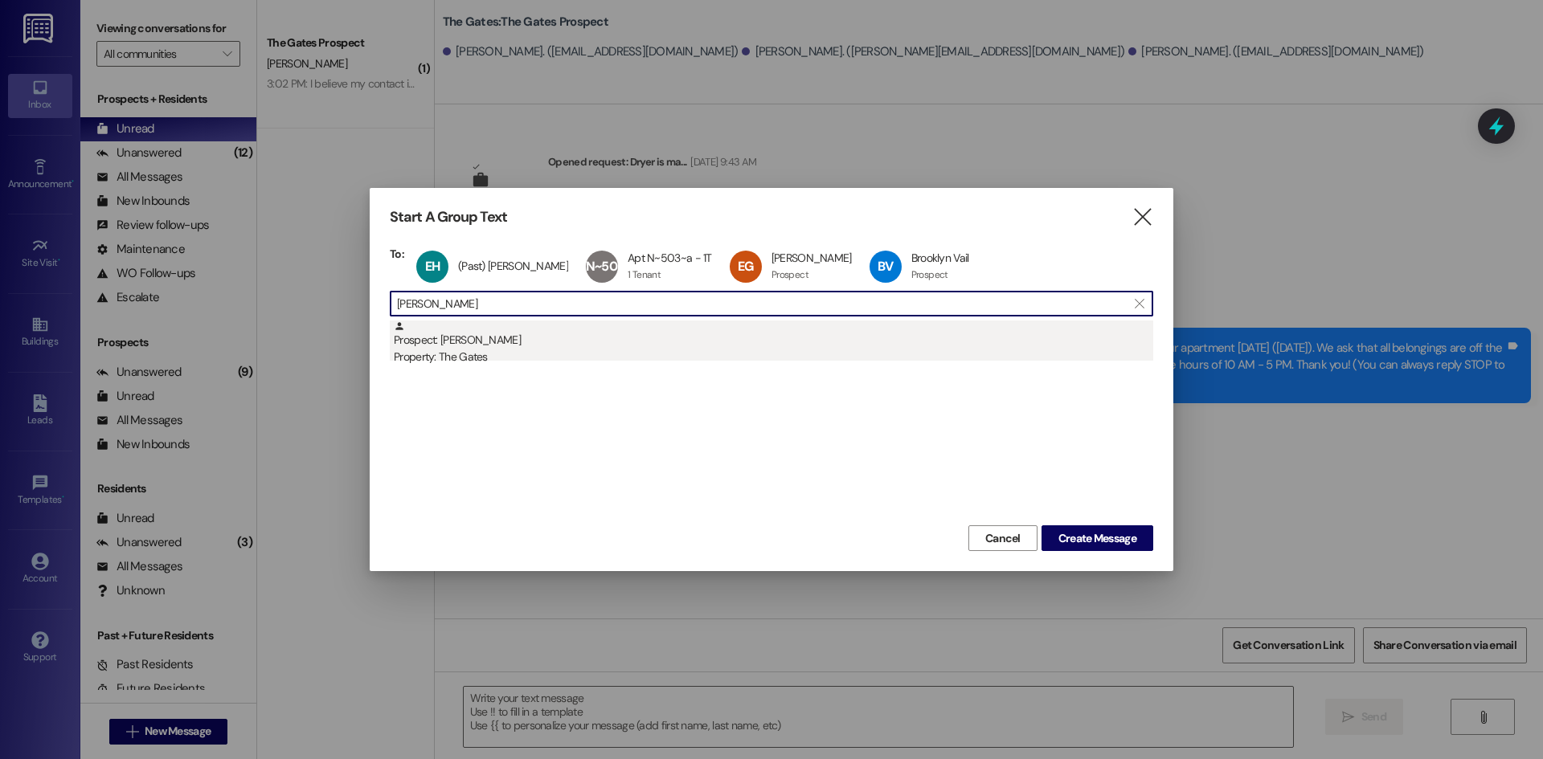
type input "Oross"
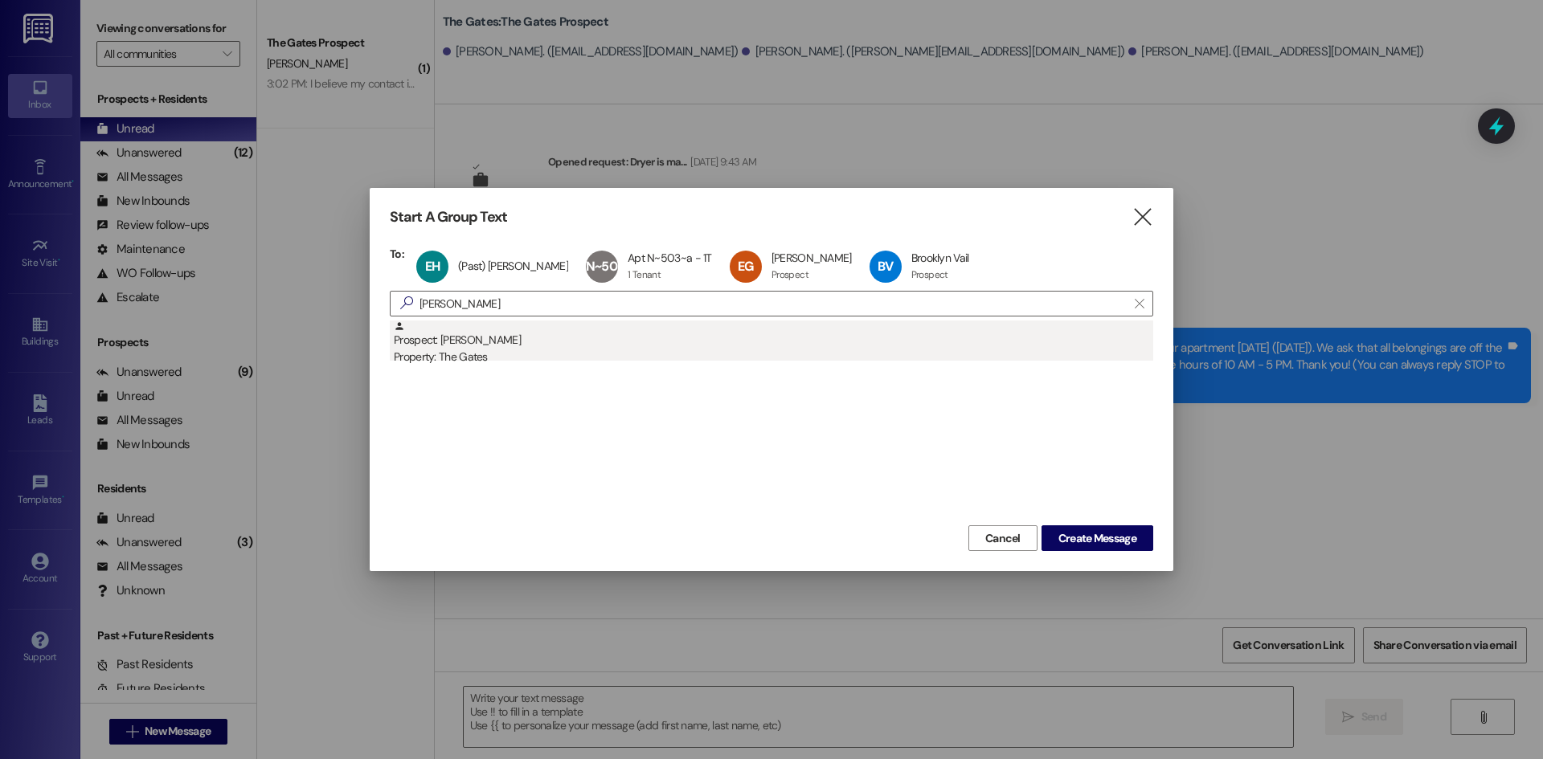
click at [472, 349] on div "Property: The Gates" at bounding box center [773, 357] width 759 height 17
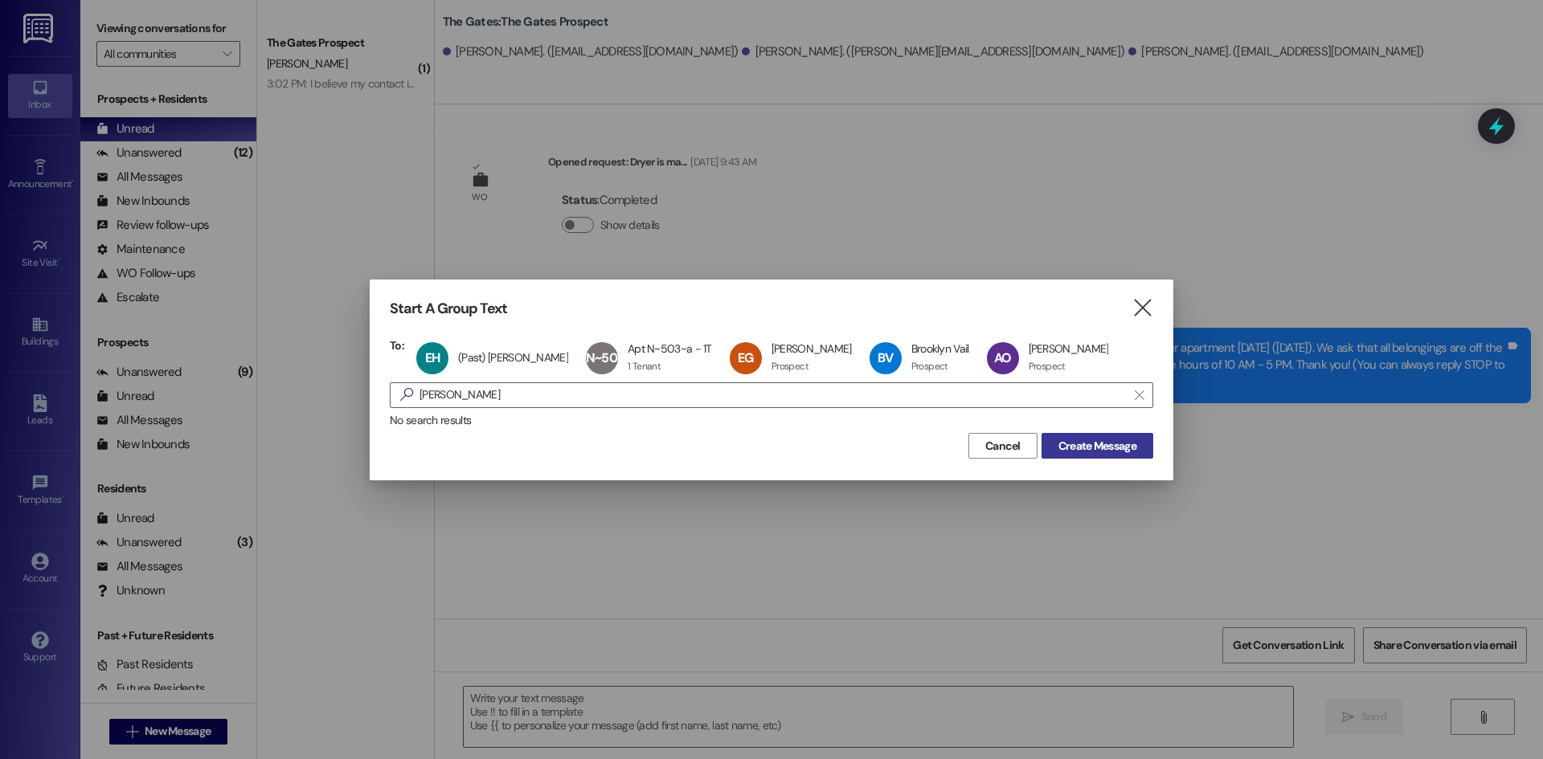
click at [1072, 445] on span "Create Message" at bounding box center [1097, 446] width 78 height 17
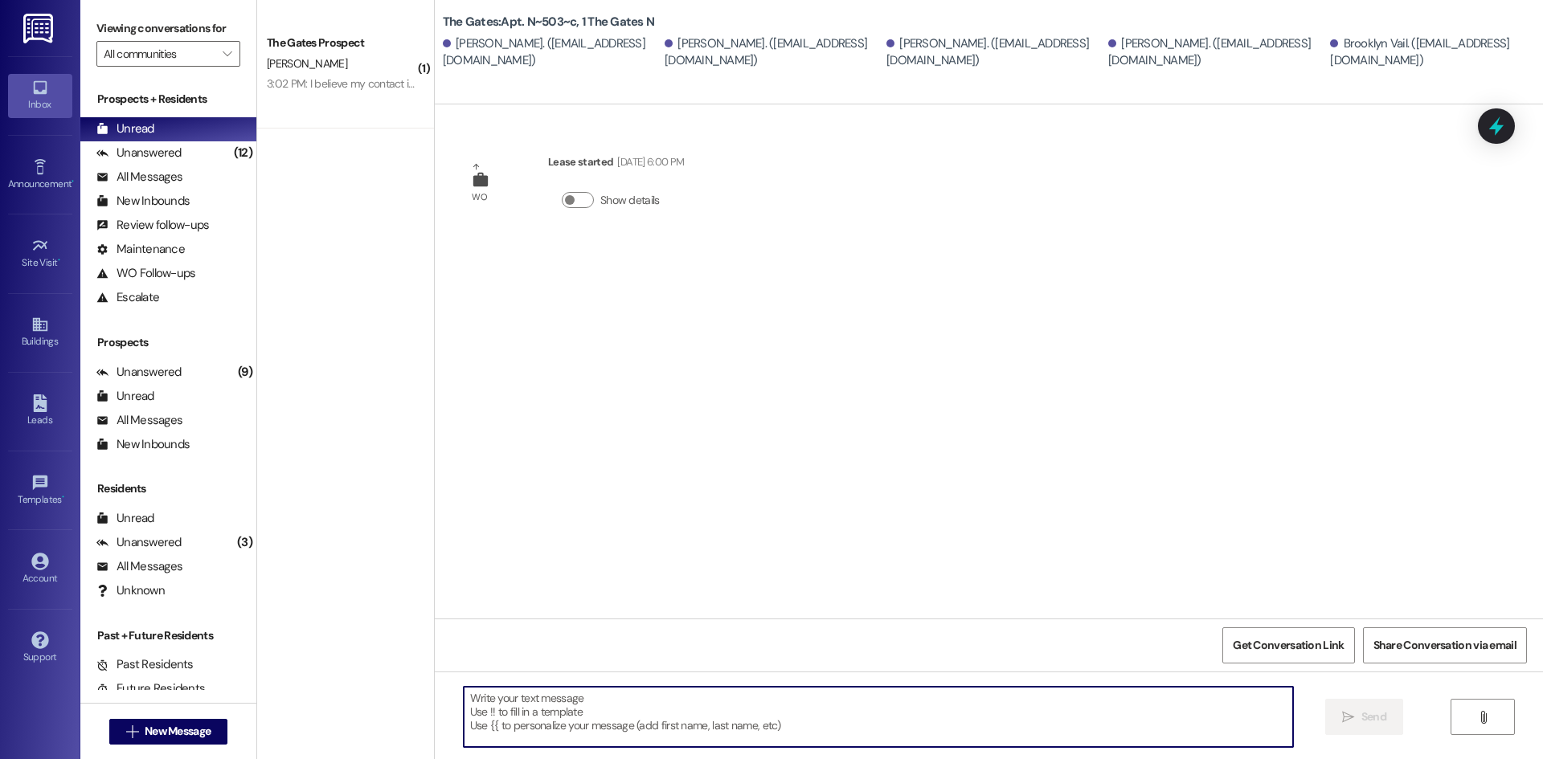
click at [504, 702] on textarea at bounding box center [878, 717] width 829 height 60
paste textarea "Hi Ladies! This is The Gates! We wanted to let you know that carpet cleaning wi…"
type textarea "Hi Ladies! This is The Gates! We wanted to let you know that carpet cleaning wi…"
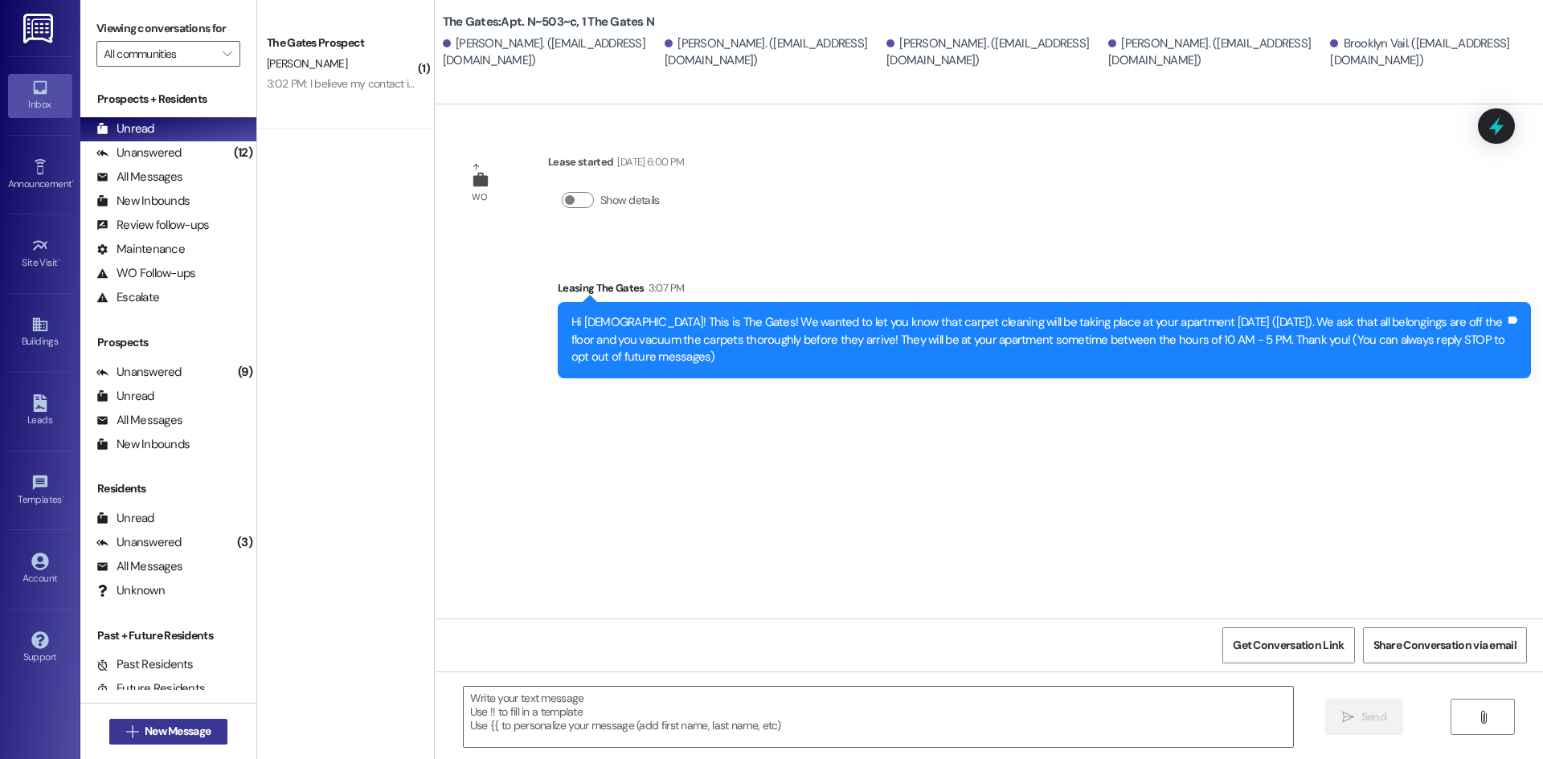
click at [155, 743] on button " New Message" at bounding box center [168, 732] width 119 height 26
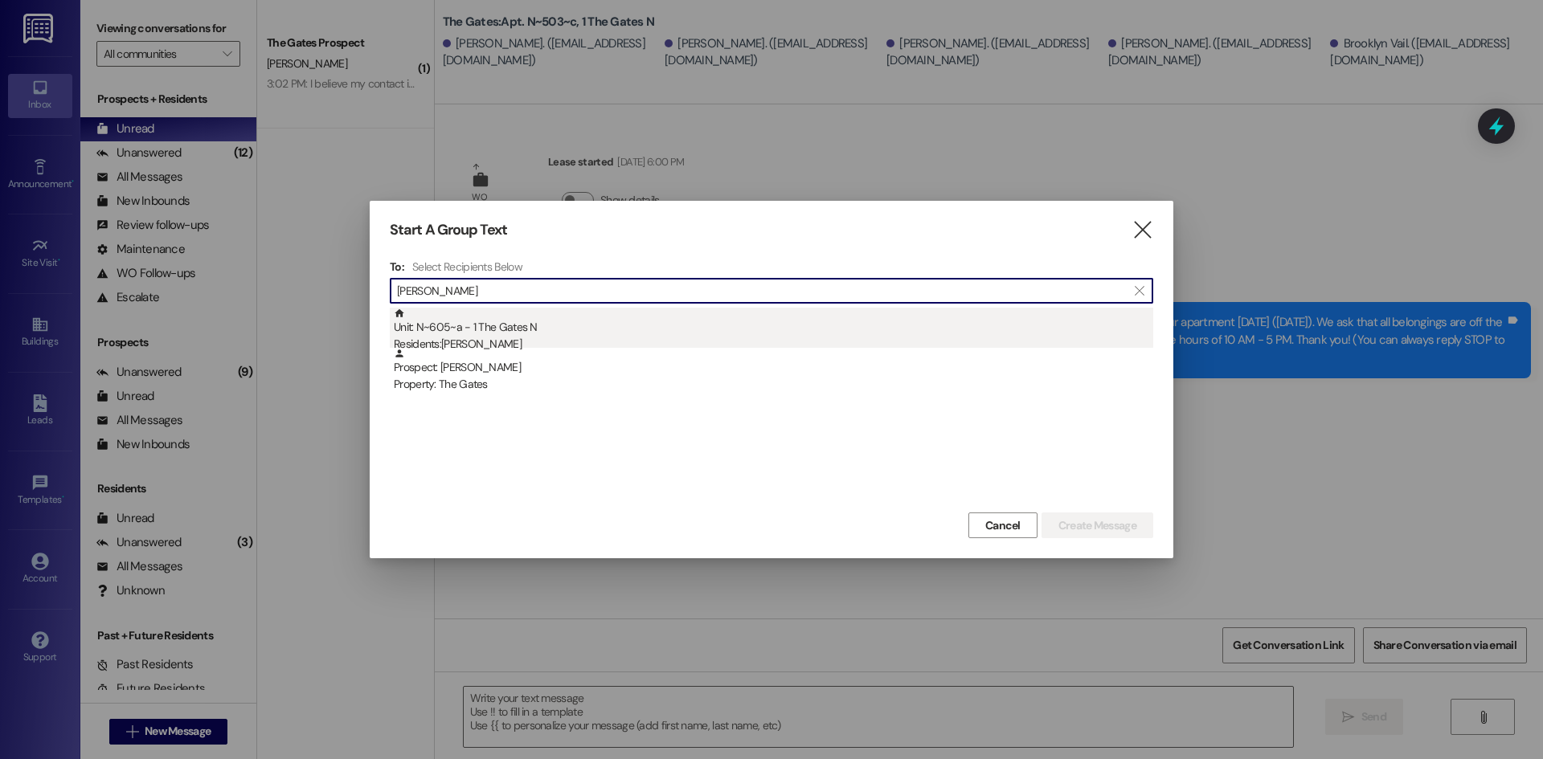
type input "Goldman"
click at [502, 326] on div "Unit: N~605~a - 1 The Gates N Residents: Kassie Goldman" at bounding box center [773, 331] width 759 height 46
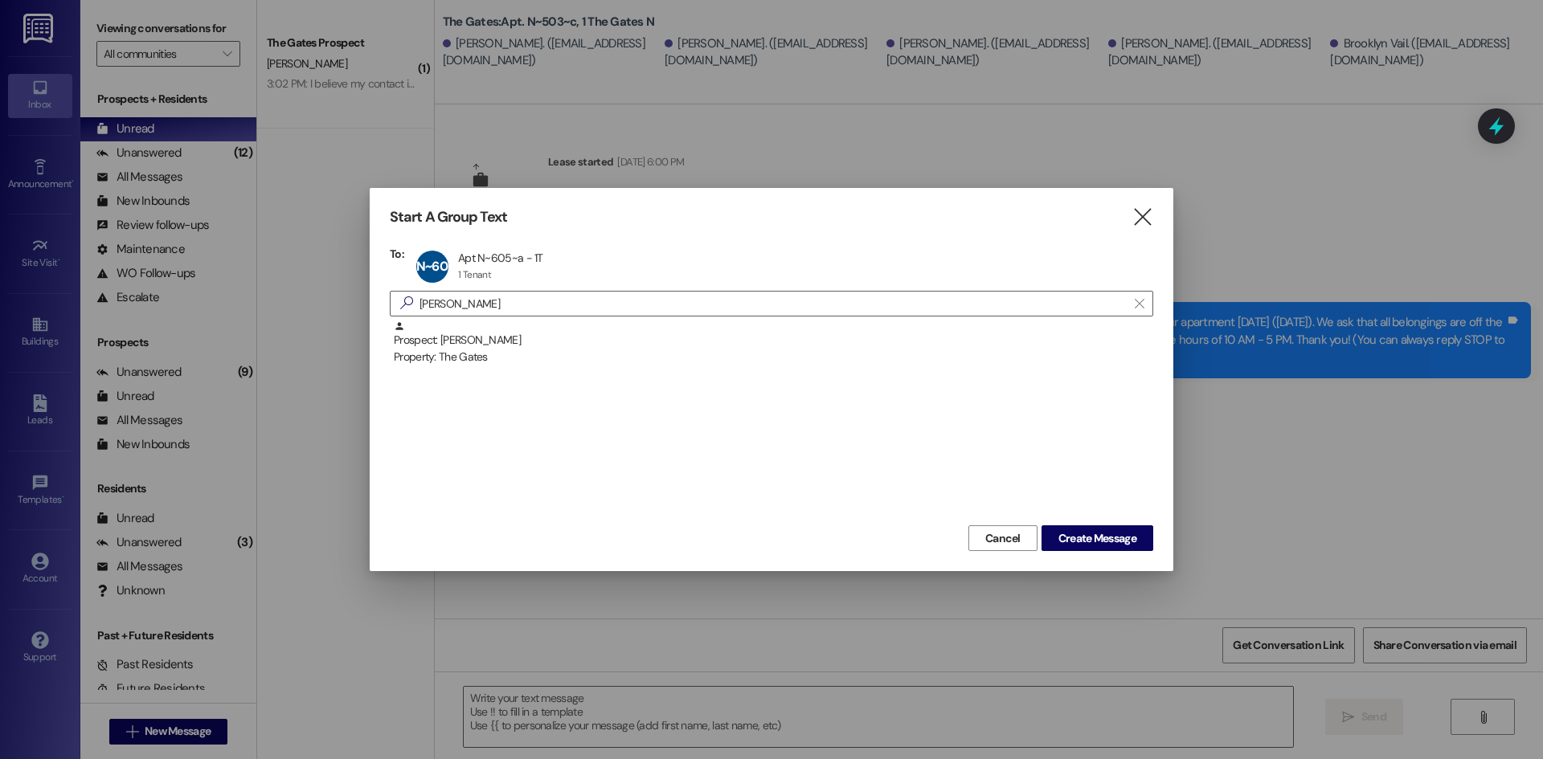
drag, startPoint x: 472, startPoint y: 309, endPoint x: 349, endPoint y: 287, distance: 125.6
click at [349, 287] on div "Start A Group Text  To: N~605~a Apt N~605~a - 1T Apt N~605~a - 1T 1 Tenant 1 T…" at bounding box center [771, 379] width 1543 height 759
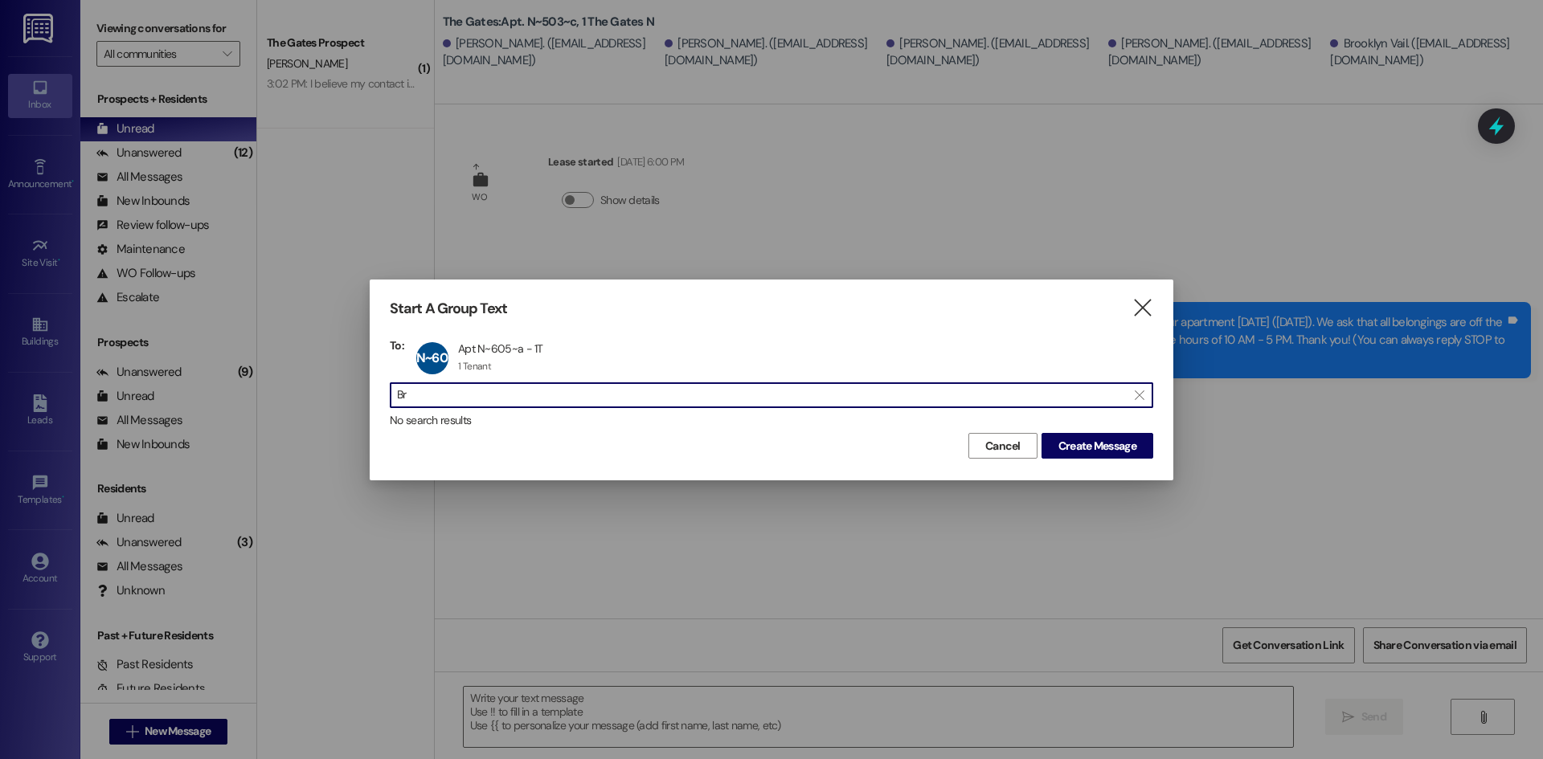
type input "B"
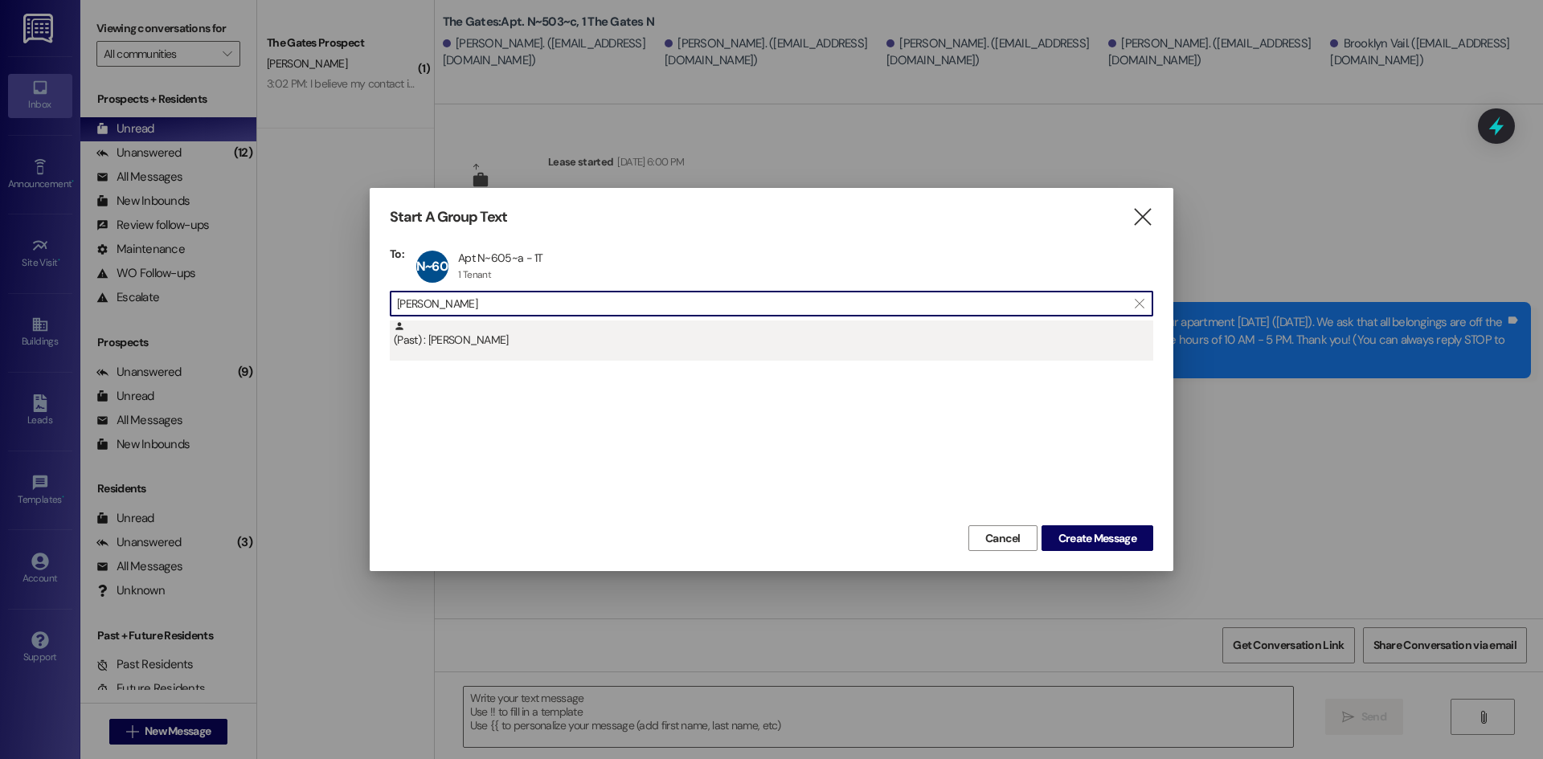
type input "Hanna Bran"
click at [451, 340] on div "(Past) : Hanna Brant" at bounding box center [773, 335] width 759 height 28
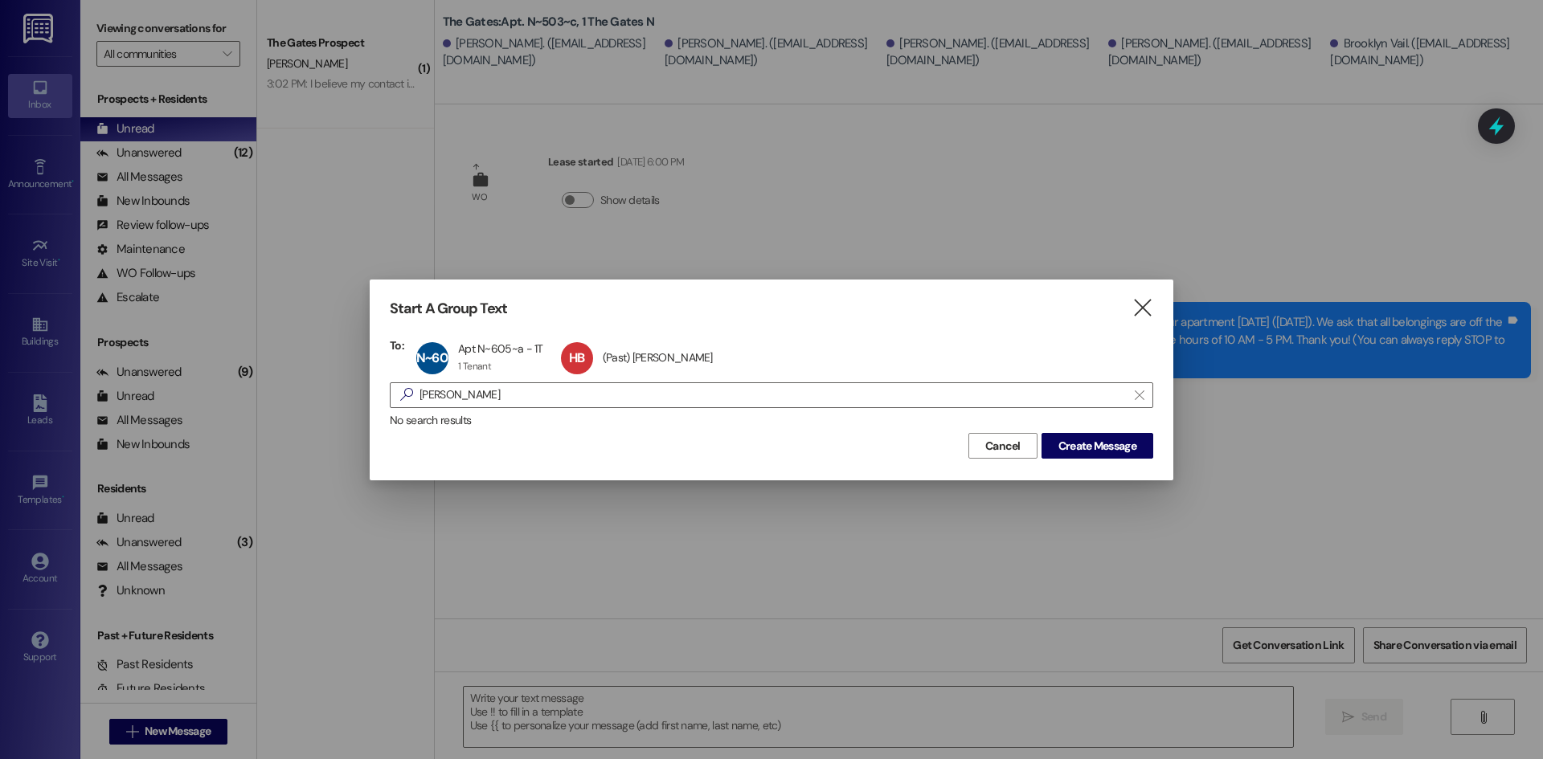
drag, startPoint x: 486, startPoint y: 399, endPoint x: 207, endPoint y: 387, distance: 279.1
click at [207, 387] on div "Start A Group Text  To: N~605~a Apt N~605~a - 1T Apt N~605~a - 1T 1 Tenant 1 T…" at bounding box center [771, 379] width 1543 height 759
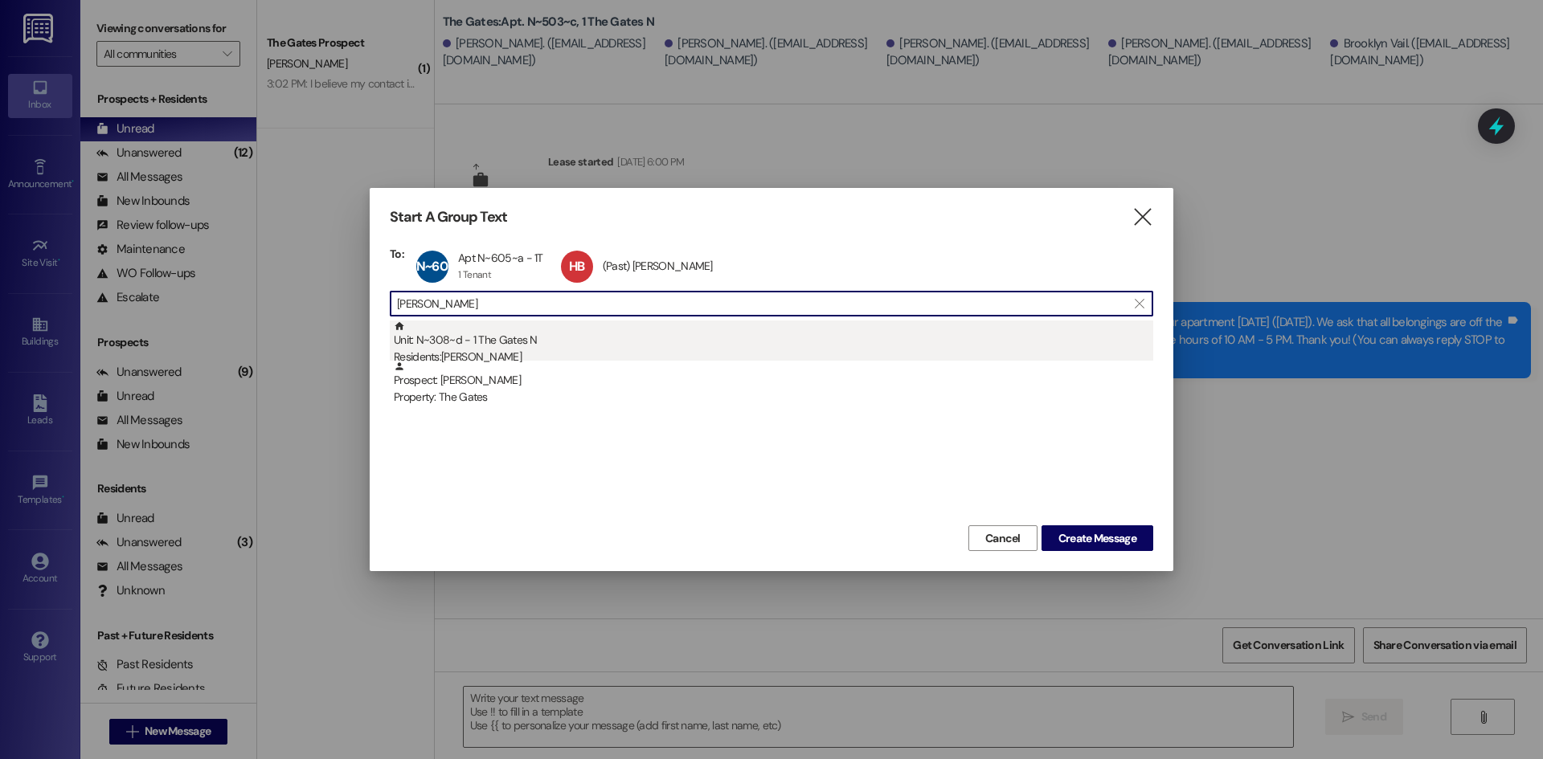
type input "Parsons"
click at [527, 328] on div "Unit: N~308~d - 1 The Gates N Residents: Cecilly Parsons" at bounding box center [773, 344] width 759 height 46
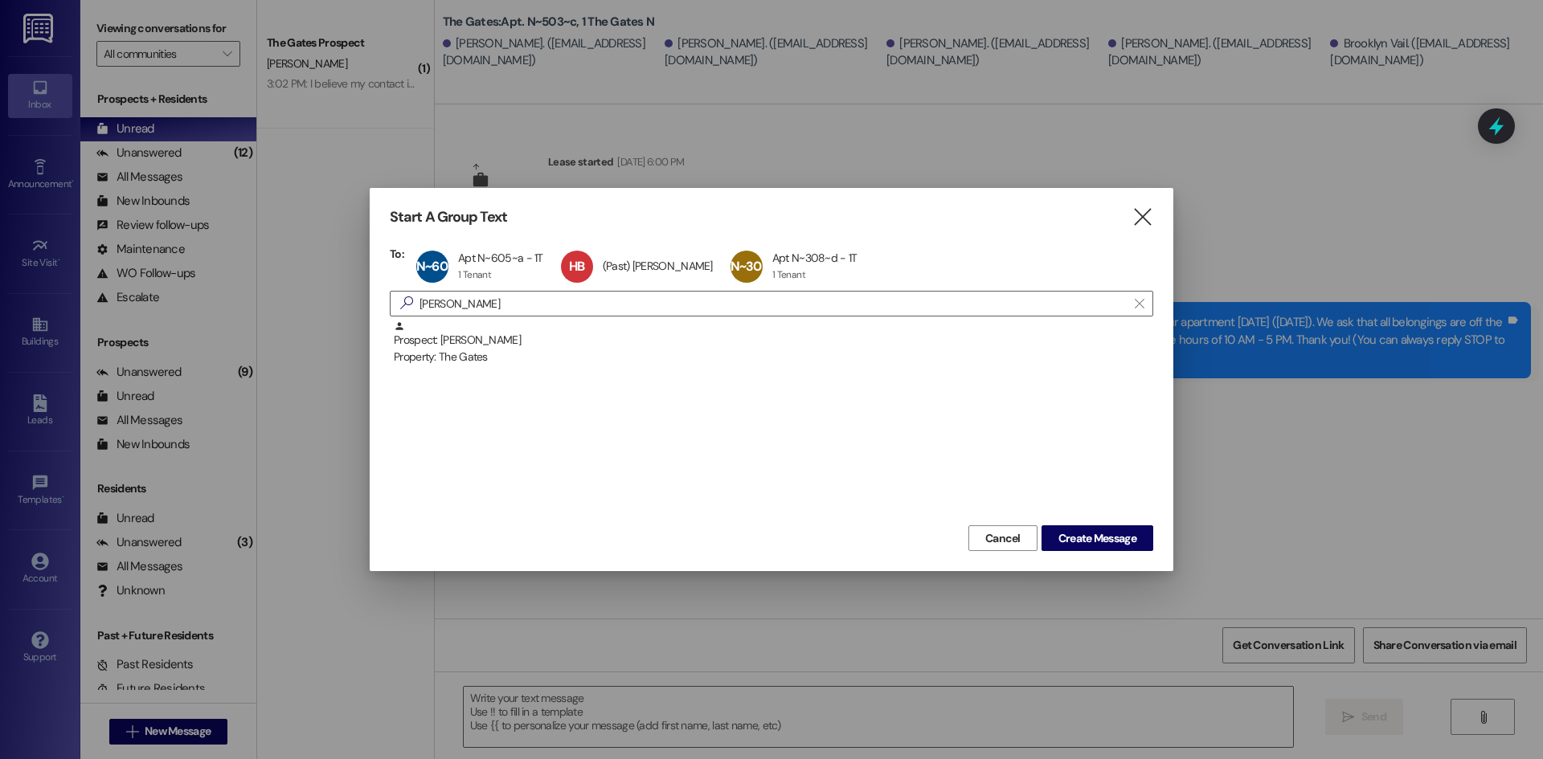
drag, startPoint x: 436, startPoint y: 301, endPoint x: 316, endPoint y: 293, distance: 119.9
click at [316, 293] on div "Start A Group Text  To: N~605~a Apt N~605~a - 1T Apt N~605~a - 1T 1 Tenant 1 T…" at bounding box center [771, 379] width 1543 height 759
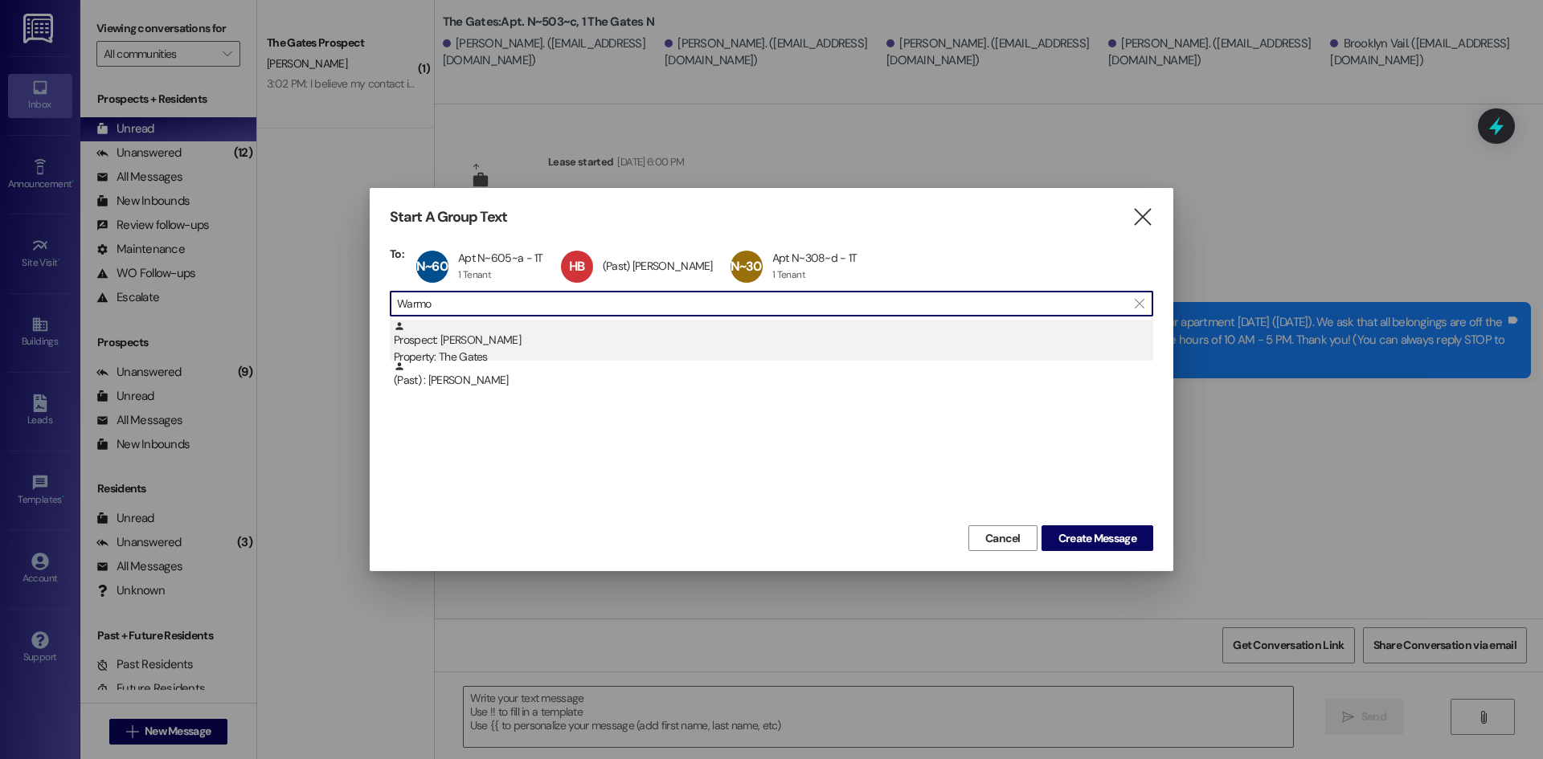
type input "Warmo"
click at [501, 346] on div "Prospect: Laney Warmoth Property: The Gates" at bounding box center [773, 344] width 759 height 46
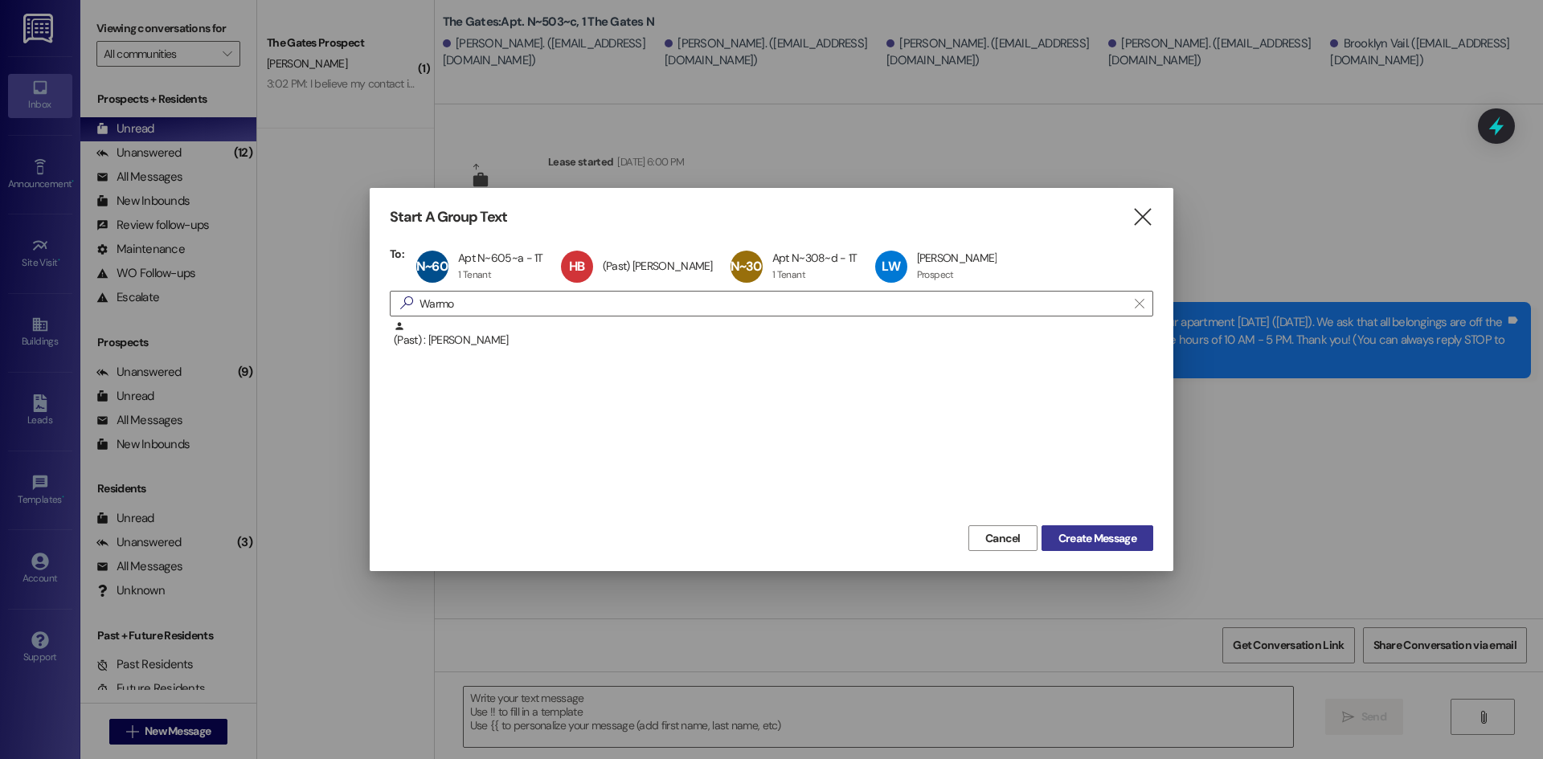
click at [1122, 542] on span "Create Message" at bounding box center [1097, 538] width 78 height 17
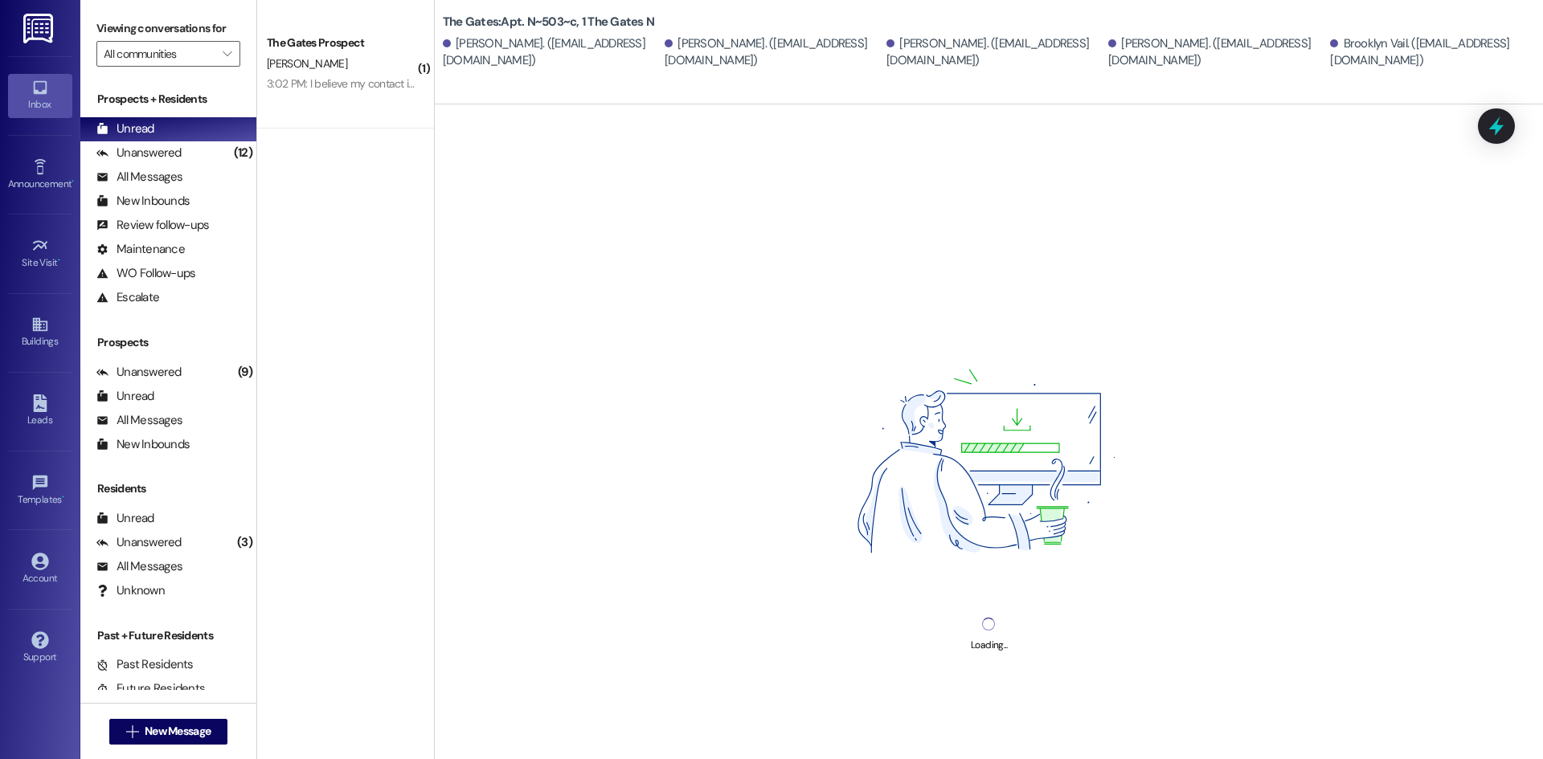
click at [566, 726] on div "Loading..." at bounding box center [989, 483] width 1108 height 759
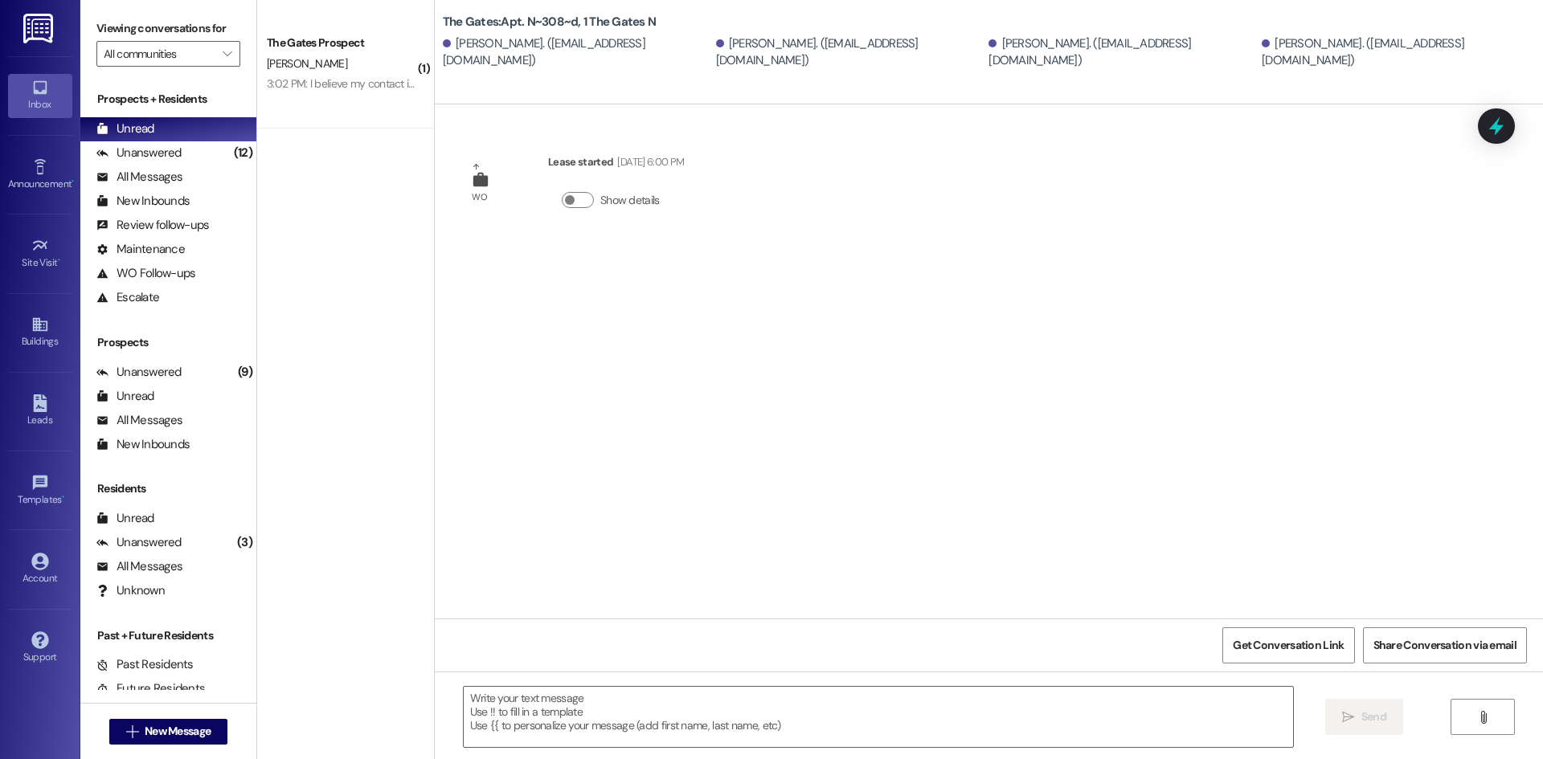
click at [550, 716] on textarea at bounding box center [878, 717] width 829 height 60
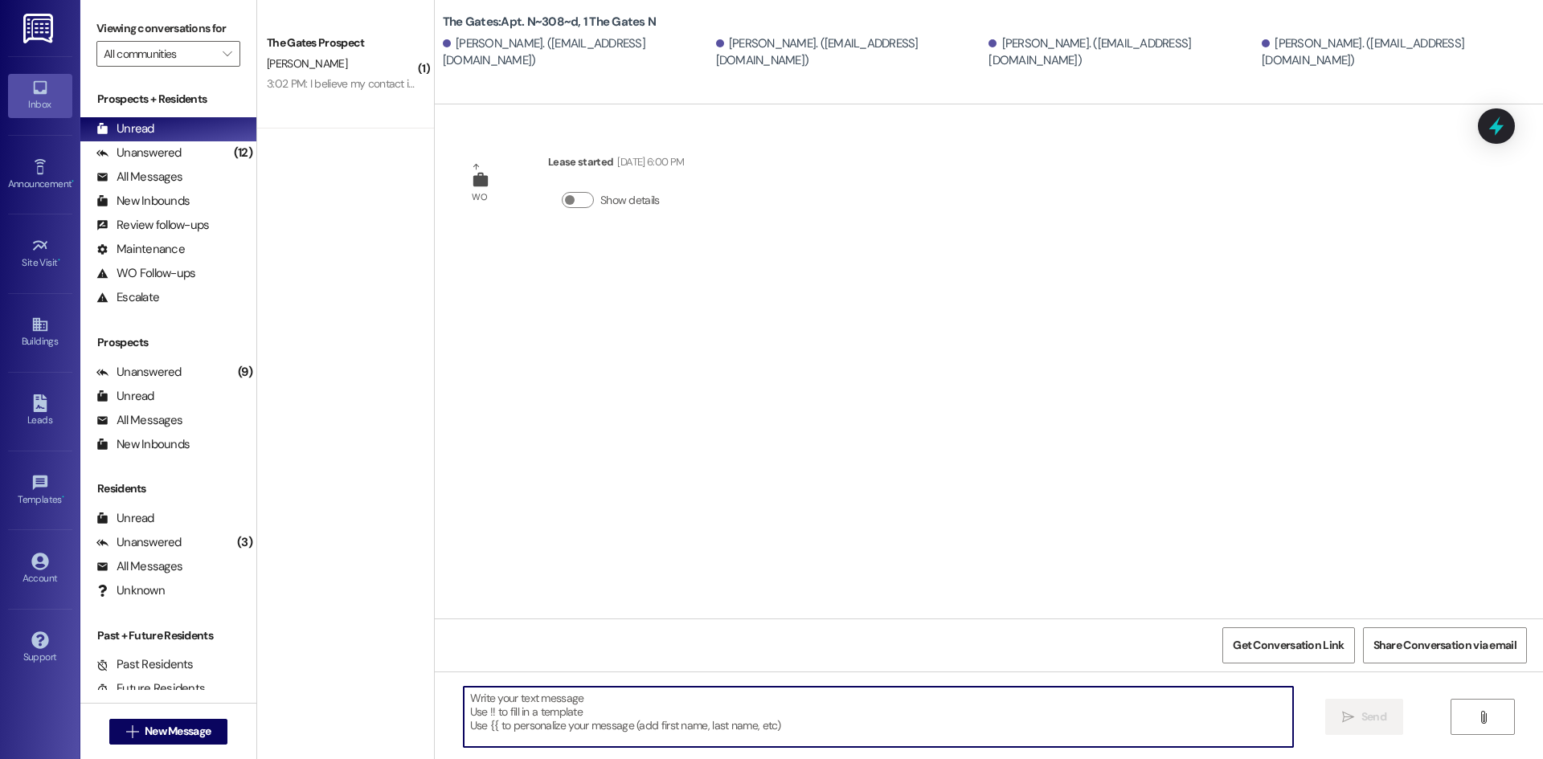
paste textarea "Hi Ladies! This is The Gates! We wanted to let you know that carpet cleaning wi…"
type textarea "Hi Ladies! This is The Gates! We wanted to let you know that carpet cleaning wi…"
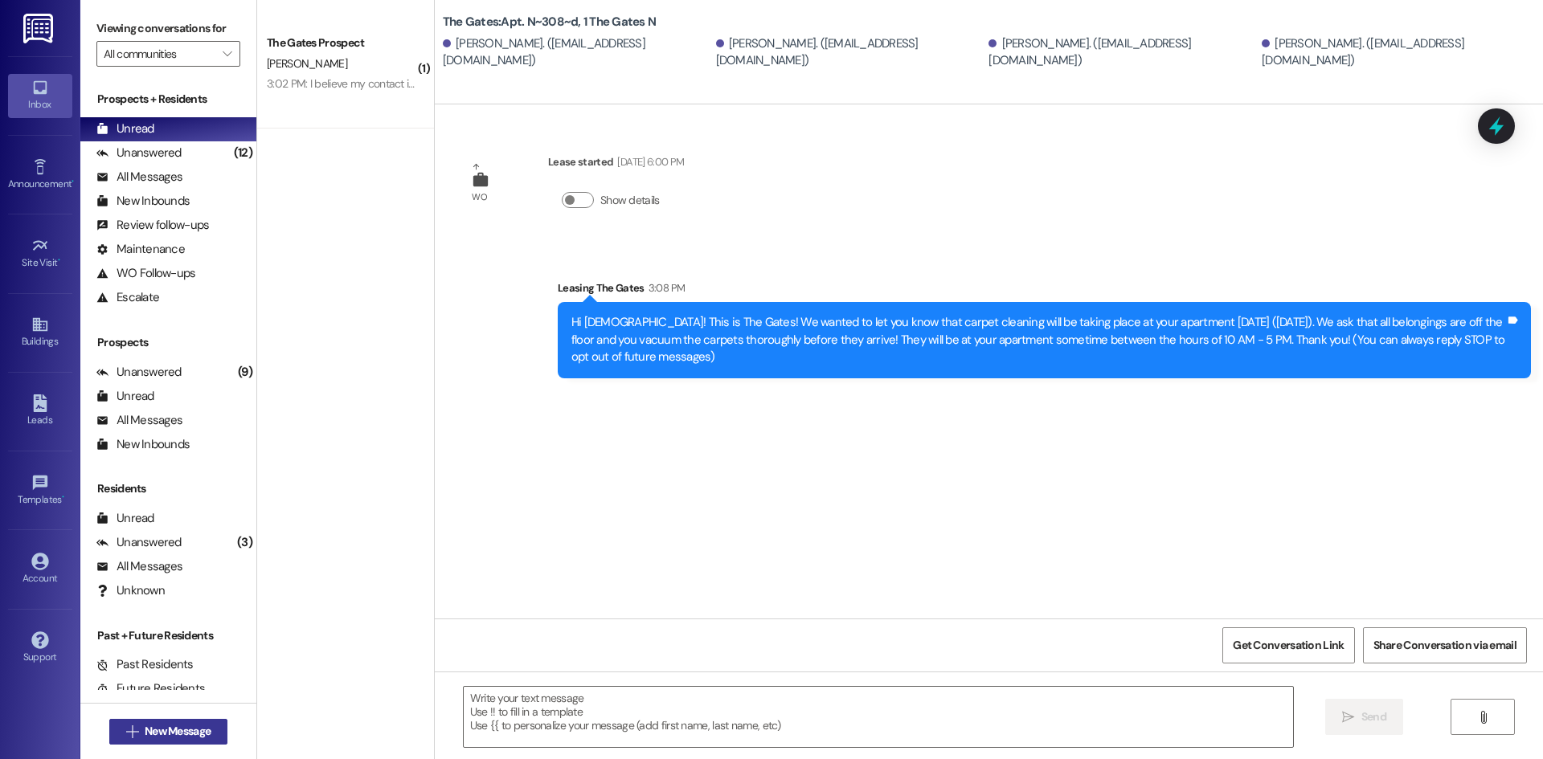
click at [197, 730] on span "New Message" at bounding box center [178, 731] width 66 height 17
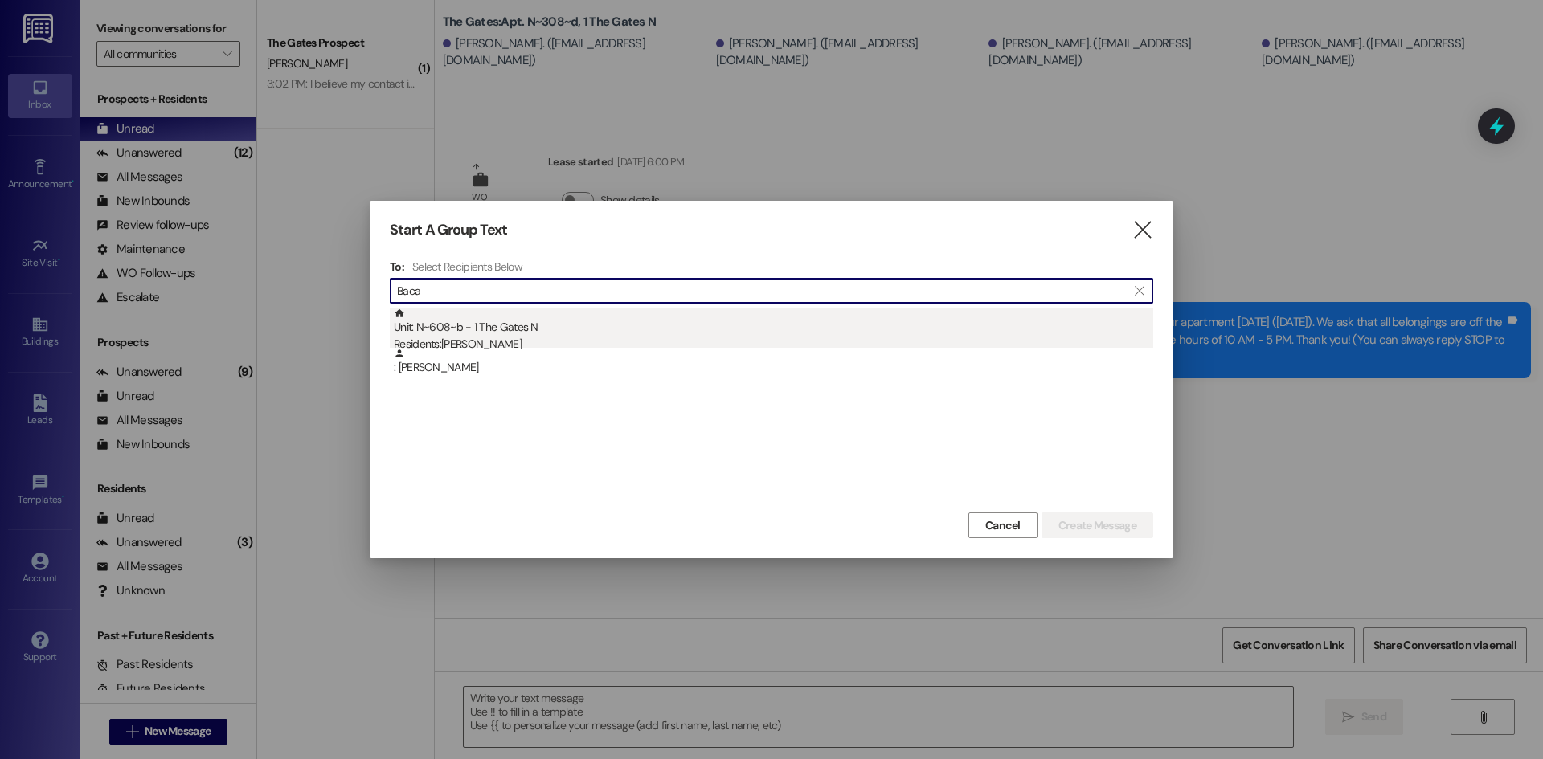
type input "Baca"
click at [534, 325] on div "Unit: N~608~b - 1 The Gates N Residents: Ella Baca" at bounding box center [773, 331] width 759 height 46
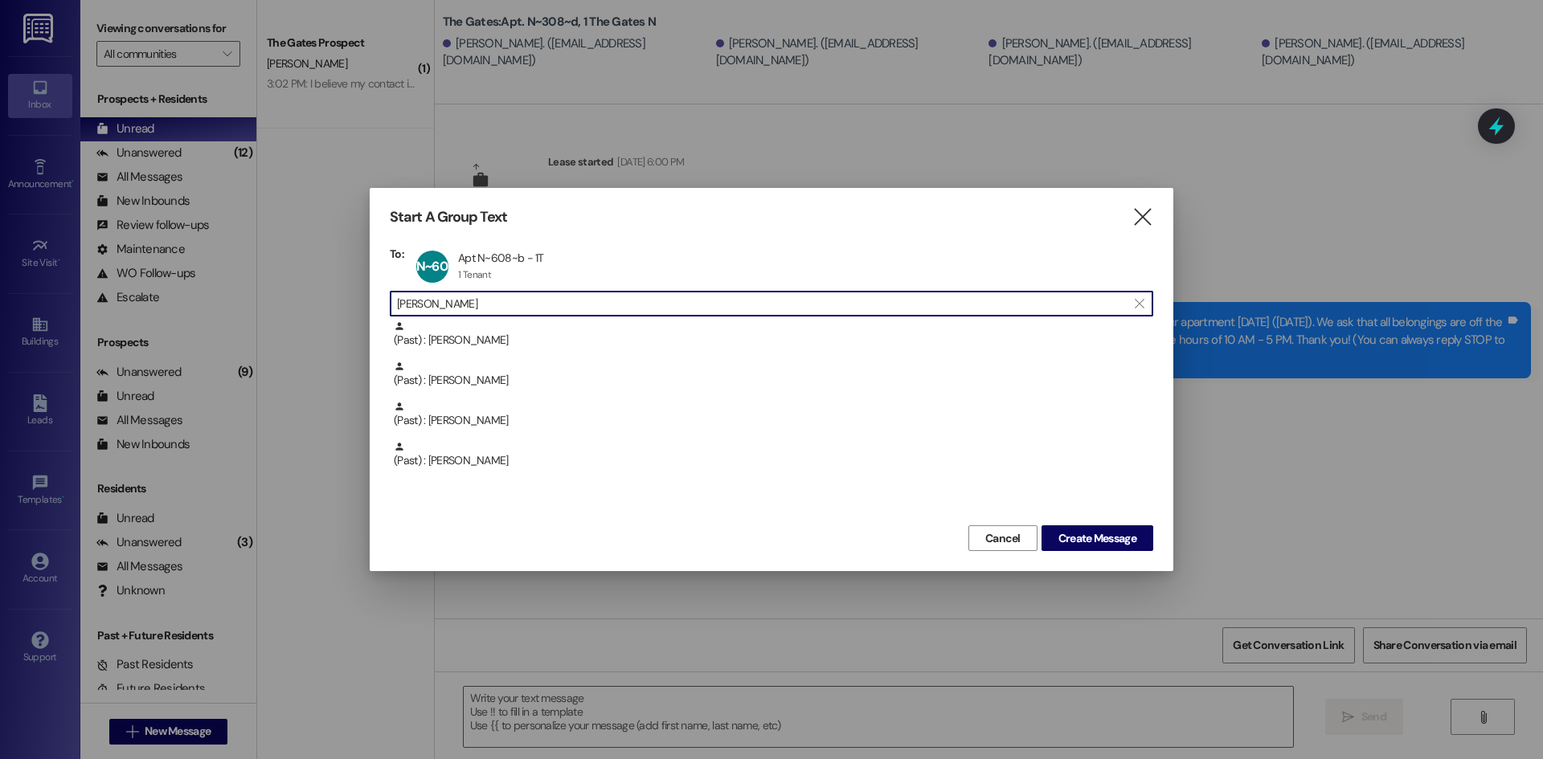
drag, startPoint x: 427, startPoint y: 306, endPoint x: 359, endPoint y: 280, distance: 72.5
click at [194, 289] on div "Start A Group Text  To: N~608~b Apt N~608~b - 1T Apt N~608~b - 1T 1 Tenant 1 T…" at bounding box center [771, 379] width 1543 height 759
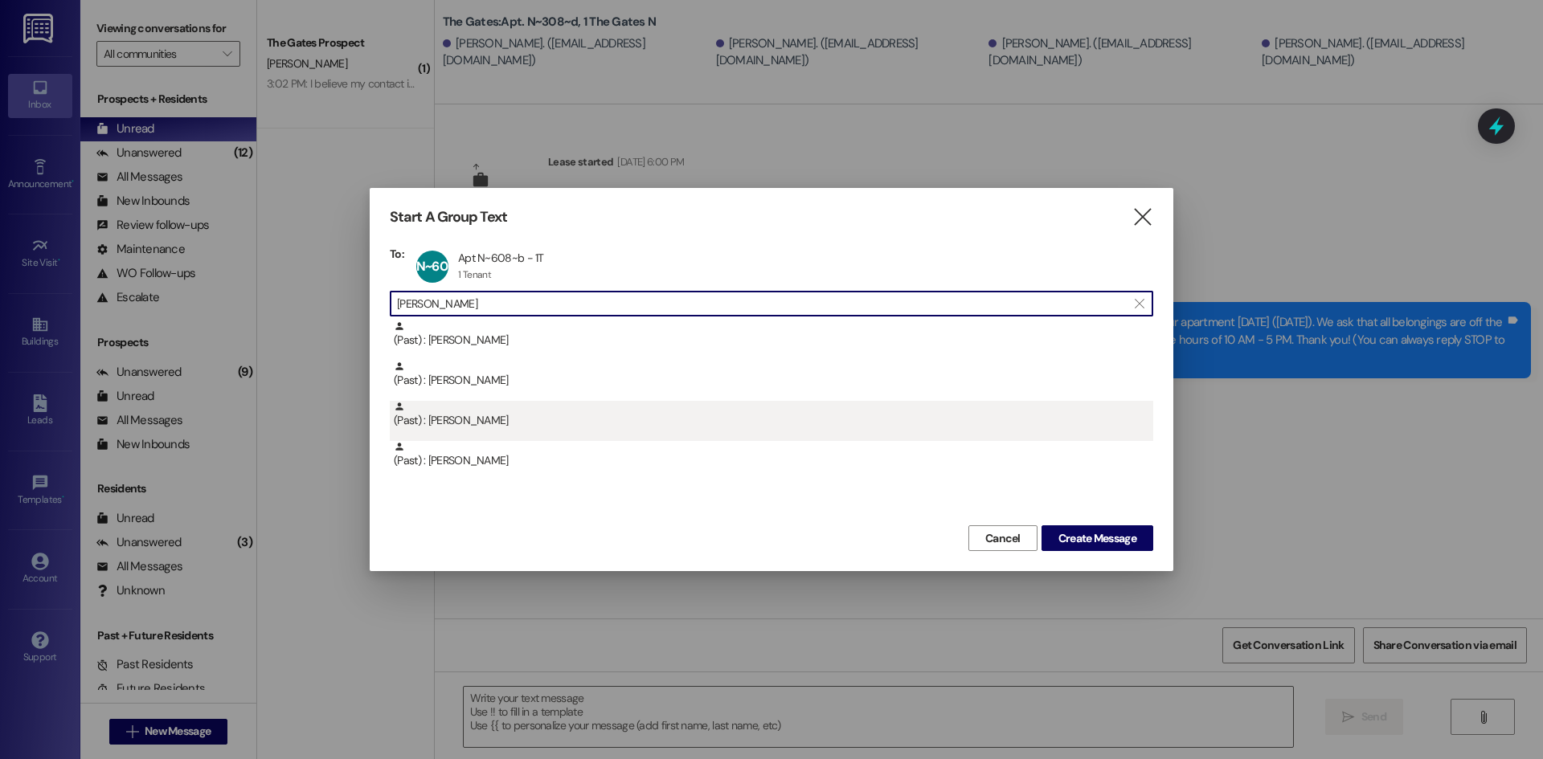
type input "Rowley"
click at [513, 431] on div "(Past) : Gabriella Rowley" at bounding box center [771, 421] width 763 height 40
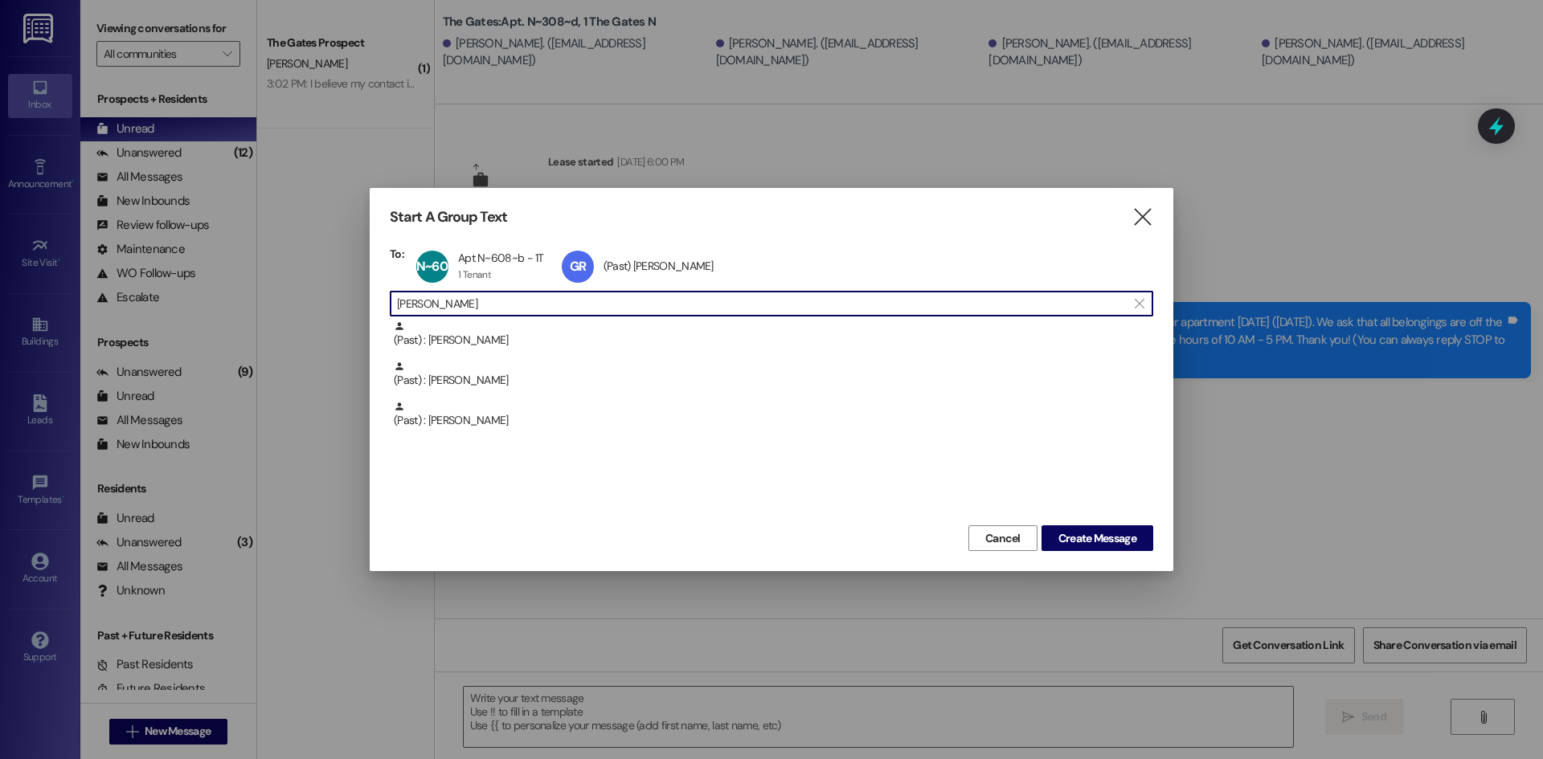
drag, startPoint x: 448, startPoint y: 313, endPoint x: 301, endPoint y: 288, distance: 149.1
click at [301, 288] on div "Start A Group Text  To: N~608~b Apt N~608~b - 1T Apt N~608~b - 1T 1 Tenant 1 T…" at bounding box center [771, 379] width 1543 height 759
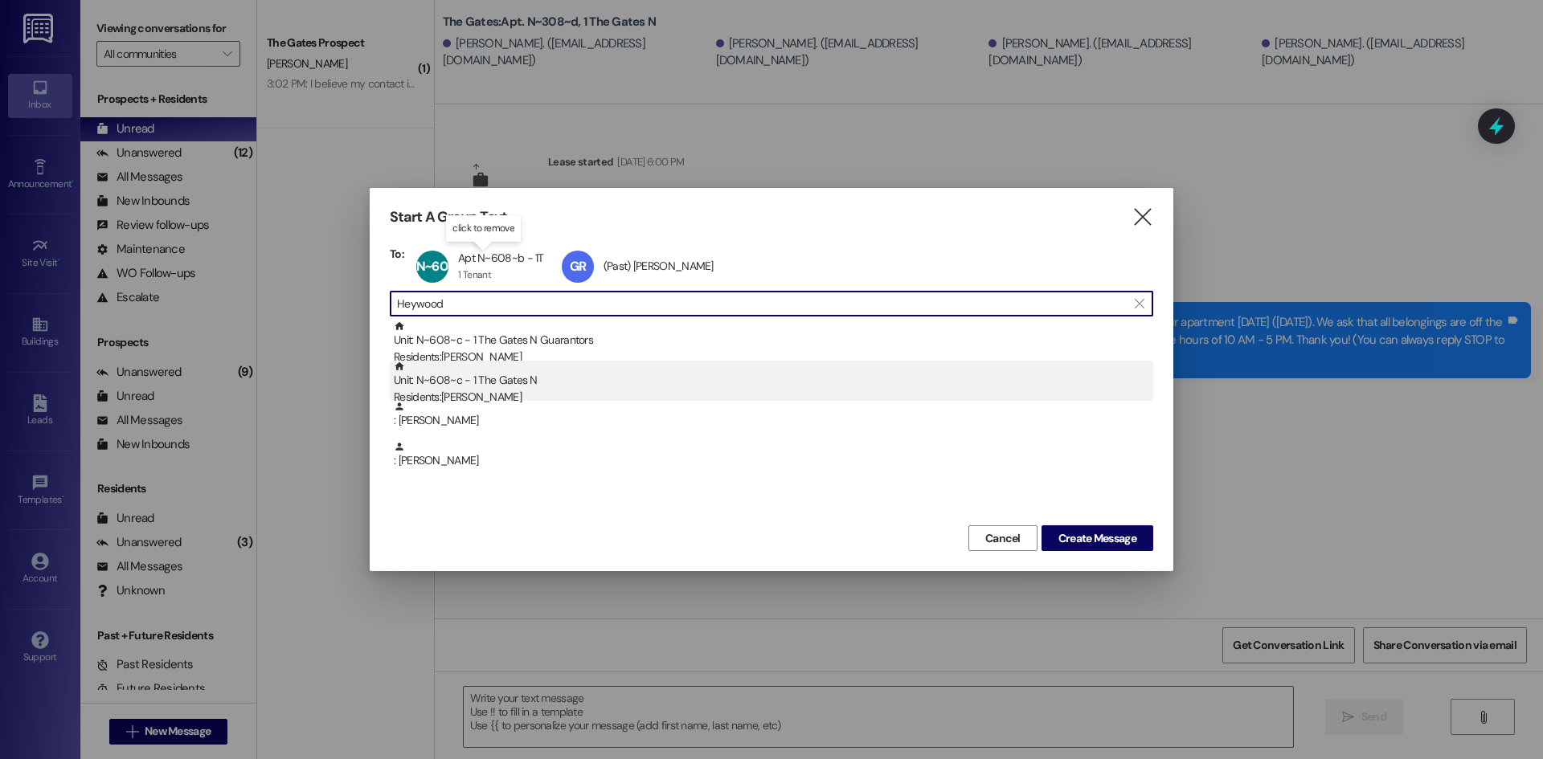
type input "Heywood"
click at [485, 378] on div "Unit: N~608~c - 1 The Gates N Residents: Samantha Heywood" at bounding box center [773, 384] width 759 height 46
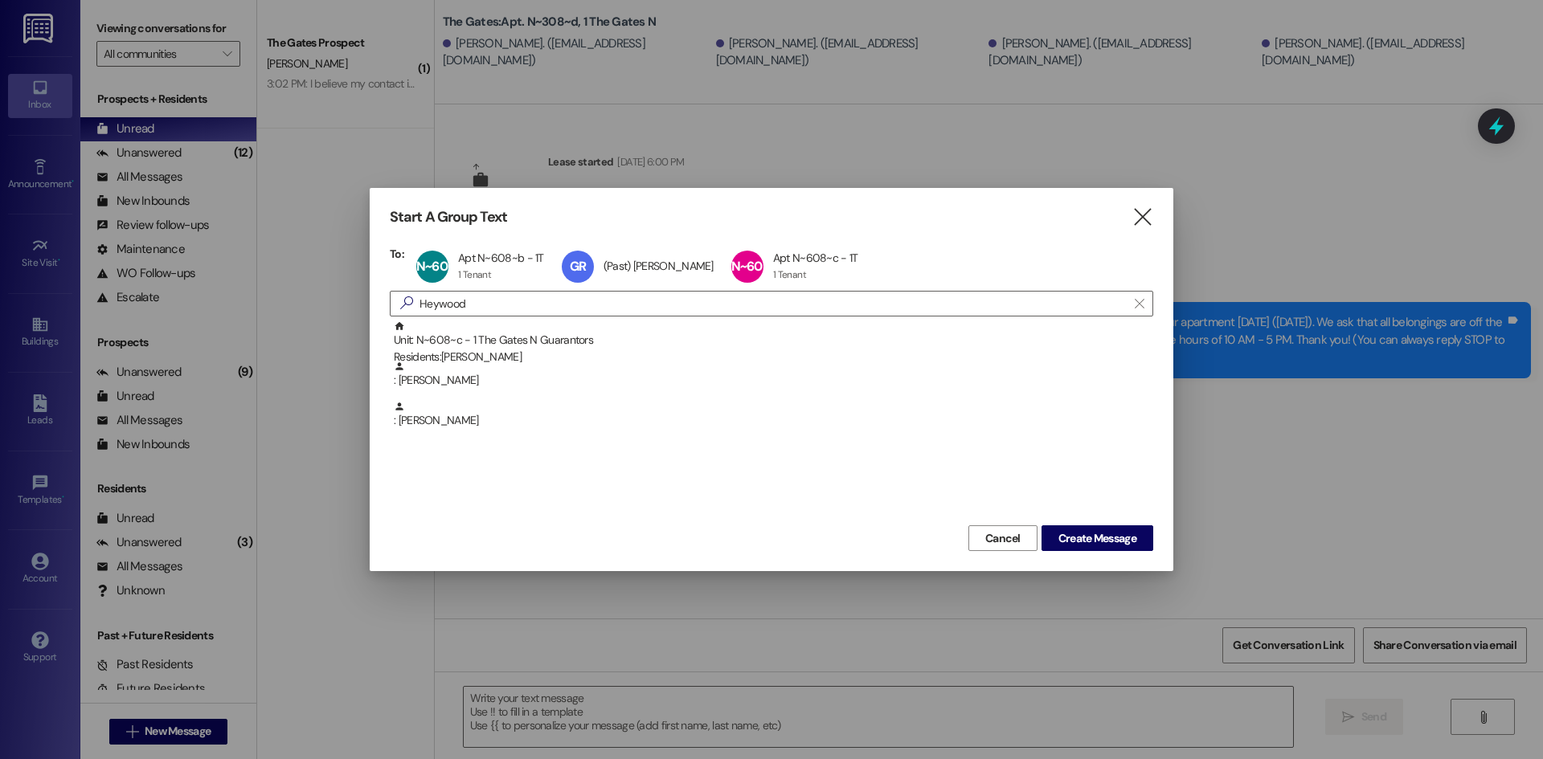
click at [1085, 524] on div "Cancel Create Message" at bounding box center [771, 537] width 763 height 30
click at [1087, 529] on button "Create Message" at bounding box center [1097, 539] width 112 height 26
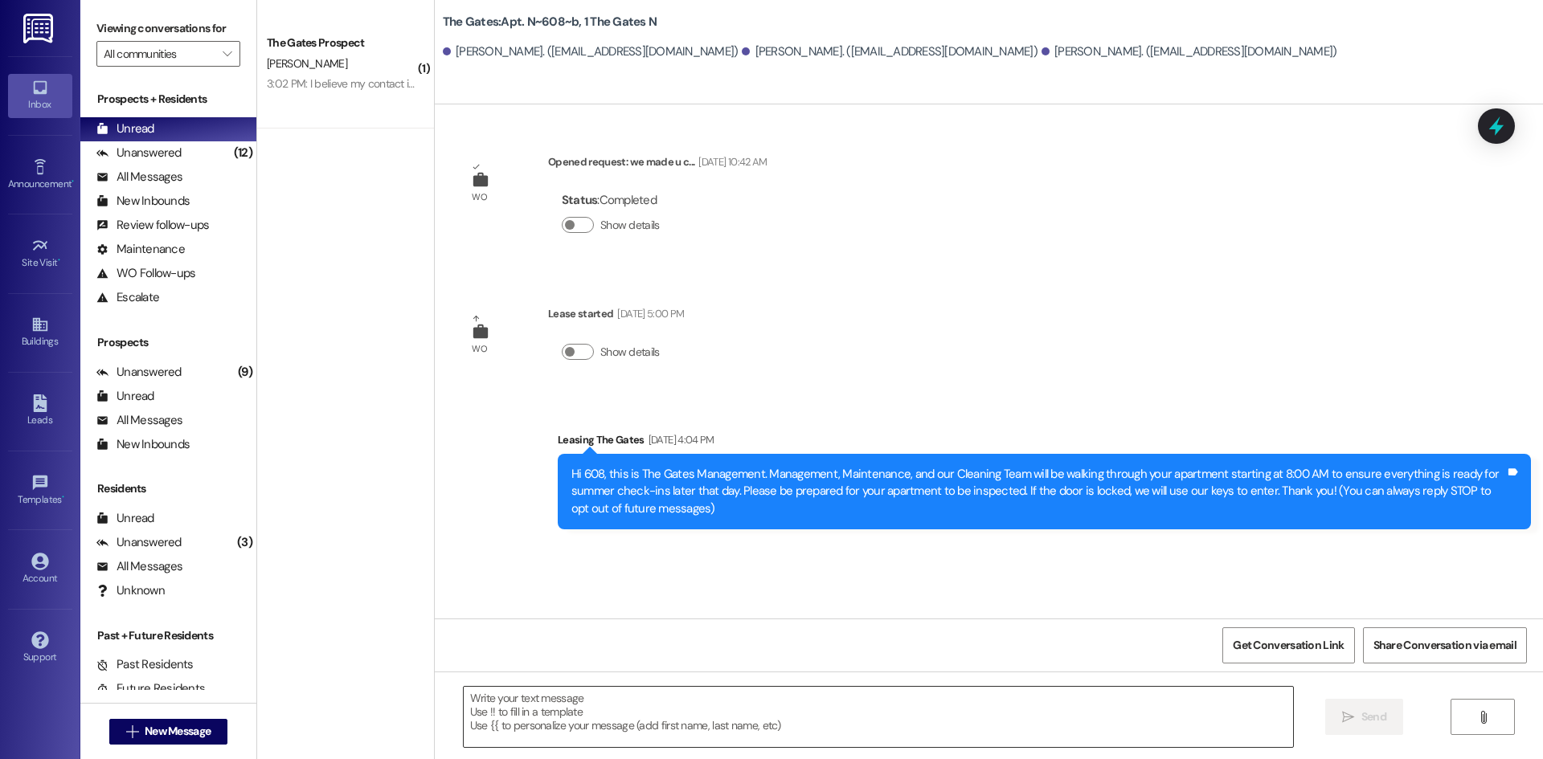
click at [622, 706] on textarea at bounding box center [878, 717] width 829 height 60
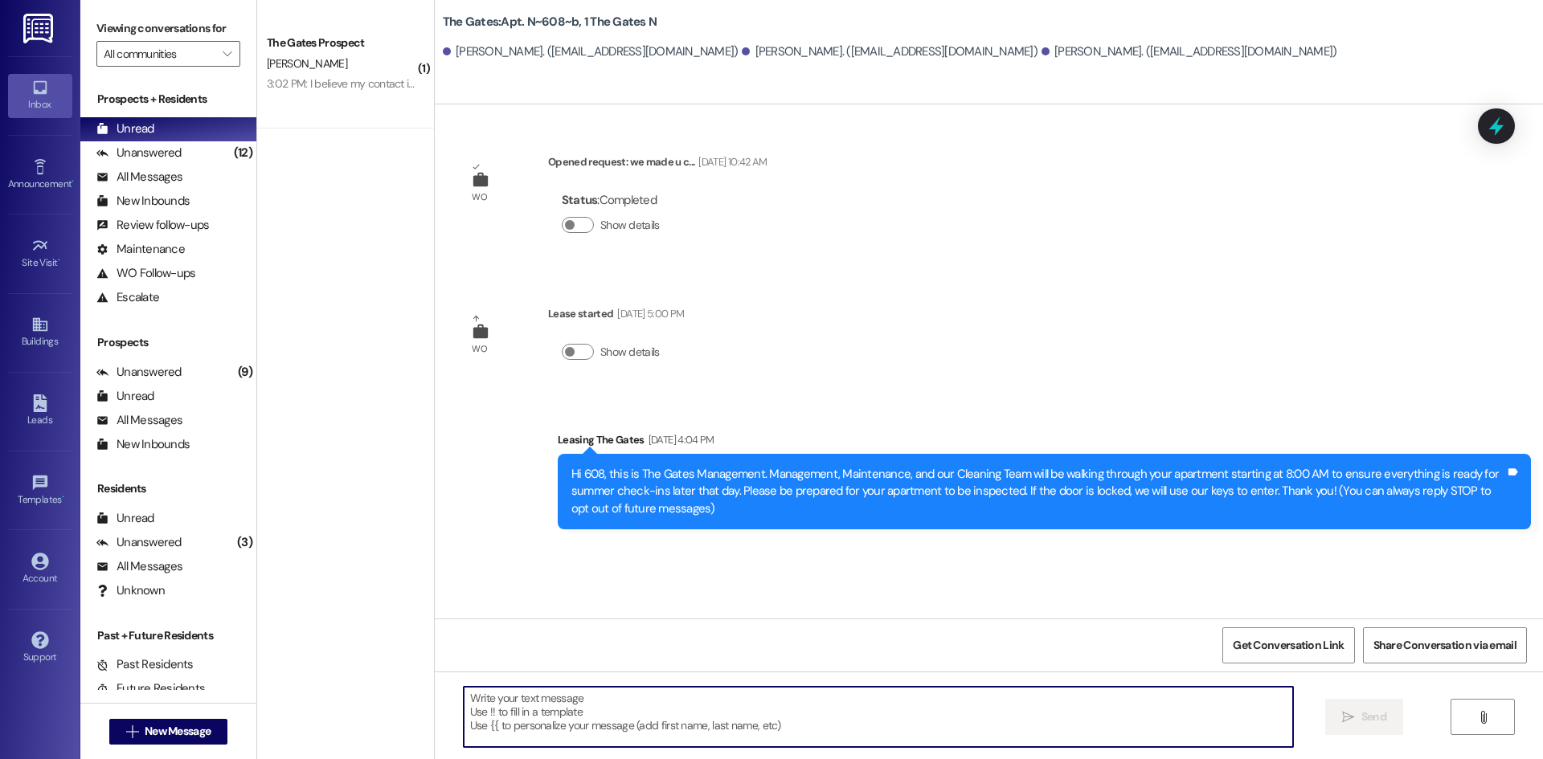
paste textarea "Hi Ladies! This is The Gates! We wanted to let you know that carpet cleaning wi…"
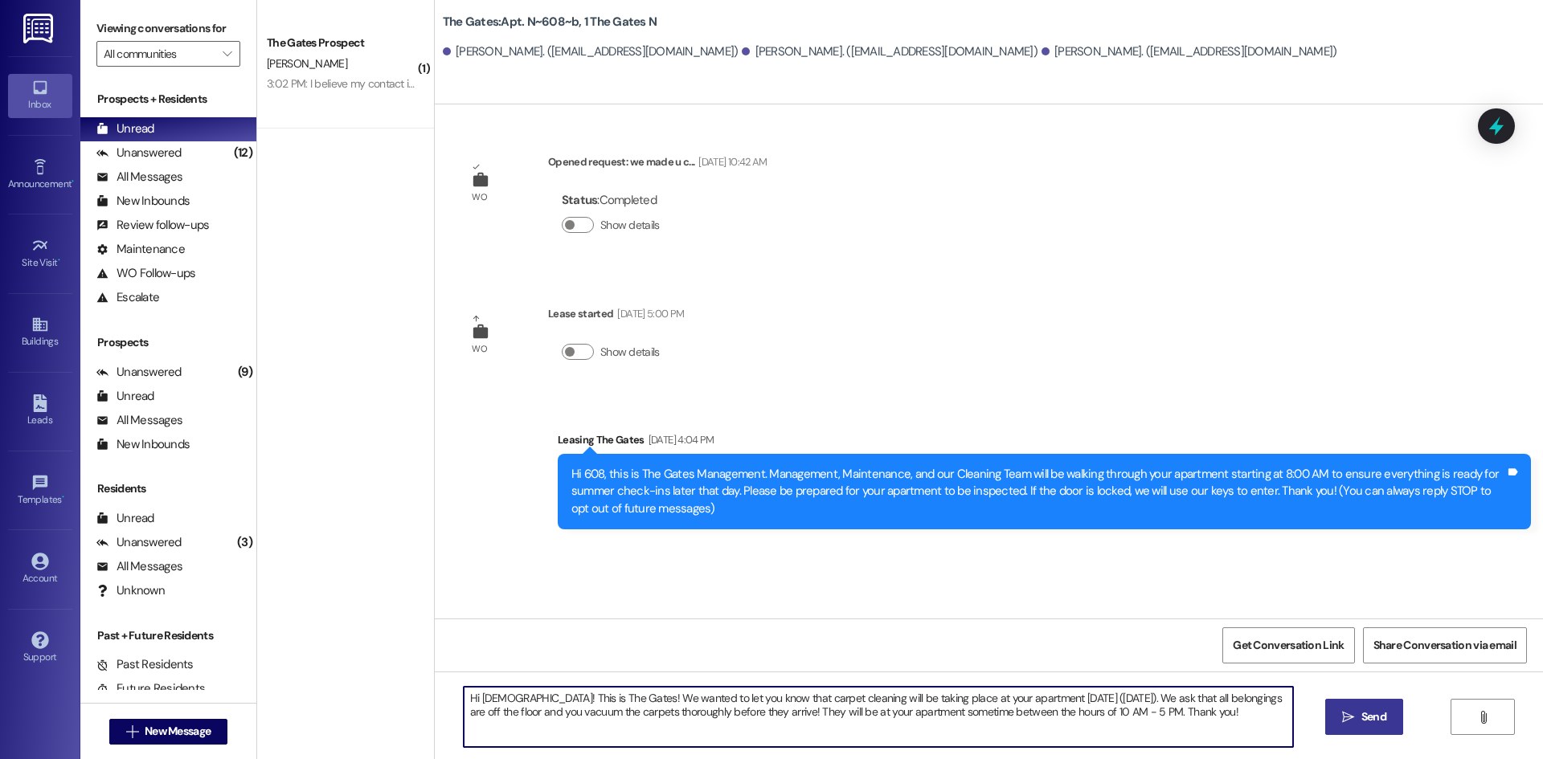
type textarea "Hi Ladies! This is The Gates! We wanted to let you know that carpet cleaning wi…"
click at [1348, 721] on icon "" at bounding box center [1348, 717] width 12 height 13
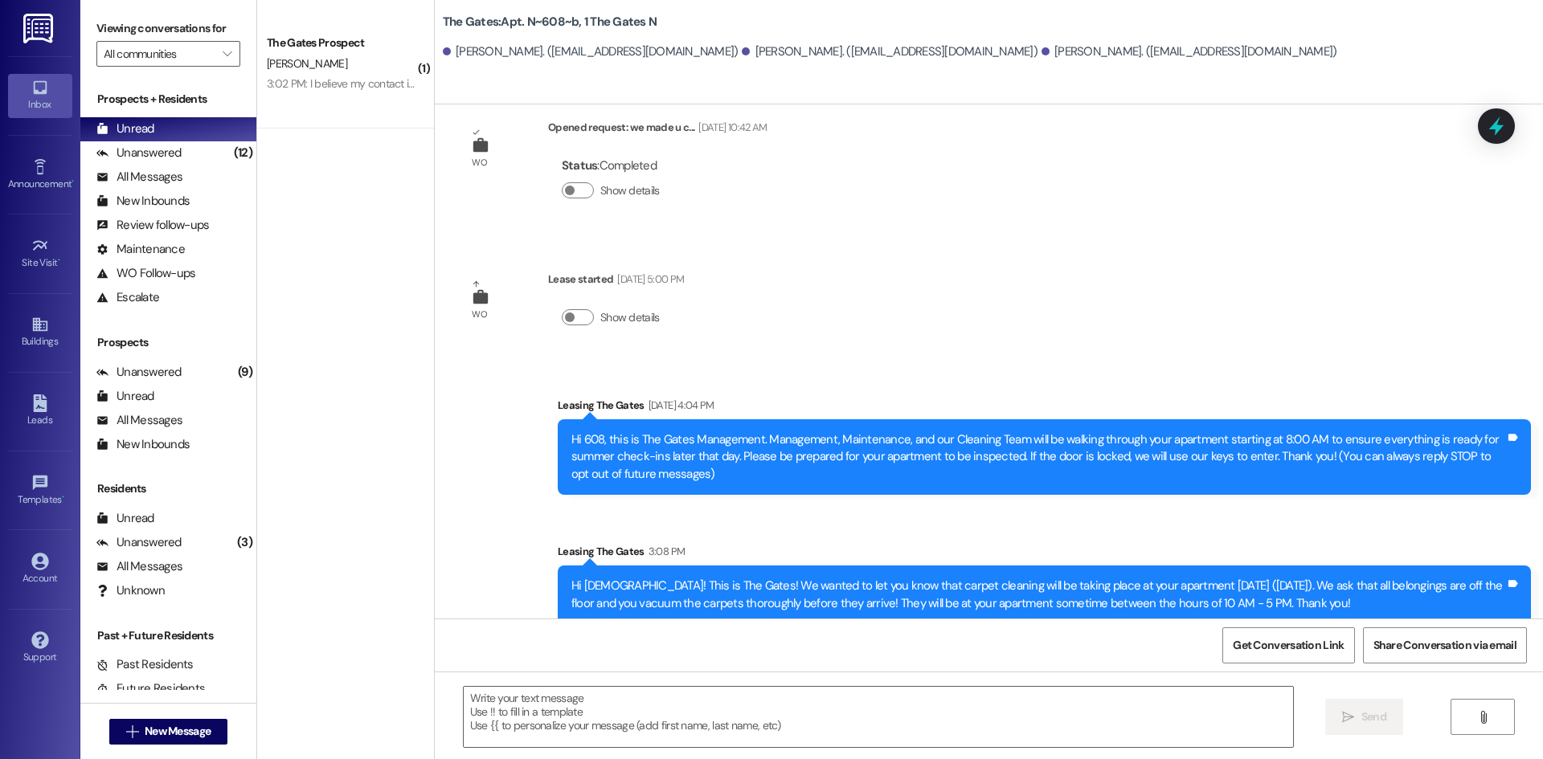
scroll to position [53, 0]
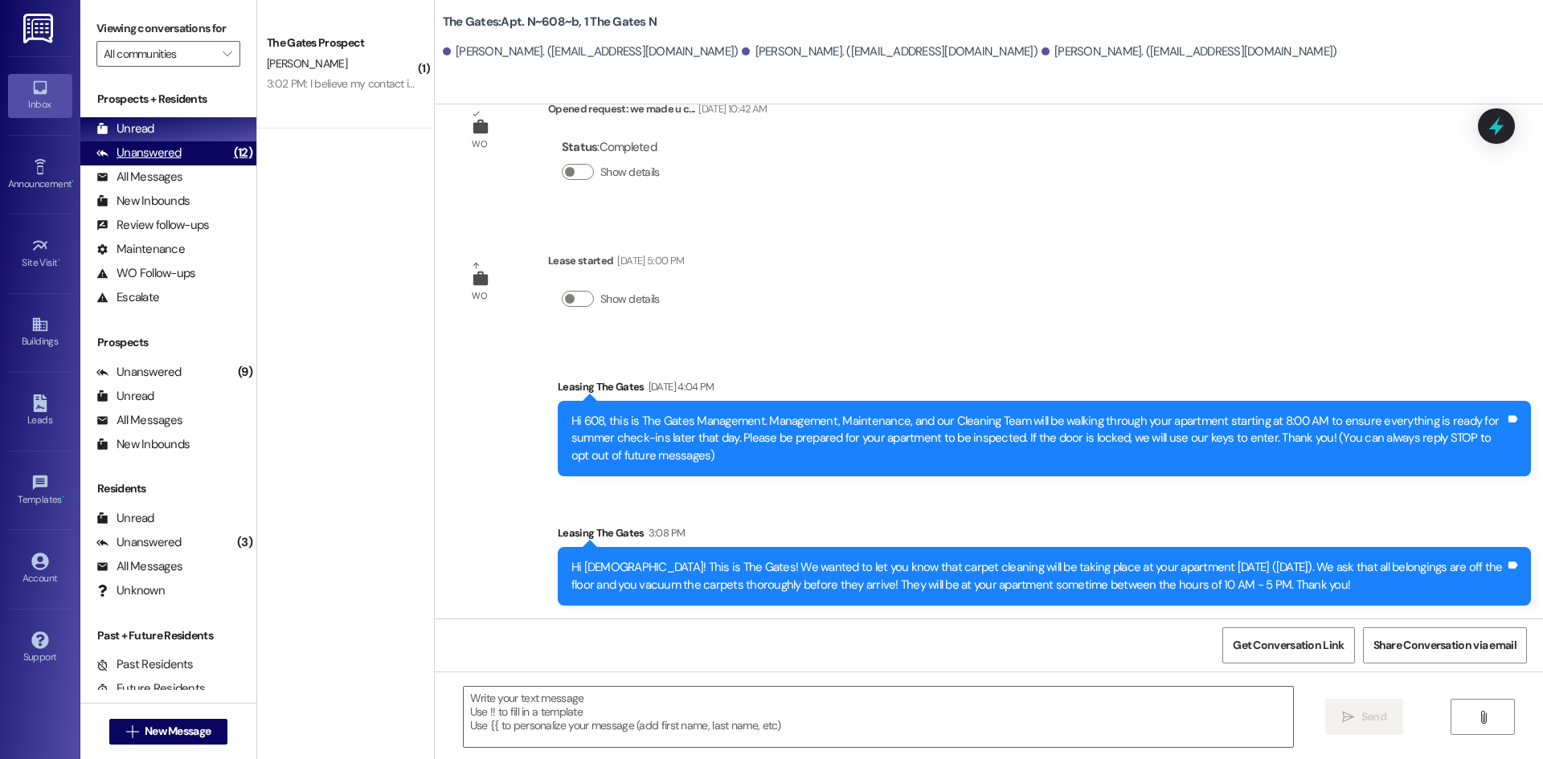
click at [140, 158] on div "Unanswered" at bounding box center [138, 153] width 85 height 17
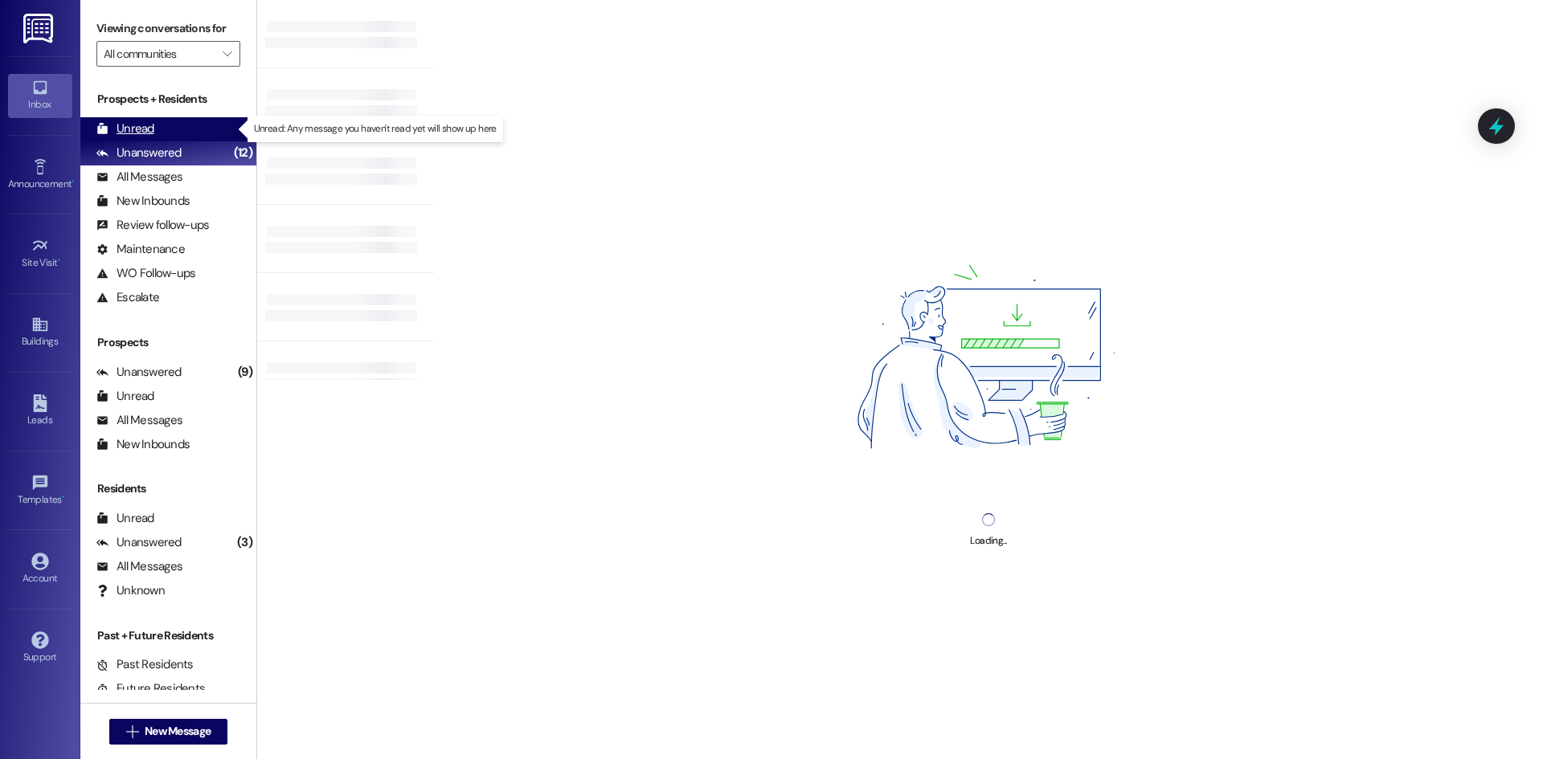
click at [137, 133] on div "Unread" at bounding box center [125, 129] width 58 height 17
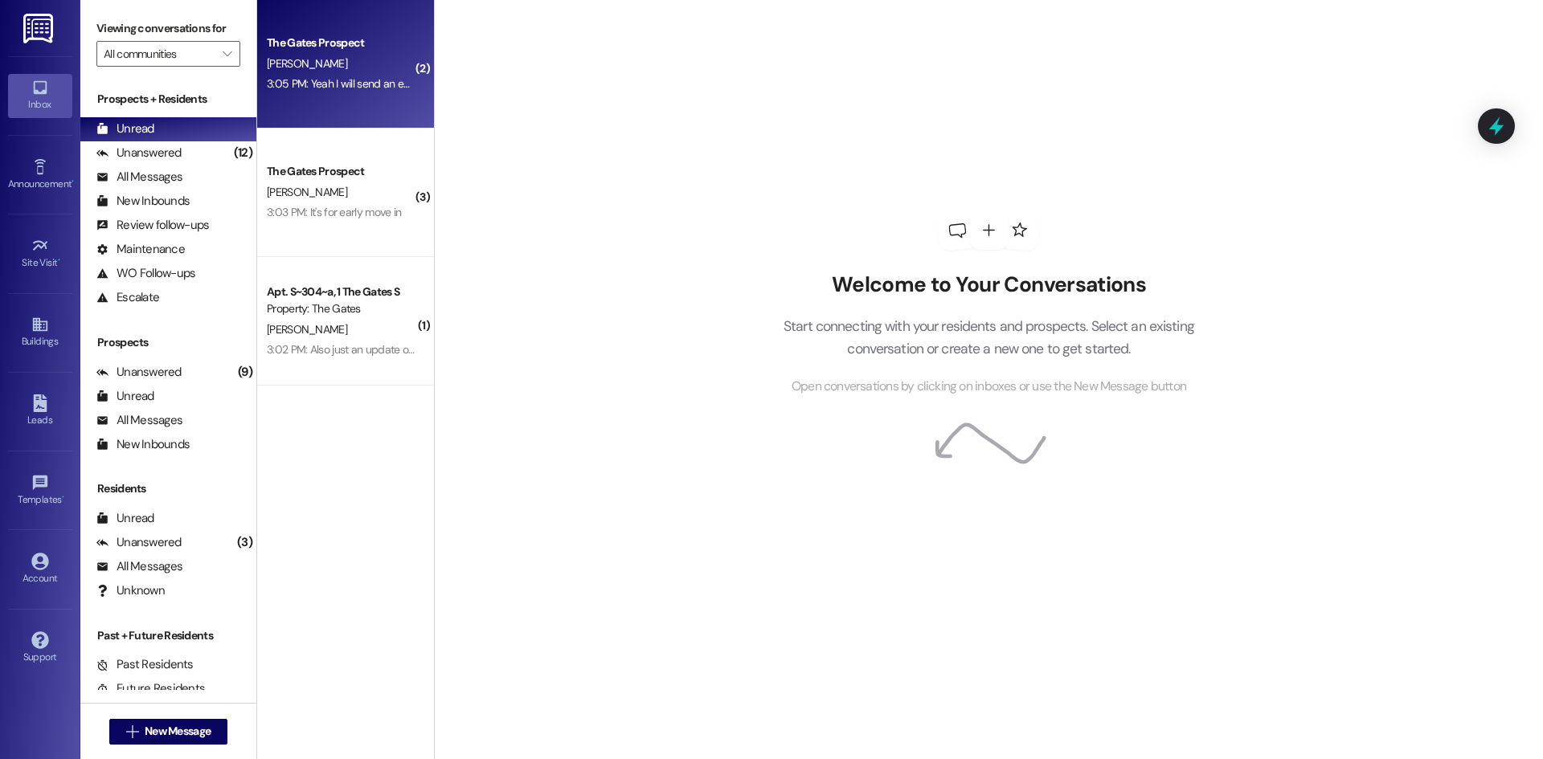
click at [372, 111] on div "The Gates Prospect A. MANNING 3:05 PM: Yeah I will send an email 3:05 PM: Yeah …" at bounding box center [345, 64] width 177 height 129
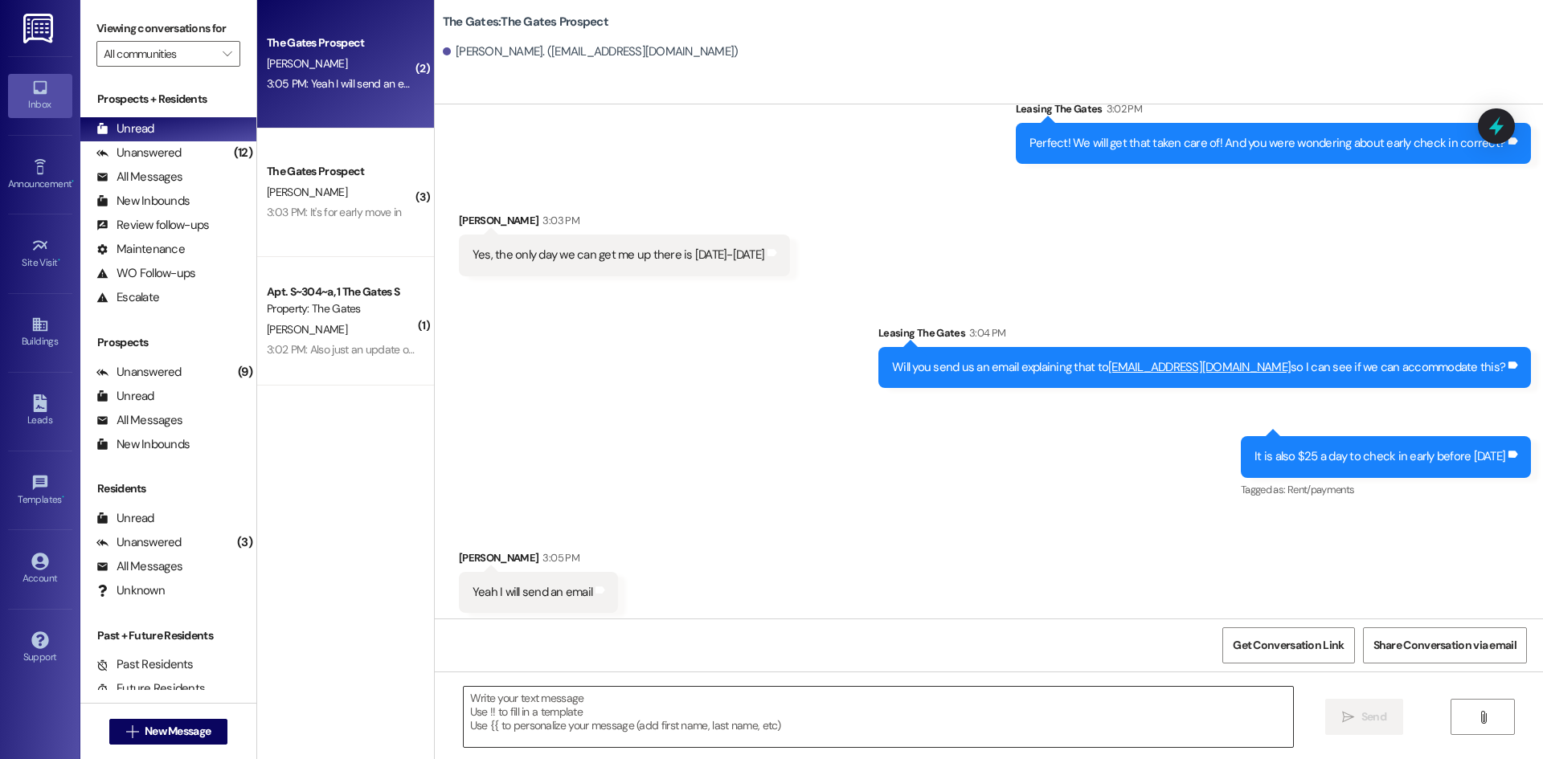
scroll to position [589, 0]
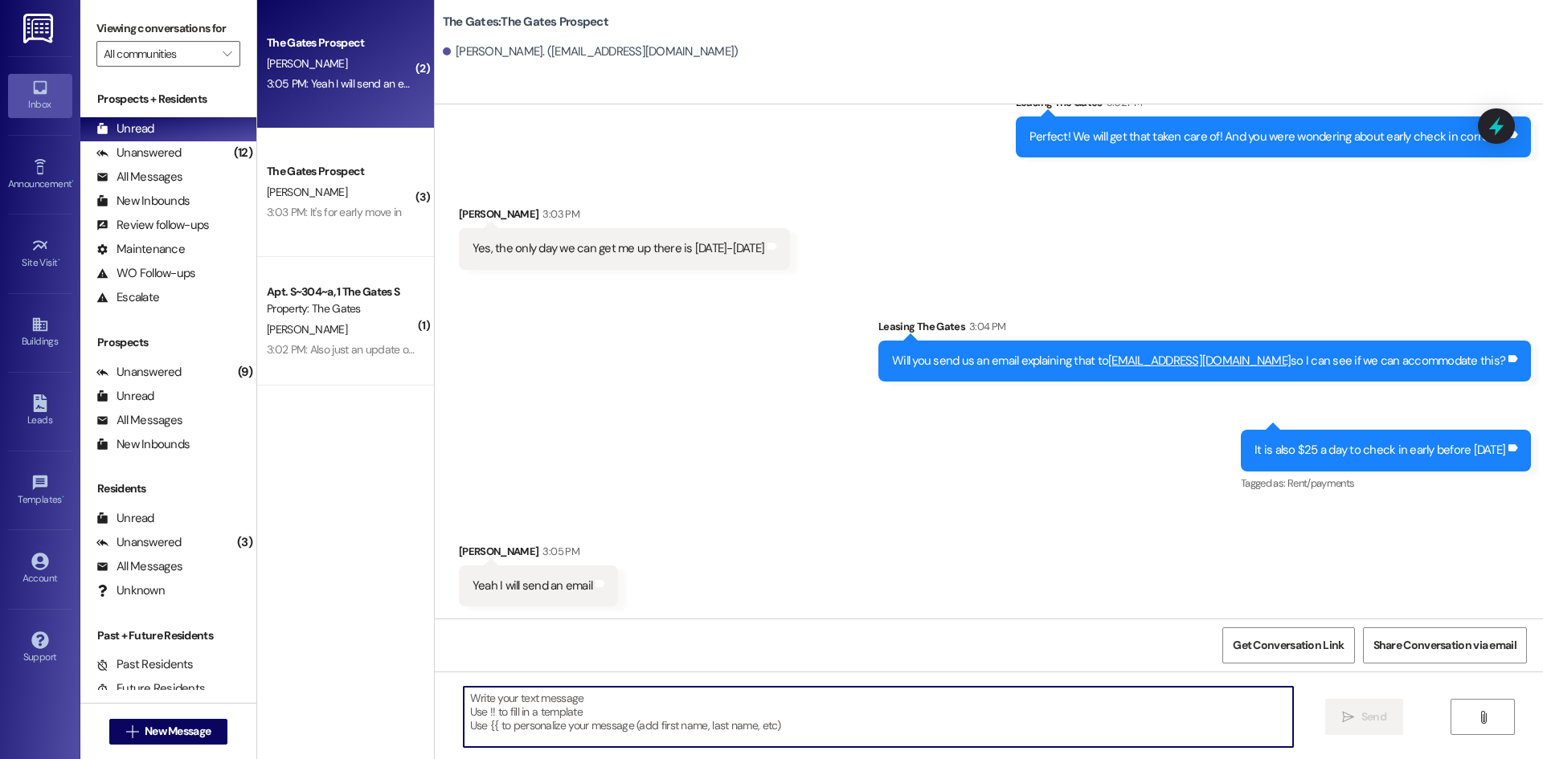
click at [540, 726] on textarea at bounding box center [878, 717] width 829 height 60
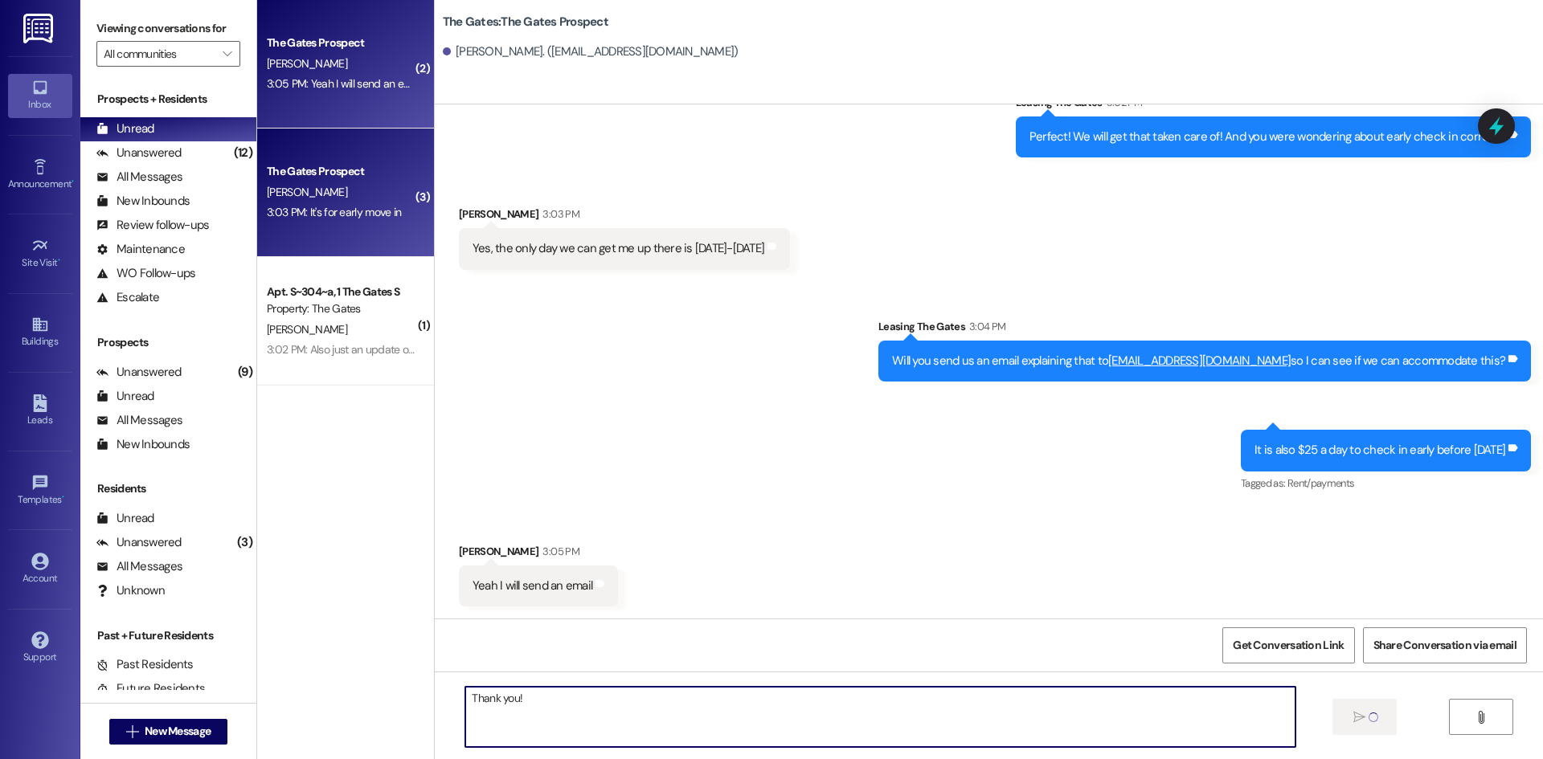
type textarea "Thank you!"
click at [392, 210] on div "3:03 PM: It's for early move in 3:03 PM: It's for early move in" at bounding box center [341, 212] width 152 height 20
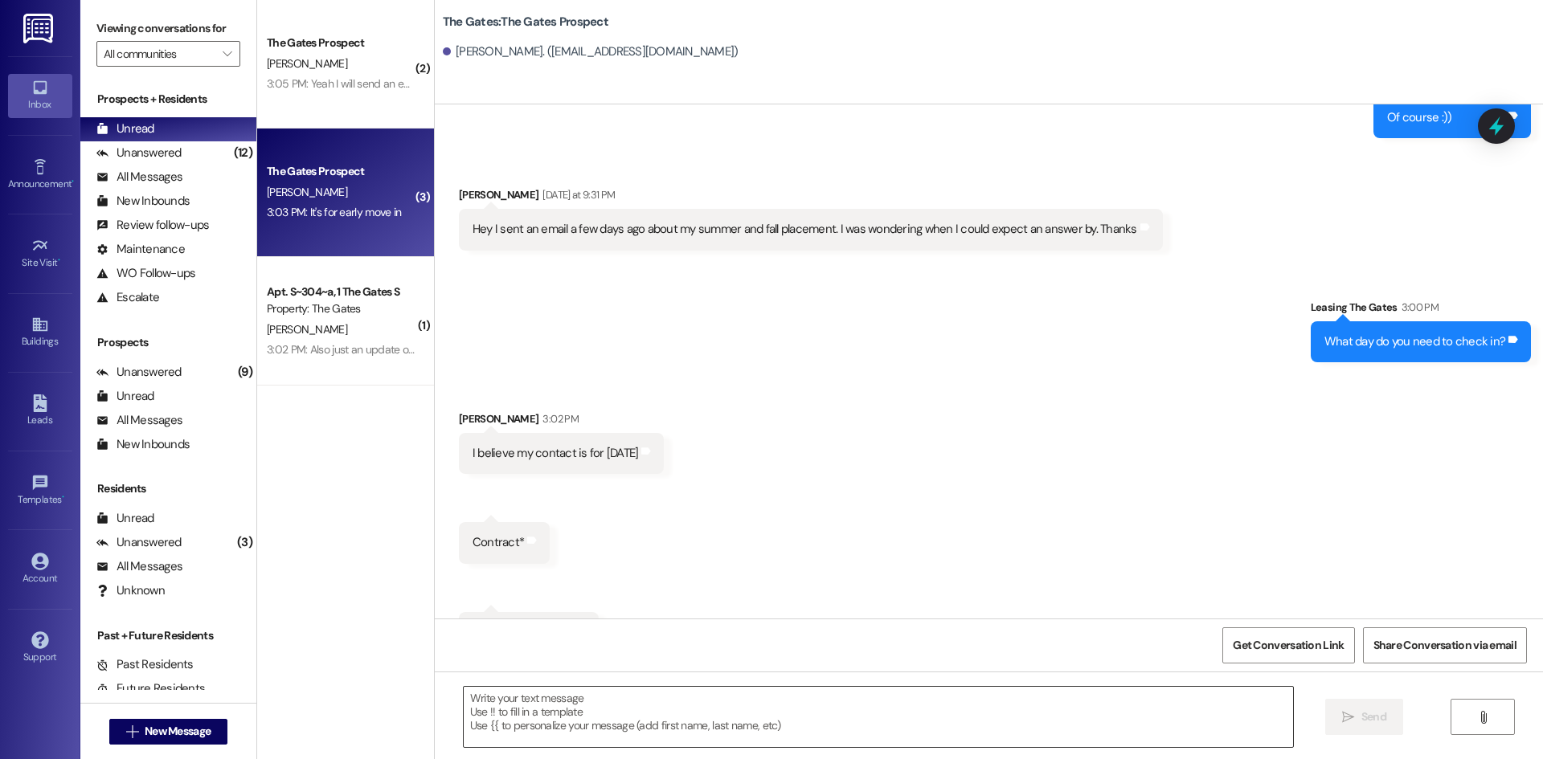
scroll to position [2803, 0]
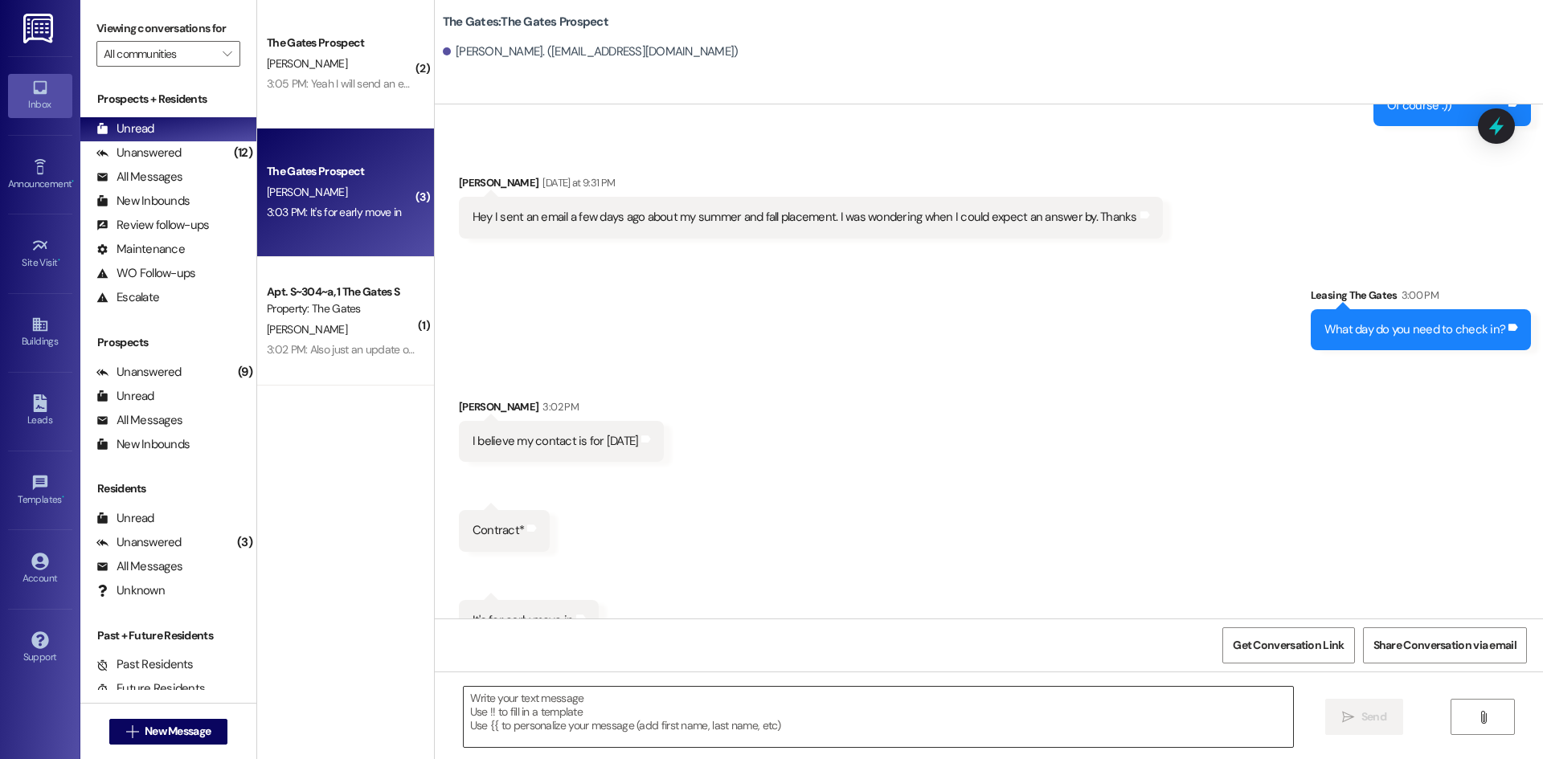
click at [567, 730] on textarea at bounding box center [878, 717] width 829 height 60
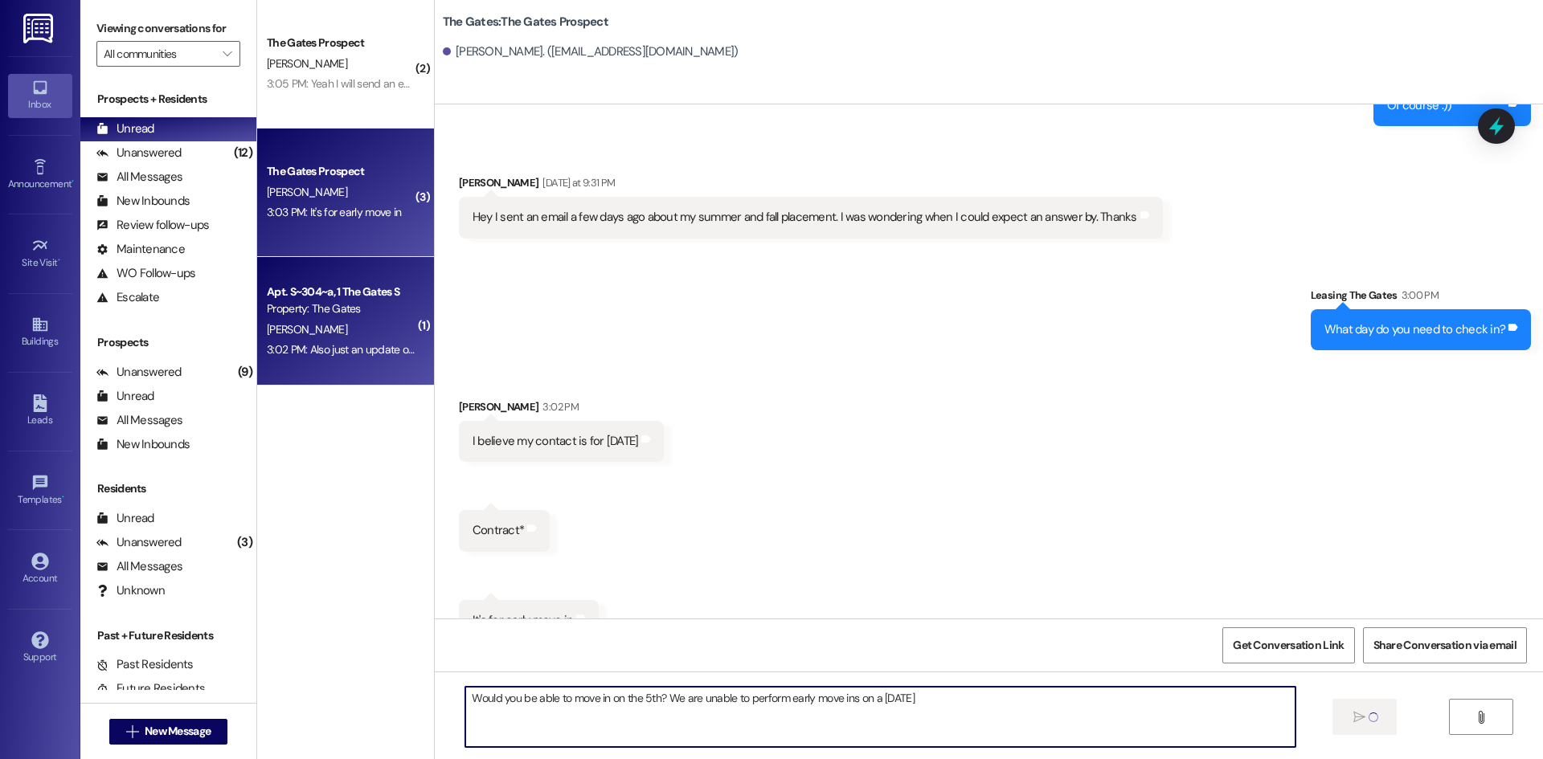
type textarea "Would you be able to move in on the 5th? We are unable to perform early move in…"
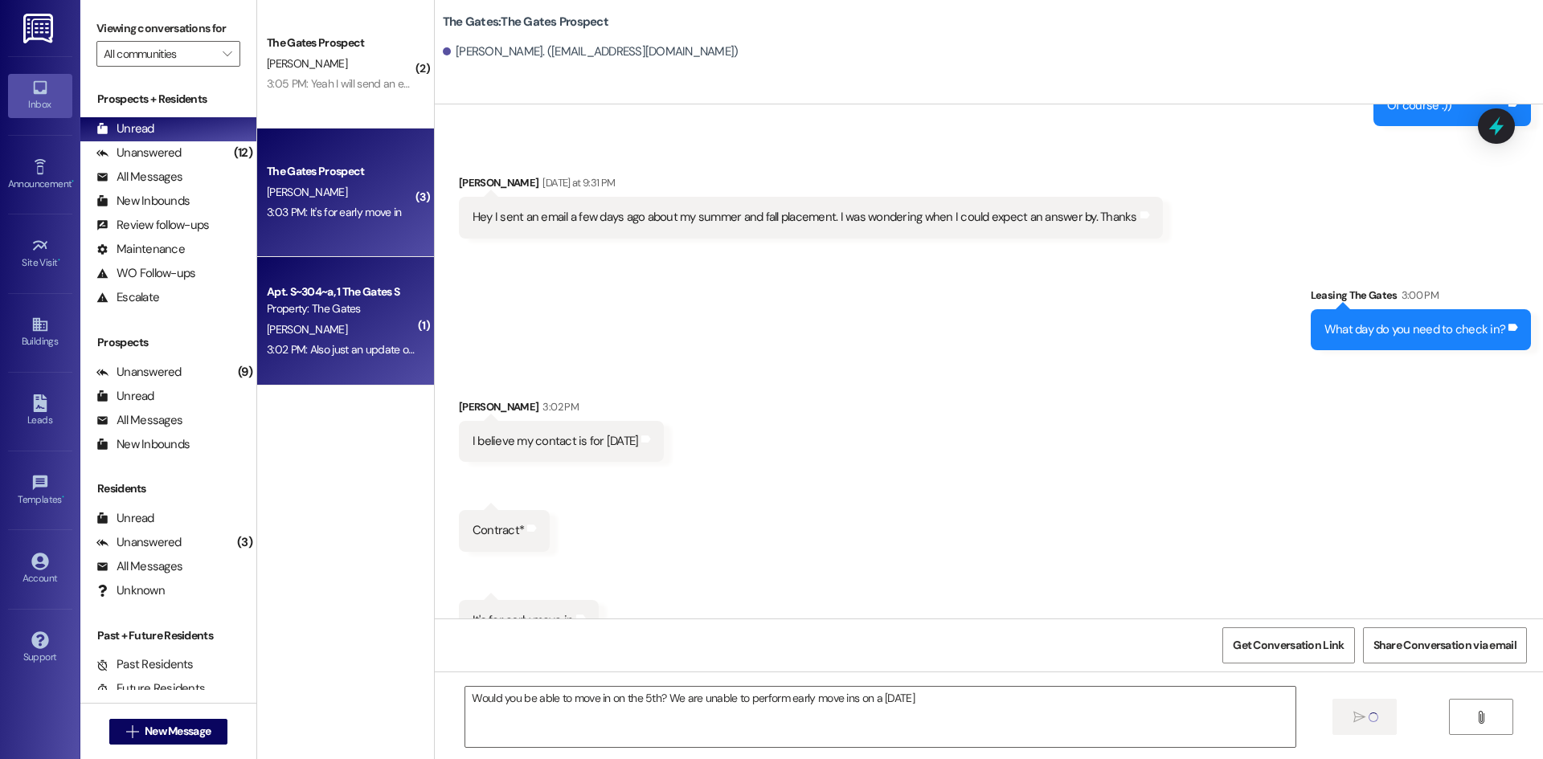
click at [313, 268] on div "Apt. S~304~a, 1 The Gates S Property: The Gates J. McIntosh 3:02 PM: Also just …" at bounding box center [345, 321] width 177 height 129
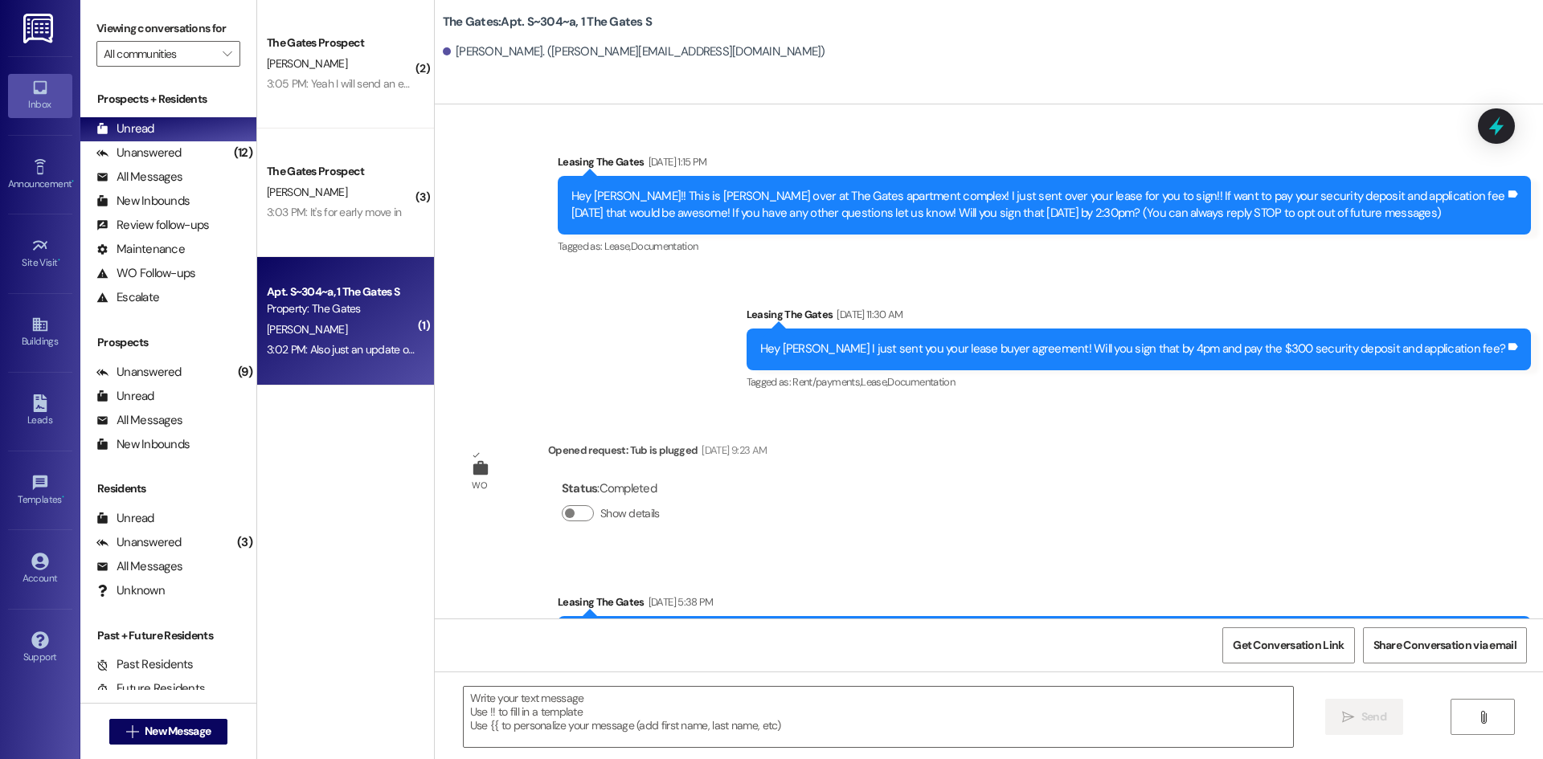
scroll to position [35548, 0]
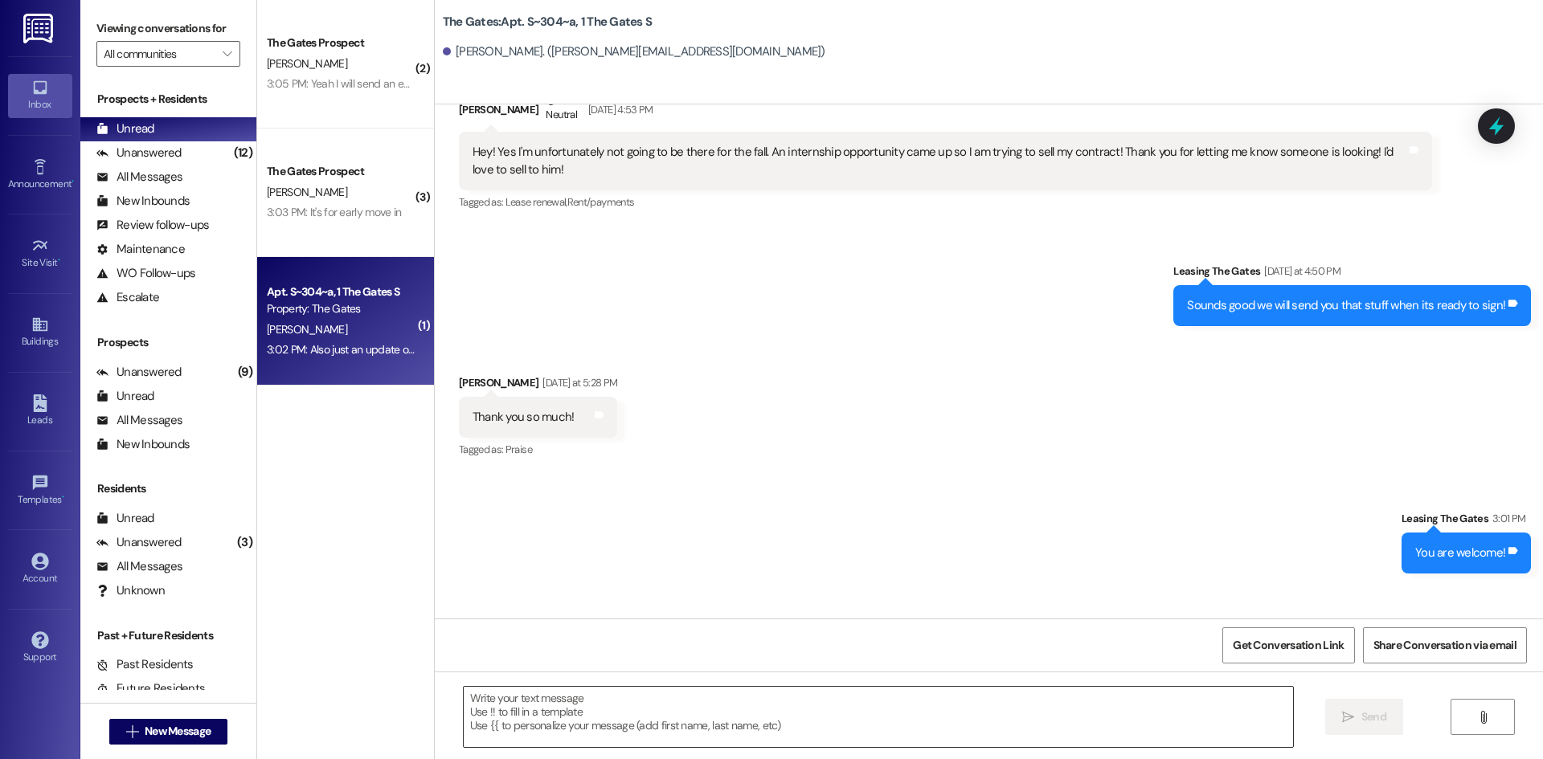
click at [808, 708] on textarea at bounding box center [878, 717] width 829 height 60
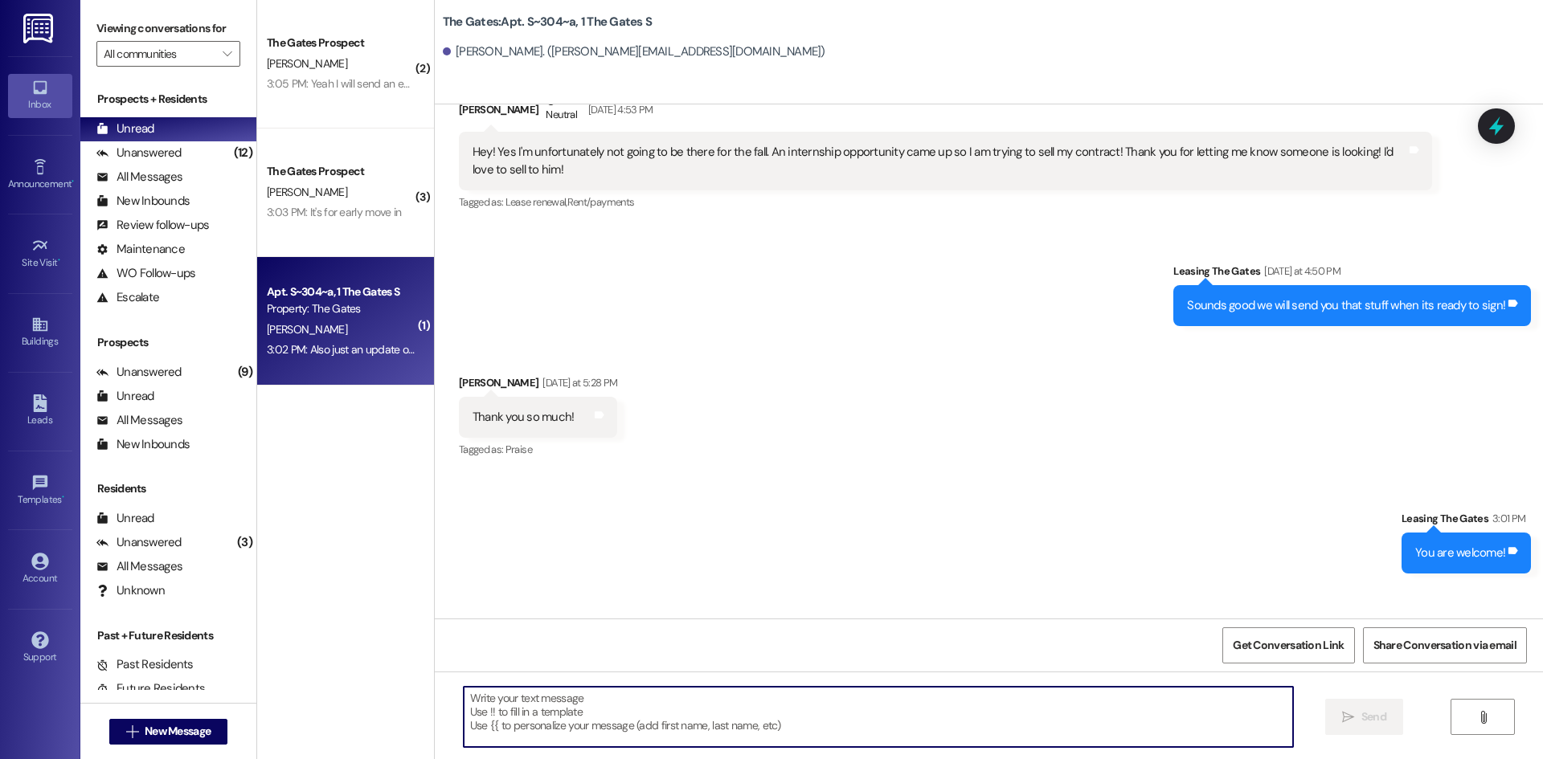
type textarea "T"
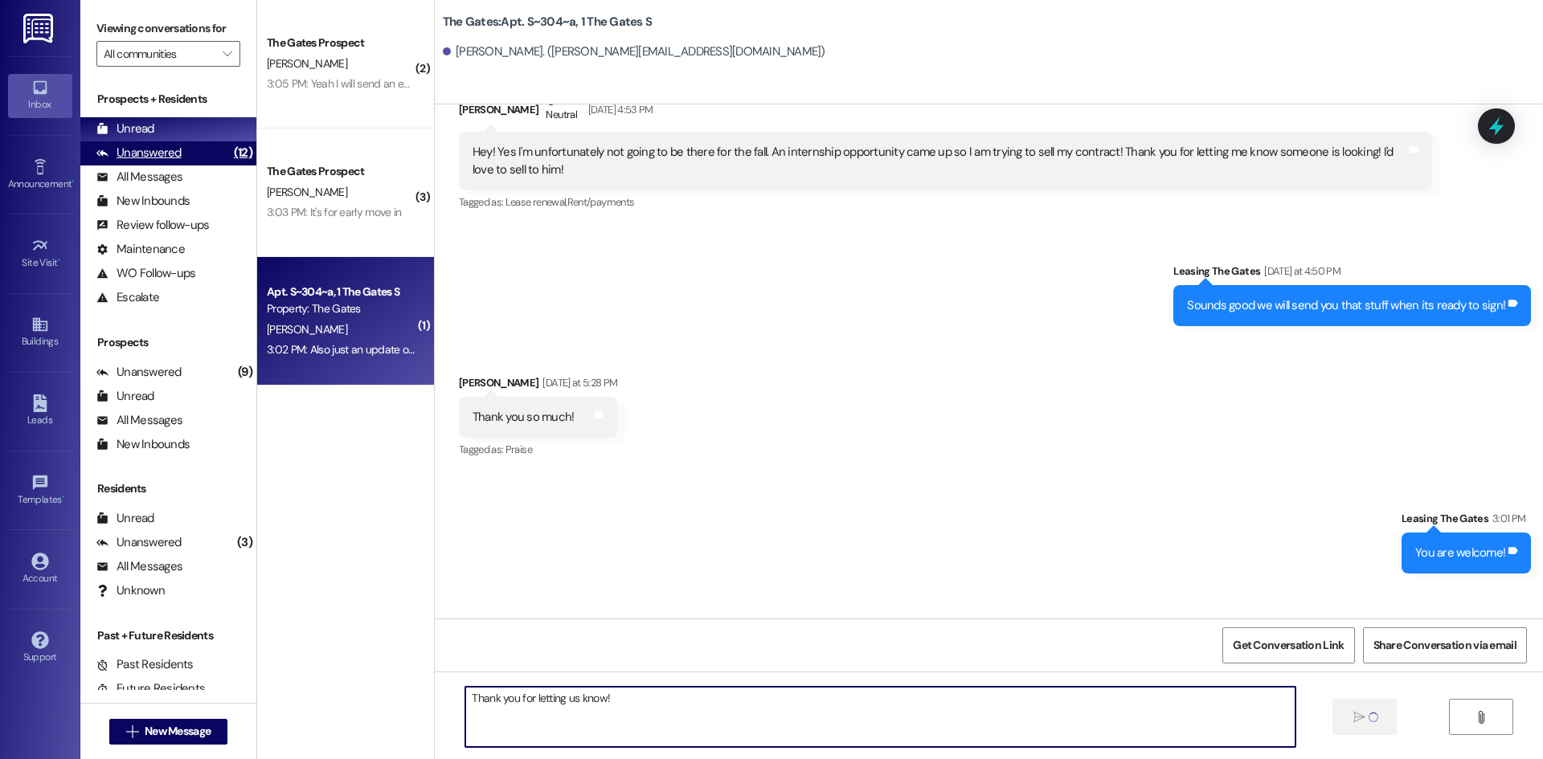
type textarea "Thank you for letting us know!"
click at [230, 157] on div "(12)" at bounding box center [243, 153] width 27 height 25
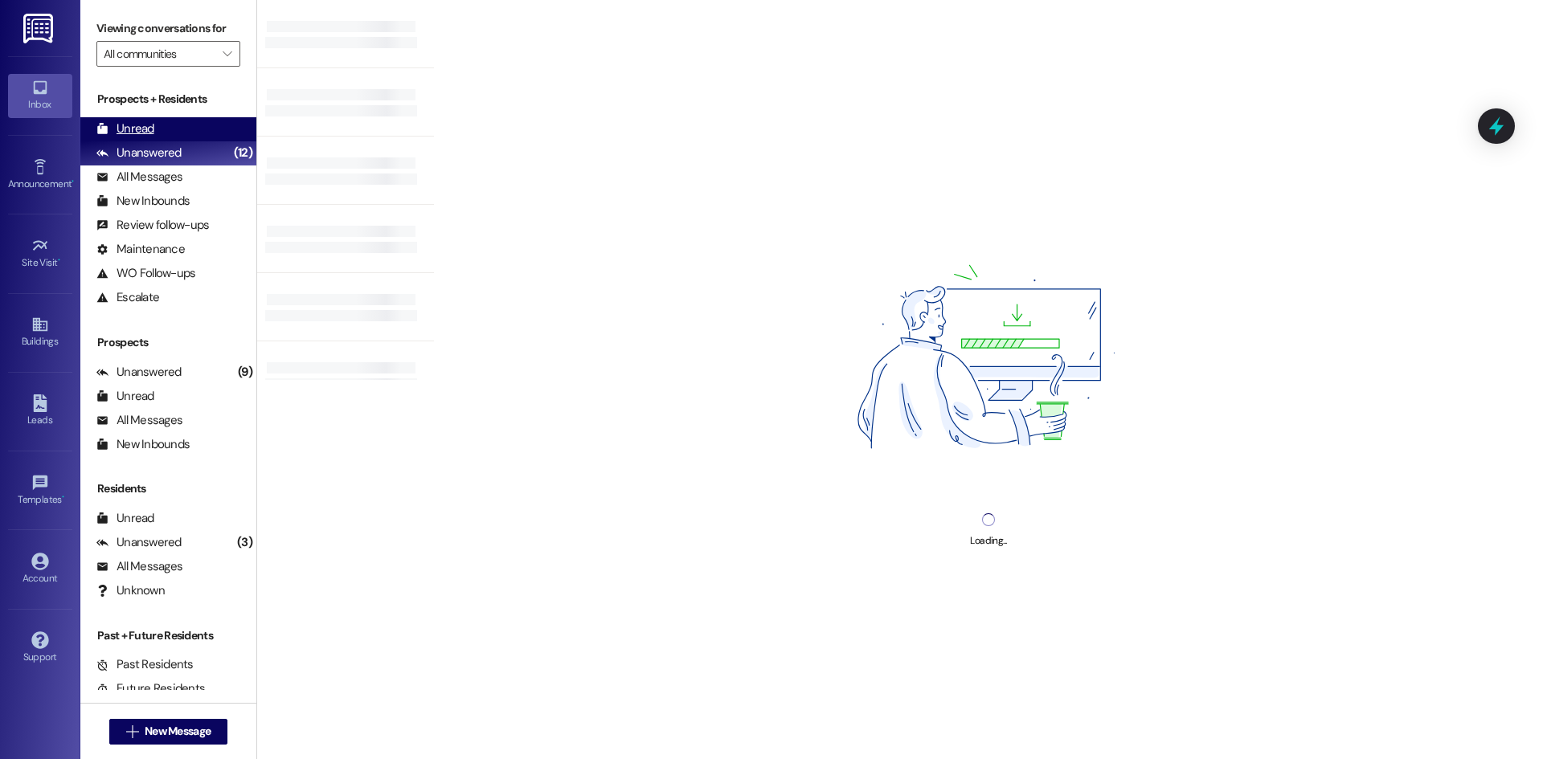
click at [192, 133] on div "Unread (0)" at bounding box center [168, 129] width 176 height 24
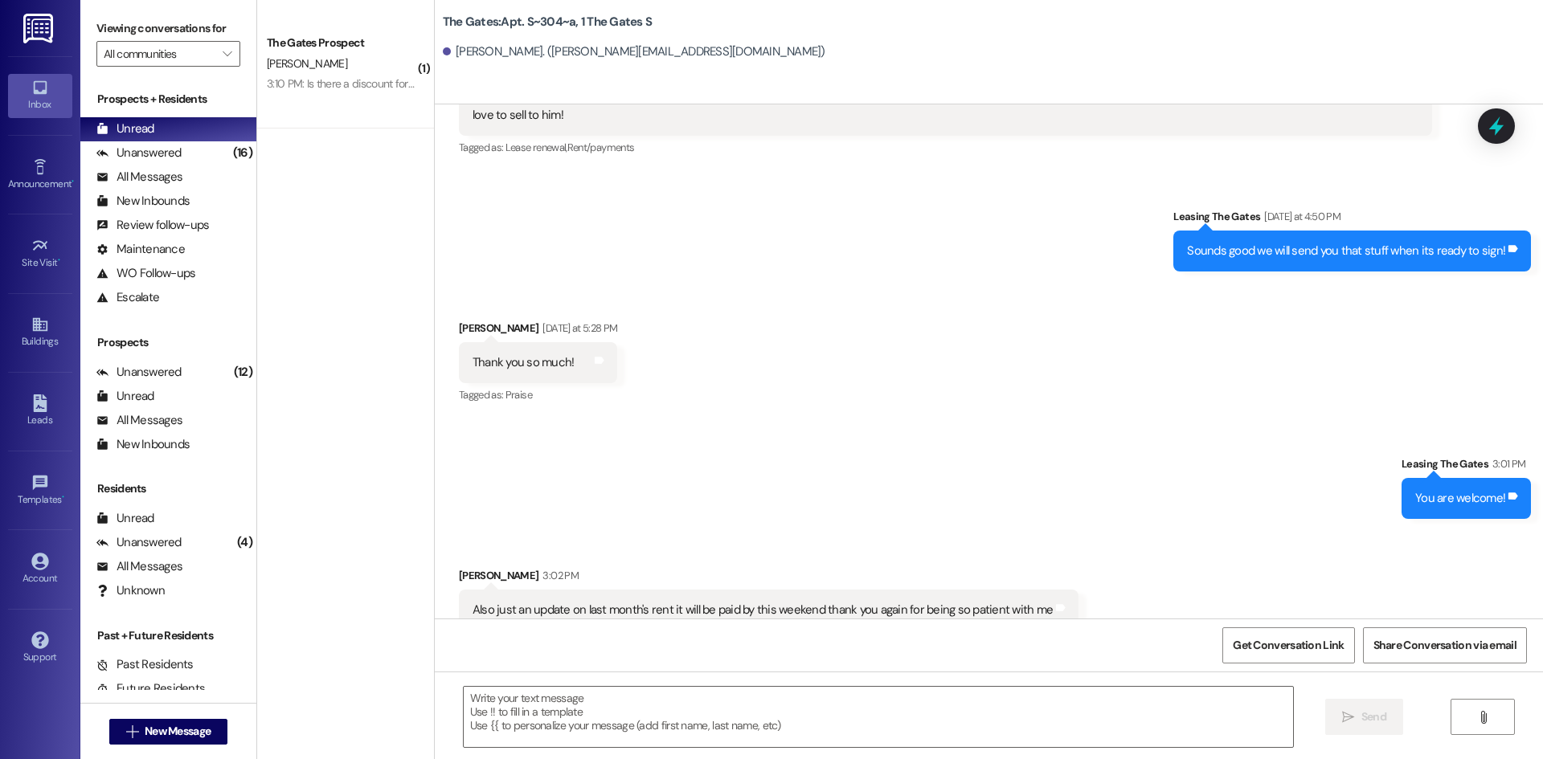
scroll to position [35547, 0]
